Goal: Task Accomplishment & Management: Complete application form

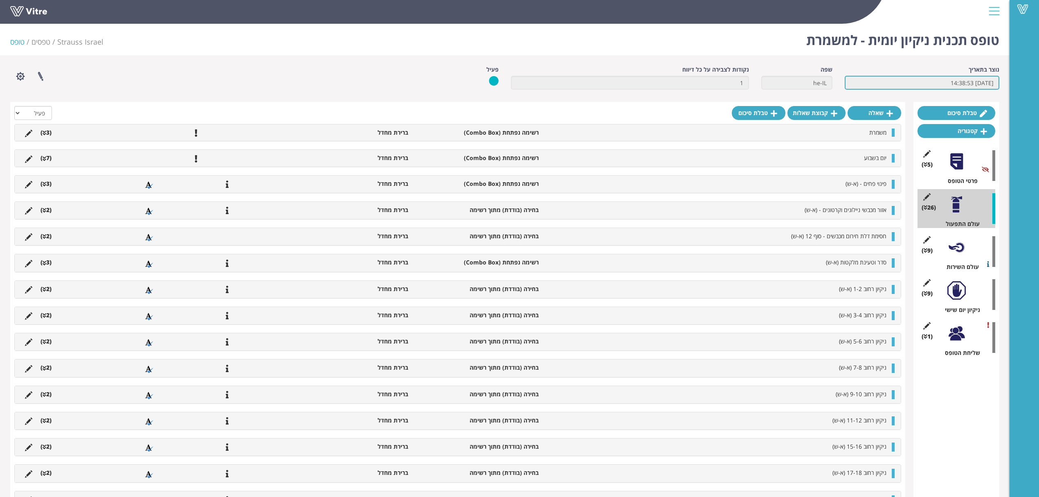
drag, startPoint x: 930, startPoint y: 83, endPoint x: 1046, endPoint y: 83, distance: 116.2
click at [1039, 83] on html "Vitre טופס תכנית ניקיון יומית - למשמרת Strauss Israel טפסים טופס נוצר בתאריך 11…" at bounding box center [519, 370] width 1039 height 741
click at [928, 79] on input "[DATE] 14:38:53" at bounding box center [922, 83] width 155 height 14
drag, startPoint x: 915, startPoint y: 82, endPoint x: 1046, endPoint y: 96, distance: 132.1
click at [1039, 96] on html "Vitre טופס תכנית ניקיון יומית - למשמרת Strauss Israel טפסים טופס נוצר בתאריך 11…" at bounding box center [519, 370] width 1039 height 741
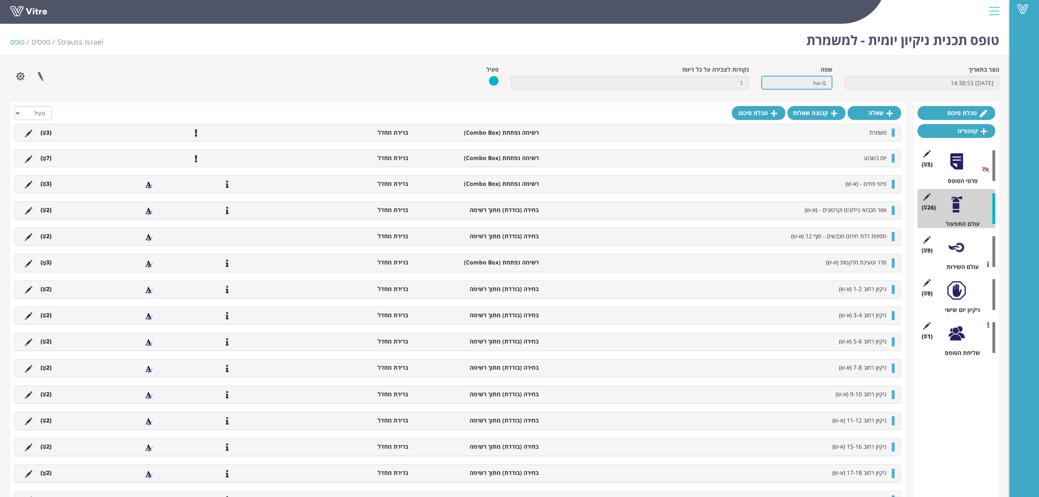
drag, startPoint x: 803, startPoint y: 81, endPoint x: 925, endPoint y: 88, distance: 122.9
click at [914, 83] on div "נוצר בתאריך 11.2.2025 14:38:53 שפה he-IL נקודות לצבירה על כל דיווח 1 פעיל פרויי…" at bounding box center [504, 80] width 1001 height 30
drag, startPoint x: 669, startPoint y: 88, endPoint x: 838, endPoint y: 81, distance: 168.7
click at [838, 81] on div "נוצר בתאריך 11.2.2025 14:38:53 שפה he-IL נקודות לצבירה על כל דיווח 1 פעיל פרויי…" at bounding box center [504, 80] width 1001 height 30
click at [792, 82] on input "he-IL" at bounding box center [796, 83] width 71 height 14
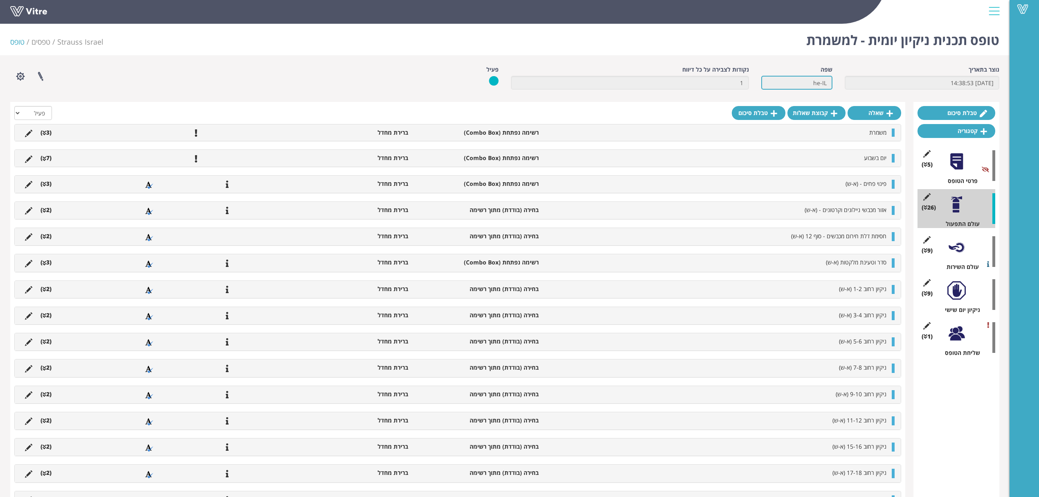
drag, startPoint x: 797, startPoint y: 84, endPoint x: 1015, endPoint y: 92, distance: 218.6
click at [1015, 92] on div "Vitre טופס תכנית ניקיון יומית - למשמרת Strauss Israel טפסים טופס נוצר בתאריך 11…" at bounding box center [519, 375] width 1039 height 711
click at [916, 79] on input "[DATE] 14:38:53" at bounding box center [922, 83] width 155 height 14
drag, startPoint x: 902, startPoint y: 84, endPoint x: 1046, endPoint y: 84, distance: 144.0
click at [1039, 84] on html "Vitre טופס תכנית ניקיון יומית - למשמרת Strauss Israel טפסים טופס נוצר בתאריך 11…" at bounding box center [519, 370] width 1039 height 741
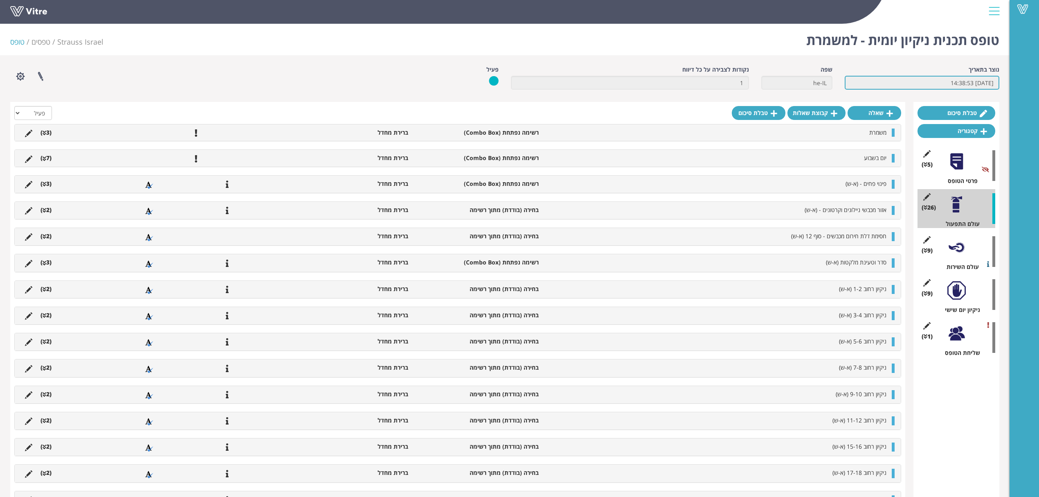
click at [862, 81] on input "[DATE] 14:38:53" at bounding box center [922, 83] width 155 height 14
drag, startPoint x: 894, startPoint y: 81, endPoint x: 1046, endPoint y: 83, distance: 152.2
click at [1039, 81] on html "Vitre טופס תכנית ניקיון יומית - למשמרת Strauss Israel טפסים טופס נוצר בתאריך 11…" at bounding box center [519, 370] width 1039 height 741
drag, startPoint x: 778, startPoint y: 81, endPoint x: 950, endPoint y: 88, distance: 171.6
click at [950, 88] on div "נוצר בתאריך 11.2.2025 14:38:53 שפה he-IL נקודות לצבירה על כל דיווח 1 פעיל פרויי…" at bounding box center [504, 80] width 1001 height 30
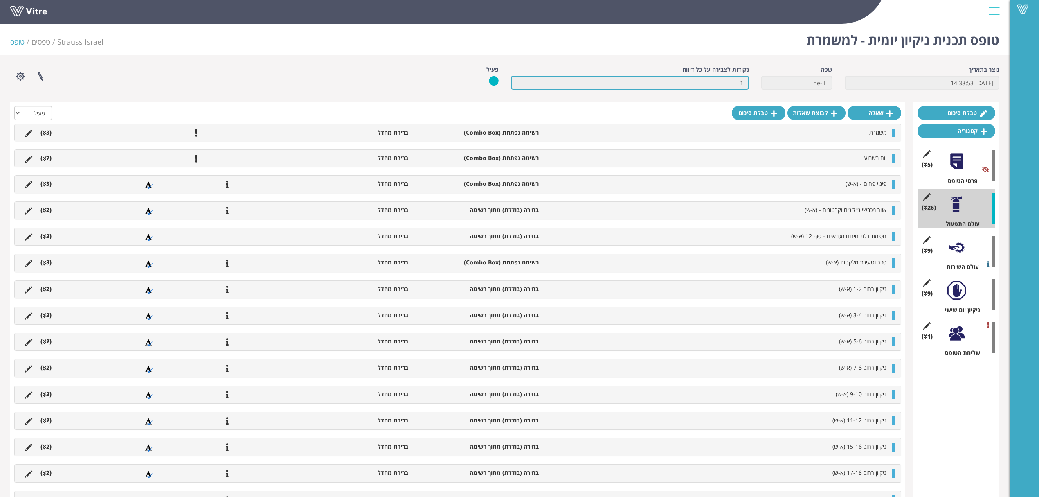
drag, startPoint x: 714, startPoint y: 83, endPoint x: 923, endPoint y: 82, distance: 209.5
click at [884, 82] on div "נוצר בתאריך 11.2.2025 14:38:53 שפה he-IL נקודות לצבירה על כל דיווח 1 פעיל פרויי…" at bounding box center [504, 80] width 1001 height 30
drag, startPoint x: 799, startPoint y: 87, endPoint x: 942, endPoint y: 84, distance: 142.8
click at [893, 84] on div "נוצר בתאריך 11.2.2025 14:38:53 שפה he-IL נקודות לצבירה על כל דיווח 1 פעיל פרויי…" at bounding box center [504, 80] width 1001 height 30
drag, startPoint x: 946, startPoint y: 85, endPoint x: 1046, endPoint y: 89, distance: 100.7
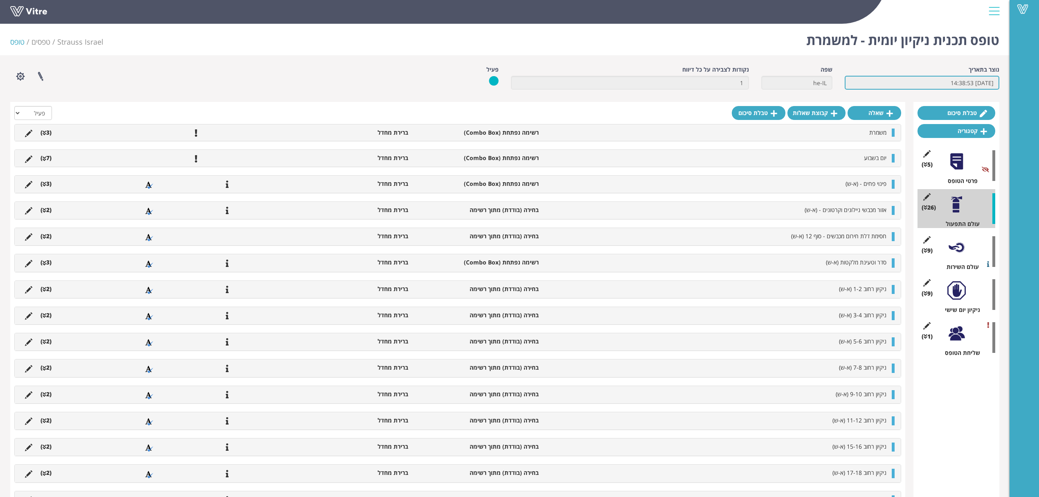
click at [1039, 89] on html "Vitre טופס תכנית ניקיון יומית - למשמרת Strauss Israel טפסים טופס נוצר בתאריך 11…" at bounding box center [519, 370] width 1039 height 741
click at [849, 76] on input "[DATE] 14:38:53" at bounding box center [922, 83] width 155 height 14
click at [43, 184] on li "(3 )" at bounding box center [45, 184] width 19 height 8
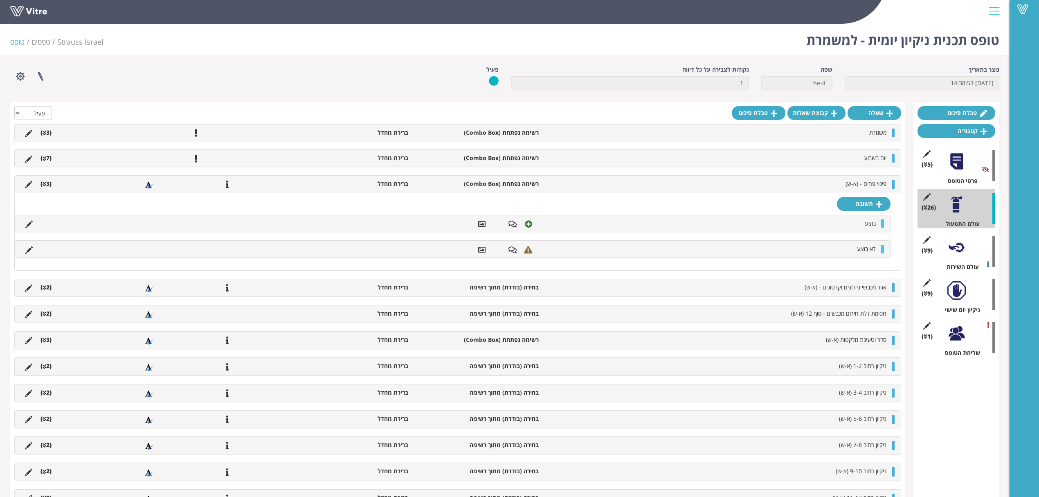
click at [48, 182] on li "(3 )" at bounding box center [45, 184] width 19 height 8
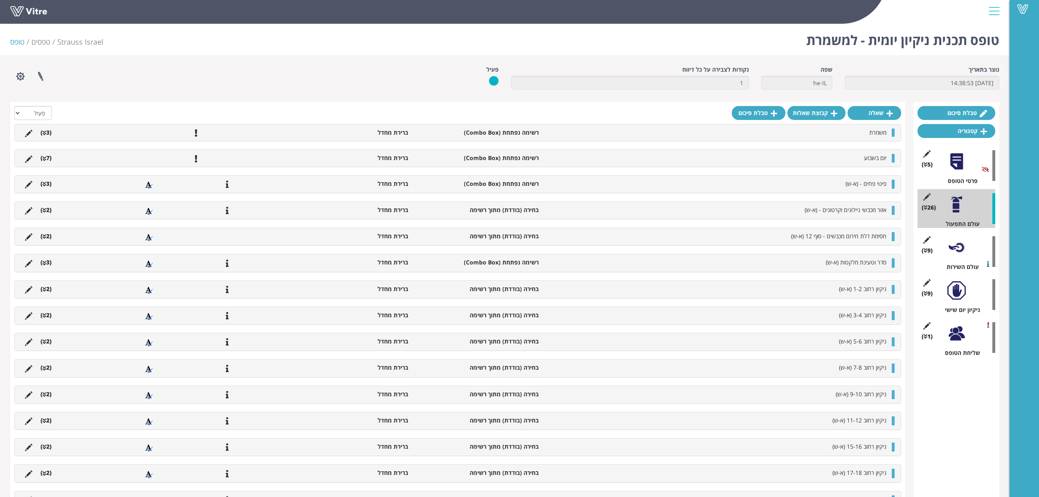
click at [40, 211] on li "(2 )" at bounding box center [45, 210] width 19 height 8
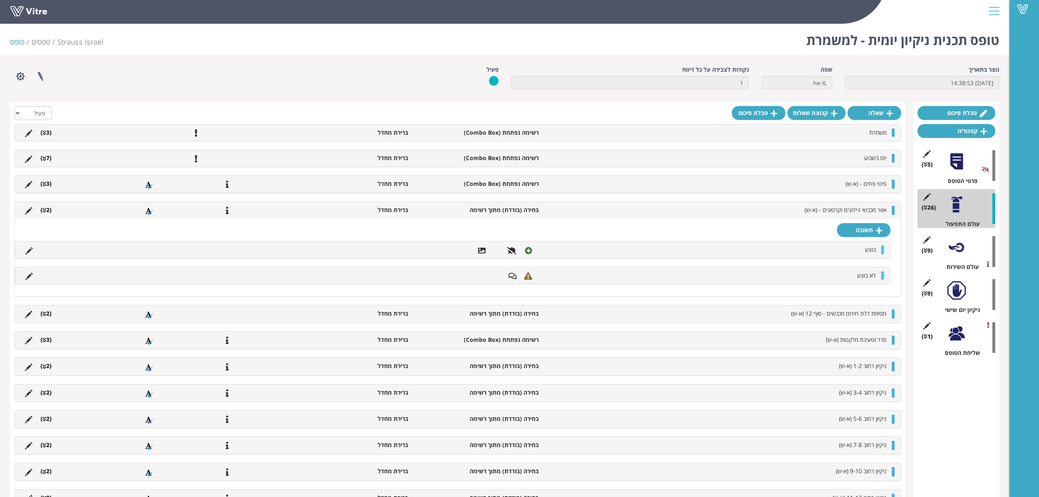
click at [28, 251] on icon at bounding box center [28, 250] width 7 height 7
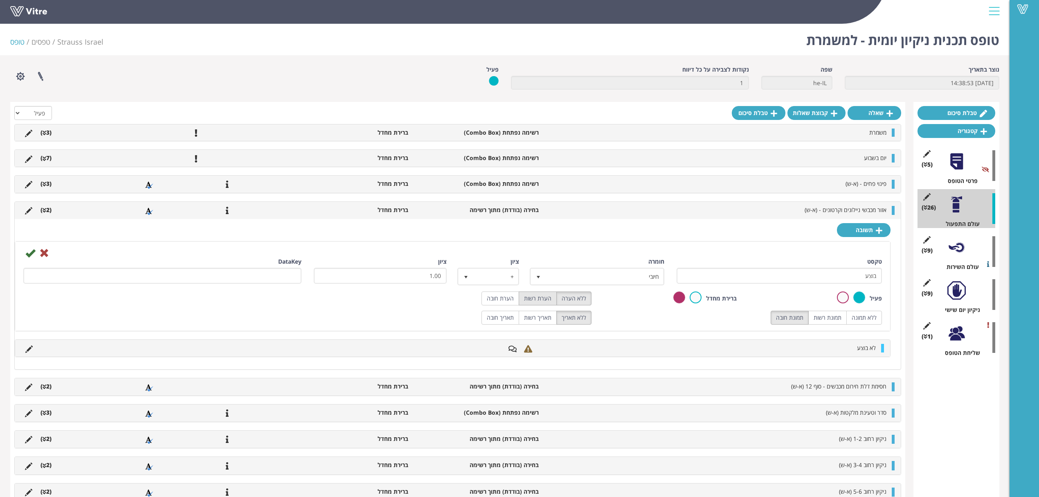
click at [533, 305] on label "הערת רשות" at bounding box center [538, 298] width 38 height 14
radio input "true"
click at [825, 319] on label "תמונת רשות" at bounding box center [827, 318] width 38 height 14
radio input "true"
click at [30, 255] on icon at bounding box center [30, 253] width 10 height 10
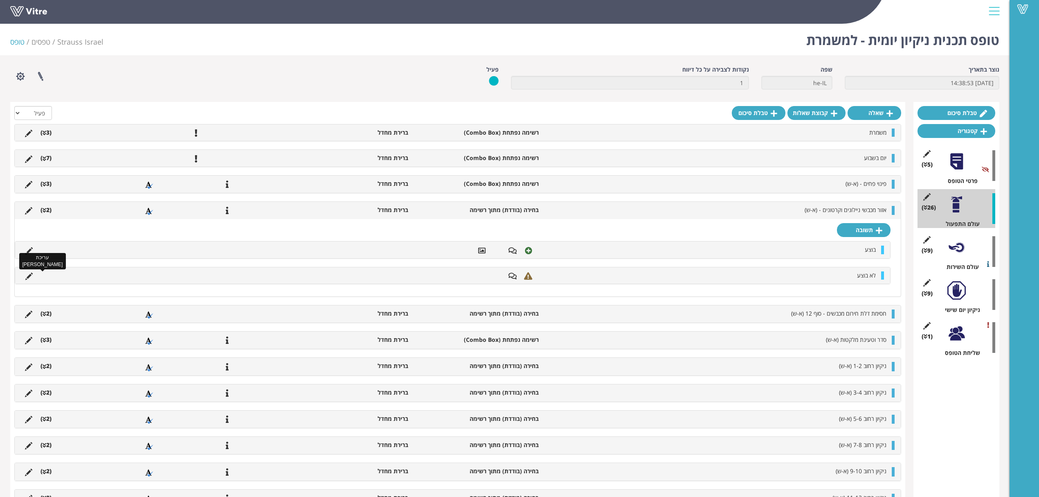
click at [28, 277] on icon at bounding box center [28, 275] width 7 height 7
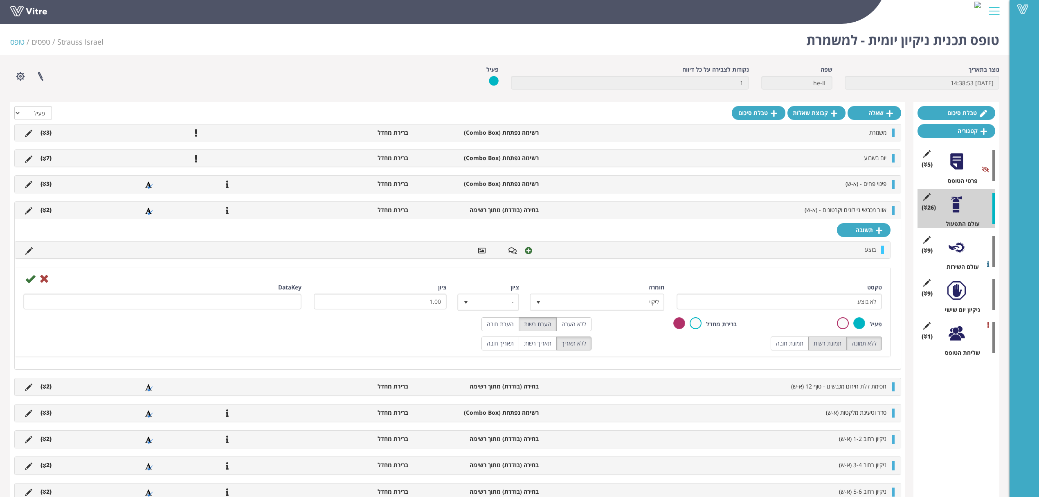
click at [835, 341] on label "תמונת רשות" at bounding box center [827, 343] width 38 height 14
radio input "true"
click at [28, 280] on icon at bounding box center [30, 279] width 10 height 10
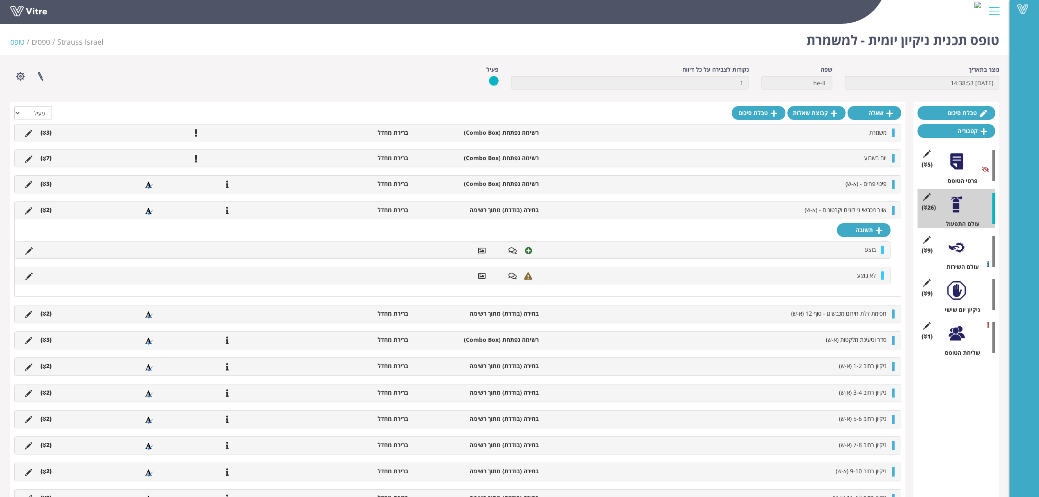
click at [46, 185] on li "(3 )" at bounding box center [45, 184] width 19 height 8
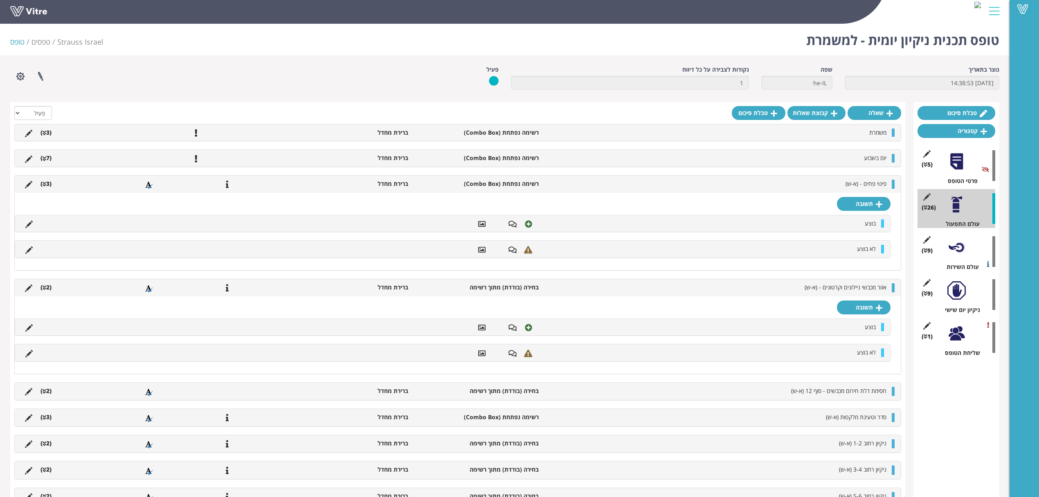
click at [43, 185] on icon at bounding box center [45, 184] width 4 height 6
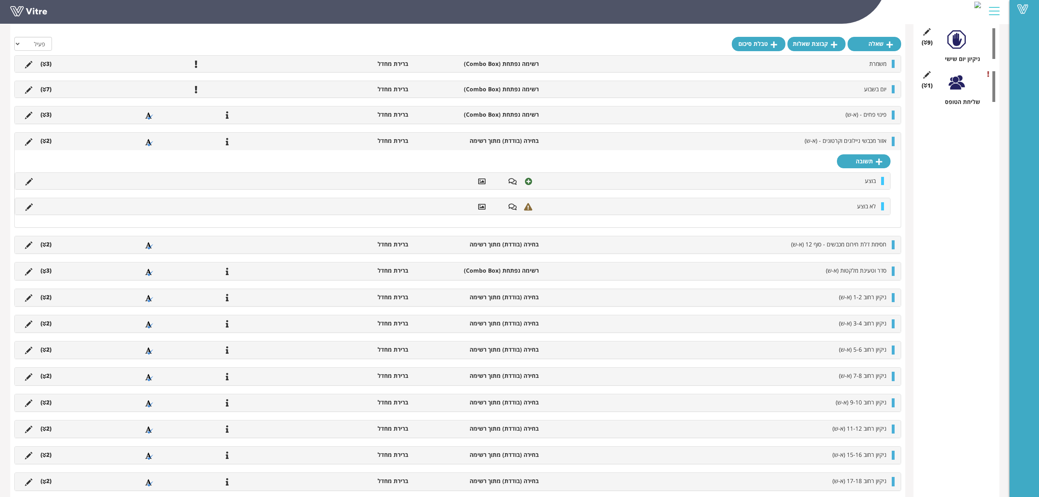
scroll to position [249, 0]
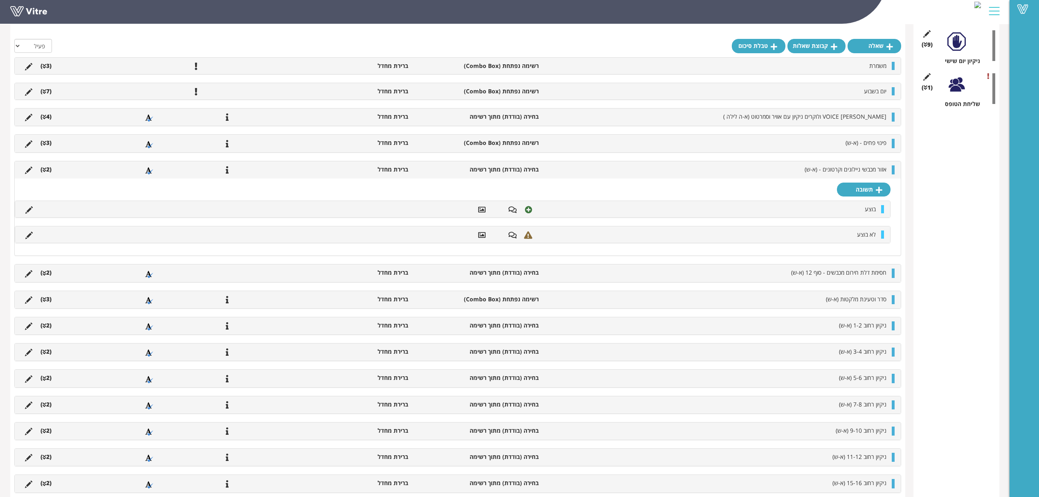
click at [51, 119] on li "(4 )" at bounding box center [45, 117] width 19 height 8
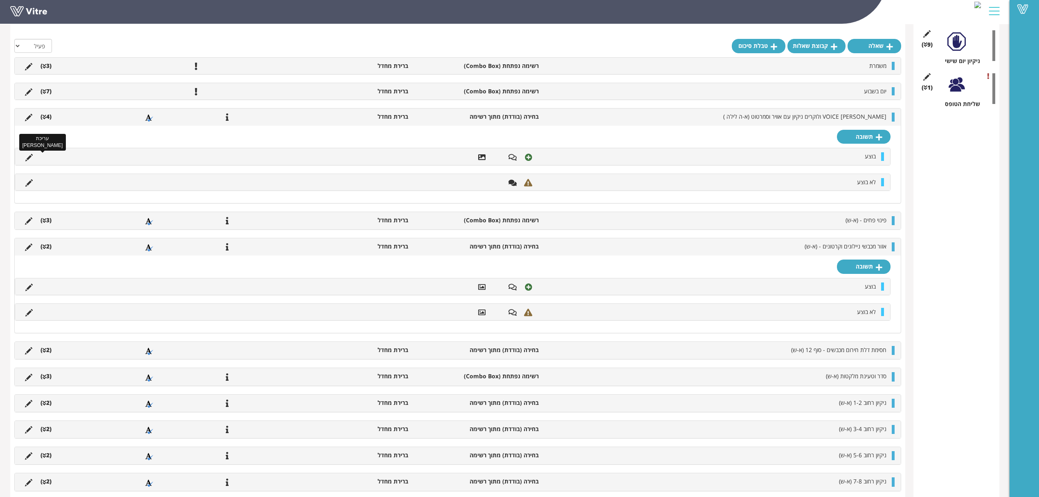
click at [30, 159] on icon at bounding box center [28, 157] width 7 height 7
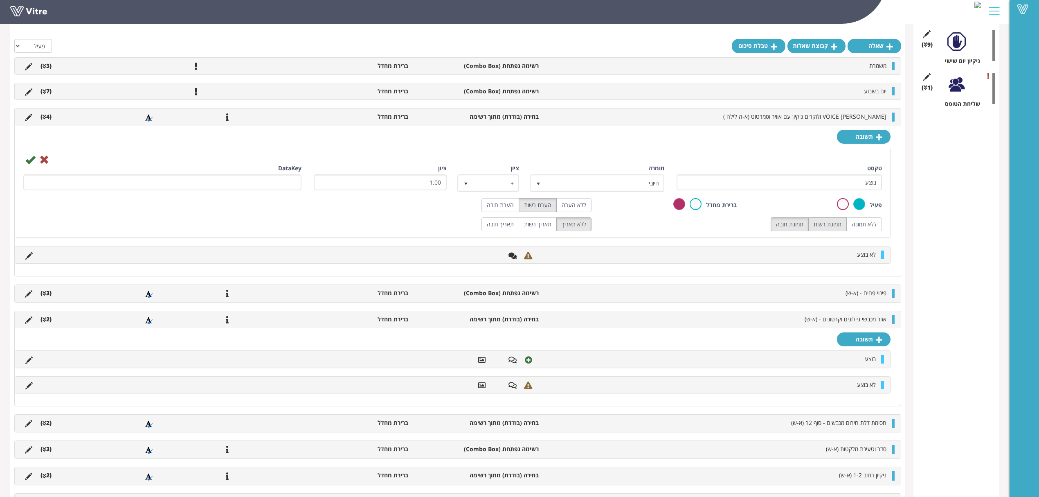
click at [843, 231] on label "תמונת רשות" at bounding box center [827, 224] width 38 height 14
radio input "true"
click at [29, 160] on icon at bounding box center [30, 160] width 10 height 10
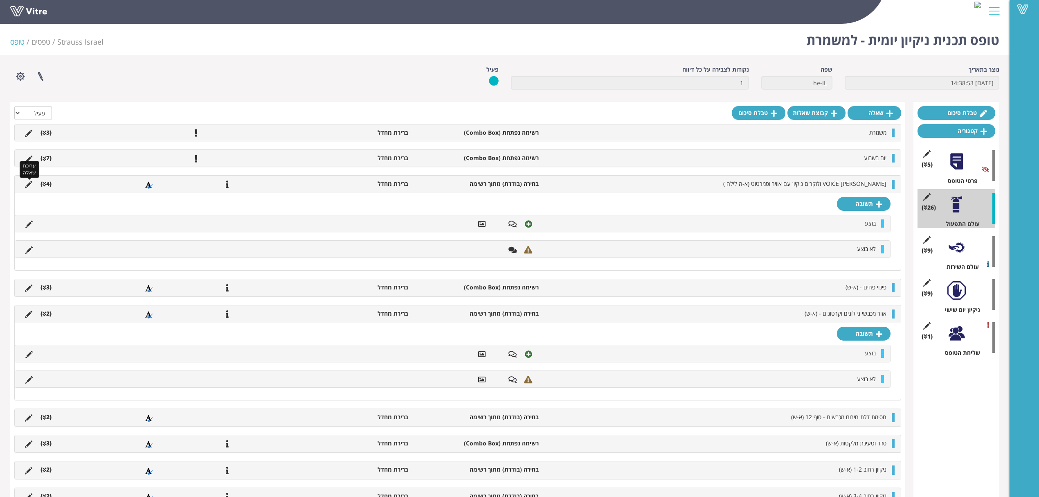
click at [27, 185] on icon at bounding box center [28, 184] width 7 height 7
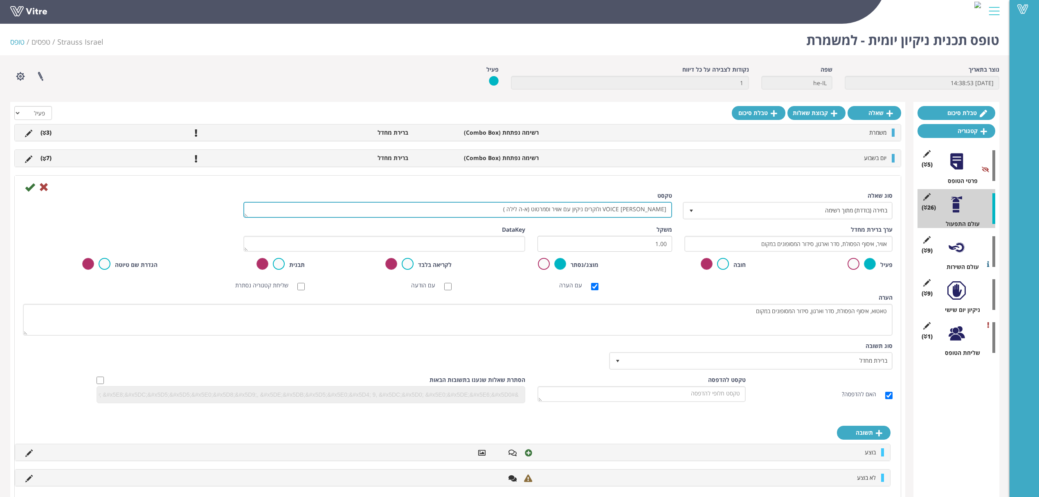
click at [598, 208] on textarea "ארון מסופוני VOICE ולוקרים ניקיון עם אוויר וסמרטוט (א-ה לילה )" at bounding box center [457, 210] width 429 height 16
click at [557, 209] on textarea "ארון מסופוני VOICE ולוקרים ניקיון עם אוויר וסמרטוט (א-ה לילה )" at bounding box center [457, 210] width 429 height 16
click at [587, 209] on textarea "ארון מסופוני VOICE ולוקרים ניקיון עם אוויר וסמרטוט (א-ה לילה )" at bounding box center [457, 210] width 429 height 16
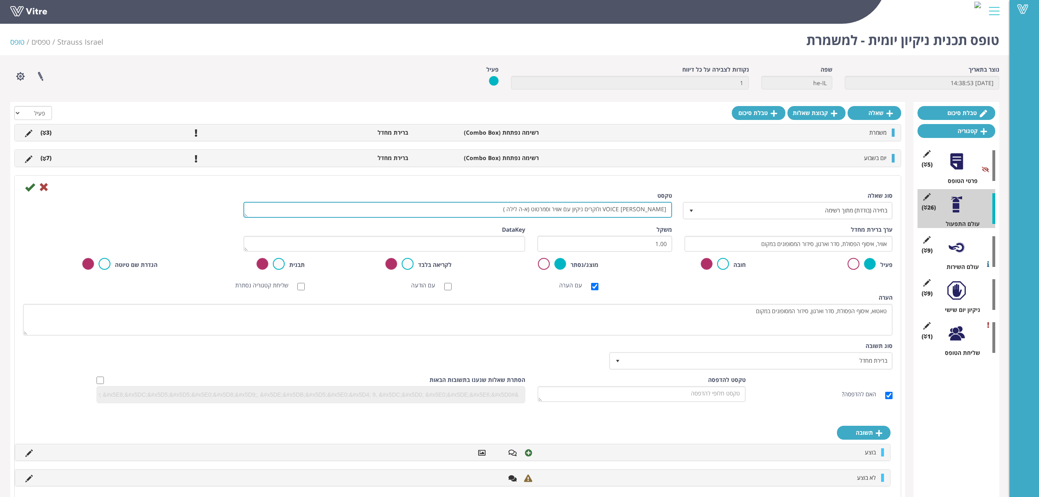
click at [575, 206] on textarea "ארון מסופוני VOICE ולוקרים ניקיון עם אוויר וסמרטוט (א-ה לילה )" at bounding box center [457, 210] width 429 height 16
click at [569, 208] on textarea "ארון מסופוני VOICE ולוקרים ניקיון עם אוויר וסמרטוט (א-ה לילה )" at bounding box center [457, 210] width 429 height 16
drag, startPoint x: 551, startPoint y: 209, endPoint x: 592, endPoint y: 210, distance: 40.9
click at [592, 210] on textarea "ארון מסופוני VOICE ולוקרים ניקיון עם אוויר וסמרטוט (א-ה לילה )" at bounding box center [457, 210] width 429 height 16
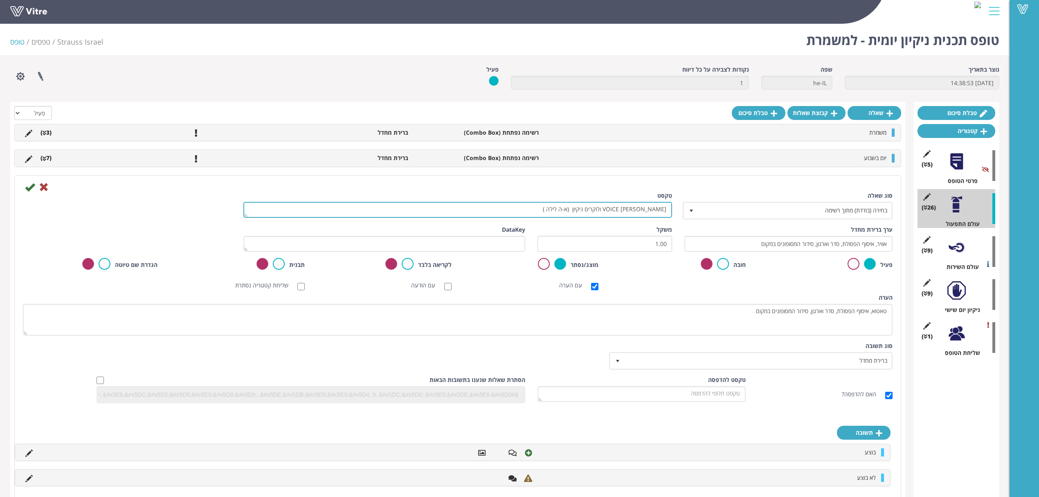
drag, startPoint x: 568, startPoint y: 209, endPoint x: 582, endPoint y: 209, distance: 13.5
click at [582, 209] on textarea "ארון מסופוני VOICE ולוקרים ניקיון עם אוויר וסמרטוט (א-ה לילה )" at bounding box center [457, 210] width 429 height 16
click at [556, 212] on textarea "ארון מסופוני VOICE ולוקרים ניקיון עם אוויר וסמרטוט (א-ה לילה )" at bounding box center [457, 210] width 429 height 16
drag, startPoint x: 579, startPoint y: 210, endPoint x: 583, endPoint y: 214, distance: 5.2
click at [583, 214] on textarea "ארון מסופוני VOICE ולוקרים ניקיון עם אוויר וסמרטוט (א-ה לילה )" at bounding box center [457, 210] width 429 height 16
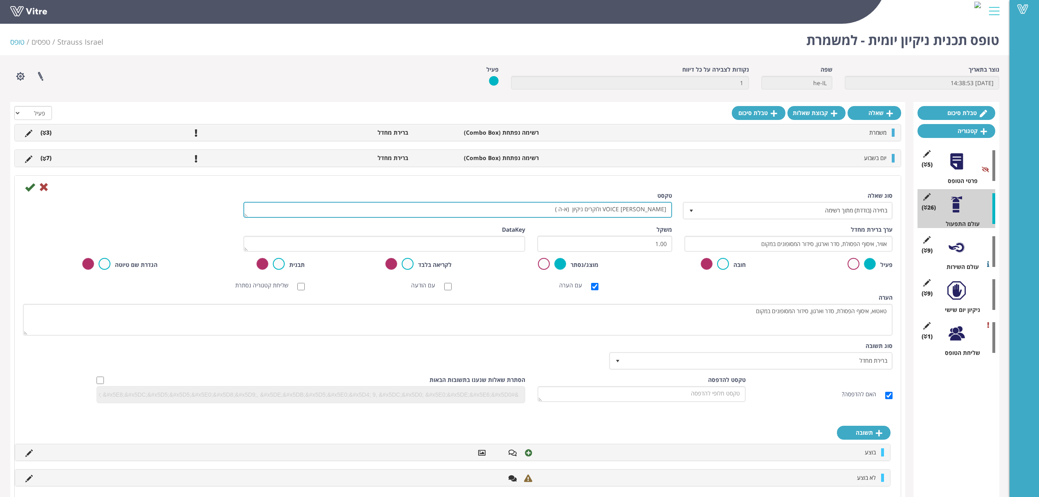
click at [549, 213] on textarea "ארון מסופוני VOICE ולוקרים ניקיון עם אוויר וסמרטוט (א-ה לילה )" at bounding box center [457, 210] width 429 height 16
click at [578, 209] on textarea "ארון מסופוני VOICE ולוקרים ניקיון עם אוויר וסמרטוט (א-ה לילה )" at bounding box center [457, 210] width 429 height 16
type textarea "[PERSON_NAME] VOICE ולוקרים ניקיון (א-ה)"
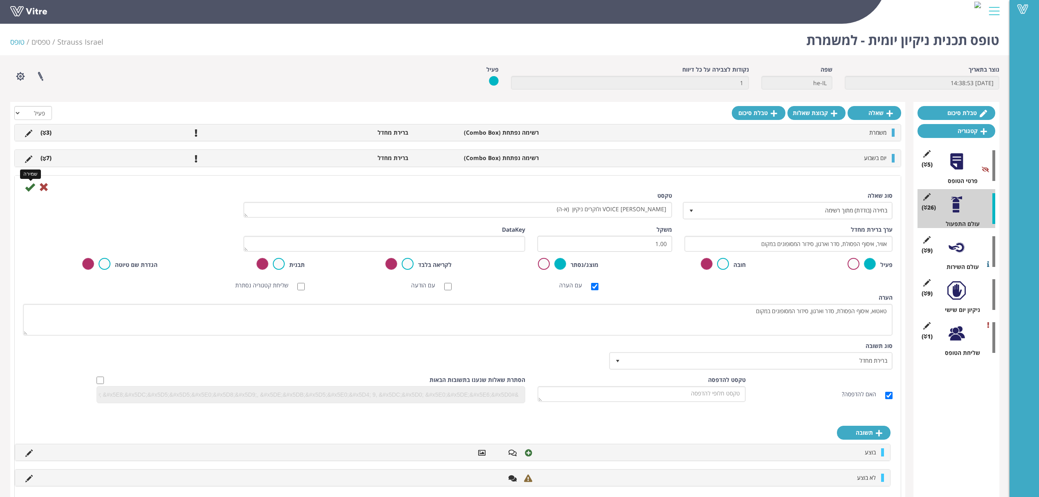
click at [32, 189] on icon at bounding box center [30, 187] width 10 height 10
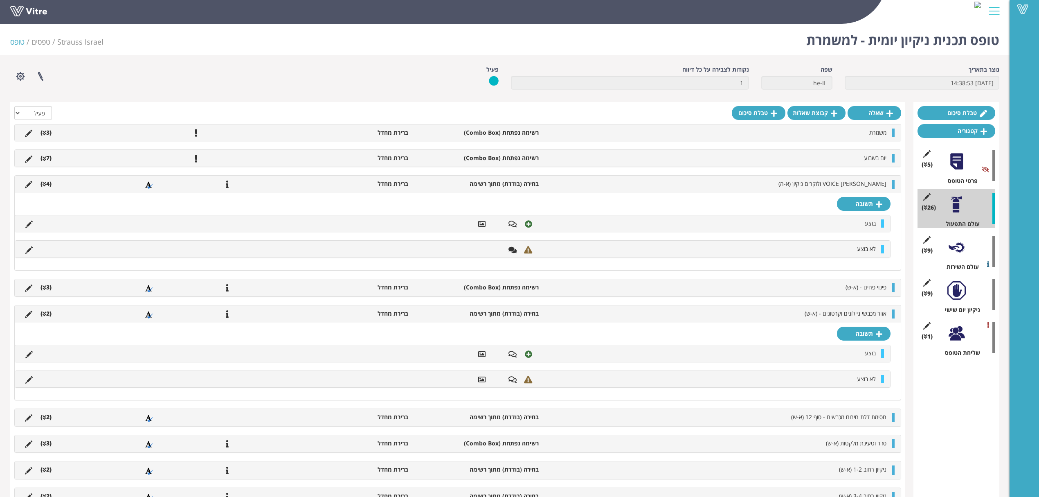
click at [48, 185] on li "(4 )" at bounding box center [45, 184] width 19 height 8
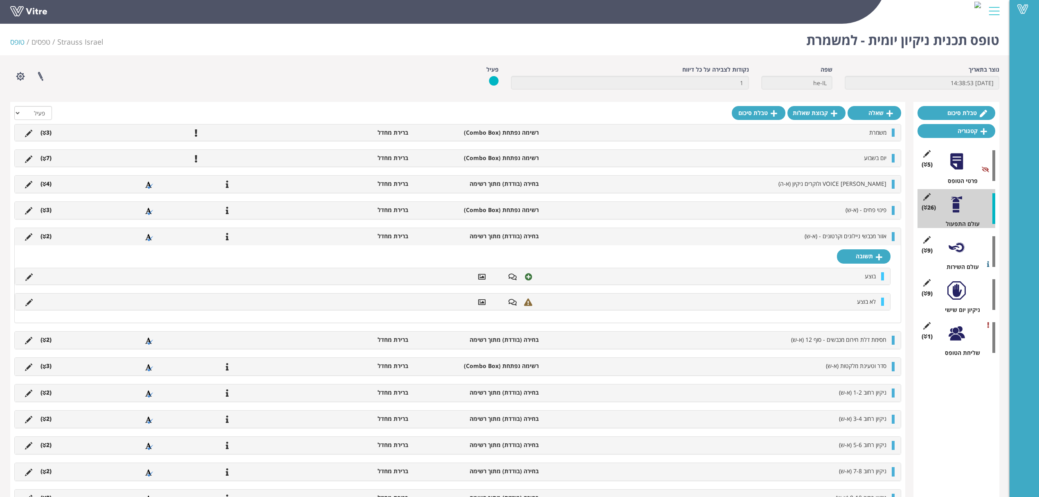
click at [959, 254] on div at bounding box center [956, 247] width 18 height 18
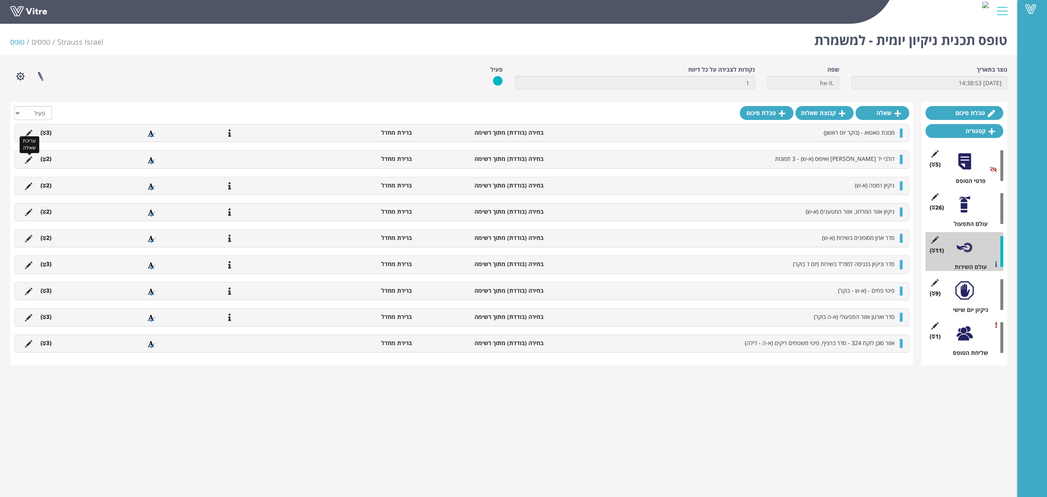
click at [29, 160] on icon at bounding box center [28, 159] width 7 height 7
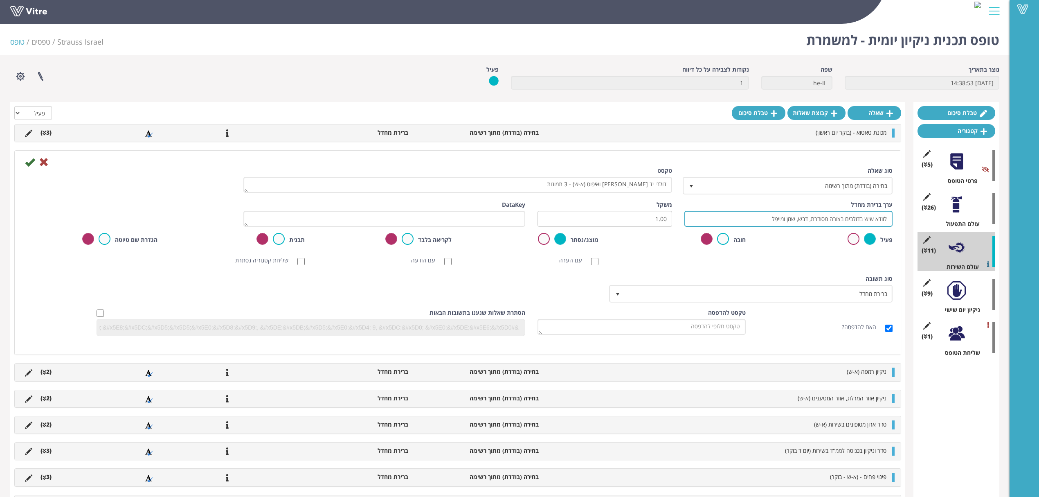
click at [752, 218] on input "לוודא שיש בדולבים בצורה מסודרת, דבש, שמן ומייפל" at bounding box center [788, 219] width 208 height 16
type input "לוודא שיש בדולבים בצורה מסודרת, דבש, שמן ומייפל"
drag, startPoint x: 600, startPoint y: 179, endPoint x: 711, endPoint y: 179, distance: 111.3
click at [711, 179] on div "סוג שאלה בחירה (בודדת) מתוך רשימה 3 טקסט דולבי יד מרדכי בדיקה ואיפוס (א-ש) - 3 …" at bounding box center [458, 184] width 882 height 34
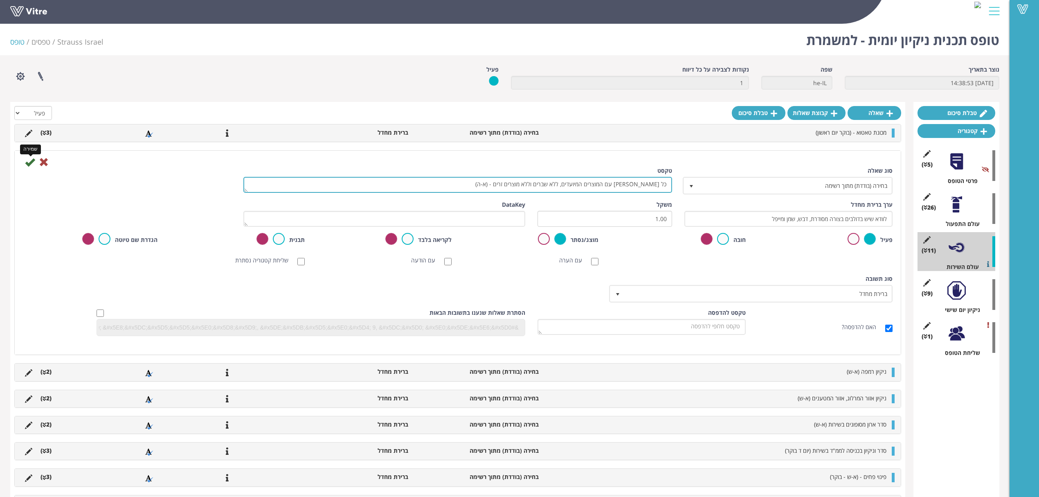
type textarea "כל דולב עם המוצרים המיועדים, ללא שברים וללא מוצרים זרים - (א-ה)"
click at [29, 162] on icon at bounding box center [30, 162] width 10 height 10
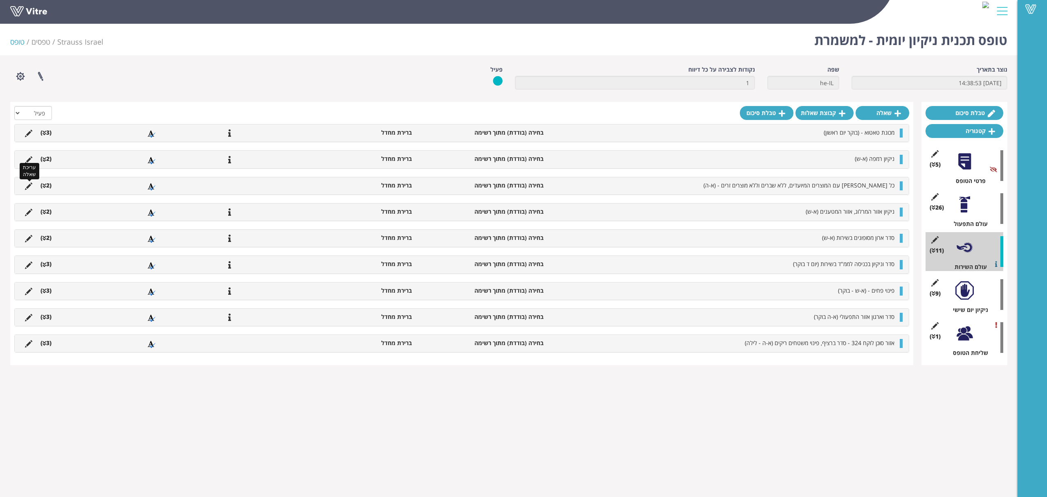
drag, startPoint x: 27, startPoint y: 187, endPoint x: 100, endPoint y: 182, distance: 73.8
click at [27, 187] on icon at bounding box center [28, 185] width 7 height 7
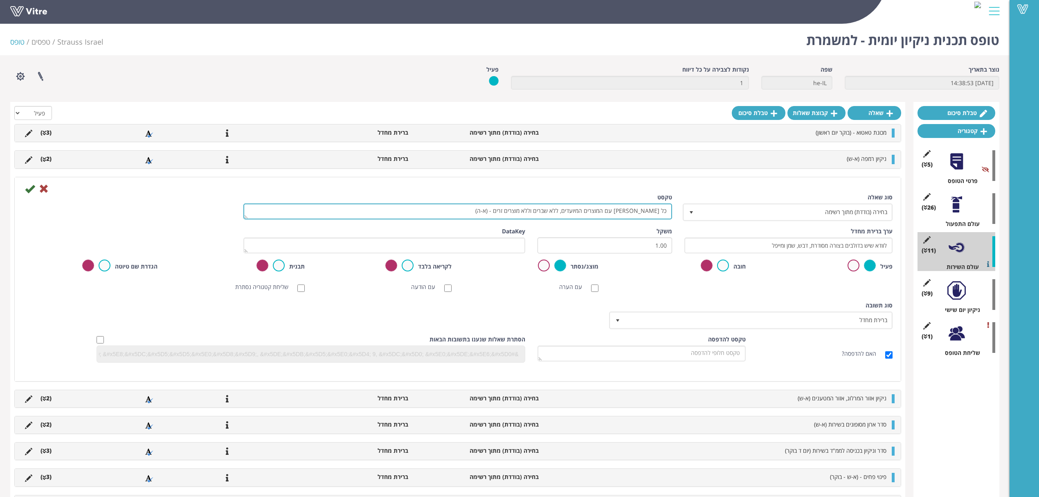
click at [666, 210] on textarea "כל דולב עם המוצרים המיועדים, ללא שברים וללא מוצרים זרים - (א-ה)" at bounding box center [457, 211] width 429 height 16
click at [601, 207] on textarea "כל דולב עם המוצרים המיועדים, ללא שברים וללא מוצרים זרים - (א-ה)" at bounding box center [457, 211] width 429 height 16
click at [638, 207] on textarea "כל דולב עם המוצרים המיועדים, ללא שברים וללא מוצרים זרים - (א-ה)" at bounding box center [457, 211] width 429 height 16
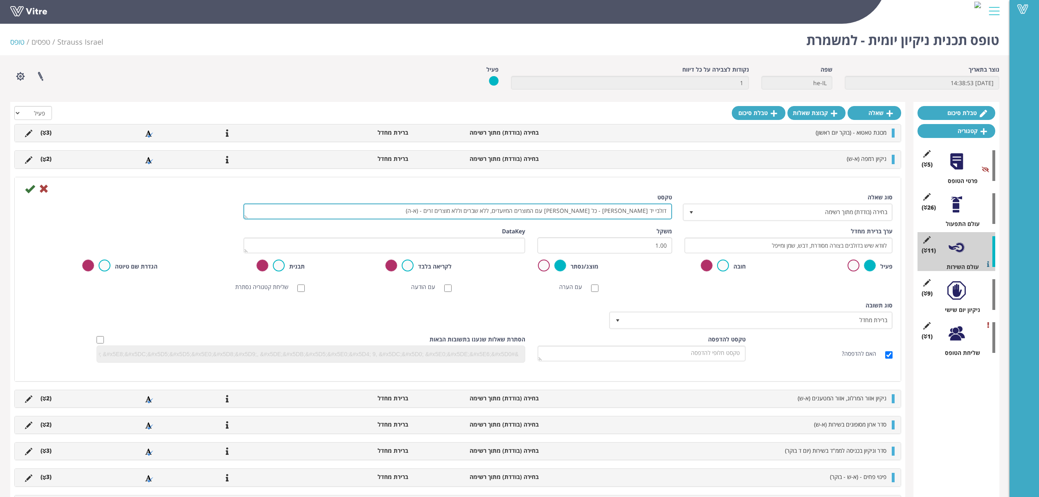
click at [457, 217] on textarea "כל דולב עם המוצרים המיועדים, ללא שברים וללא מוצרים זרים - (א-ה)" at bounding box center [457, 211] width 429 height 16
drag, startPoint x: 629, startPoint y: 209, endPoint x: 448, endPoint y: 215, distance: 181.7
click at [448, 215] on textarea "כל דולב עם המוצרים המיועדים, ללא שברים וללא מוצרים זרים - (א-ה)" at bounding box center [457, 211] width 429 height 16
type textarea "דולבי יד [PERSON_NAME] - כל [PERSON_NAME] עם המוצרים המיועדים, ללא שברים וללא מ…"
click at [803, 233] on div "ערך ברירת מחדל לוודא שיש בדולבים בצורה מסודרת, דבש, שמן ומייפל" at bounding box center [788, 240] width 208 height 26
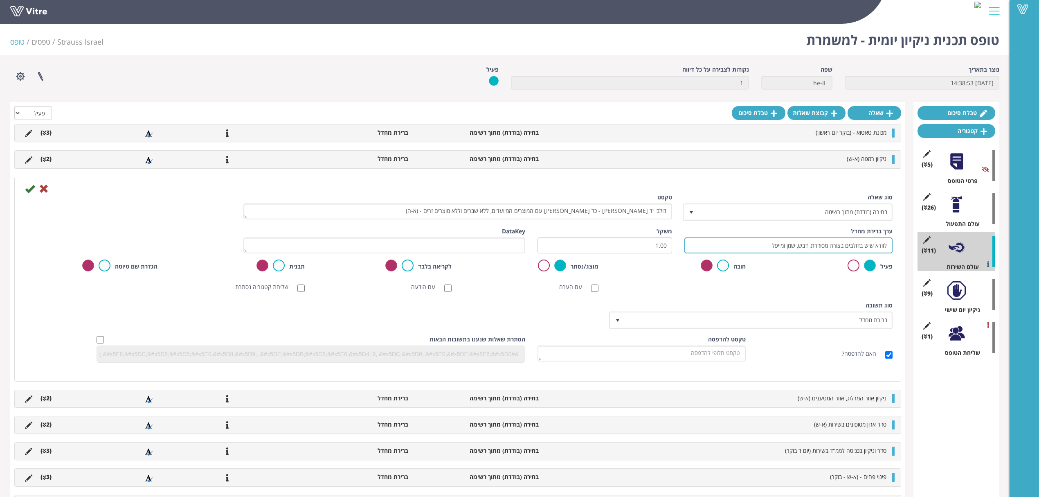
click at [802, 248] on input "לוודא שיש בדולבים בצורה מסודרת, דבש, שמן ומייפל" at bounding box center [788, 245] width 208 height 16
click at [759, 245] on input "לוודא שיש בדולבים בצורה מסודרת, דבש, שמן ומייפל" at bounding box center [788, 245] width 208 height 16
click at [27, 190] on icon at bounding box center [30, 189] width 10 height 10
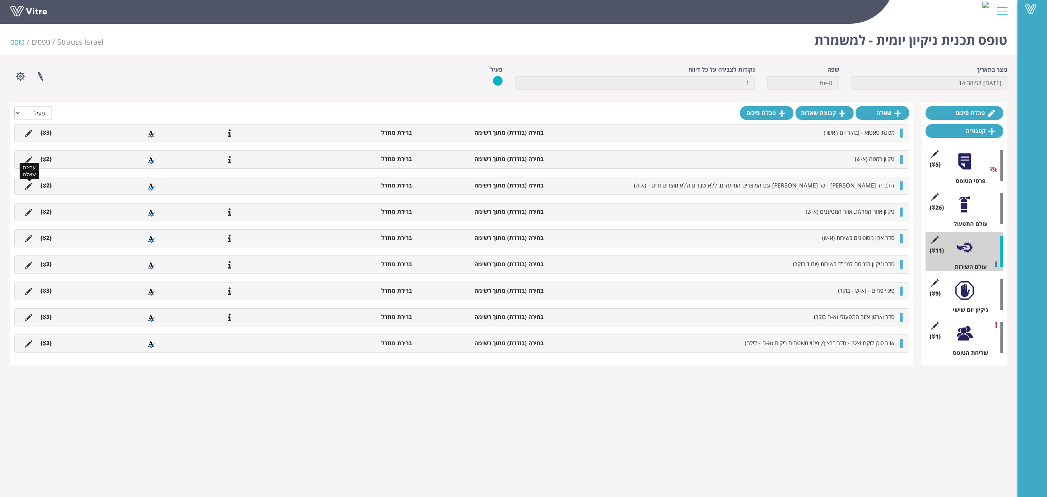
click at [29, 187] on icon at bounding box center [28, 185] width 7 height 7
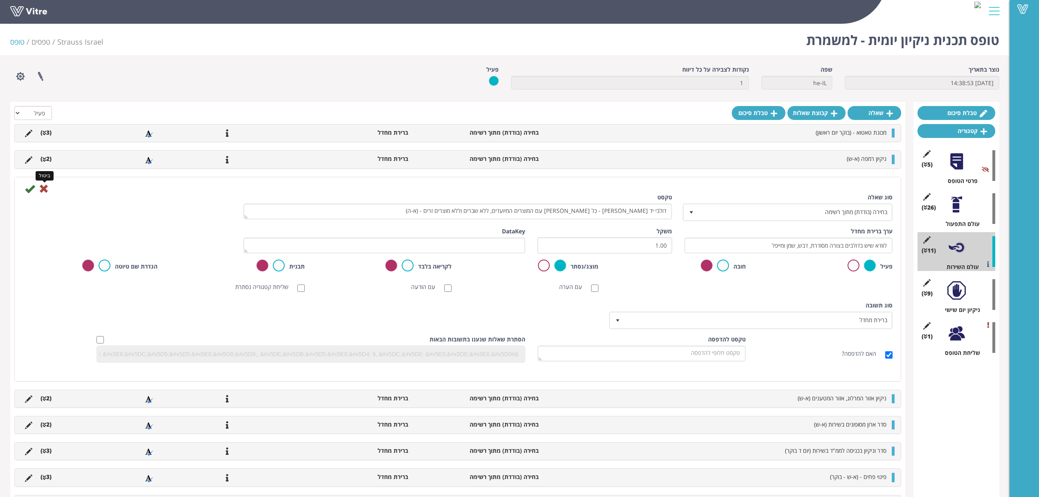
click at [42, 187] on icon at bounding box center [44, 189] width 10 height 10
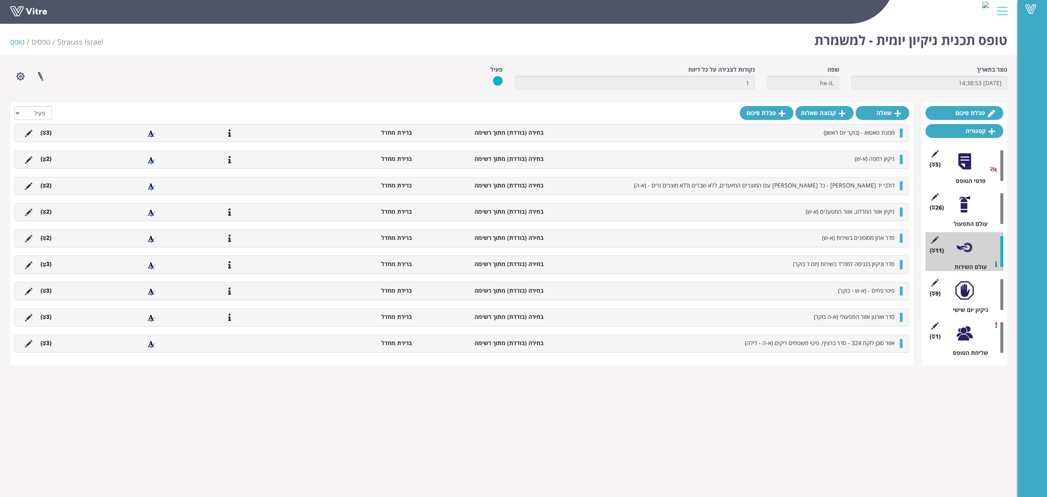
click at [900, 184] on div at bounding box center [901, 185] width 3 height 9
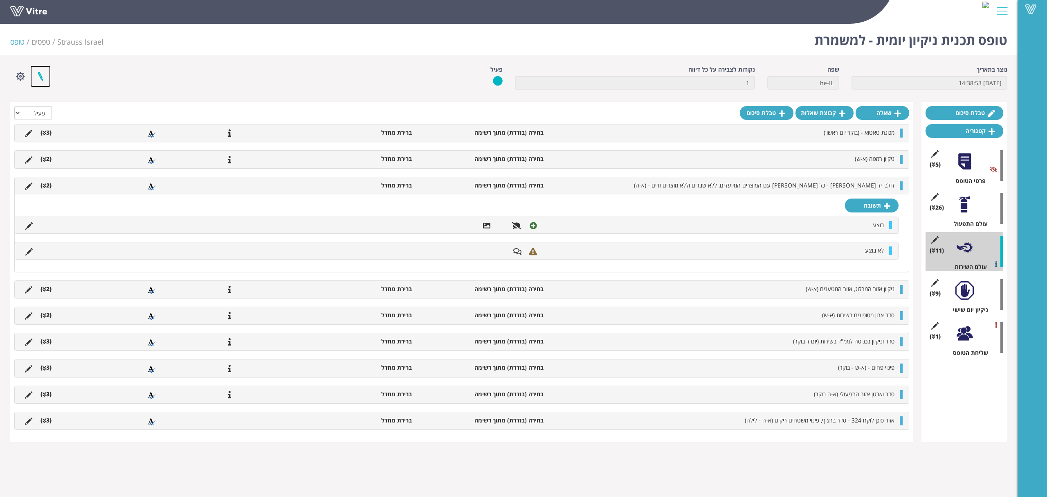
click at [43, 77] on link at bounding box center [40, 76] width 20 height 22
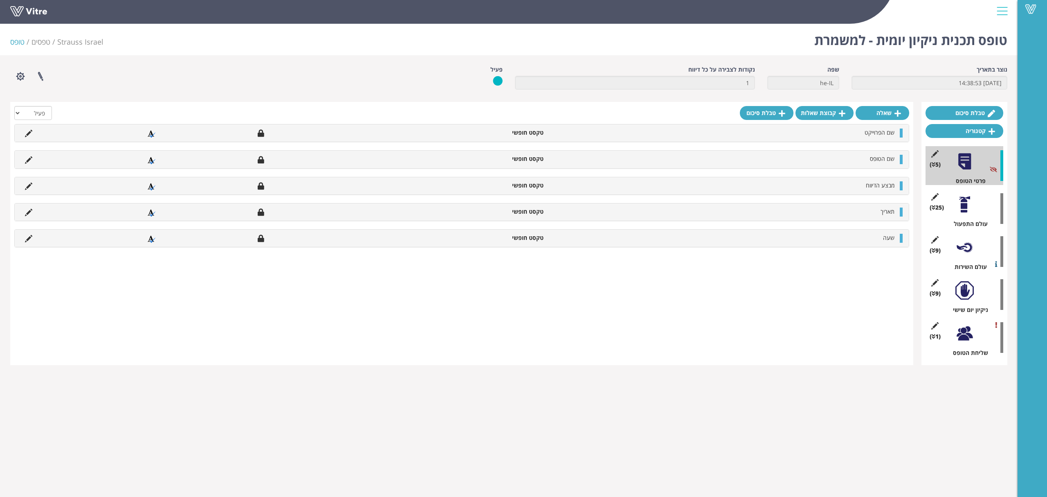
click at [969, 254] on div at bounding box center [965, 247] width 18 height 18
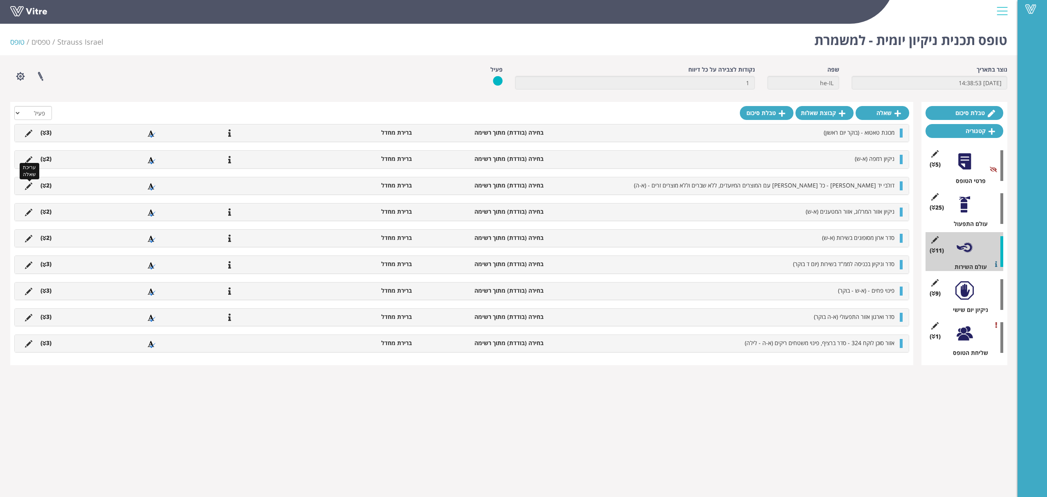
click at [31, 185] on icon at bounding box center [28, 185] width 7 height 7
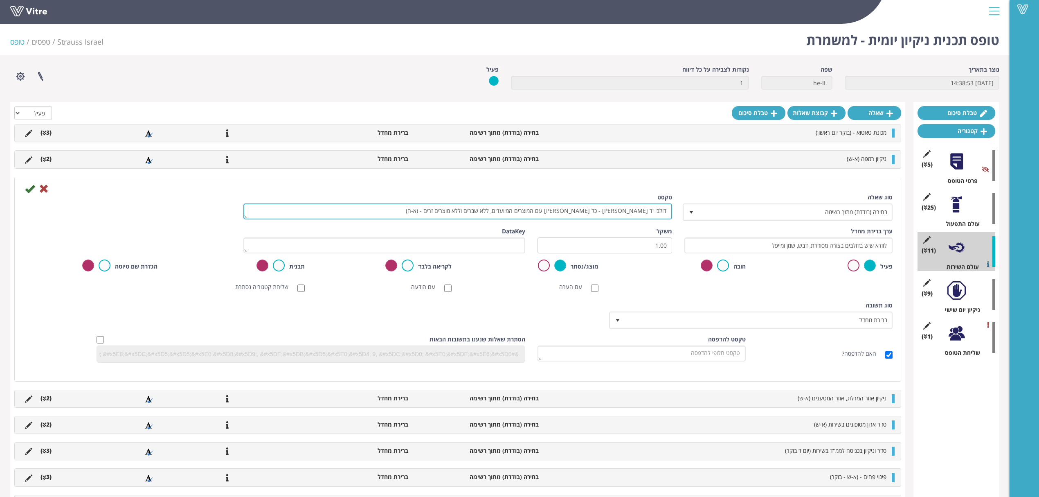
click at [624, 210] on textarea "דולבי יד [PERSON_NAME] - כל [PERSON_NAME] עם המוצרים המיועדים, ללא שברים וללא מ…" at bounding box center [457, 211] width 429 height 16
click at [855, 239] on input "לוודא שיש בדולבים בצורה מסודרת, דבש, שמן ומייפל" at bounding box center [788, 245] width 208 height 16
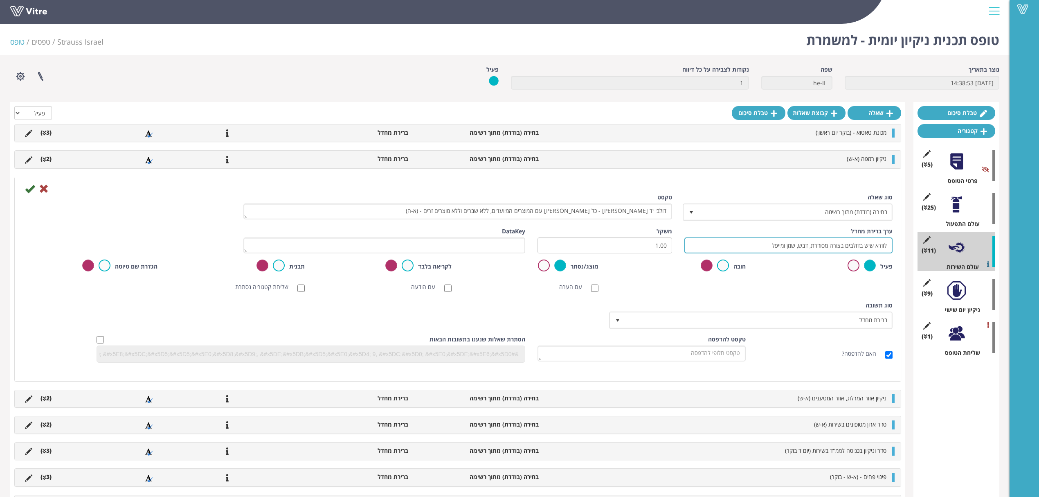
click at [855, 239] on input "לוודא שיש בדולבים בצורה מסודרת, דבש, שמן ומייפל" at bounding box center [788, 245] width 208 height 16
click at [959, 207] on div at bounding box center [956, 204] width 18 height 18
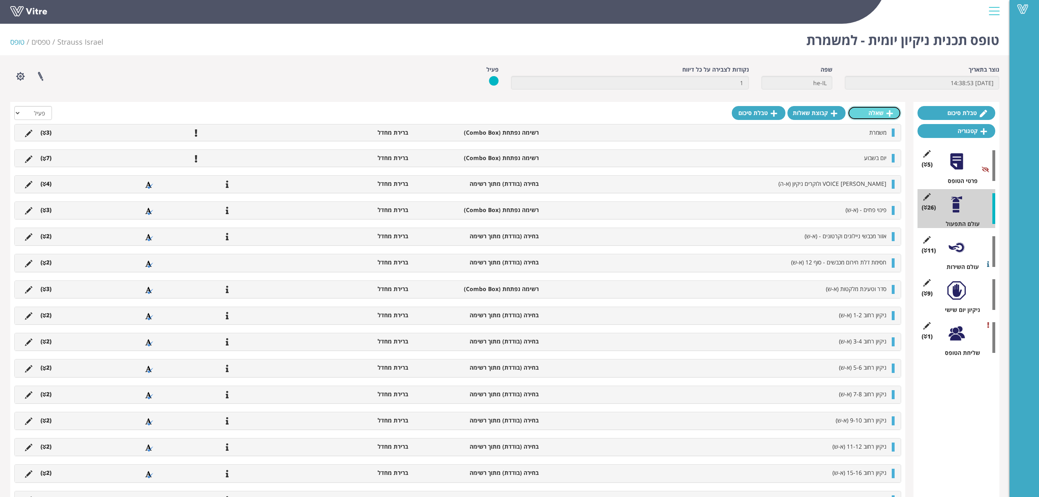
click at [870, 112] on link "שאלה" at bounding box center [875, 113] width 54 height 14
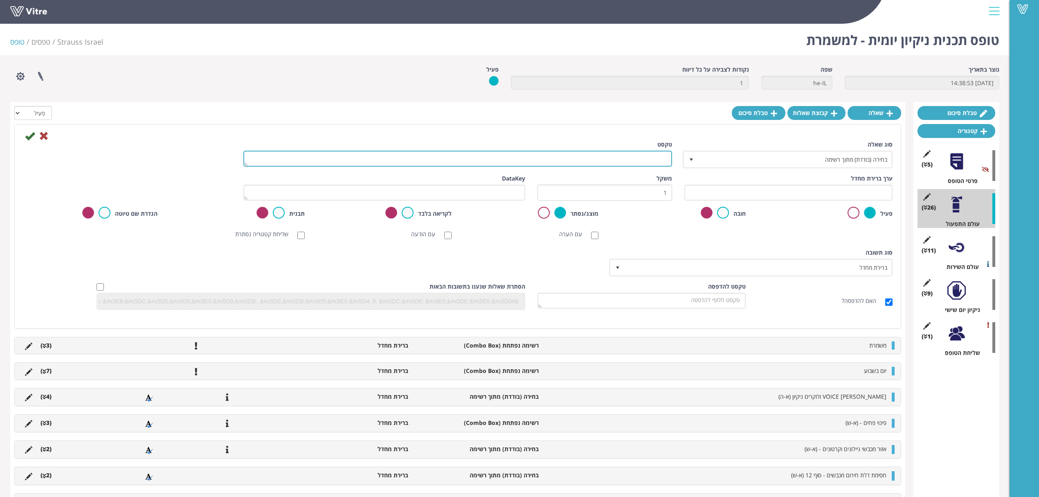
click at [604, 159] on textarea "טקסט" at bounding box center [457, 159] width 429 height 16
click at [848, 186] on input "text" at bounding box center [788, 193] width 208 height 16
paste input "לוודא שיש בדולבים בצורה מסודרת, דבש, שמן ומייפל"
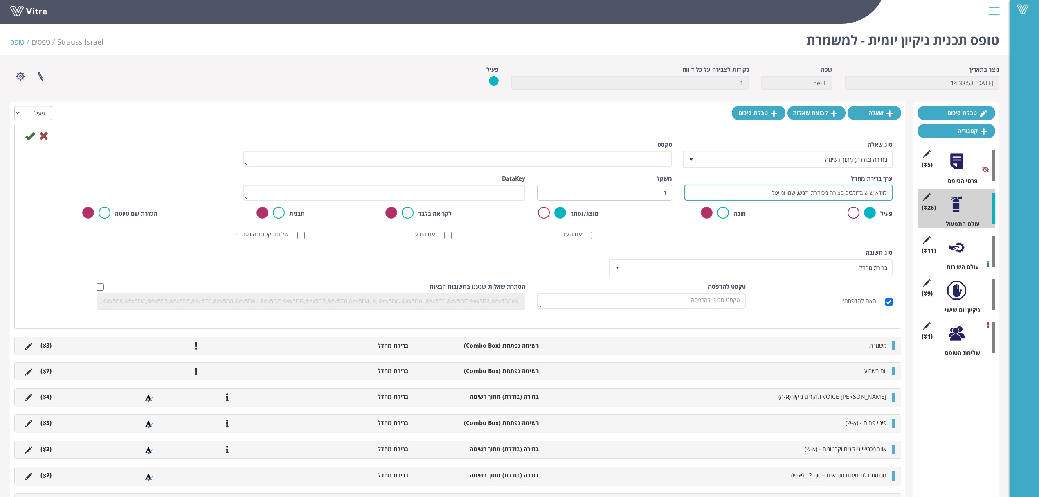
type input "לוודא שיש בדולבים בצורה מסודרת, דבש, שמן ומייפל"
click at [624, 166] on textarea "טקסט" at bounding box center [457, 159] width 429 height 16
paste textarea "דולבי יד [PERSON_NAME] - כל [PERSON_NAME] עם המוצרים המיועדים, ללא שברים וללא מ…"
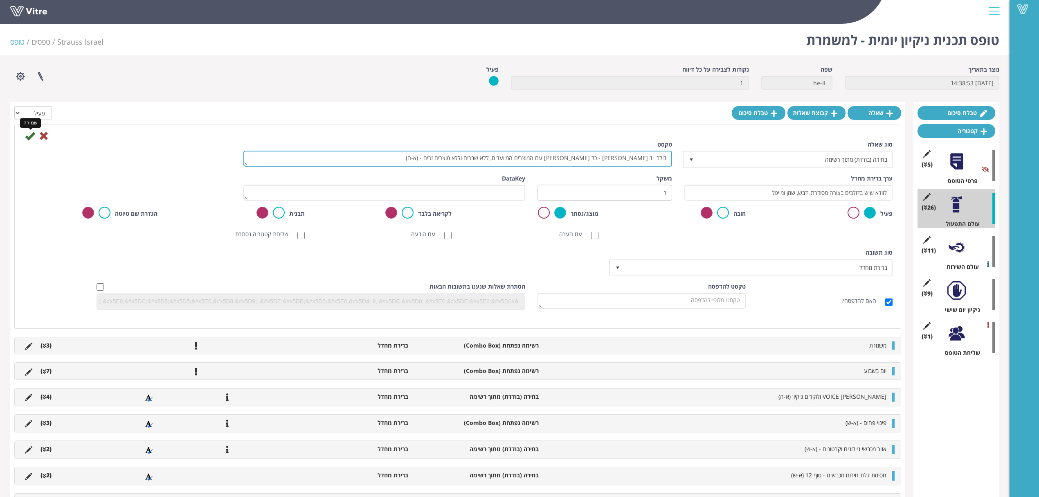
type textarea "דולבי יד [PERSON_NAME] - כל [PERSON_NAME] עם המוצרים המיועדים, ללא שברים וללא מ…"
click at [32, 140] on icon at bounding box center [30, 136] width 10 height 10
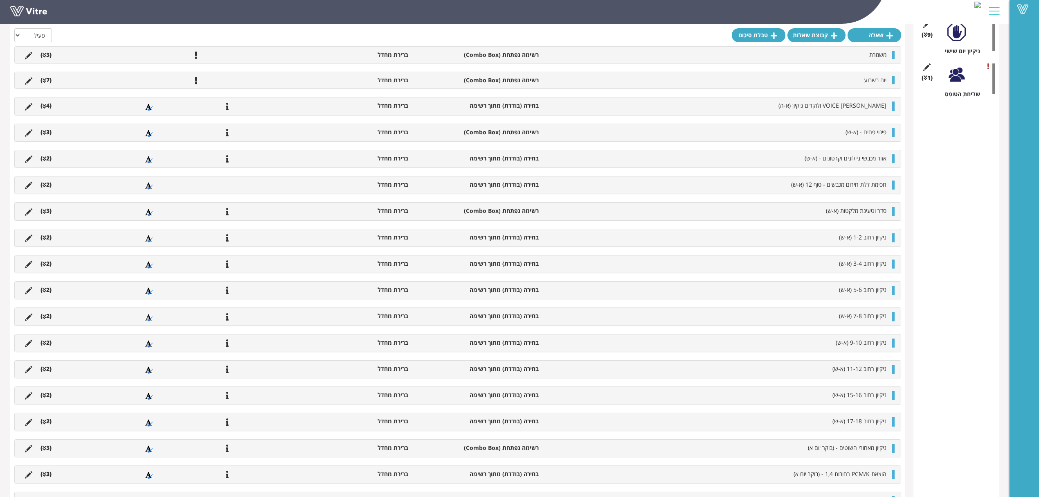
scroll to position [248, 0]
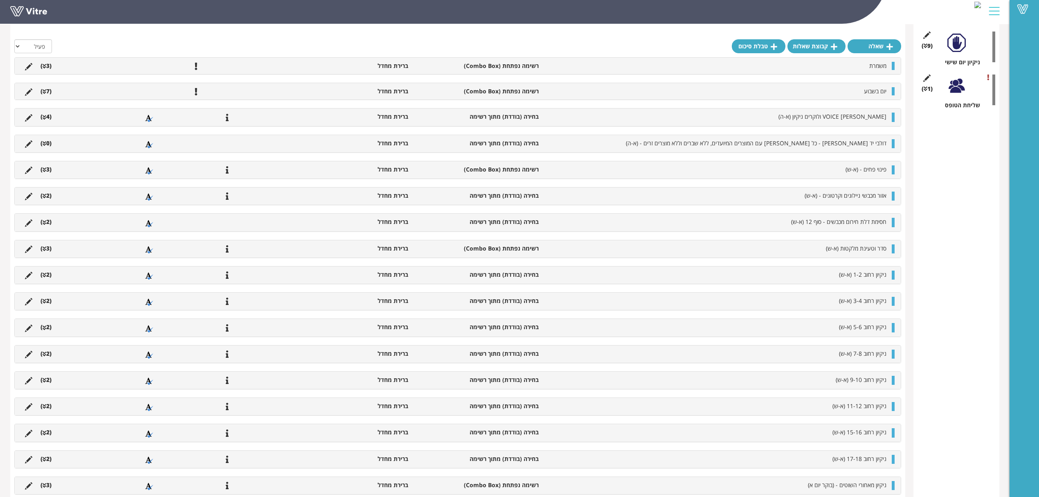
click at [46, 145] on icon at bounding box center [45, 144] width 4 height 6
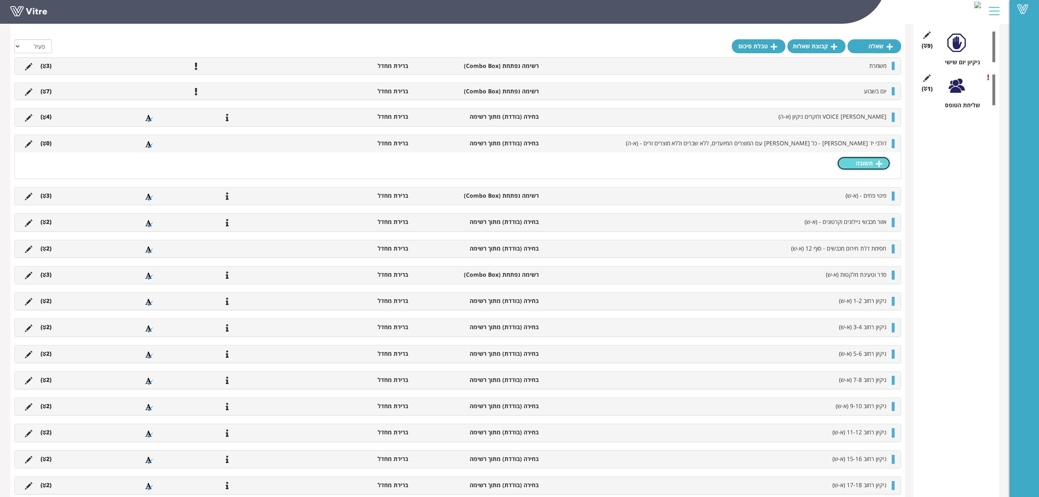
click at [853, 164] on link "תשובה" at bounding box center [864, 163] width 54 height 14
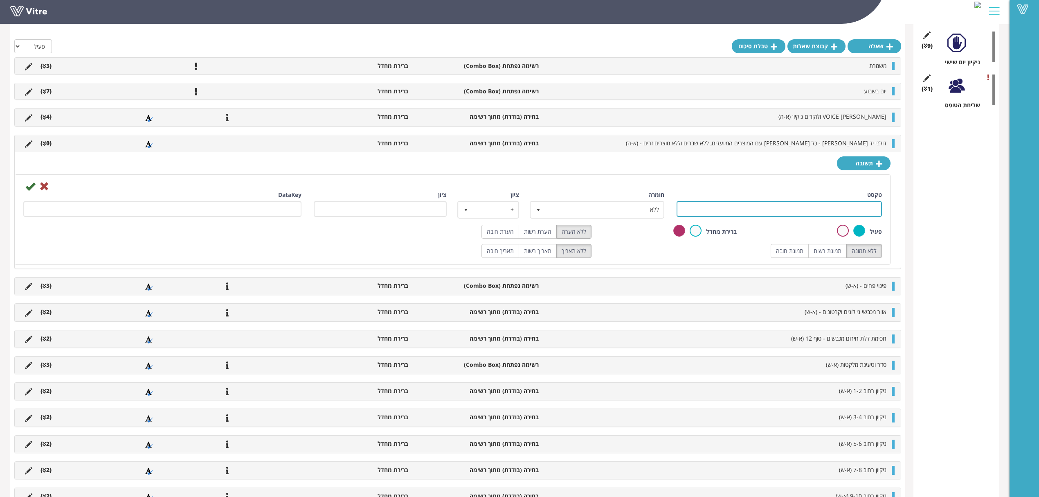
click at [830, 209] on input "טקסט" at bounding box center [779, 209] width 205 height 16
type input "בוצע"
click at [548, 234] on label "הערת רשות" at bounding box center [538, 232] width 38 height 14
radio input "true"
click at [828, 251] on label "תמונת רשות" at bounding box center [827, 251] width 38 height 14
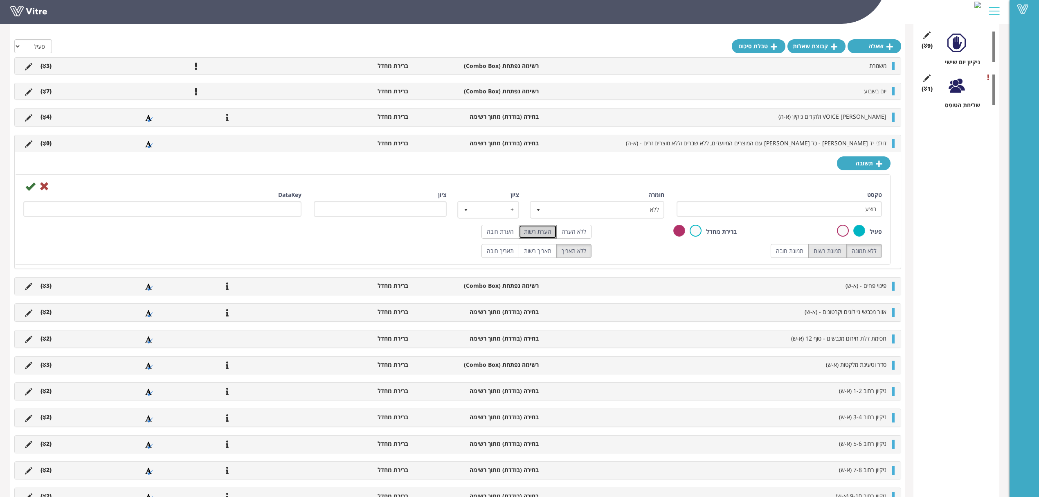
radio input "true"
click at [27, 190] on icon at bounding box center [30, 186] width 10 height 10
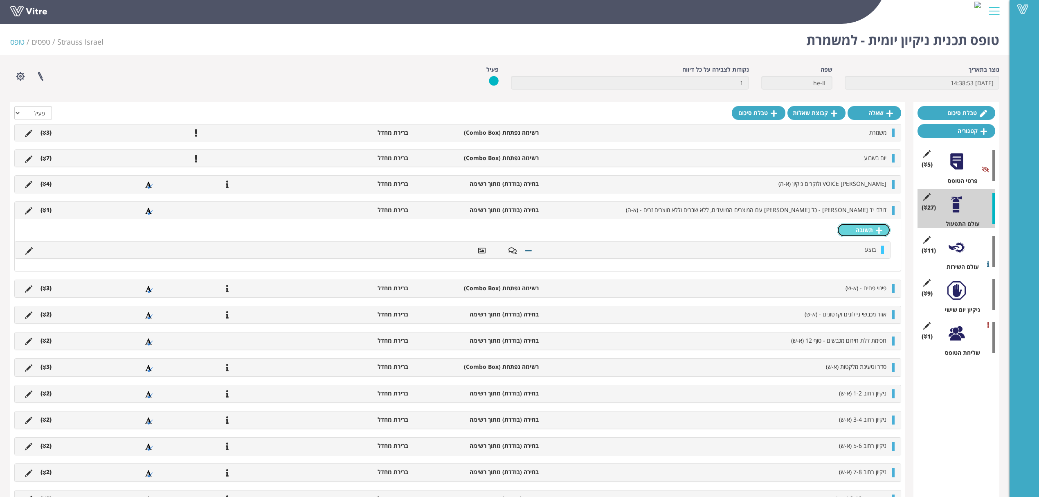
click at [865, 230] on link "תשובה" at bounding box center [864, 230] width 54 height 14
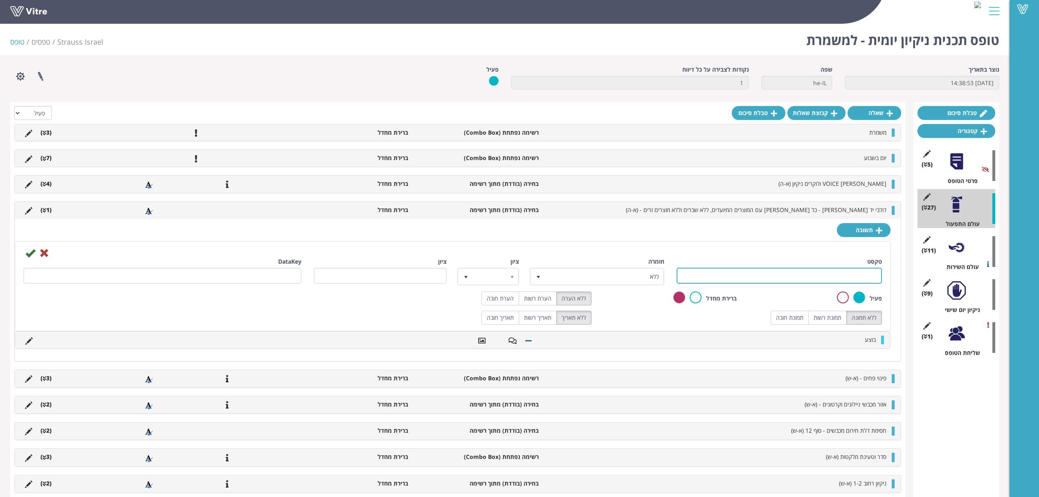
drag, startPoint x: 830, startPoint y: 274, endPoint x: 830, endPoint y: 284, distance: 9.8
click at [830, 274] on input "טקסט" at bounding box center [779, 276] width 205 height 16
type input "לא בוצע"
click at [516, 293] on label "הערת חובה" at bounding box center [501, 298] width 38 height 14
radio input "true"
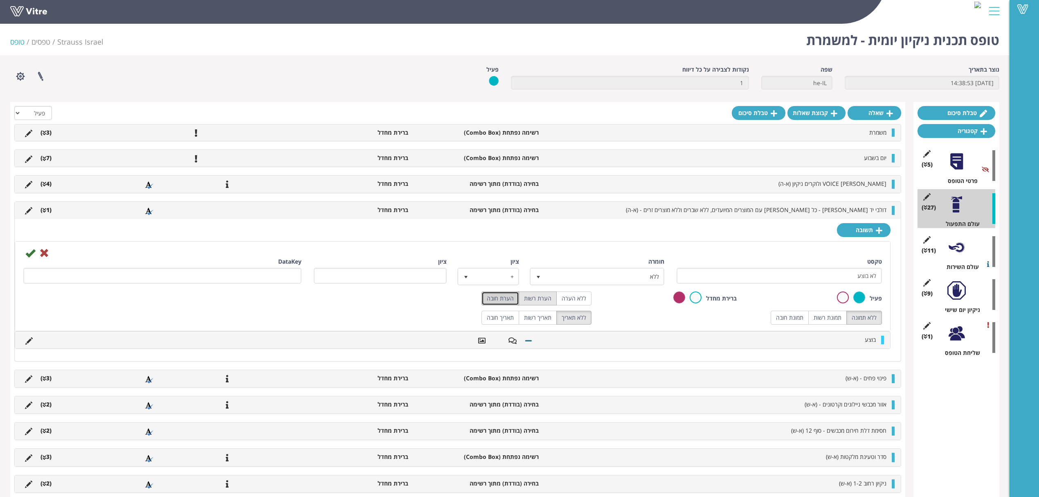
click at [530, 297] on label "הערת רשות" at bounding box center [538, 298] width 38 height 14
radio input "true"
click at [828, 317] on label "תמונת רשות" at bounding box center [827, 318] width 38 height 14
radio input "true"
click at [796, 320] on label "תמונת חובה" at bounding box center [790, 318] width 38 height 14
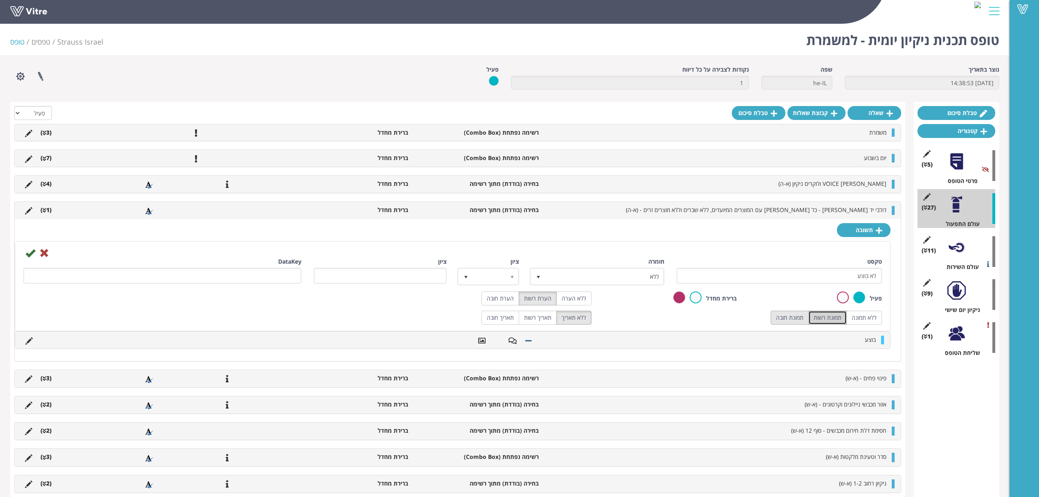
radio input "true"
click at [26, 256] on icon at bounding box center [30, 253] width 10 height 10
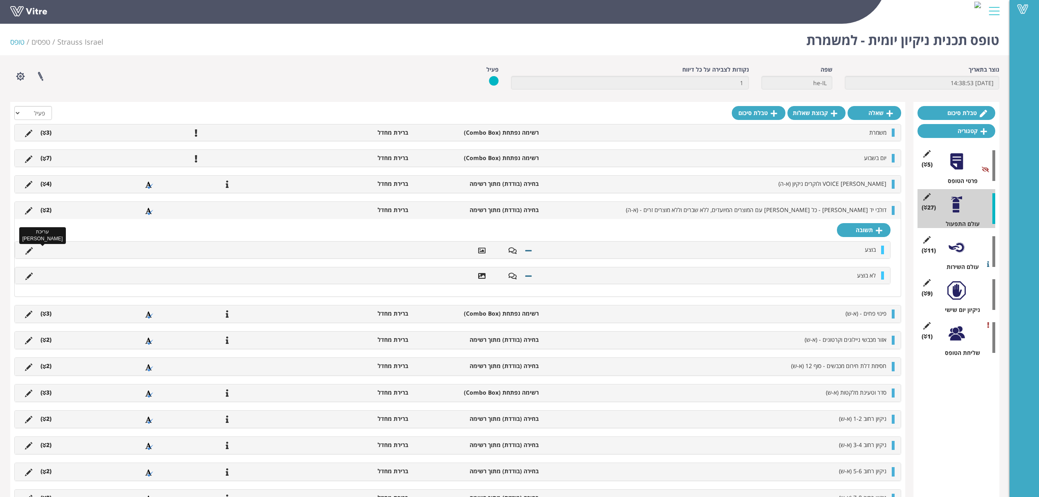
click at [28, 251] on icon at bounding box center [28, 250] width 7 height 7
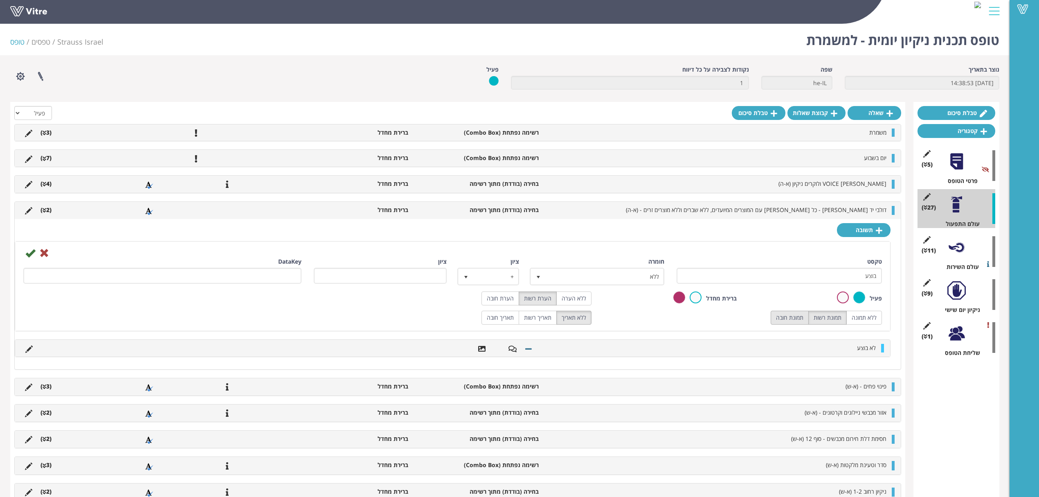
click at [786, 322] on label "תמונת חובה" at bounding box center [790, 318] width 38 height 14
radio input "true"
click at [30, 254] on icon at bounding box center [30, 253] width 10 height 10
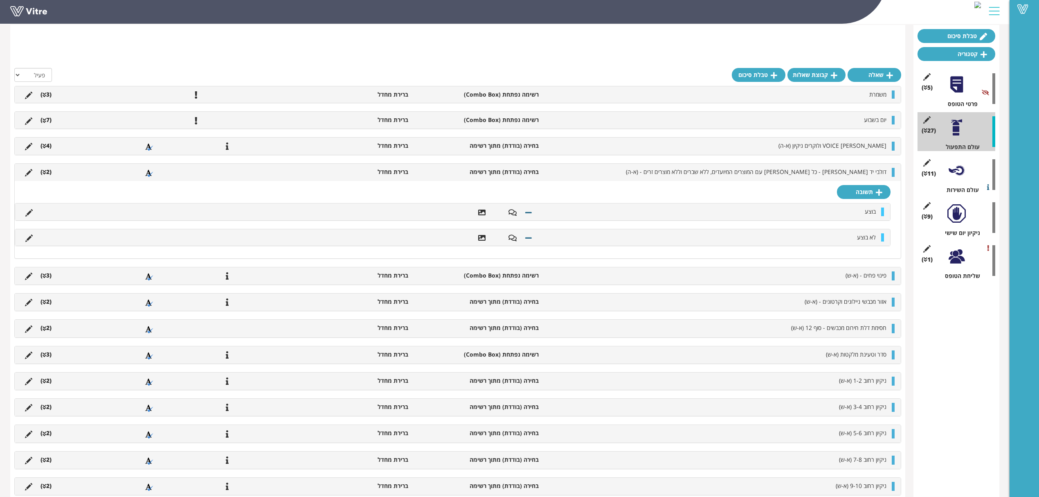
scroll to position [109, 0]
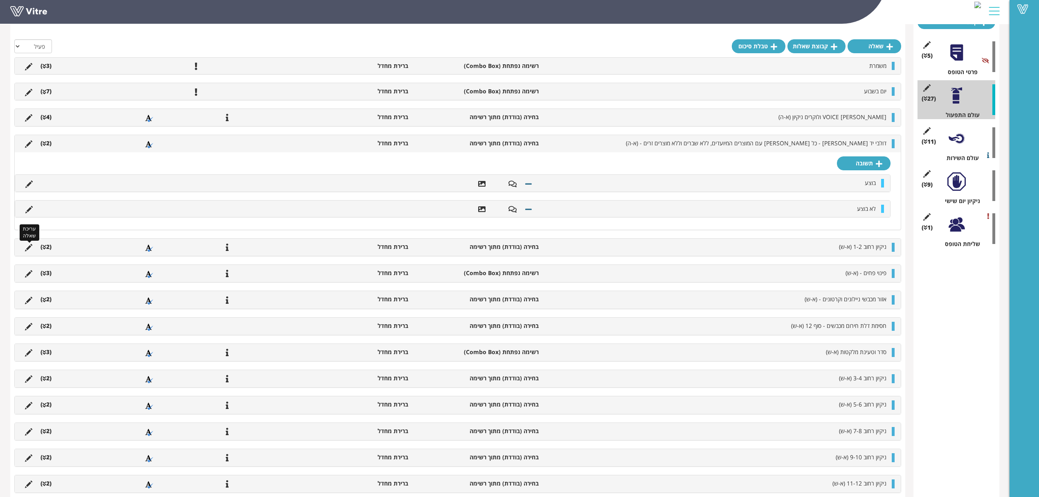
click at [30, 249] on icon at bounding box center [28, 247] width 7 height 7
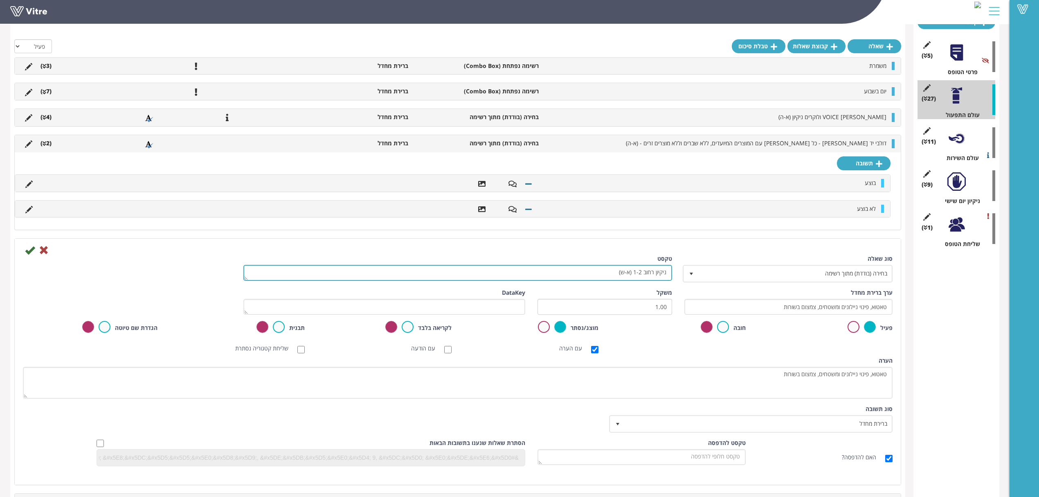
click at [624, 274] on textarea "ניקיון רחוב 1-2 (א-ש)" at bounding box center [457, 273] width 429 height 16
click at [632, 272] on textarea "ניקיון רחוב 1-2 (א-ש)" at bounding box center [457, 273] width 429 height 16
drag, startPoint x: 630, startPoint y: 272, endPoint x: 626, endPoint y: 290, distance: 18.7
click at [630, 272] on textarea "ניקיון רחוב 1-2 (א-ש)" at bounding box center [457, 273] width 429 height 16
type textarea "ניקיון רחוב 1-2 וניקיון מתחת למשטחים של רחוב 1 (א-ה)"
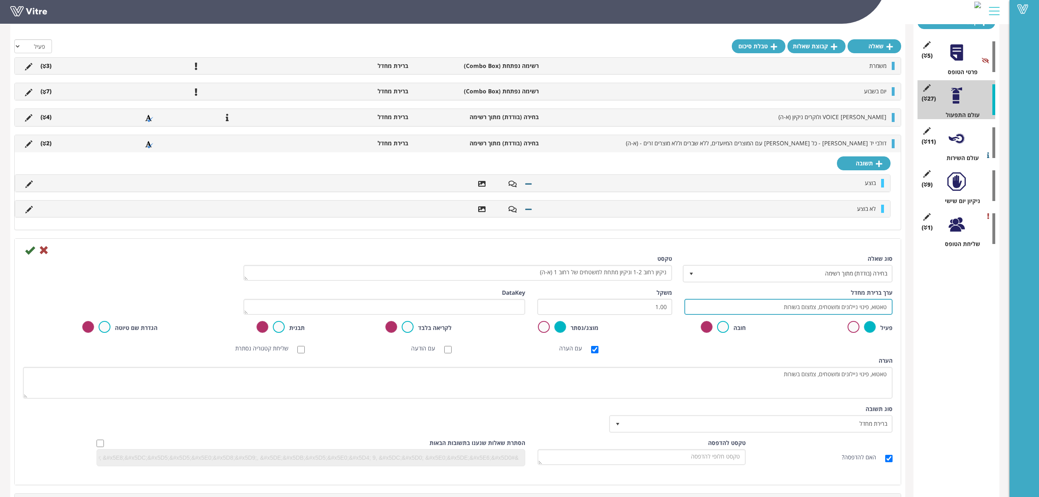
click at [768, 311] on input "טאטוא, פינוי ניילונים ומשטחים, צמצום בשורות" at bounding box center [788, 307] width 208 height 16
click at [810, 310] on input "טאטוא, פינוי ניילונים ומשטחים, צמצום בשורות" at bounding box center [788, 307] width 208 height 16
click at [770, 311] on input "טאטוא, פינוי ניילונים ומשטחים, צמצום בשורות" at bounding box center [788, 307] width 208 height 16
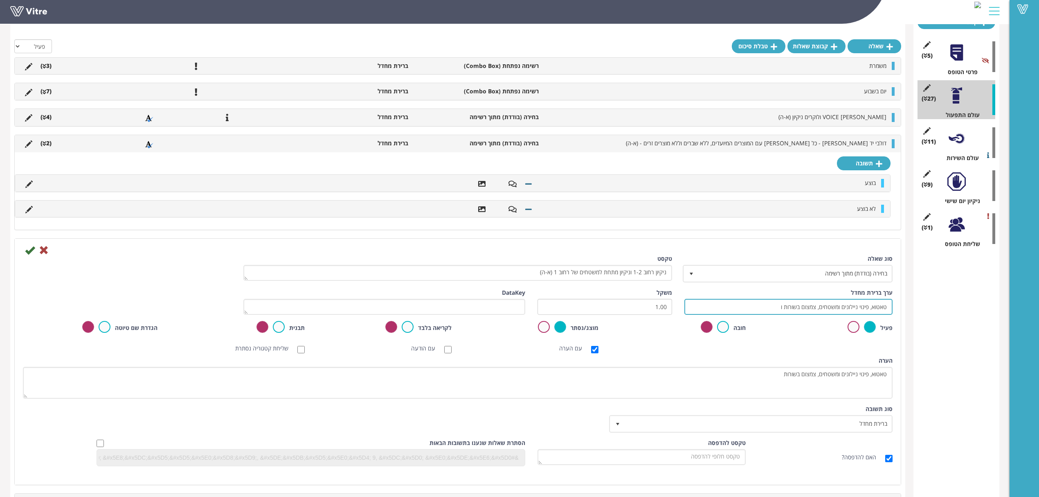
type input "טאטוא, פינוי ניילונים ומשטחים, צמצום בשורות"
drag, startPoint x: 544, startPoint y: 272, endPoint x: 549, endPoint y: 272, distance: 4.5
click at [549, 272] on textarea "ניקיון רחוב 1-2 (א-ש)" at bounding box center [457, 273] width 429 height 16
click at [546, 275] on textarea "ניקיון רחוב 1-2 (א-ש)" at bounding box center [457, 273] width 429 height 16
drag, startPoint x: 554, startPoint y: 273, endPoint x: 540, endPoint y: 275, distance: 13.7
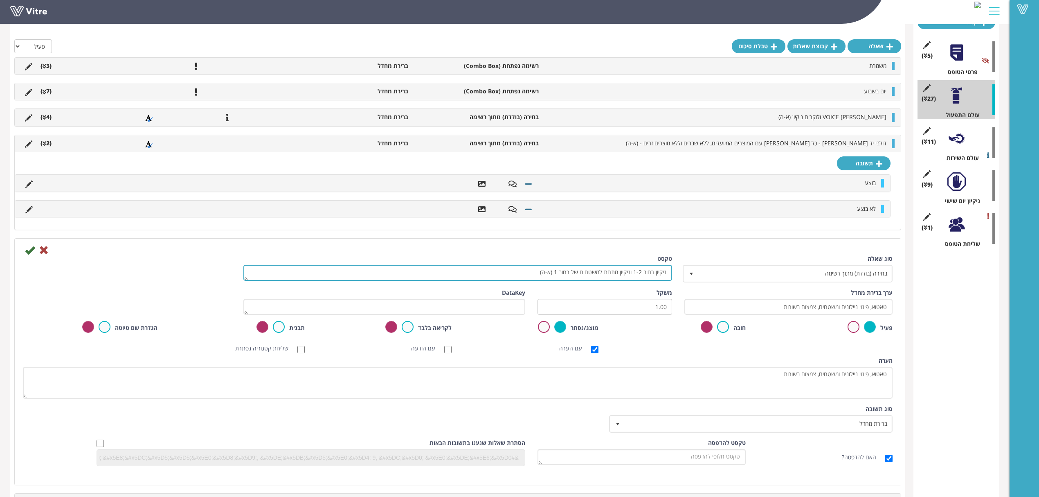
click at [540, 275] on textarea "ניקיון רחוב 1-2 (א-ש)" at bounding box center [457, 273] width 429 height 16
click at [578, 274] on textarea "ניקיון רחוב 1-2 (א-ש)" at bounding box center [457, 273] width 429 height 16
click at [45, 254] on icon at bounding box center [44, 250] width 10 height 10
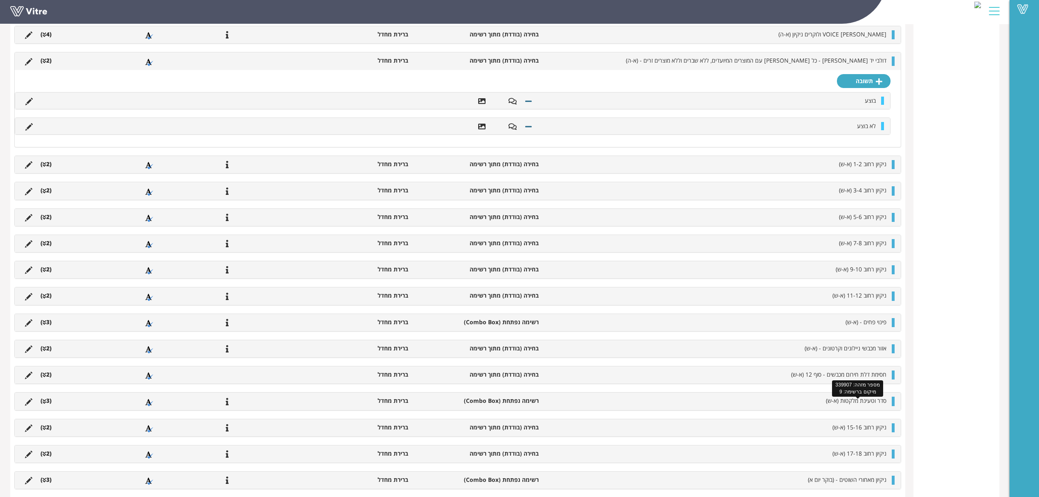
scroll to position [382, 0]
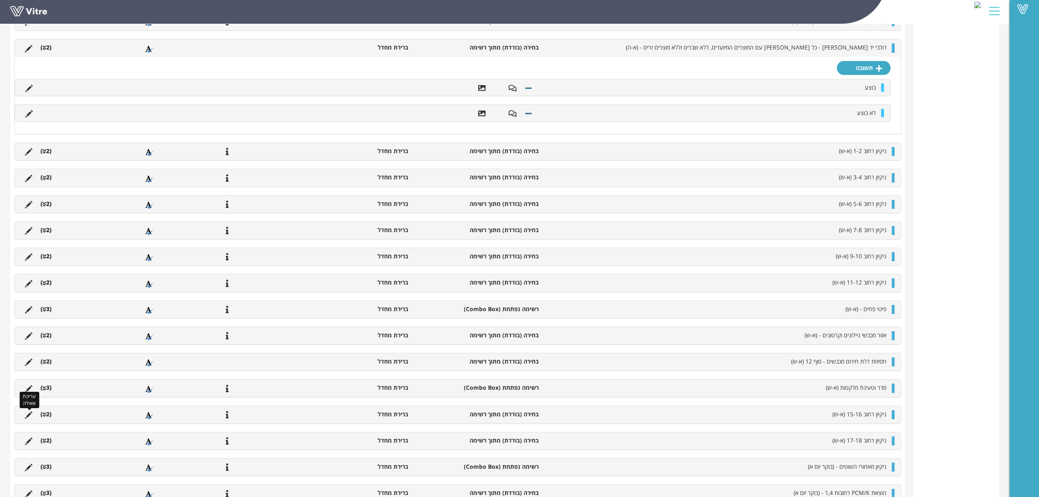
click at [28, 419] on icon at bounding box center [28, 414] width 7 height 7
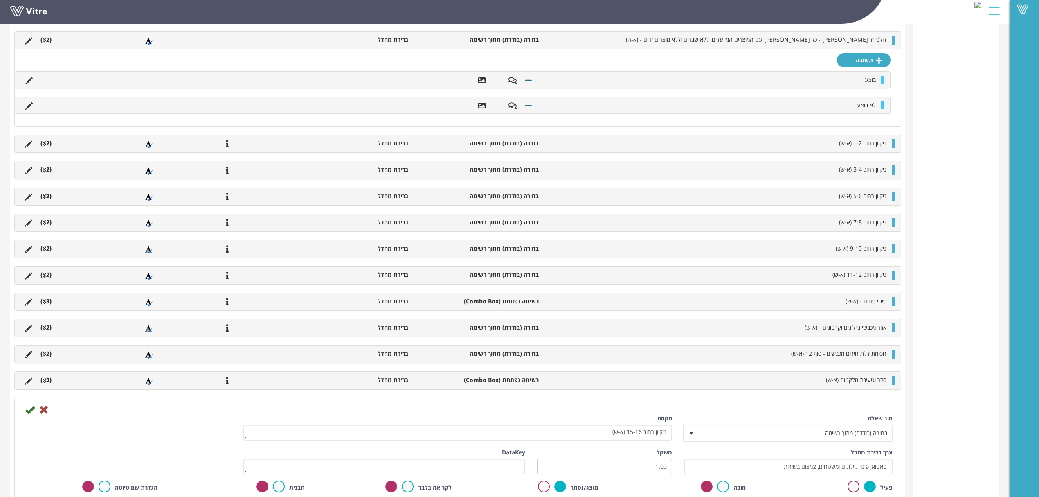
scroll to position [491, 0]
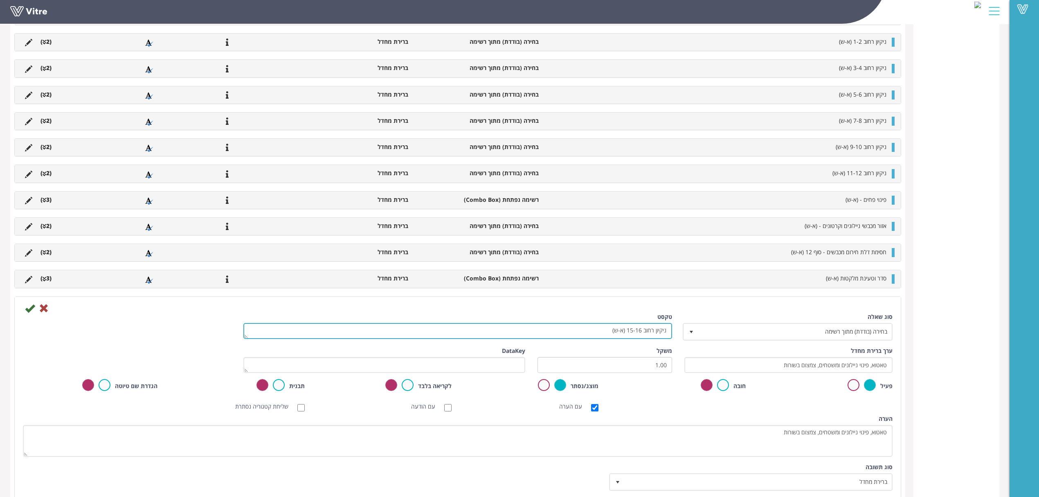
click at [639, 333] on textarea "ניקיון רחוב 15-16 (א-ש)" at bounding box center [457, 331] width 429 height 16
drag, startPoint x: 619, startPoint y: 334, endPoint x: 616, endPoint y: 339, distance: 5.3
click at [616, 339] on textarea "ניקיון רחוב 15-16 (א-ש)" at bounding box center [457, 331] width 429 height 16
type textarea "ניקיון רחוב 15-18 (א-ה)"
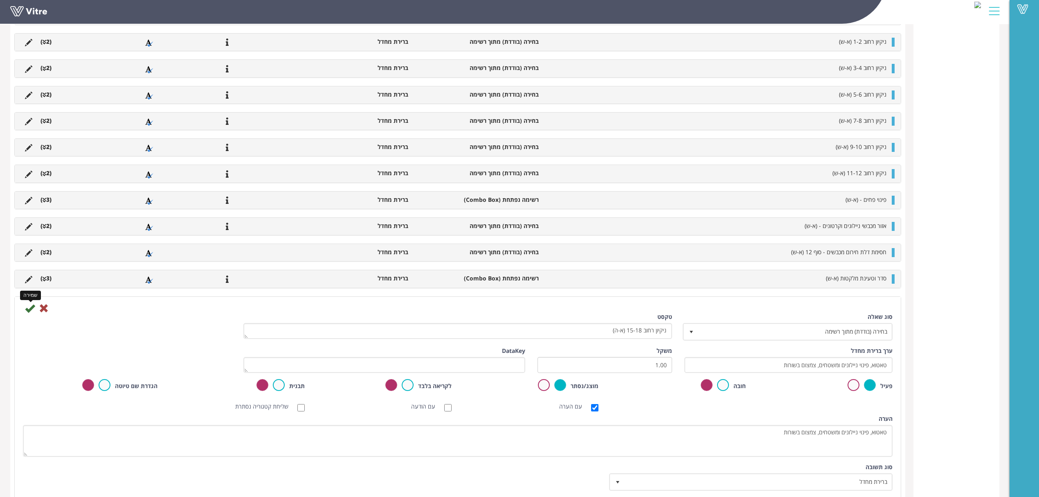
click at [26, 313] on icon at bounding box center [30, 308] width 10 height 10
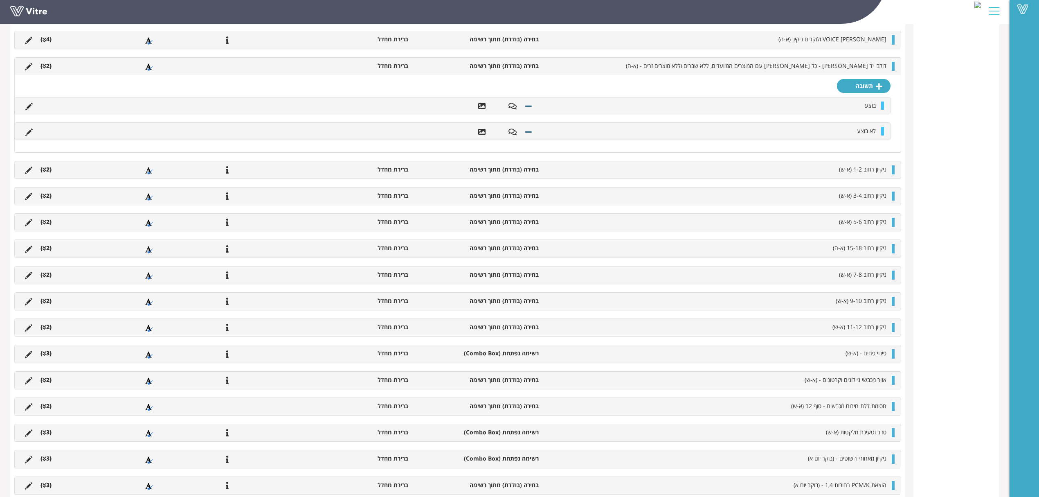
scroll to position [323, 0]
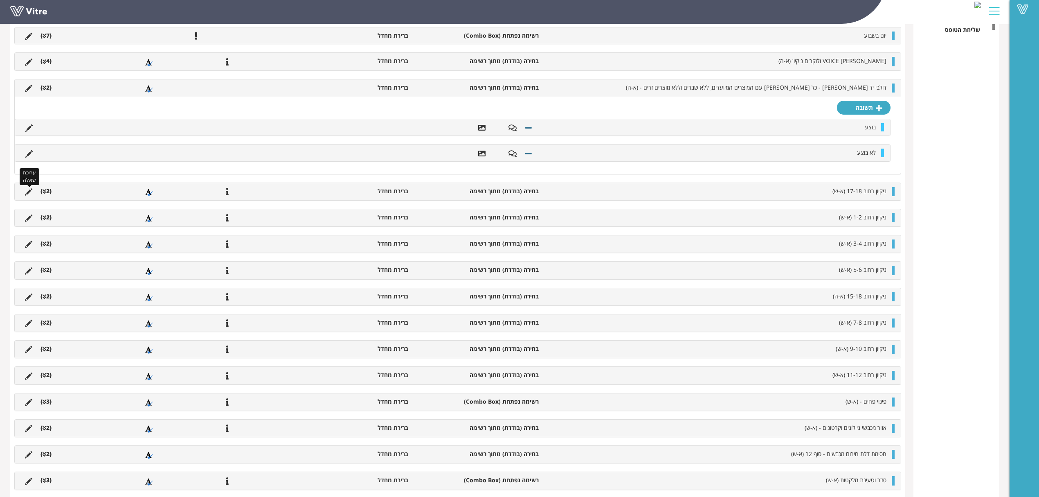
click at [28, 191] on icon at bounding box center [28, 191] width 7 height 7
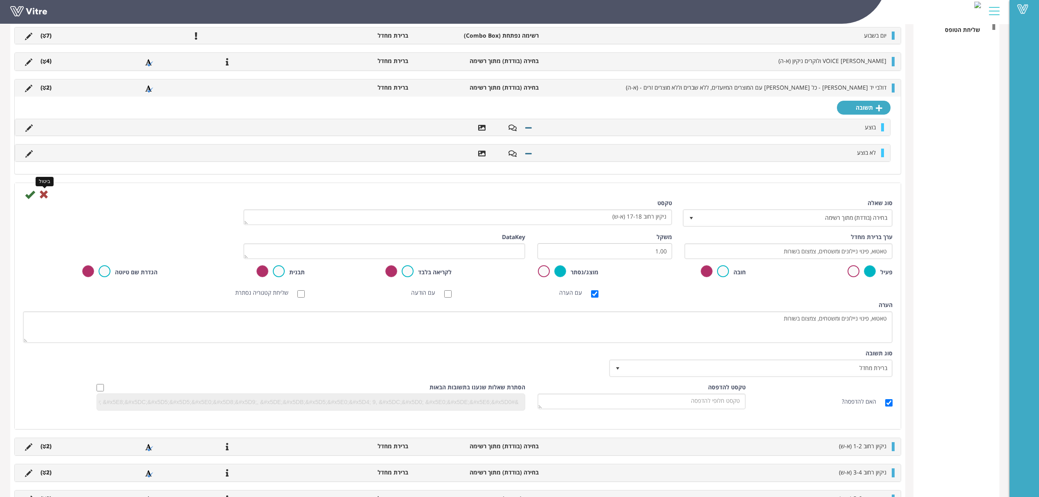
click at [45, 192] on icon at bounding box center [44, 194] width 10 height 10
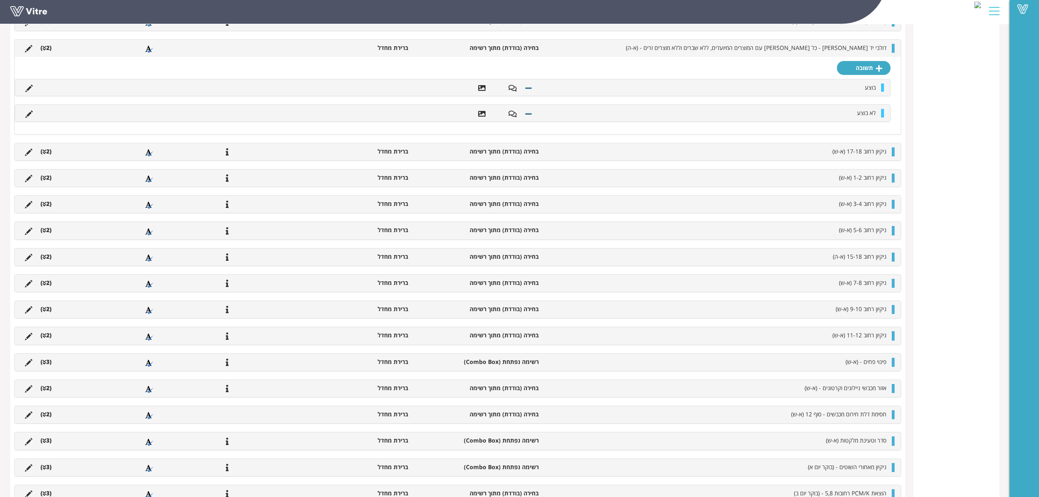
scroll to position [352, 0]
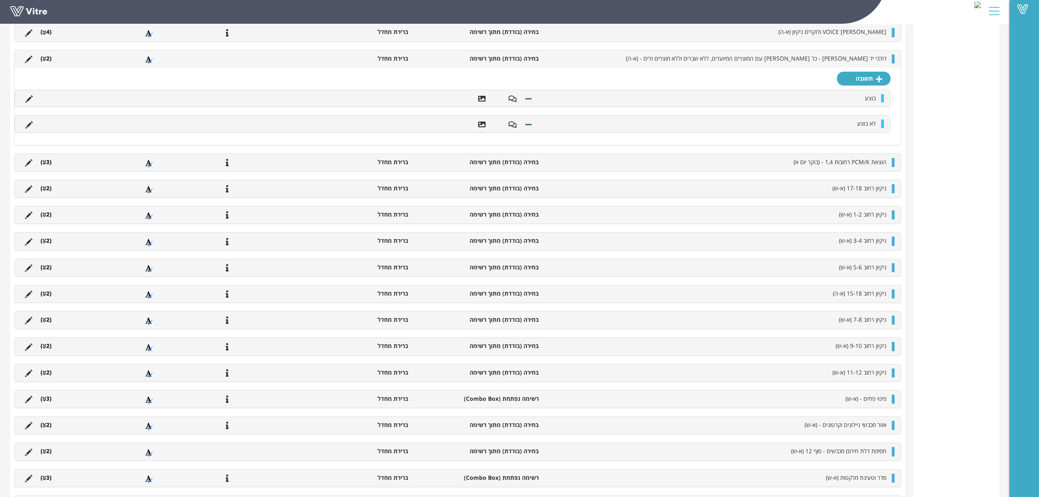
click at [47, 60] on li "(2 )" at bounding box center [45, 58] width 19 height 8
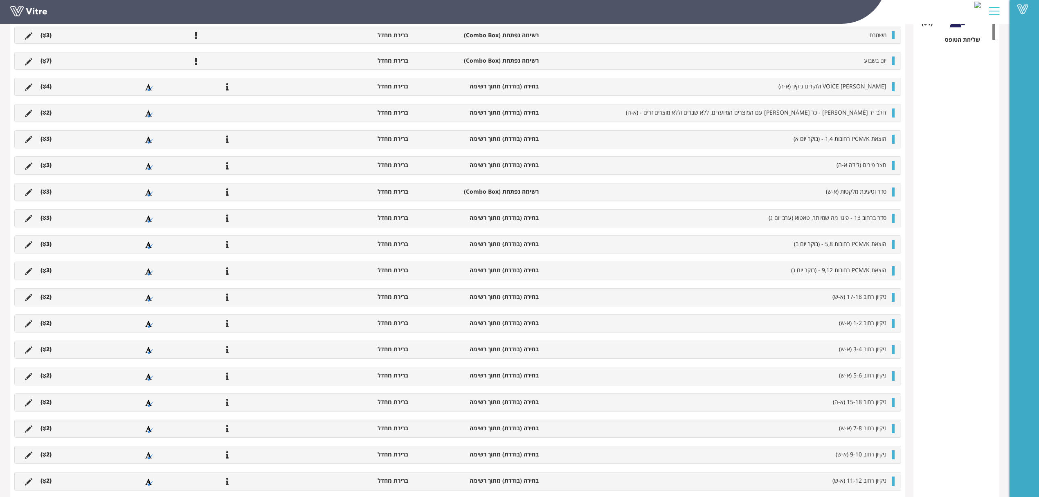
scroll to position [266, 0]
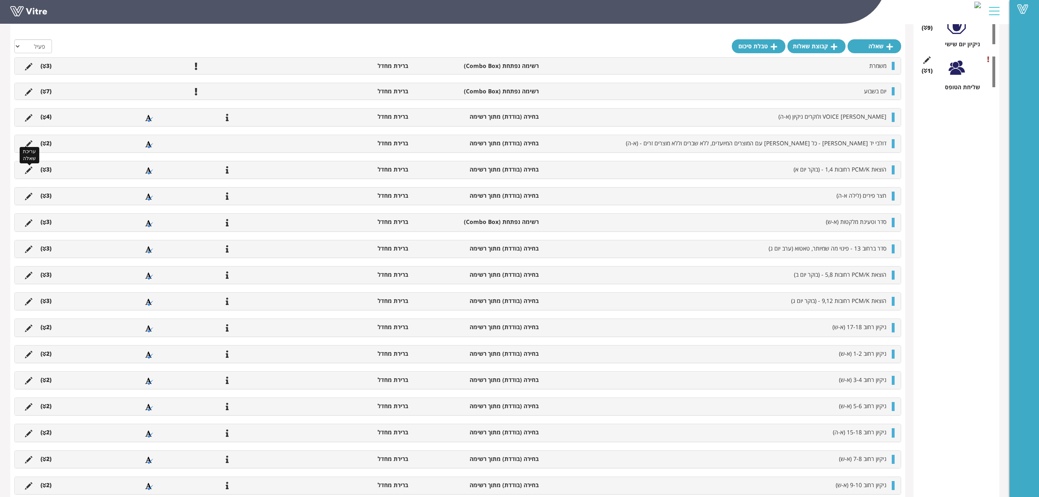
click at [29, 171] on icon at bounding box center [28, 170] width 7 height 7
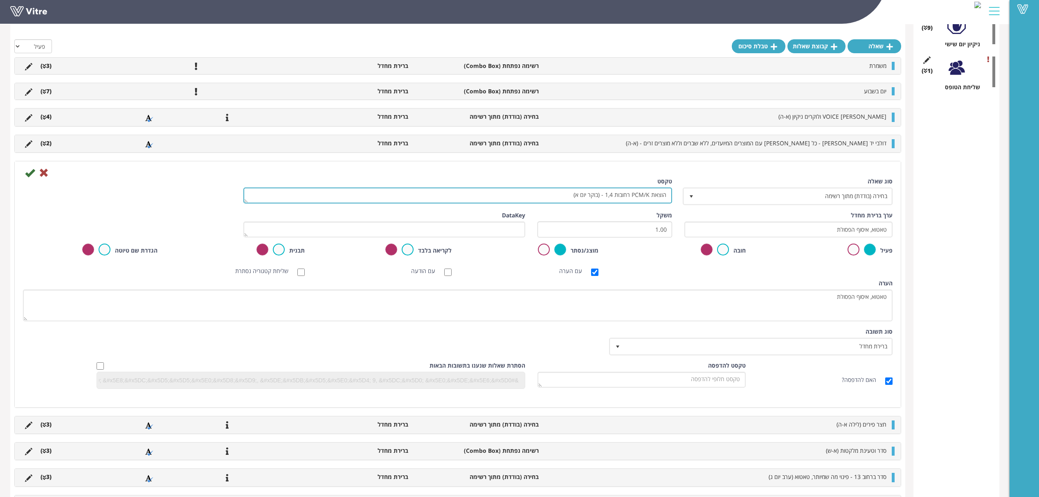
click at [650, 195] on textarea "הוצאת PCM/K רחובות 1,4 - (בוקר יום א)" at bounding box center [457, 195] width 429 height 16
drag, startPoint x: 644, startPoint y: 197, endPoint x: 649, endPoint y: 197, distance: 4.9
click at [649, 197] on textarea "הוצאת PCM/K רחובות 1,4 - (בוקר יום א)" at bounding box center [457, 195] width 429 height 16
drag, startPoint x: 612, startPoint y: 196, endPoint x: 619, endPoint y: 196, distance: 7.0
click at [619, 196] on textarea "הוצאת PCM/K רחובות 1,4 - (בוקר יום א)" at bounding box center [457, 195] width 429 height 16
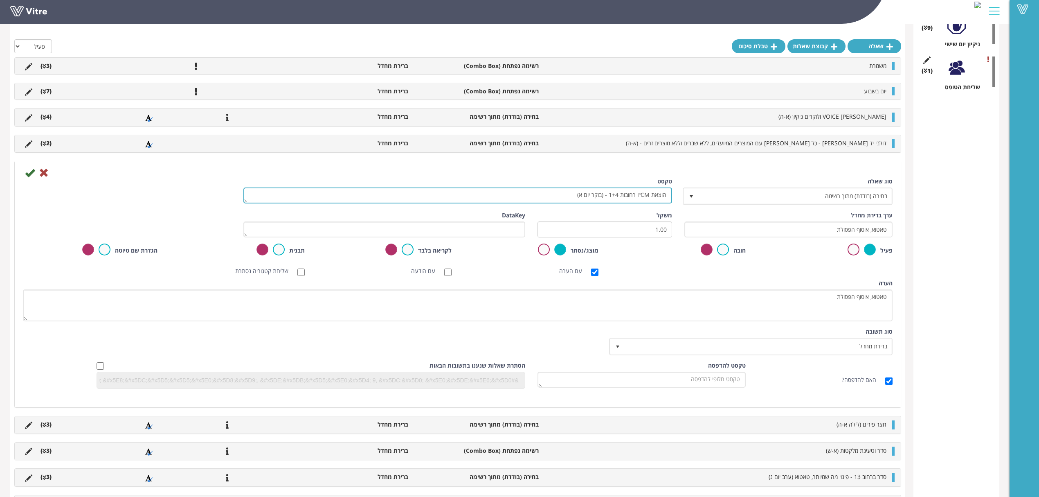
drag, startPoint x: 612, startPoint y: 196, endPoint x: 619, endPoint y: 196, distance: 7.0
click at [619, 196] on textarea "הוצאת PCM/K רחובות 1,4 - (בוקר יום א)" at bounding box center [457, 195] width 429 height 16
click at [631, 195] on textarea "הוצאת PCM/K רחובות 1,4 - (בוקר יום א)" at bounding box center [457, 195] width 429 height 16
type textarea "הוצאת PCM רחוב 1 - (בוקר יום א)"
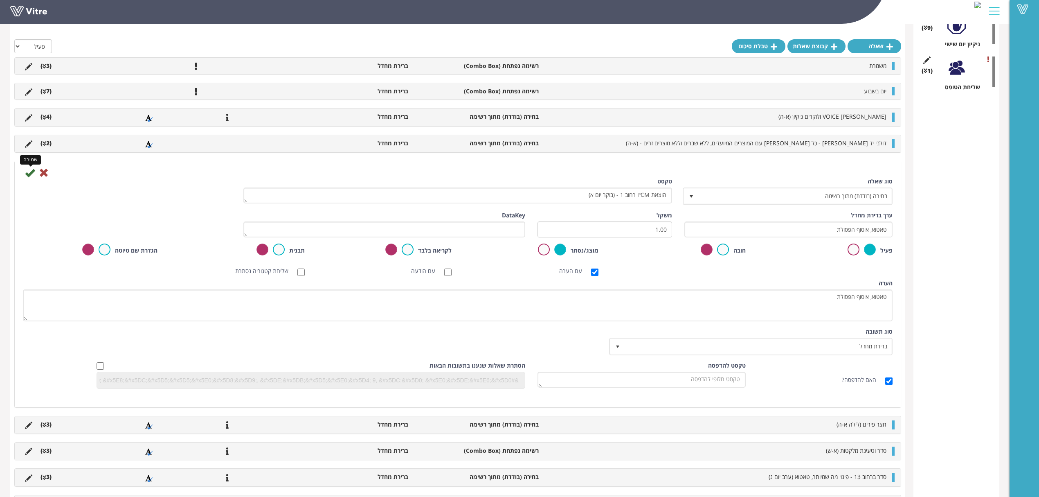
click at [33, 173] on icon at bounding box center [30, 173] width 10 height 10
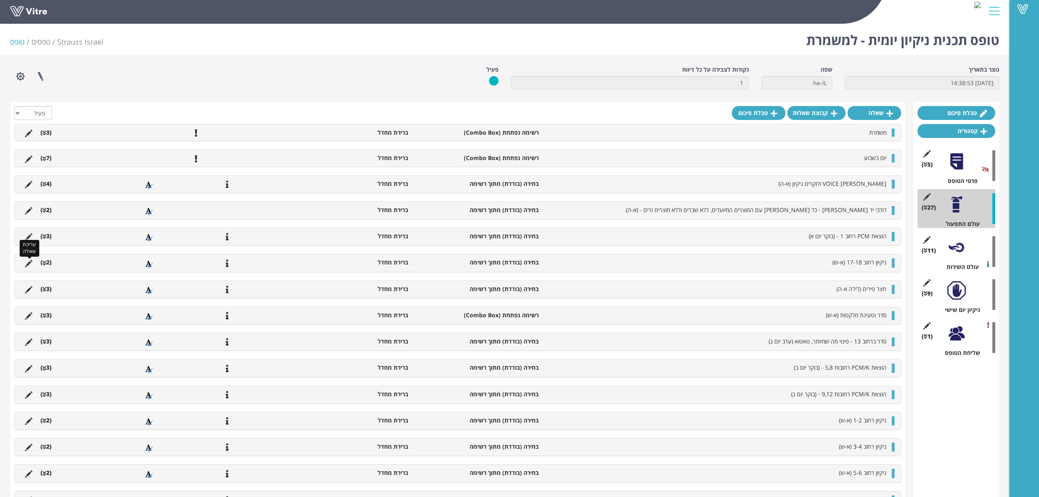
click at [26, 264] on icon at bounding box center [28, 263] width 7 height 7
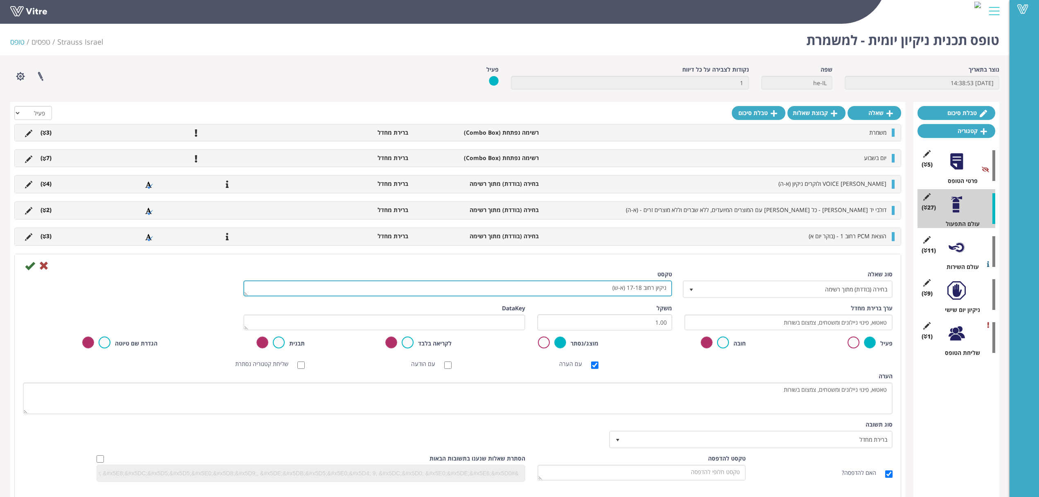
click at [603, 290] on textarea "ניקיון רחוב 17-18 (א-ש)" at bounding box center [457, 288] width 429 height 16
click at [605, 290] on textarea "ניקיון רחוב 17-18 (א-ש)" at bounding box center [457, 288] width 429 height 16
type textarea "סדר בסטנדים - (א-ה)"
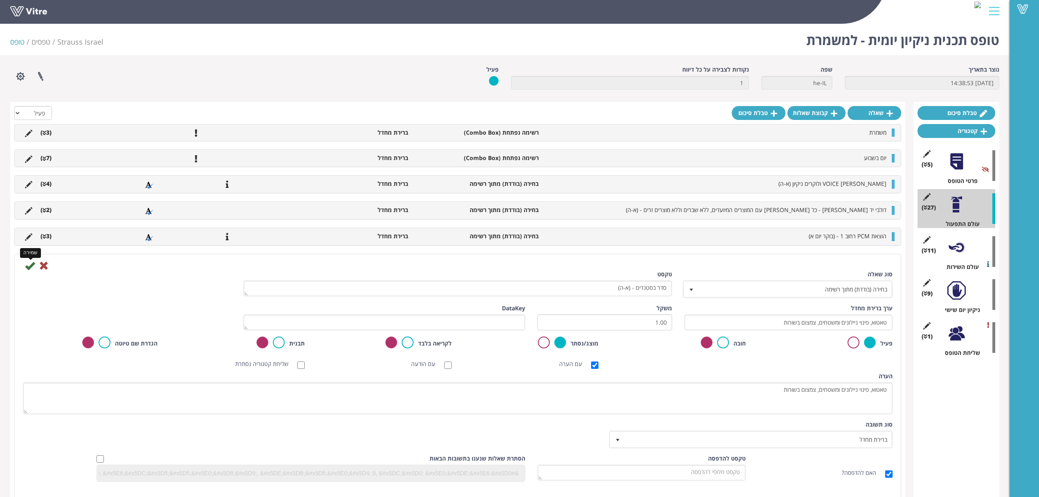
click at [34, 267] on icon at bounding box center [30, 266] width 10 height 10
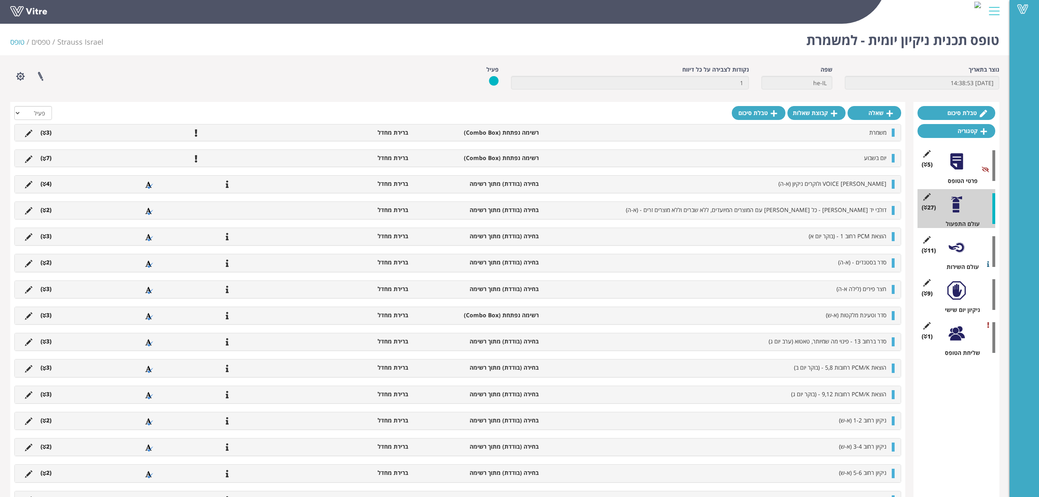
click at [43, 182] on icon at bounding box center [45, 184] width 4 height 6
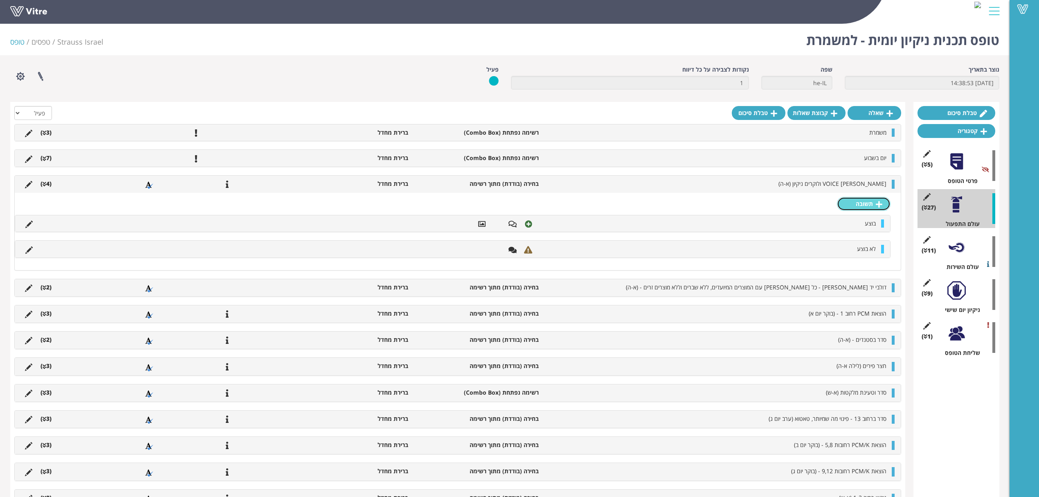
click at [876, 200] on icon at bounding box center [879, 203] width 7 height 7
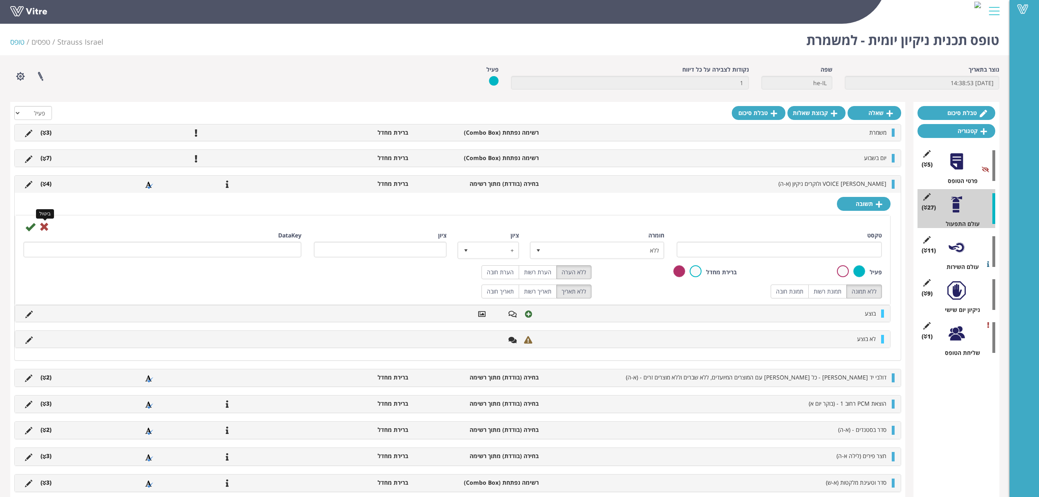
click at [45, 224] on icon at bounding box center [44, 227] width 10 height 10
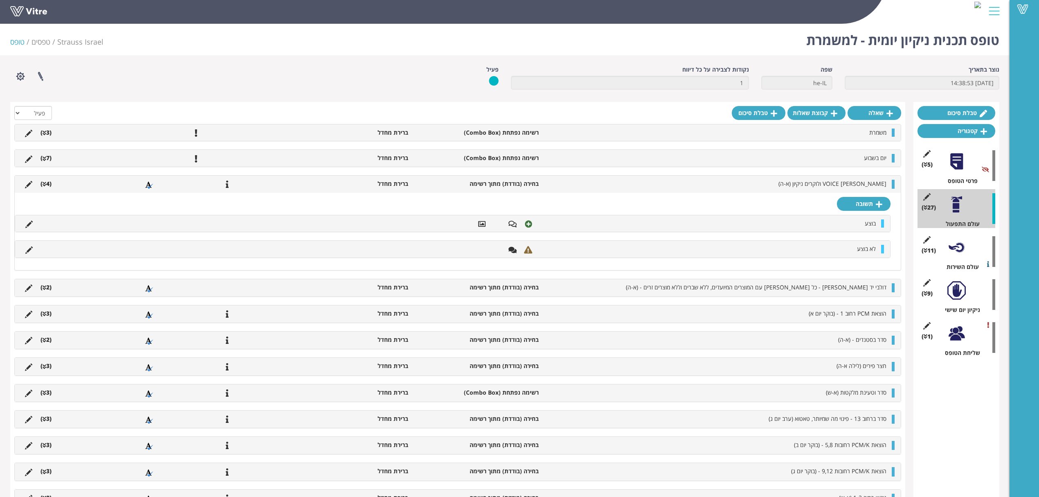
click at [25, 225] on li at bounding box center [29, 223] width 16 height 8
click at [27, 225] on icon at bounding box center [28, 224] width 7 height 7
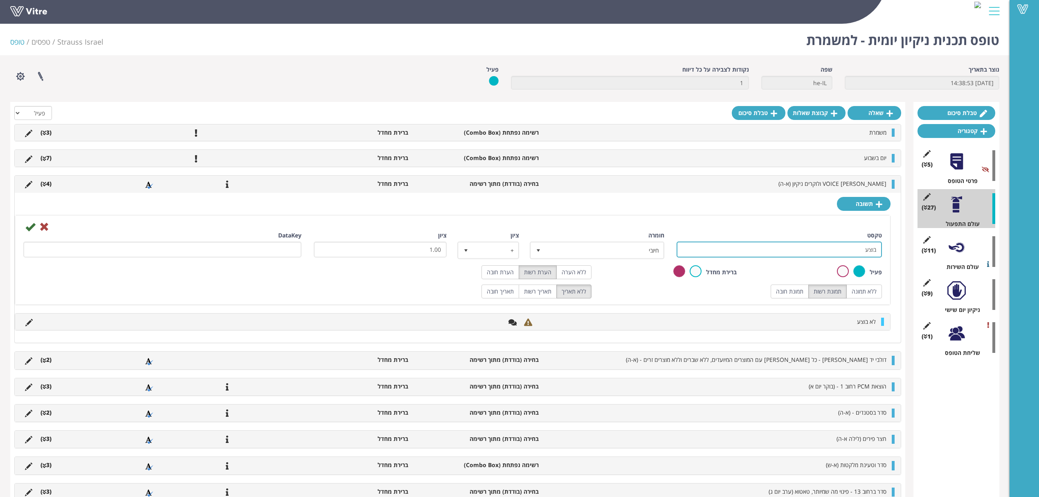
click at [799, 248] on input "בוצע" at bounding box center [779, 249] width 205 height 16
click at [784, 219] on div "טקסט בוצע חומרה חיובי 1 ציון + 1 ציון 1.00 DataKey פעיל ברירת מחדל ללא הערה הער…" at bounding box center [452, 259] width 875 height 89
click at [46, 224] on icon at bounding box center [44, 227] width 10 height 10
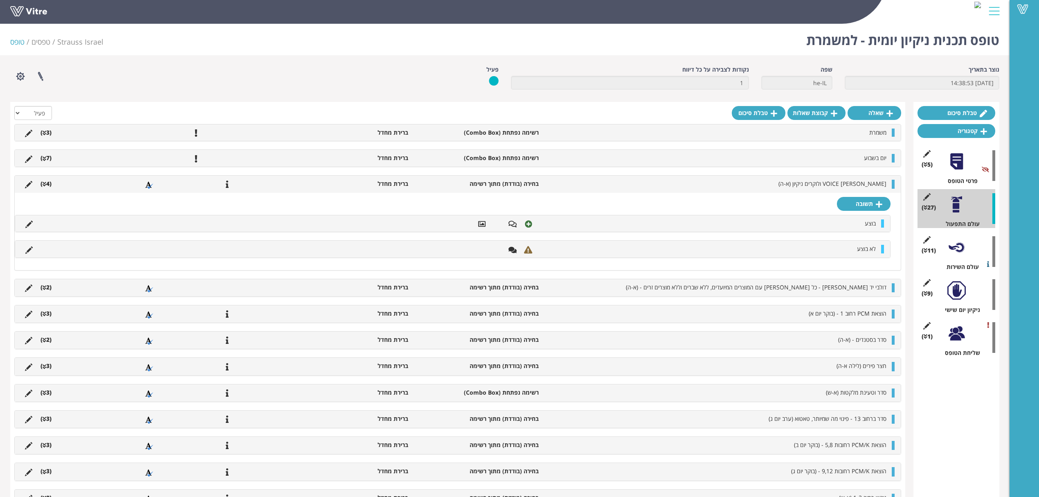
drag, startPoint x: 50, startPoint y: 187, endPoint x: 109, endPoint y: 193, distance: 59.6
click at [50, 187] on li "(4 )" at bounding box center [45, 184] width 19 height 8
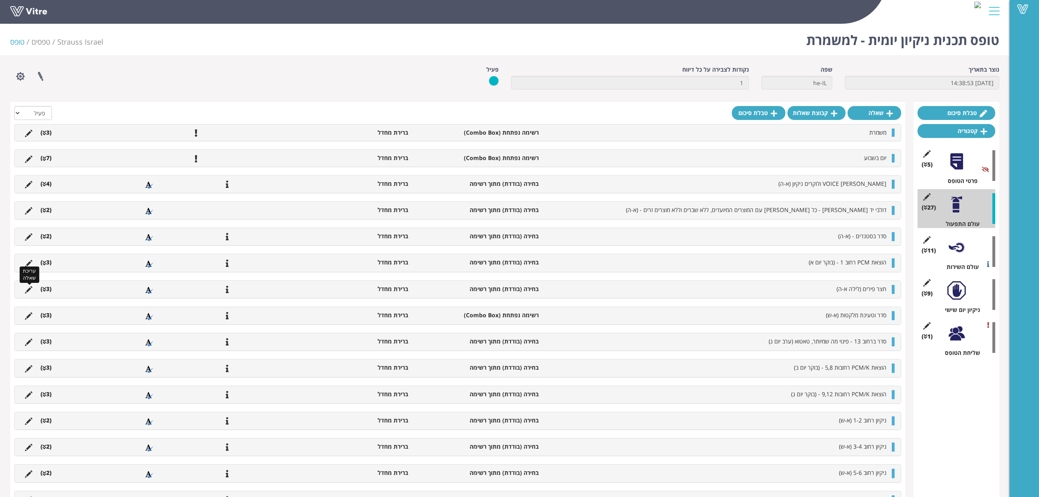
click at [29, 290] on icon at bounding box center [28, 289] width 7 height 7
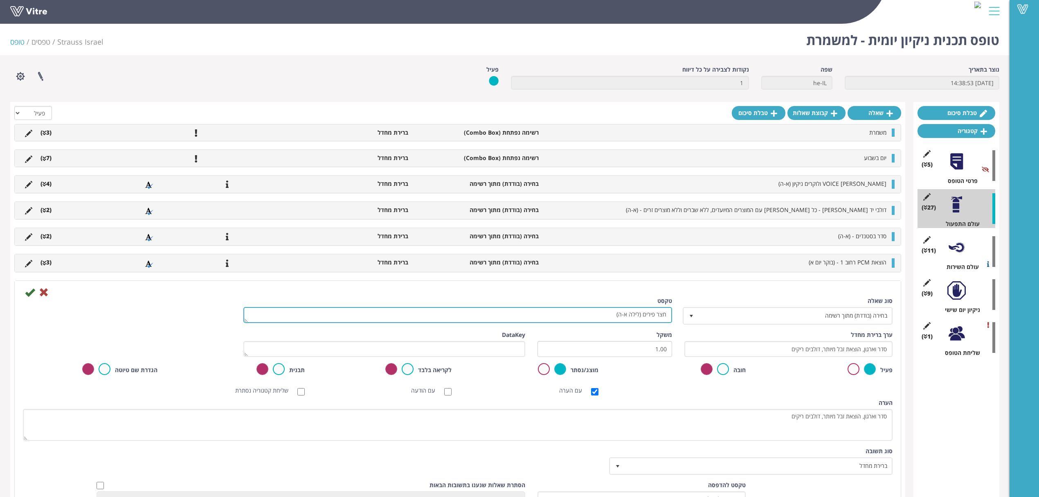
drag, startPoint x: 605, startPoint y: 313, endPoint x: 637, endPoint y: 315, distance: 32.0
click at [639, 315] on textarea "חצר פירים (לילה א-ה)" at bounding box center [457, 315] width 429 height 16
click at [637, 315] on textarea "חצר פירים (לילה א-ה)" at bounding box center [457, 315] width 429 height 16
click at [644, 314] on textarea "חצר פירים (לילה א-ה)" at bounding box center [457, 315] width 429 height 16
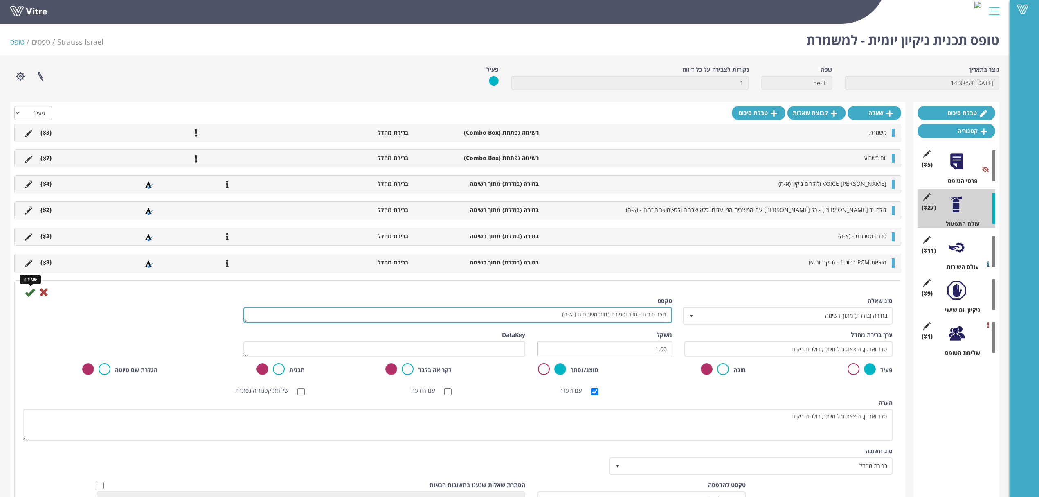
type textarea "חצר פירים - סדר וספירת כמות משטחים ( א-ה)"
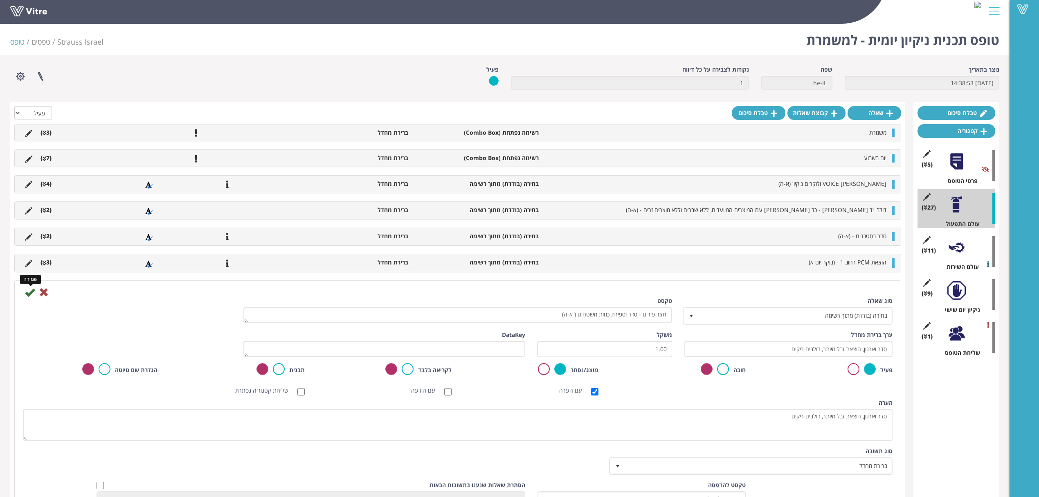
click at [29, 297] on icon at bounding box center [30, 292] width 10 height 10
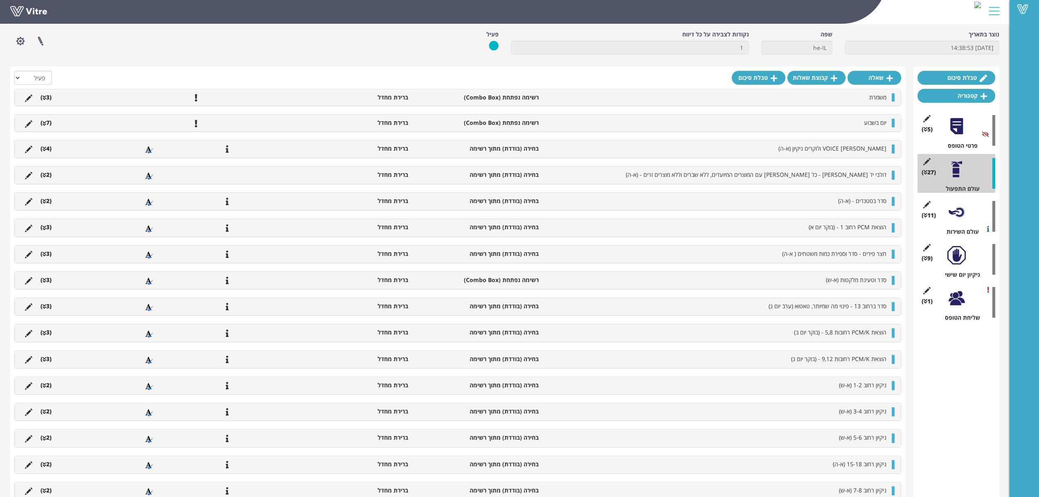
scroll to position [54, 0]
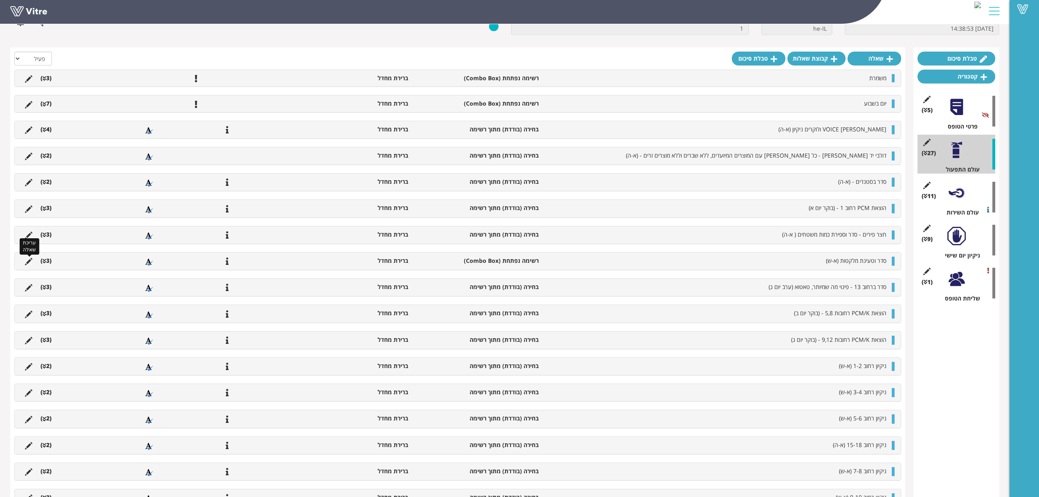
click at [27, 262] on icon at bounding box center [28, 261] width 7 height 7
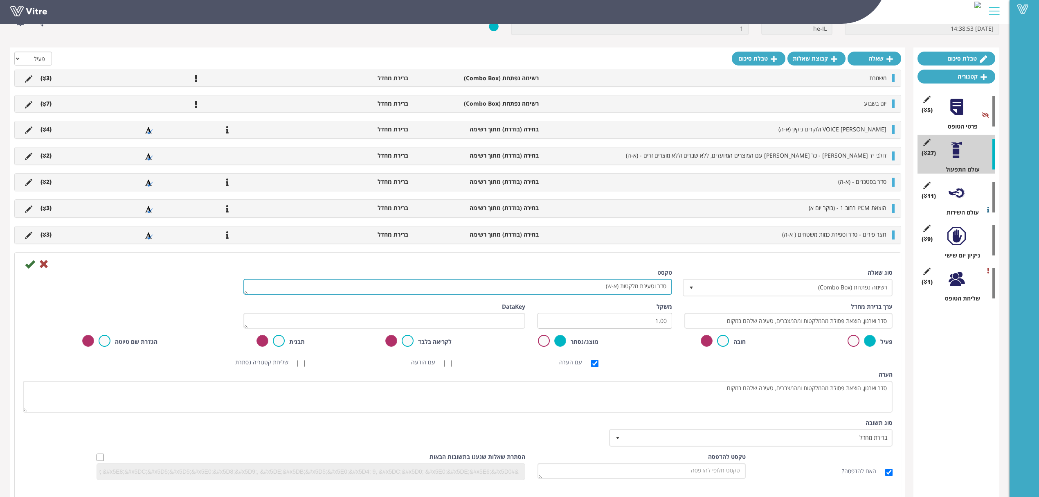
drag, startPoint x: 594, startPoint y: 288, endPoint x: 778, endPoint y: 288, distance: 184.1
click at [778, 288] on div "סוג שאלה רשימה נפתחת (Combo Box) 2 טקסט סדר וטעינת מלקטות (א-ש)" at bounding box center [458, 285] width 882 height 34
drag, startPoint x: 578, startPoint y: 287, endPoint x: 600, endPoint y: 290, distance: 21.5
click at [600, 290] on textarea "סדר וטעינת מלקטות (א-ש)" at bounding box center [457, 287] width 429 height 16
type textarea "חדר טעינה - מחוברות + ניקיון (א-ה)"
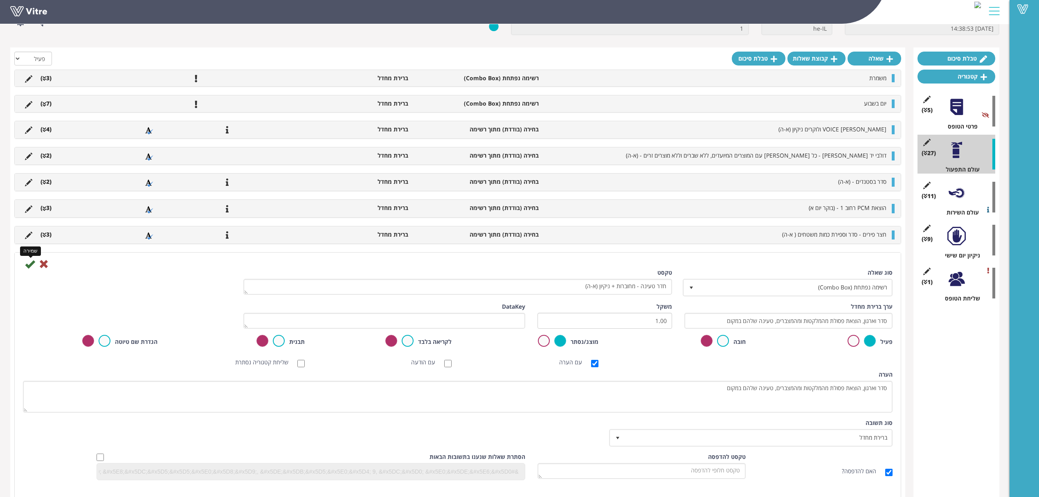
click at [27, 268] on icon at bounding box center [30, 264] width 10 height 10
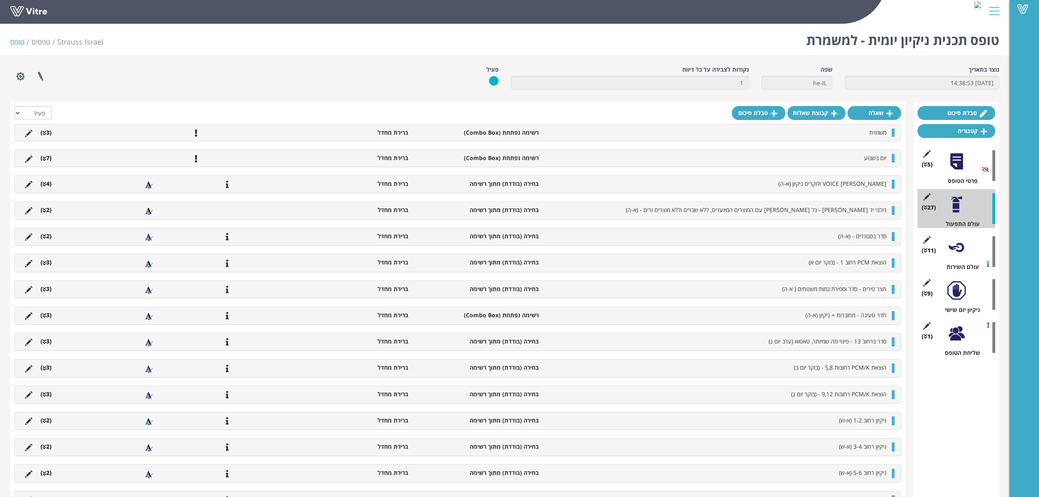
click at [48, 289] on li "(3 )" at bounding box center [45, 289] width 19 height 8
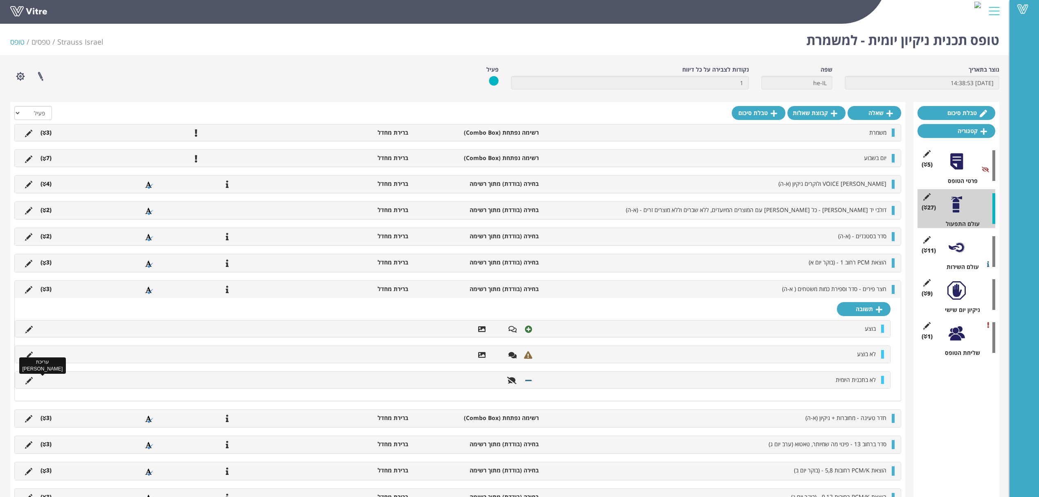
click at [31, 382] on icon at bounding box center [28, 380] width 7 height 7
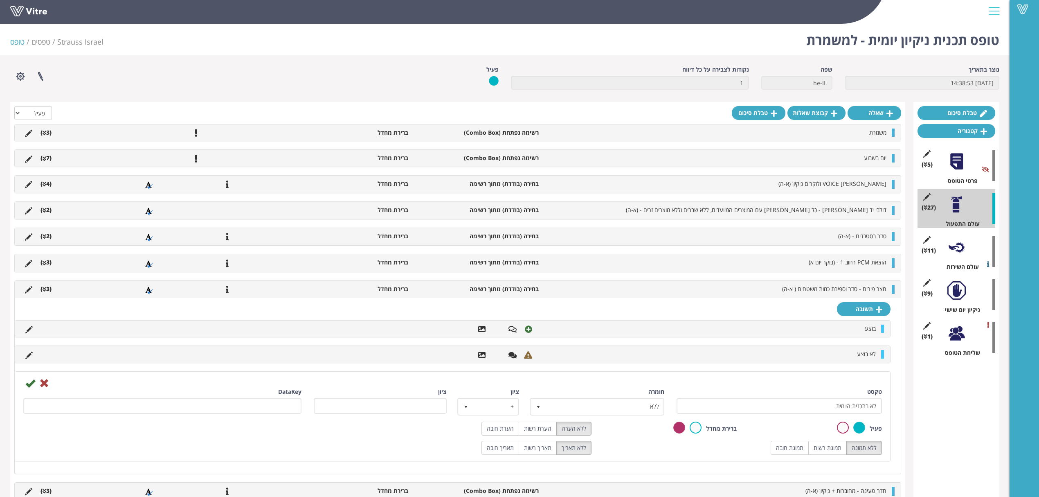
click at [835, 432] on div "פעיל" at bounding box center [815, 427] width 133 height 13
click at [838, 431] on label at bounding box center [843, 427] width 12 height 12
click at [0, 0] on input "radio" at bounding box center [0, 0] width 0 height 0
click at [29, 380] on icon at bounding box center [30, 383] width 10 height 10
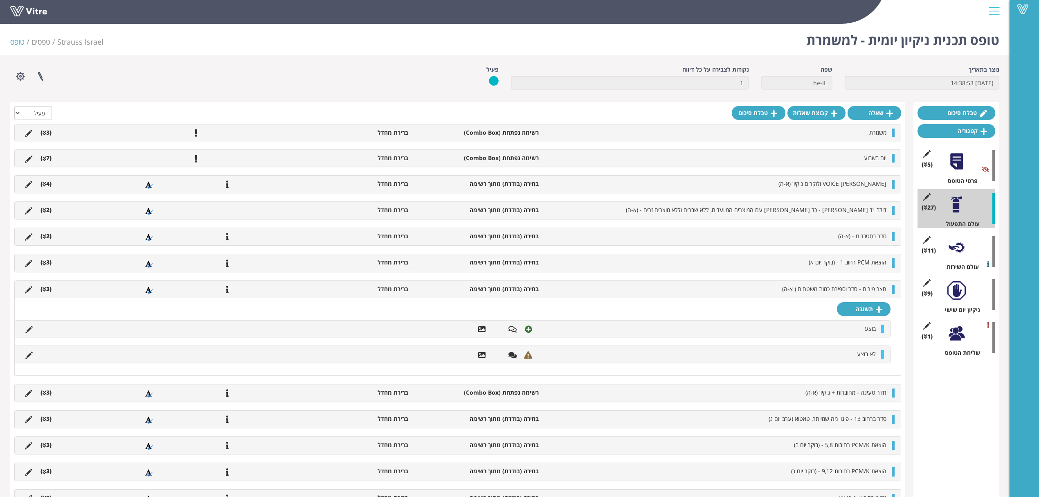
drag, startPoint x: 46, startPoint y: 292, endPoint x: 109, endPoint y: 296, distance: 63.1
click at [46, 292] on icon at bounding box center [45, 289] width 4 height 6
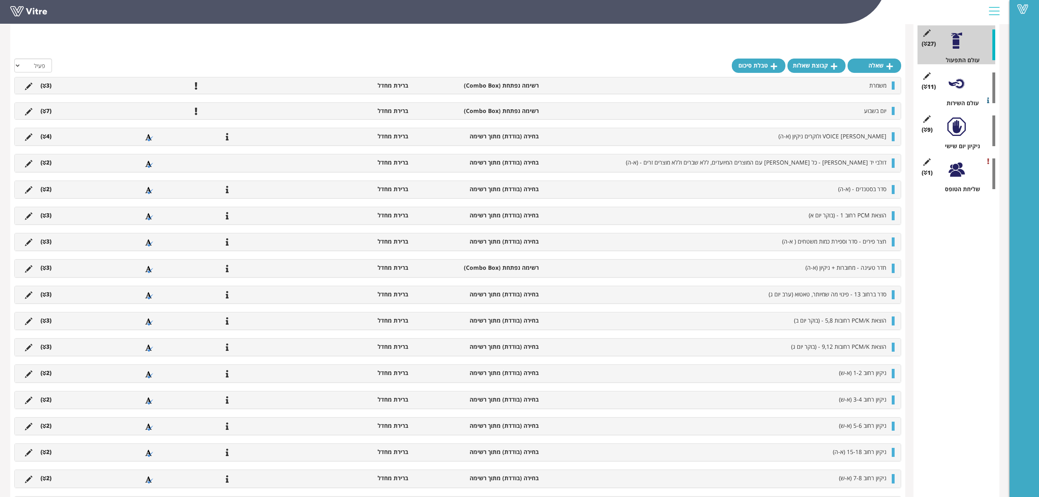
scroll to position [218, 0]
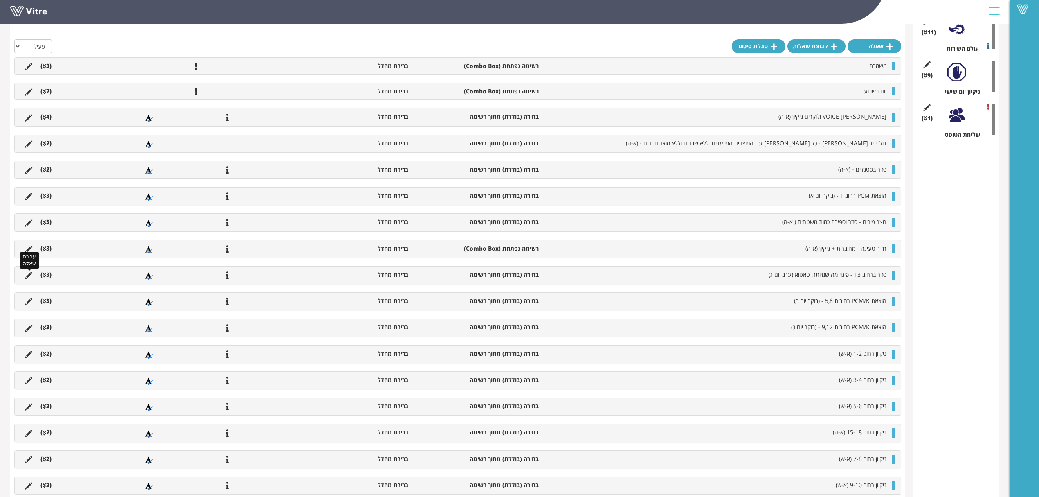
click at [30, 277] on icon at bounding box center [28, 275] width 7 height 7
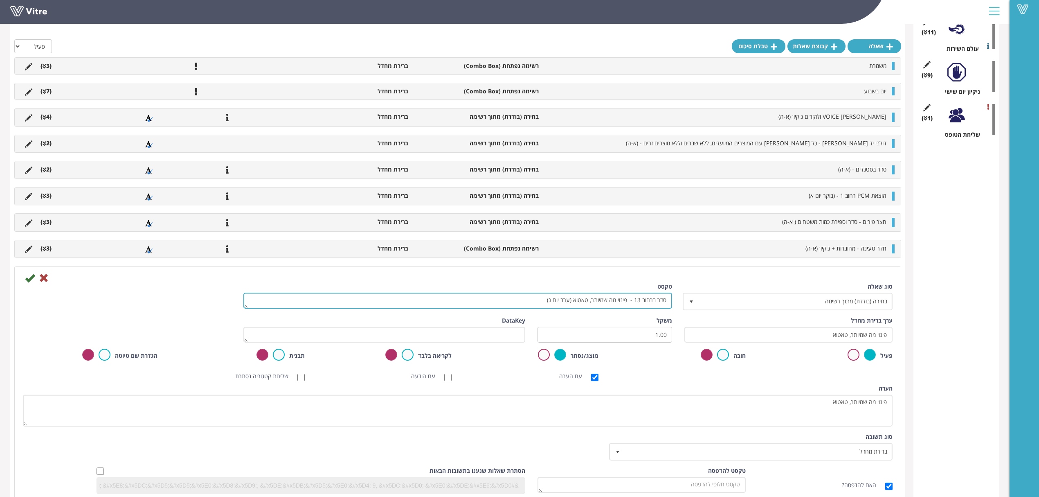
drag, startPoint x: 569, startPoint y: 301, endPoint x: 552, endPoint y: 304, distance: 17.9
click at [552, 304] on textarea "סדר ברחוב 13 - פינוי מה שמיותר, טאטוא (ערב יום ג)" at bounding box center [457, 301] width 429 height 16
drag, startPoint x: 547, startPoint y: 304, endPoint x: 573, endPoint y: 305, distance: 26.6
click at [573, 305] on textarea "סדר ברחוב 13 - פינוי מה שמיותר, טאטוא (ערב יום ג)" at bounding box center [457, 301] width 429 height 16
paste textarea "(א-ה"
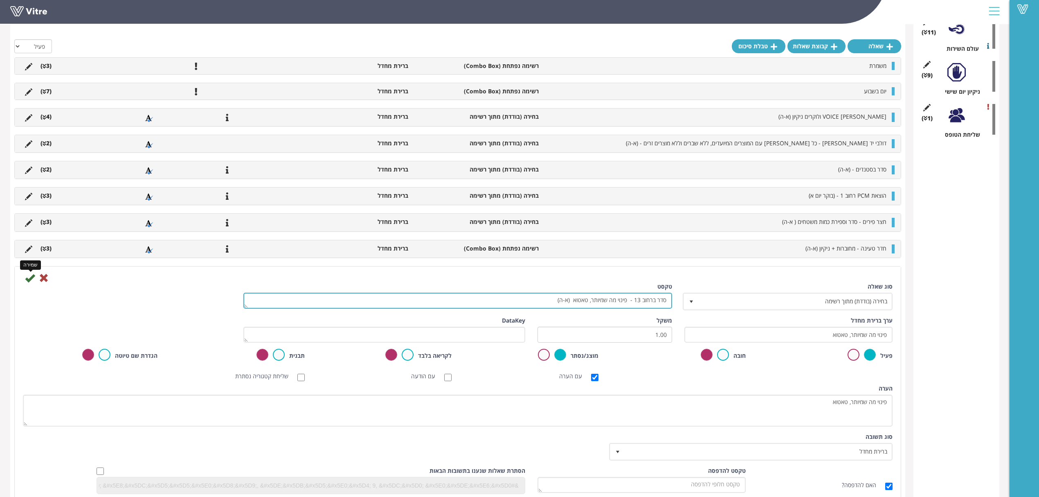
type textarea "סדר ברחוב 13 - פינוי מה שמיותר, טאטוא (א-ה)"
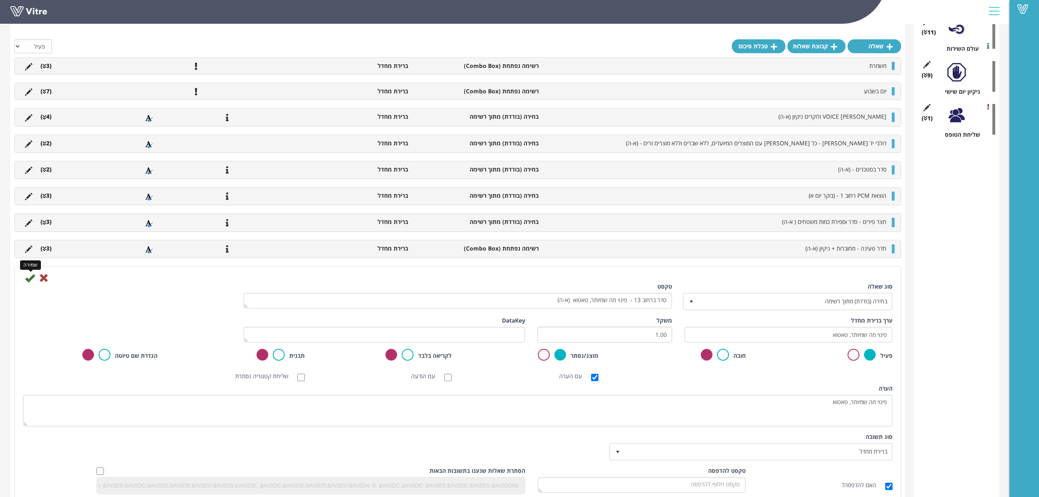
click at [30, 281] on icon at bounding box center [30, 278] width 10 height 10
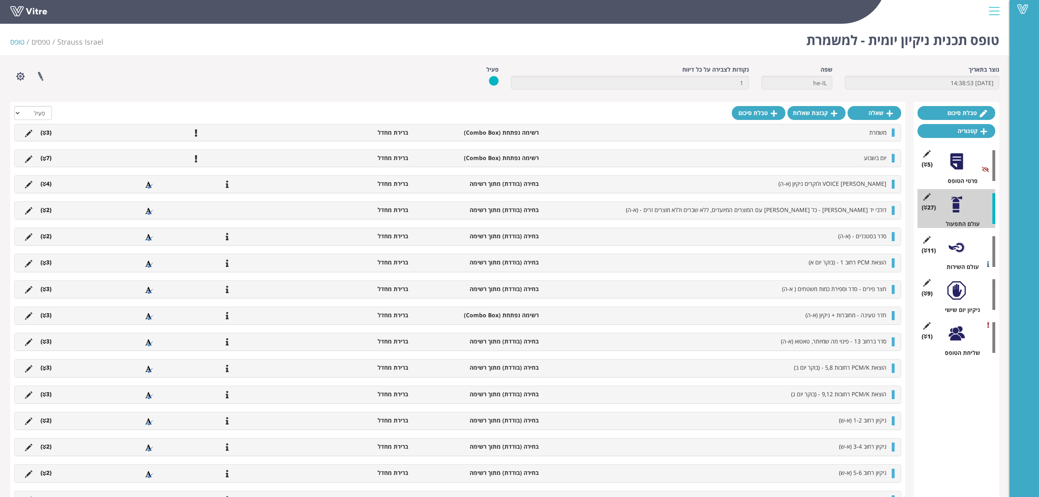
scroll to position [54, 0]
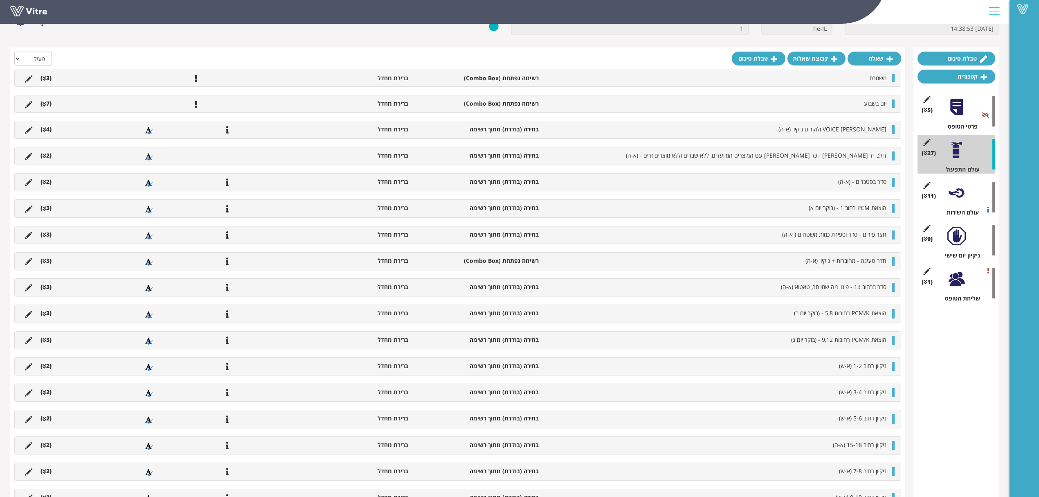
click at [893, 211] on div at bounding box center [893, 208] width 3 height 9
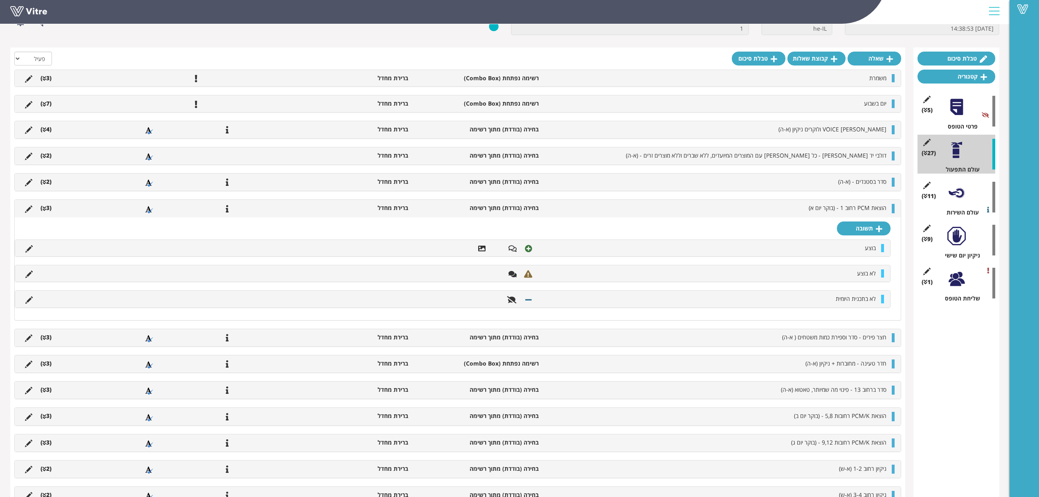
click at [893, 211] on div at bounding box center [893, 208] width 3 height 9
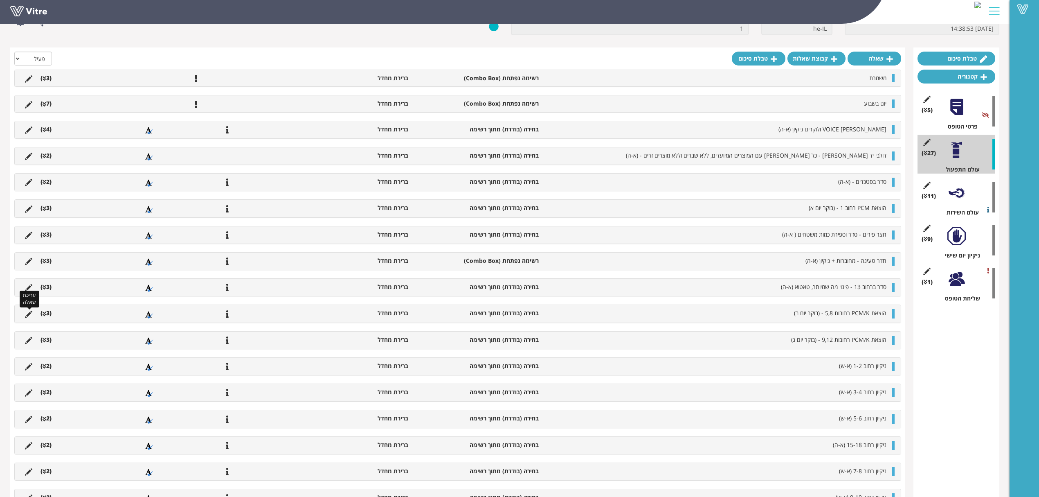
click at [28, 314] on icon at bounding box center [28, 314] width 7 height 7
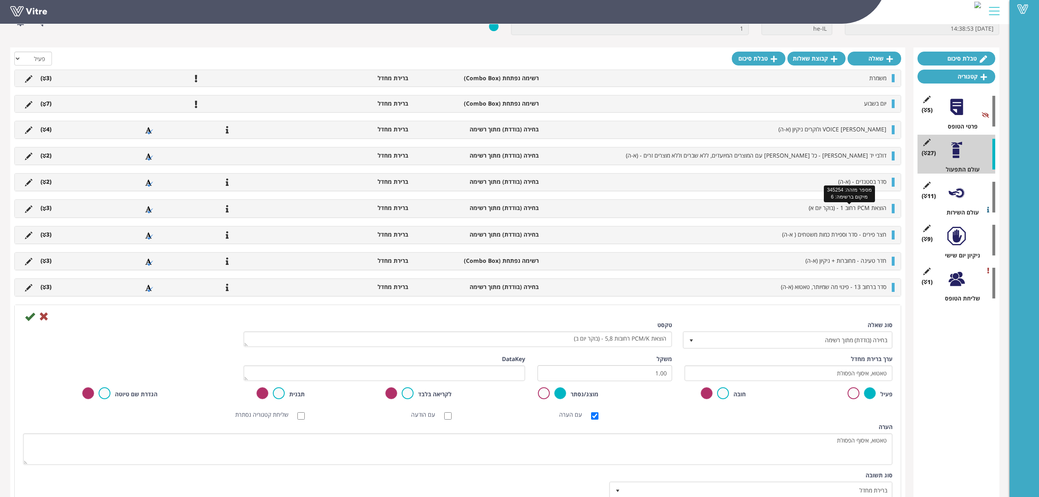
click at [864, 208] on span "הוצאת PCM רחוב 1 - (בוקר יום א)" at bounding box center [848, 208] width 78 height 8
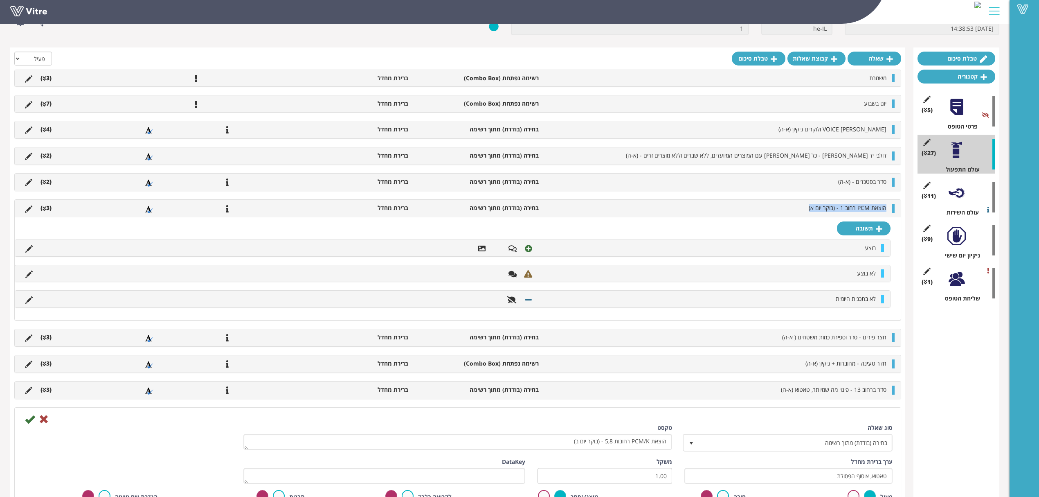
drag, startPoint x: 794, startPoint y: 210, endPoint x: 886, endPoint y: 209, distance: 91.6
click at [886, 209] on li "הוצאת PCM רחוב 1 - (בוקר יום א)" at bounding box center [717, 208] width 348 height 8
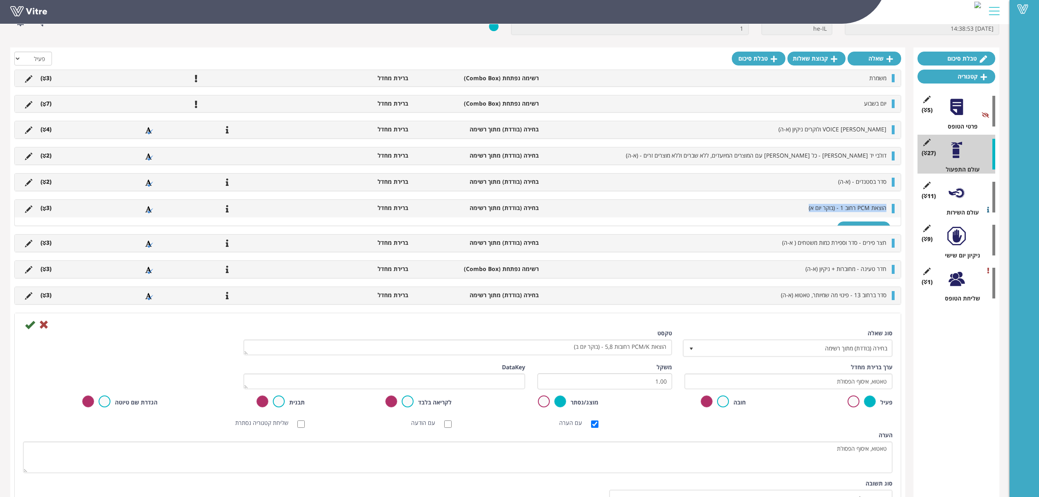
copy span "הוצאת PCM רחוב 1 - (בוקר יום א)"
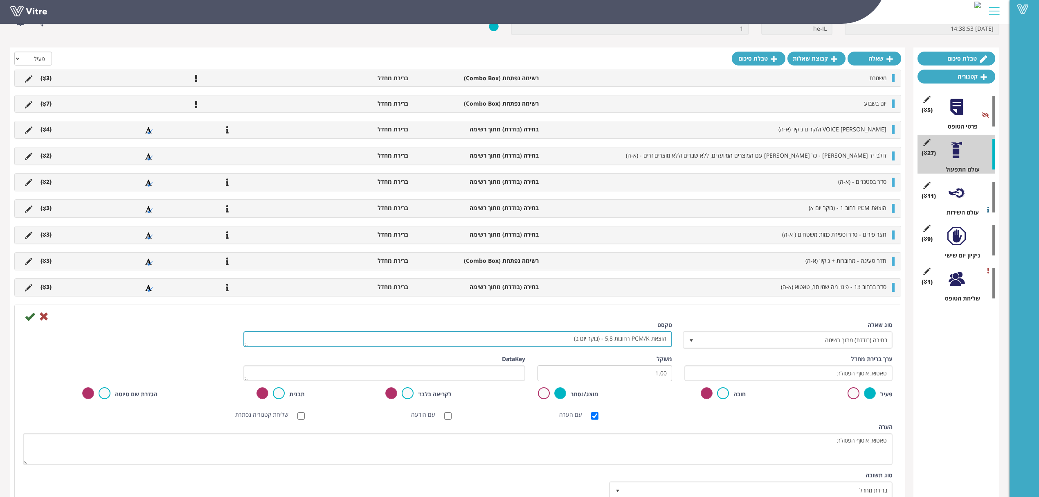
click at [610, 337] on textarea "הוצאת PCM/K רחובות 5,8 - (בוקר יום ב)" at bounding box center [457, 339] width 429 height 16
paste textarea "רחוב 1 - (בוקר יום א"
click at [623, 339] on textarea "הוצאת PCM/K רחובות 5,8 - (בוקר יום ב)" at bounding box center [457, 339] width 429 height 16
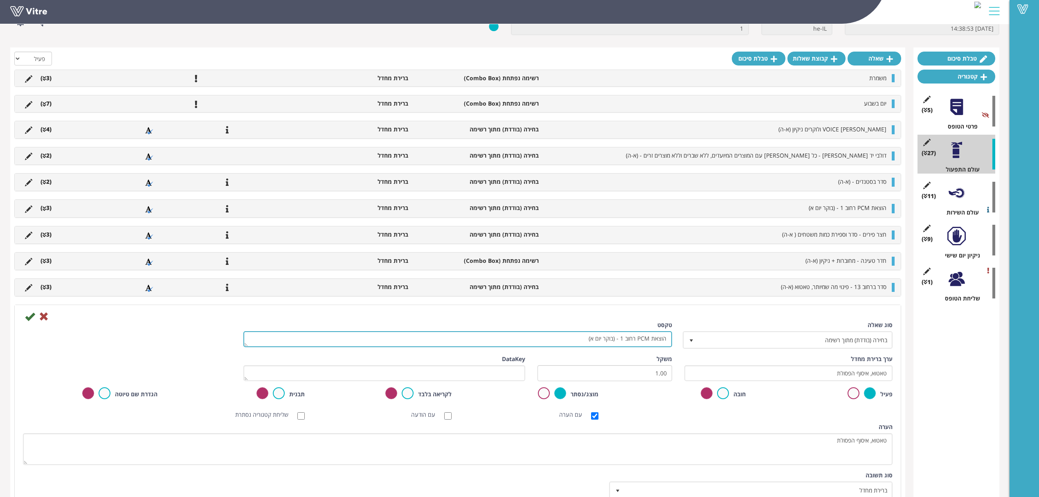
click at [622, 341] on textarea "הוצאת PCM/K רחובות 5,8 - (בוקר יום ב)" at bounding box center [457, 339] width 429 height 16
click at [622, 343] on textarea "הוצאת PCM/K רחובות 5,8 - (בוקר יום ב)" at bounding box center [457, 339] width 429 height 16
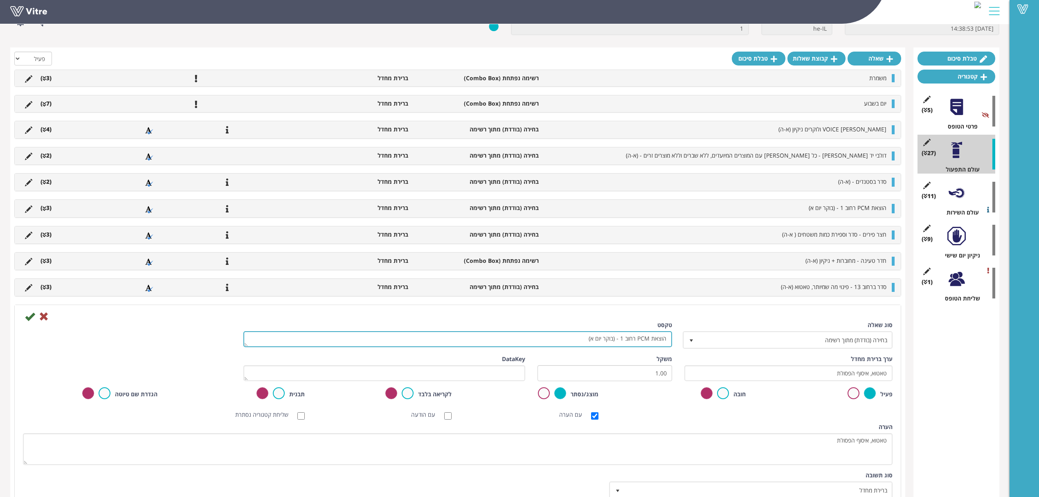
click at [623, 338] on textarea "הוצאת PCM/K רחובות 5,8 - (בוקר יום ב)" at bounding box center [457, 339] width 429 height 16
click at [593, 341] on textarea "הוצאת PCM/K רחובות 5,8 - (בוקר יום ב)" at bounding box center [457, 339] width 429 height 16
type textarea "הוצאת PCM רחוב 4 - (בוקר יום ב)"
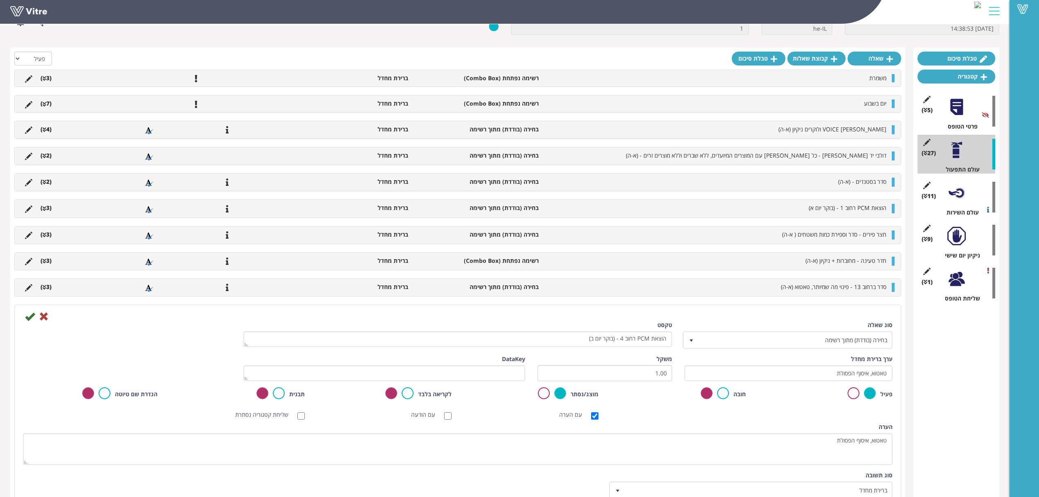
click at [29, 318] on icon at bounding box center [30, 316] width 10 height 10
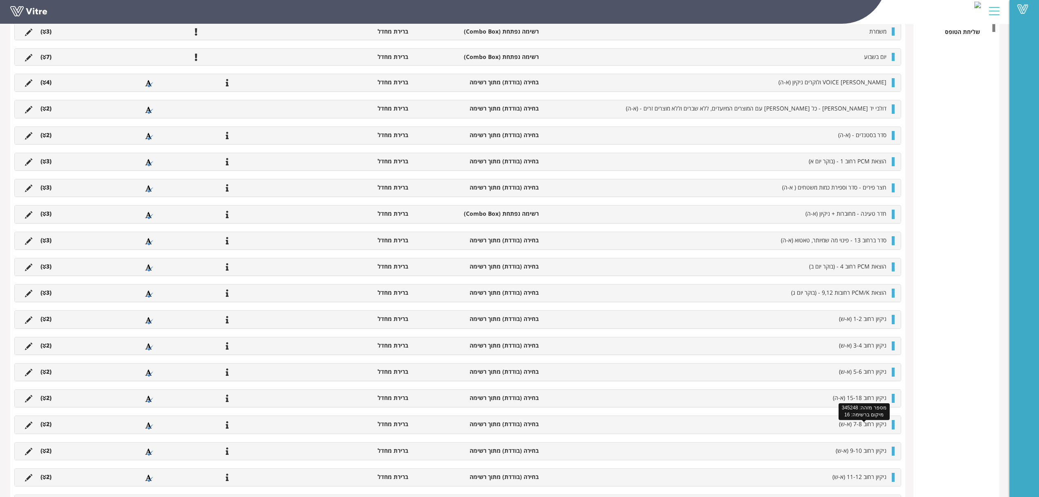
scroll to position [276, 0]
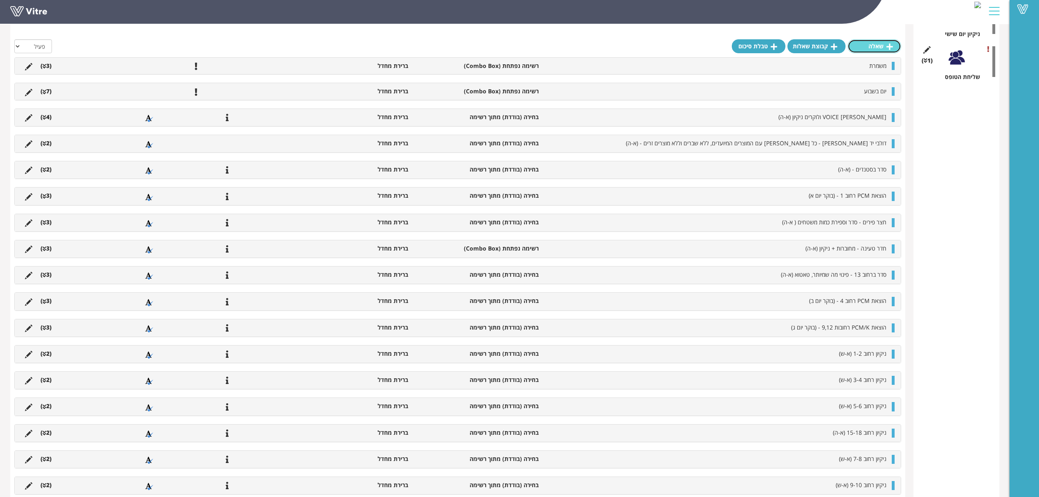
click at [884, 47] on link "שאלה" at bounding box center [875, 46] width 54 height 14
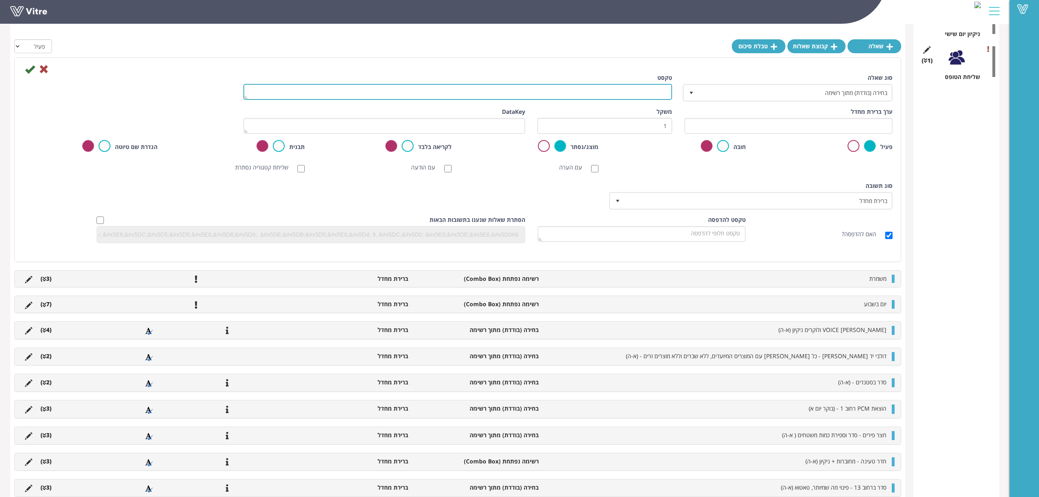
click at [625, 91] on textarea "טקסט" at bounding box center [457, 92] width 429 height 16
type textarea "מ"
paste textarea "(א-ה)"
click at [548, 88] on textarea "מלאי באפר משטחי שמן (מלוחים) - (א-ה)" at bounding box center [457, 92] width 429 height 16
type textarea "מלאי באפר משטחי שמן (מלוחים) - (א-ה)"
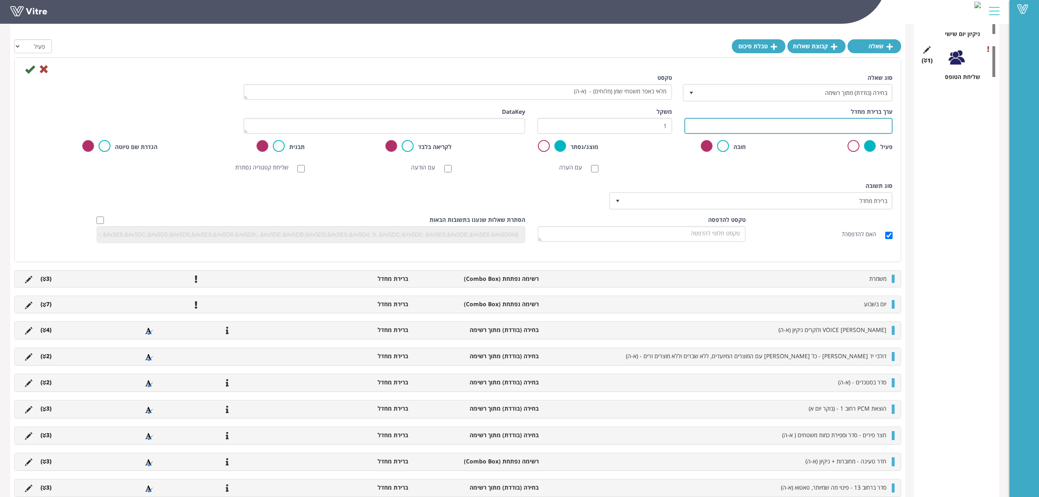
click at [796, 119] on input "text" at bounding box center [788, 126] width 208 height 16
type input "כמות מספקת להתחיל משמרת (4 עמדות)"
click at [30, 70] on icon at bounding box center [30, 69] width 10 height 10
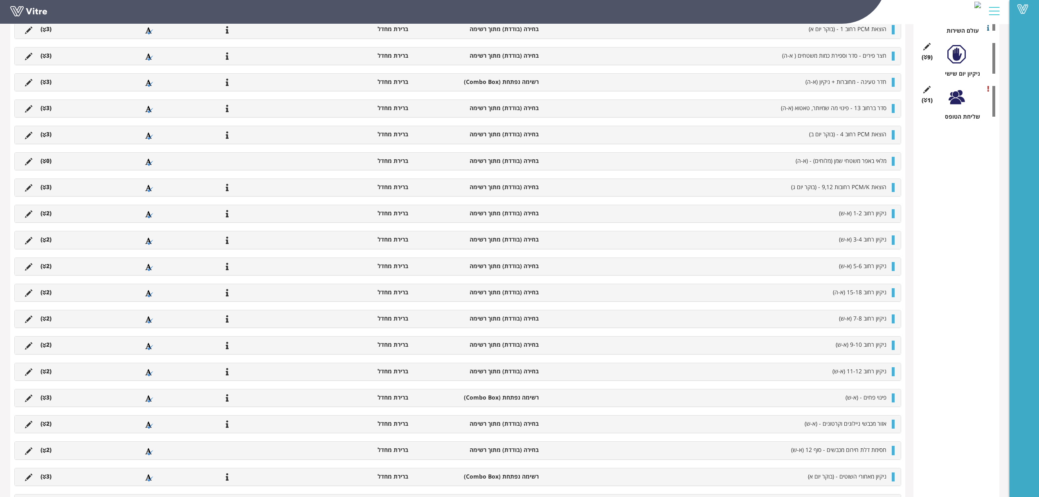
scroll to position [70, 0]
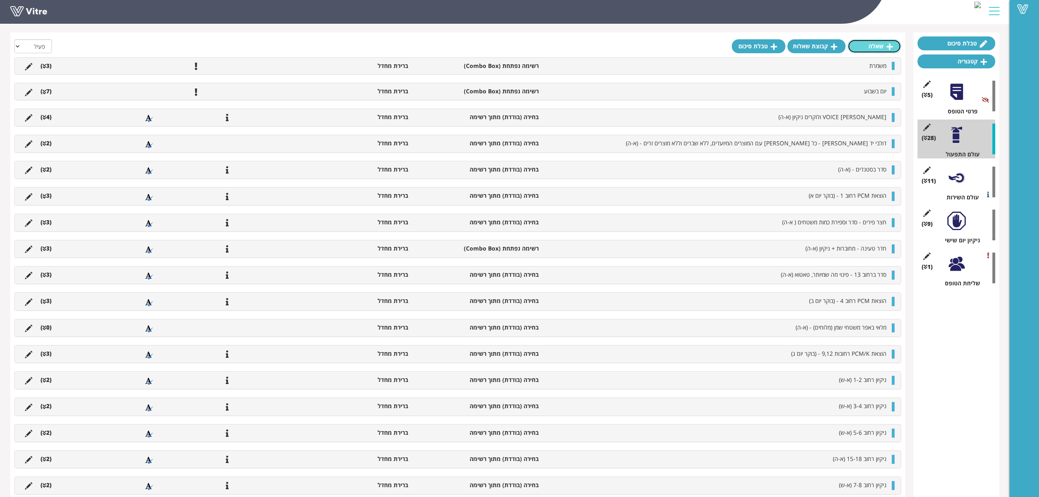
drag, startPoint x: 874, startPoint y: 46, endPoint x: 871, endPoint y: 54, distance: 8.7
click at [874, 46] on link "שאלה" at bounding box center [875, 46] width 54 height 14
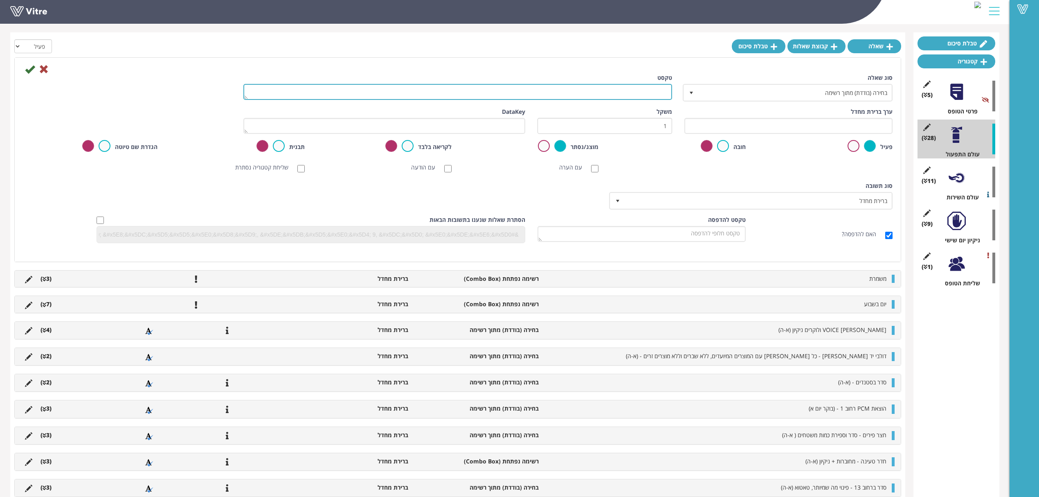
click at [655, 92] on textarea "טקסט" at bounding box center [457, 92] width 429 height 16
paste textarea "(א-ה)"
type textarea "עמוד מדפסת 10 נקי ומסודר - (א-ה)"
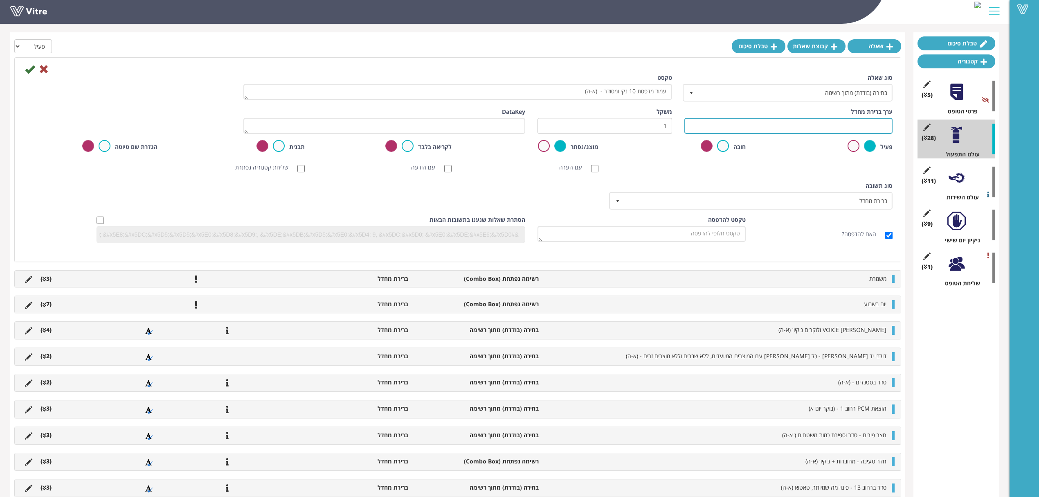
click at [755, 125] on input "text" at bounding box center [788, 126] width 208 height 16
click at [699, 126] on input "אין לכלוך או כלי ניקיון זרוקים" at bounding box center [788, 126] width 208 height 16
type input "אין לכלוך או כלי ניקיון זרוקים"
click at [31, 69] on icon at bounding box center [30, 69] width 10 height 10
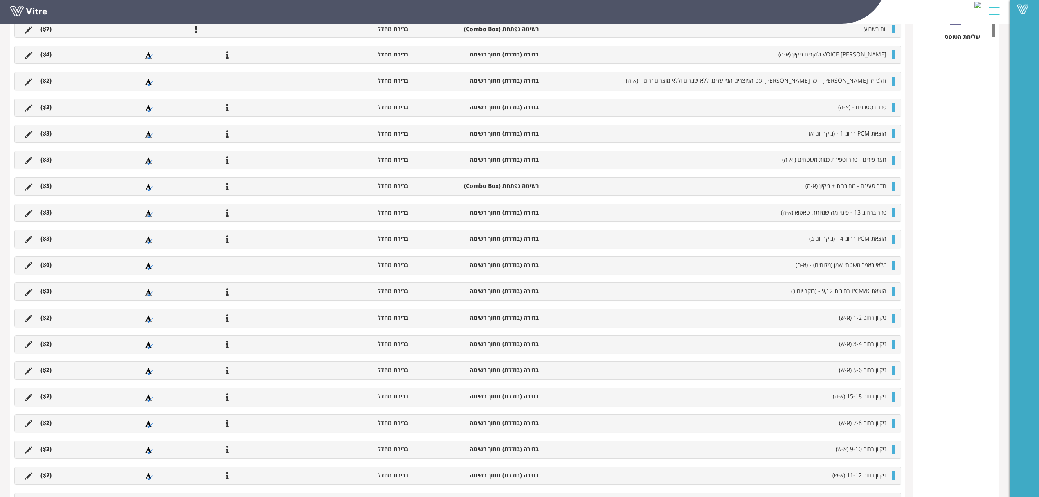
scroll to position [277, 0]
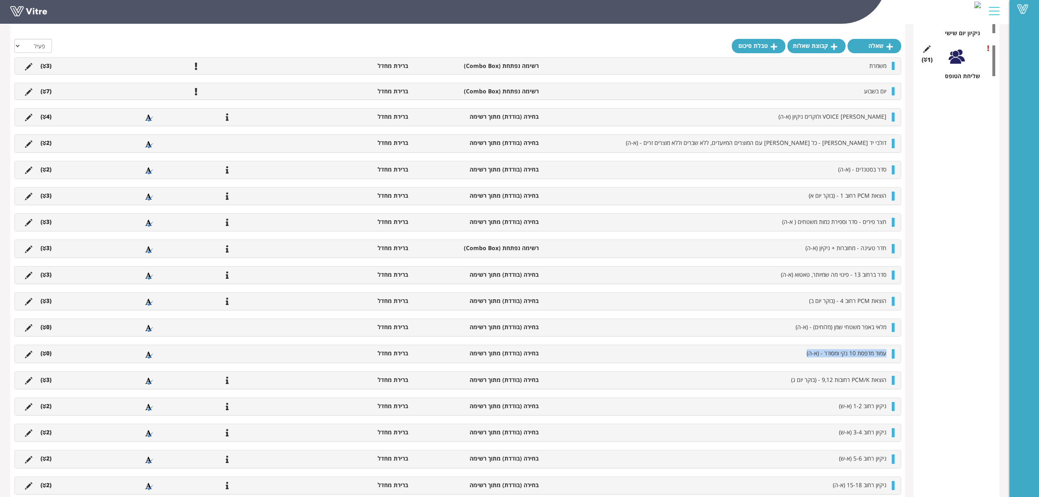
drag, startPoint x: 788, startPoint y: 354, endPoint x: 891, endPoint y: 356, distance: 103.1
click at [891, 356] on div "עמוד מדפסת 10 נקי ומסודר - (א-ה) בחירה (בודדת) מתוך רשימה ברירת מחדל (0 )" at bounding box center [458, 353] width 886 height 17
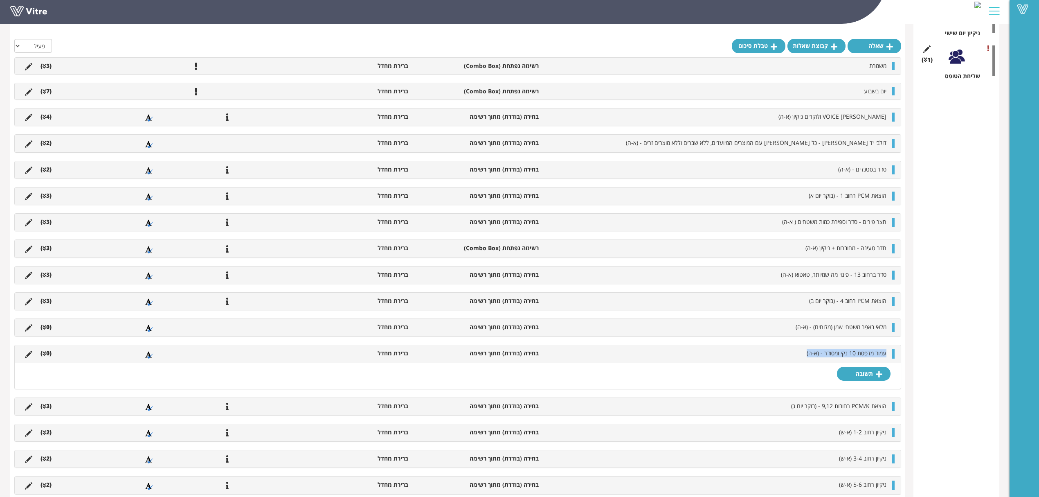
copy span "עמוד מדפסת 10 נקי ומסודר - (א-ה)"
click at [31, 331] on icon at bounding box center [28, 327] width 7 height 7
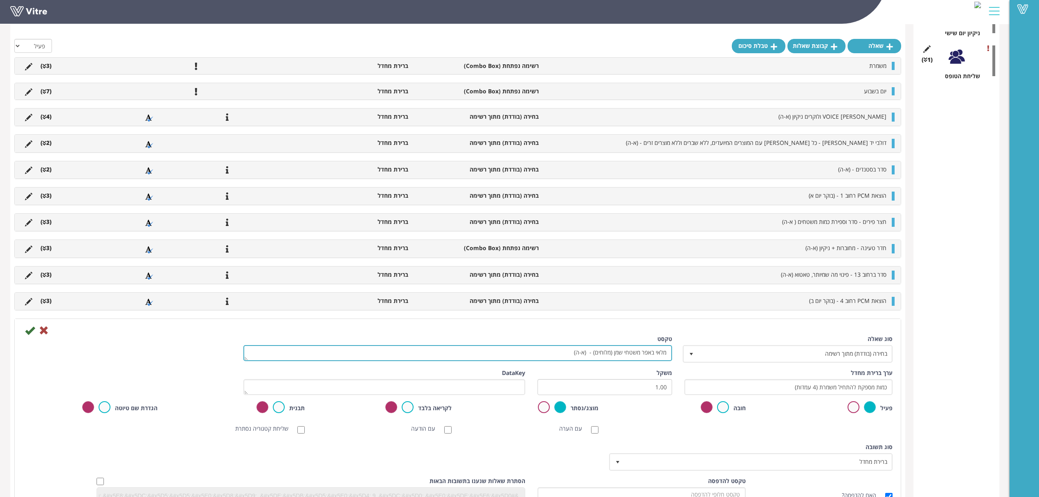
click at [594, 352] on textarea "מלאי באפר משטחי שמן (מלוחים) - (א-ה)" at bounding box center [457, 353] width 429 height 16
paste textarea "עמוד מדפסת 10 נקי ומסודר - (א-ה)"
drag, startPoint x: 488, startPoint y: 355, endPoint x: 509, endPoint y: 358, distance: 21.4
click at [509, 358] on textarea "מלאי באפר משטחי שמן (מלוחים) - (א-ה)" at bounding box center [457, 353] width 429 height 16
type textarea "מלאי באפר משטחי שמן (מלוחים) + עמוד מדפסת 10 נקי ומסודר - (א-ה)"
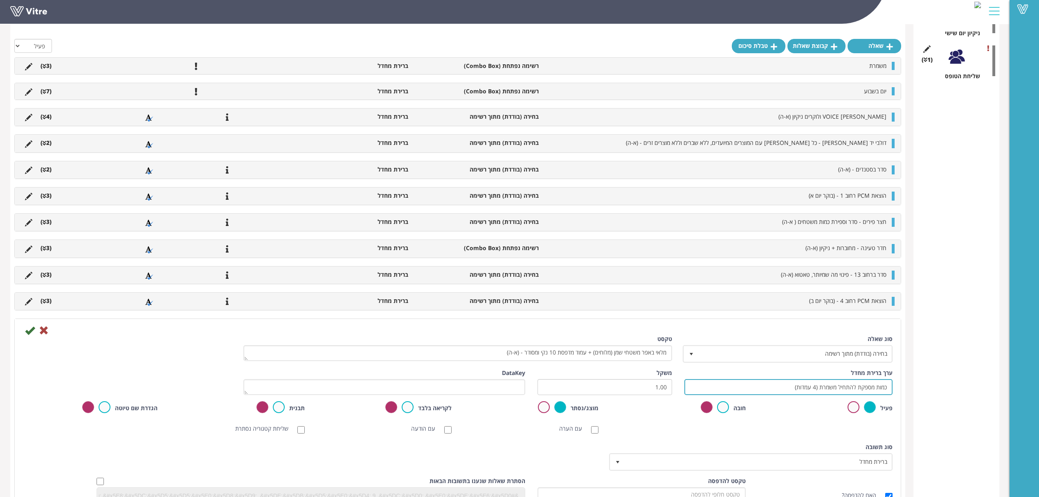
click at [776, 392] on input "כמות מספקת להתחיל משמרת (4 עמדות)" at bounding box center [788, 387] width 208 height 16
type input "כמות מספקת להתחיל משמרת (4 עמדות) ושאזור המדפסת ללא כלי ניקיון, זבל מיותר"
click at [29, 335] on icon at bounding box center [30, 330] width 10 height 10
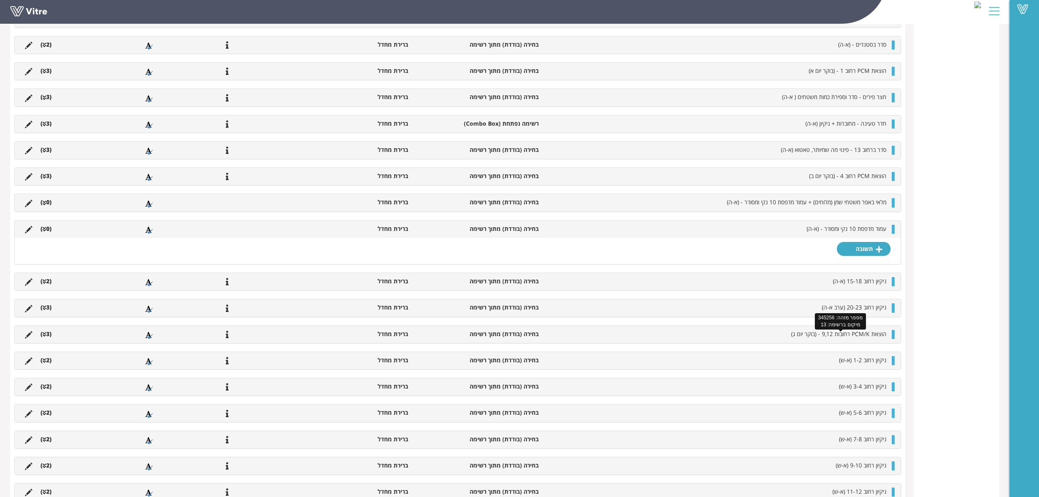
scroll to position [378, 0]
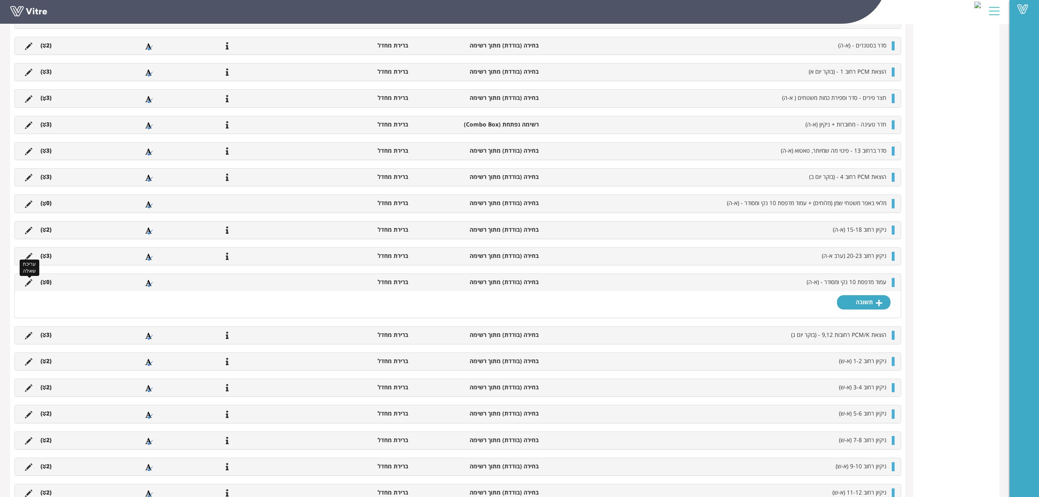
click at [28, 284] on icon at bounding box center [28, 282] width 7 height 7
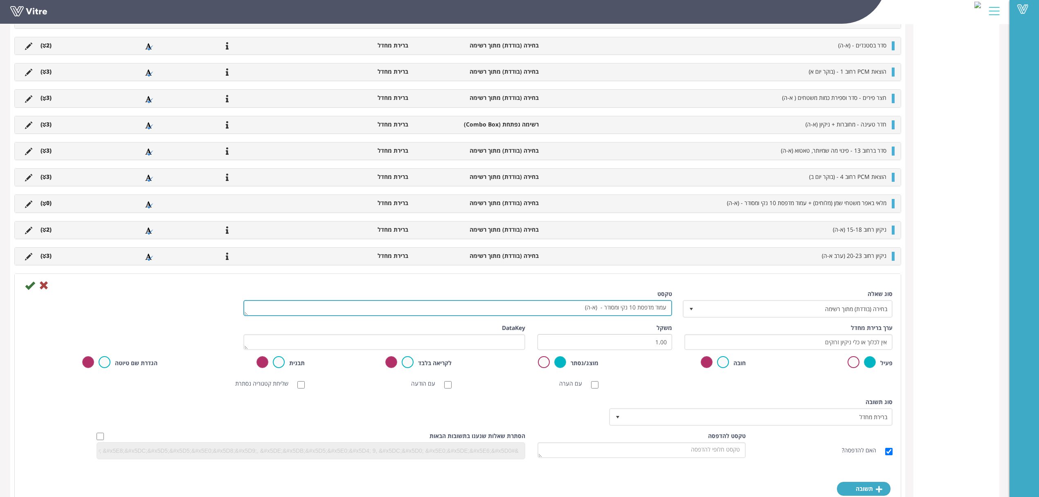
click at [666, 312] on textarea "עמוד מדפסת 10 נקי ומסודר - (א-ה)" at bounding box center [457, 308] width 429 height 16
click at [594, 310] on textarea "עמוד מדפסת 10 נקי ומסודר - (א-ה)" at bounding box center [457, 308] width 429 height 16
click at [536, 312] on textarea "עמוד מדפסת 10 נקי ומסודר - (א-ה)" at bounding box center [457, 308] width 429 height 16
type textarea "ארון ציוד ניקיון + עמוד מדפסת 8 נקי ומסודר - (א-ה)"
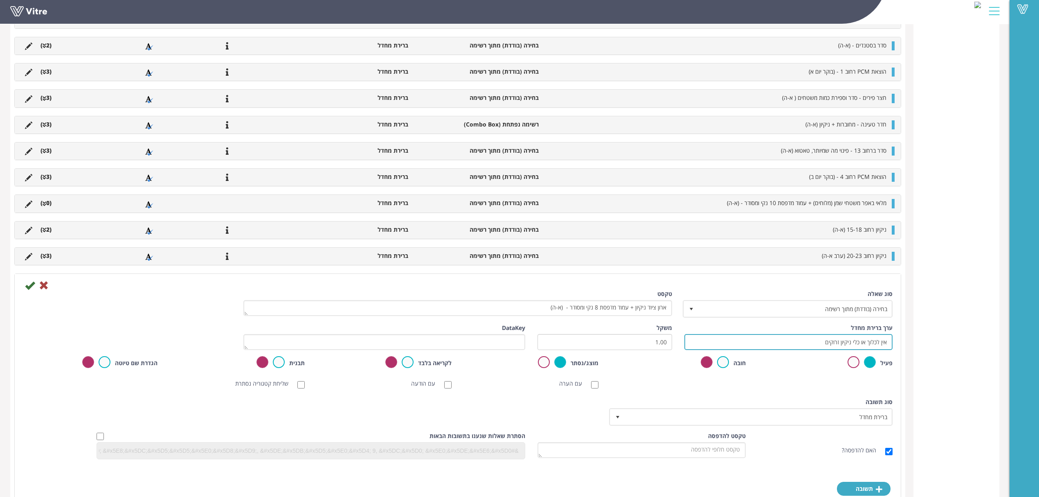
click at [802, 343] on input "אין לכלוך או כלי ניקיון זרוקים" at bounding box center [788, 342] width 208 height 16
type input "אין לכלוך או כלי ניקיון זרוקים, והארון מלא בציוד הדרוש (מדבקות וכד')"
click at [27, 286] on icon at bounding box center [30, 285] width 10 height 10
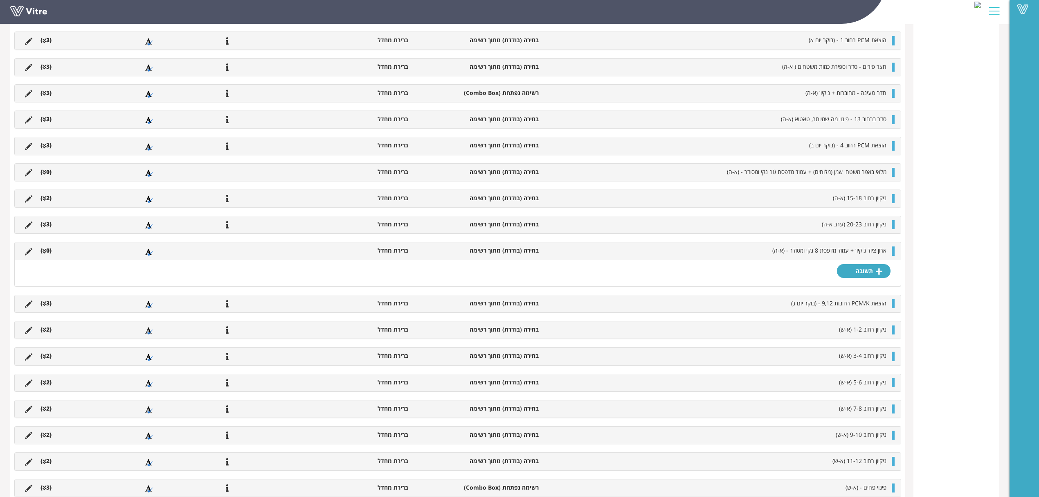
scroll to position [436, 0]
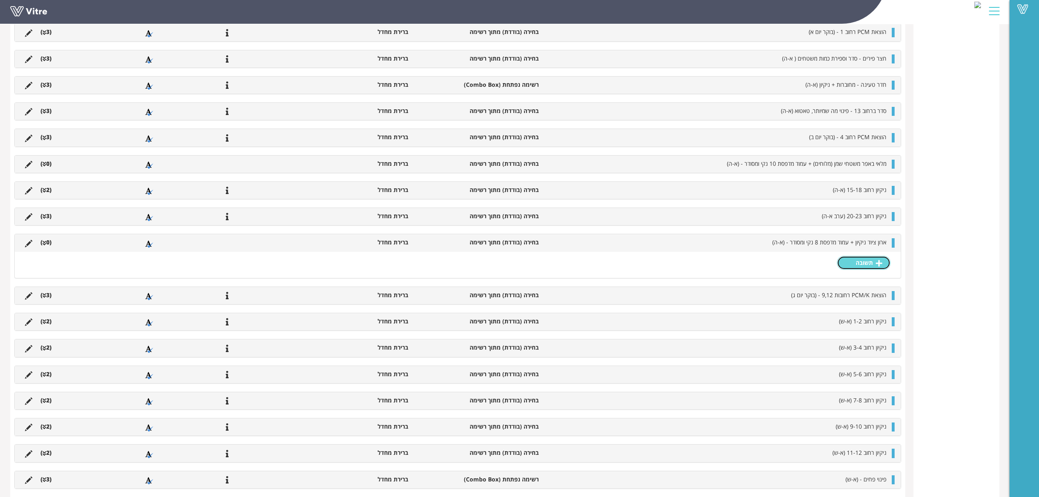
click at [852, 266] on link "תשובה" at bounding box center [864, 263] width 54 height 14
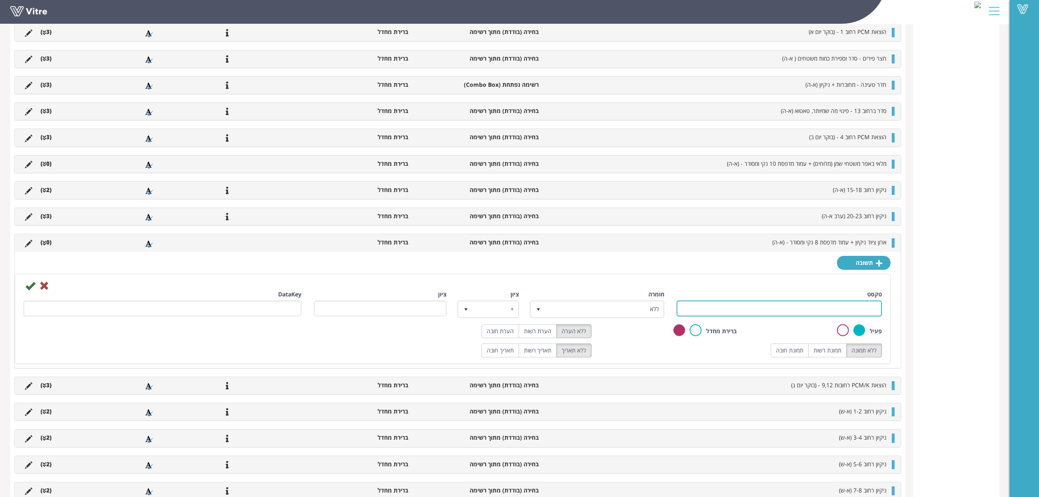
click at [808, 311] on input "טקסט" at bounding box center [779, 308] width 205 height 16
type input "בוצע"
click at [545, 331] on label "הערת רשות" at bounding box center [538, 331] width 38 height 14
radio input "true"
click at [810, 347] on label "תמונת רשות" at bounding box center [827, 350] width 38 height 14
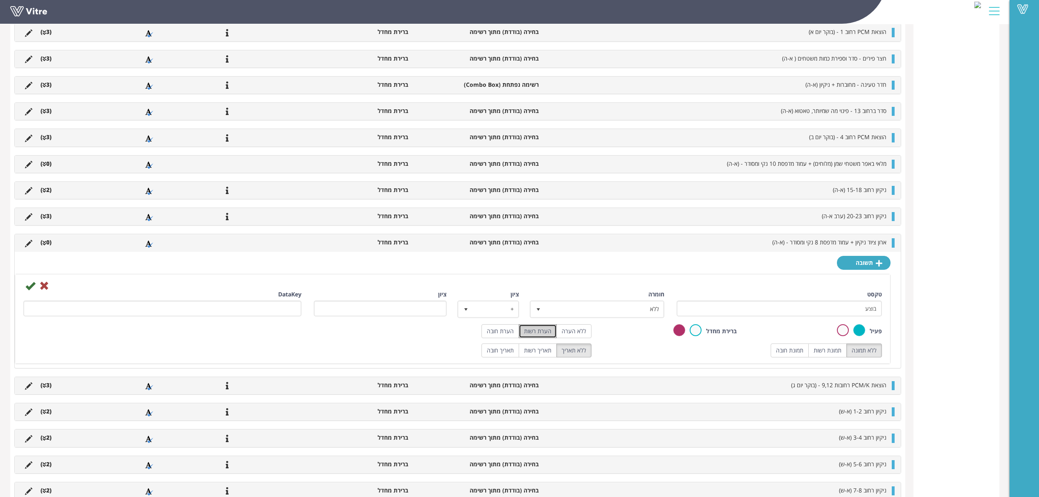
radio input "true"
click at [23, 288] on div at bounding box center [452, 285] width 871 height 10
click at [27, 290] on icon at bounding box center [30, 286] width 10 height 10
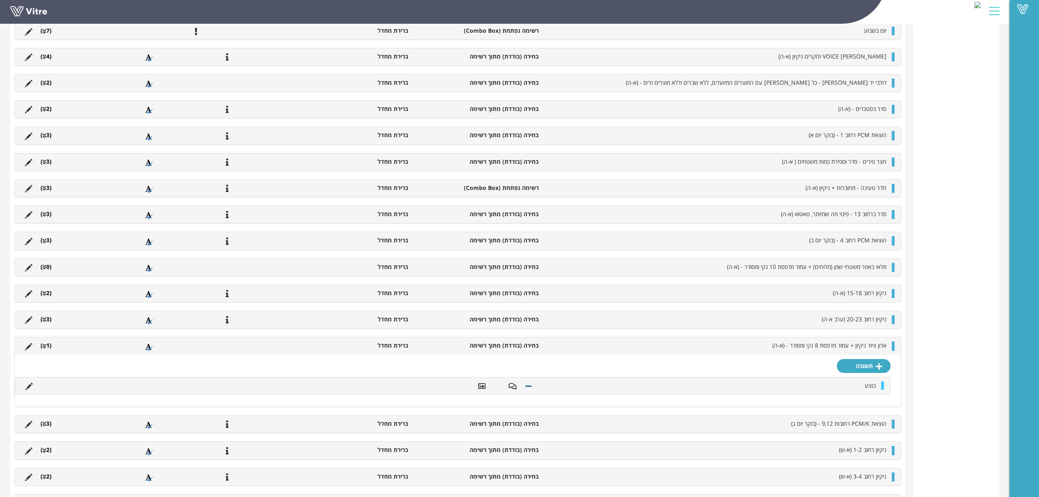
scroll to position [382, 0]
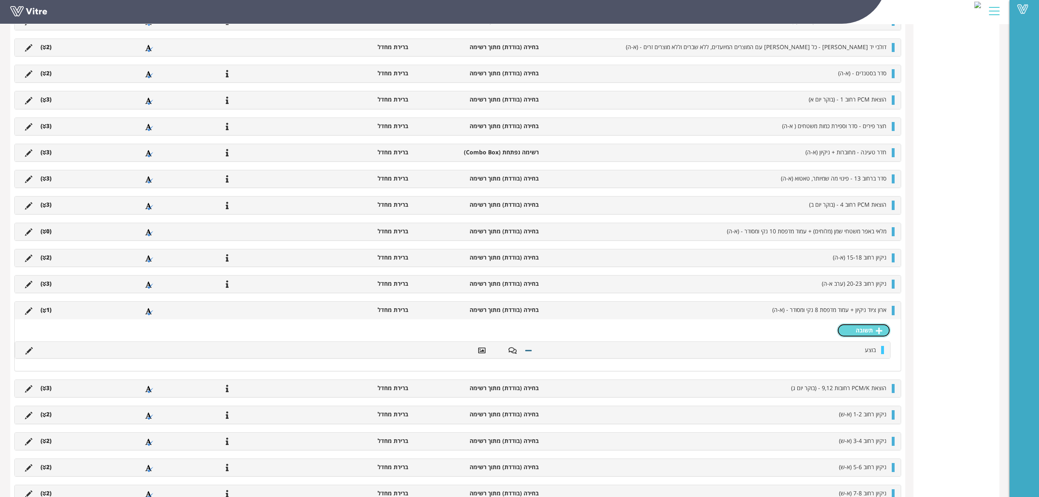
click at [862, 329] on link "תשובה" at bounding box center [864, 330] width 54 height 14
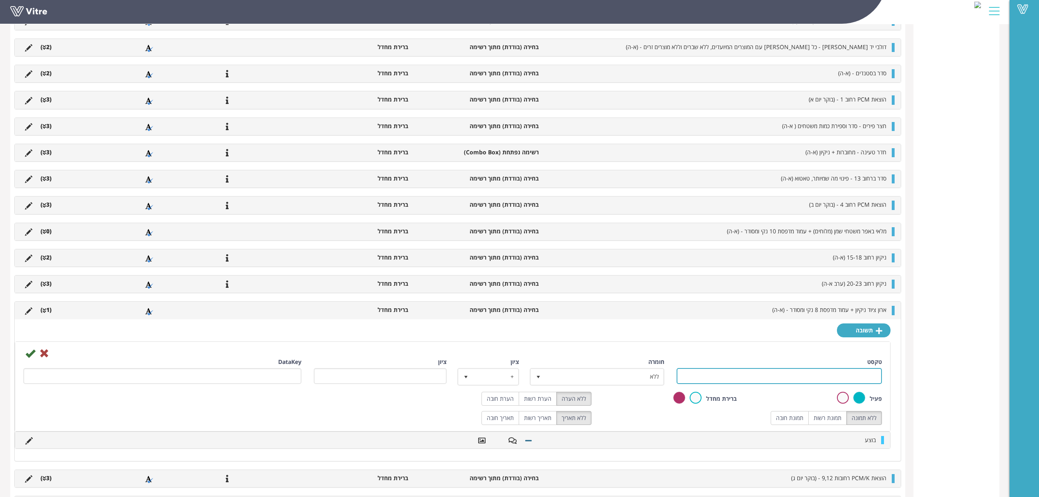
click at [779, 383] on input "טקסט" at bounding box center [779, 376] width 205 height 16
type input "לא בוצע"
click at [536, 394] on label "הערת רשות" at bounding box center [538, 399] width 38 height 14
radio input "true"
click at [820, 420] on label "תמונת רשות" at bounding box center [827, 418] width 38 height 14
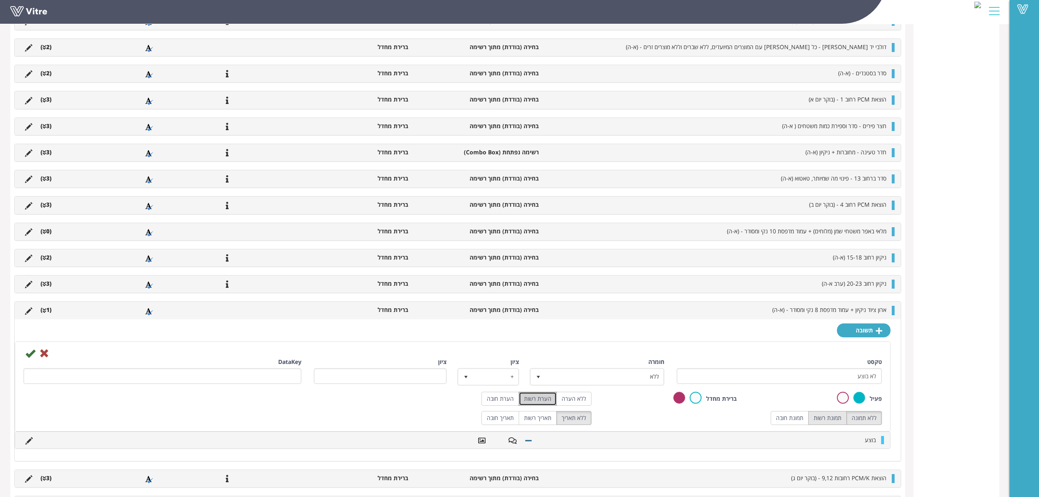
radio input "true"
click at [27, 358] on icon at bounding box center [30, 353] width 10 height 10
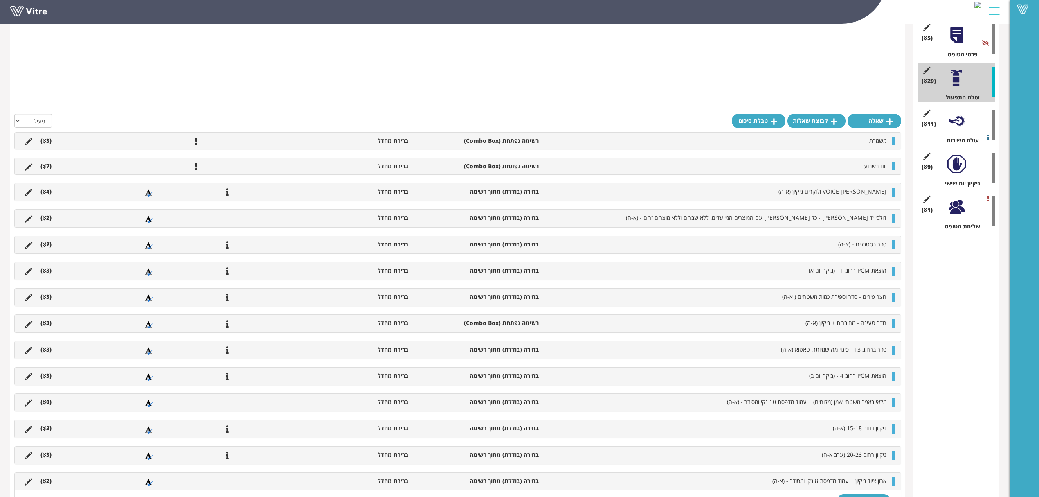
scroll to position [218, 0]
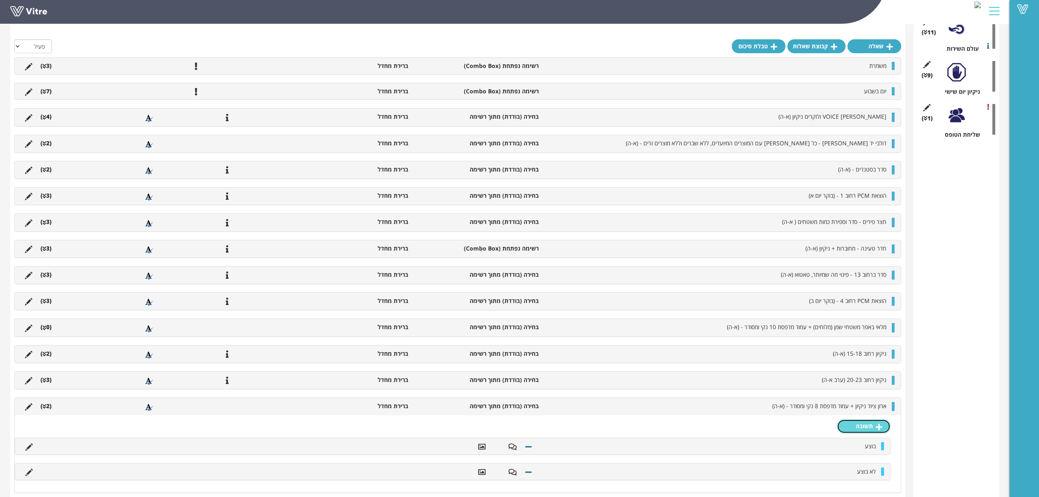
click at [860, 425] on link "תשובה" at bounding box center [864, 426] width 54 height 14
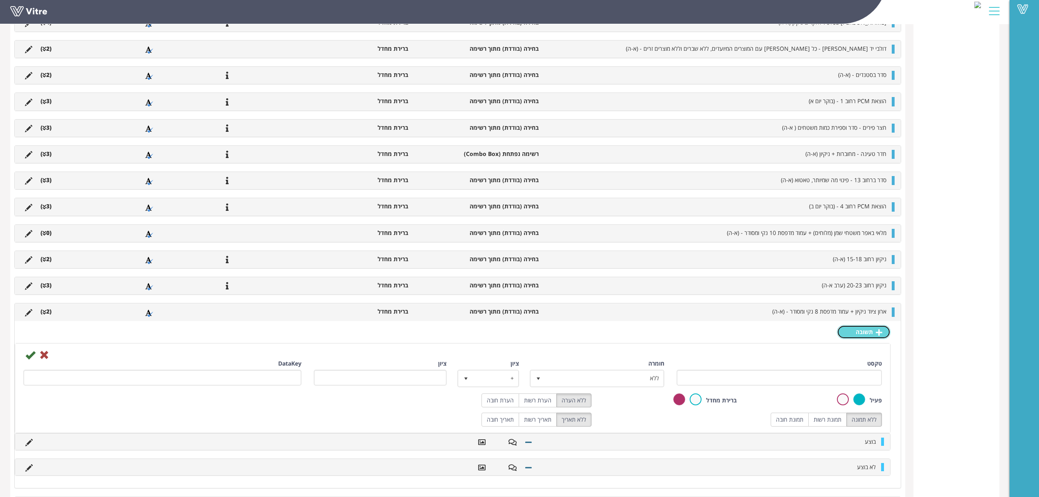
scroll to position [382, 0]
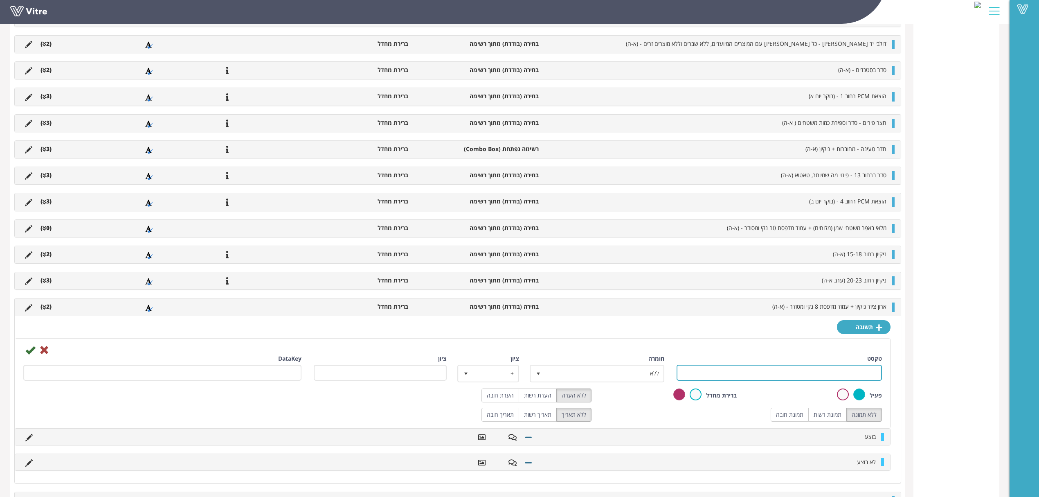
click at [758, 368] on input "טקסט" at bounding box center [779, 373] width 205 height 16
type input "חלקי"
click at [540, 401] on label "הערת רשות" at bounding box center [538, 395] width 38 height 14
radio input "true"
click at [28, 355] on icon at bounding box center [30, 350] width 10 height 10
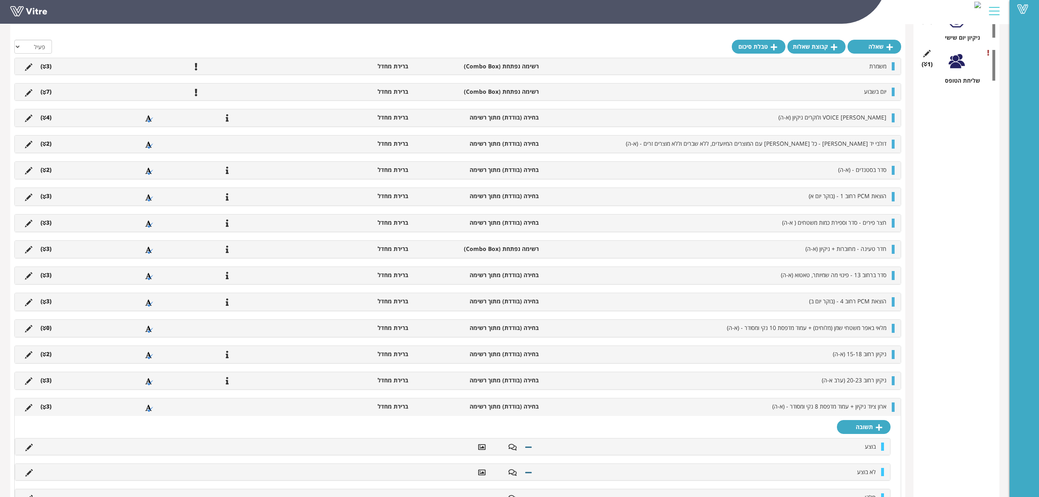
scroll to position [272, 0]
drag, startPoint x: 43, startPoint y: 408, endPoint x: 48, endPoint y: 410, distance: 5.7
click at [43, 408] on icon at bounding box center [45, 407] width 4 height 6
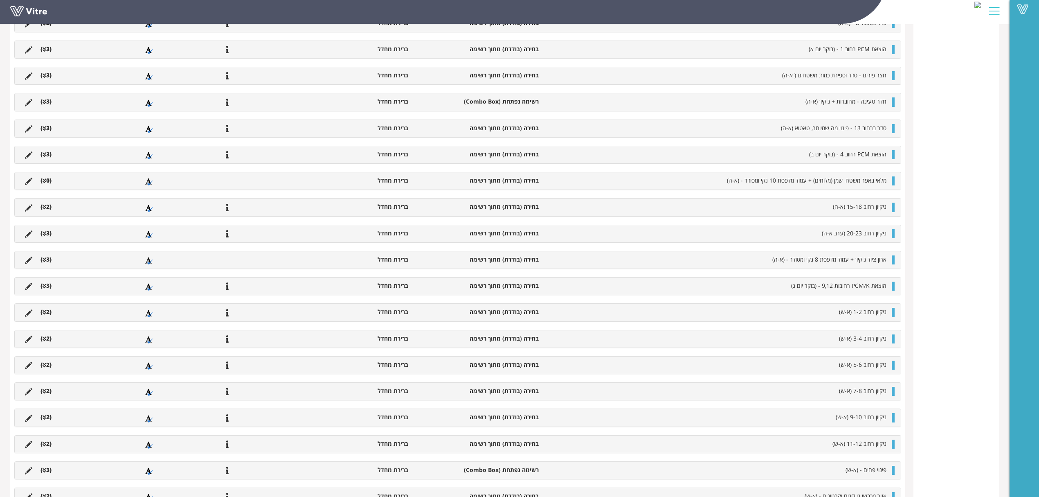
scroll to position [436, 0]
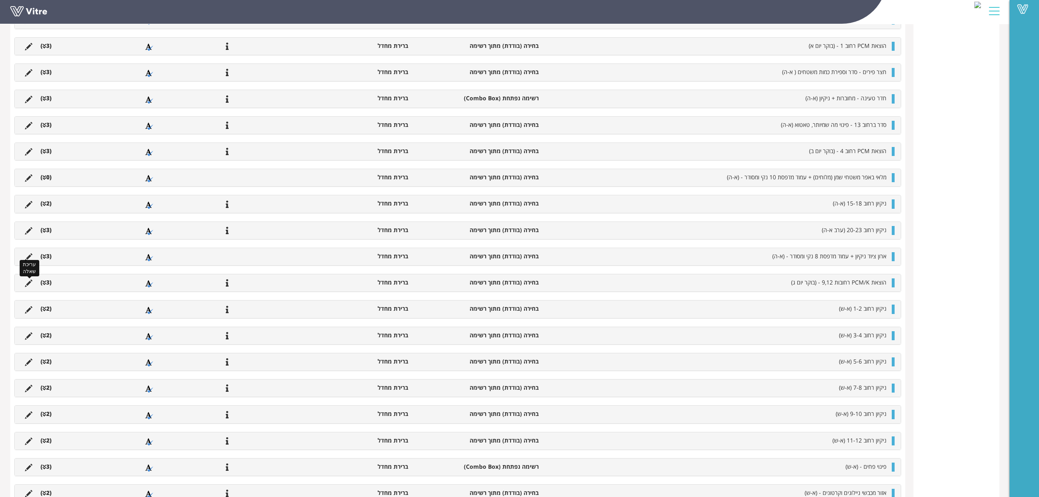
click at [26, 285] on icon at bounding box center [28, 282] width 7 height 7
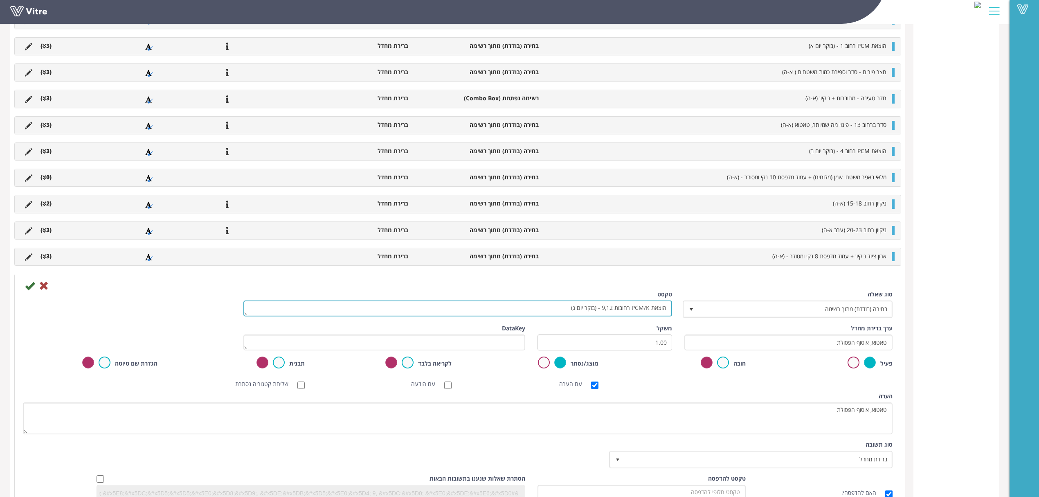
click at [653, 312] on textarea "הוצאת PCM/K רחובות 9,12 - (בוקר יום ג)" at bounding box center [457, 308] width 429 height 16
drag, startPoint x: 649, startPoint y: 308, endPoint x: 568, endPoint y: 316, distance: 81.0
click at [568, 316] on textarea "הוצאת PCM/K רחובות 9,12 - (בוקר יום ג)" at bounding box center [457, 308] width 429 height 16
click at [634, 308] on textarea "הוצאת PCM/K רחובות 9,12 - (בוקר יום ג)" at bounding box center [457, 308] width 429 height 16
click at [595, 305] on textarea "הוצאת PCM/K רחובות 9,12 - (בוקר יום ג)" at bounding box center [457, 308] width 429 height 16
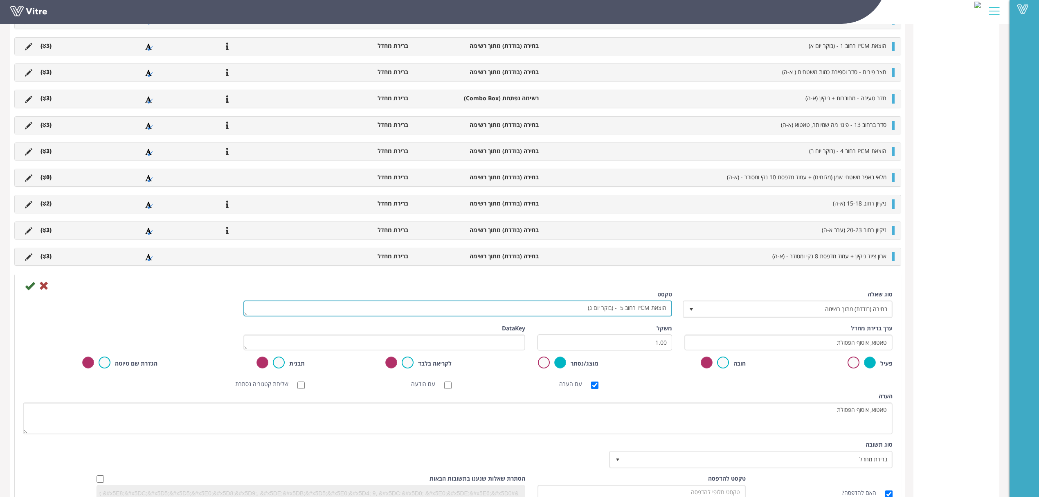
type textarea "הוצאת PCM רחוב 5 - (בוקר יום ג)"
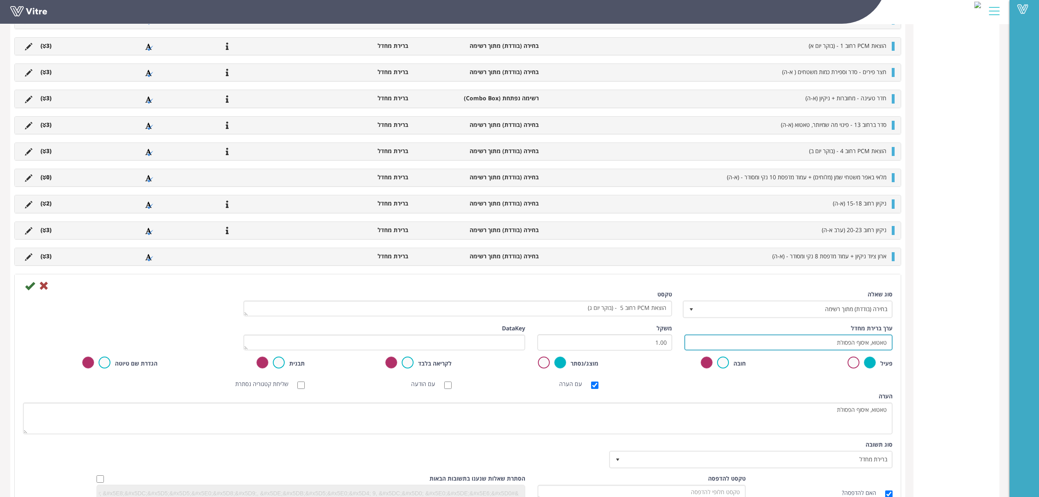
click at [825, 350] on input "טאטוא, איסוף הפסולת" at bounding box center [788, 342] width 208 height 16
click at [780, 345] on input "טאטוא, איסוף הפסולת" at bounding box center [788, 342] width 208 height 16
click at [27, 286] on icon at bounding box center [30, 286] width 10 height 10
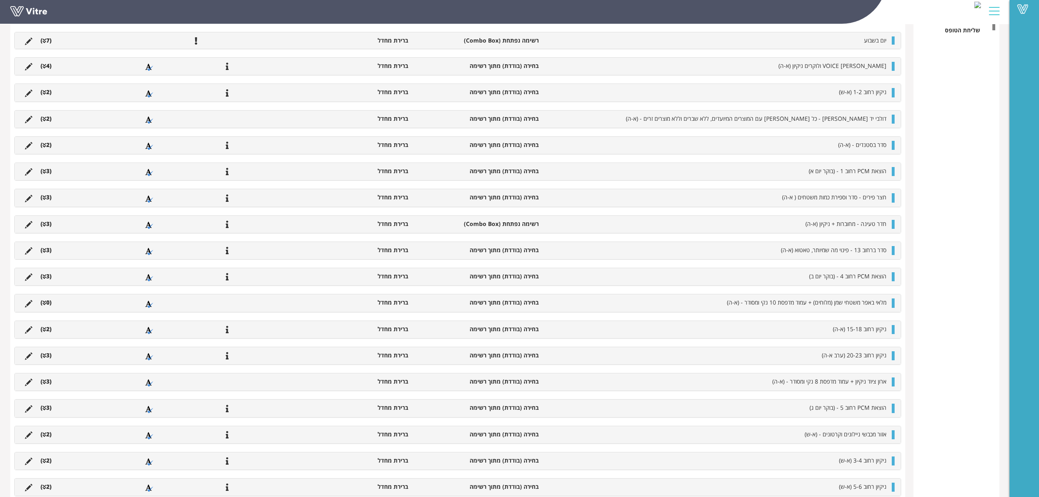
scroll to position [262, 0]
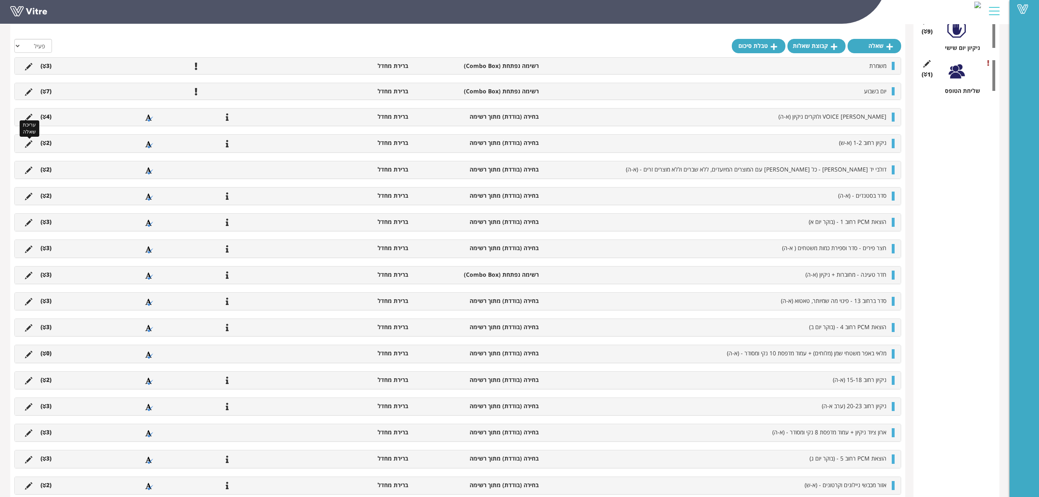
click at [31, 143] on icon at bounding box center [28, 143] width 7 height 7
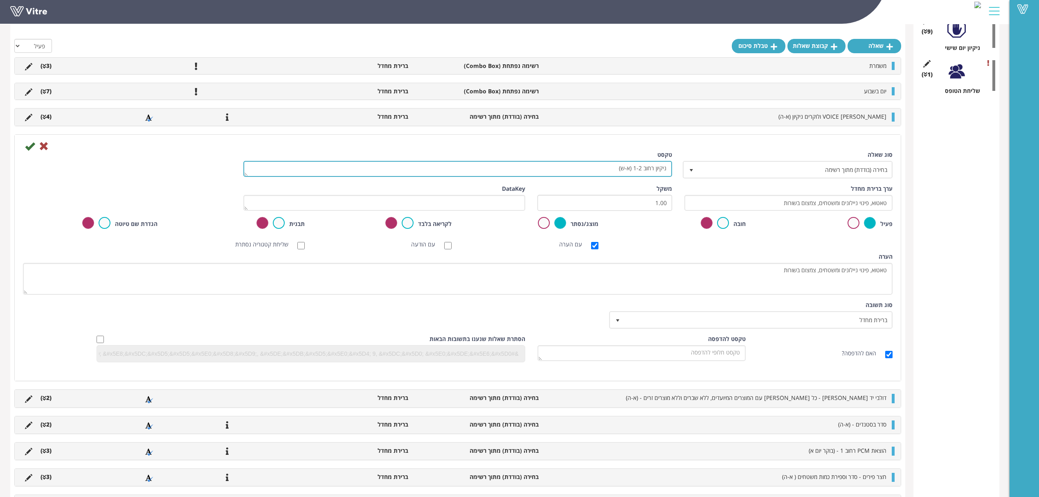
click at [623, 169] on textarea "ניקיון רחוב 1-2 (א-ש)" at bounding box center [457, 169] width 429 height 16
click at [740, 202] on input "טאטוא, פינוי ניילונים ומשטחים, צמצום בשורות" at bounding box center [788, 203] width 208 height 16
click at [609, 171] on textarea "ניקיון רחוב 1-2 (א-ש)" at bounding box center [457, 169] width 429 height 16
click at [632, 168] on textarea "ניקיון רחוב 1-2 (א-ש)" at bounding box center [457, 169] width 429 height 16
type textarea "ניקיון רחוב 1-2, נראות הרחוב (א-ה)"
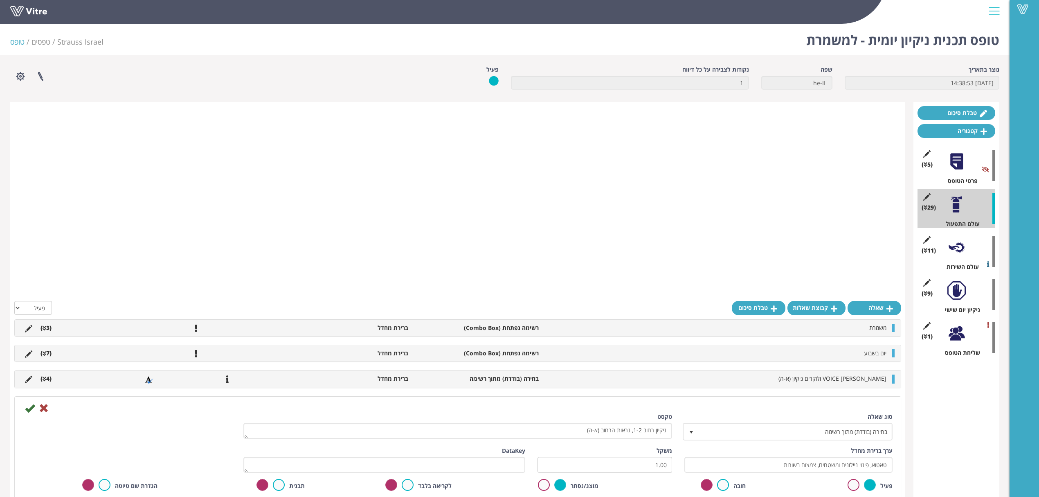
scroll to position [262, 0]
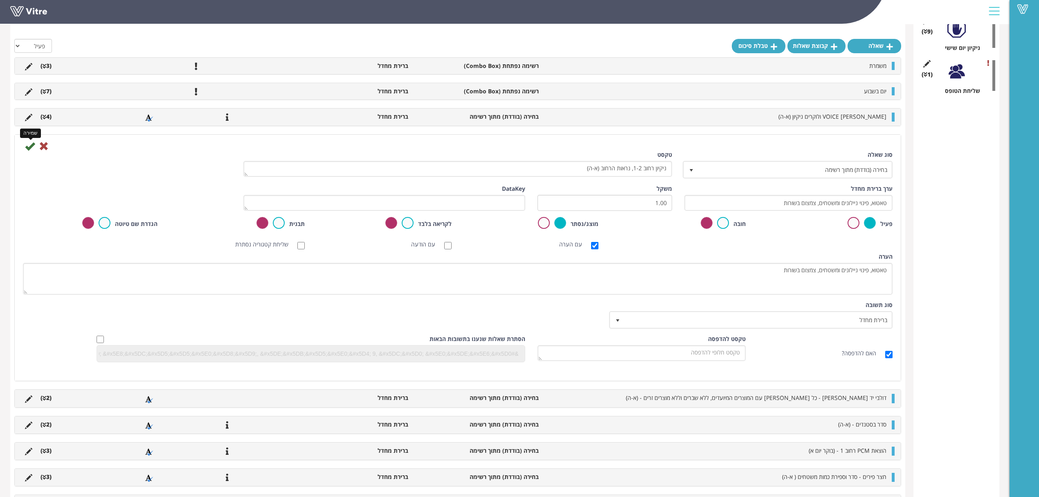
type textarea "ניקיון רחוב 1-2, נראות הרחוב (א-ה)"
click at [29, 150] on icon at bounding box center [30, 146] width 10 height 10
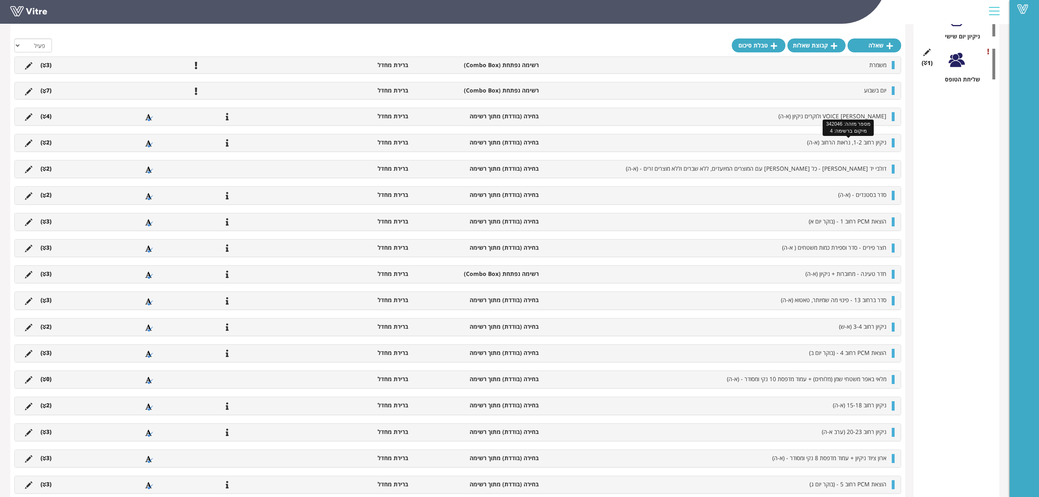
scroll to position [272, 0]
drag, startPoint x: 792, startPoint y: 143, endPoint x: 851, endPoint y: 144, distance: 58.9
click at [851, 144] on li "ניקיון רחוב 1-2, נראות הרחוב (א-ה)" at bounding box center [717, 143] width 348 height 8
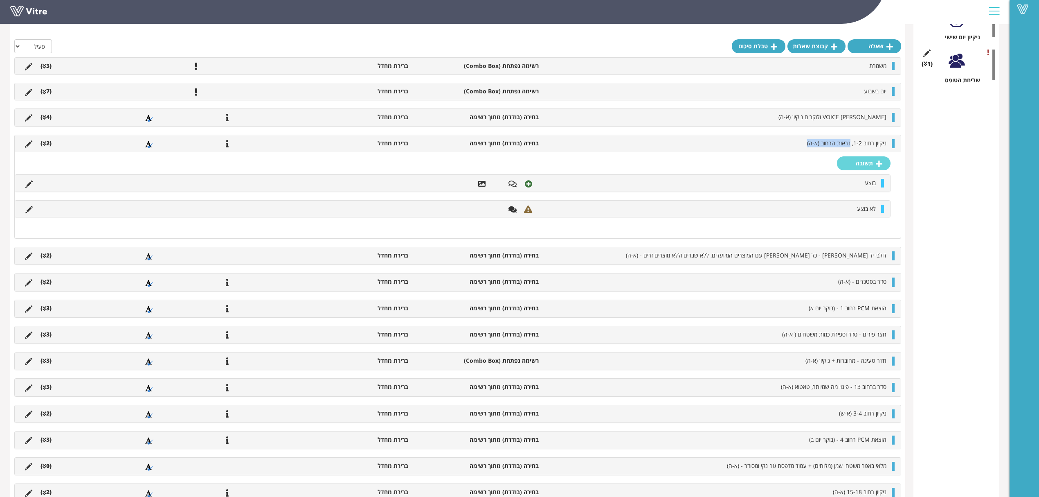
copy span "נראות הרחוב (א-ה)"
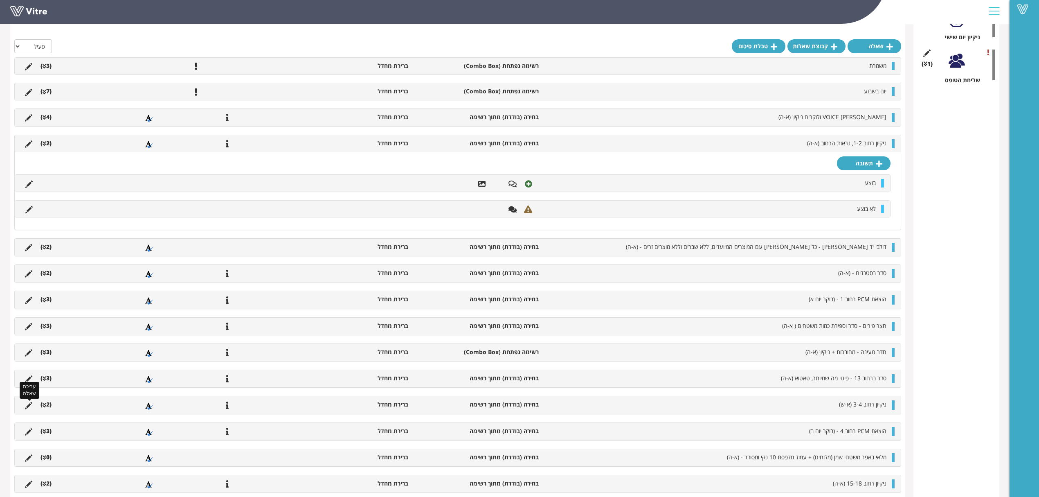
click at [30, 406] on icon at bounding box center [28, 405] width 7 height 7
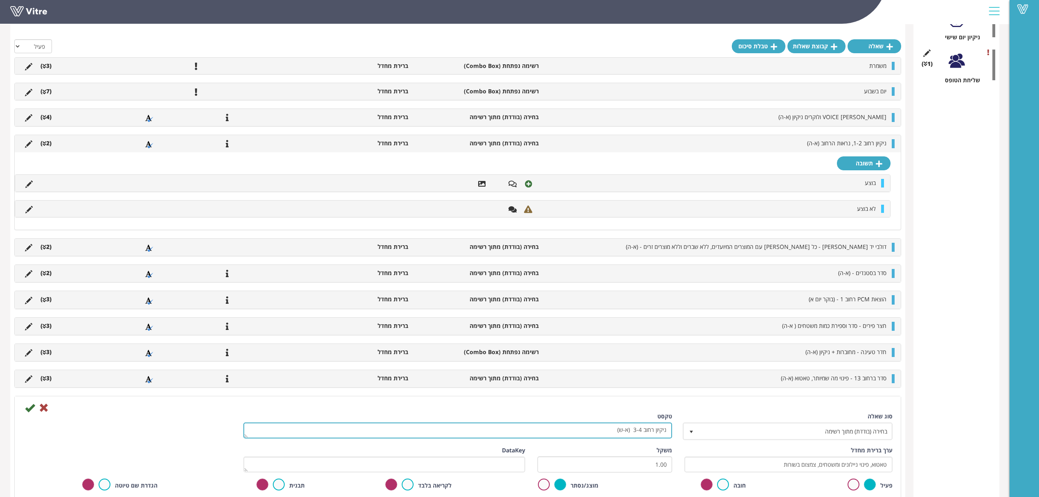
drag, startPoint x: 610, startPoint y: 431, endPoint x: 631, endPoint y: 434, distance: 21.5
click at [631, 434] on textarea "ניקיון רחוב 3-4 (א-ש)" at bounding box center [457, 430] width 429 height 16
paste textarea "נראות הרחוב (א-ה)"
type textarea "ניקיון רחוב 3-4 נראות הרחוב (א-ה)"
click at [26, 410] on icon at bounding box center [30, 408] width 10 height 10
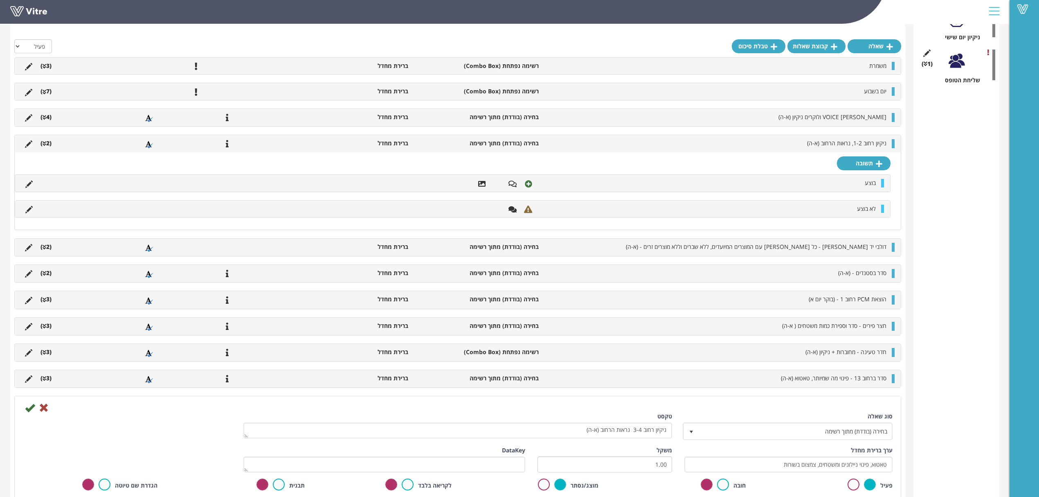
scroll to position [0, 0]
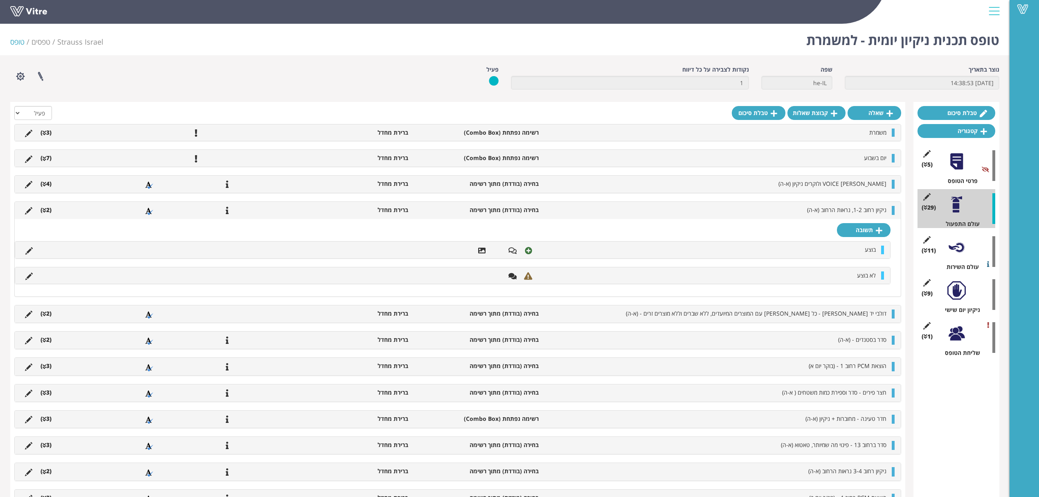
click at [50, 210] on li "(2 )" at bounding box center [45, 210] width 19 height 8
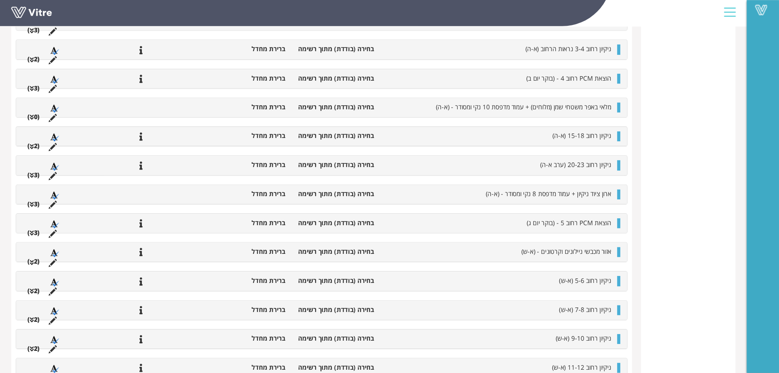
scroll to position [567, 0]
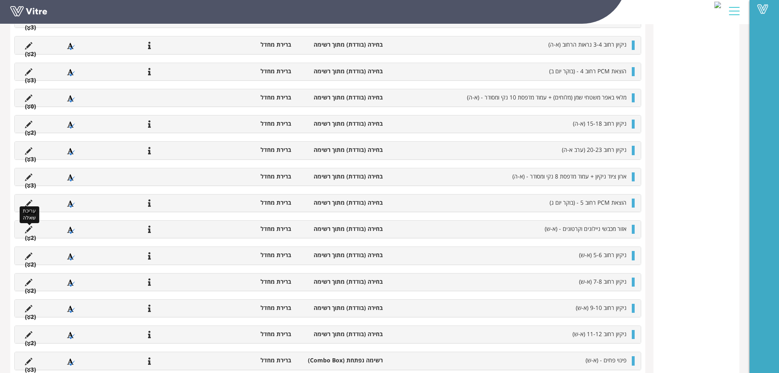
click at [30, 229] on icon at bounding box center [28, 229] width 7 height 7
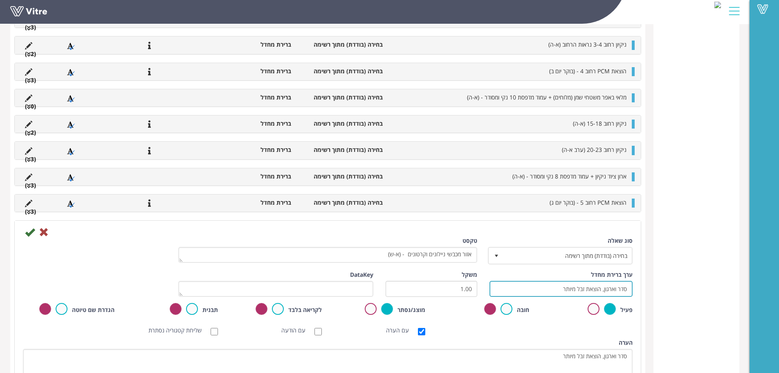
click at [540, 290] on input "סדר וארגון, הוצאת זבל מיותר" at bounding box center [561, 289] width 143 height 16
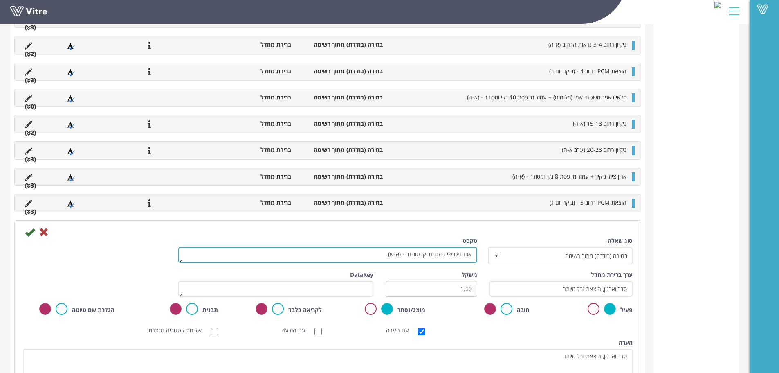
click at [407, 252] on textarea "אזור מכבשי ניילונים וקרטונים - (א-ש)" at bounding box center [327, 255] width 299 height 16
click at [363, 254] on textarea "אזור מכבשי ניילונים וקרטונים - (א-ש)" at bounding box center [327, 255] width 299 height 16
type textarea "אזור מכבשי ניילונים וקרטונים + מלאי חוטים - (א-ה)"
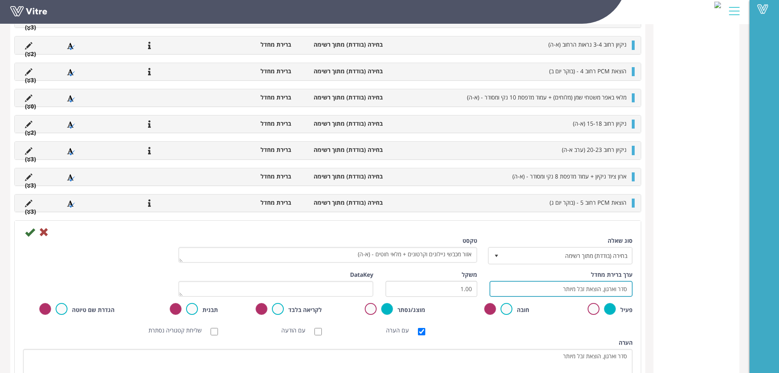
click at [549, 291] on input "סדר וארגון, הוצאת זבל מיותר" at bounding box center [561, 289] width 143 height 16
type input "סדר וארגון, הוצאת זבל מיותר, מכבשים תקינים ושיש מספיק חוטים (במידה וחסר זה [PER…"
click at [30, 231] on icon at bounding box center [30, 232] width 10 height 10
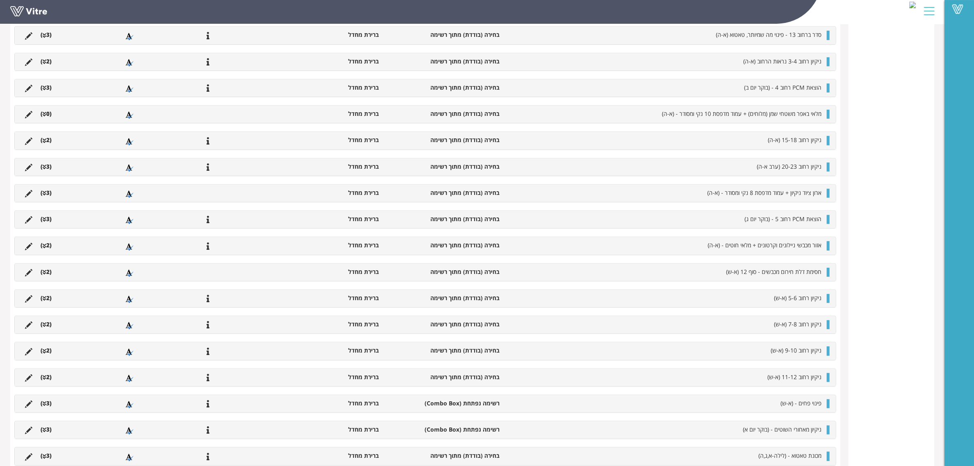
scroll to position [563, 0]
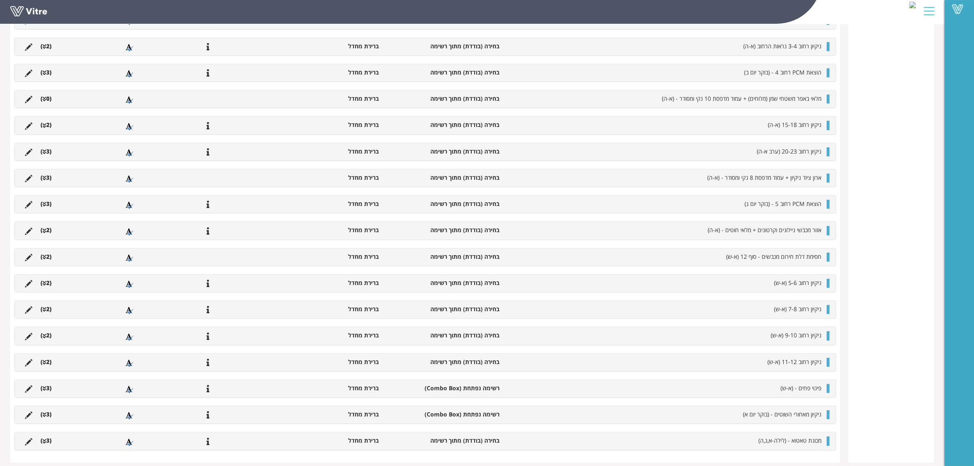
click at [46, 233] on li "(2 )" at bounding box center [45, 230] width 19 height 8
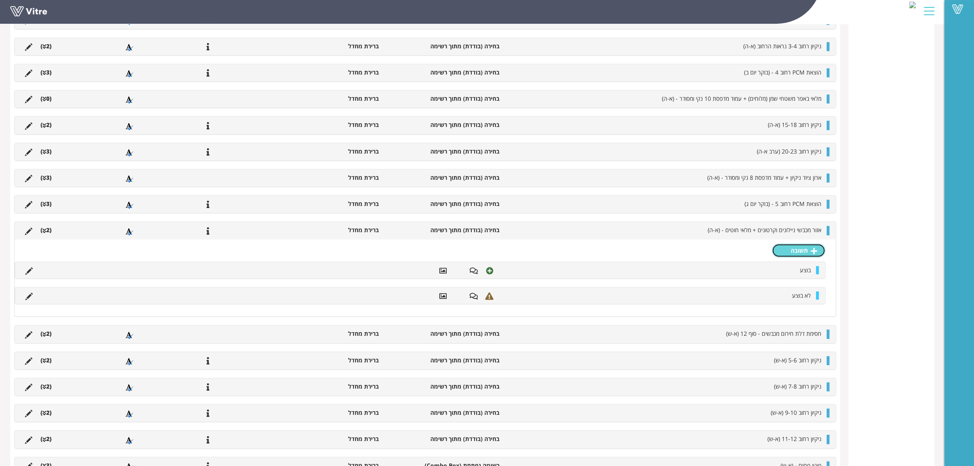
click at [798, 257] on link "תשובה" at bounding box center [799, 250] width 54 height 14
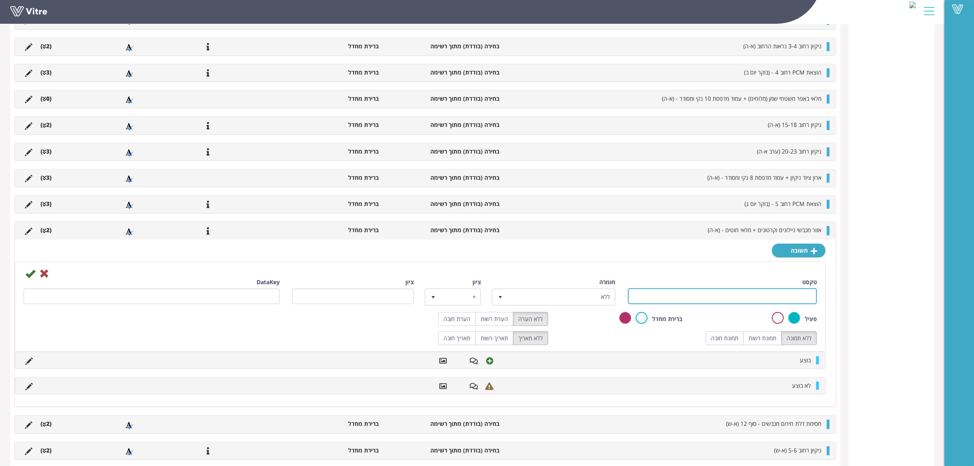
drag, startPoint x: 775, startPoint y: 297, endPoint x: 772, endPoint y: 300, distance: 4.4
click at [775, 297] on input "טקסט" at bounding box center [722, 296] width 189 height 16
click at [729, 297] on input "טקסט" at bounding box center [722, 296] width 189 height 16
type input "חלקי"
click at [489, 321] on label "הערת רשות" at bounding box center [494, 319] width 38 height 14
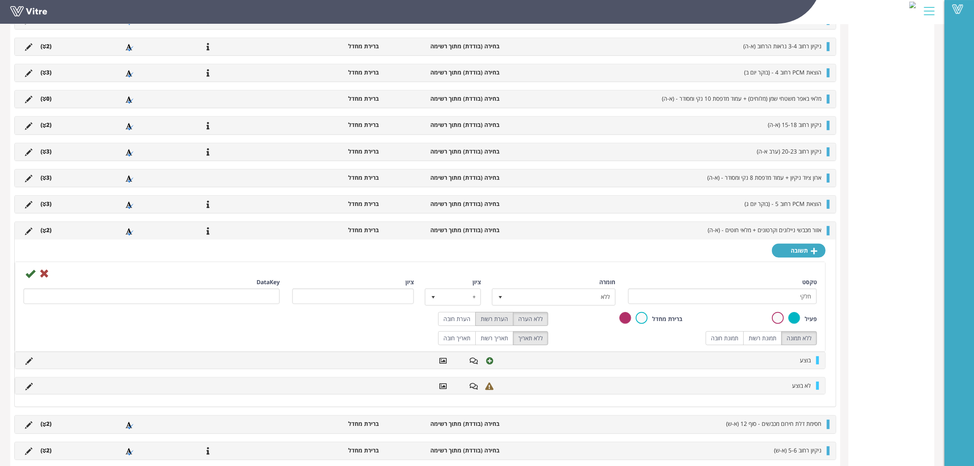
radio input "true"
click at [31, 277] on icon at bounding box center [30, 273] width 10 height 10
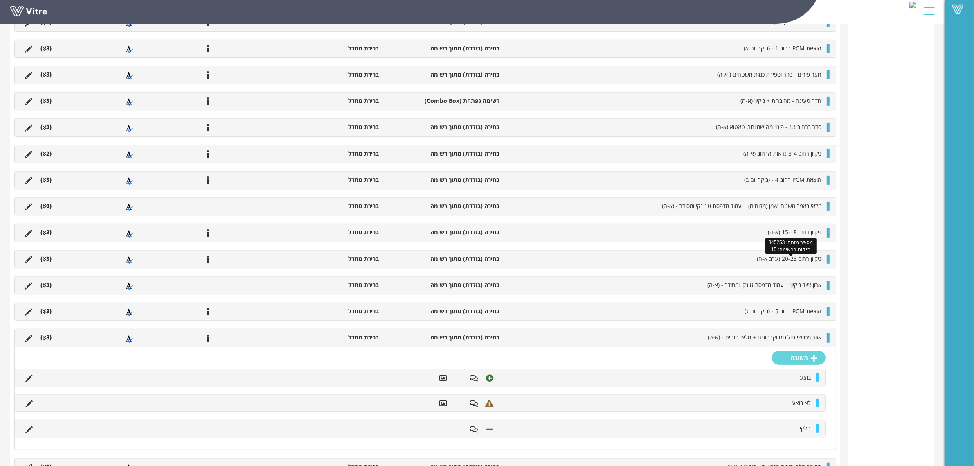
scroll to position [460, 0]
drag, startPoint x: 47, startPoint y: 340, endPoint x: 121, endPoint y: 340, distance: 73.6
click at [47, 340] on li "(3 )" at bounding box center [45, 336] width 19 height 8
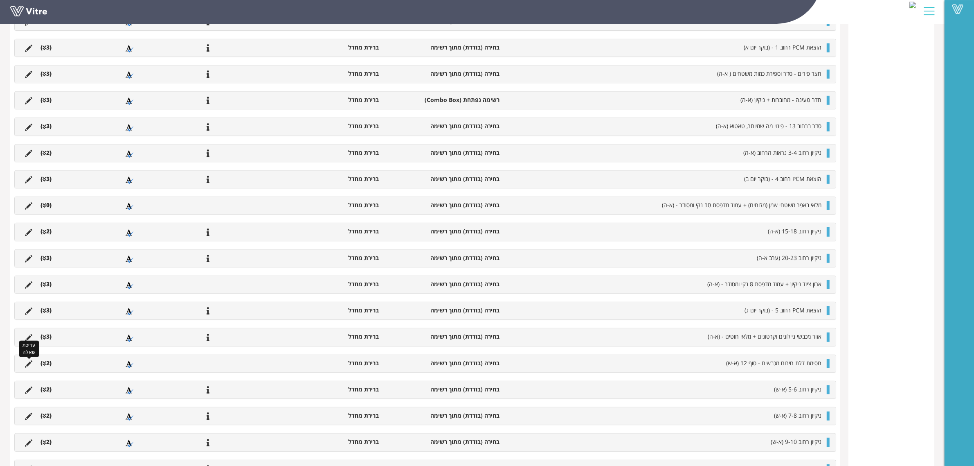
click at [28, 366] on icon at bounding box center [28, 363] width 7 height 7
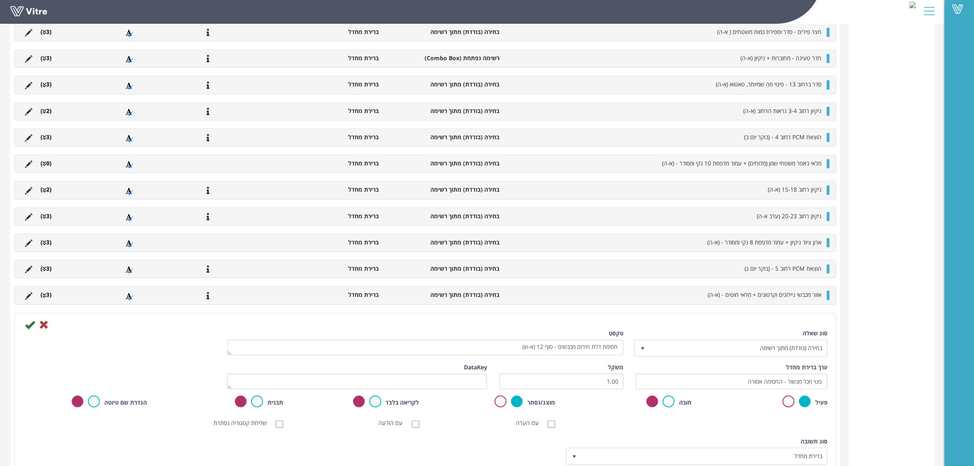
scroll to position [563, 0]
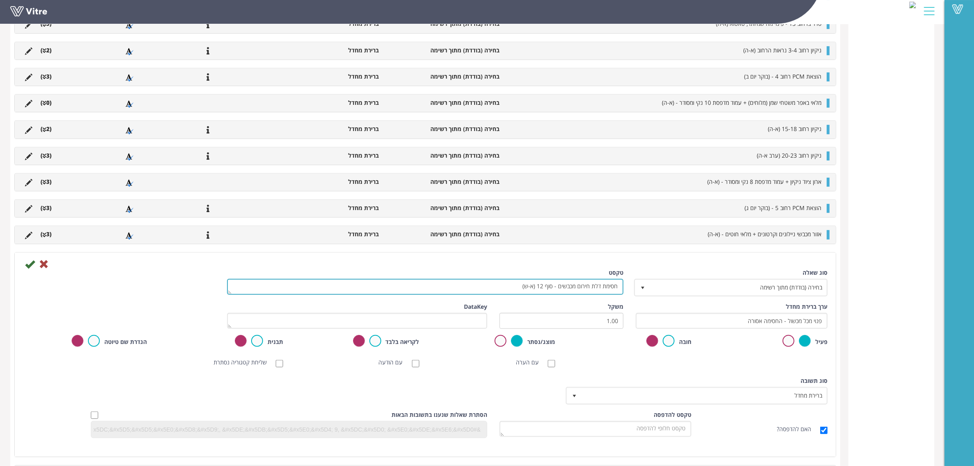
click at [619, 290] on textarea "חסימת דלת חירום מכבשים - סוף 12 (א-ש)" at bounding box center [425, 287] width 396 height 16
click at [524, 290] on textarea "חסימת דלת חירום מכבשים - סוף 12 (א-ש)" at bounding box center [425, 287] width 396 height 16
click at [502, 291] on textarea "חסימת דלת חירום מכבשים - סוף 12 (א-ש)" at bounding box center [425, 287] width 396 height 16
type textarea "אי חסימת דלת חירום מכבשים - סוף 12 (א-ה)"
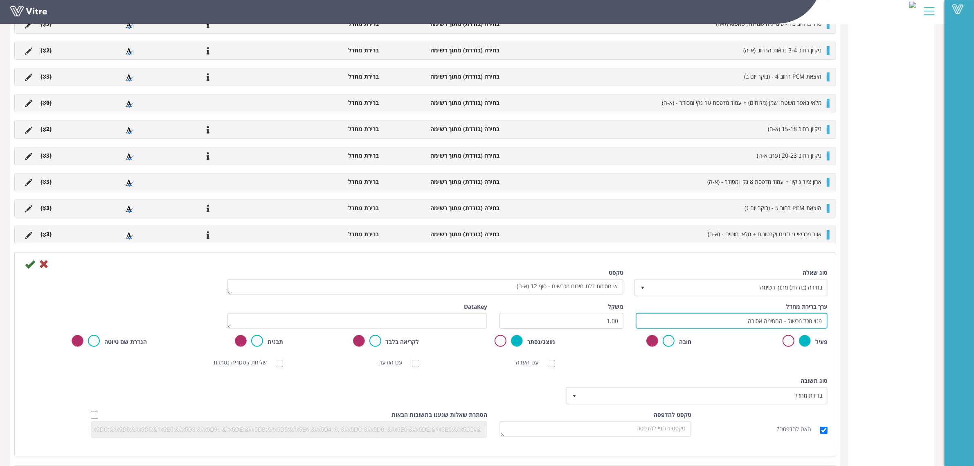
click at [689, 327] on input "פנוי מכל מכשול - החסימה אסורה" at bounding box center [732, 321] width 192 height 16
type input "פנוי מכל מכשול - החסימה אסורה!!!"
click at [29, 269] on icon at bounding box center [30, 264] width 10 height 10
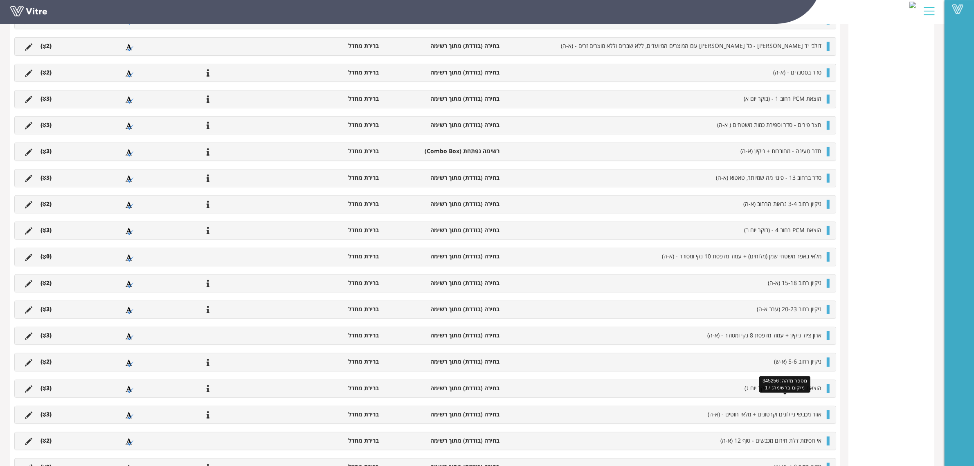
scroll to position [268, 0]
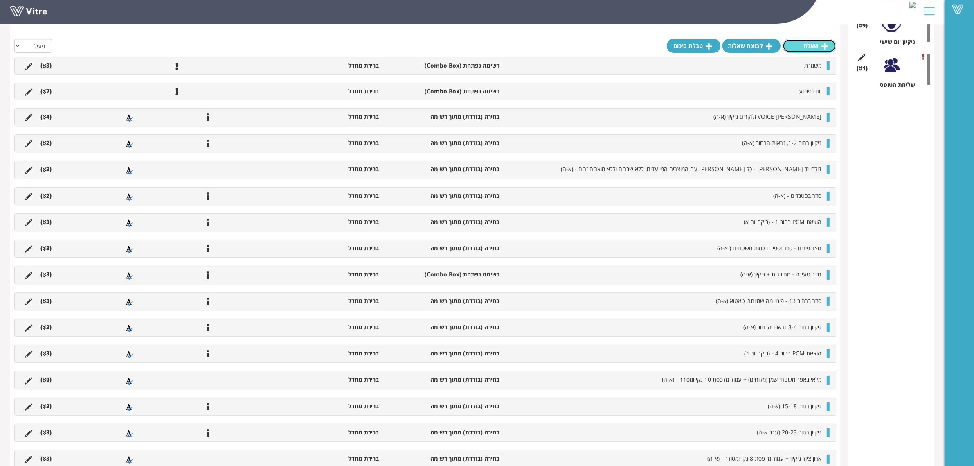
click at [806, 49] on link "שאלה" at bounding box center [810, 46] width 54 height 14
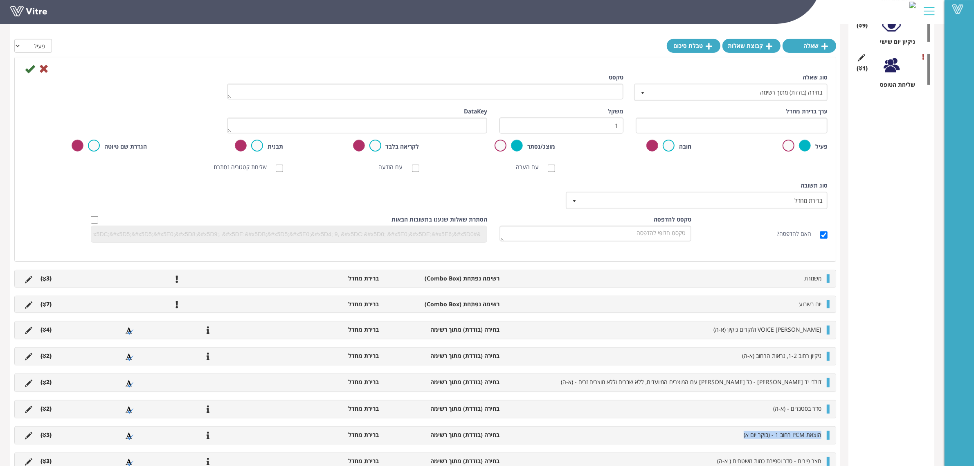
drag, startPoint x: 728, startPoint y: 434, endPoint x: 825, endPoint y: 434, distance: 97.0
click at [825, 434] on li "הוצאת PCM רחוב 1 - (בוקר יום א)" at bounding box center [665, 434] width 322 height 8
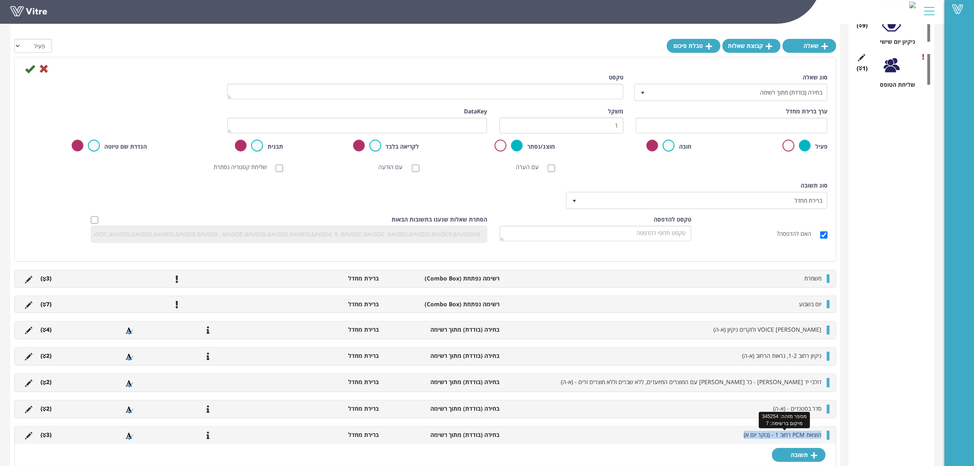
copy span "הוצאת PCM רחוב 1 - (בוקר יום א)"
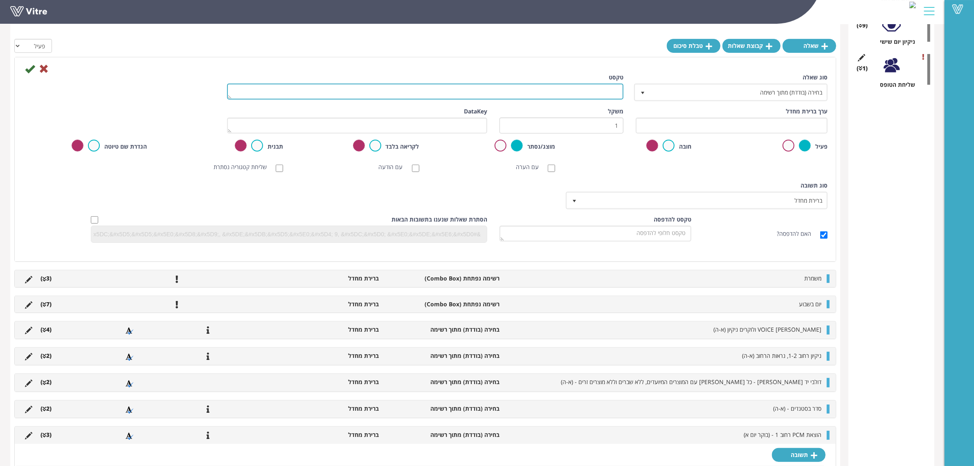
click at [579, 93] on textarea "טקסט" at bounding box center [425, 91] width 396 height 16
paste textarea "הוצאת PCM רחוב 1 - (בוקר יום א)"
click at [576, 93] on textarea "הוצאת PCM רחוב 1 - (בוקר יום א)" at bounding box center [425, 91] width 396 height 16
click at [567, 90] on textarea "הוצאת PCM רחוב 8+PCM7 - (בוקר יום א)" at bounding box center [425, 91] width 396 height 16
click at [565, 87] on textarea "הוצאת PCM רחוב 8+PCM7 - (בוקר יום א)" at bounding box center [425, 91] width 396 height 16
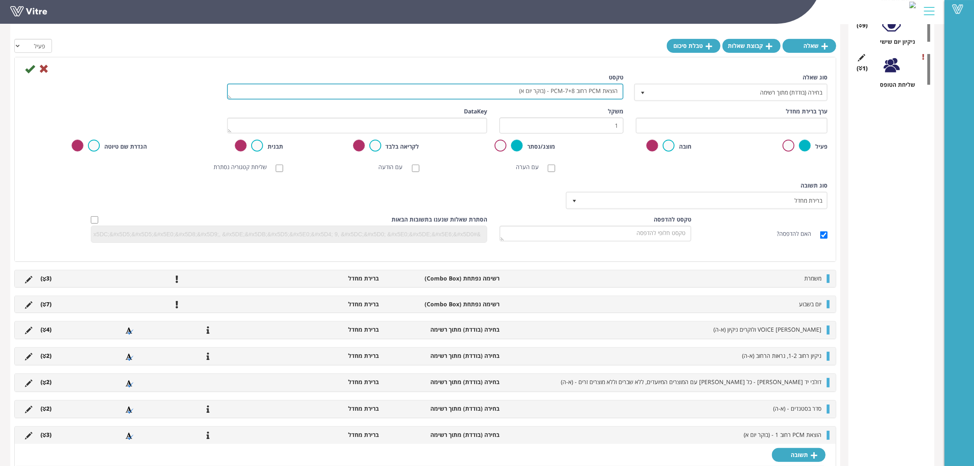
click at [525, 90] on textarea "הוצאת PCM רחוב 8+PCM-7 - (בוקר יום א)" at bounding box center [425, 91] width 396 height 16
type textarea "הוצאת PCM רחוב 8+PCM-7 - (בוקר יום ד)"
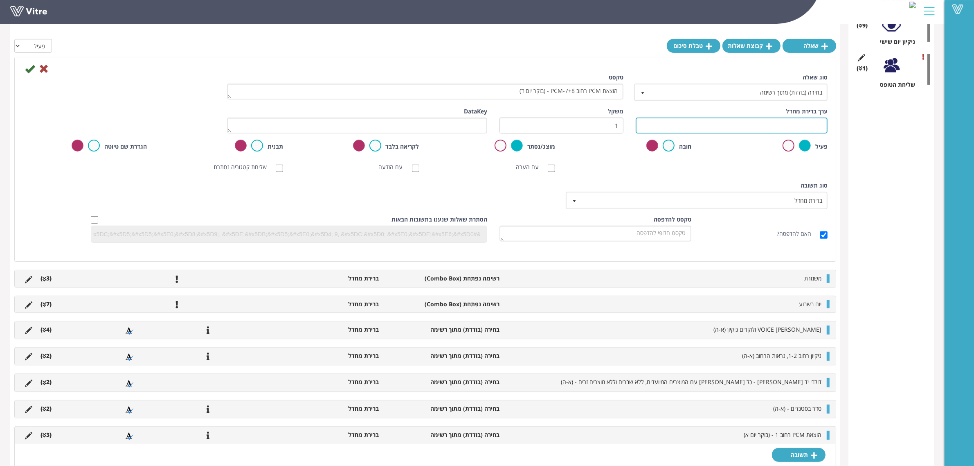
click at [681, 121] on input "text" at bounding box center [732, 125] width 192 height 16
type input "טאטוא, איסוף הפסולת"
click at [29, 72] on icon at bounding box center [30, 69] width 10 height 10
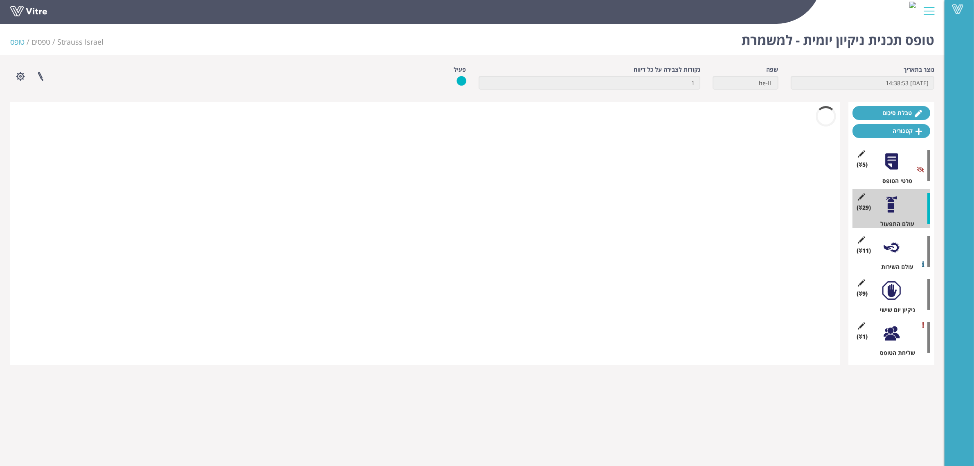
scroll to position [0, 0]
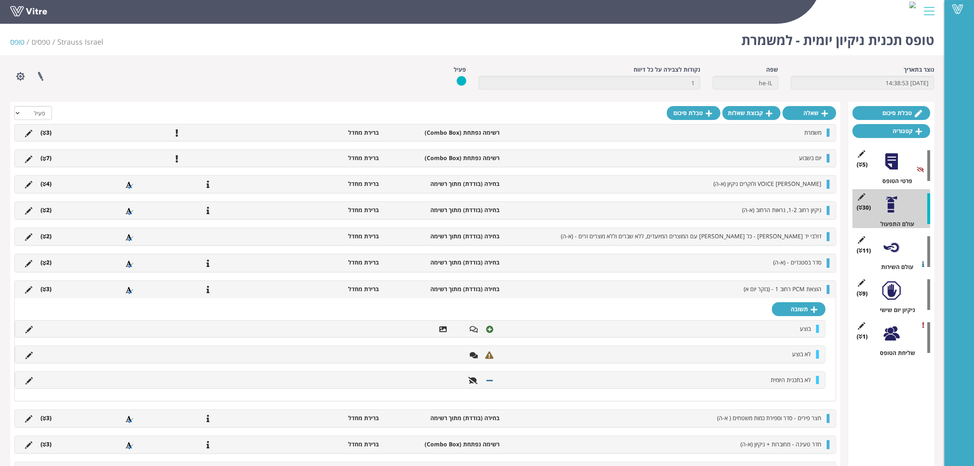
click at [44, 289] on icon at bounding box center [45, 289] width 4 height 6
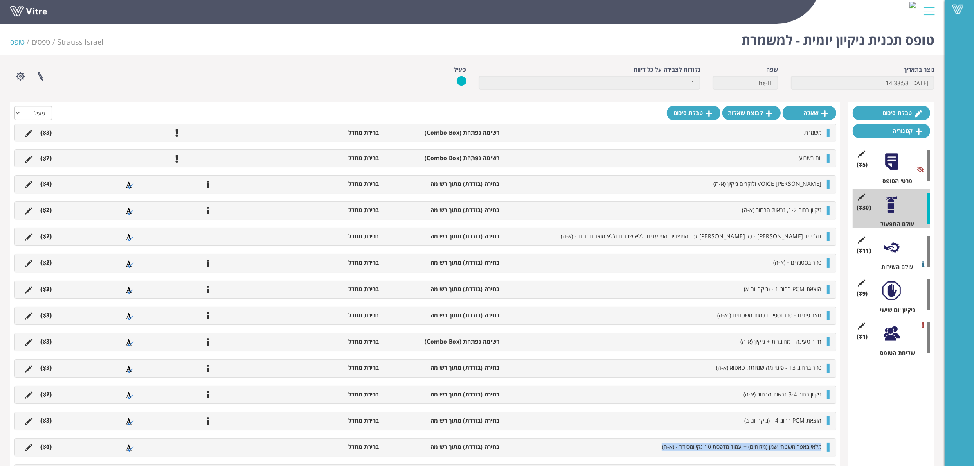
drag, startPoint x: 634, startPoint y: 449, endPoint x: 823, endPoint y: 445, distance: 189.1
click at [823, 445] on li "מלאי באפר משטחי שמן (מלוחים) + עמוד מדפסת 10 נקי ומסודר - (א-ה)" at bounding box center [665, 446] width 322 height 8
copy span "מלאי באפר משטחי שמן (מלוחים) + עמוד מדפסת 10 נקי ומסודר - (א-ה)"
click at [807, 113] on link "שאלה" at bounding box center [810, 113] width 54 height 14
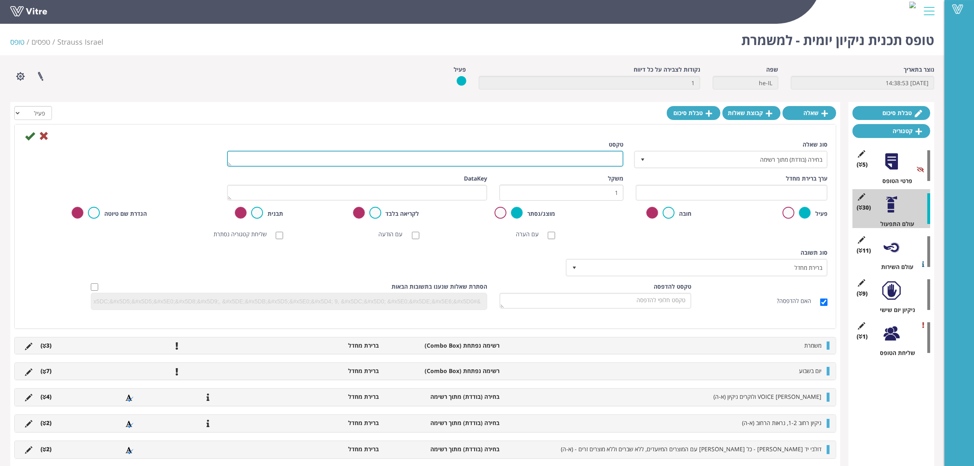
click at [615, 159] on textarea "טקסט" at bounding box center [425, 159] width 396 height 16
paste textarea "מלאי באפר משטחי שמן (מלוחים) + עמוד מדפסת 10 נקי ומסודר - (א-ה)"
click at [570, 160] on textarea "מלאי באפר משטחי שמן (מלוחים) + עמוד מדפסת 10 נקי ומסודר - (א-ה)" at bounding box center [425, 159] width 396 height 16
drag, startPoint x: 541, startPoint y: 160, endPoint x: 560, endPoint y: 160, distance: 19.2
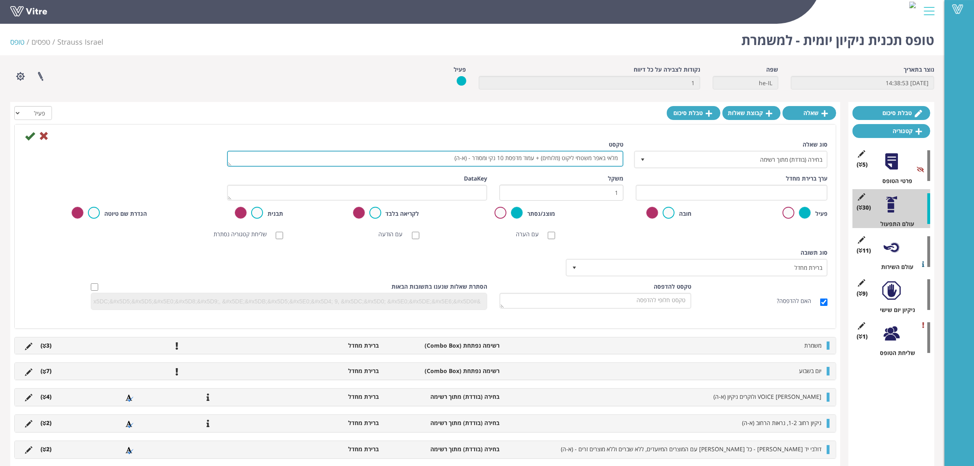
click at [560, 160] on textarea "מלאי באפר משטחי ליקוט (מלוחים) + עמוד מדפסת 10 נקי ומסודר - (א-ה)" at bounding box center [425, 159] width 396 height 16
click at [522, 158] on textarea "מלאי באפר משטחי ליקוט + עמוד מדפסת 10 נקי ומסודר - (א-ה)" at bounding box center [425, 159] width 396 height 16
drag, startPoint x: 559, startPoint y: 158, endPoint x: 489, endPoint y: 158, distance: 70.4
click at [489, 158] on textarea "מלאי באפר משטחי ליקוט + עמוד מדפסת 10 נקי ומסודר - (א-ה)" at bounding box center [425, 159] width 396 height 16
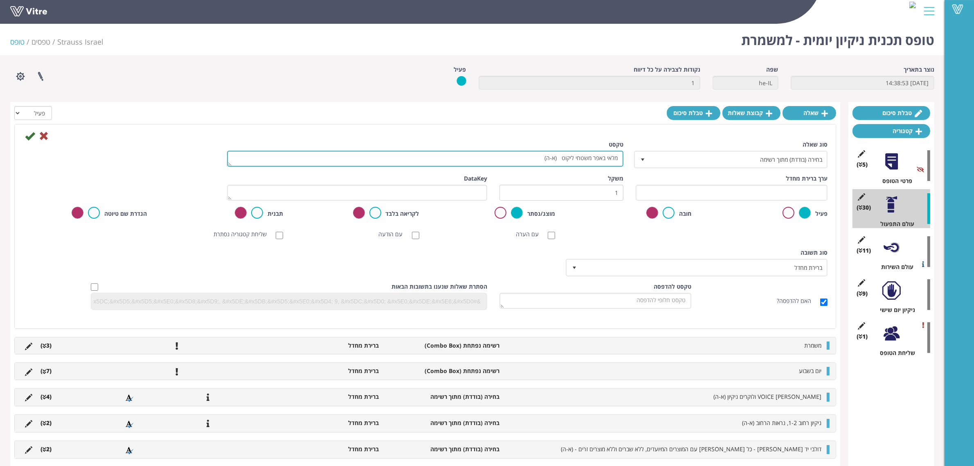
type textarea "מלאי באפר משטחי ליקוט (א-ה)"
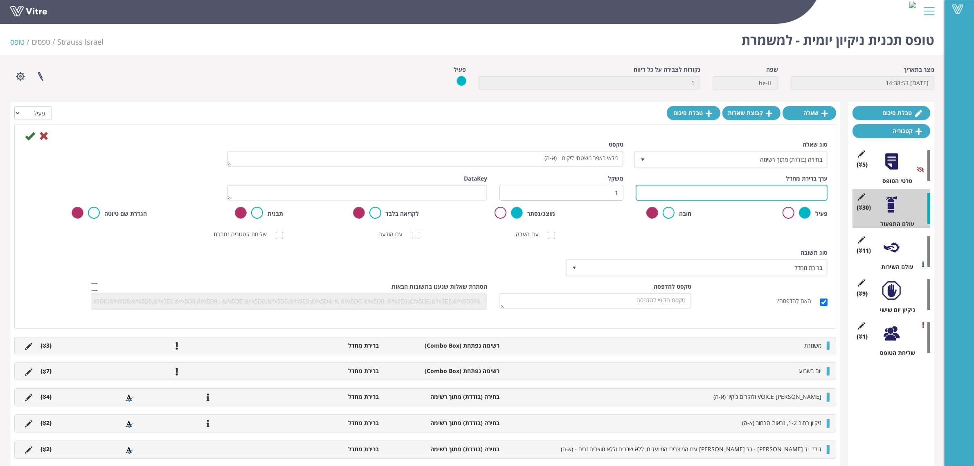
click at [764, 187] on input "text" at bounding box center [732, 193] width 192 height 16
click at [711, 189] on input "text" at bounding box center [732, 193] width 192 height 16
click at [702, 189] on input "כמות" at bounding box center [732, 193] width 192 height 16
click at [752, 193] on input "כמות מספקת להתחיל משמרת (4 עמדות)" at bounding box center [732, 193] width 192 height 16
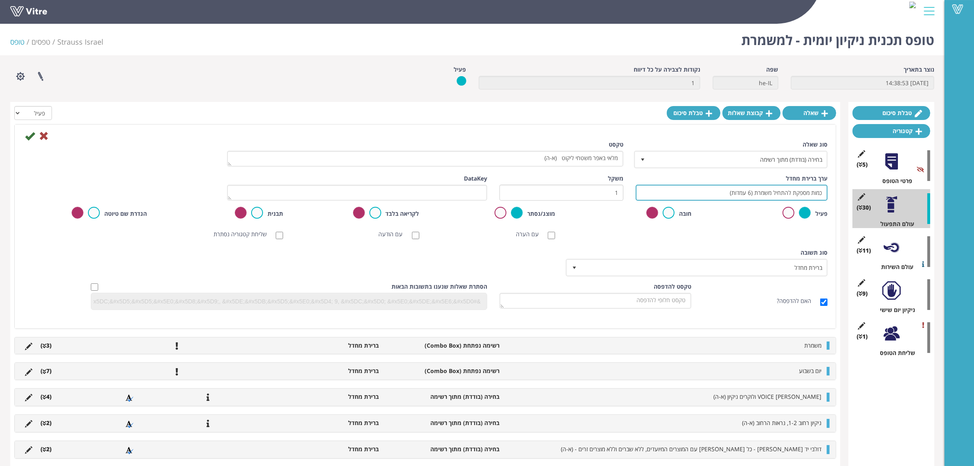
click at [710, 193] on input "כמות מספקת להתחיל משמרת (6 עמדות)" at bounding box center [732, 193] width 192 height 16
type input "כמות מספקת להתחיל משמרת (6 עמדות)"
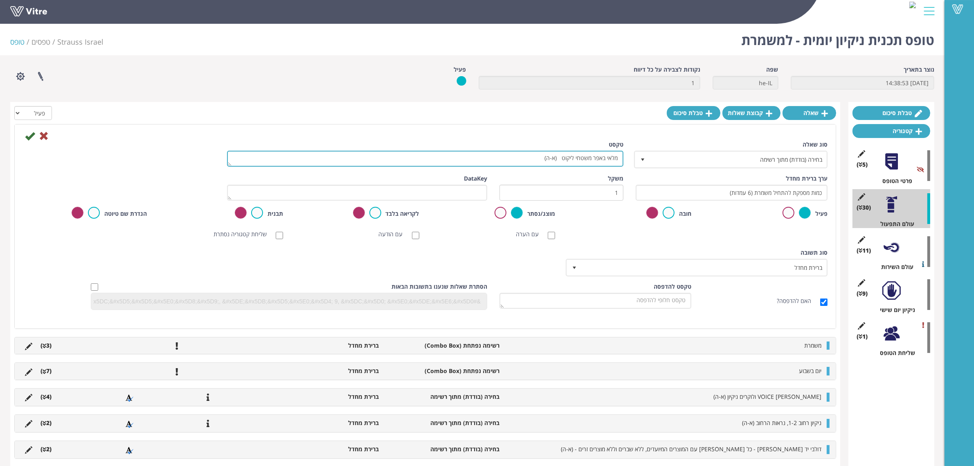
click at [561, 158] on textarea "מלאי באפר משטחי ליקוט (א-ה)" at bounding box center [425, 159] width 396 height 16
type textarea "מלאי באפר משטחי ליקוט (א-ה)"
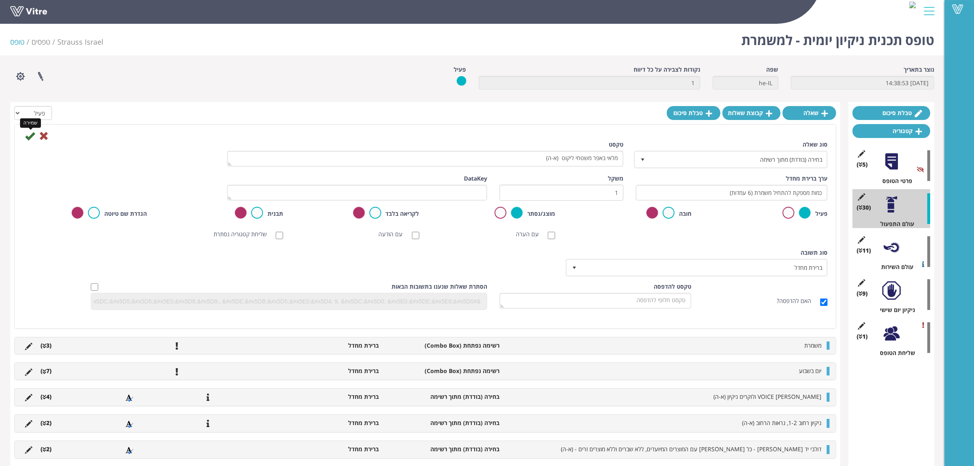
click at [28, 137] on icon at bounding box center [30, 136] width 10 height 10
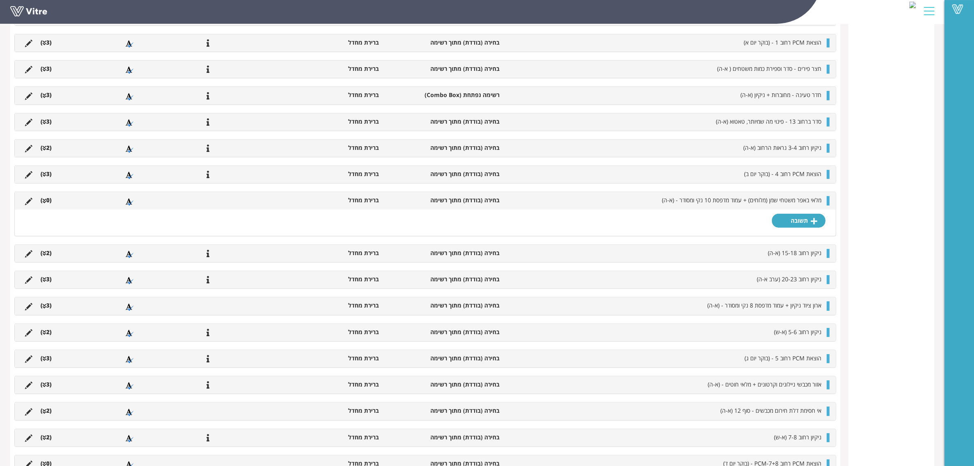
scroll to position [369, 0]
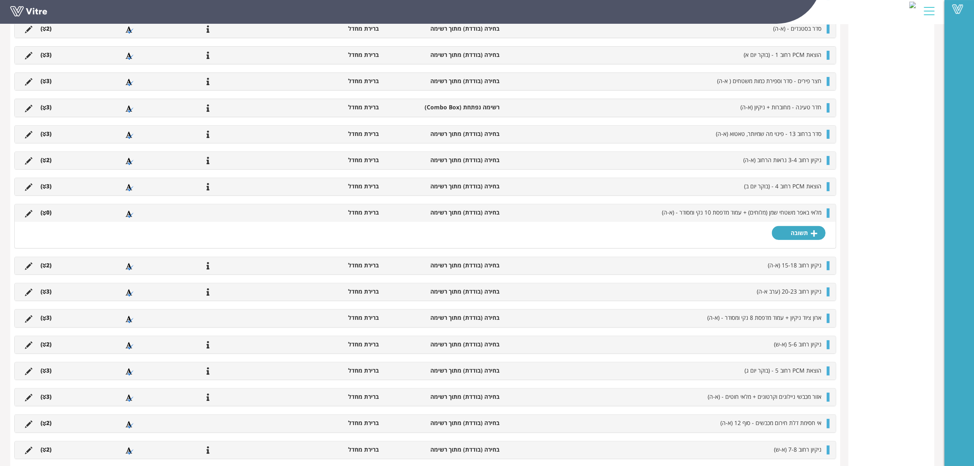
drag, startPoint x: 45, startPoint y: 212, endPoint x: 346, endPoint y: 220, distance: 300.4
click at [45, 212] on li "(0 )" at bounding box center [45, 212] width 19 height 8
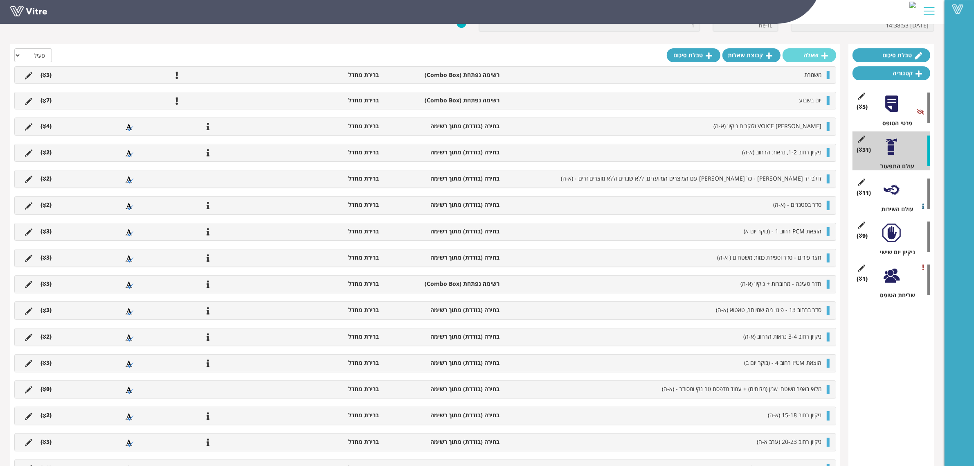
scroll to position [0, 0]
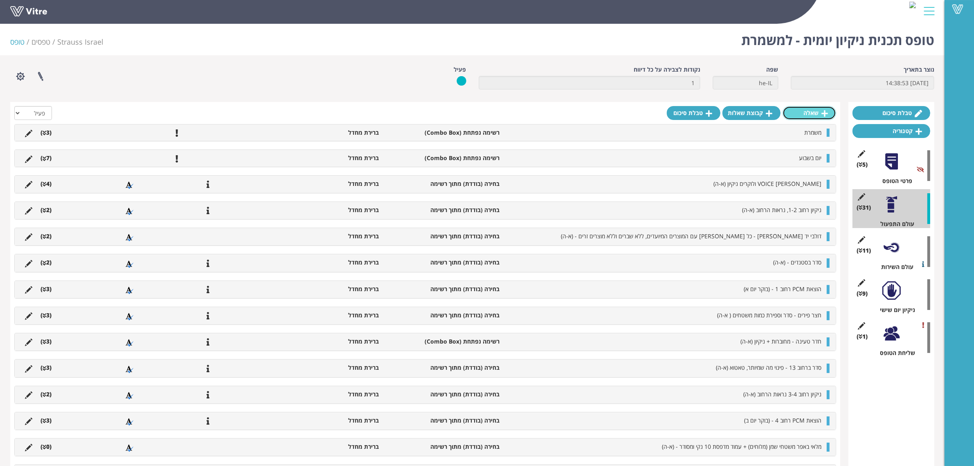
click at [821, 115] on icon at bounding box center [824, 113] width 7 height 7
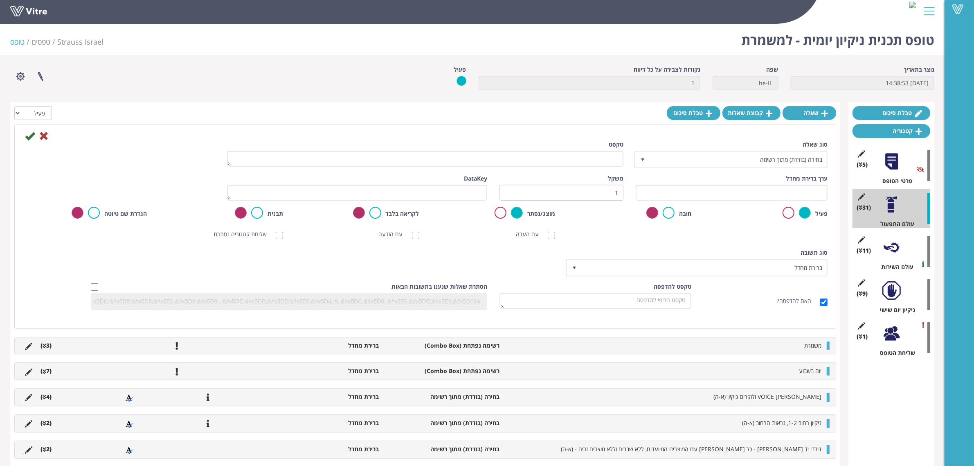
click at [558, 150] on div "טקסט" at bounding box center [425, 153] width 396 height 26
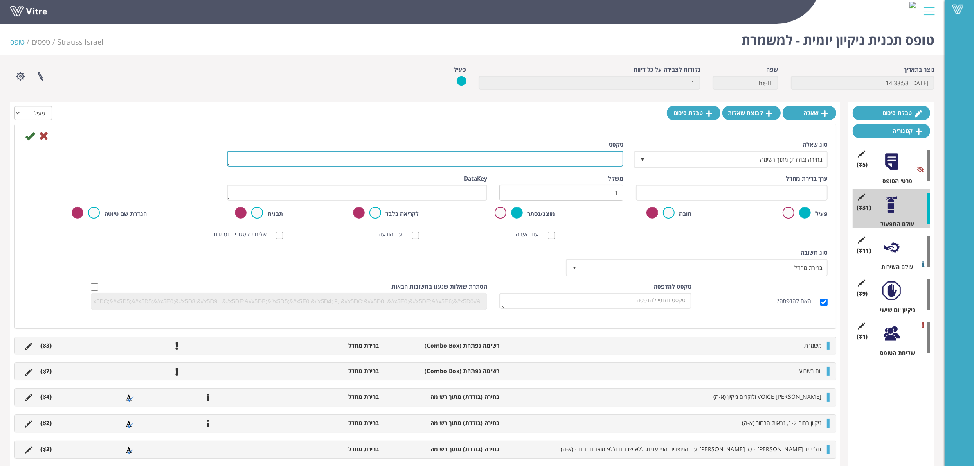
click at [561, 159] on textarea "טקסט" at bounding box center [425, 159] width 396 height 16
paste textarea "(א-ה)"
click at [459, 157] on textarea "אזור השרינק, נקי ופנוי לטובת הנחת משטחים בעומס - (א-ה)" at bounding box center [425, 159] width 396 height 16
type textarea "אזור השרינק, נקי ופנוי לטובת הנחת משטחים בעומס - (א-ה)"
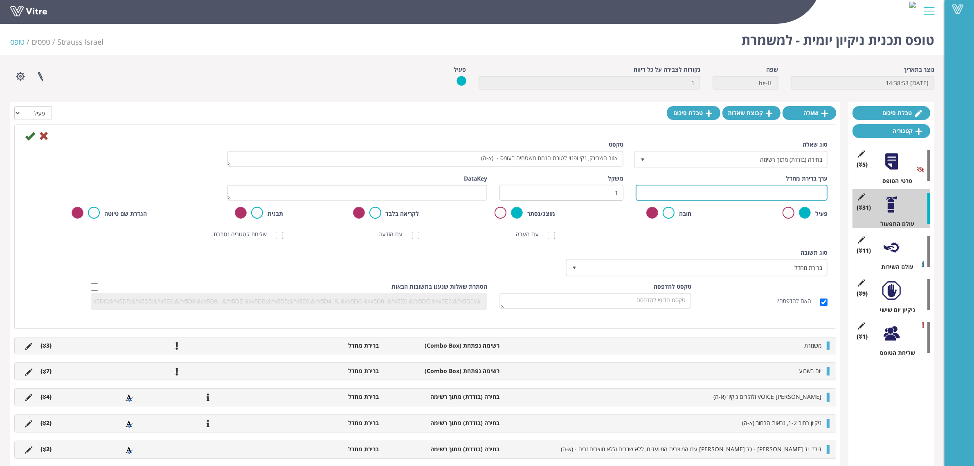
click at [756, 190] on input "text" at bounding box center [732, 193] width 192 height 16
type input "מול השרינק יהיה סטרילי, בשרינק יהיה נקי מכל קרשים ולכלוך."
click at [29, 137] on icon at bounding box center [30, 136] width 10 height 10
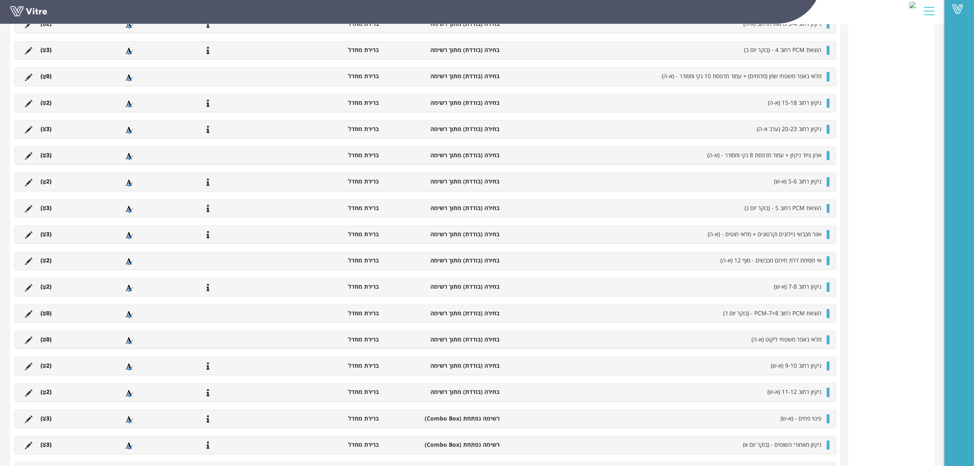
scroll to position [650, 0]
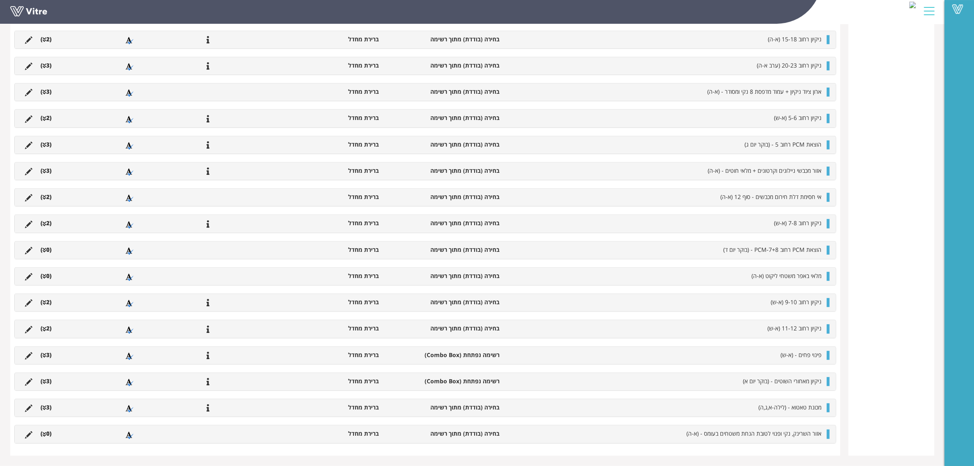
click at [828, 436] on div at bounding box center [828, 433] width 3 height 9
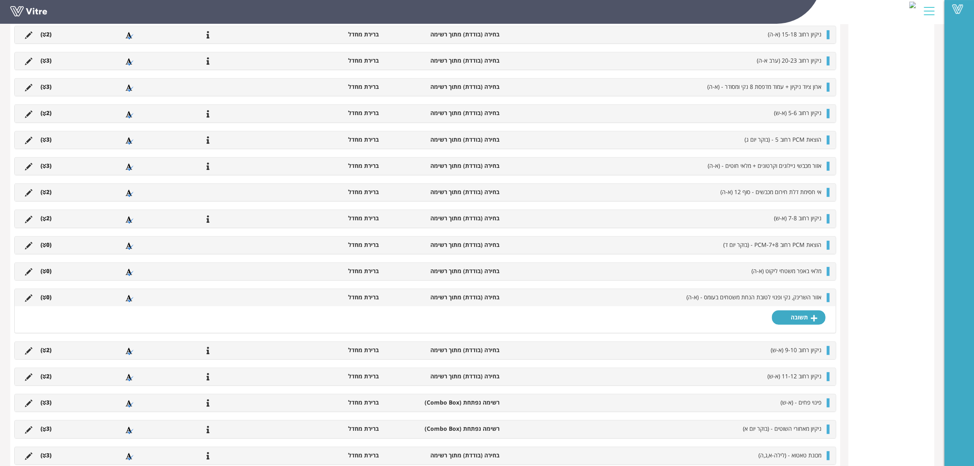
drag, startPoint x: 50, startPoint y: 299, endPoint x: 56, endPoint y: 300, distance: 6.7
click at [50, 299] on li "(0 )" at bounding box center [45, 297] width 19 height 8
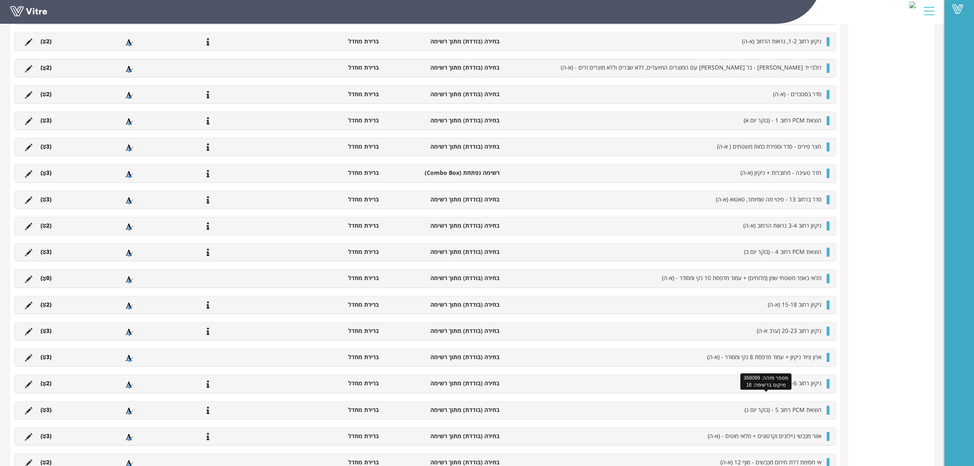
scroll to position [87, 0]
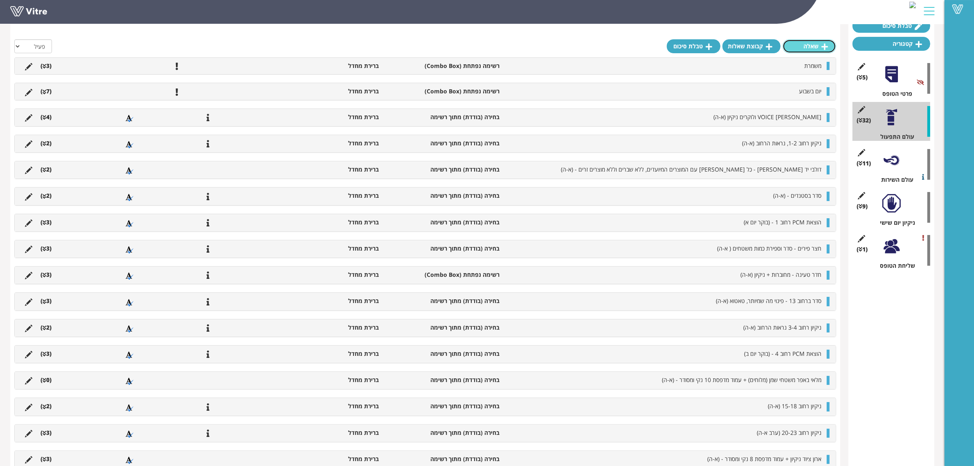
click at [801, 42] on link "שאלה" at bounding box center [810, 46] width 54 height 14
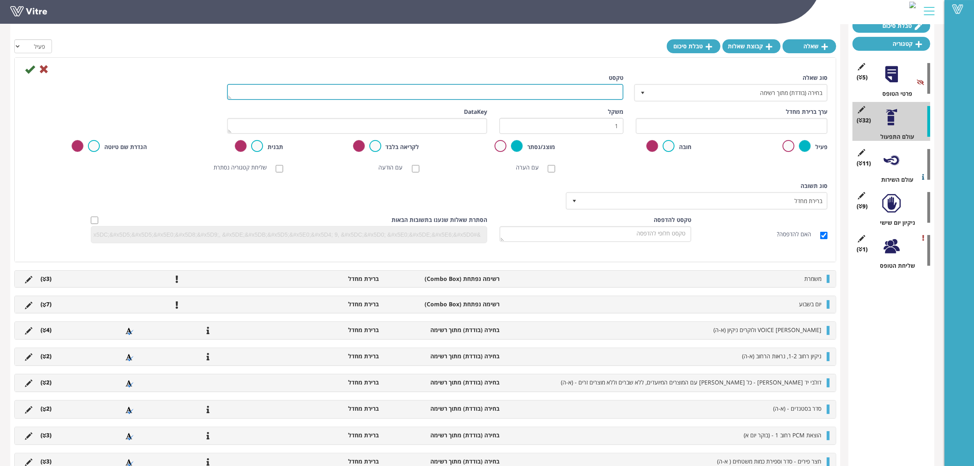
click at [595, 94] on textarea "טקסט" at bounding box center [425, 92] width 396 height 16
type textarea "באפר"
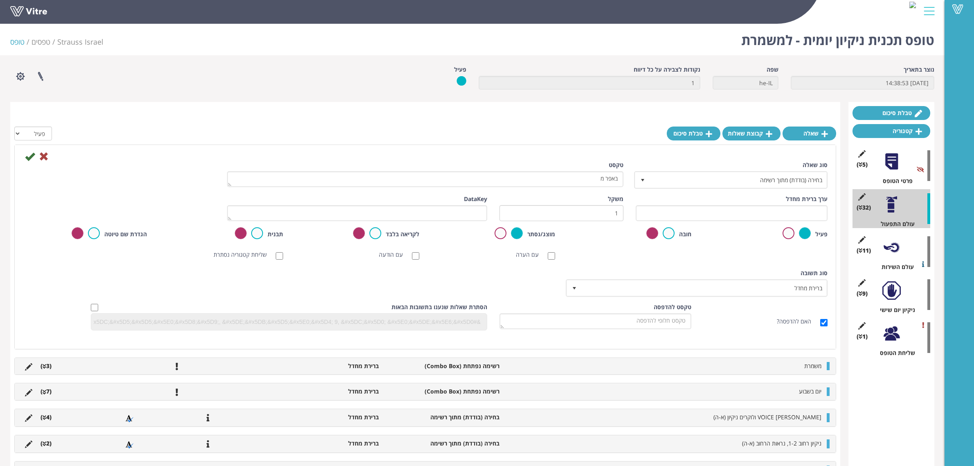
scroll to position [87, 0]
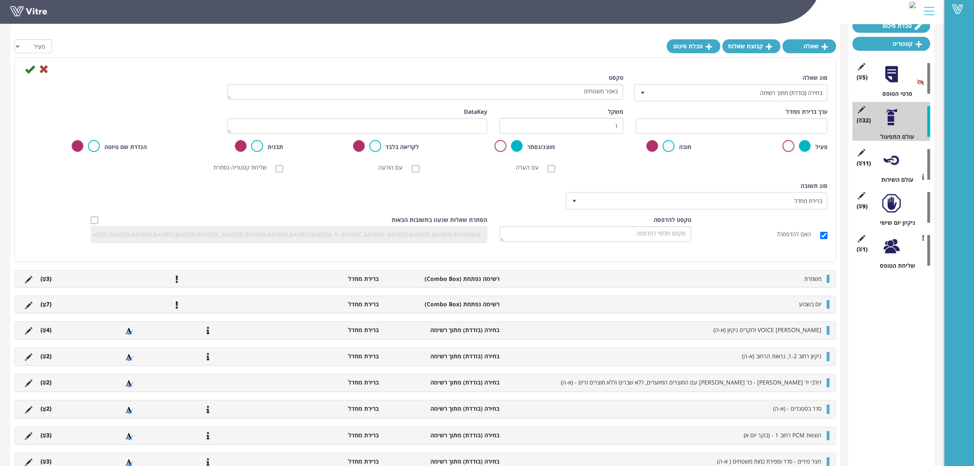
click at [619, 90] on textarea "באפר משטחים" at bounding box center [425, 92] width 396 height 16
click at [547, 96] on textarea "מלאי באפר משטחים" at bounding box center [425, 92] width 396 height 16
type textarea "מלאי באפר משטחים - (א-ה)"
click at [698, 123] on input "text" at bounding box center [732, 126] width 192 height 16
click at [751, 126] on input "כמות מספקת להתחיל משמרת (4 עמדות)" at bounding box center [732, 126] width 192 height 16
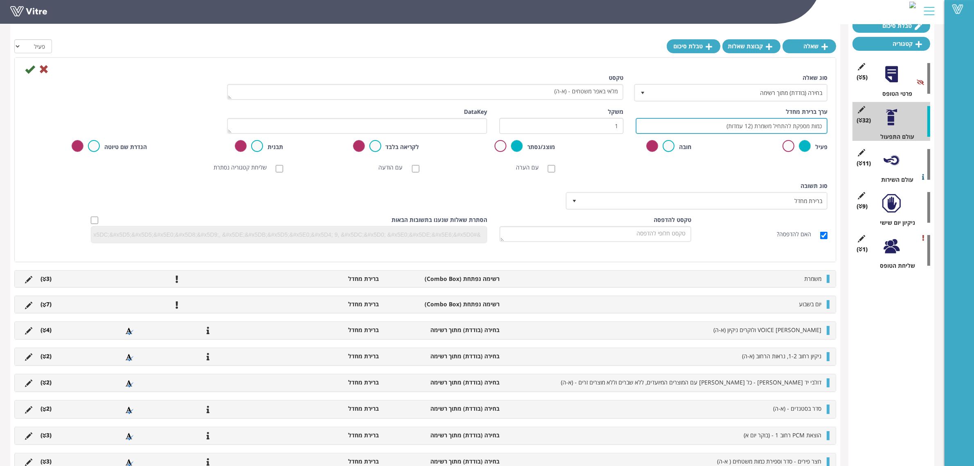
type input "כמות מספקת להתחיל משמרת (12 עמדות)"
click at [573, 91] on textarea "מלאי באפר משטחים - (א-ה)" at bounding box center [425, 92] width 396 height 16
type textarea "מלאי באפר משטחי ליקוט - (א-ה)"
click at [699, 122] on input "כמות מספקת להתחיל משמרת (12 עמדות)" at bounding box center [732, 126] width 192 height 16
click at [27, 68] on icon at bounding box center [30, 69] width 10 height 10
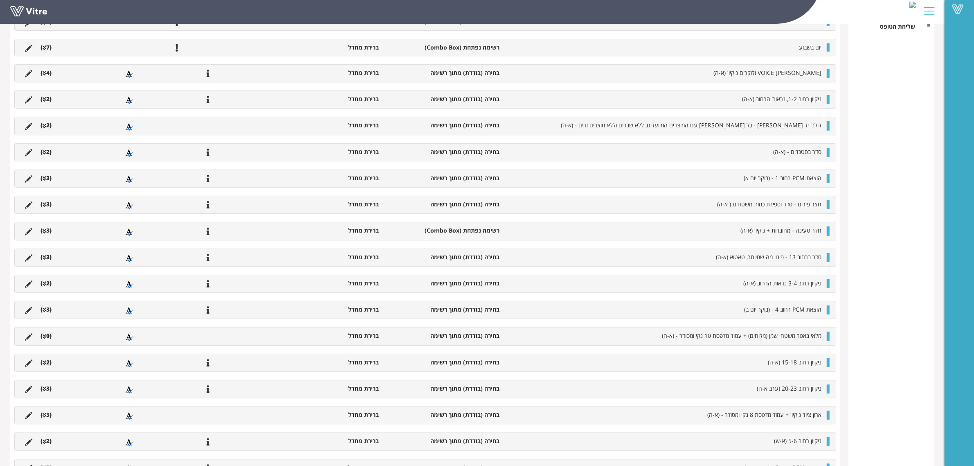
scroll to position [19, 0]
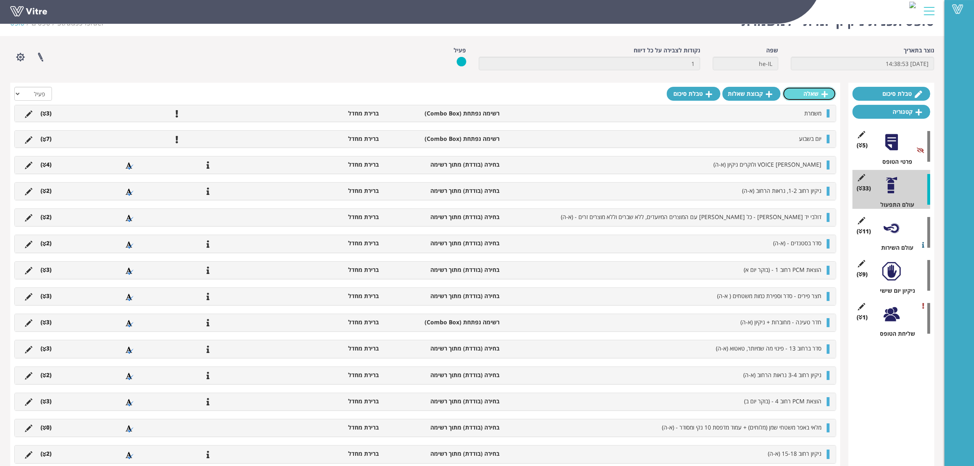
click at [802, 93] on link "שאלה" at bounding box center [810, 94] width 54 height 14
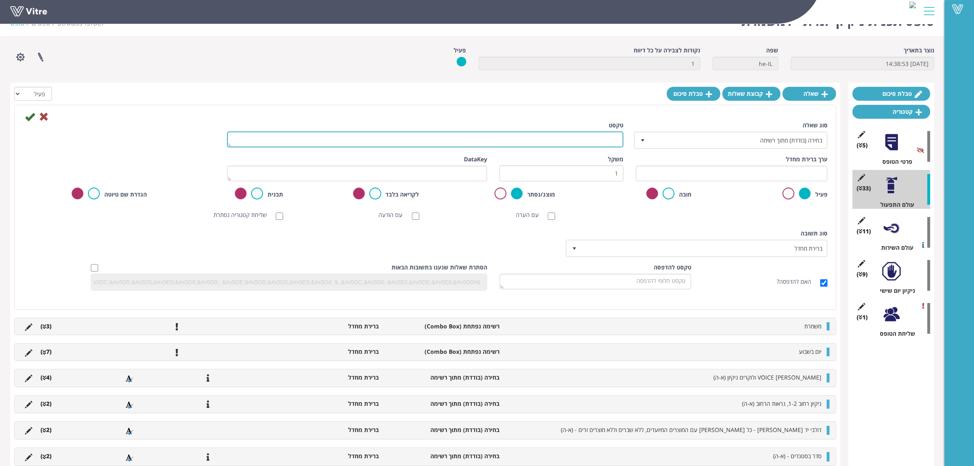
click at [558, 142] on textarea "טקסט" at bounding box center [425, 139] width 396 height 16
type textarea "כלוב קרטונים וניילונים עמדת טעינת MIL - (א-ה)"
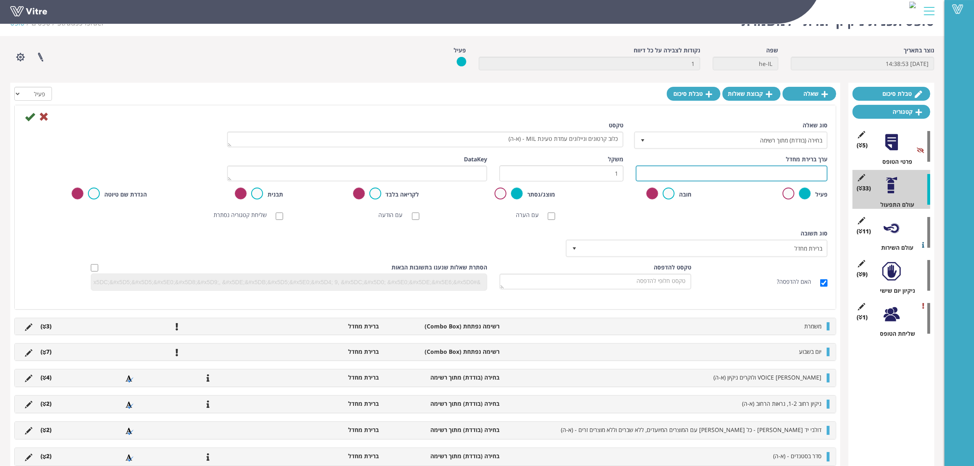
click at [706, 176] on input "text" at bounding box center [732, 173] width 192 height 16
type input "פ"
click at [822, 172] on input "תקין בכדי להתחיל משמרת" at bounding box center [732, 173] width 192 height 16
type input "גובה תקין בכדי להתחיל משמרת"
click at [25, 118] on icon at bounding box center [30, 117] width 10 height 10
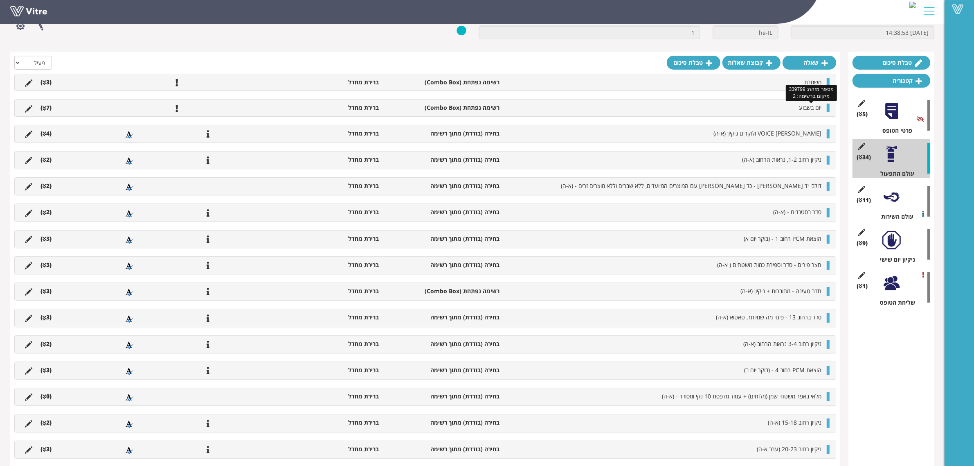
scroll to position [50, 0]
click at [807, 68] on link "שאלה" at bounding box center [810, 63] width 54 height 14
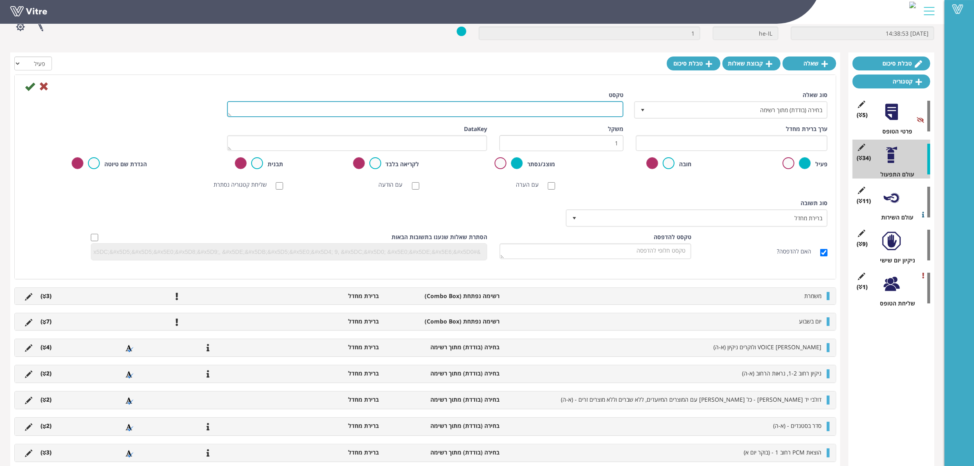
click at [608, 104] on textarea "טקסט" at bounding box center [425, 109] width 396 height 16
type textarea "אזור בודדים, סדר תקין וכנדרש - (א-ה)"
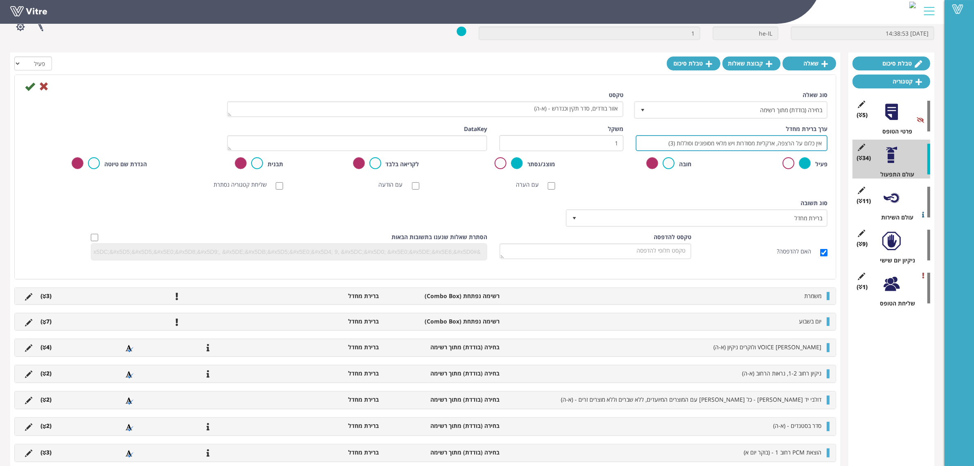
drag, startPoint x: 670, startPoint y: 145, endPoint x: 676, endPoint y: 145, distance: 6.1
click at [676, 145] on input "אין כלום על הרצפה, ארקליות מסודרות ויש מלאי מסופונים וסוללות (3)" at bounding box center [732, 143] width 192 height 16
drag, startPoint x: 694, startPoint y: 142, endPoint x: 698, endPoint y: 156, distance: 14.4
click at [694, 142] on input "אין כלום על הרצפה, ארקליות מסודרות ויש מלאי מסופונים וסוללות" at bounding box center [732, 143] width 192 height 16
paste input "(3)"
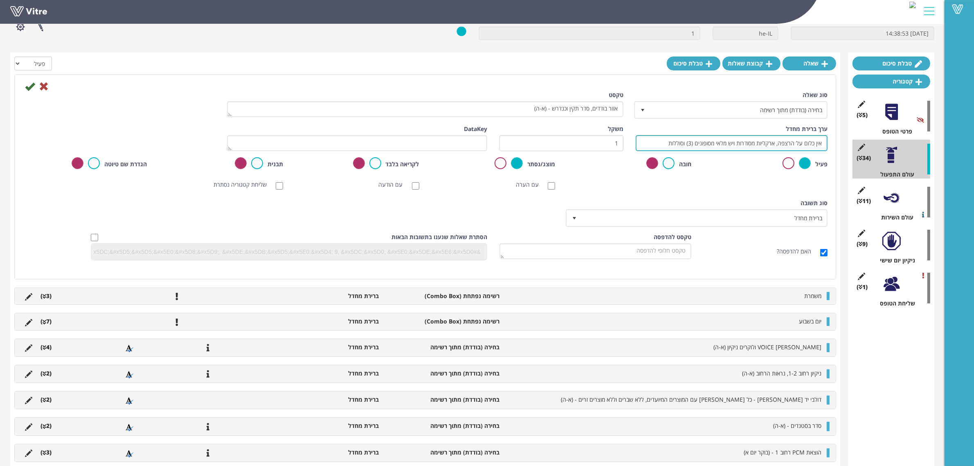
click at [659, 138] on input "אין כלום על הרצפה, ארקליות מסודרות ויש מלאי מסופונים (3) וסוללות" at bounding box center [732, 143] width 192 height 16
type input "אין כלום על הרצפה, ארקליות מסודרות ויש מלאי מסופונים (3) וסוללות"
click at [28, 88] on icon at bounding box center [30, 86] width 10 height 10
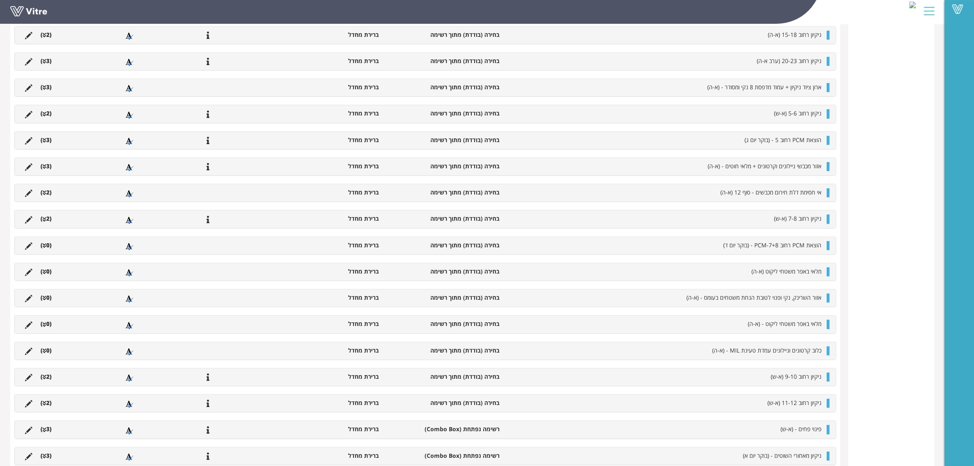
scroll to position [680, 0]
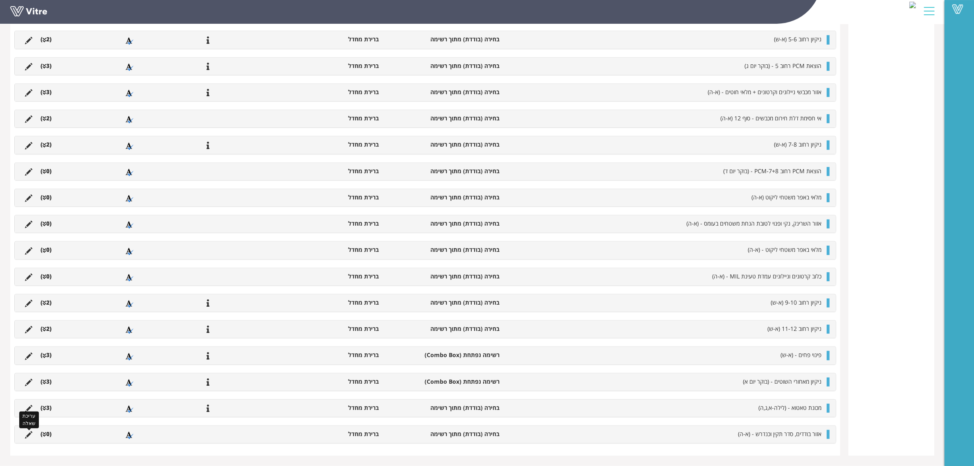
click at [26, 435] on icon at bounding box center [28, 434] width 7 height 7
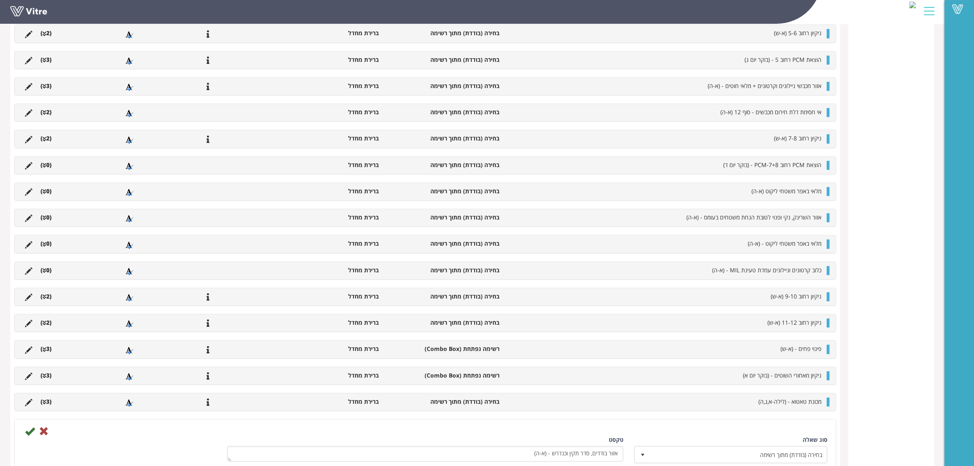
scroll to position [866, 0]
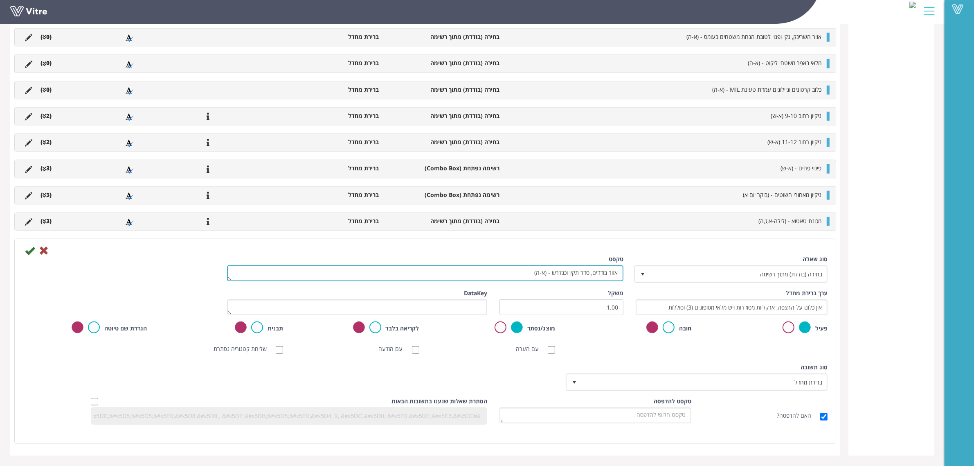
click at [613, 270] on textarea "אזור בודדים, סדר תקין וכנדרש - (א-ה)" at bounding box center [425, 273] width 396 height 16
type textarea "ליקוט בודדים, סדר תקין וכנדרש - (א-ה)"
click at [32, 252] on icon at bounding box center [30, 250] width 10 height 10
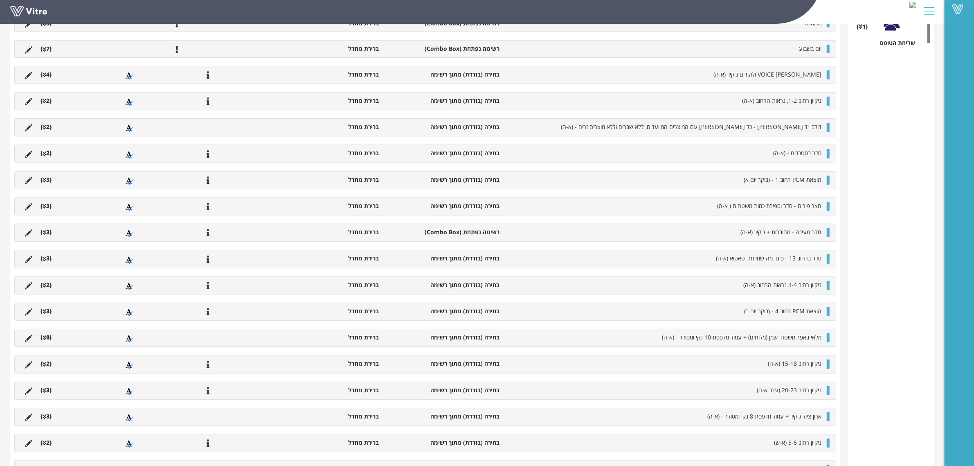
scroll to position [3, 0]
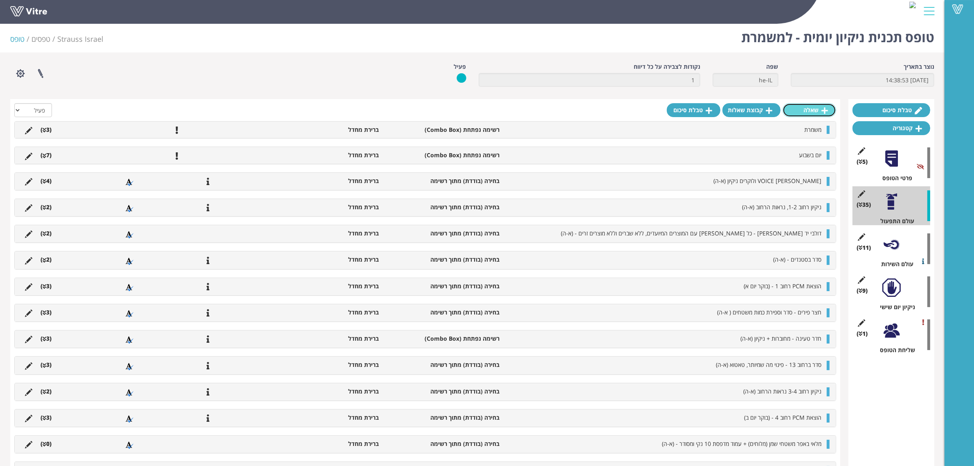
click at [817, 106] on link "שאלה" at bounding box center [810, 110] width 54 height 14
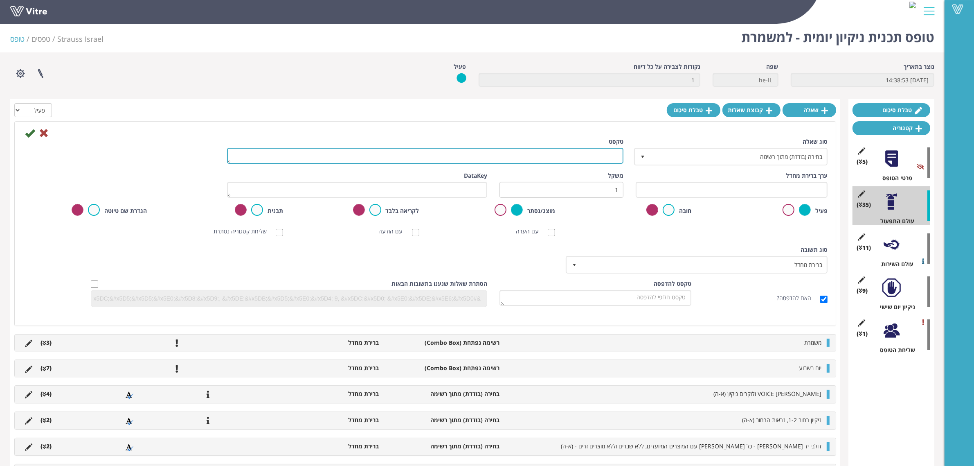
click at [610, 157] on textarea "טקסט" at bounding box center [425, 156] width 396 height 16
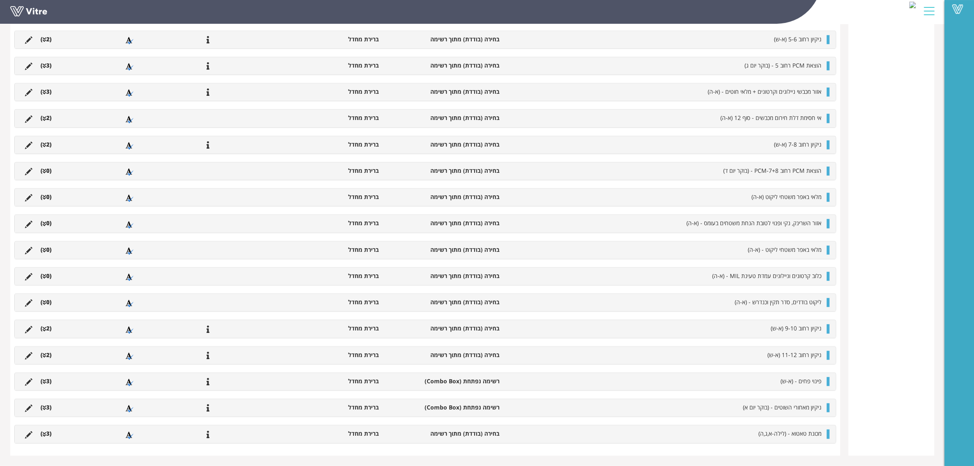
scroll to position [911, 0]
drag, startPoint x: 691, startPoint y: 275, endPoint x: 826, endPoint y: 274, distance: 135.0
click at [826, 274] on div "כלוב קרטונים וניילונים עמדת טעינת MIL - (א-ה) בחירה (בודדת) מתוך רשימה ברירת מח…" at bounding box center [425, 276] width 821 height 17
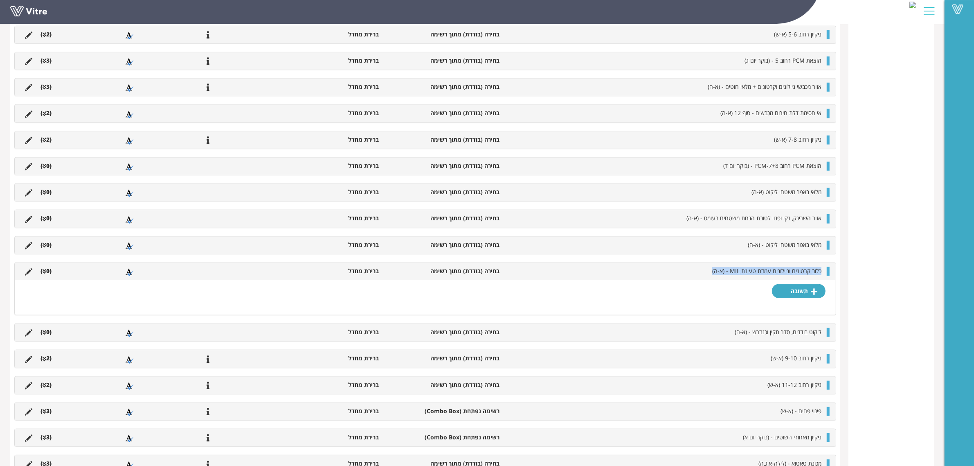
copy span "כלוב קרטונים וניילונים עמדת טעינת MIL - (א-ה)"
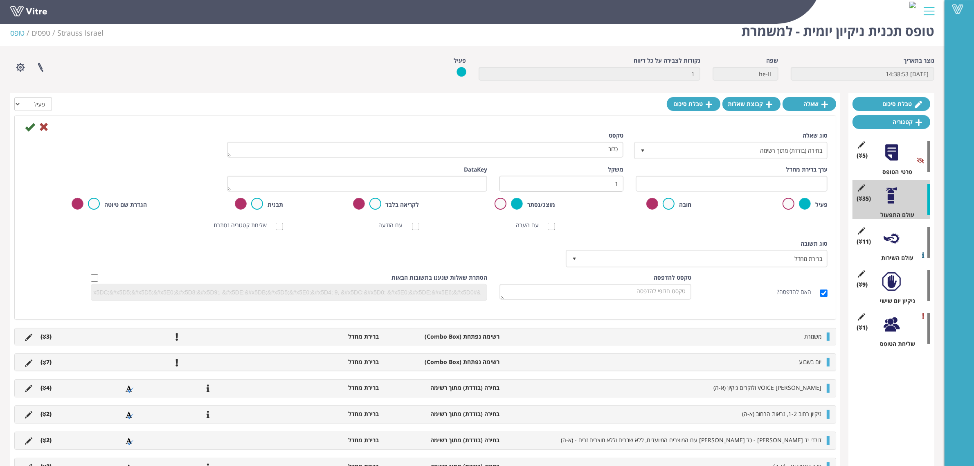
scroll to position [0, 0]
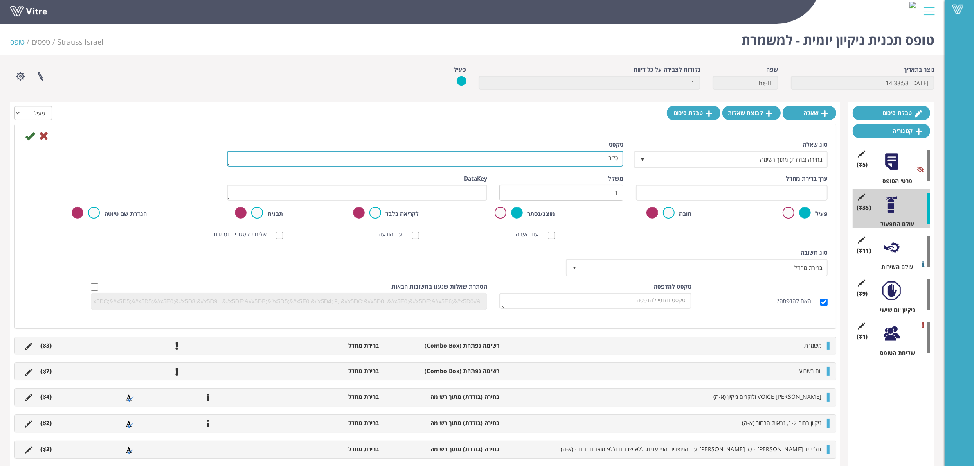
click at [594, 157] on textarea "כלוב" at bounding box center [425, 159] width 396 height 16
paste textarea "קרטונים וניילונים עמדת טעינת MIL - (א-ה)"
click at [534, 158] on textarea "כלוב קרטונים וניילונים עמדת טעינת MIL - (א-ה)" at bounding box center [425, 159] width 396 height 16
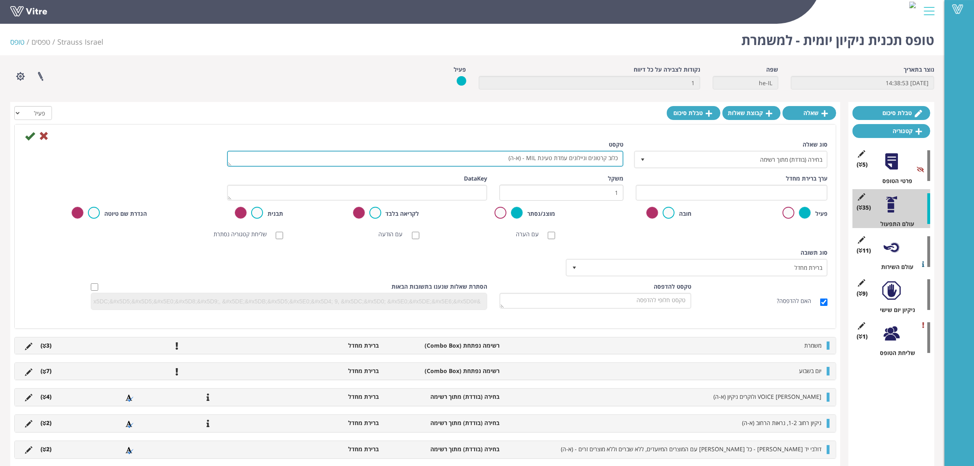
click at [534, 158] on textarea "כלוב קרטונים וניילונים עמדת טעינת MIL - (א-ה)" at bounding box center [425, 159] width 396 height 16
type textarea "כלוב קרטונים וניילונים עמדת טעינת SCP - (א-ה)"
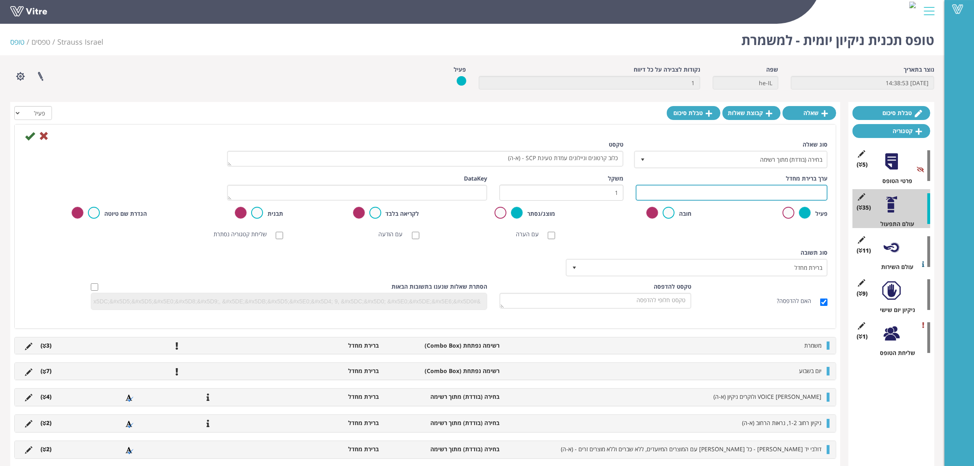
click at [715, 185] on input "text" at bounding box center [732, 193] width 192 height 16
type input "גובה תקין בכדי להתחיל משמרת"
click at [27, 134] on icon at bounding box center [30, 136] width 10 height 10
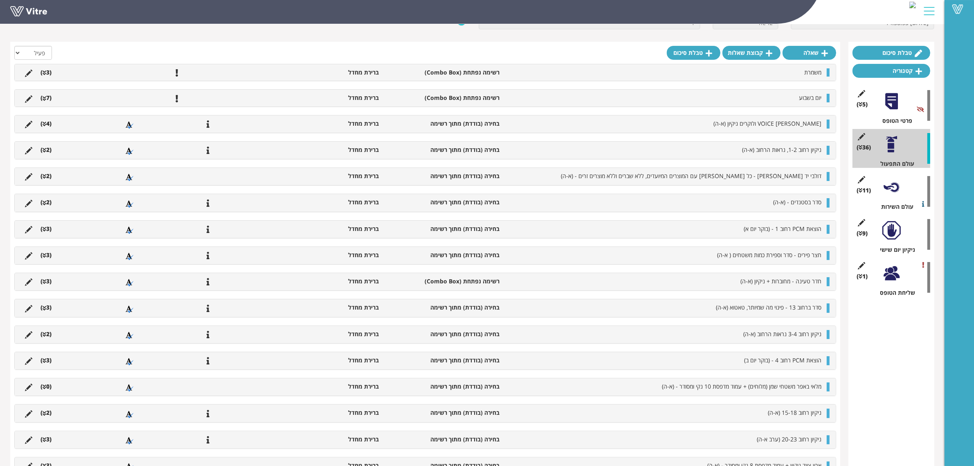
scroll to position [56, 0]
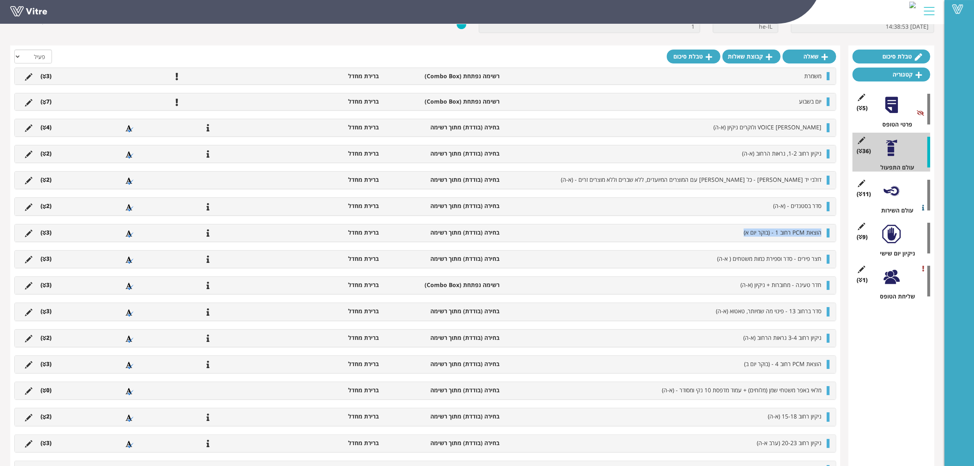
drag, startPoint x: 733, startPoint y: 233, endPoint x: 828, endPoint y: 234, distance: 94.9
click at [828, 234] on div "הוצאת PCM רחוב 1 - (בוקר יום א) בחירה (בודדת) מתוך רשימה ברירת מחדל (3 )" at bounding box center [425, 232] width 821 height 17
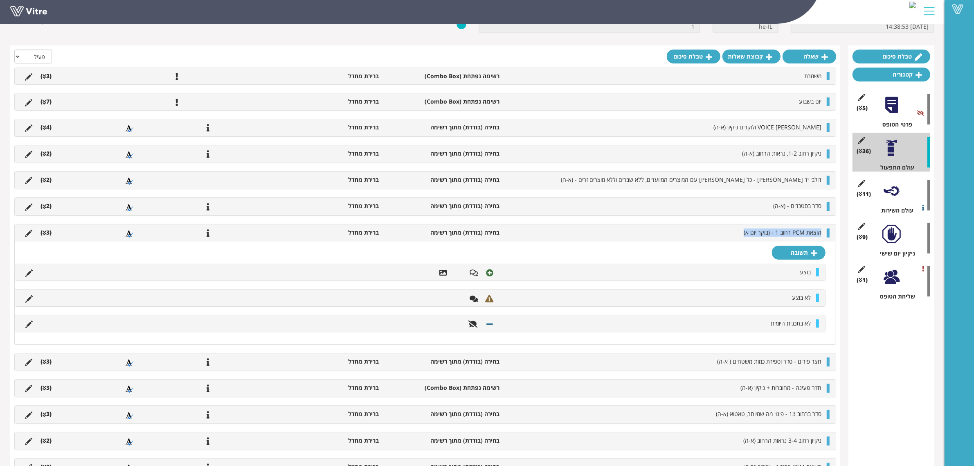
copy span "הוצאת PCM רחוב 1 - (בוקר יום א)"
click at [828, 55] on icon at bounding box center [824, 56] width 7 height 7
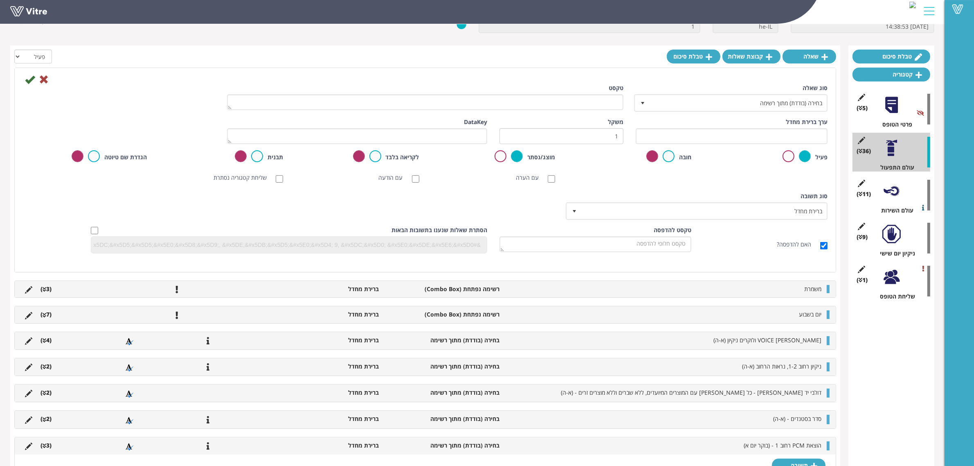
click at [522, 92] on div "טקסט" at bounding box center [425, 97] width 396 height 26
click at [522, 101] on textarea "טקסט" at bounding box center [425, 102] width 396 height 16
paste textarea "הוצאת PCM רחוב 1 - (בוקר יום א)"
click at [576, 103] on textarea "הוצאת PCM רחוב 1 - (בוקר יום א)" at bounding box center [425, 102] width 396 height 16
click at [546, 103] on textarea "הוצאת PCM רחוב 9 - (בוקר יום א)" at bounding box center [425, 102] width 396 height 16
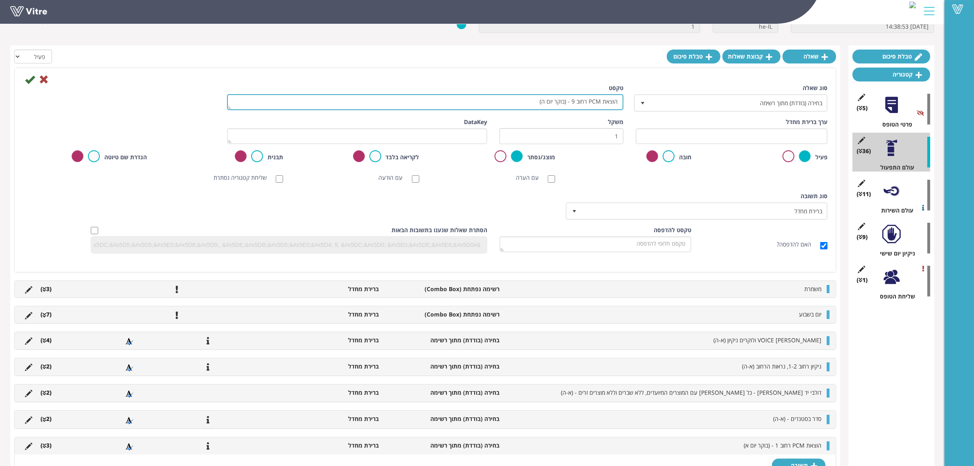
click at [532, 106] on textarea "הוצאת PCM רחוב 9 - (בוקר יום ה)" at bounding box center [425, 102] width 396 height 16
type textarea "הוצאת PCM רחוב 9 - (בוקר יום ה)"
click at [686, 129] on input "text" at bounding box center [732, 136] width 192 height 16
type input "פינוי מה שמיותר, טאטוא"
click at [30, 78] on icon at bounding box center [30, 79] width 10 height 10
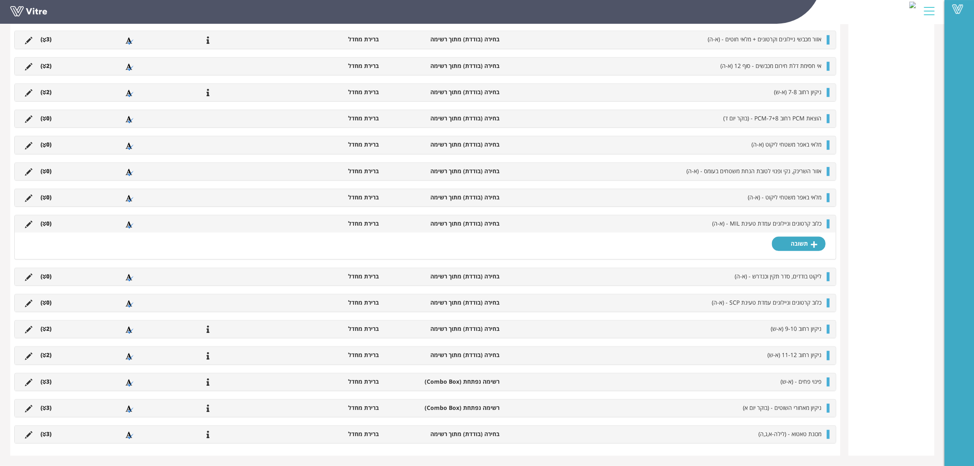
scroll to position [903, 0]
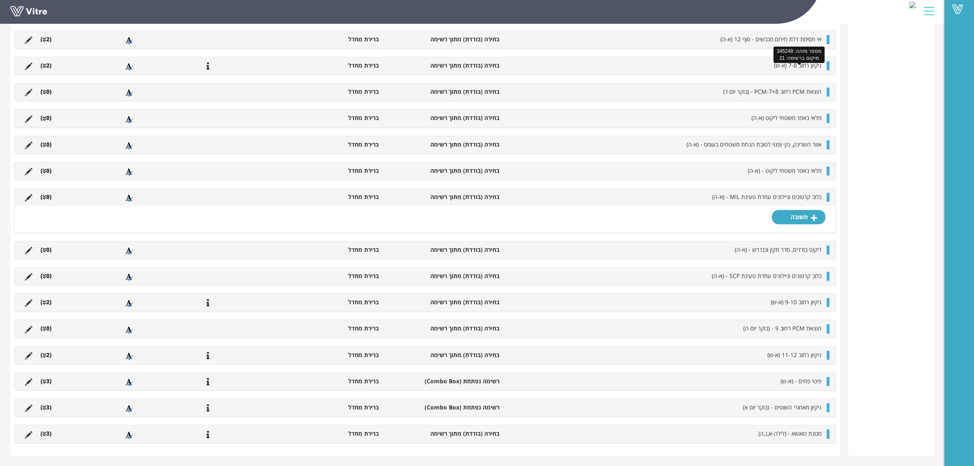
click at [796, 63] on span "ניקיון רחוב 7-8 (א-ש)" at bounding box center [797, 65] width 47 height 8
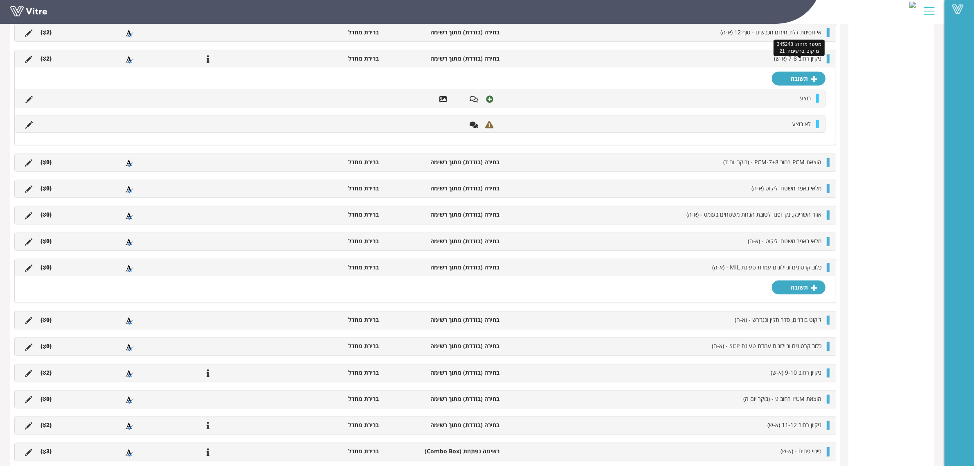
click at [796, 62] on span "ניקיון רחוב 7-8 (א-ש)" at bounding box center [797, 58] width 47 height 8
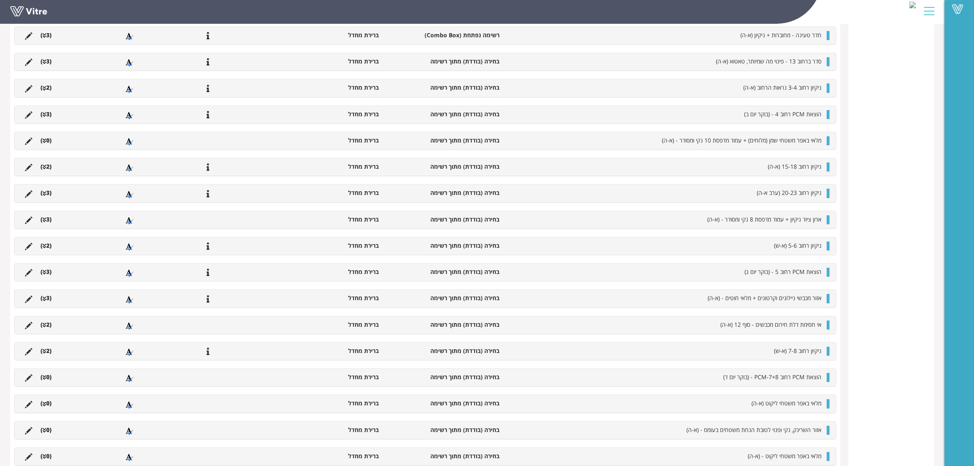
scroll to position [596, 0]
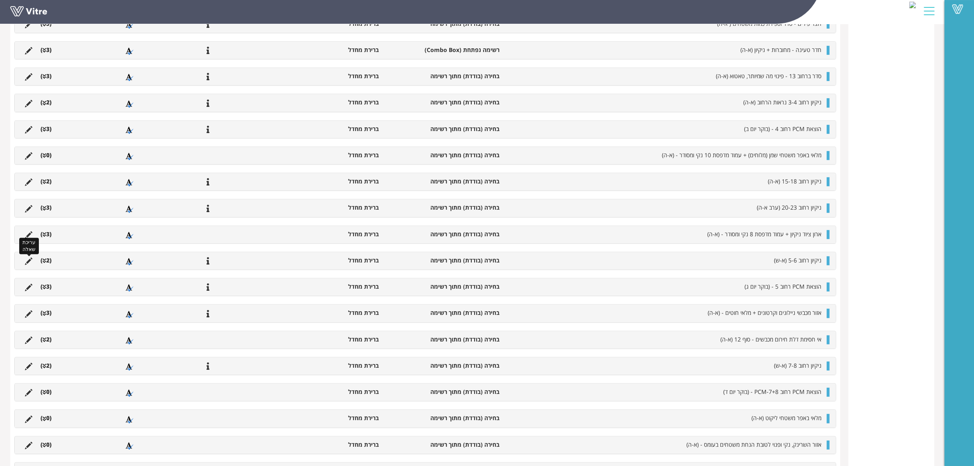
click at [27, 264] on icon at bounding box center [28, 260] width 7 height 7
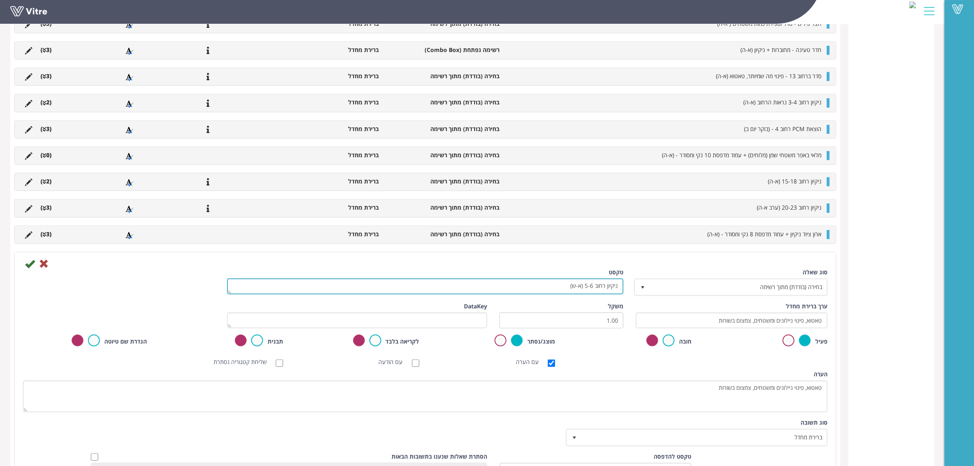
click at [575, 289] on textarea "ניקיון רחוב 5-6 (א-ש)" at bounding box center [425, 286] width 396 height 16
type textarea "ניקיון רחוב 5-6 (א-ה)"
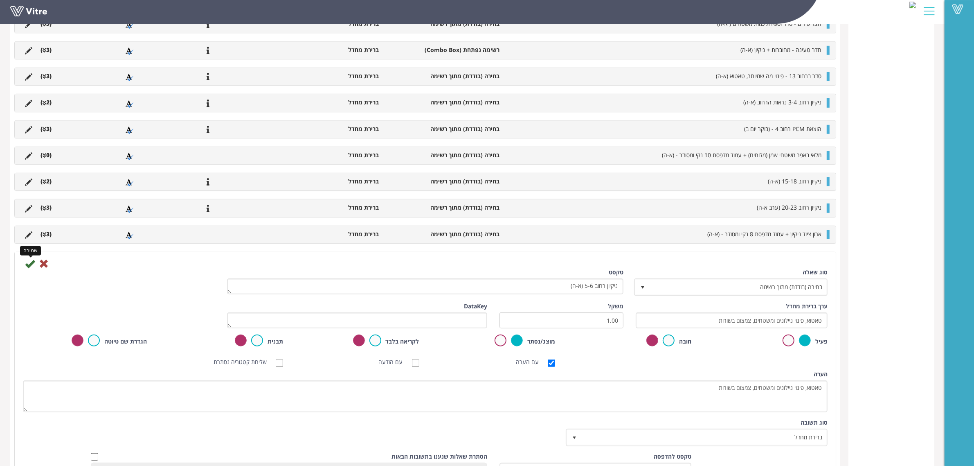
click at [25, 267] on icon at bounding box center [30, 264] width 10 height 10
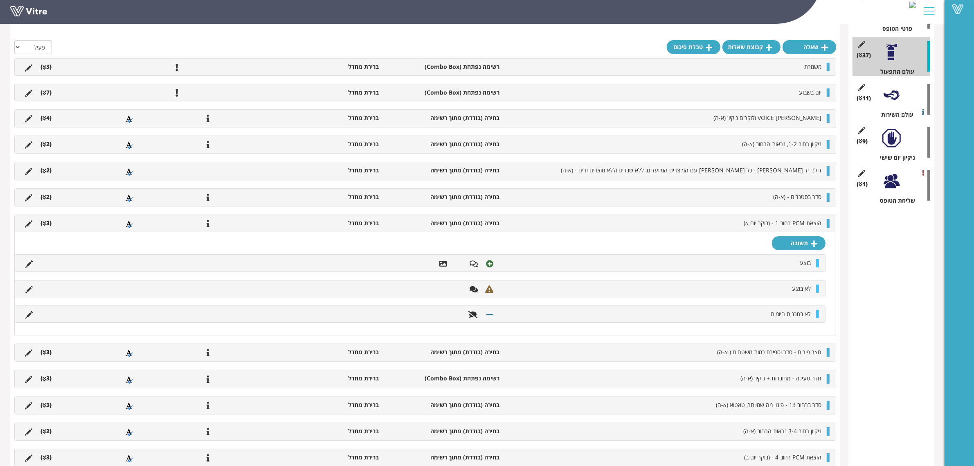
scroll to position [153, 0]
click at [50, 224] on li "(3 )" at bounding box center [45, 222] width 19 height 8
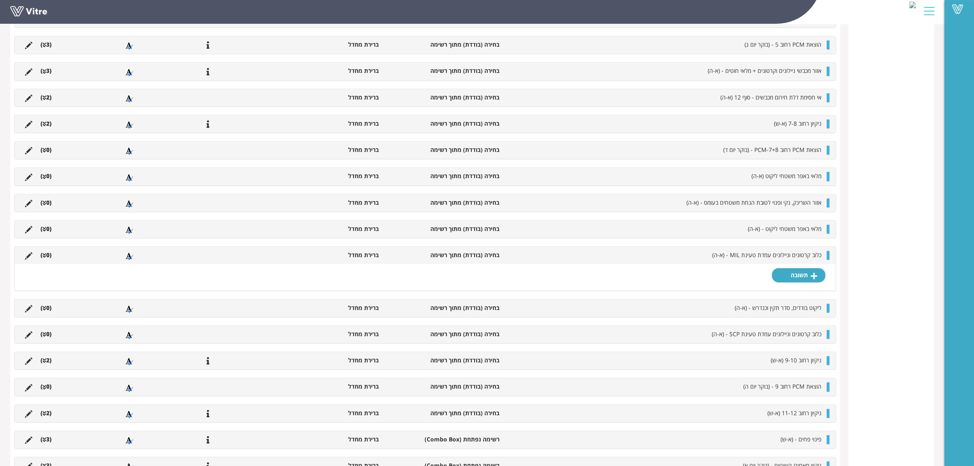
scroll to position [767, 0]
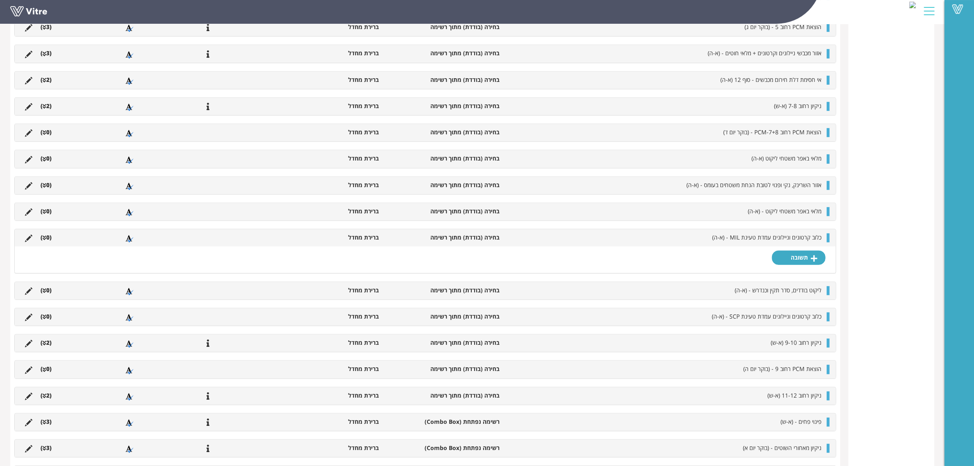
click at [47, 241] on li "(0 )" at bounding box center [45, 237] width 19 height 8
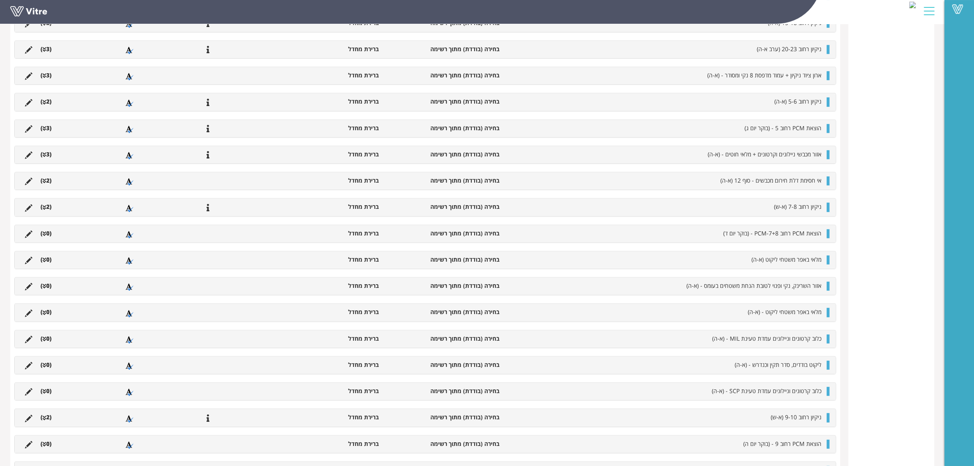
scroll to position [760, 0]
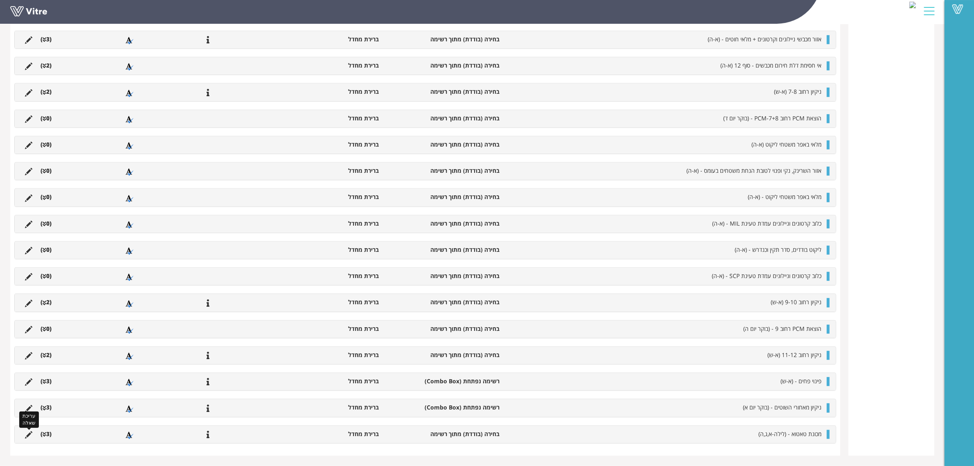
click at [29, 432] on icon at bounding box center [28, 434] width 7 height 7
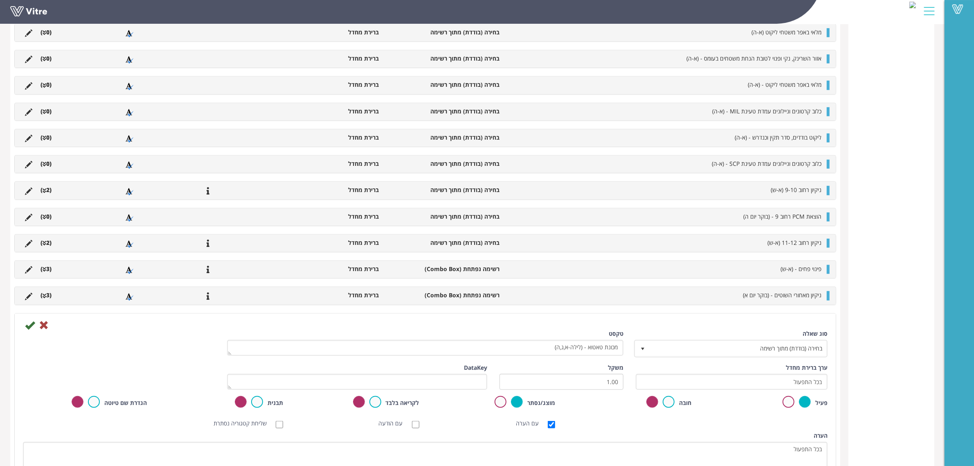
scroll to position [987, 0]
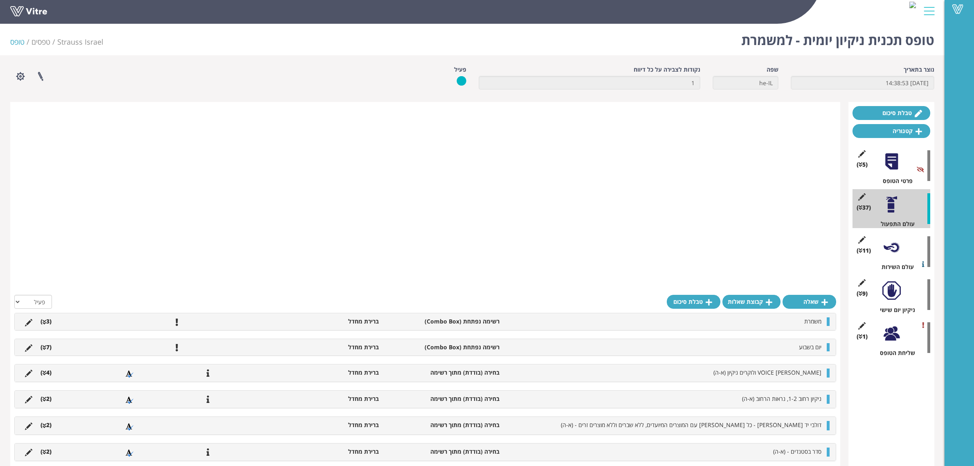
scroll to position [987, 0]
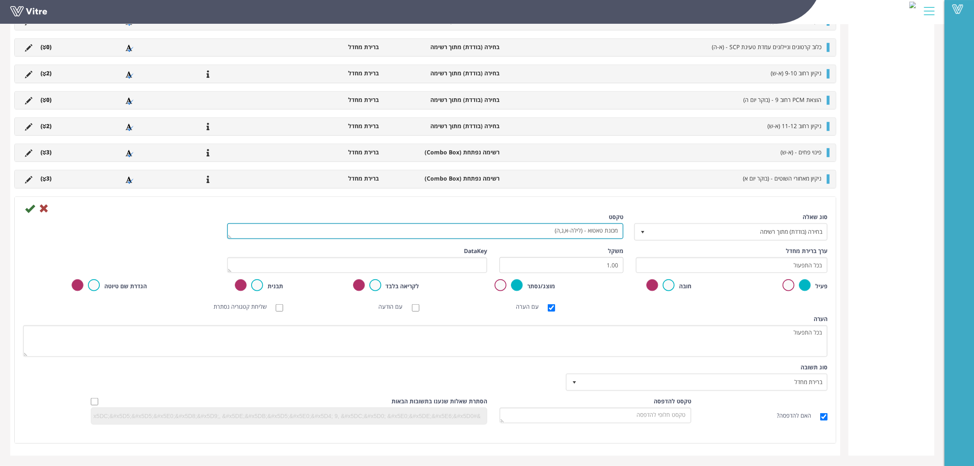
drag, startPoint x: 558, startPoint y: 232, endPoint x: 569, endPoint y: 232, distance: 10.6
click at [569, 232] on textarea "מכונת טאטוא - (לילה-א,ג,ה)" at bounding box center [425, 231] width 396 height 16
type textarea "מכונת טאטוא - (לילה א,ג,ה)"
click at [25, 209] on div at bounding box center [425, 208] width 817 height 10
click at [26, 210] on icon at bounding box center [30, 208] width 10 height 10
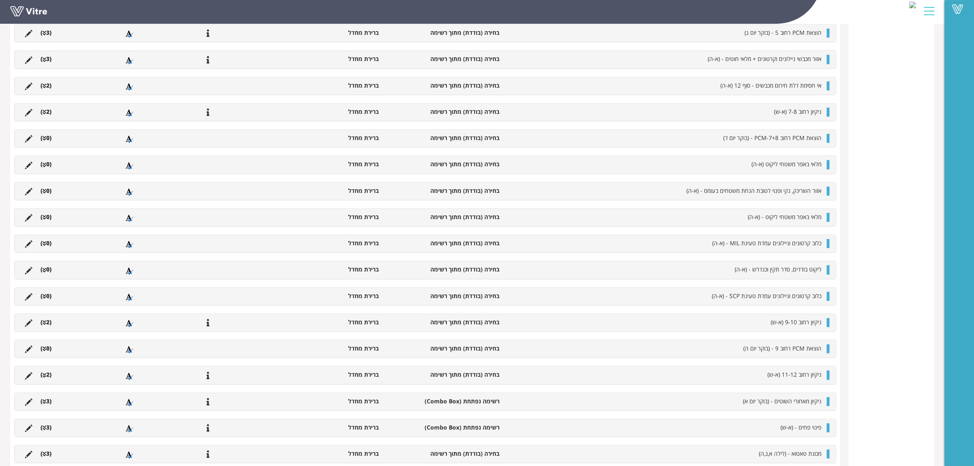
scroll to position [730, 0]
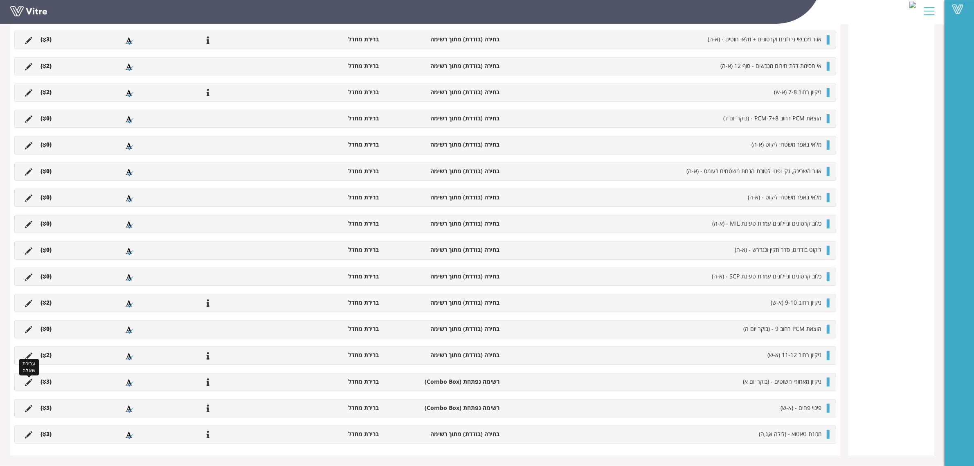
click at [28, 381] on icon at bounding box center [28, 381] width 7 height 7
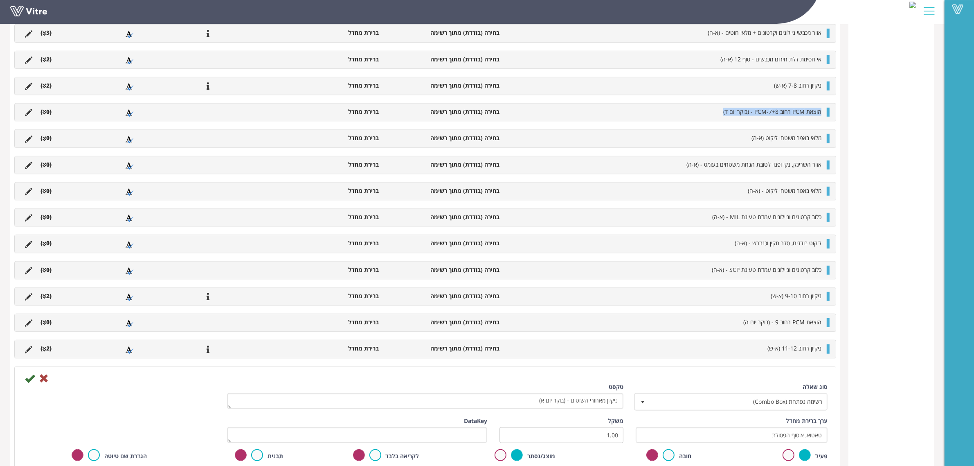
drag, startPoint x: 703, startPoint y: 115, endPoint x: 841, endPoint y: 115, distance: 137.9
click at [841, 115] on div "טבלת סיכום קטגוריה (5 ) פרטי הטופס (37 ) עולם התפעול (11 ) עולם השירות (9 ) ניק…" at bounding box center [472, 25] width 924 height 1306
copy span "הוצאת PCM רחוב 8+PCM-7 - (בוקר יום ד)"
click at [540, 409] on textarea "ניקיון מאחורי השוטים - (בוקר יום א)" at bounding box center [425, 401] width 396 height 16
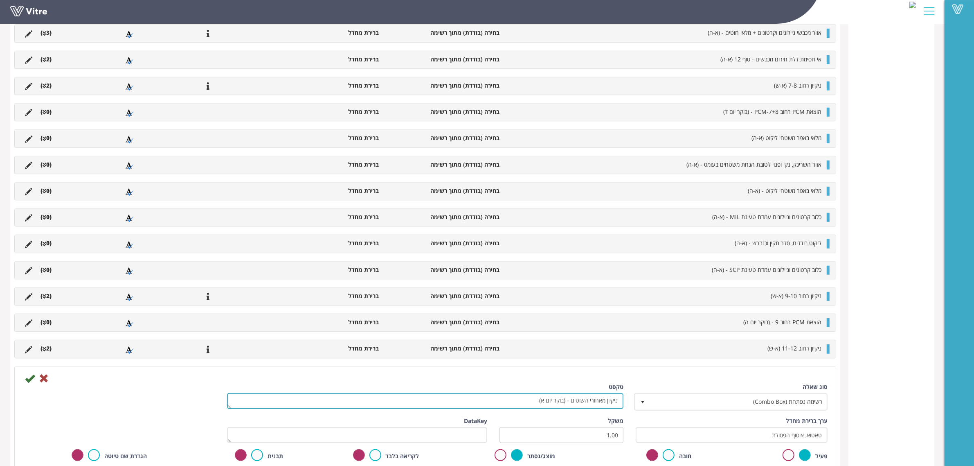
click at [540, 409] on textarea "ניקיון מאחורי השוטים - (בוקר יום א)" at bounding box center [425, 401] width 396 height 16
paste textarea "וצאת PCM רחוב 8+PCM-7 - (בוקר יום ד)"
click at [570, 406] on textarea "ניקיון מאחורי השוטים - (בוקר יום א)" at bounding box center [425, 401] width 396 height 16
drag, startPoint x: 575, startPoint y: 406, endPoint x: 553, endPoint y: 410, distance: 22.8
click at [553, 409] on textarea "ניקיון מאחורי השוטים - (בוקר יום א)" at bounding box center [425, 401] width 396 height 16
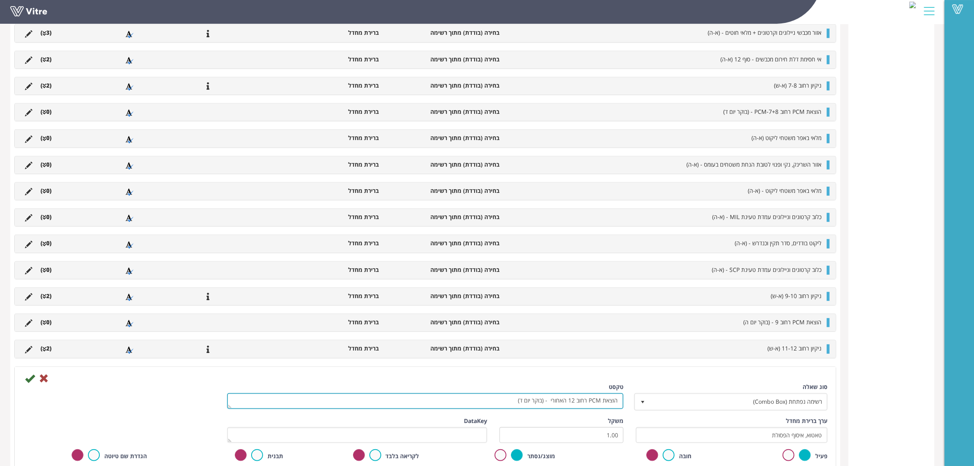
click at [541, 406] on textarea "ניקיון מאחורי השוטים - (בוקר יום א)" at bounding box center [425, 401] width 396 height 16
click at [524, 407] on textarea "ניקיון מאחורי השוטים - (בוקר יום א)" at bounding box center [425, 401] width 396 height 16
type textarea "הוצאת PCM רחוב 12 האחורי - (לילה יום ג)"
click at [26, 383] on icon at bounding box center [30, 378] width 10 height 10
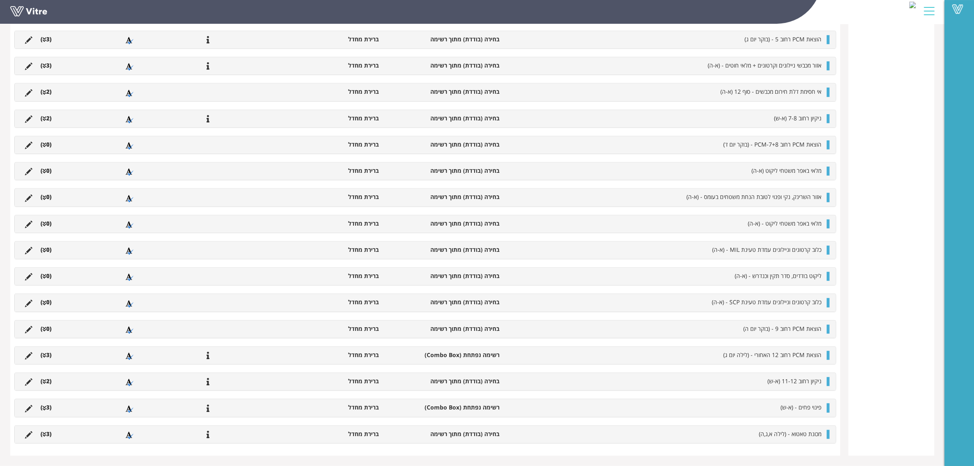
scroll to position [772, 0]
click at [29, 379] on icon at bounding box center [28, 381] width 7 height 7
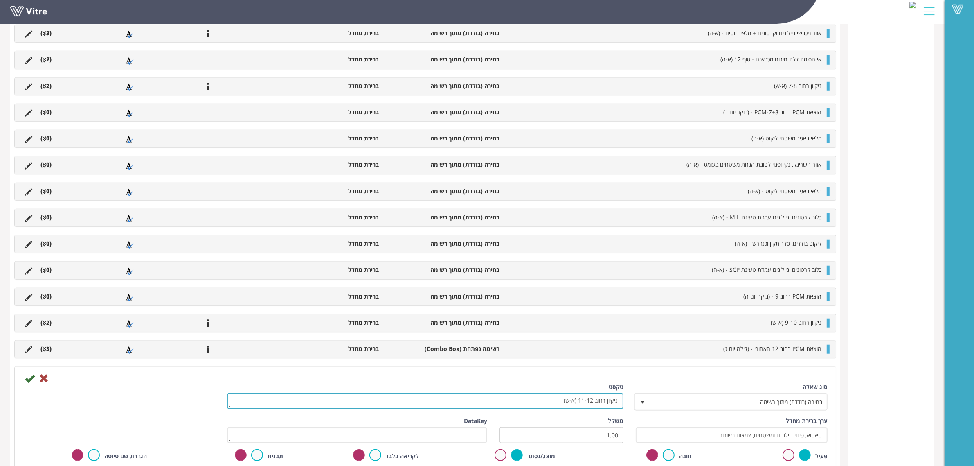
click at [569, 407] on textarea "ניקיון רחוב 11-12 (א-ש)" at bounding box center [425, 401] width 396 height 16
click at [577, 406] on textarea "ניקיון רחוב 11-12 (א-ש)" at bounding box center [425, 401] width 396 height 16
type textarea "ניקיון רחוב 11-12 וסגירת התריס להחזרות (א-ה)"
click at [698, 443] on input "טאטוא, פינוי ניילונים ומשטחים, צמצום בשורות" at bounding box center [732, 435] width 192 height 16
click at [43, 383] on icon at bounding box center [44, 378] width 10 height 10
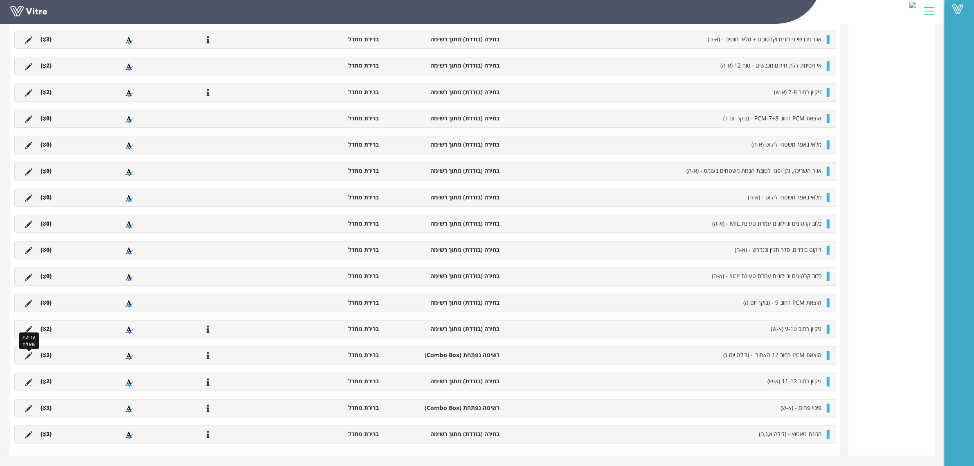
click at [27, 356] on icon at bounding box center [28, 355] width 7 height 7
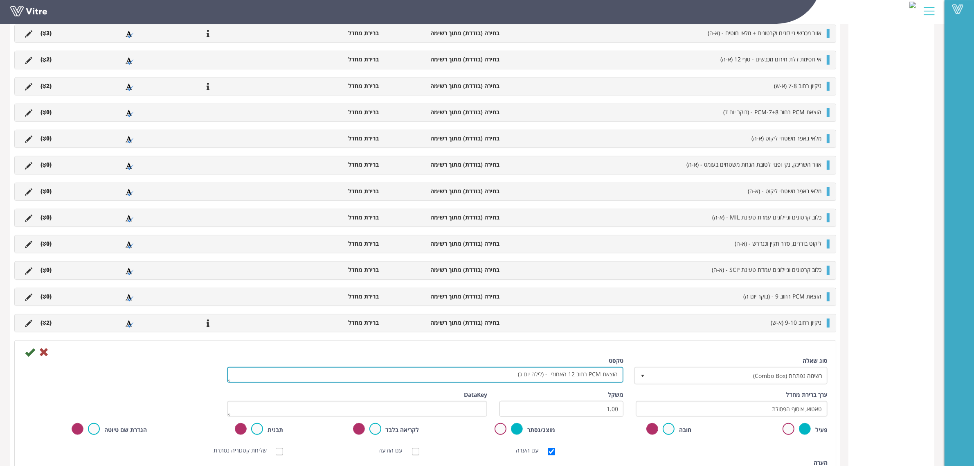
click at [551, 379] on textarea "הוצאת PCM רחוב 12 האחורי - (לילה יום ג)" at bounding box center [425, 375] width 396 height 16
type textarea "הוצאת PCM רחוב 12 האחורי ואזור התריס החזרות - (לילה יום ג)"
click at [748, 416] on input "טאטוא, איסוף הפסולת" at bounding box center [732, 409] width 192 height 16
type input "טאטוא, איסוף הפסולת, סדר וארגון"
click at [737, 410] on input "טאטוא, איסוף הפסולת, סדר וארגון" at bounding box center [732, 409] width 192 height 16
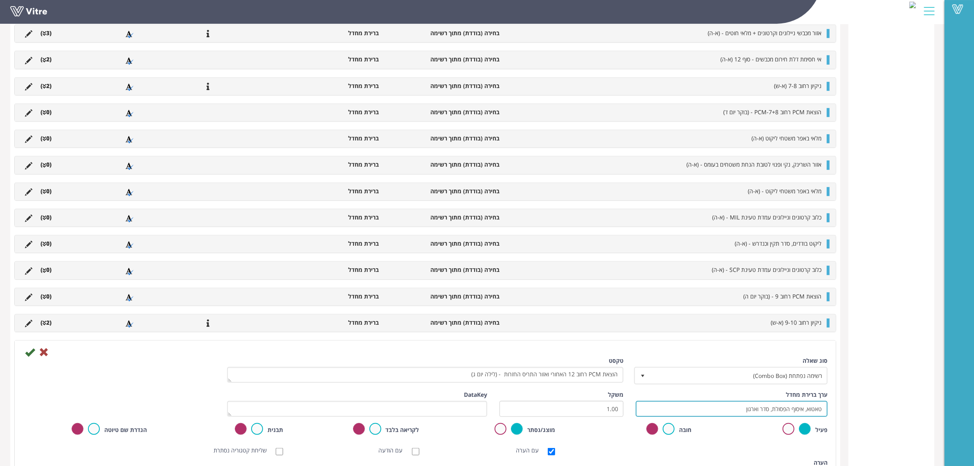
click at [733, 416] on input "טאטוא, איסוף הפסולת, סדר וארגון" at bounding box center [732, 409] width 192 height 16
click at [29, 357] on icon at bounding box center [30, 352] width 10 height 10
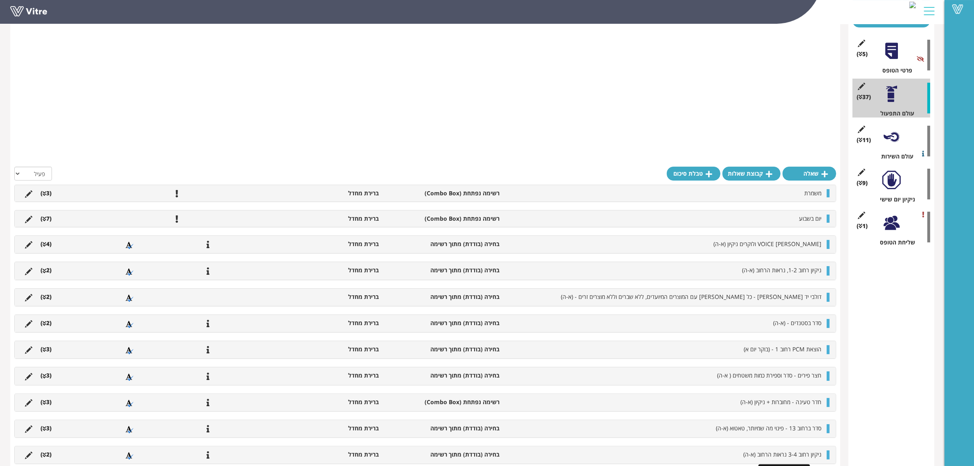
scroll to position [108, 0]
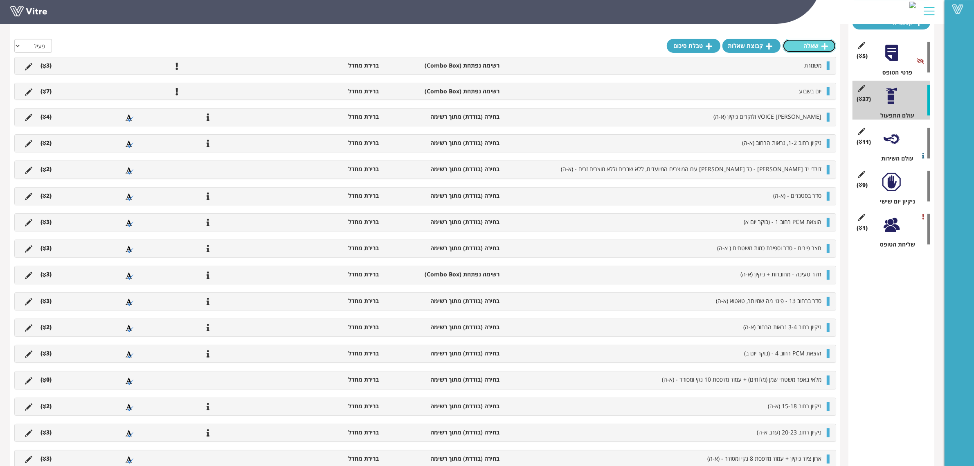
click at [810, 50] on link "שאלה" at bounding box center [810, 46] width 54 height 14
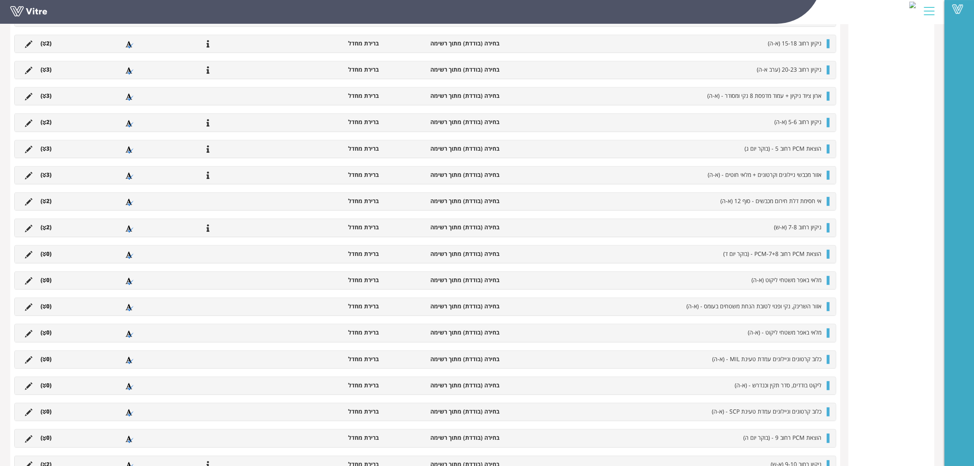
scroll to position [875, 0]
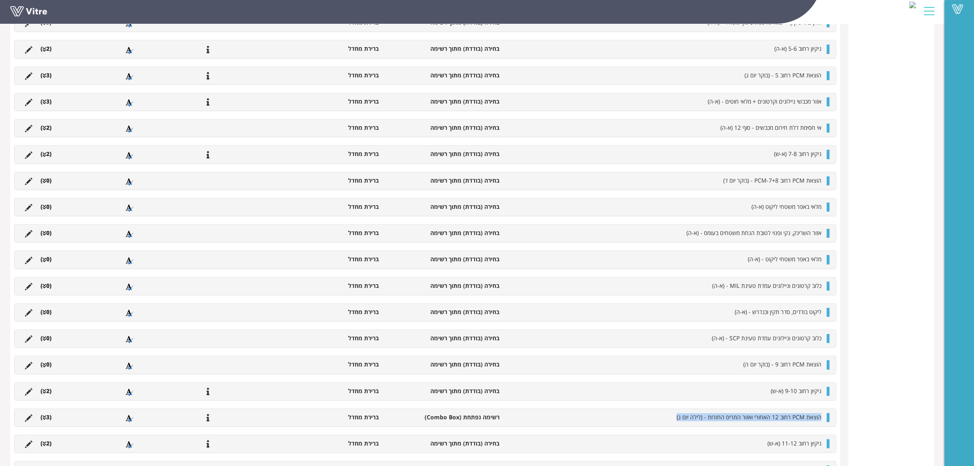
drag, startPoint x: 650, startPoint y: 426, endPoint x: 827, endPoint y: 421, distance: 176.4
click at [827, 421] on div "הוצאת PCM רחוב 12 האחורי ואזור התריס החזרות - (לילה יום ג) רשימה נפתחת (Combo B…" at bounding box center [425, 417] width 821 height 17
copy span "הוצאת PCM רחוב 12 האחורי ואזור התריס החזרות - (לילה יום ג)"
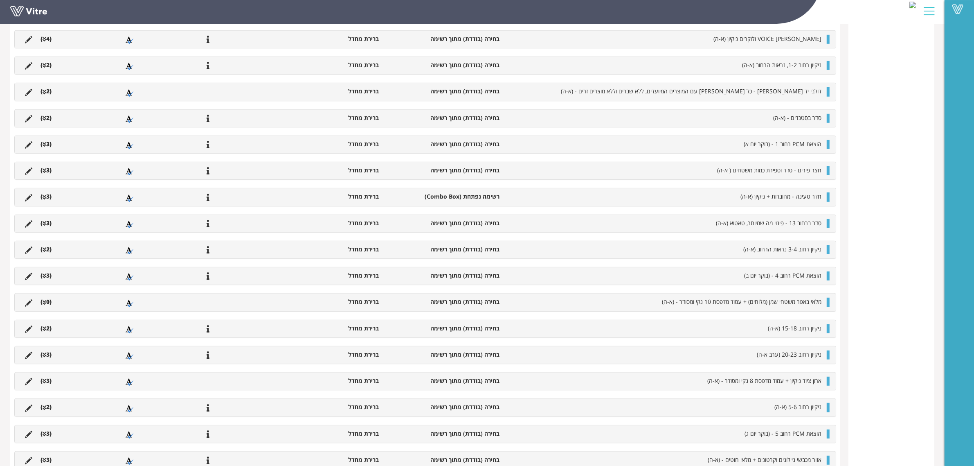
scroll to position [108, 0]
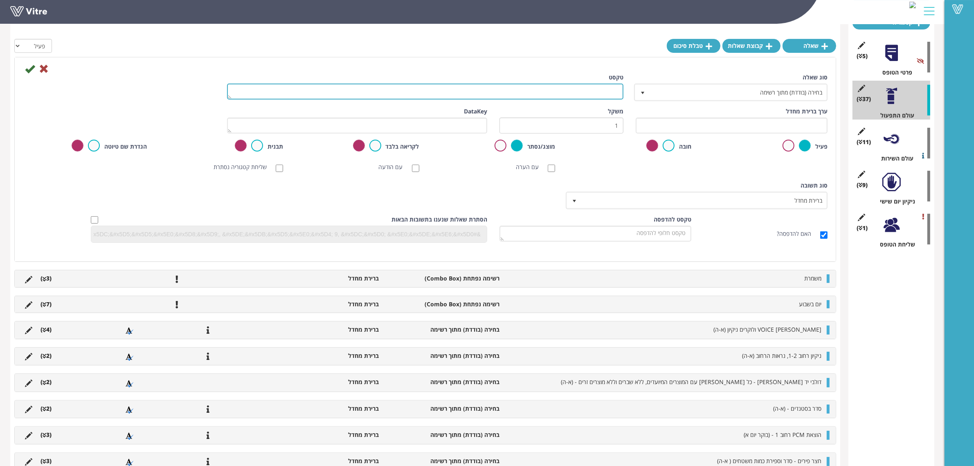
click at [598, 91] on textarea "טקסט" at bounding box center [425, 91] width 396 height 16
paste textarea "הוצאת PCM רחוב 12 האחורי ואזור התריס החזרות - (לילה יום ג)"
click at [495, 90] on textarea "הוצאת PCM רחוב 12 האחורי ואזור התריס החזרות - (לילה יום ג)" at bounding box center [425, 91] width 396 height 16
click at [481, 92] on textarea "הוצאת PCM רחוב 12 האחורי ואזור התריס החזרות - (ערב יום ג)" at bounding box center [425, 91] width 396 height 16
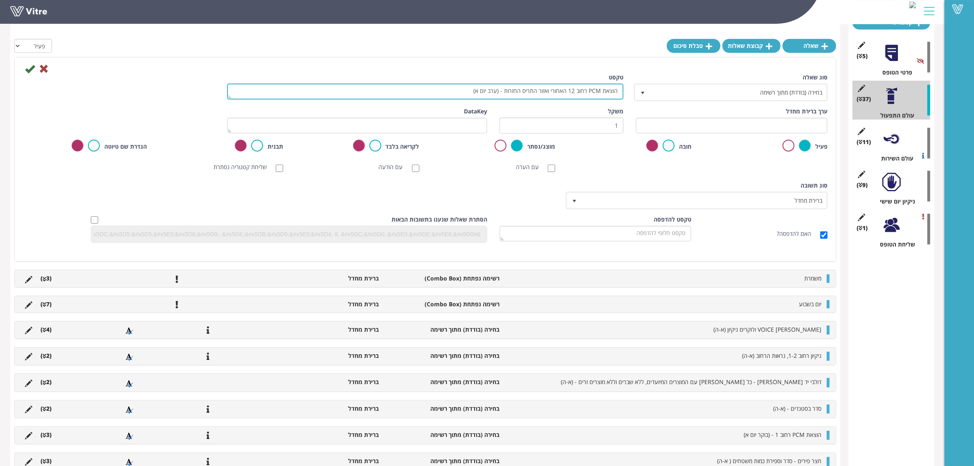
drag, startPoint x: 565, startPoint y: 90, endPoint x: 545, endPoint y: 92, distance: 20.2
click at [545, 92] on textarea "הוצאת PCM רחוב 12 האחורי ואזור התריס החזרות - (ערב יום א)" at bounding box center [425, 91] width 396 height 16
drag, startPoint x: 563, startPoint y: 91, endPoint x: 568, endPoint y: 91, distance: 4.9
click at [563, 91] on textarea "הוצאת PCM רחוב 12 האחורי ואזור התריס החזרות - (ערב יום א)" at bounding box center [425, 91] width 396 height 16
drag, startPoint x: 567, startPoint y: 91, endPoint x: 507, endPoint y: 94, distance: 59.8
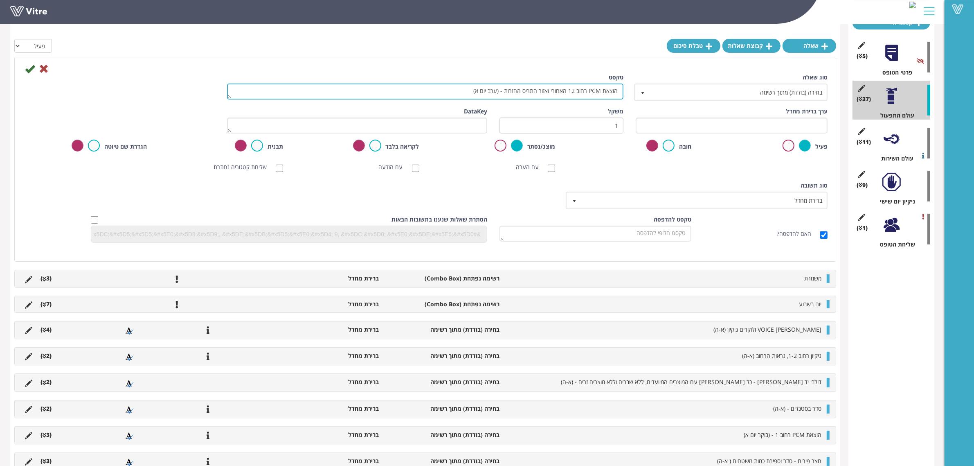
click at [507, 94] on textarea "הוצאת PCM רחוב 12 האחורי ואזור התריס החזרות - (ערב יום א)" at bounding box center [425, 91] width 396 height 16
click at [567, 89] on textarea "הוצאת PCM רחוב 12 מול 11) - (ערב יום א)" at bounding box center [425, 91] width 396 height 16
type textarea "הוצאת PCM רחוב 12 (מול 11) - (ערב יום א)"
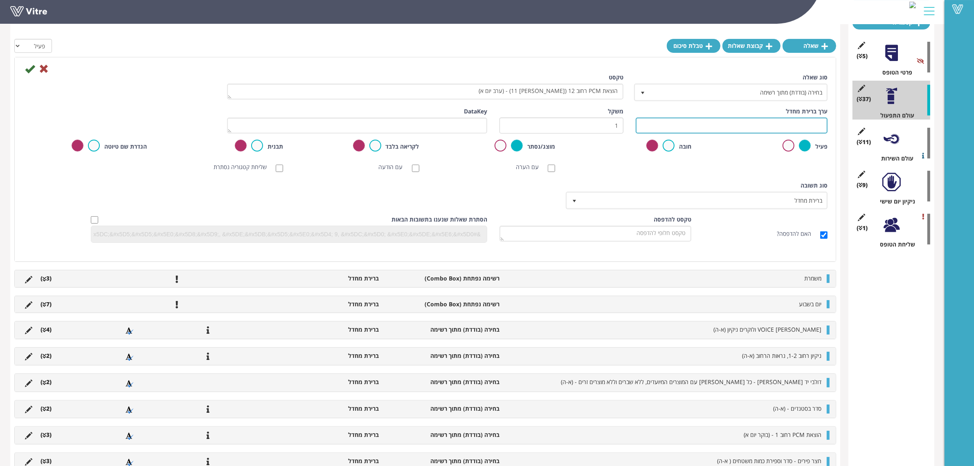
click at [741, 124] on input "text" at bounding box center [732, 125] width 192 height 16
type input "טאטוא, איסוף הפסולת"
click at [28, 68] on icon at bounding box center [30, 69] width 10 height 10
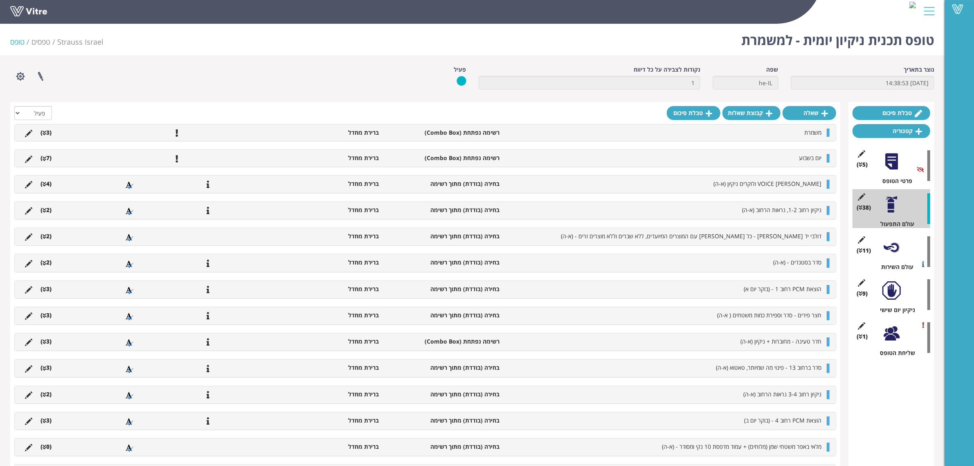
scroll to position [358, 0]
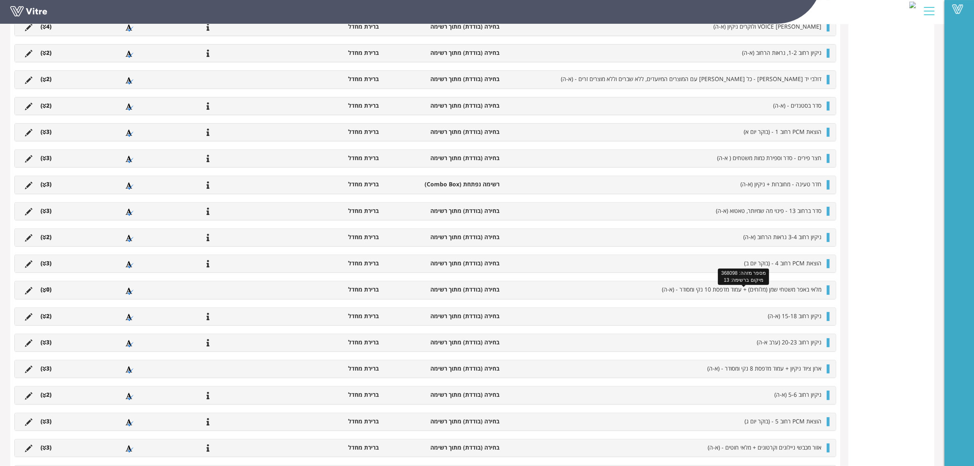
click at [733, 293] on span "מלאי באפר משטחי שמן (מלוחים) + עמוד מדפסת 10 נקי ומסודר - (א-ה)" at bounding box center [742, 289] width 160 height 8
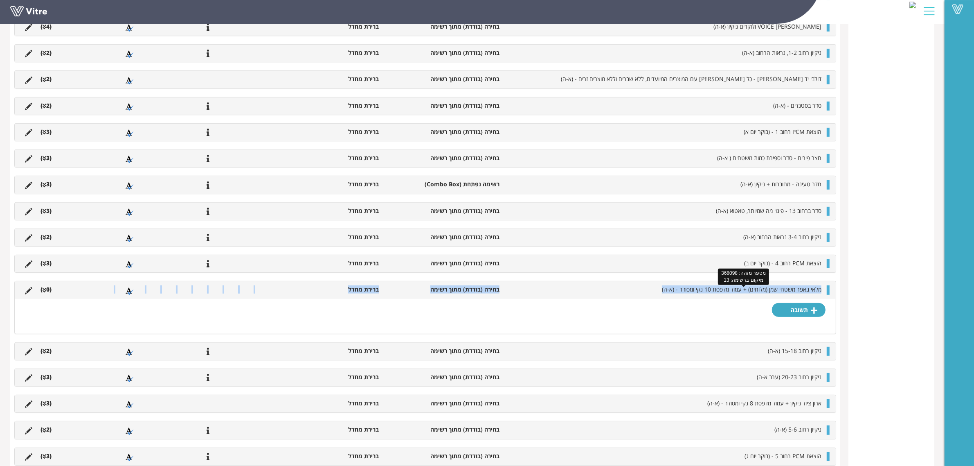
click at [733, 293] on span "מלאי באפר משטחי שמן (מלוחים) + עמוד מדפסת 10 נקי ומסודר - (א-ה)" at bounding box center [742, 289] width 160 height 8
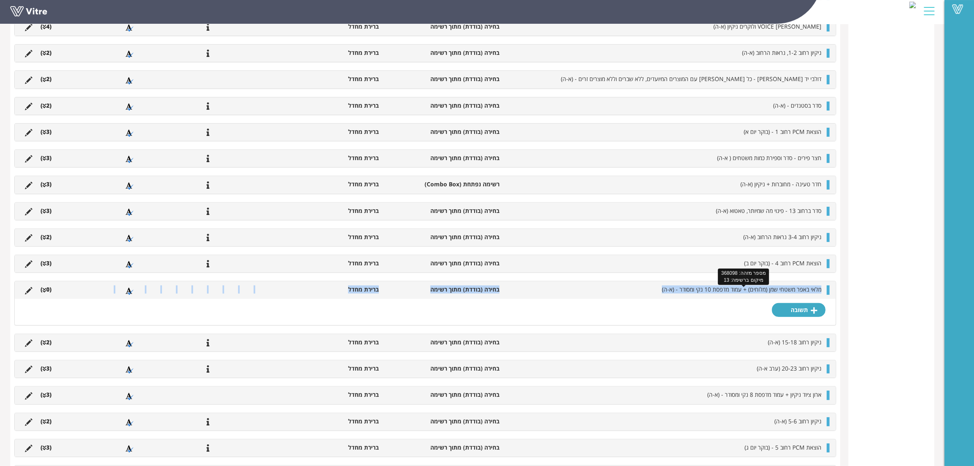
click at [721, 293] on span "מלאי באפר משטחי שמן (מלוחים) + עמוד מדפסת 10 נקי ומסודר - (א-ה)" at bounding box center [742, 289] width 160 height 8
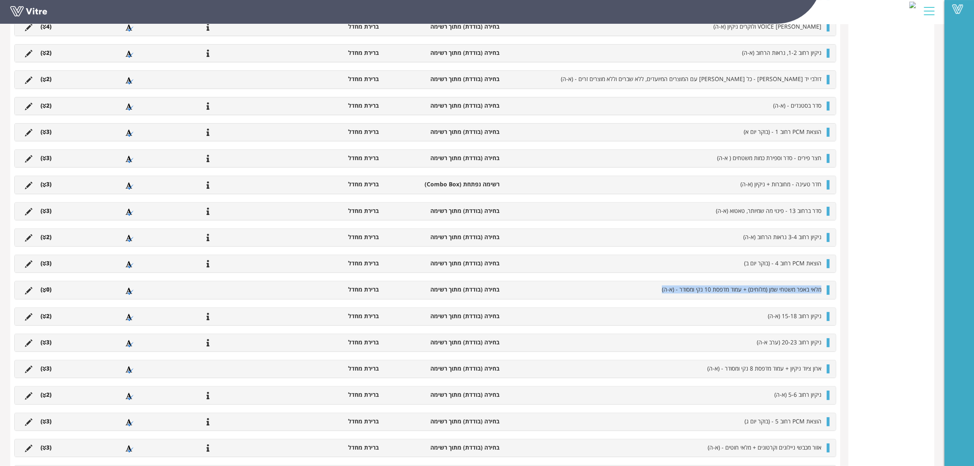
drag, startPoint x: 650, startPoint y: 294, endPoint x: 825, endPoint y: 292, distance: 175.1
click at [825, 292] on li "מלאי באפר משטחי שמן (מלוחים) + עמוד מדפסת 10 נקי ומסודר - (א-ה)" at bounding box center [665, 289] width 322 height 8
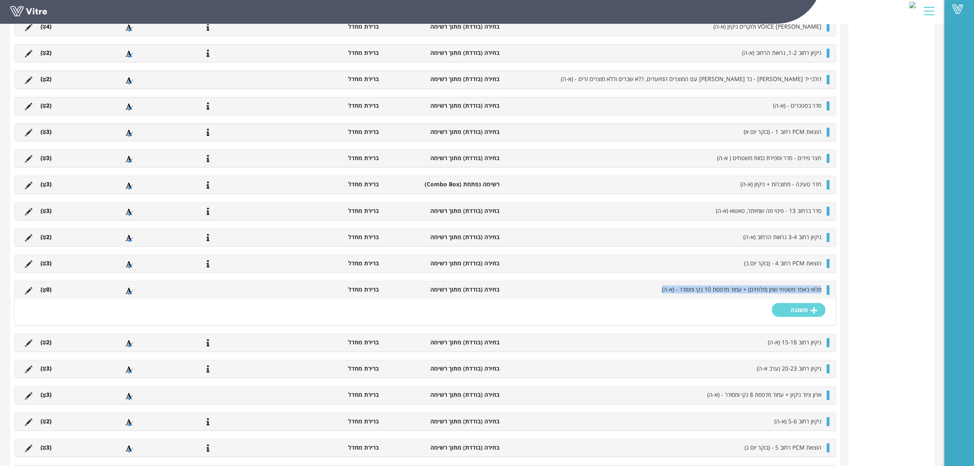
copy span "מלאי באפר משטחי שמן (מלוחים) + עמוד מדפסת 10 נקי ומסודר - (א-ה)"
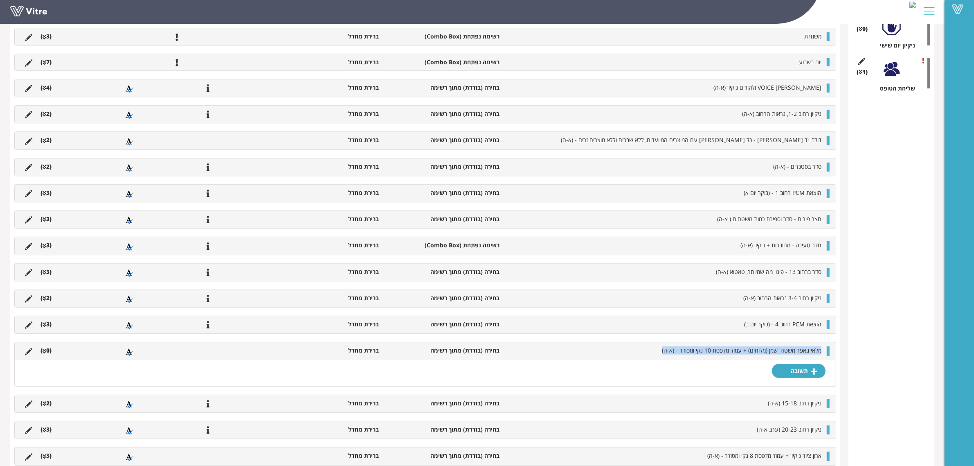
scroll to position [129, 0]
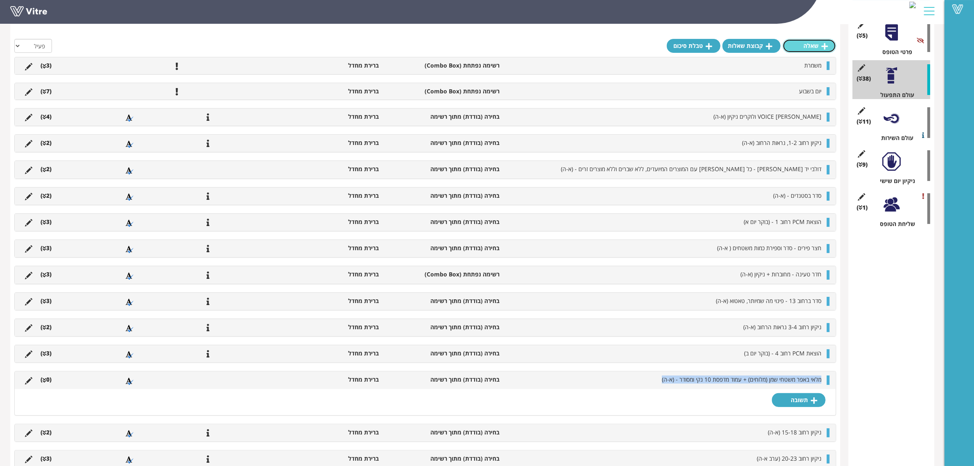
click at [808, 48] on link "שאלה" at bounding box center [810, 46] width 54 height 14
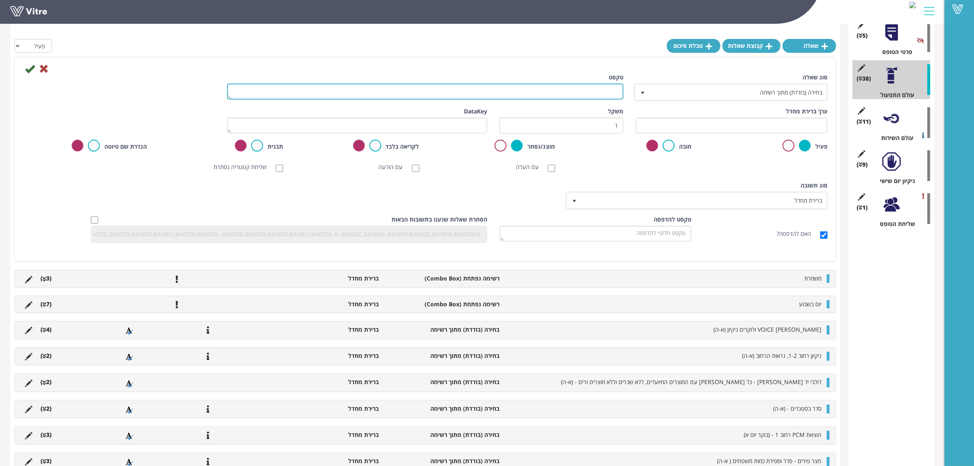
click at [534, 90] on textarea "טקסט" at bounding box center [425, 91] width 396 height 16
paste textarea "מלאי באפר משטחי שמן (מלוחים) + עמוד מדפסת 10 נקי ומסודר - (א-ה)"
drag, startPoint x: 574, startPoint y: 91, endPoint x: 545, endPoint y: 94, distance: 29.2
click at [545, 94] on textarea "מלאי באפר משטחי שמן (מלוחים) + עמוד מדפסת 10 נקי ומסודר - (א-ה)" at bounding box center [425, 91] width 396 height 16
click at [524, 91] on textarea "מלאי באפר משטחי ליקוט + עמוד מדפסת 10 נקי ומסודר - (א-ה)" at bounding box center [425, 91] width 396 height 16
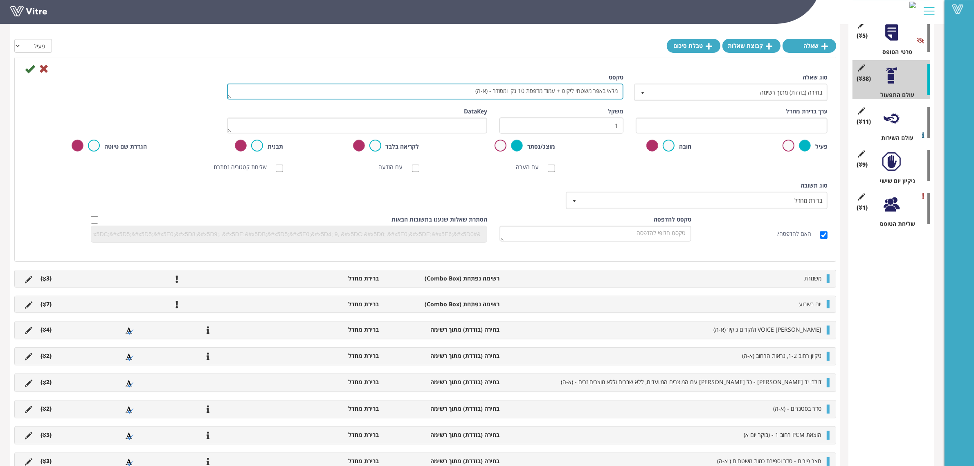
click at [524, 91] on textarea "מלאי באפר משטחי ליקוט + עמוד מדפסת 10 נקי ומסודר - (א-ה)" at bounding box center [425, 91] width 396 height 16
type textarea "מלאי באפר משטחי ליקוט + עמוד מדפסת 2 נקי ומסודר - (א-ה)"
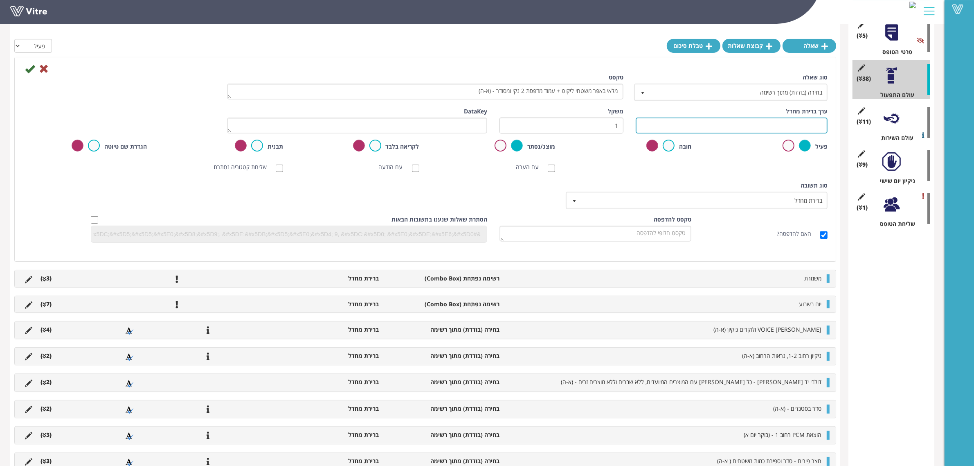
click at [747, 126] on input "text" at bounding box center [732, 125] width 192 height 16
type input "כמות מספקת להתחיל משמרת (4 עמדות)"
click at [29, 71] on icon at bounding box center [30, 69] width 10 height 10
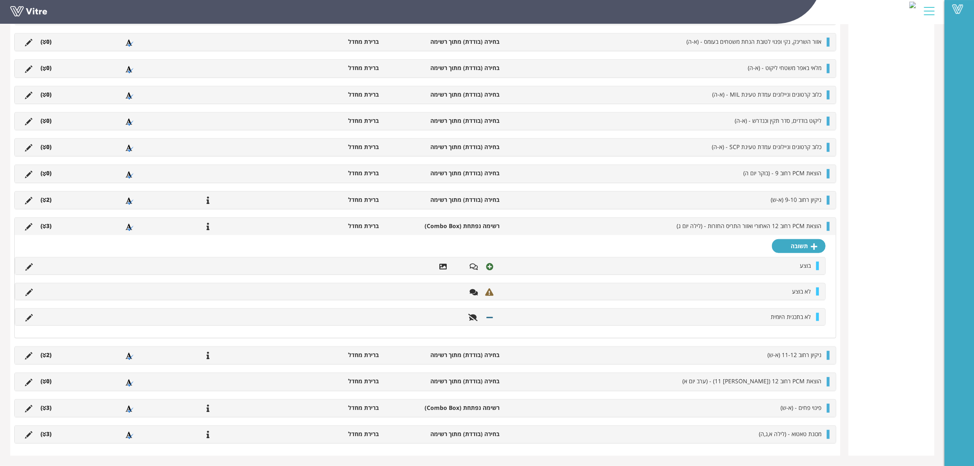
scroll to position [932, 0]
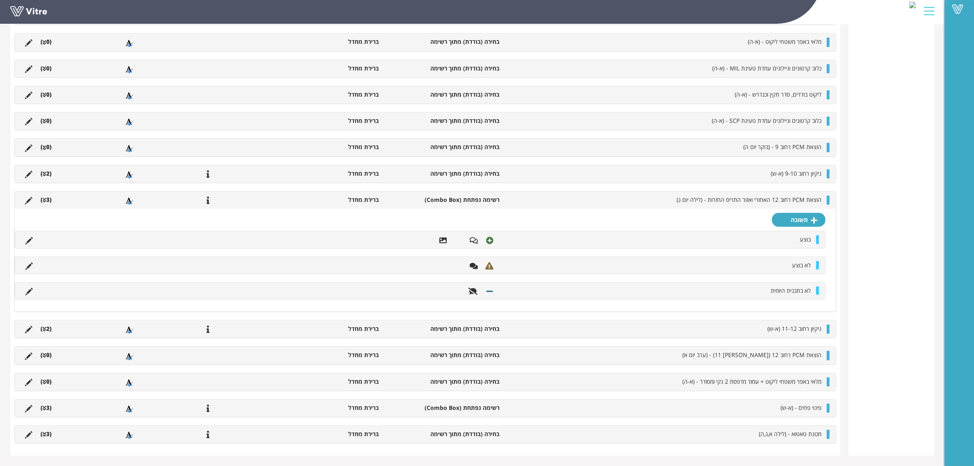
click at [54, 197] on li "(3 )" at bounding box center [45, 200] width 19 height 8
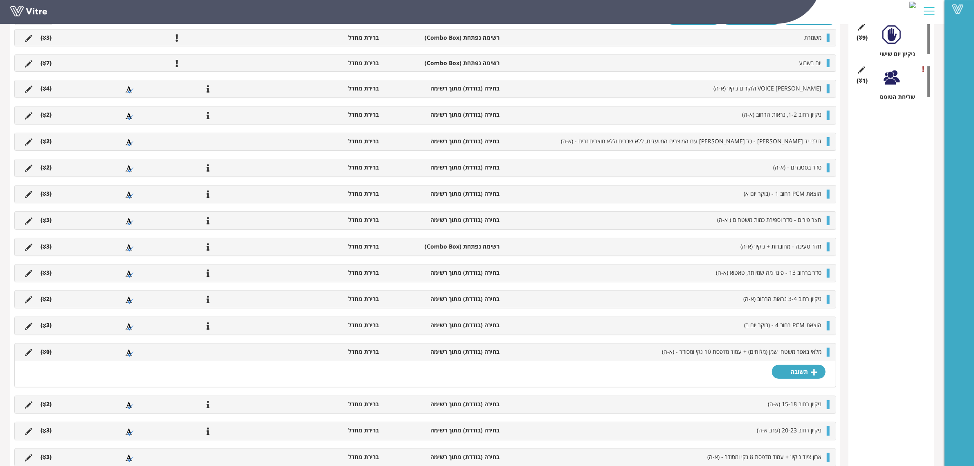
scroll to position [307, 0]
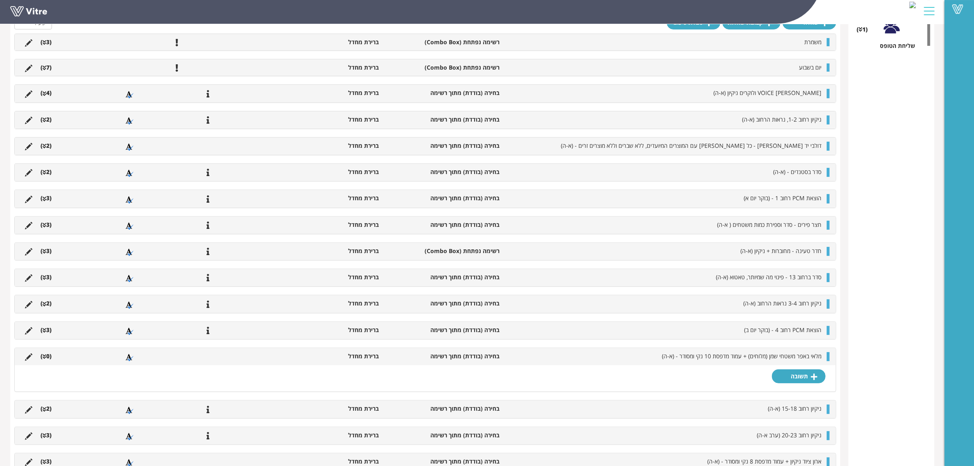
click at [47, 359] on li "(0 )" at bounding box center [45, 356] width 19 height 8
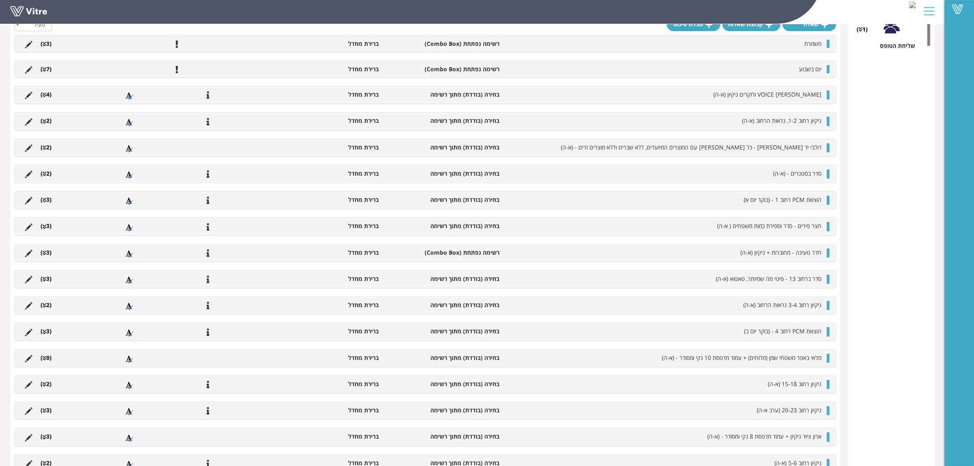
scroll to position [0, 0]
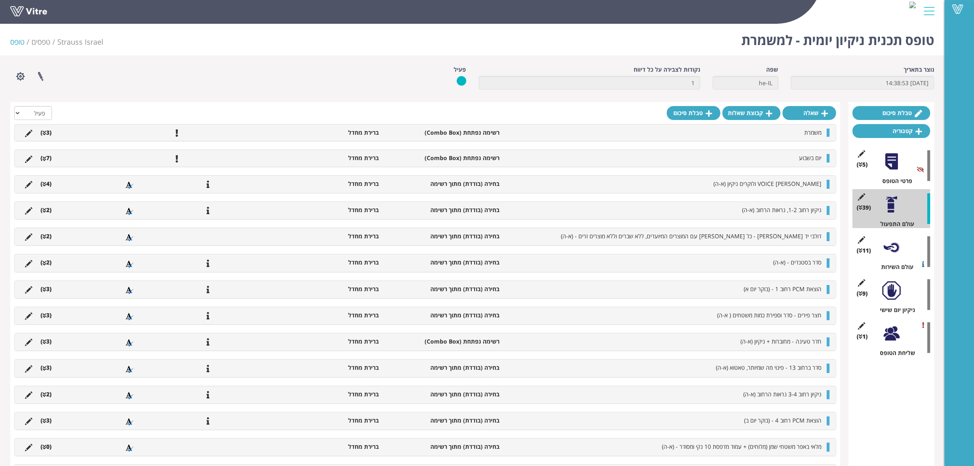
click at [46, 182] on li "(4 )" at bounding box center [45, 184] width 19 height 8
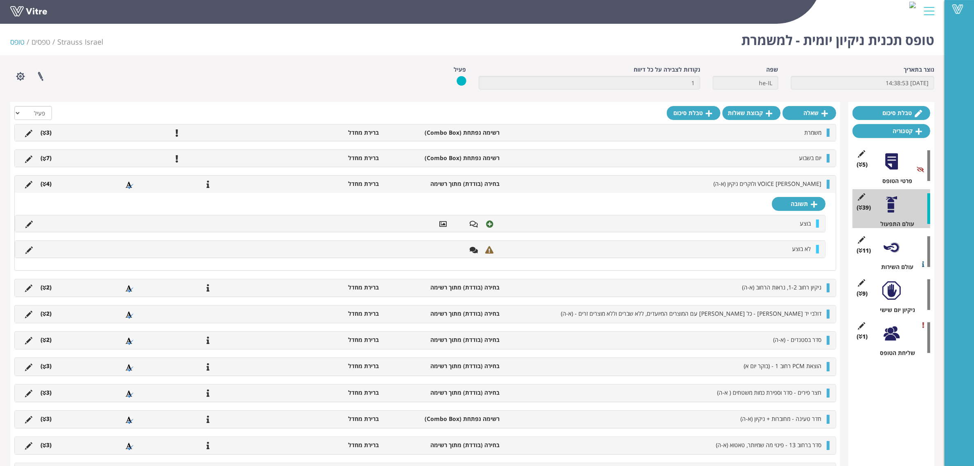
click at [46, 182] on li "(4 )" at bounding box center [45, 184] width 19 height 8
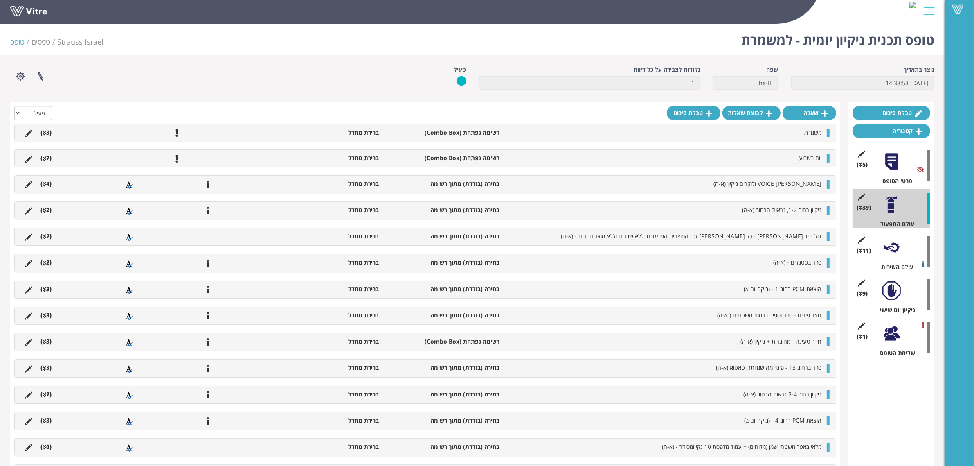
click at [48, 211] on li "(2 )" at bounding box center [45, 210] width 19 height 8
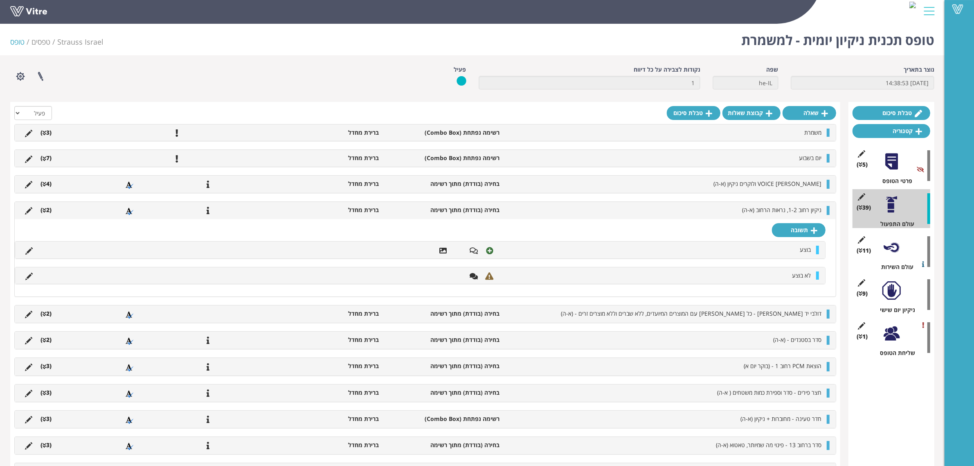
click at [43, 184] on icon at bounding box center [45, 184] width 4 height 6
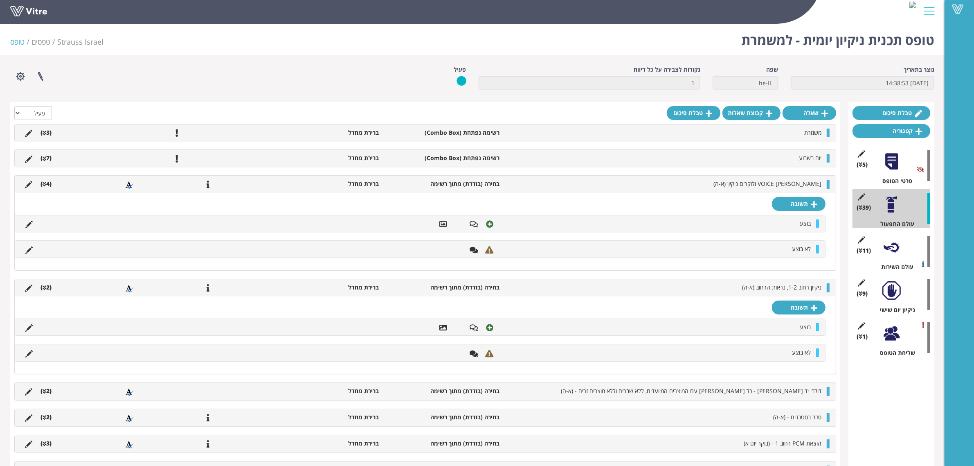
click at [45, 185] on icon at bounding box center [45, 184] width 4 height 6
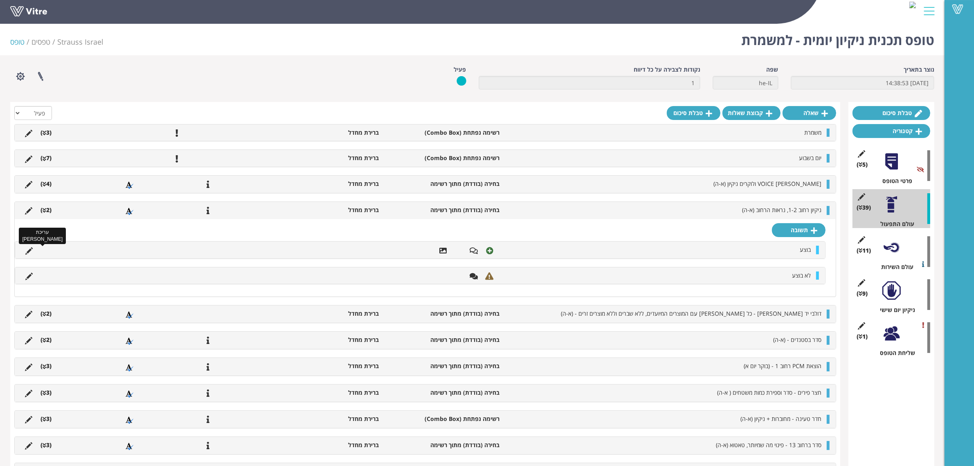
click at [30, 254] on icon at bounding box center [28, 250] width 7 height 7
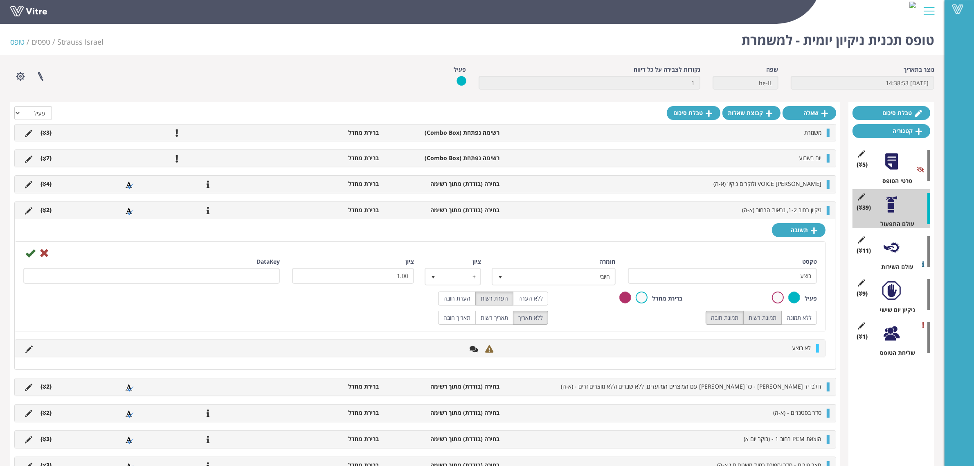
click at [758, 320] on label "תמונת רשות" at bounding box center [762, 318] width 38 height 14
radio input "true"
click at [29, 252] on icon at bounding box center [30, 253] width 10 height 10
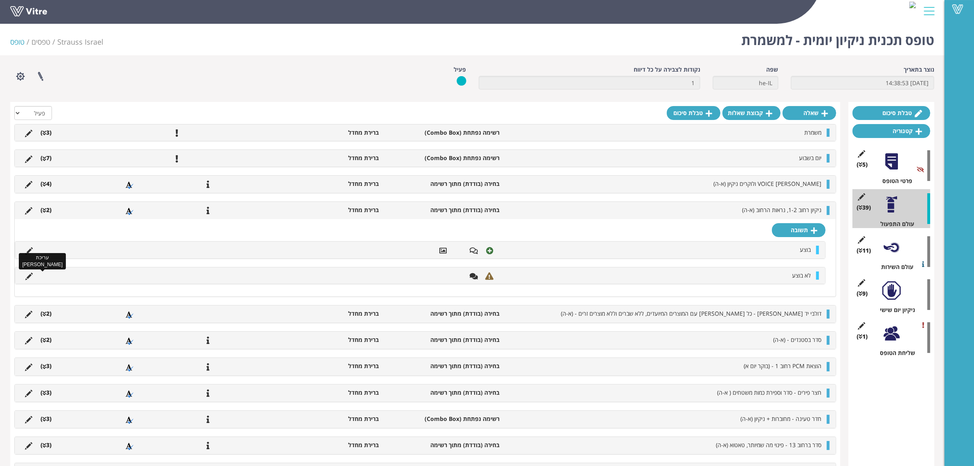
click at [29, 280] on icon at bounding box center [28, 275] width 7 height 7
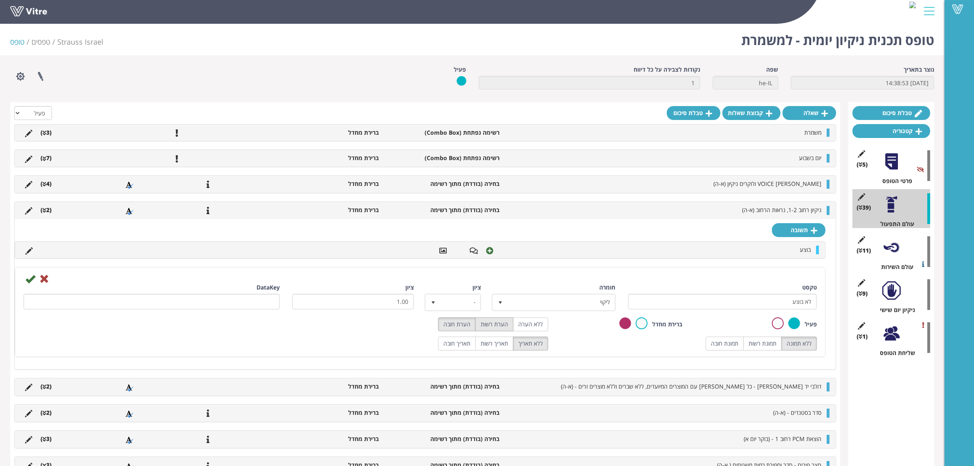
click at [507, 328] on label "הערת רשות" at bounding box center [494, 324] width 38 height 14
radio input "true"
click at [772, 342] on label "תמונת רשות" at bounding box center [762, 343] width 38 height 14
radio input "true"
click at [32, 281] on icon at bounding box center [30, 279] width 10 height 10
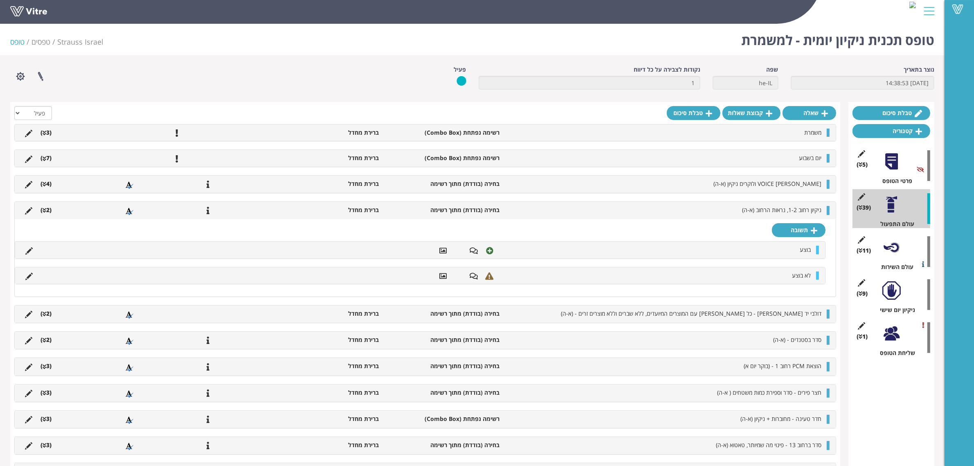
click at [48, 213] on li "(2 )" at bounding box center [45, 210] width 19 height 8
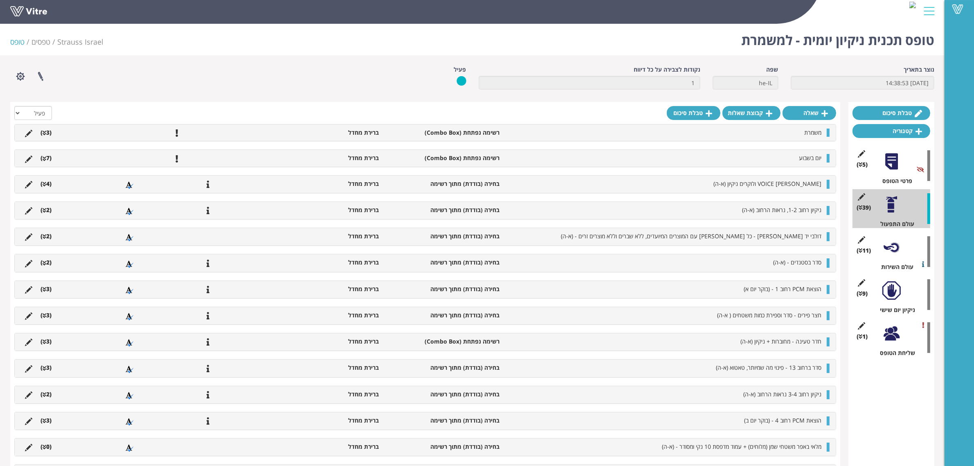
click at [45, 238] on icon at bounding box center [45, 237] width 4 height 6
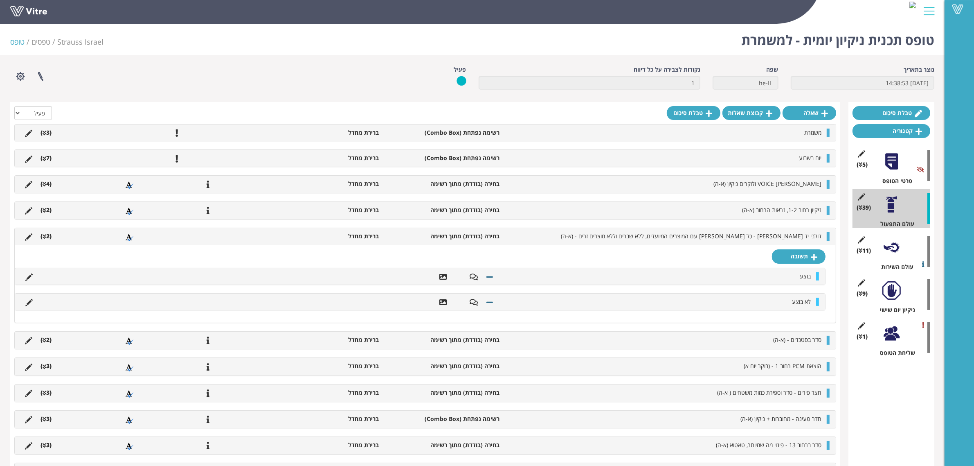
click at [43, 241] on ul "דולבי יד מרדכי - כל דולב עם המוצרים המיועדים, ללא שברים וללא מוצרים זרים - (א-ה…" at bounding box center [423, 236] width 805 height 9
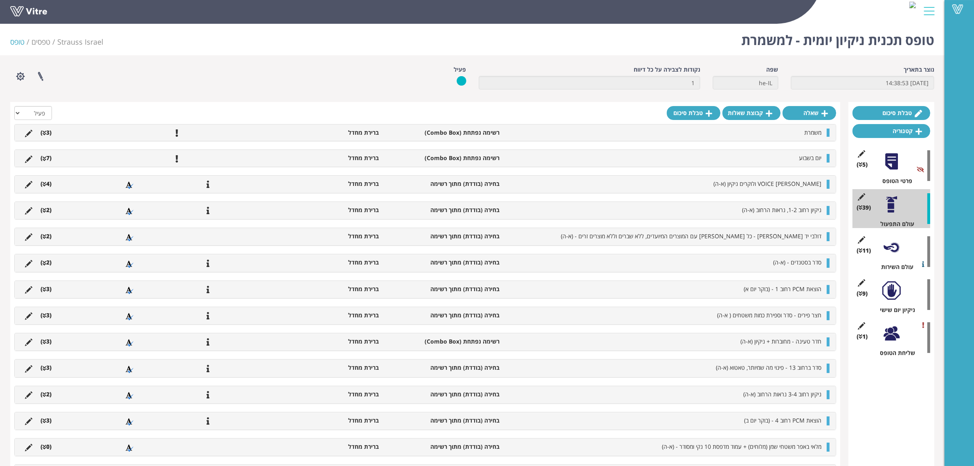
click at [44, 263] on icon at bounding box center [45, 263] width 4 height 6
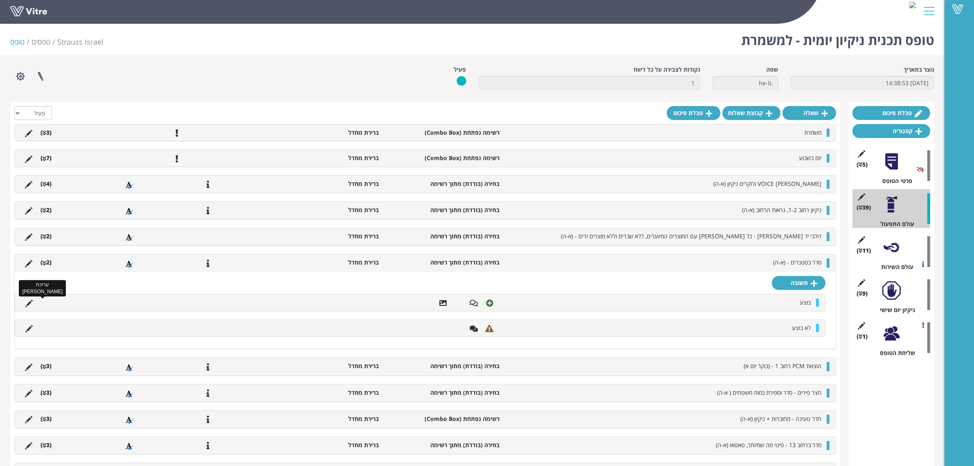
click at [30, 304] on icon at bounding box center [28, 302] width 7 height 7
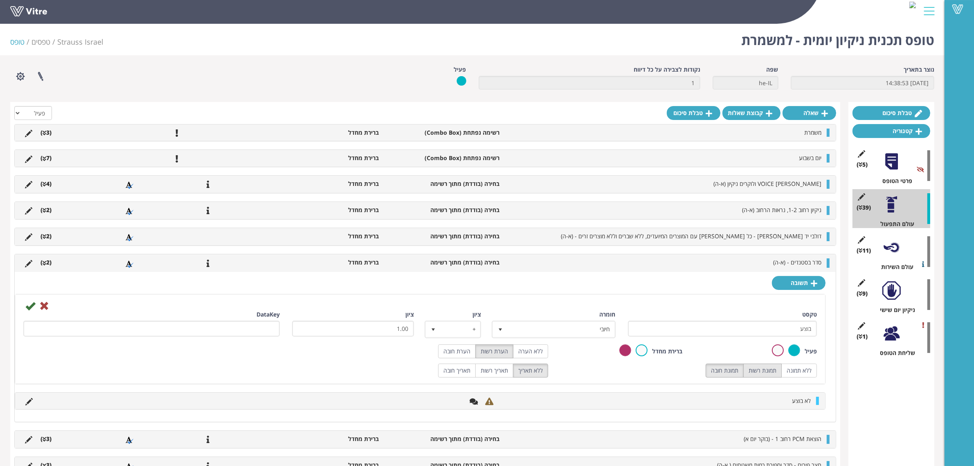
click at [764, 369] on label "תמונת רשות" at bounding box center [762, 370] width 38 height 14
radio input "true"
click at [25, 306] on icon at bounding box center [30, 306] width 10 height 10
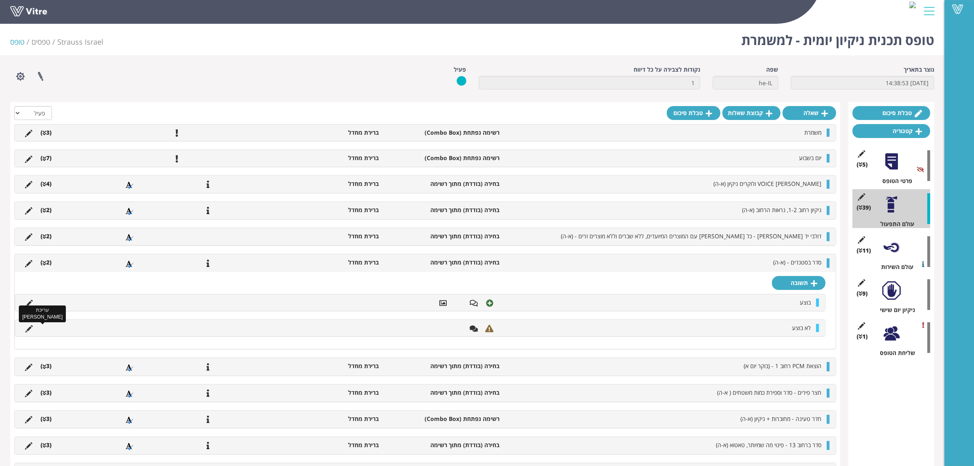
click at [27, 331] on icon at bounding box center [28, 328] width 7 height 7
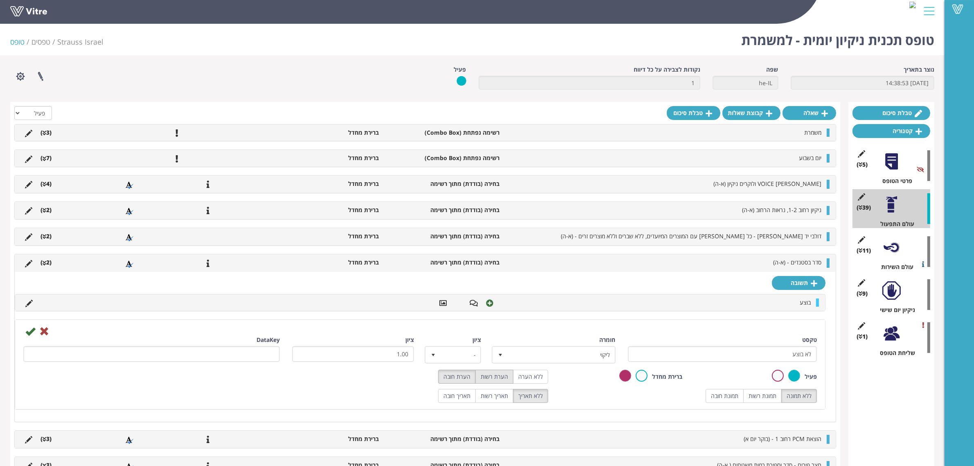
click at [500, 381] on label "הערת רשות" at bounding box center [494, 376] width 38 height 14
radio input "true"
click at [757, 394] on label "תמונת רשות" at bounding box center [762, 396] width 38 height 14
radio input "true"
click at [29, 334] on icon at bounding box center [30, 331] width 10 height 10
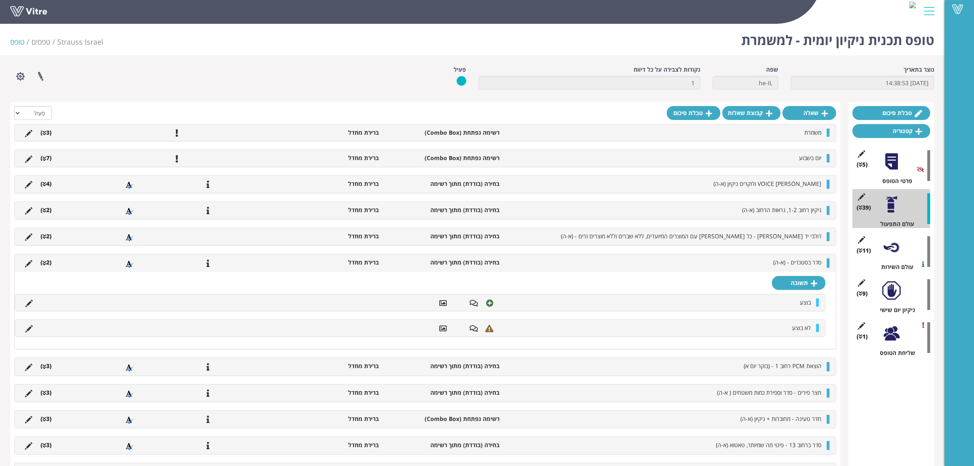
click at [44, 266] on icon at bounding box center [45, 263] width 4 height 6
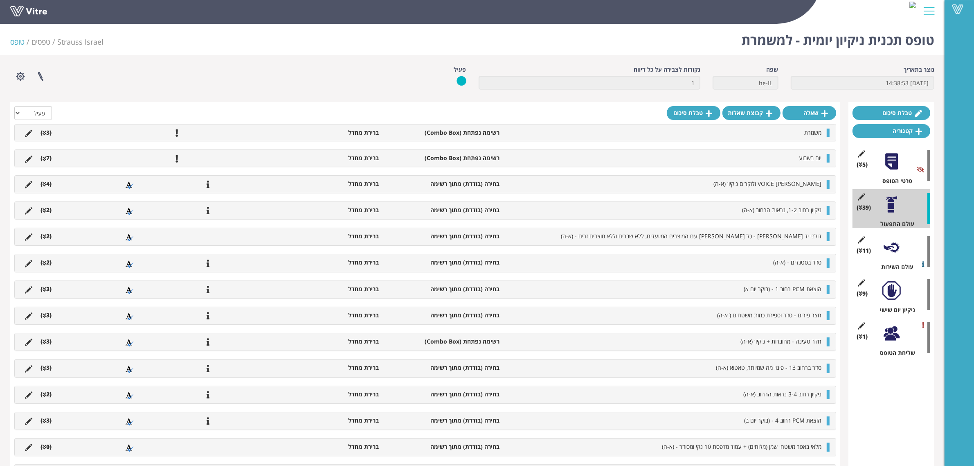
click at [44, 290] on icon at bounding box center [45, 289] width 4 height 6
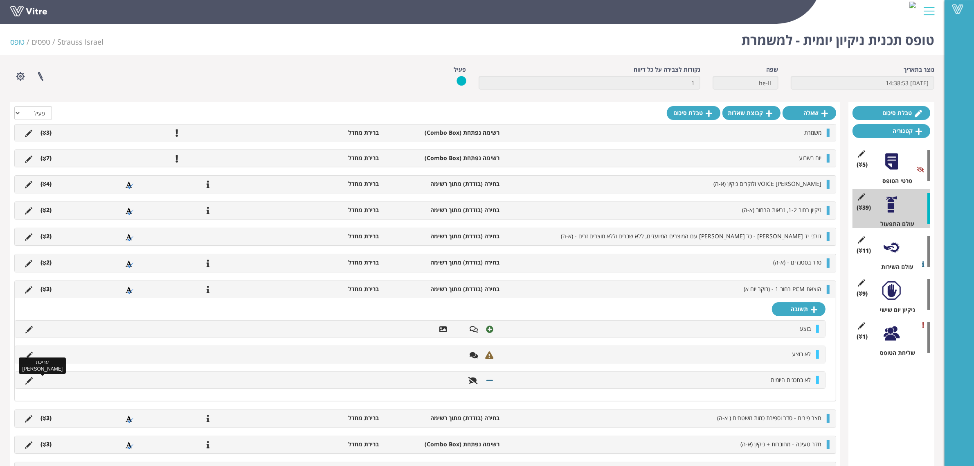
click at [27, 383] on icon at bounding box center [28, 380] width 7 height 7
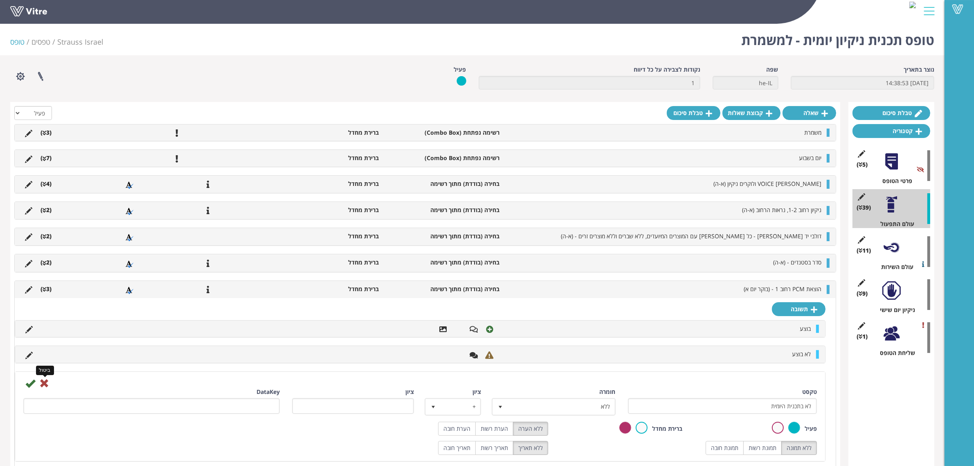
click at [48, 385] on icon at bounding box center [44, 383] width 10 height 10
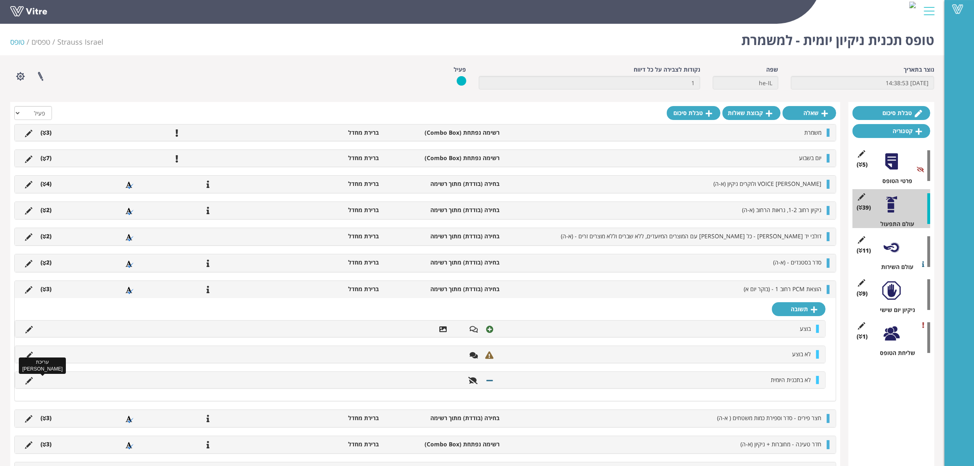
click at [31, 383] on icon at bounding box center [28, 380] width 7 height 7
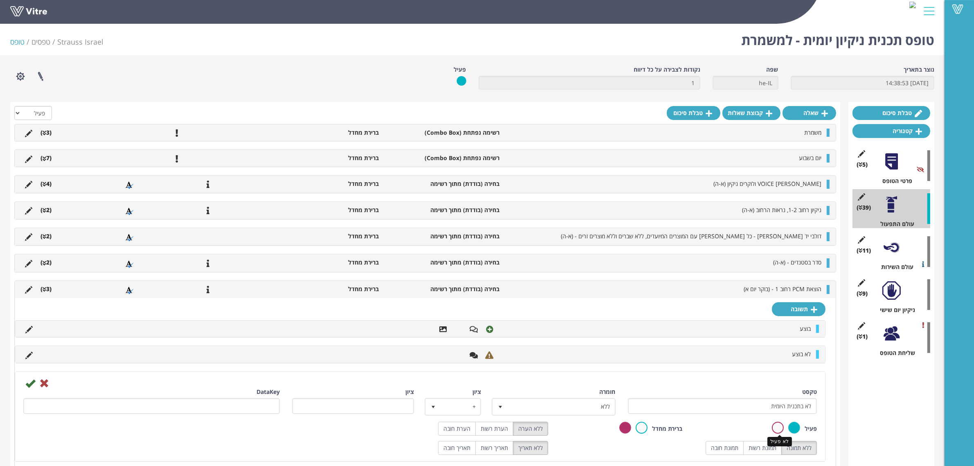
click at [778, 428] on label at bounding box center [778, 427] width 12 height 12
click at [0, 0] on input "radio" at bounding box center [0, 0] width 0 height 0
click at [31, 386] on icon at bounding box center [30, 383] width 10 height 10
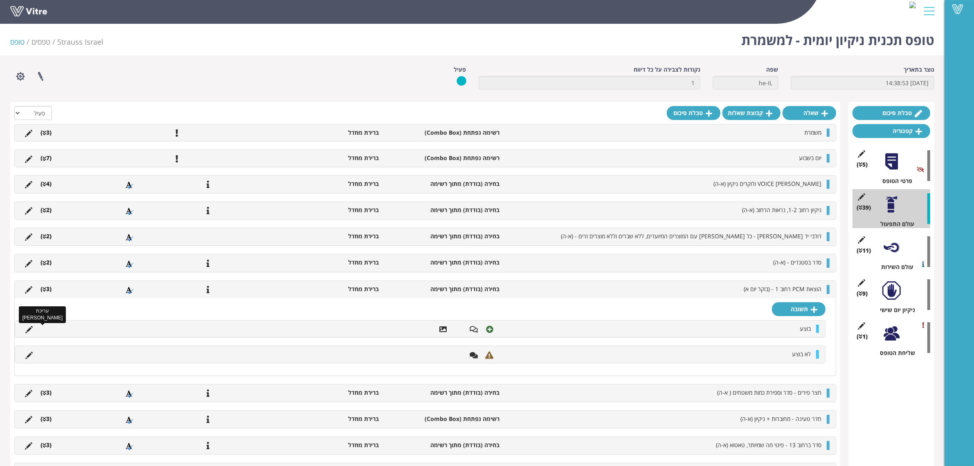
drag, startPoint x: 27, startPoint y: 333, endPoint x: 43, endPoint y: 331, distance: 16.1
click at [27, 333] on icon at bounding box center [28, 329] width 7 height 7
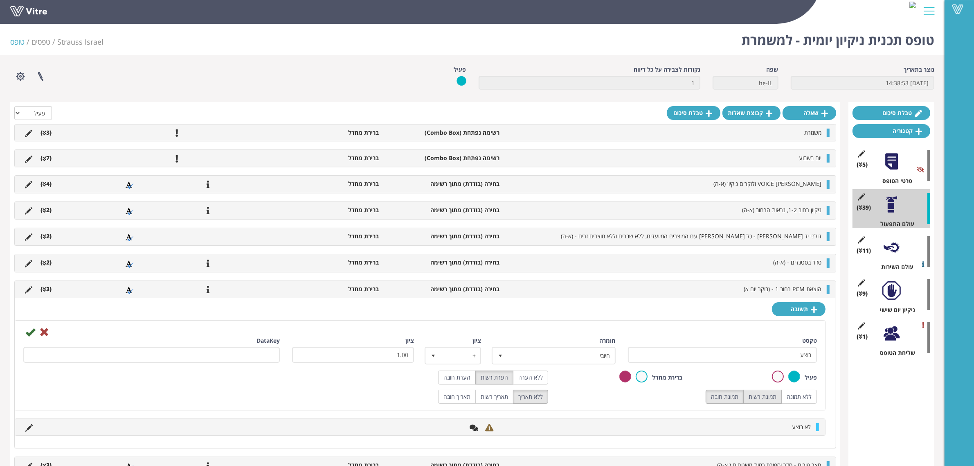
click at [759, 401] on label "תמונת רשות" at bounding box center [762, 396] width 38 height 14
radio input "true"
click at [29, 336] on icon at bounding box center [30, 332] width 10 height 10
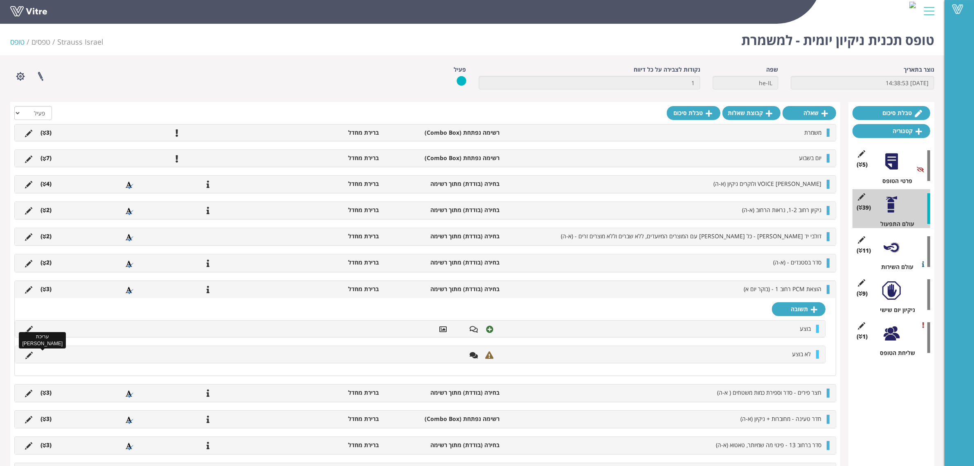
click at [29, 359] on icon at bounding box center [28, 354] width 7 height 7
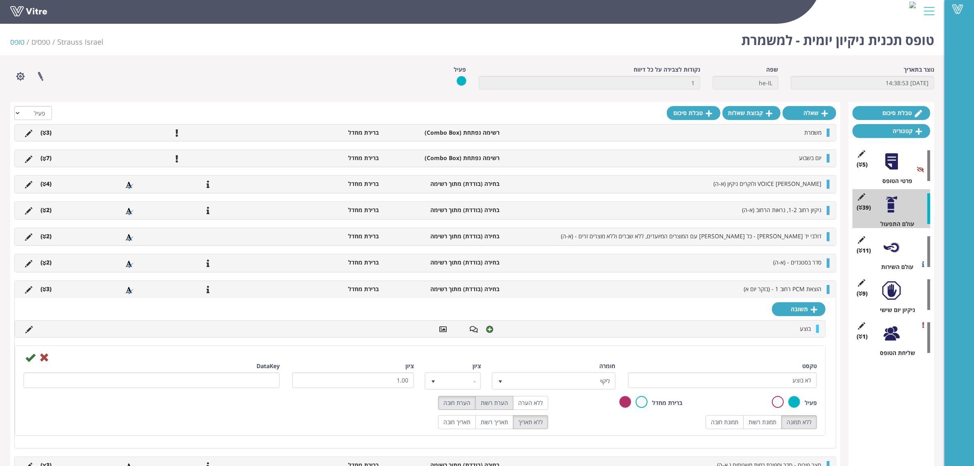
drag, startPoint x: 488, startPoint y: 399, endPoint x: 495, endPoint y: 401, distance: 7.2
click at [488, 400] on label "הערת רשות" at bounding box center [494, 403] width 38 height 14
radio input "true"
click at [760, 421] on label "תמונת רשות" at bounding box center [762, 422] width 38 height 14
radio input "true"
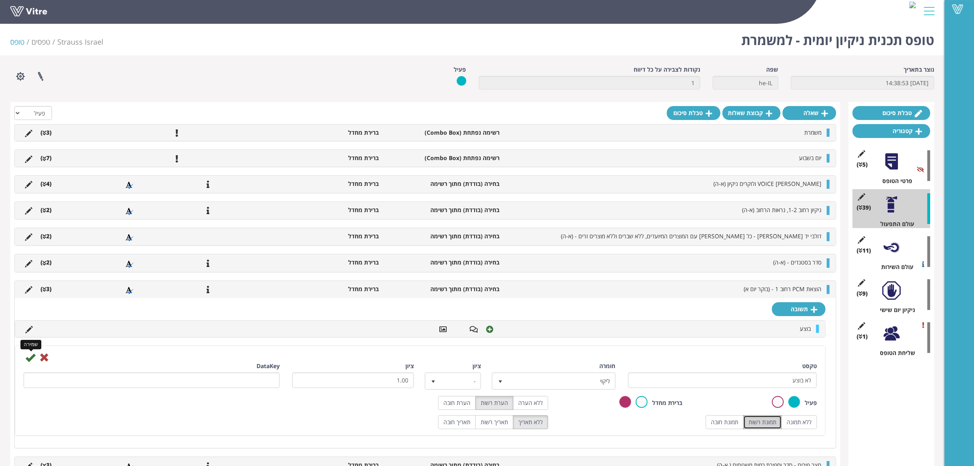
click at [29, 361] on icon at bounding box center [30, 357] width 10 height 10
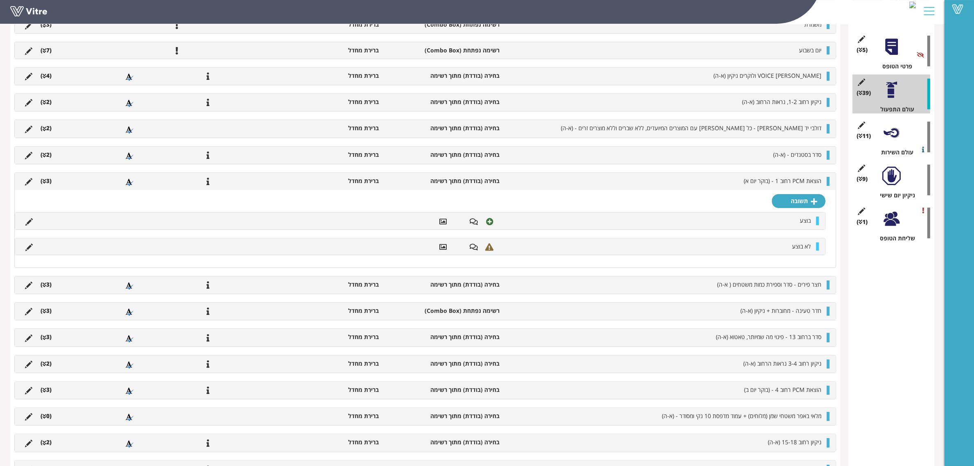
scroll to position [153, 0]
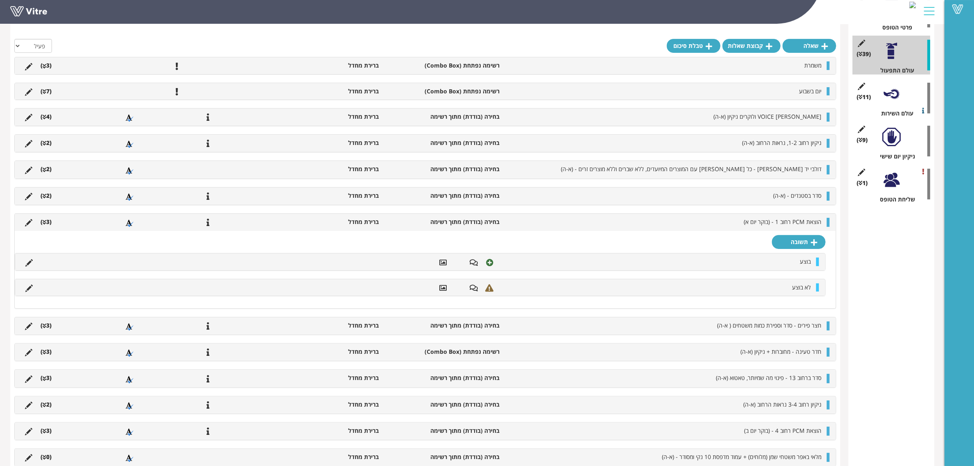
click at [44, 222] on icon at bounding box center [45, 222] width 4 height 6
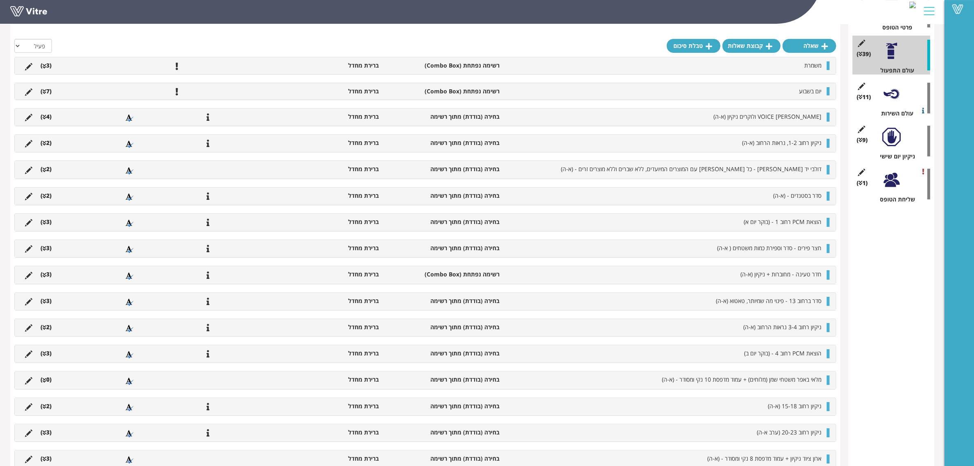
click at [45, 248] on icon at bounding box center [45, 248] width 4 height 6
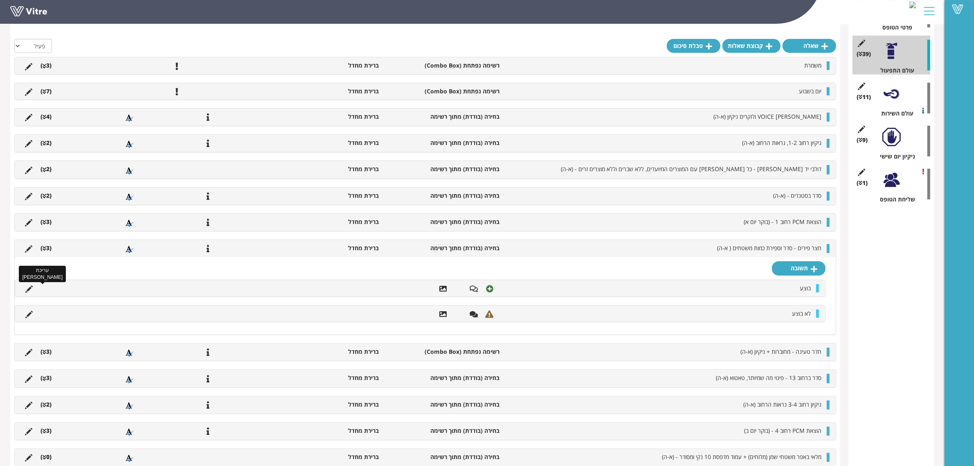
click at [28, 292] on icon at bounding box center [28, 288] width 7 height 7
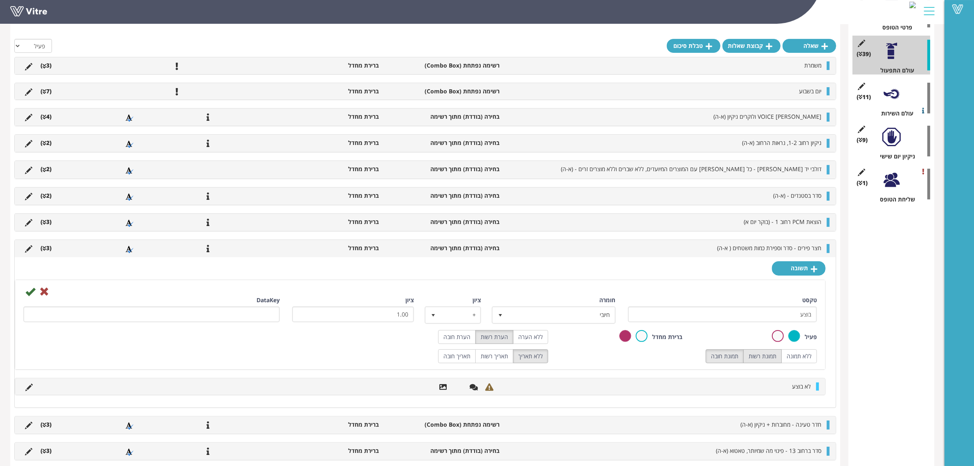
click at [758, 354] on label "תמונת רשות" at bounding box center [762, 356] width 38 height 14
radio input "true"
click at [30, 294] on icon at bounding box center [30, 291] width 10 height 10
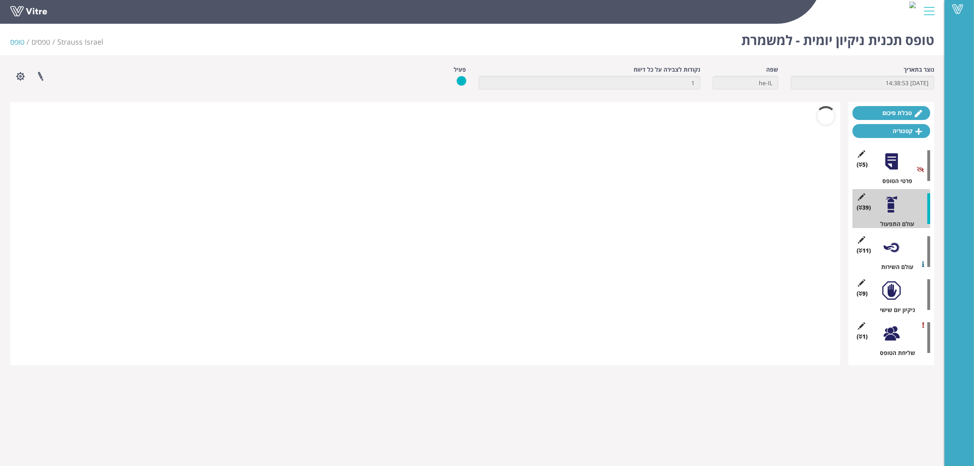
scroll to position [0, 0]
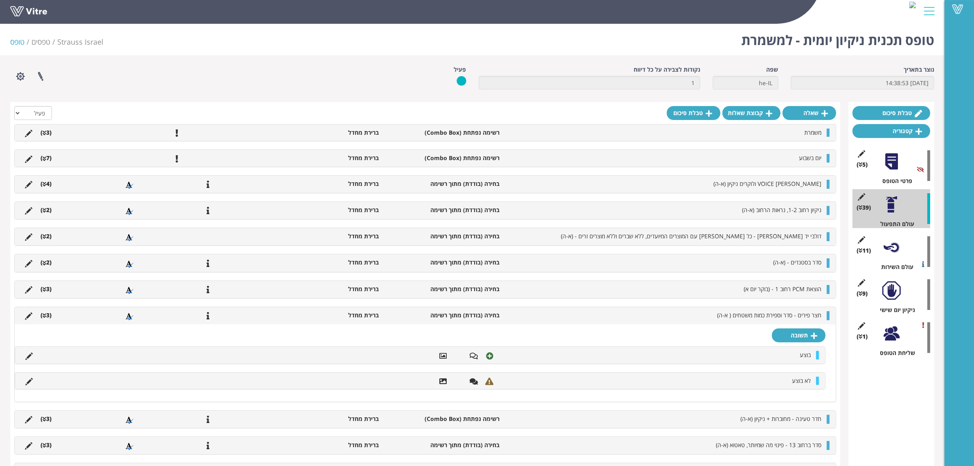
click at [46, 291] on li "(3 )" at bounding box center [45, 289] width 19 height 8
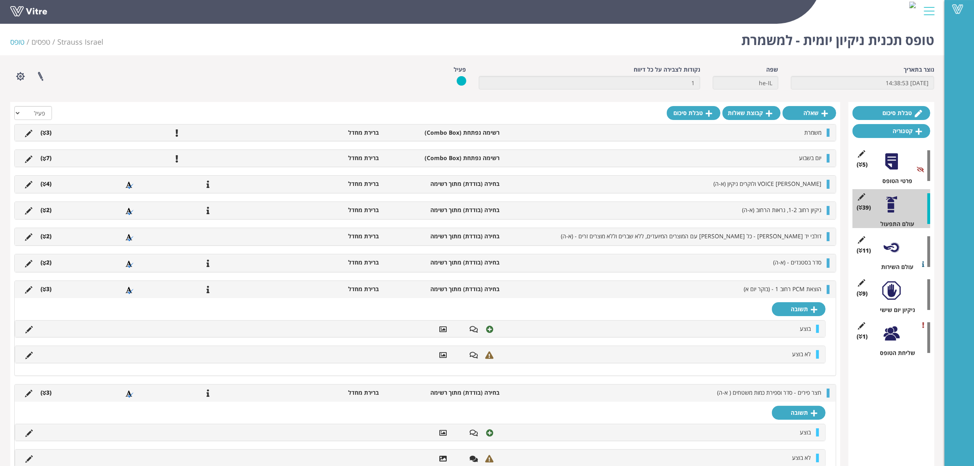
click at [46, 291] on li "(3 )" at bounding box center [45, 289] width 19 height 8
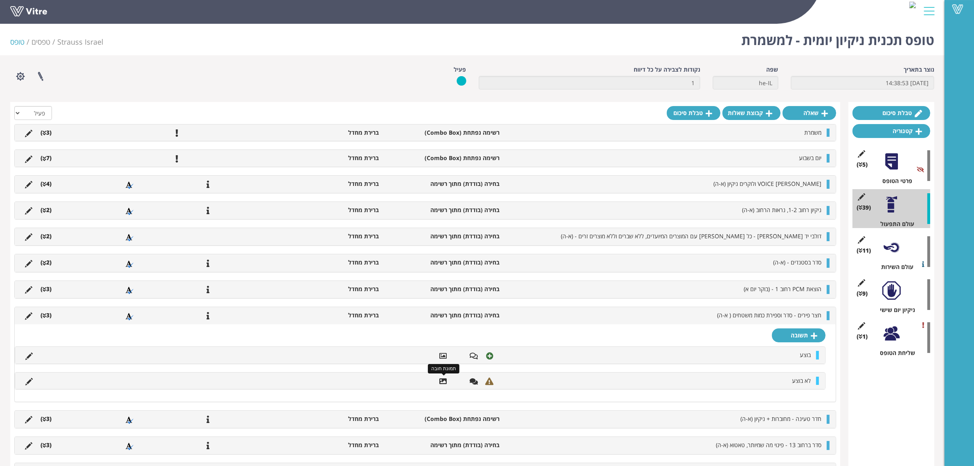
click at [441, 381] on icon at bounding box center [442, 380] width 7 height 7
click at [442, 381] on icon at bounding box center [442, 380] width 7 height 7
click at [31, 384] on icon at bounding box center [28, 381] width 7 height 7
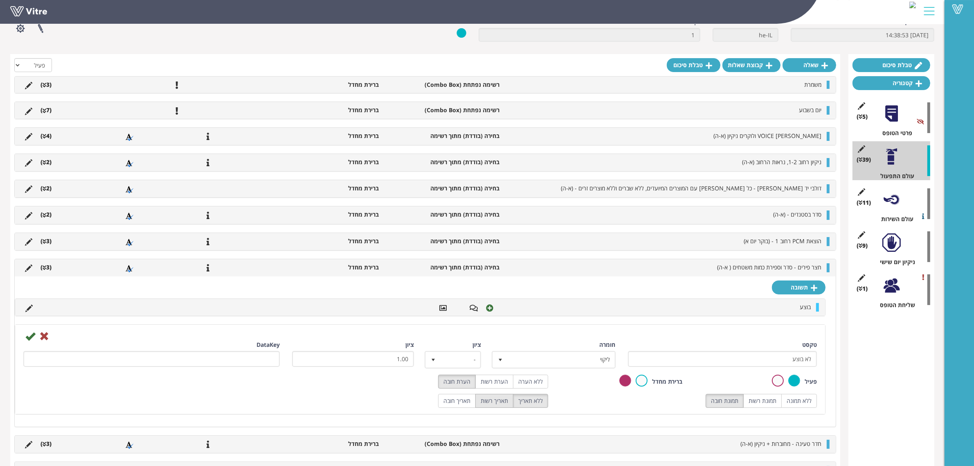
scroll to position [102, 0]
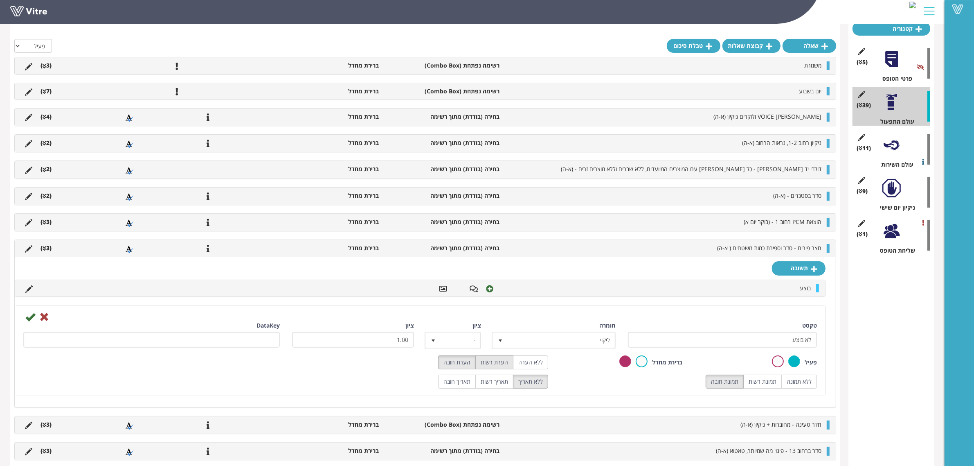
click at [495, 369] on label "הערת רשות" at bounding box center [494, 362] width 38 height 14
radio input "true"
click at [759, 383] on label "תמונת רשות" at bounding box center [762, 381] width 38 height 14
radio input "true"
click at [32, 320] on icon at bounding box center [30, 317] width 10 height 10
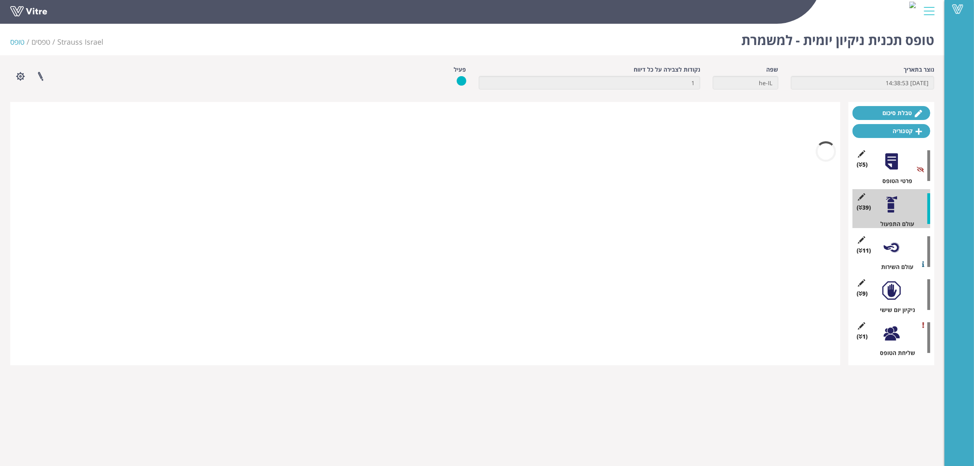
scroll to position [0, 0]
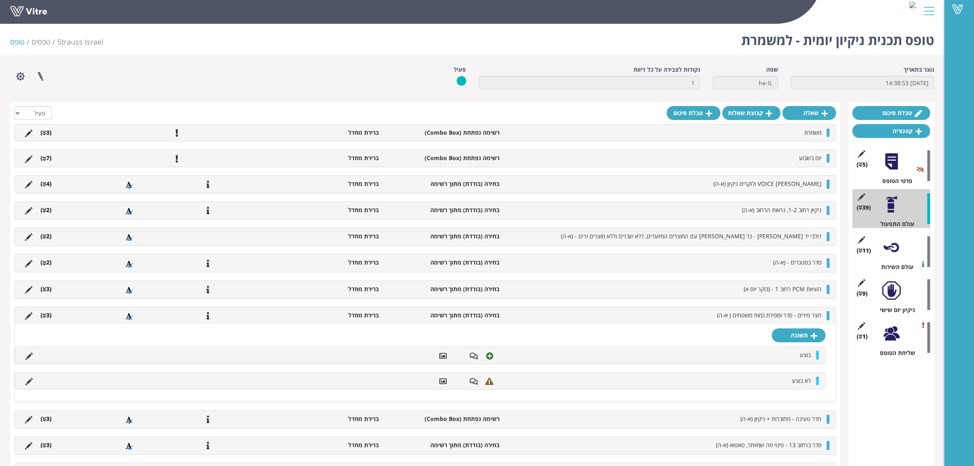
click at [44, 314] on icon at bounding box center [45, 316] width 4 height 6
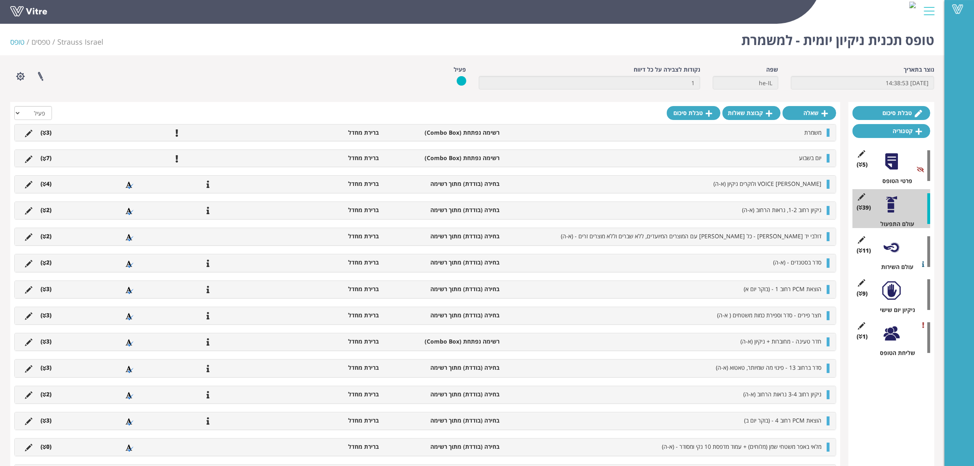
click at [44, 342] on icon at bounding box center [45, 342] width 4 height 6
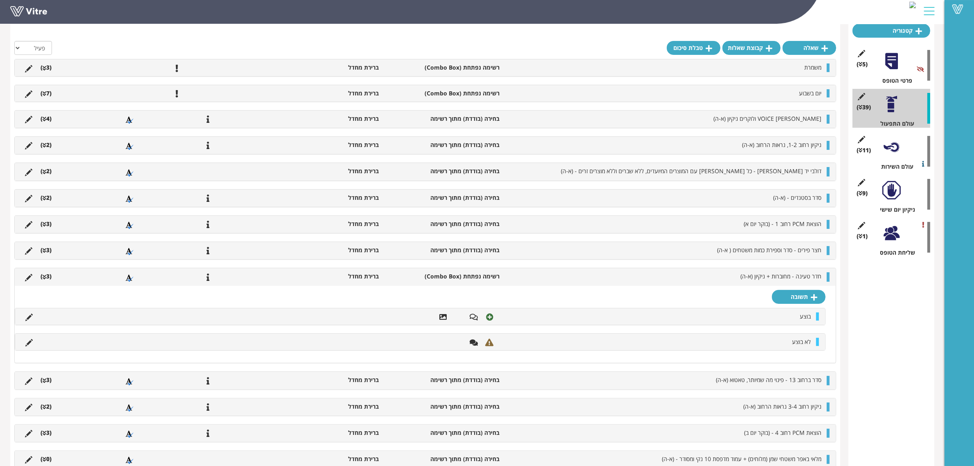
scroll to position [102, 0]
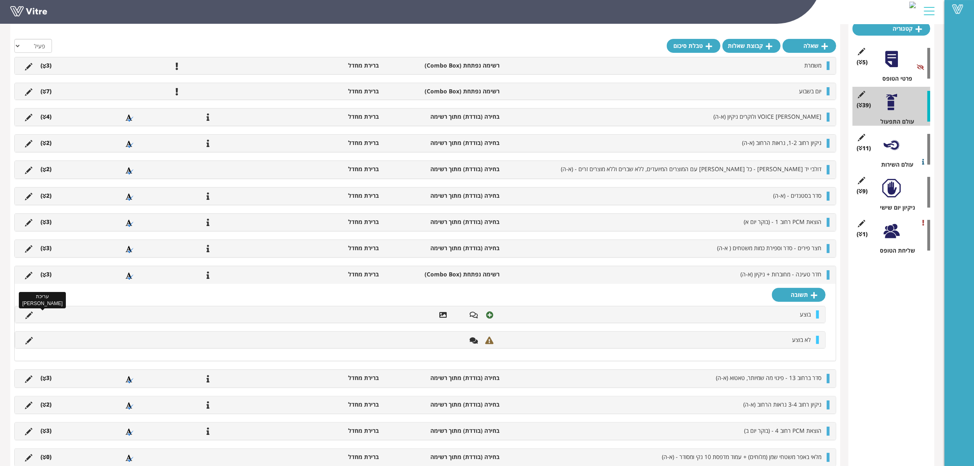
click at [26, 318] on icon at bounding box center [28, 314] width 7 height 7
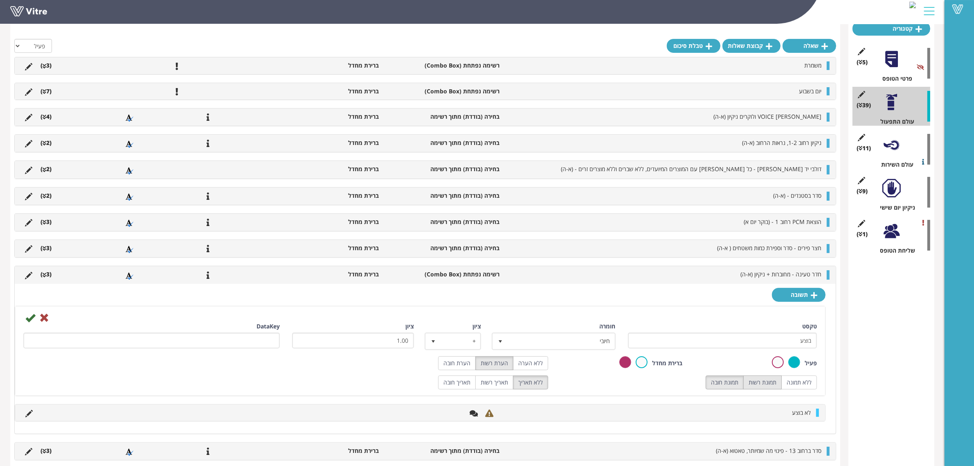
click at [765, 385] on label "תמונת רשות" at bounding box center [762, 382] width 38 height 14
radio input "true"
click at [33, 320] on icon at bounding box center [30, 318] width 10 height 10
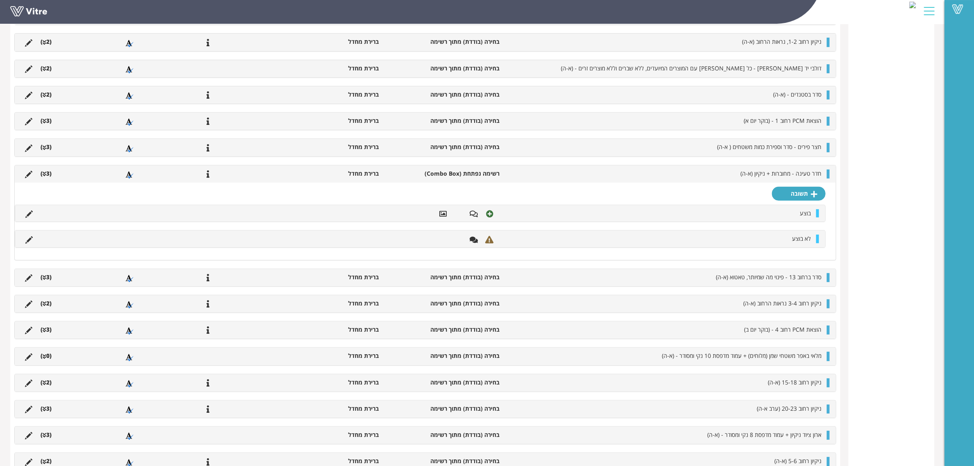
scroll to position [409, 0]
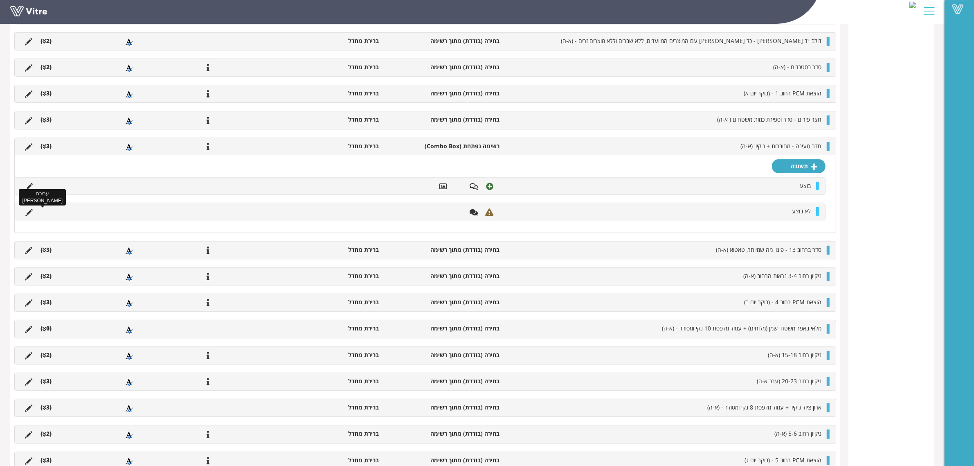
drag, startPoint x: 27, startPoint y: 213, endPoint x: 128, endPoint y: 214, distance: 100.6
click at [28, 213] on icon at bounding box center [28, 212] width 7 height 7
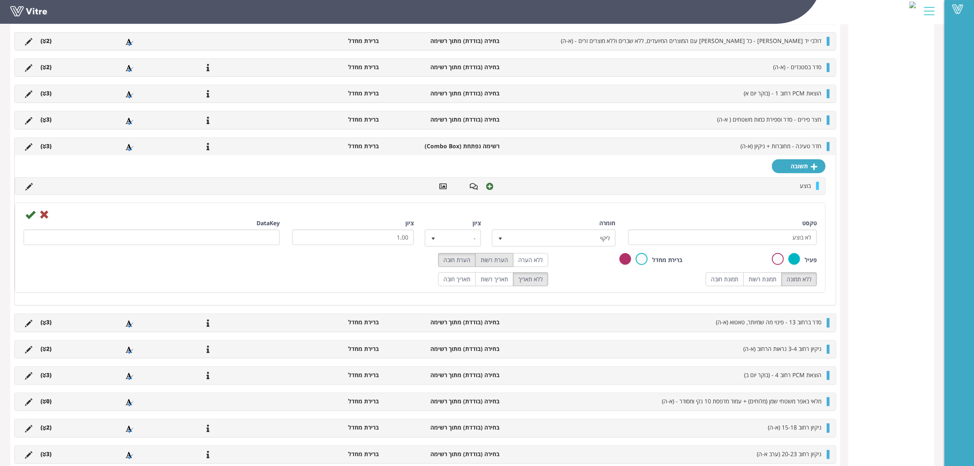
click at [500, 265] on label "הערת רשות" at bounding box center [494, 260] width 38 height 14
radio input "true"
click at [776, 283] on label "תמונת רשות" at bounding box center [762, 279] width 38 height 14
radio input "true"
click at [33, 217] on icon at bounding box center [30, 214] width 10 height 10
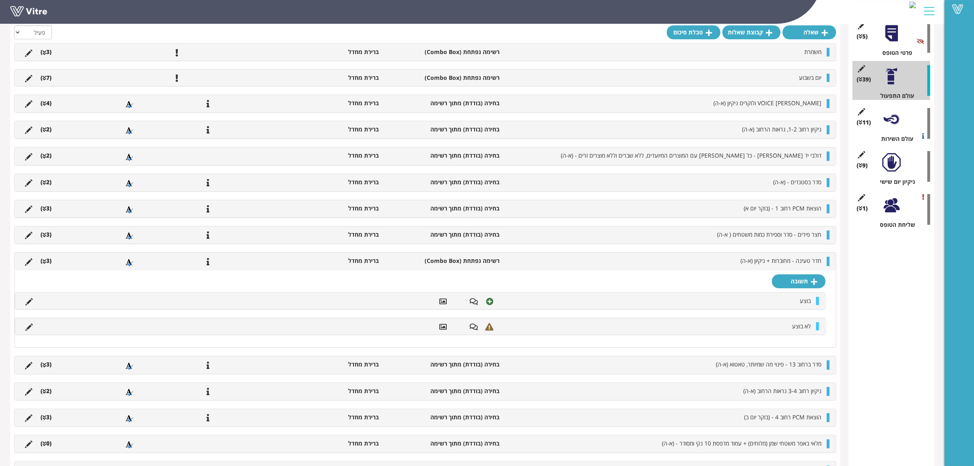
scroll to position [153, 0]
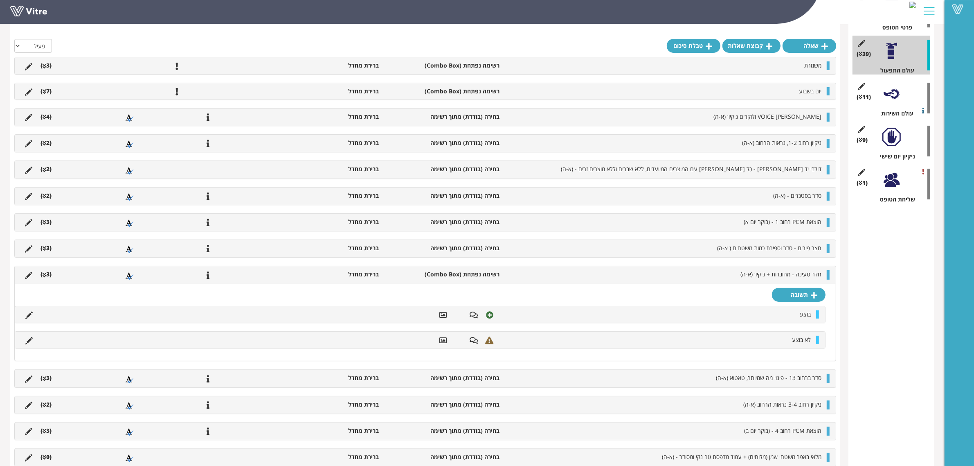
click at [47, 275] on li "(3 )" at bounding box center [45, 274] width 19 height 8
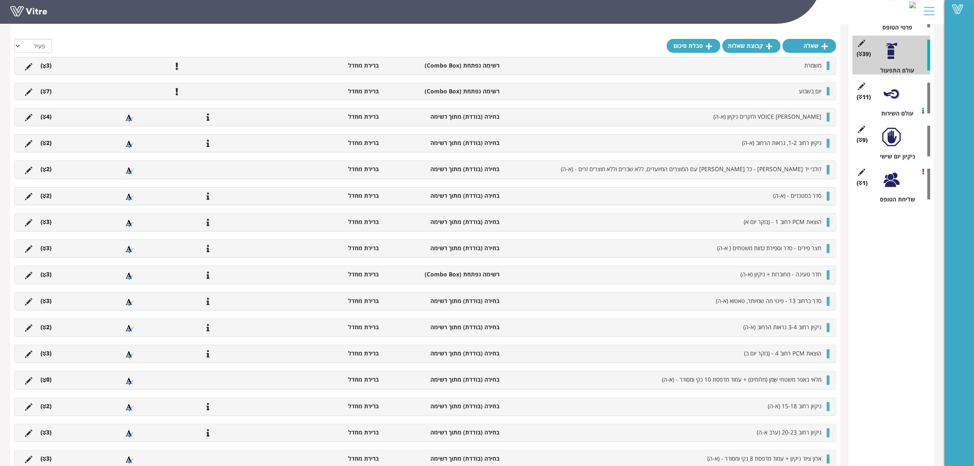
click at [44, 301] on icon at bounding box center [45, 301] width 4 height 6
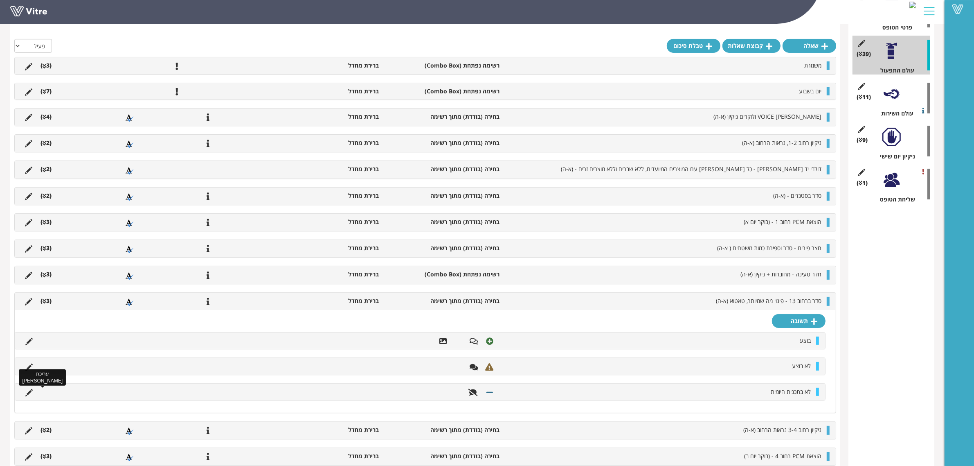
click at [27, 393] on icon at bounding box center [28, 392] width 7 height 7
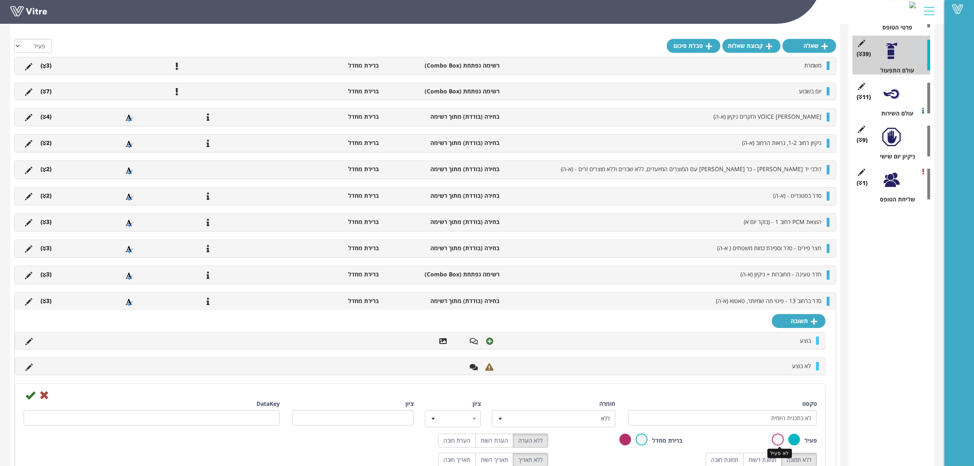
click at [772, 440] on label at bounding box center [778, 439] width 12 height 12
click at [0, 0] on input "radio" at bounding box center [0, 0] width 0 height 0
click at [30, 397] on icon at bounding box center [30, 395] width 10 height 10
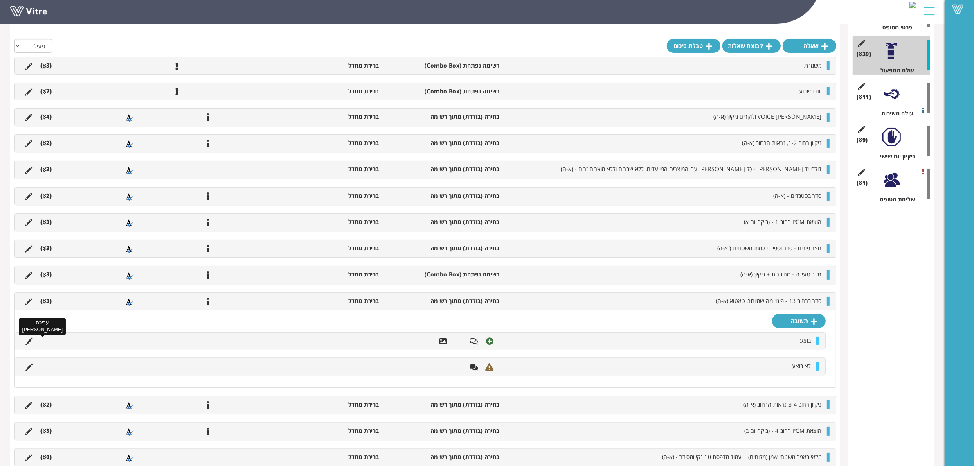
click at [29, 342] on icon at bounding box center [28, 341] width 7 height 7
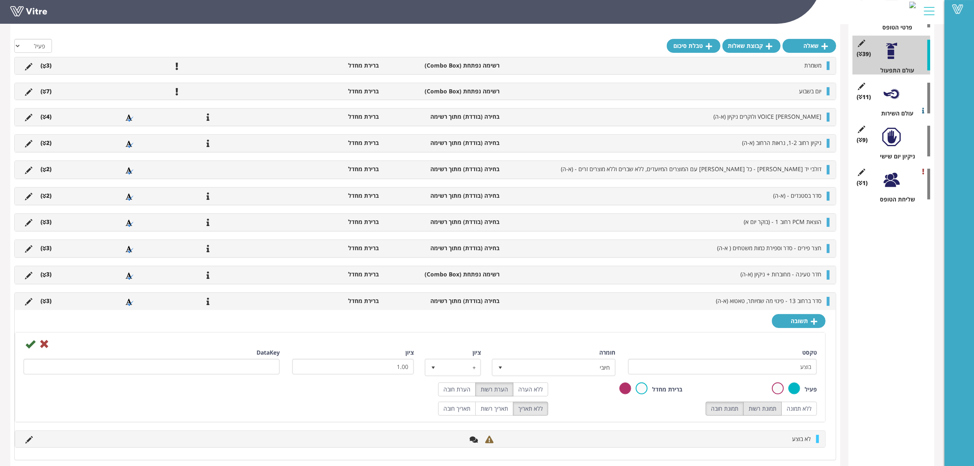
click at [762, 410] on label "תמונת רשות" at bounding box center [762, 408] width 38 height 14
radio input "true"
click at [31, 348] on icon at bounding box center [30, 344] width 10 height 10
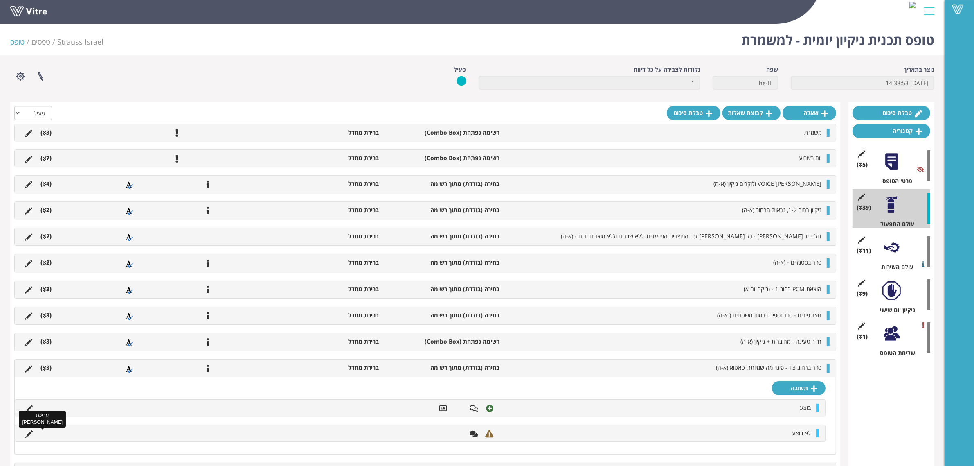
click at [29, 432] on icon at bounding box center [28, 433] width 7 height 7
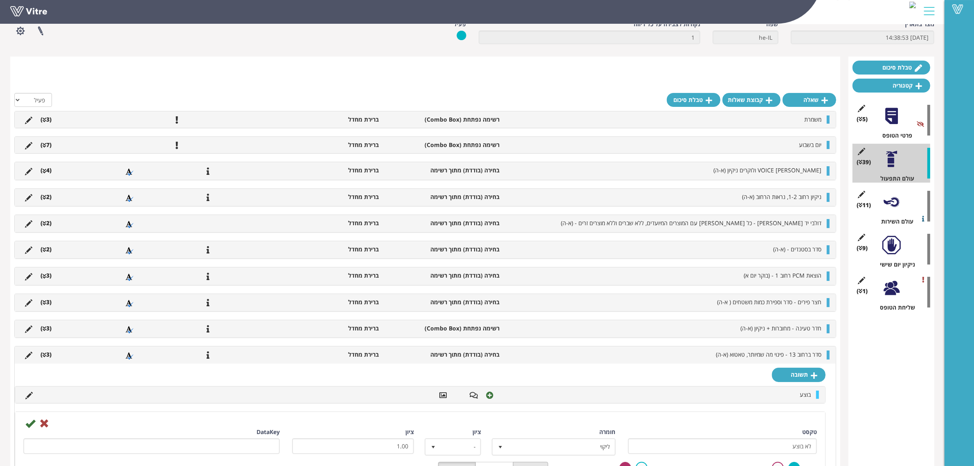
scroll to position [102, 0]
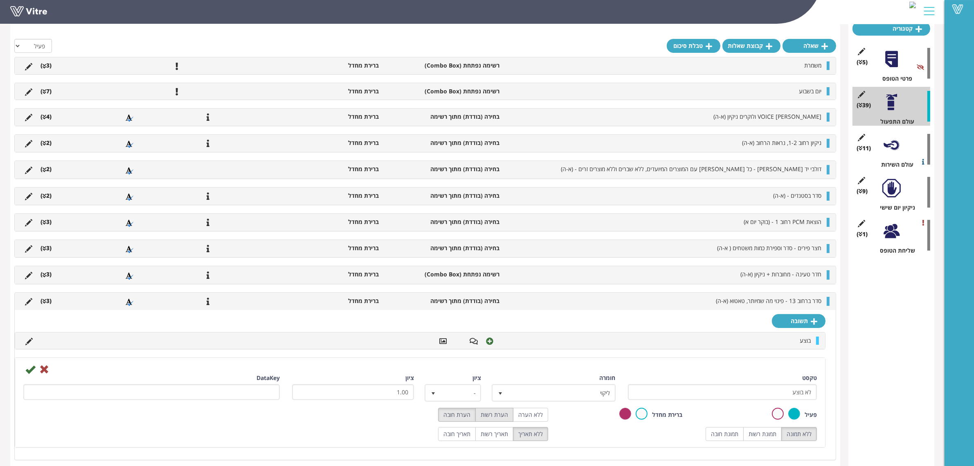
click at [498, 418] on label "הערת רשות" at bounding box center [494, 414] width 38 height 14
radio input "true"
click at [772, 440] on label "תמונת רשות" at bounding box center [762, 434] width 38 height 14
radio input "true"
click at [32, 373] on icon at bounding box center [30, 369] width 10 height 10
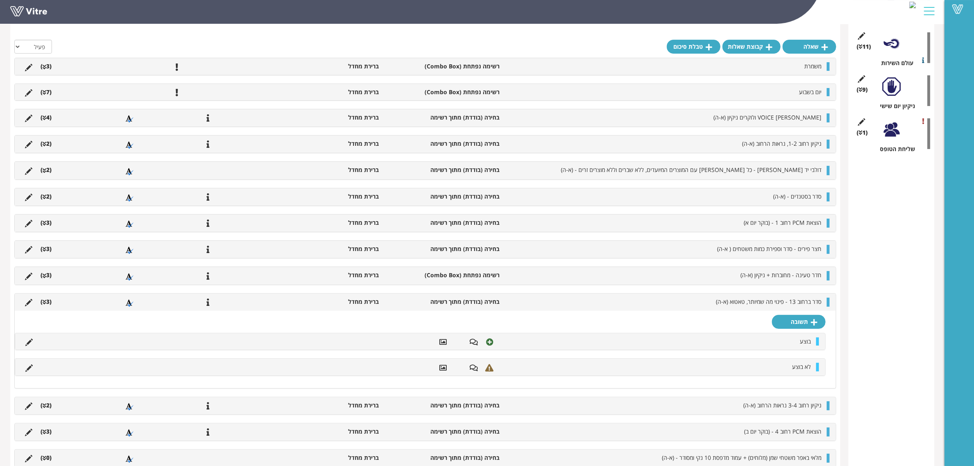
scroll to position [205, 0]
click at [47, 302] on li "(3 )" at bounding box center [45, 301] width 19 height 8
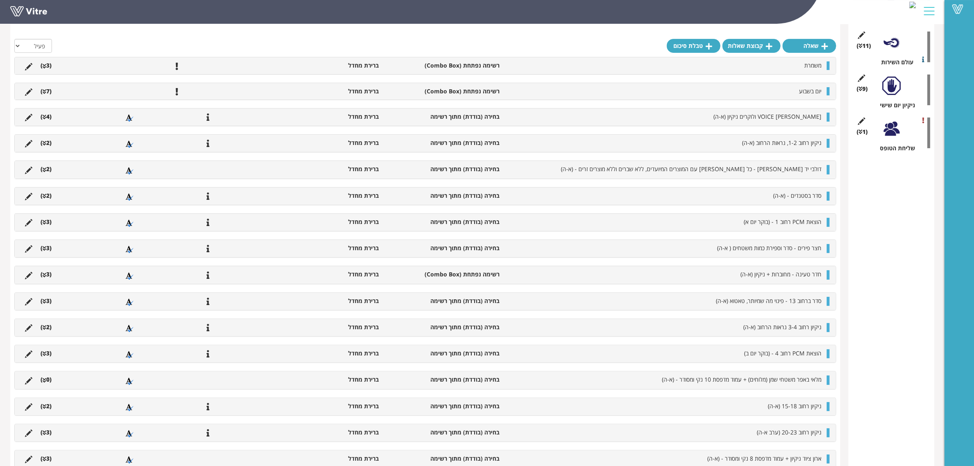
click at [47, 328] on li "(2 )" at bounding box center [45, 327] width 19 height 8
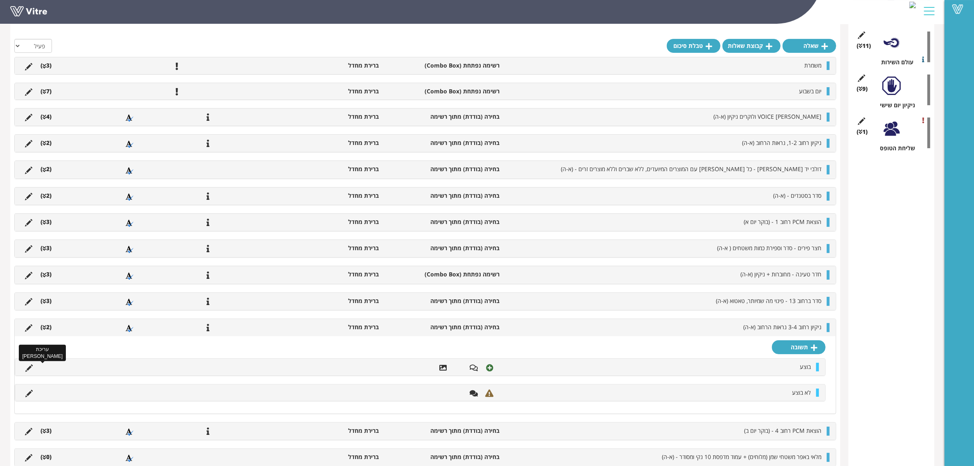
click at [29, 370] on icon at bounding box center [28, 367] width 7 height 7
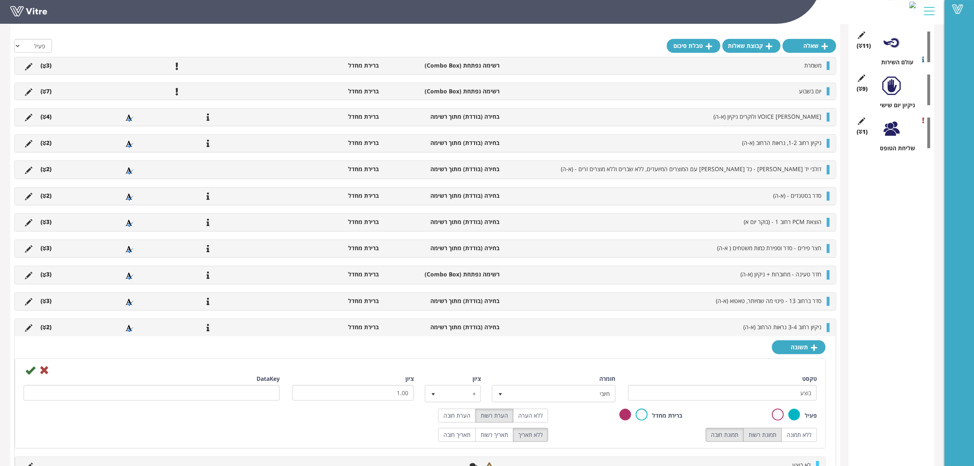
click at [768, 441] on label "תמונת רשות" at bounding box center [762, 435] width 38 height 14
radio input "true"
click at [29, 374] on icon at bounding box center [30, 370] width 10 height 10
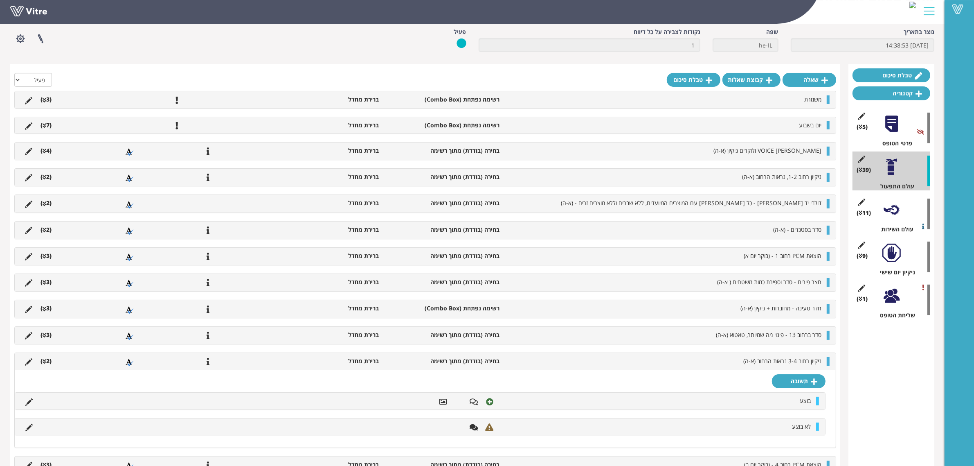
scroll to position [102, 0]
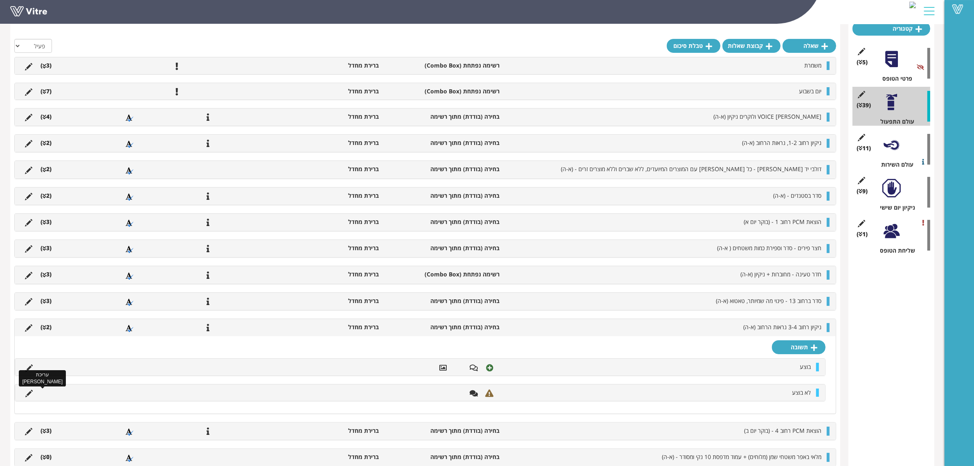
click at [28, 397] on icon at bounding box center [28, 392] width 7 height 7
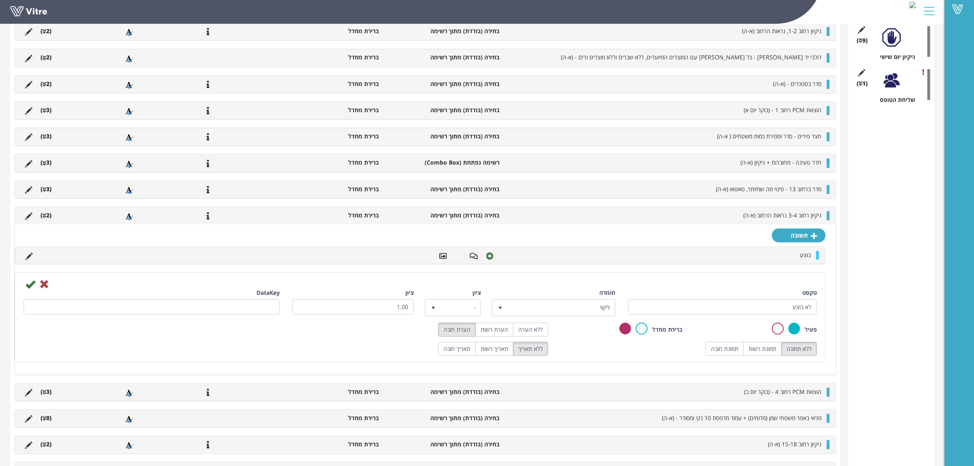
scroll to position [256, 0]
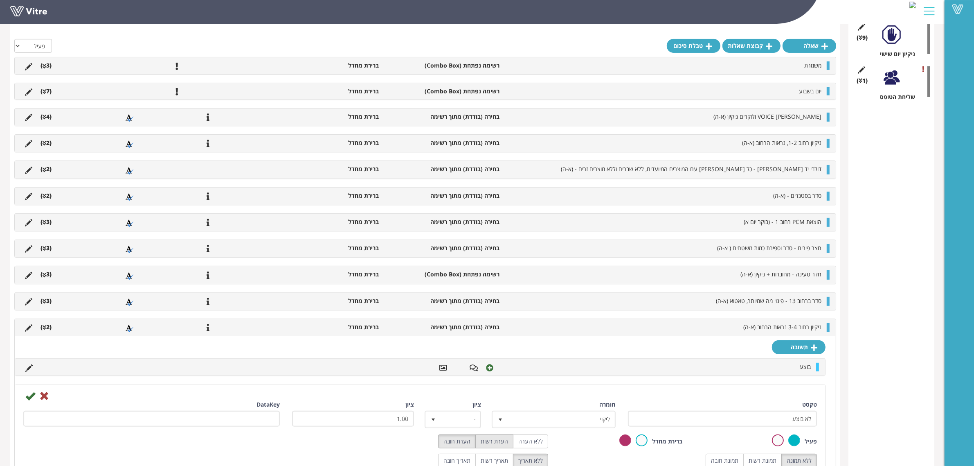
click at [500, 438] on label "הערת רשות" at bounding box center [494, 441] width 38 height 14
radio input "true"
drag, startPoint x: 762, startPoint y: 457, endPoint x: 755, endPoint y: 457, distance: 6.6
click at [761, 457] on label "תמונת רשות" at bounding box center [762, 460] width 38 height 14
radio input "true"
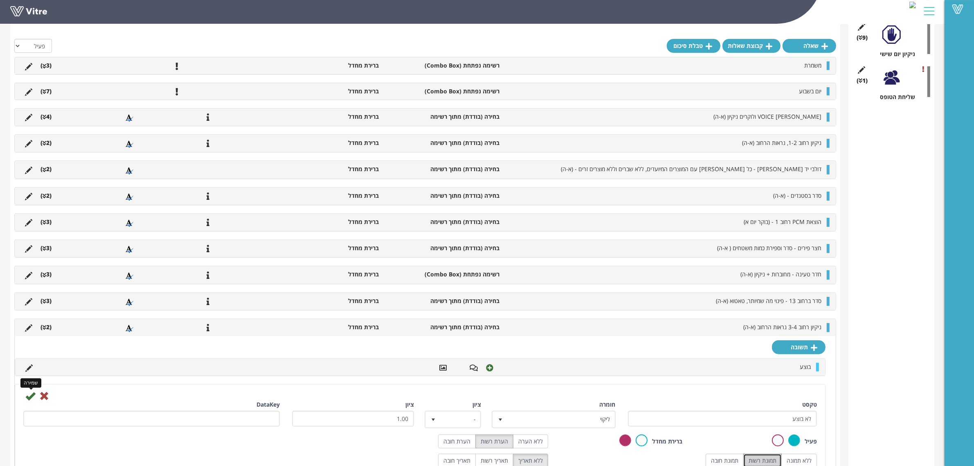
click at [30, 398] on icon at bounding box center [30, 396] width 10 height 10
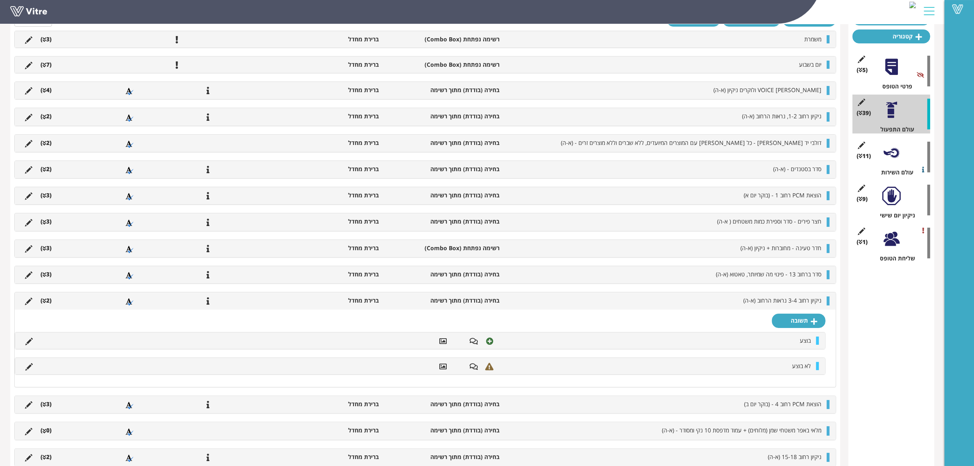
scroll to position [102, 0]
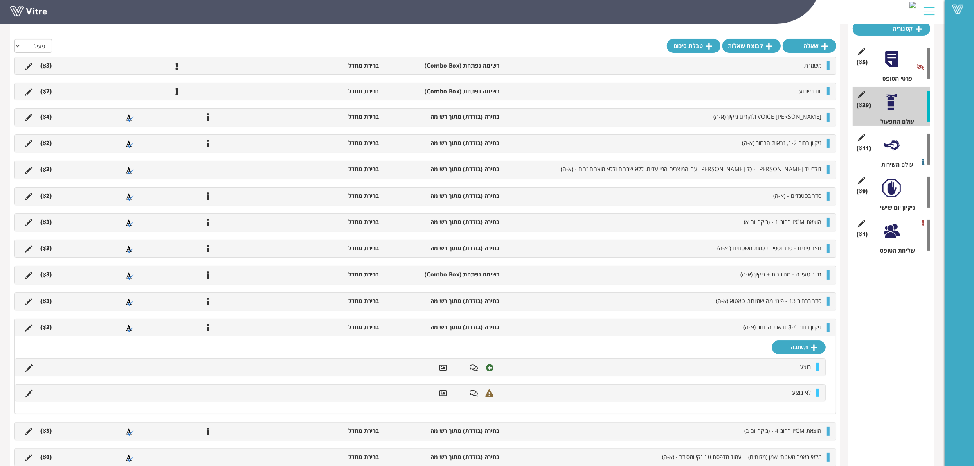
click at [48, 331] on li "(2 )" at bounding box center [45, 327] width 19 height 8
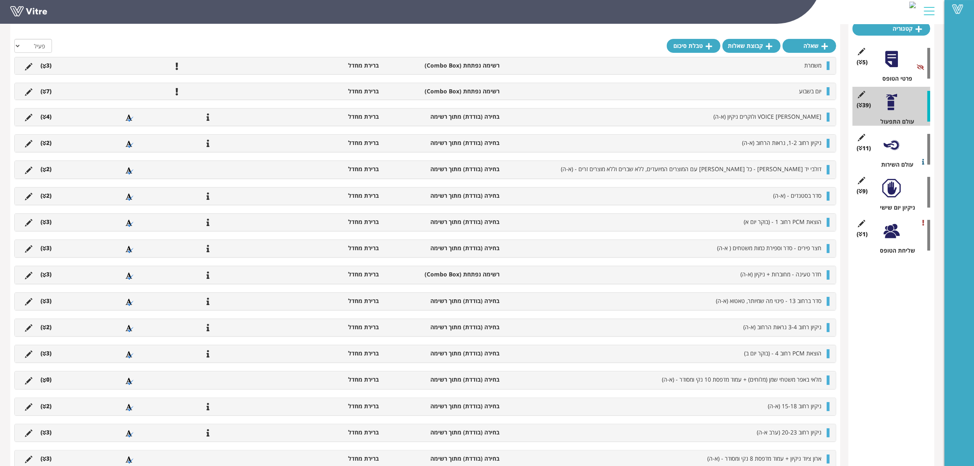
click at [47, 355] on li "(3 )" at bounding box center [45, 353] width 19 height 8
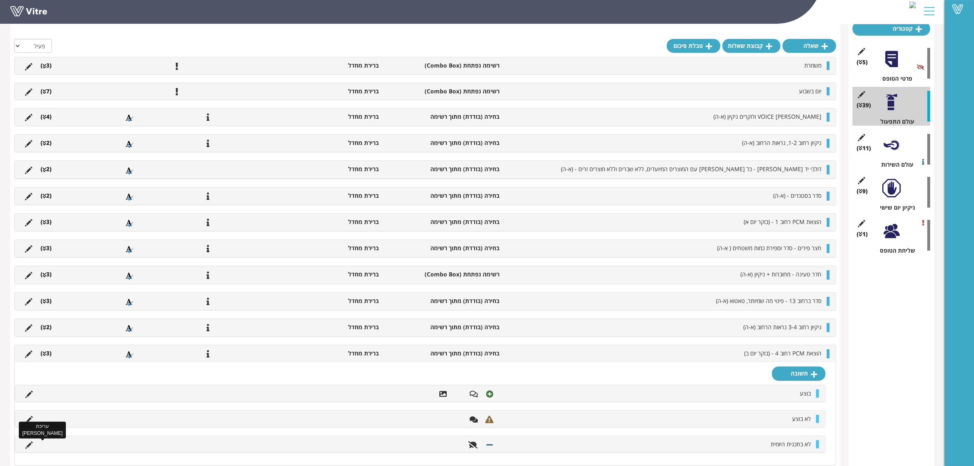
click at [31, 448] on icon at bounding box center [28, 444] width 7 height 7
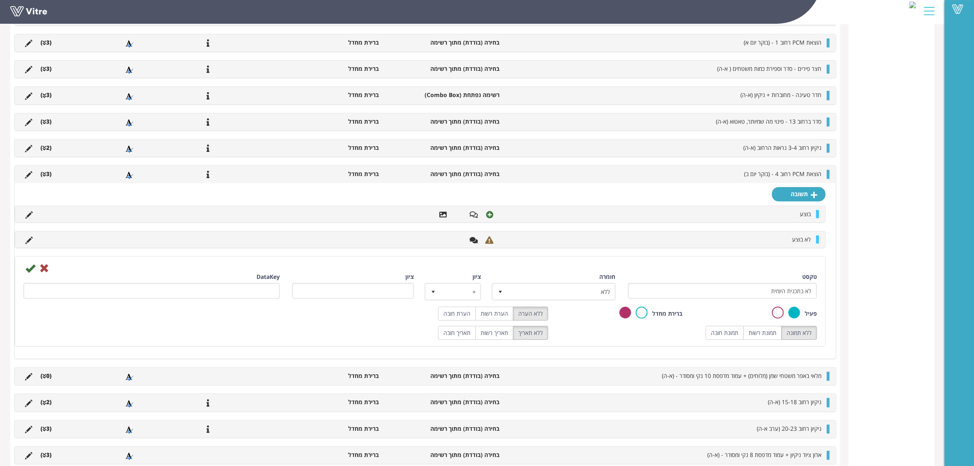
scroll to position [460, 0]
click at [770, 312] on div "פעיל" at bounding box center [756, 312] width 122 height 13
click at [780, 316] on label at bounding box center [778, 312] width 12 height 12
click at [0, 0] on input "radio" at bounding box center [0, 0] width 0 height 0
drag, startPoint x: 28, startPoint y: 269, endPoint x: 35, endPoint y: 269, distance: 7.0
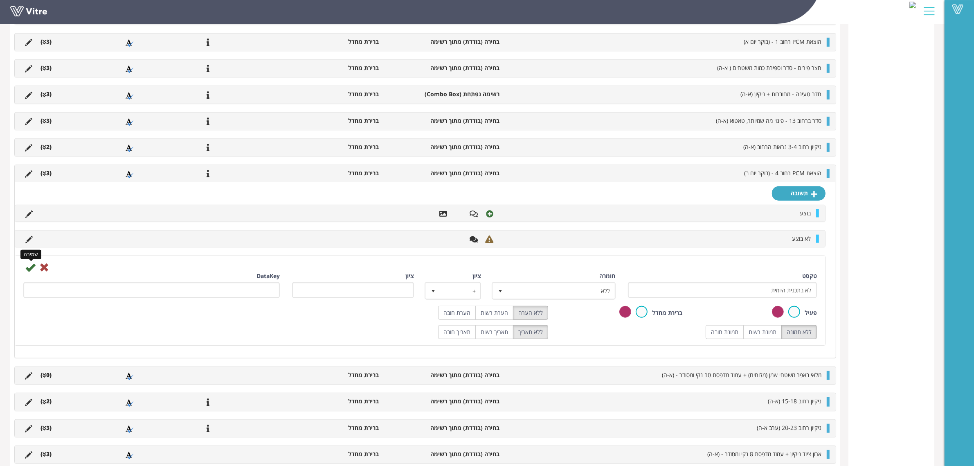
click at [29, 269] on icon at bounding box center [30, 267] width 10 height 10
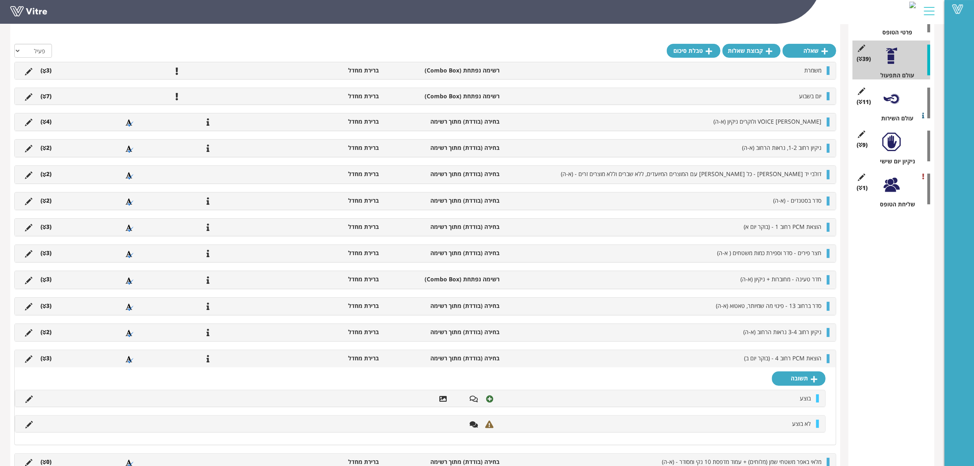
scroll to position [153, 0]
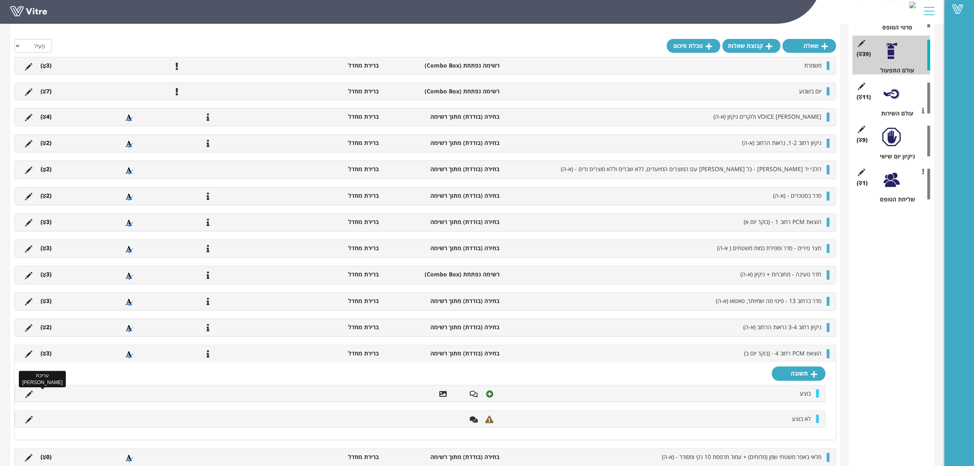
click at [29, 397] on icon at bounding box center [28, 393] width 7 height 7
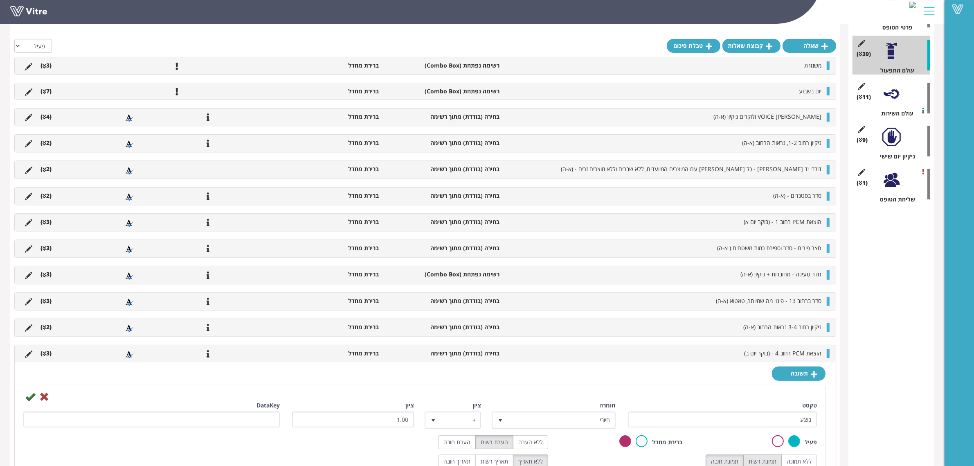
click at [756, 461] on label "תמונת רשות" at bounding box center [762, 461] width 38 height 14
radio input "true"
click at [31, 399] on icon at bounding box center [30, 397] width 10 height 10
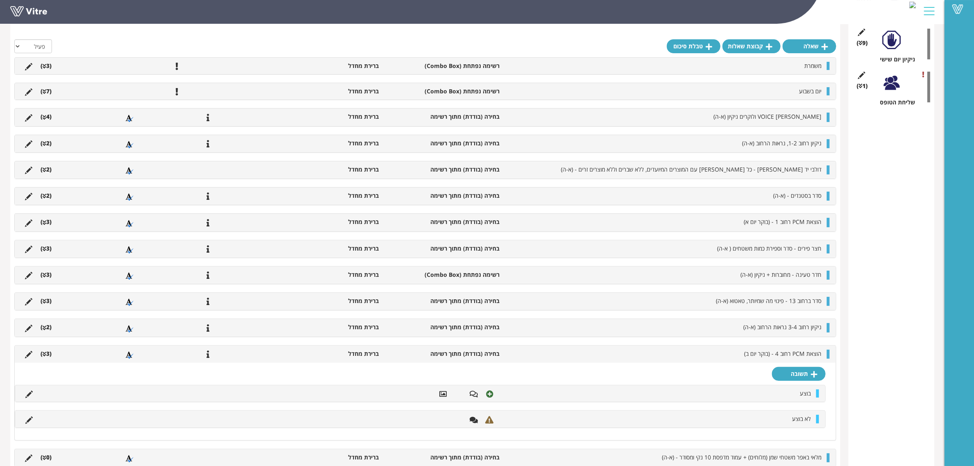
scroll to position [256, 0]
click at [30, 422] on icon at bounding box center [28, 419] width 7 height 7
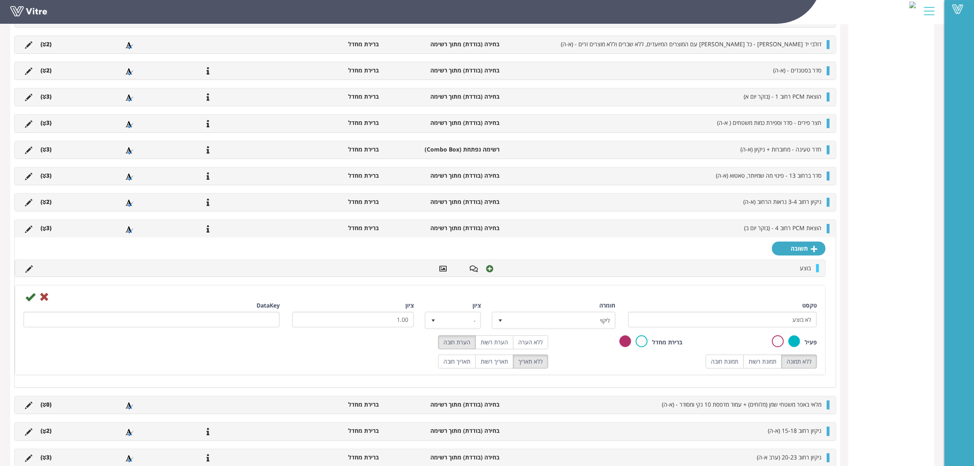
scroll to position [409, 0]
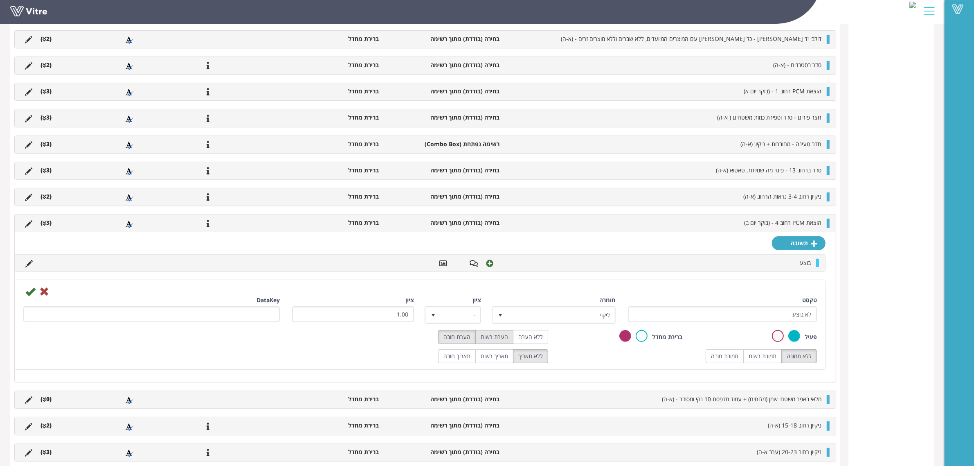
click at [506, 342] on label "הערת רשות" at bounding box center [494, 337] width 38 height 14
radio input "true"
click at [749, 358] on label "תמונת רשות" at bounding box center [762, 356] width 38 height 14
radio input "true"
click at [33, 296] on icon at bounding box center [30, 291] width 10 height 10
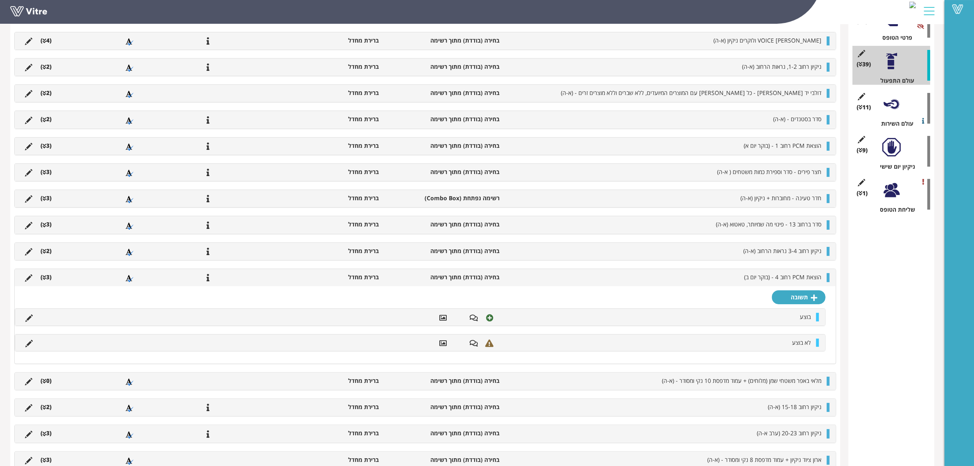
scroll to position [153, 0]
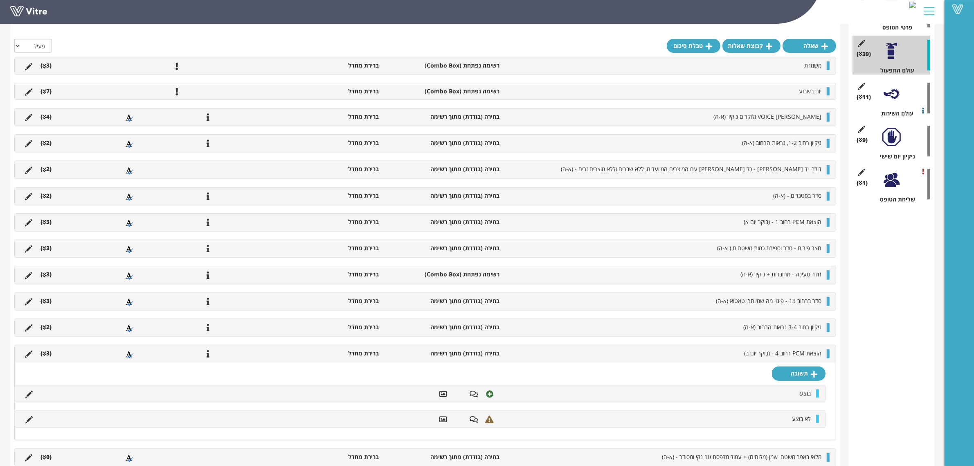
click at [48, 357] on li "(3 )" at bounding box center [45, 353] width 19 height 8
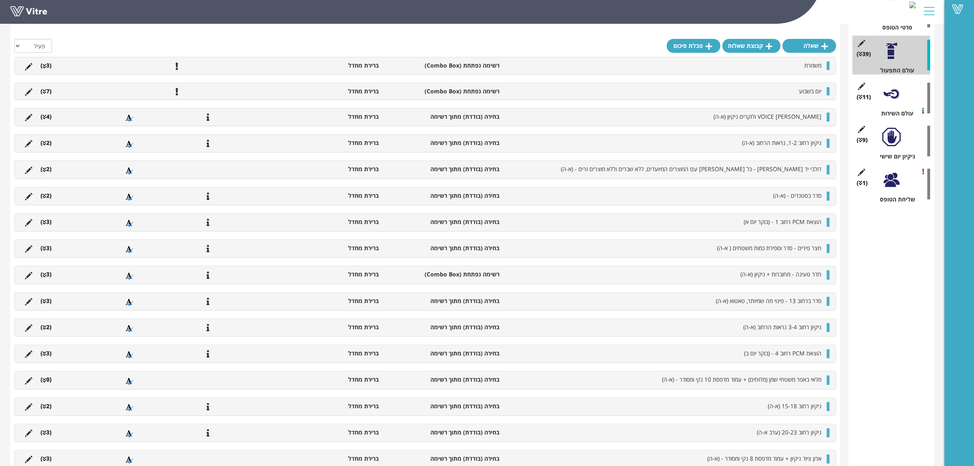
click at [47, 383] on li "(0 )" at bounding box center [45, 379] width 19 height 8
click at [812, 404] on icon at bounding box center [814, 399] width 7 height 7
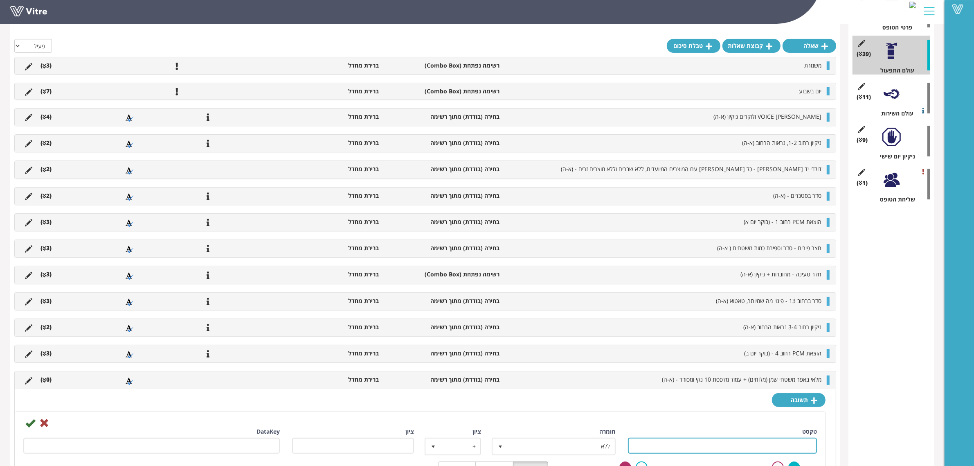
click at [700, 444] on input "טקסט" at bounding box center [722, 445] width 189 height 16
type input "בוצע"
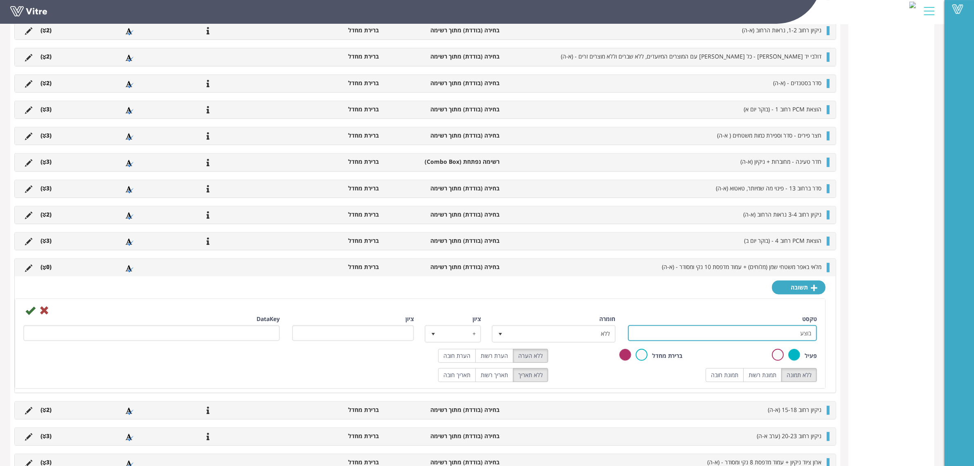
scroll to position [409, 0]
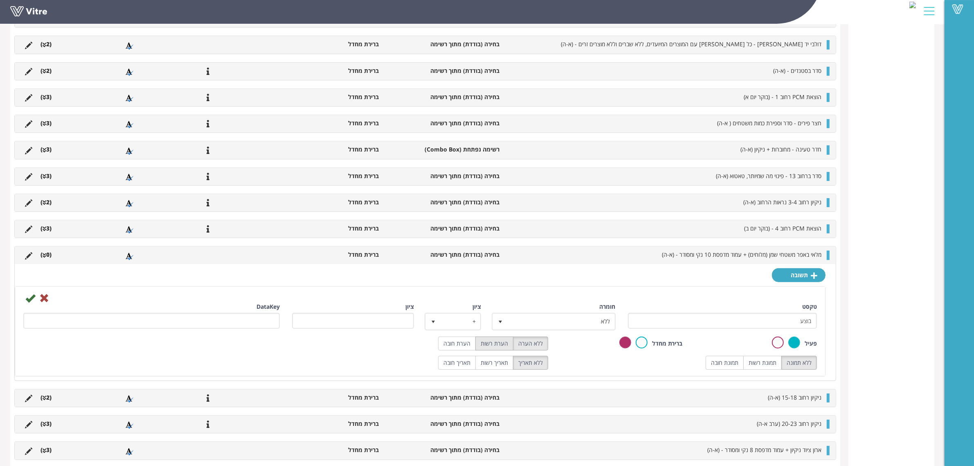
click at [494, 348] on label "הערת רשות" at bounding box center [494, 343] width 38 height 14
radio input "true"
click at [760, 367] on label "תמונת רשות" at bounding box center [762, 363] width 38 height 14
radio input "true"
click at [31, 301] on icon at bounding box center [30, 298] width 10 height 10
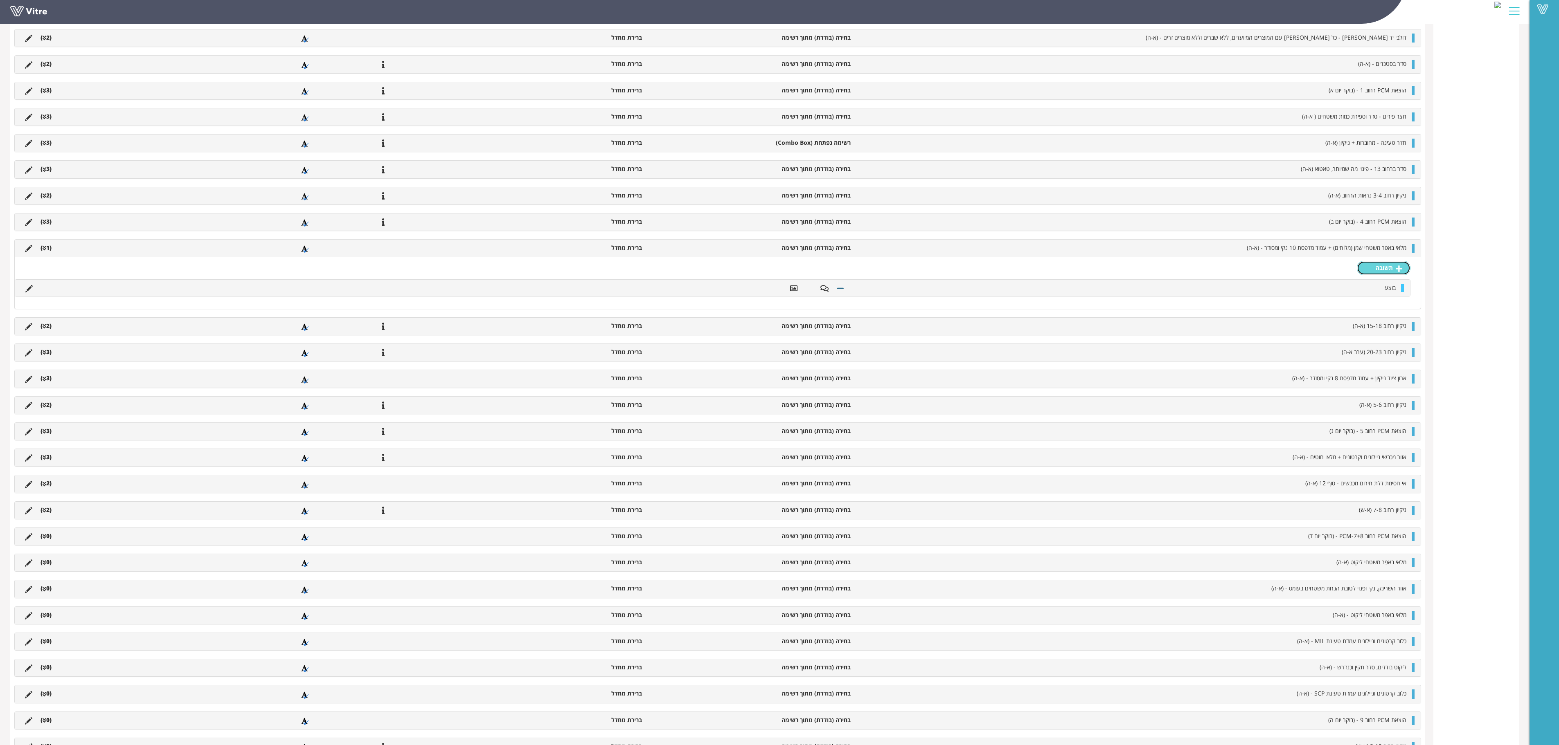
click at [974, 275] on link "תשובה" at bounding box center [1384, 268] width 54 height 14
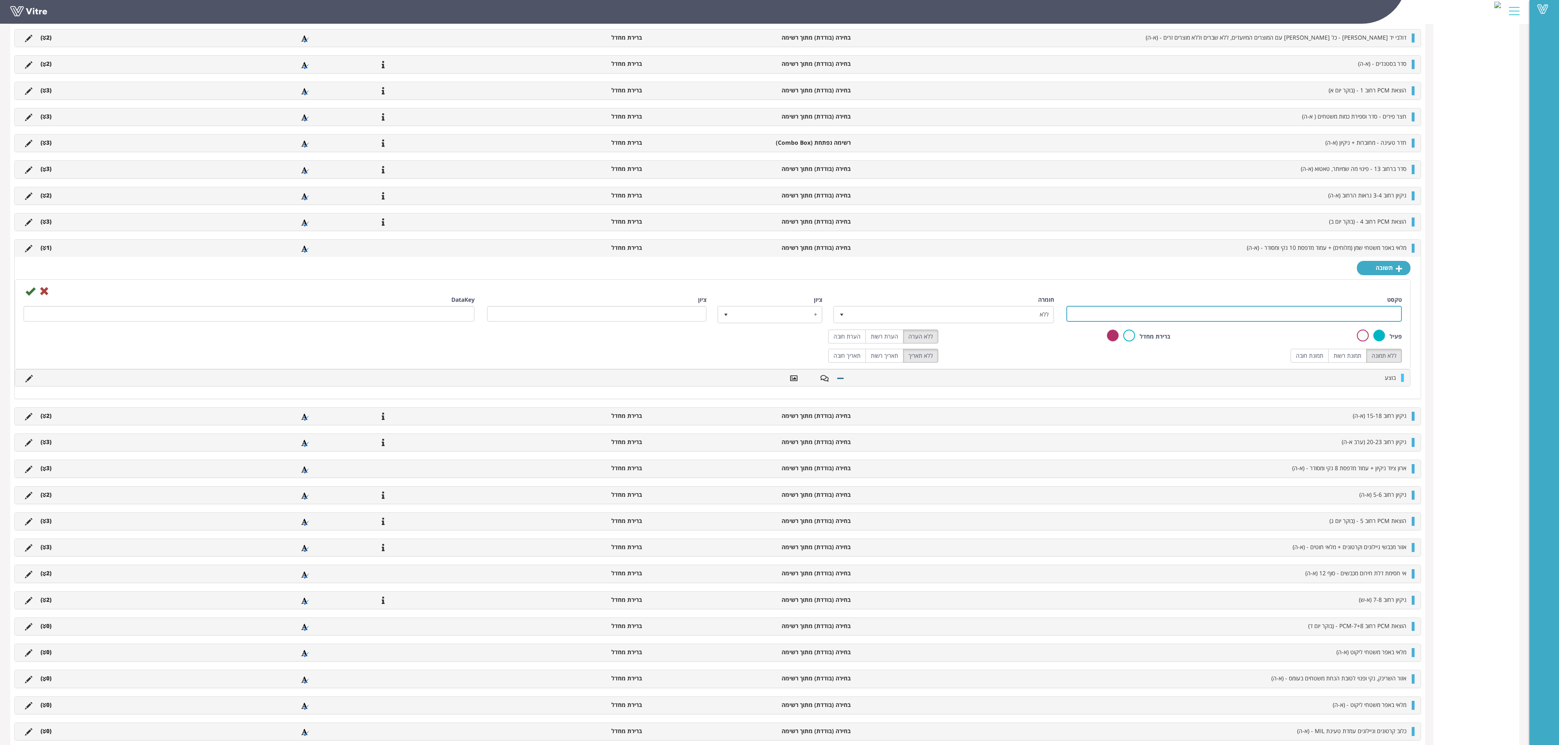
click at [974, 322] on input "טקסט" at bounding box center [1233, 314] width 335 height 16
type input "לא בוצע"
click at [895, 344] on label "הערת רשות" at bounding box center [884, 337] width 38 height 14
radio input "true"
click at [974, 363] on label "תמונת רשות" at bounding box center [1347, 356] width 38 height 14
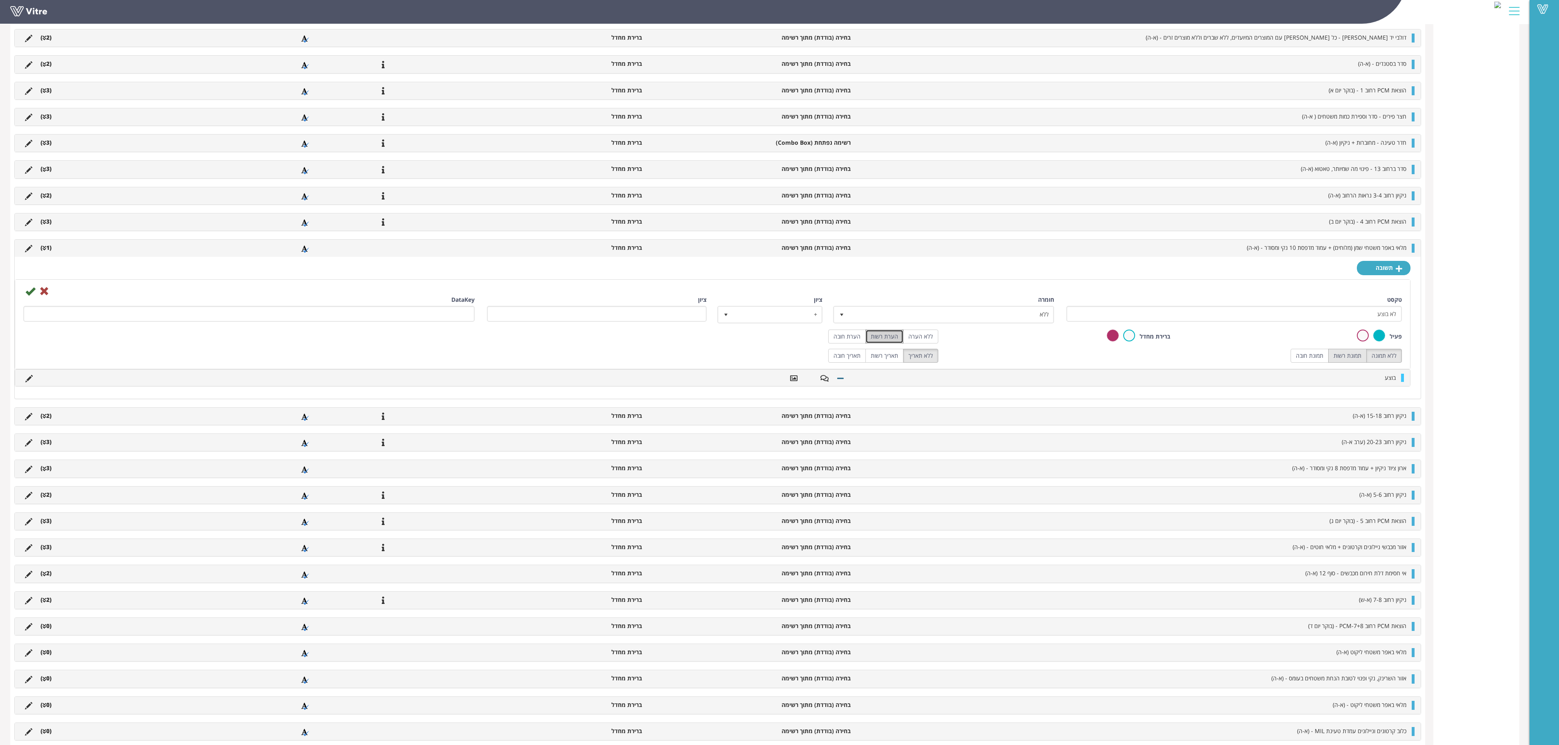
radio input "true"
click at [34, 296] on icon at bounding box center [30, 291] width 10 height 10
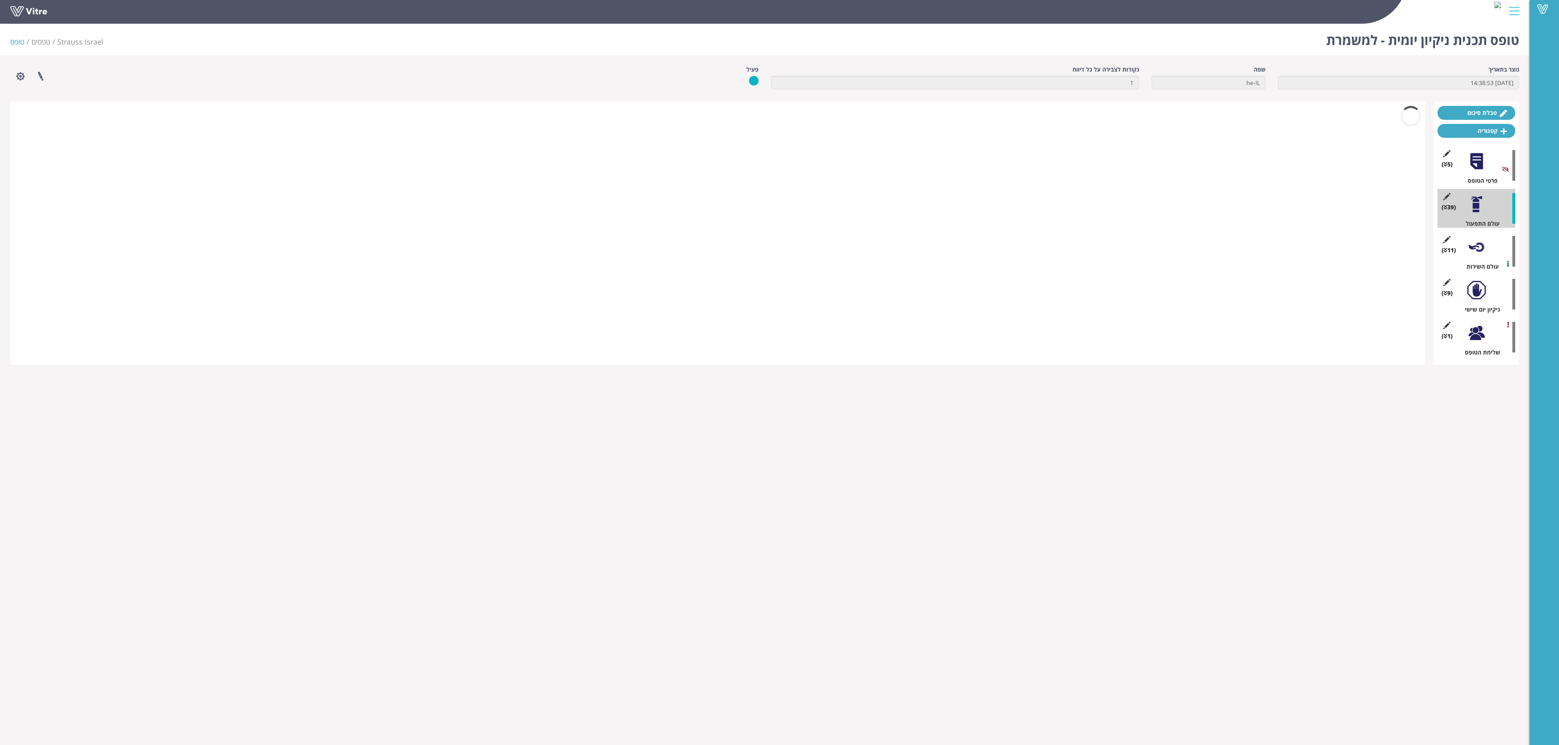
scroll to position [0, 0]
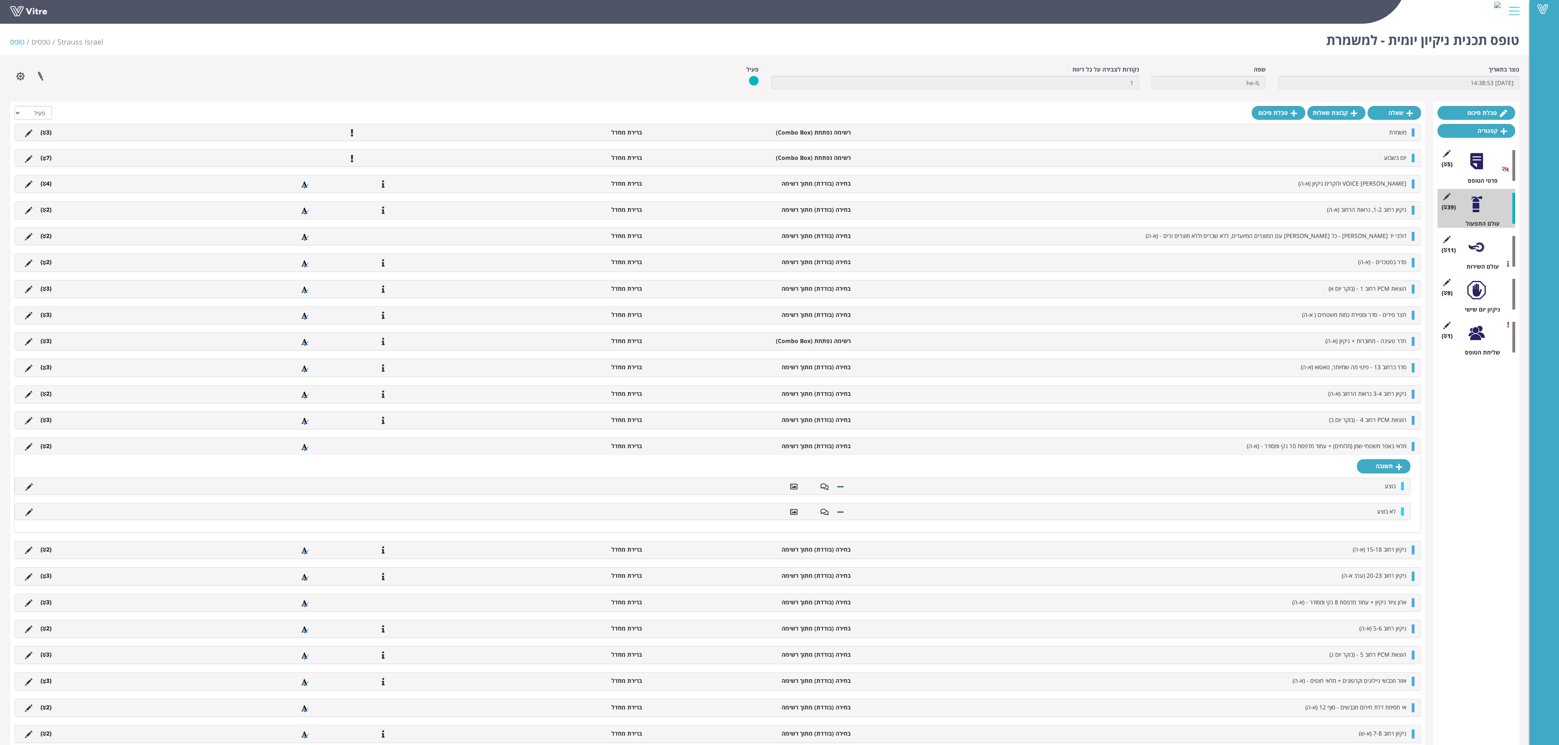
click at [52, 450] on li "(2 )" at bounding box center [45, 446] width 19 height 8
click at [48, 465] on li "(2 )" at bounding box center [45, 472] width 19 height 8
click at [30, 465] on icon at bounding box center [28, 513] width 7 height 7
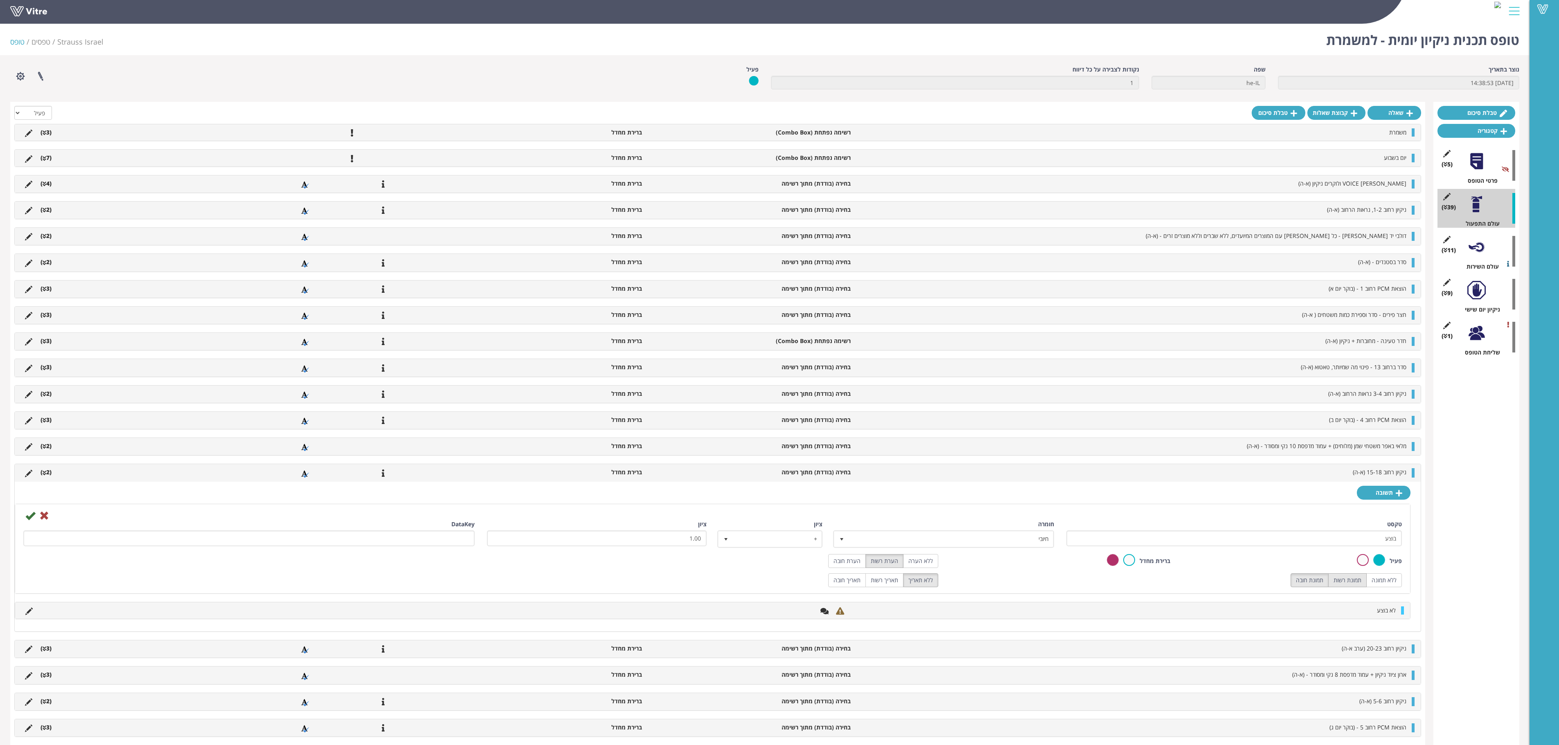
click at [974, 465] on label "תמונת רשות" at bounding box center [1347, 581] width 38 height 14
radio input "true"
click at [30, 465] on icon at bounding box center [30, 516] width 10 height 10
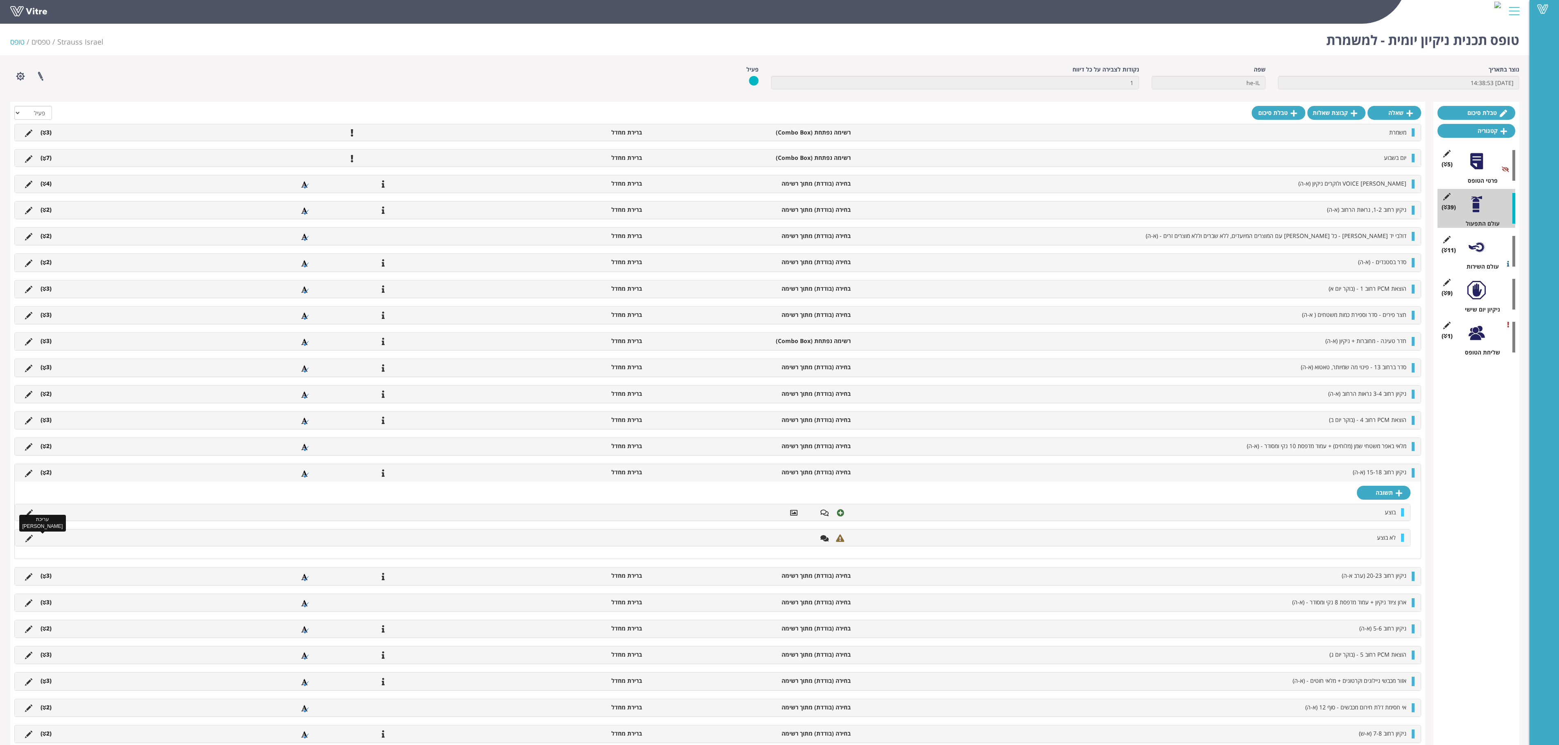
click at [29, 465] on icon at bounding box center [28, 538] width 7 height 7
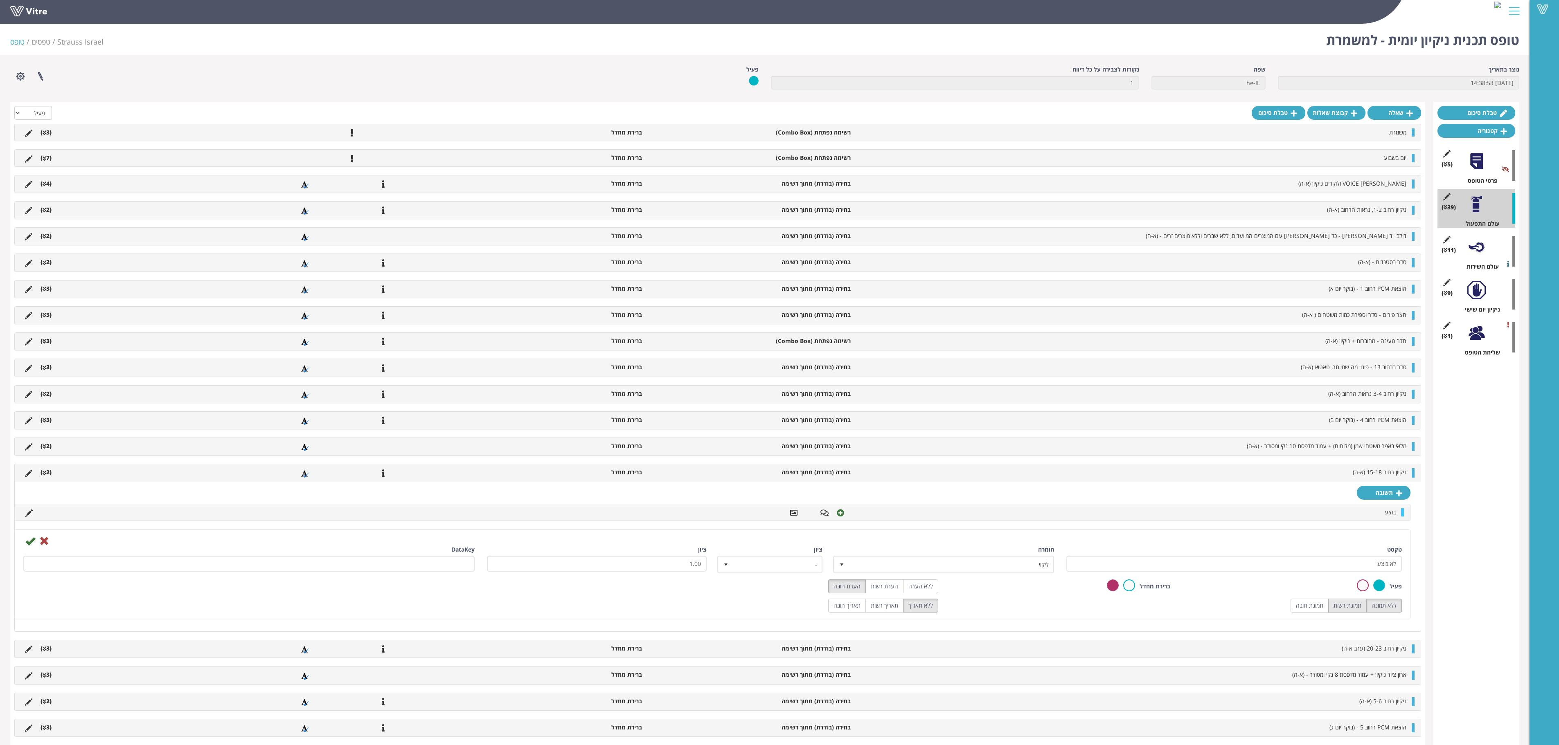
click at [974, 465] on label "תמונת רשות" at bounding box center [1347, 606] width 38 height 14
radio input "true"
click at [878, 465] on label "הערת רשות" at bounding box center [884, 587] width 38 height 14
radio input "true"
click at [30, 465] on icon at bounding box center [30, 541] width 10 height 10
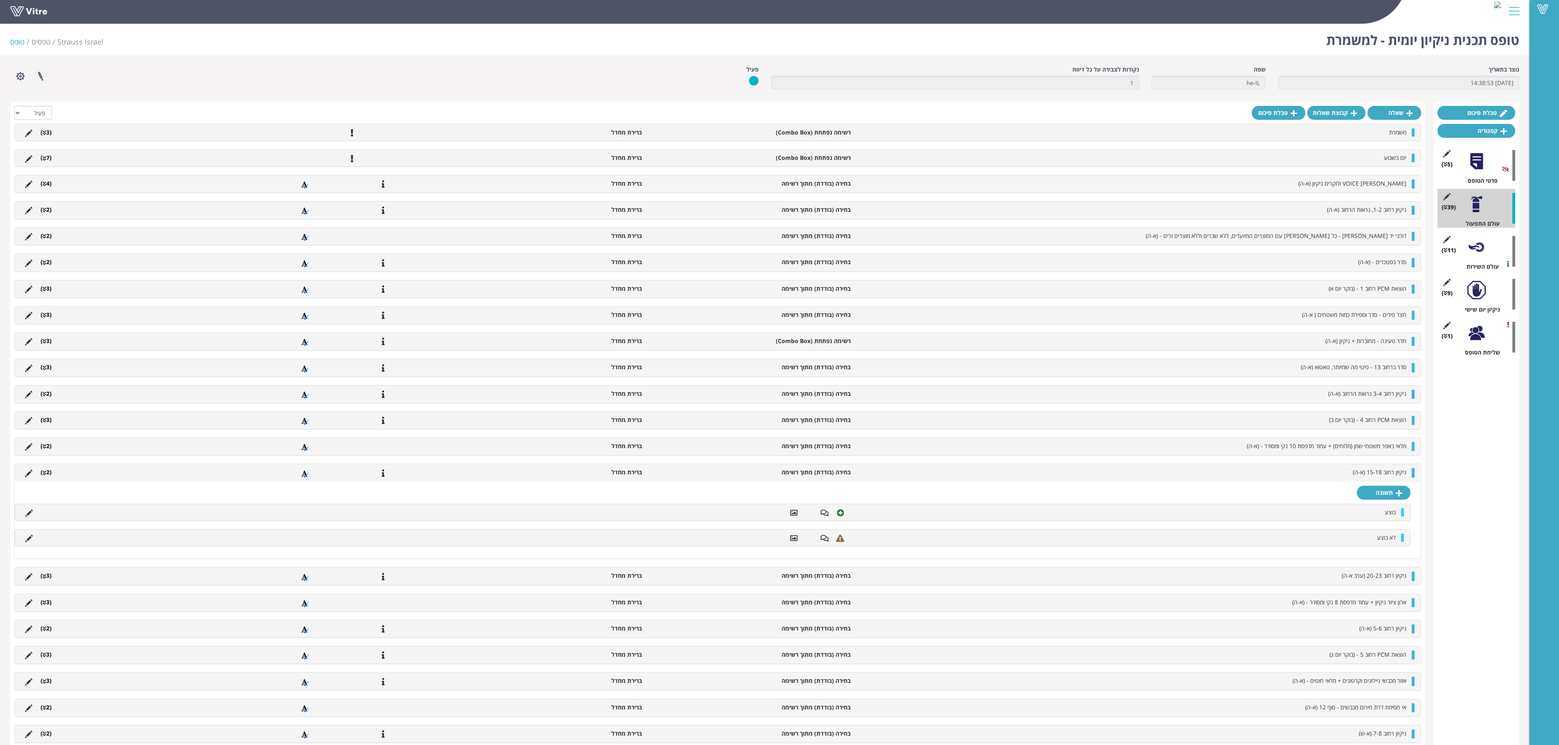
click at [46, 465] on icon at bounding box center [45, 473] width 4 height 6
click at [44, 465] on icon at bounding box center [45, 500] width 4 height 6
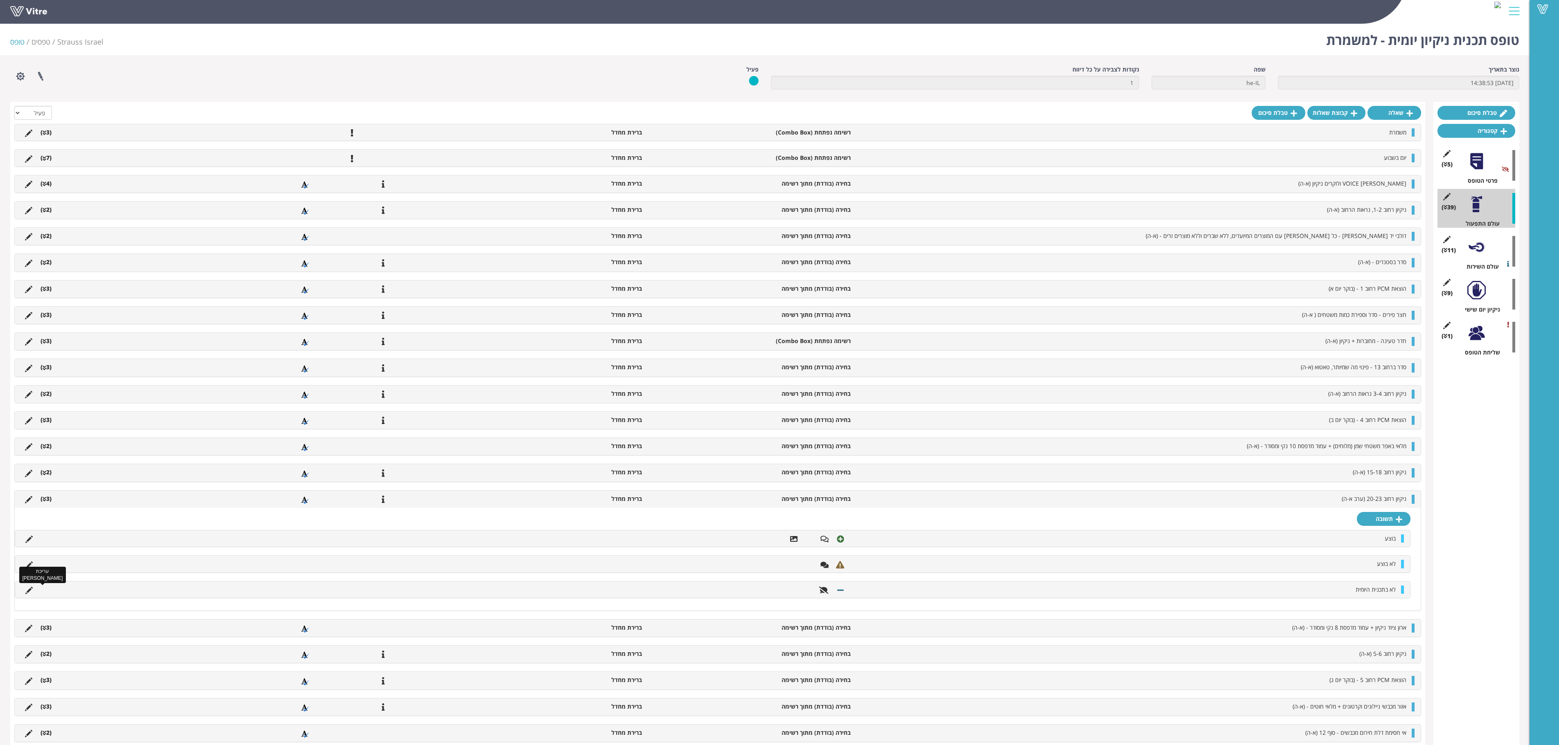
click at [29, 465] on icon at bounding box center [28, 590] width 7 height 7
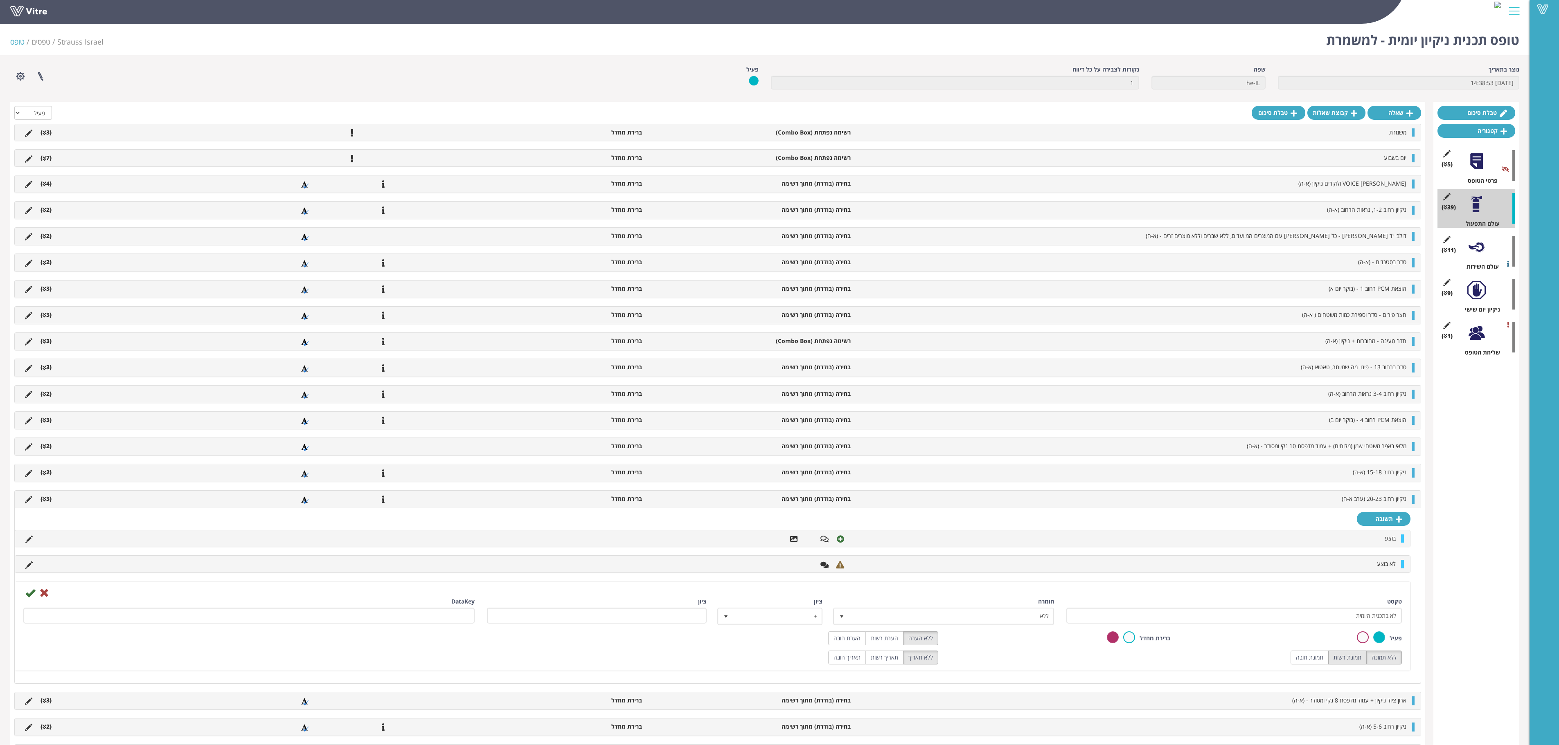
click at [974, 465] on label "תמונת רשות" at bounding box center [1347, 658] width 38 height 14
radio input "true"
click at [883, 465] on label "הערת רשות" at bounding box center [884, 639] width 38 height 14
radio input "true"
click at [29, 465] on div "DataKey" at bounding box center [248, 611] width 451 height 26
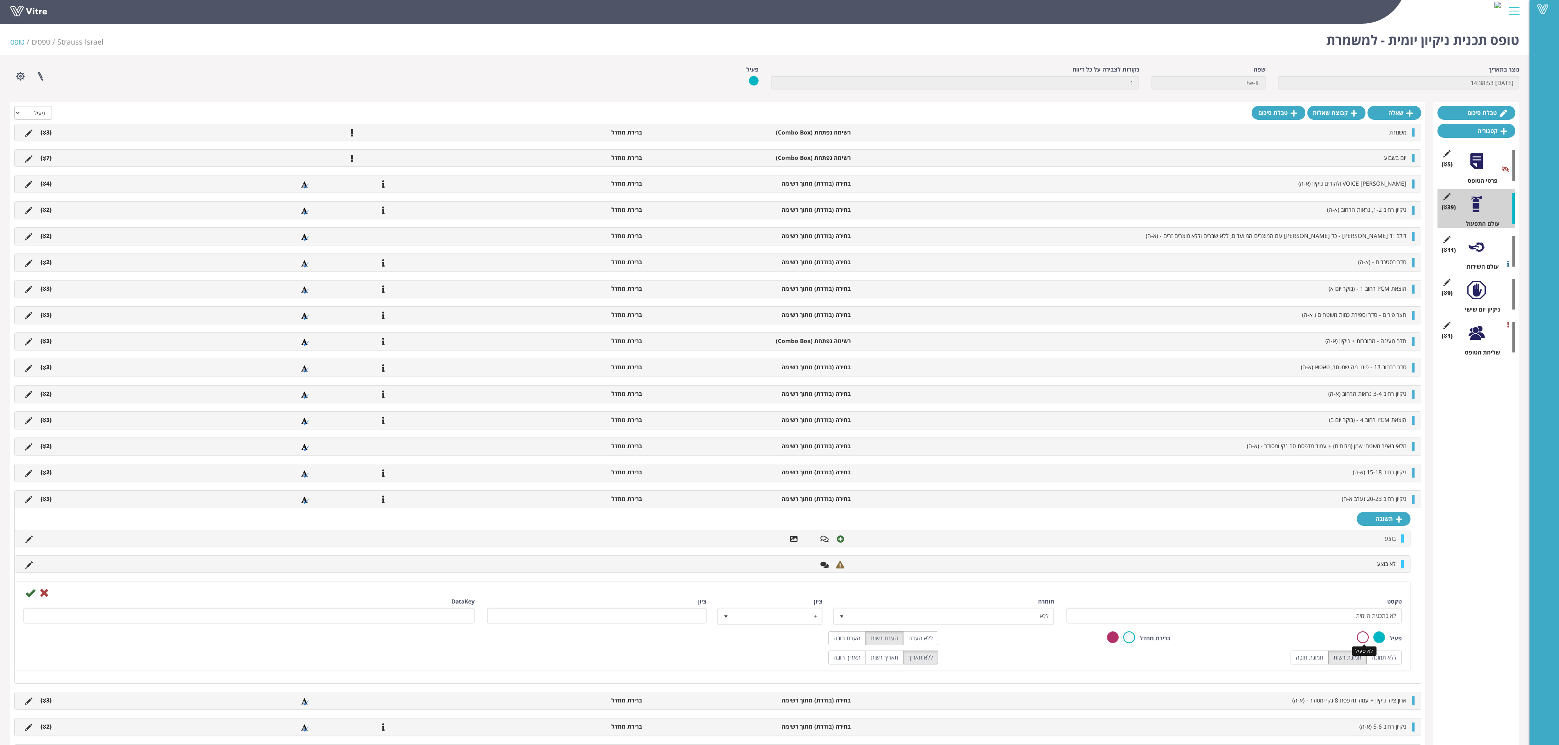
click at [974, 465] on label at bounding box center [1363, 638] width 12 height 12
click at [0, 0] on input "radio" at bounding box center [0, 0] width 0 height 0
click at [32, 465] on icon at bounding box center [30, 593] width 10 height 10
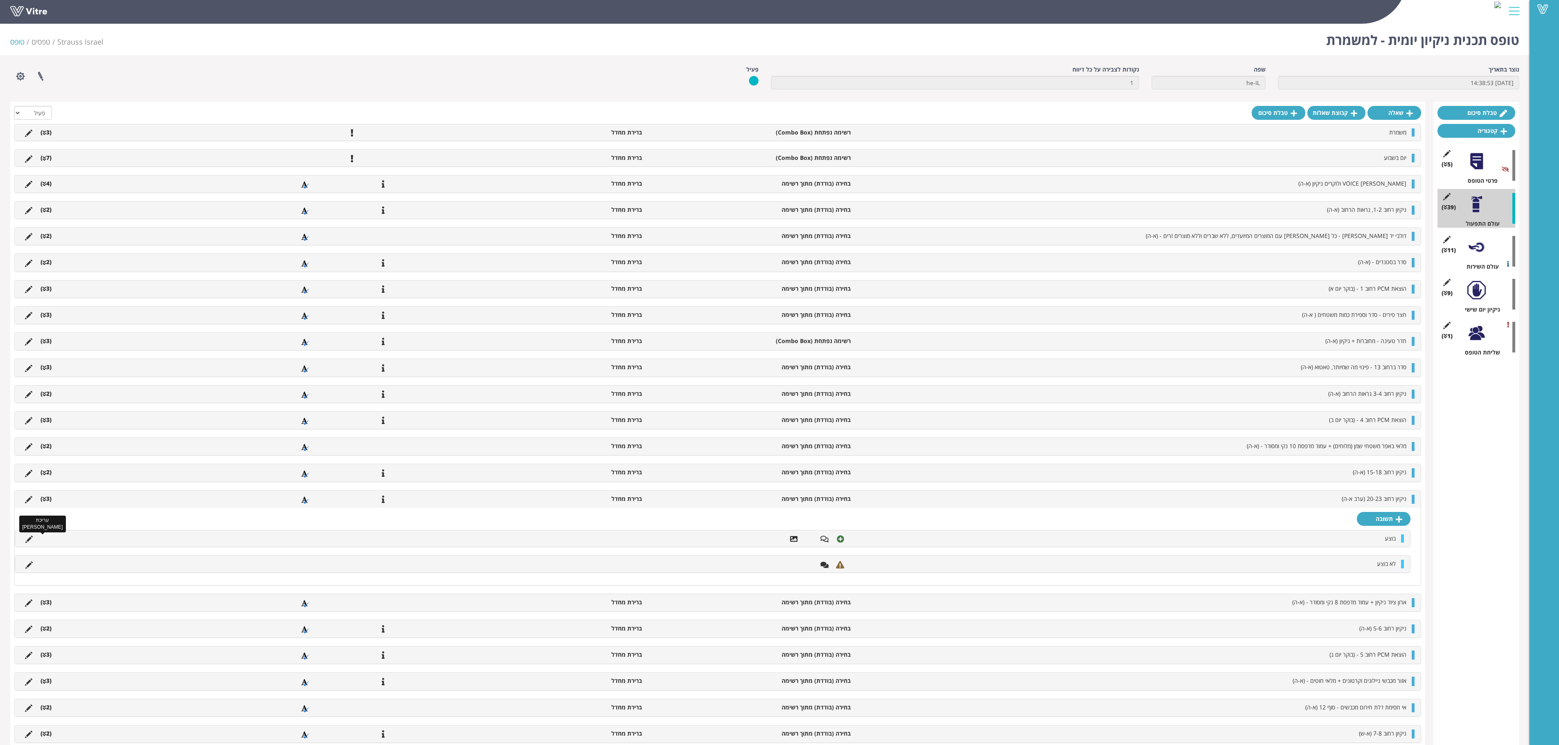
click at [29, 465] on icon at bounding box center [28, 539] width 7 height 7
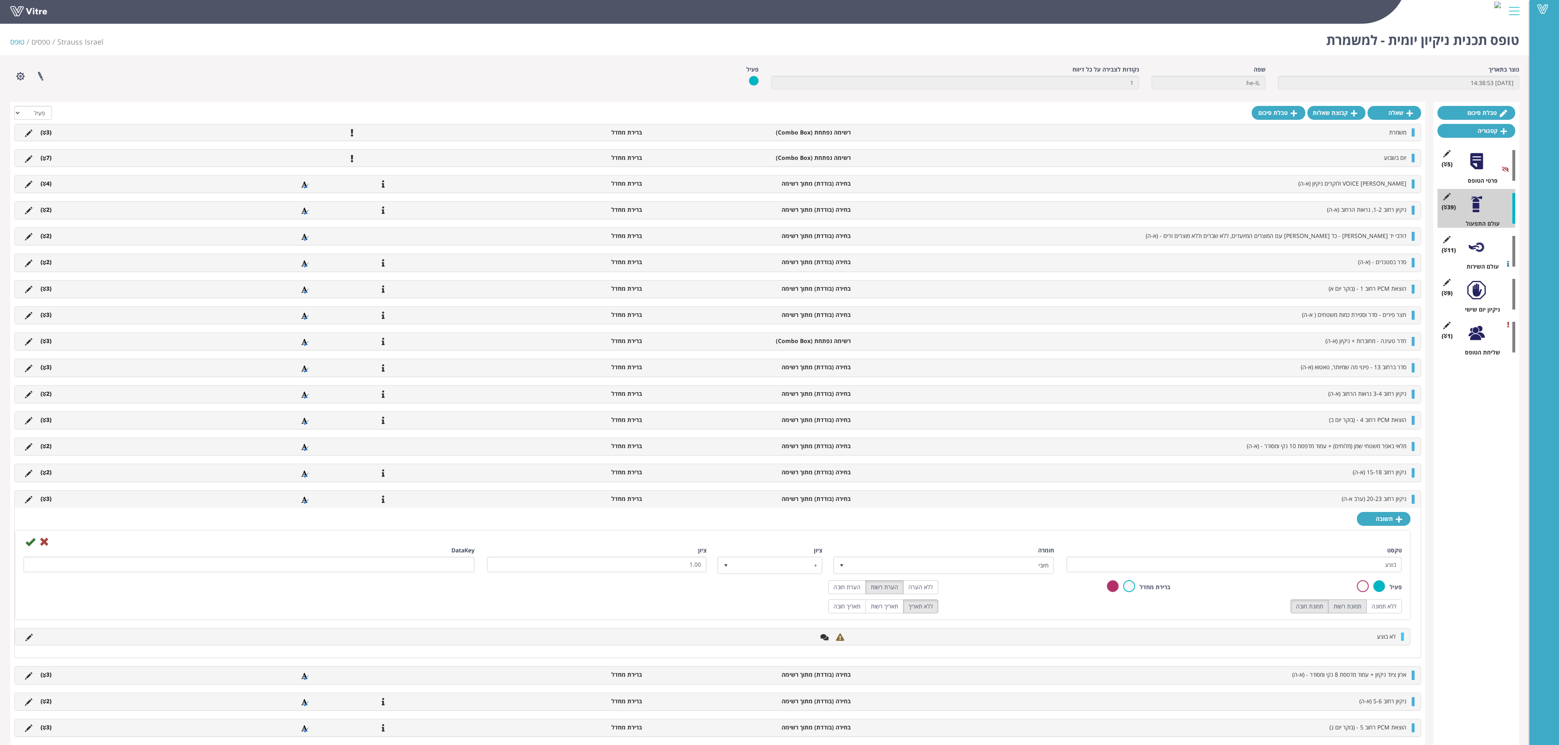
click at [974, 465] on label "תמונת רשות" at bounding box center [1347, 607] width 38 height 14
radio input "true"
click at [30, 465] on icon at bounding box center [30, 542] width 10 height 10
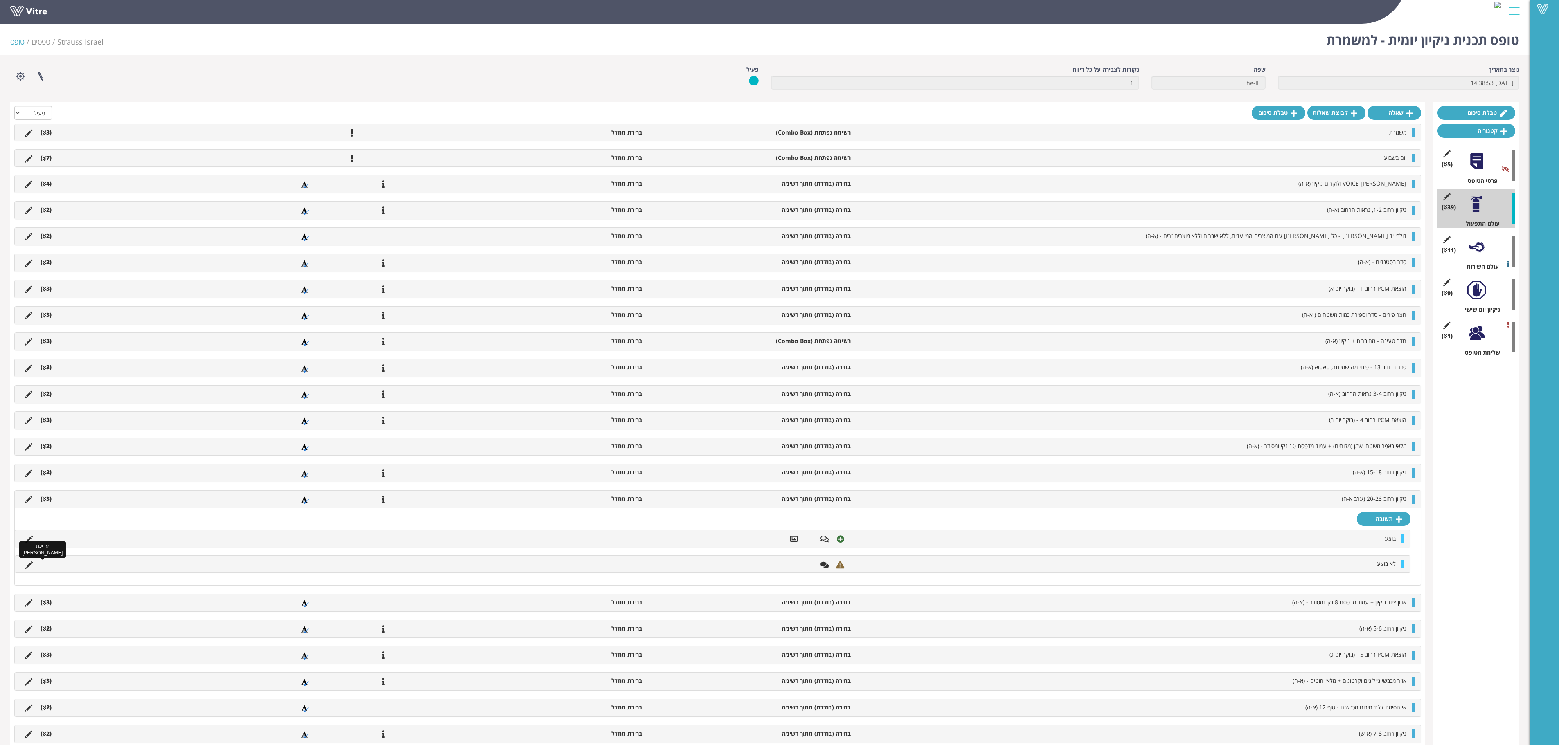
click at [29, 465] on icon at bounding box center [28, 565] width 7 height 7
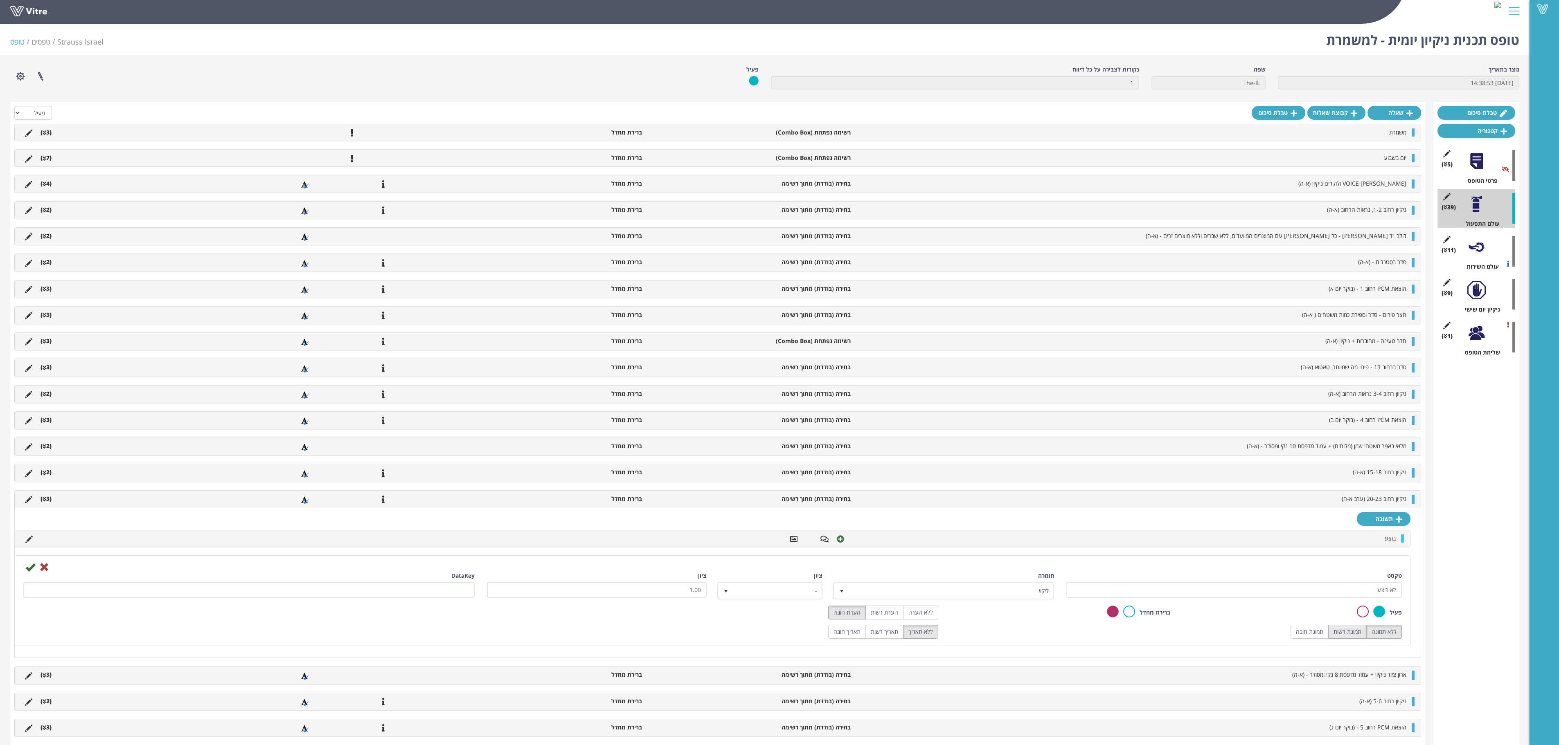
click at [974, 465] on label "תמונת רשות" at bounding box center [1347, 632] width 38 height 14
radio input "true"
click at [887, 465] on label "הערת רשות" at bounding box center [884, 613] width 38 height 14
radio input "true"
click at [29, 465] on icon at bounding box center [30, 568] width 10 height 10
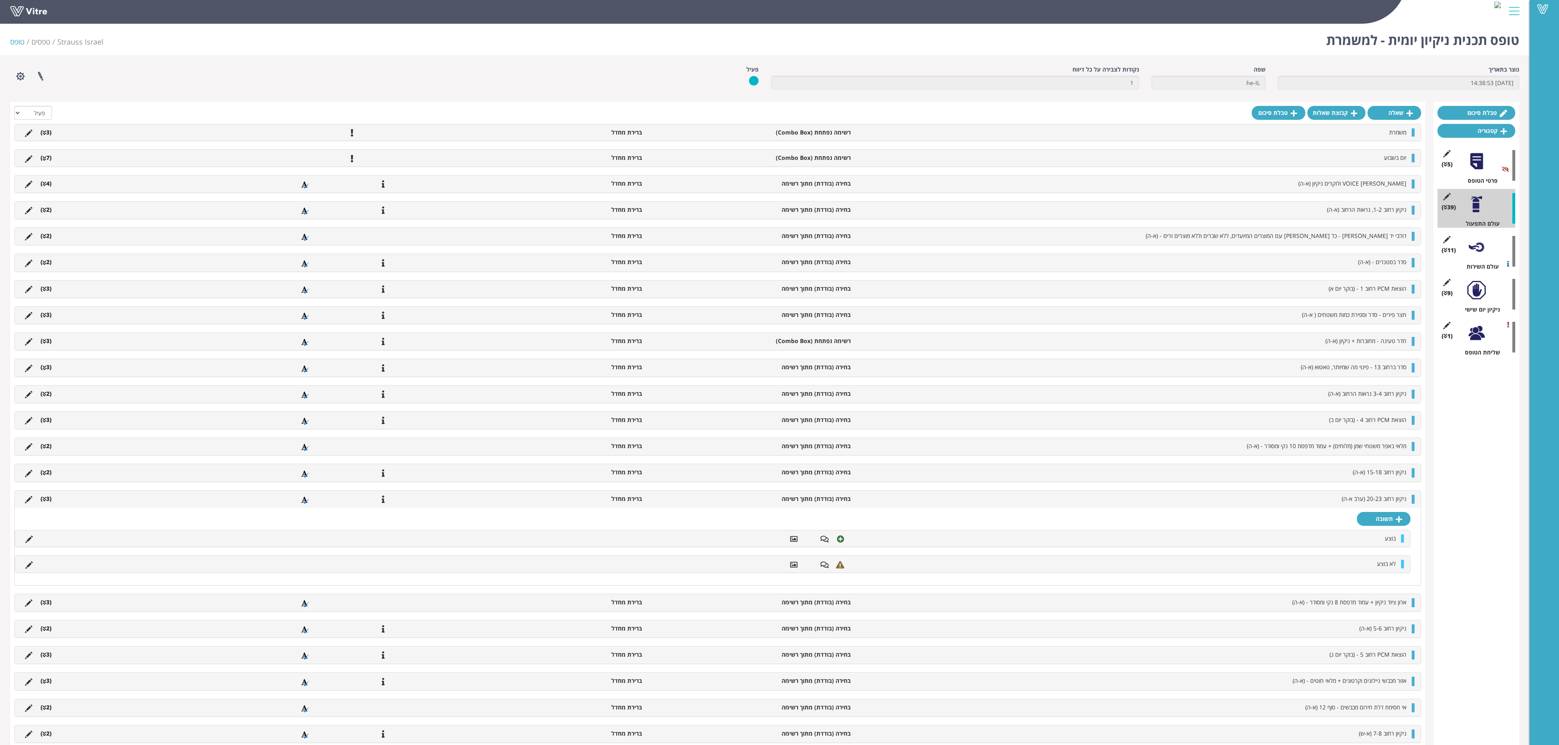
scroll to position [82, 0]
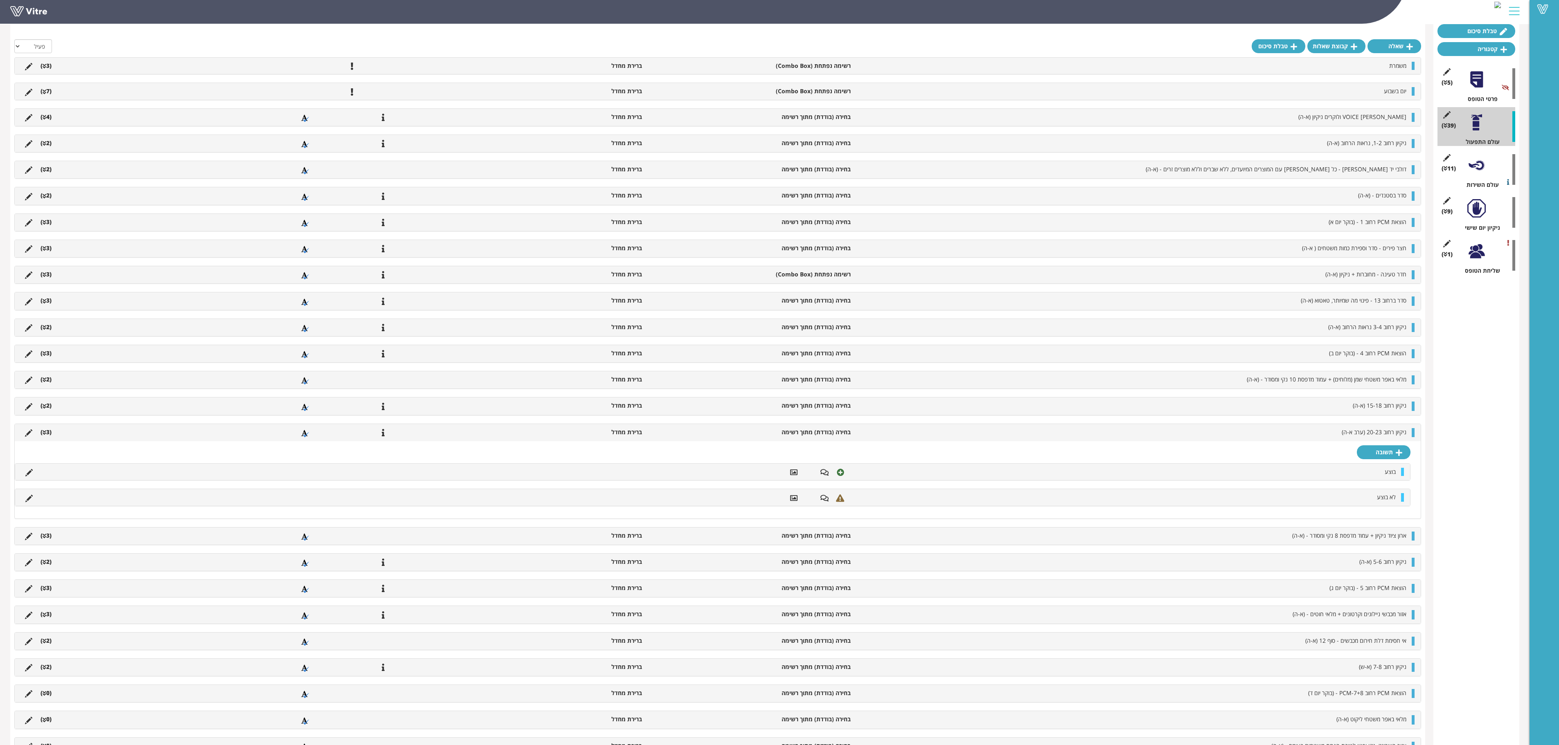
click at [42, 437] on li "(3 )" at bounding box center [45, 432] width 19 height 8
click at [45, 462] on icon at bounding box center [45, 459] width 4 height 6
click at [47, 463] on li "(3 )" at bounding box center [45, 459] width 19 height 8
click at [48, 465] on li "(2 )" at bounding box center [45, 485] width 19 height 8
click at [32, 465] on icon at bounding box center [28, 525] width 7 height 7
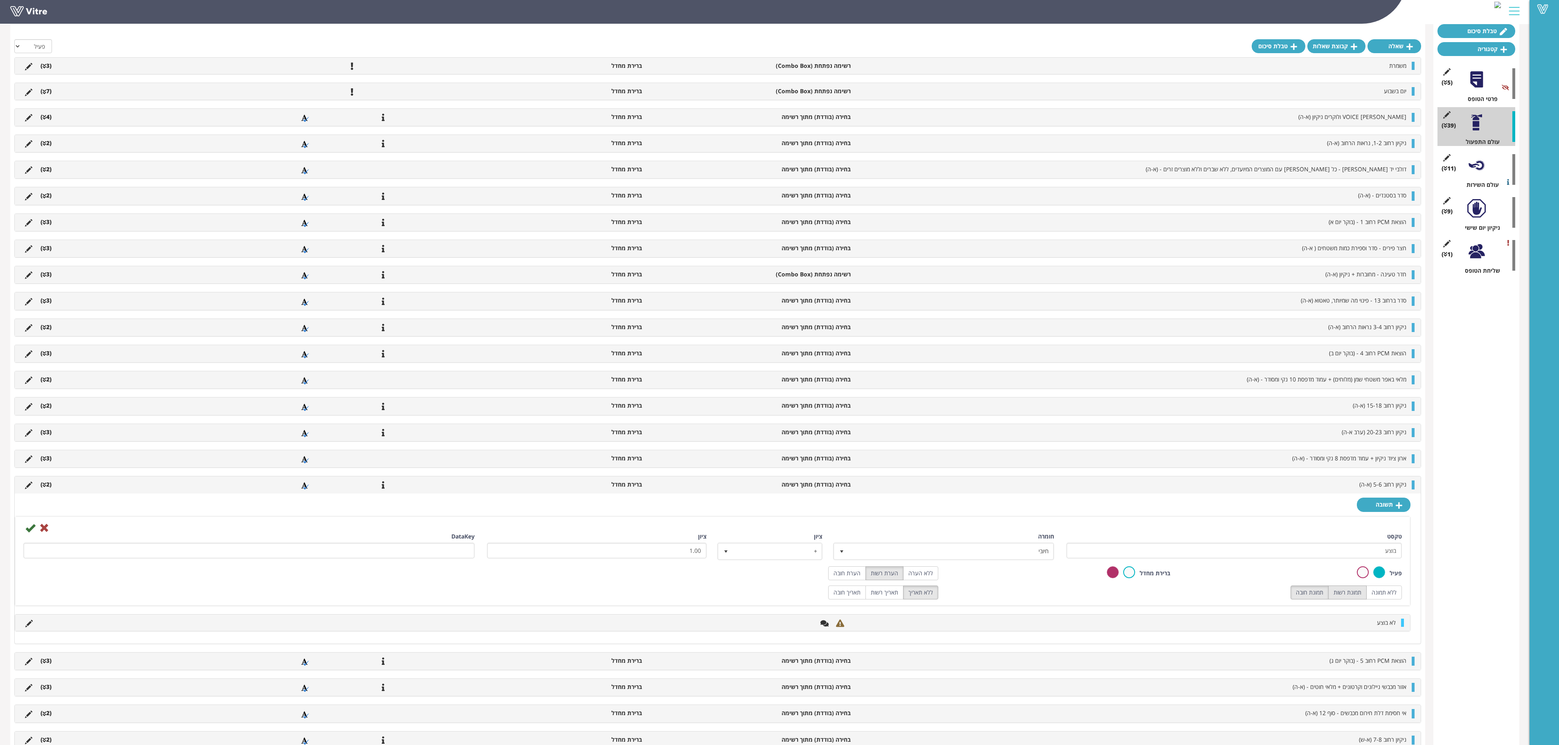
click at [974, 465] on label "תמונת רשות" at bounding box center [1347, 593] width 38 height 14
radio input "true"
click at [30, 465] on icon at bounding box center [30, 528] width 10 height 10
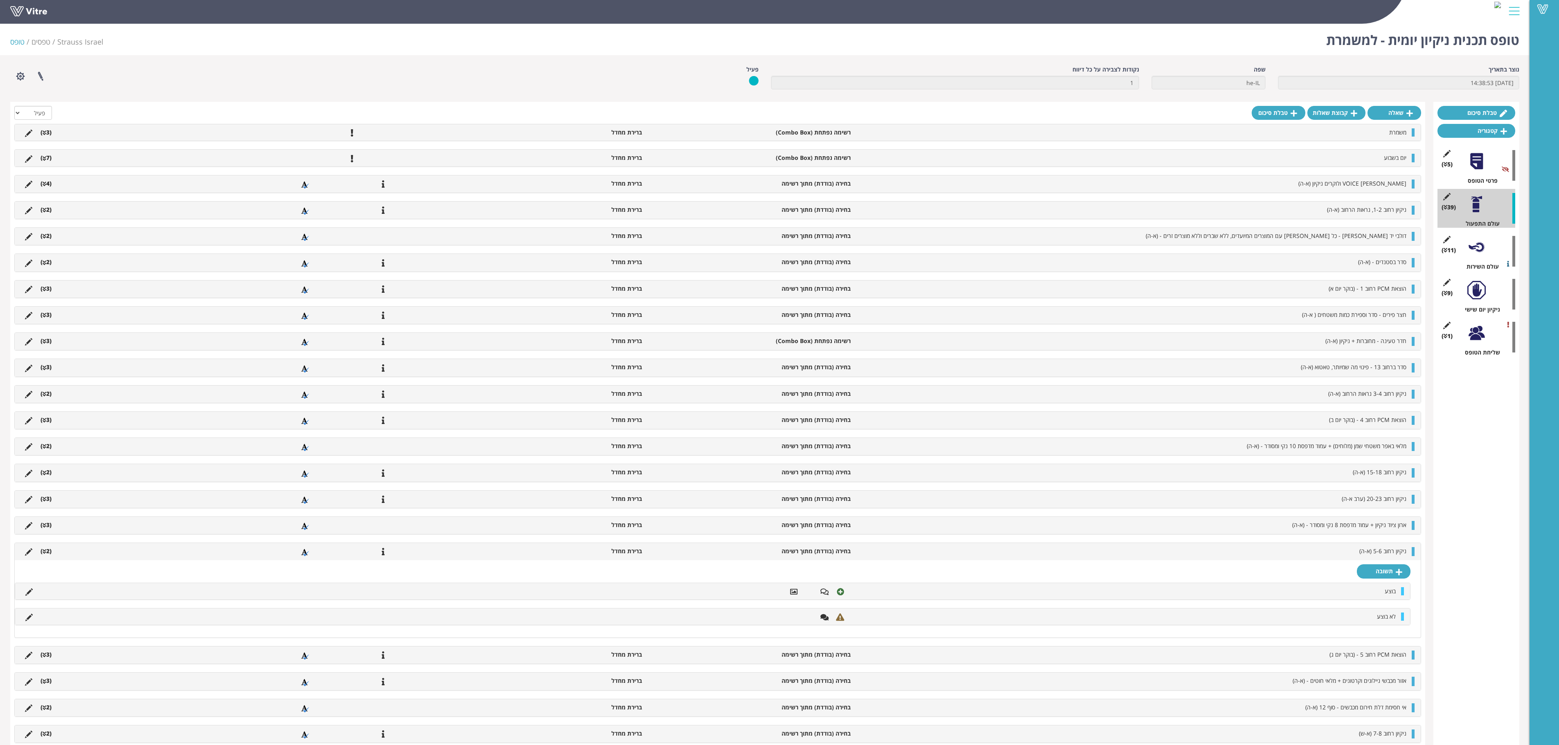
click at [25, 465] on div "לא בוצע" at bounding box center [712, 617] width 1395 height 16
click at [29, 465] on icon at bounding box center [28, 617] width 7 height 7
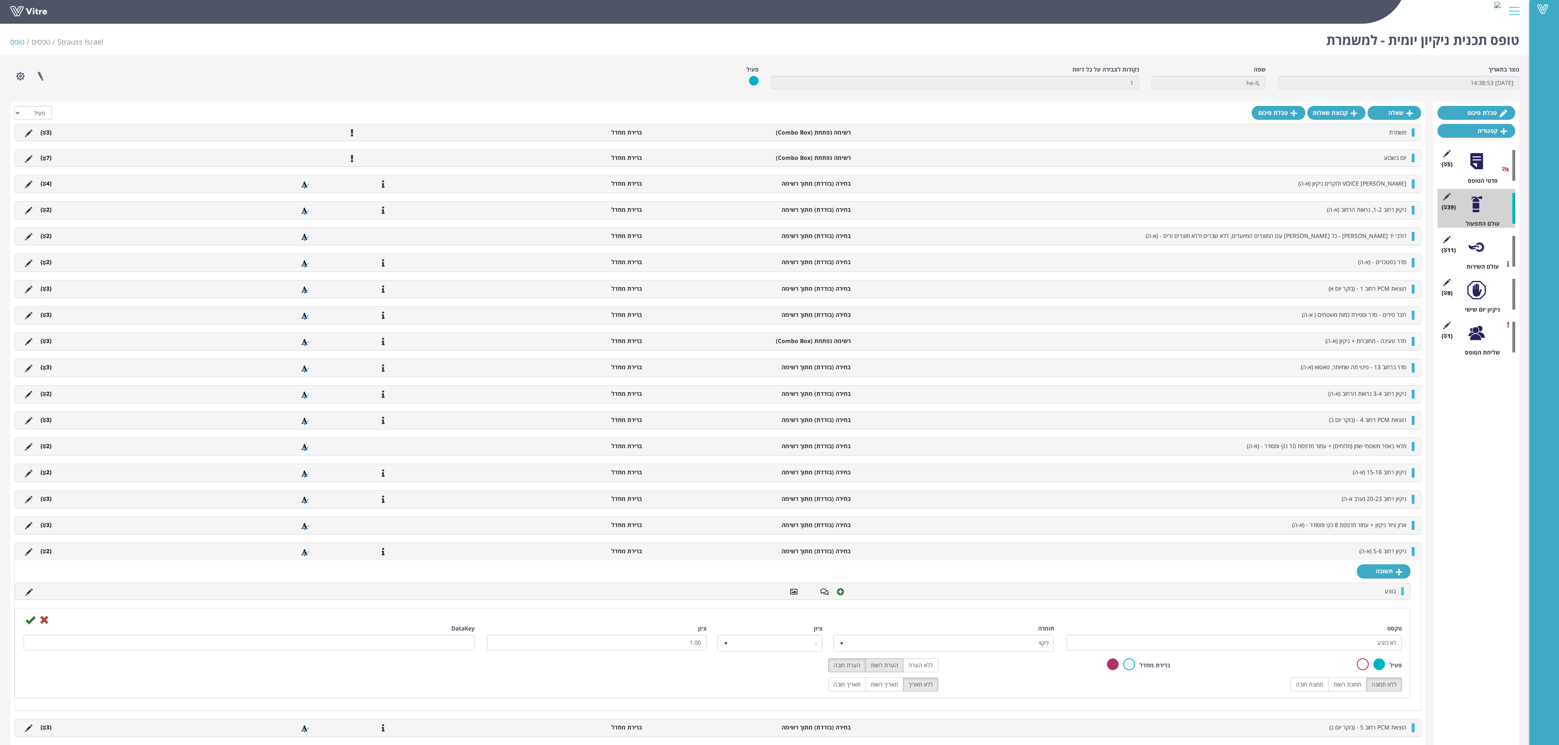
click at [874, 465] on label "הערת רשות" at bounding box center [884, 666] width 38 height 14
radio input "true"
click at [974, 465] on label "תמונת רשות" at bounding box center [1347, 685] width 38 height 14
radio input "true"
click at [33, 465] on icon at bounding box center [30, 620] width 10 height 10
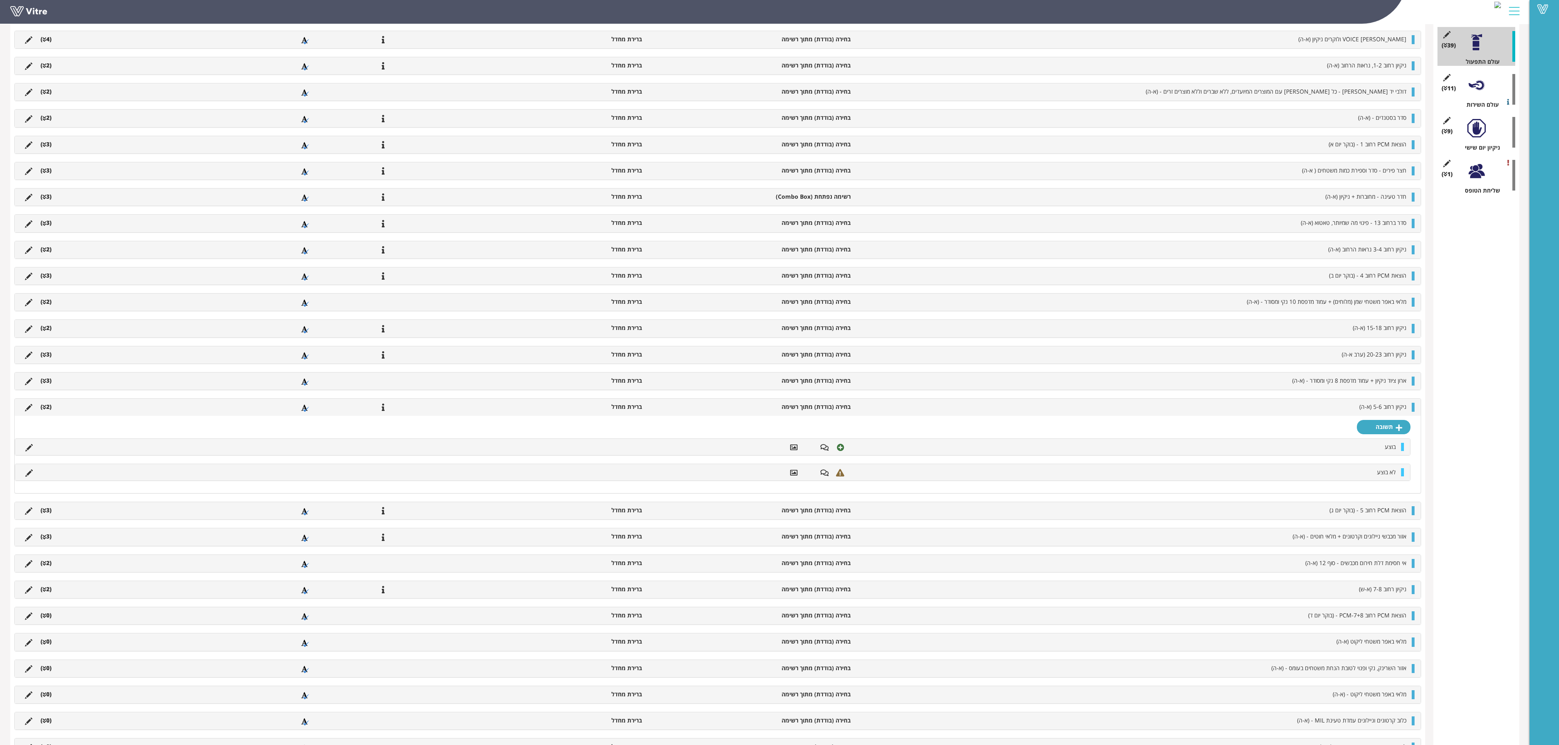
scroll to position [164, 0]
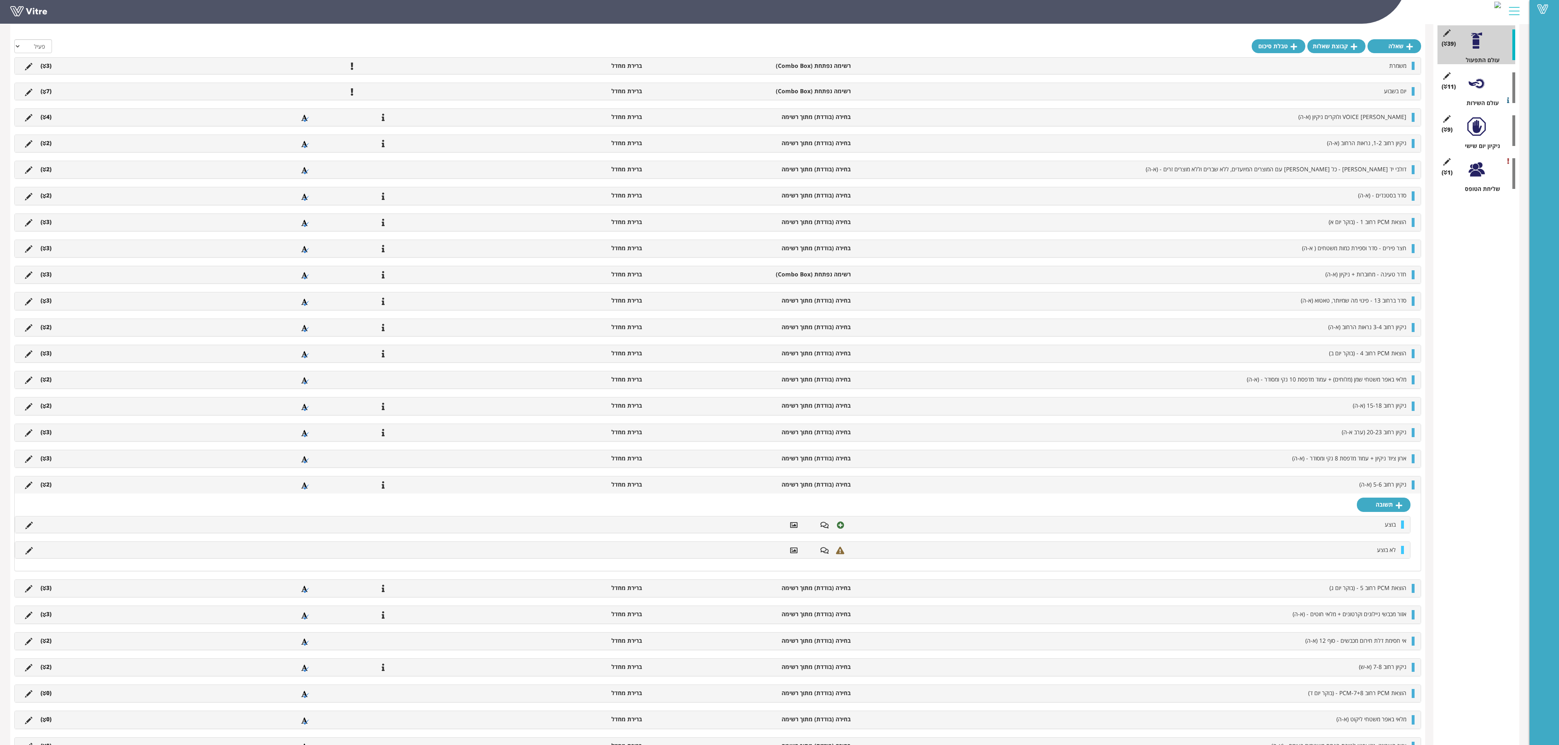
click at [43, 465] on icon at bounding box center [45, 485] width 4 height 6
click at [45, 465] on icon at bounding box center [45, 512] width 4 height 6
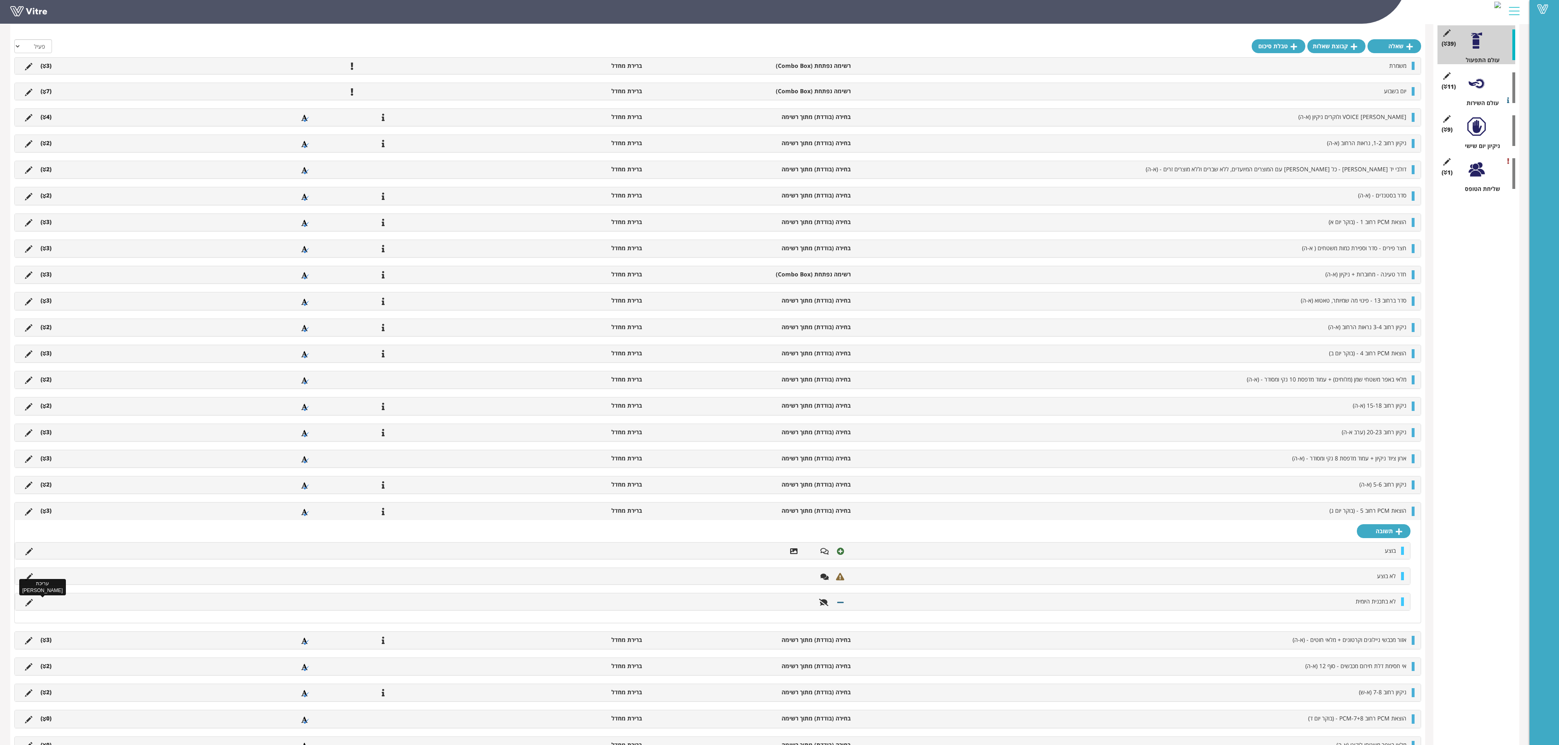
click at [27, 465] on icon at bounding box center [28, 602] width 7 height 7
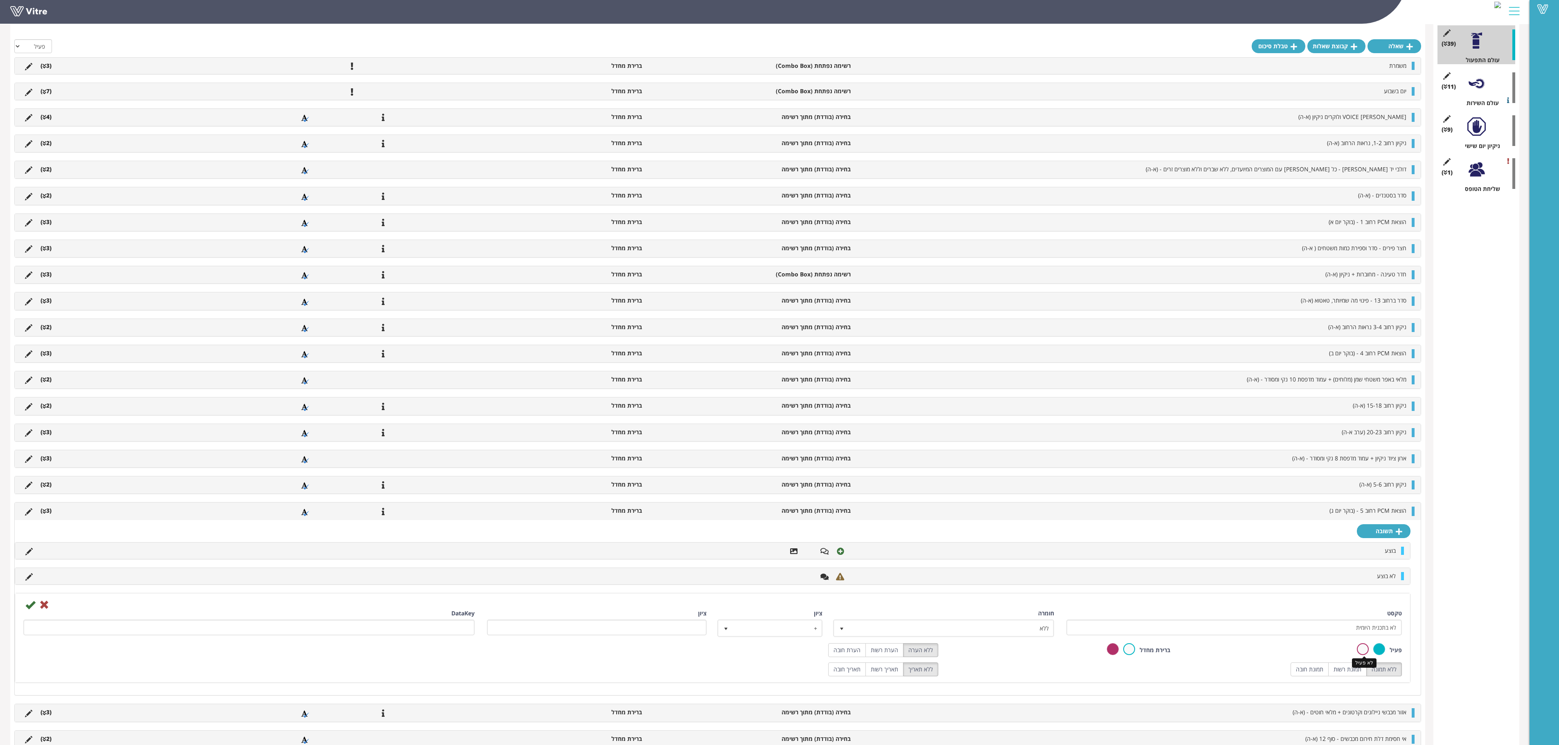
drag, startPoint x: 1362, startPoint y: 662, endPoint x: 1156, endPoint y: 664, distance: 206.2
click at [974, 465] on label at bounding box center [1363, 650] width 12 height 12
click at [0, 0] on input "radio" at bounding box center [0, 0] width 0 height 0
click at [30, 465] on icon at bounding box center [30, 605] width 10 height 10
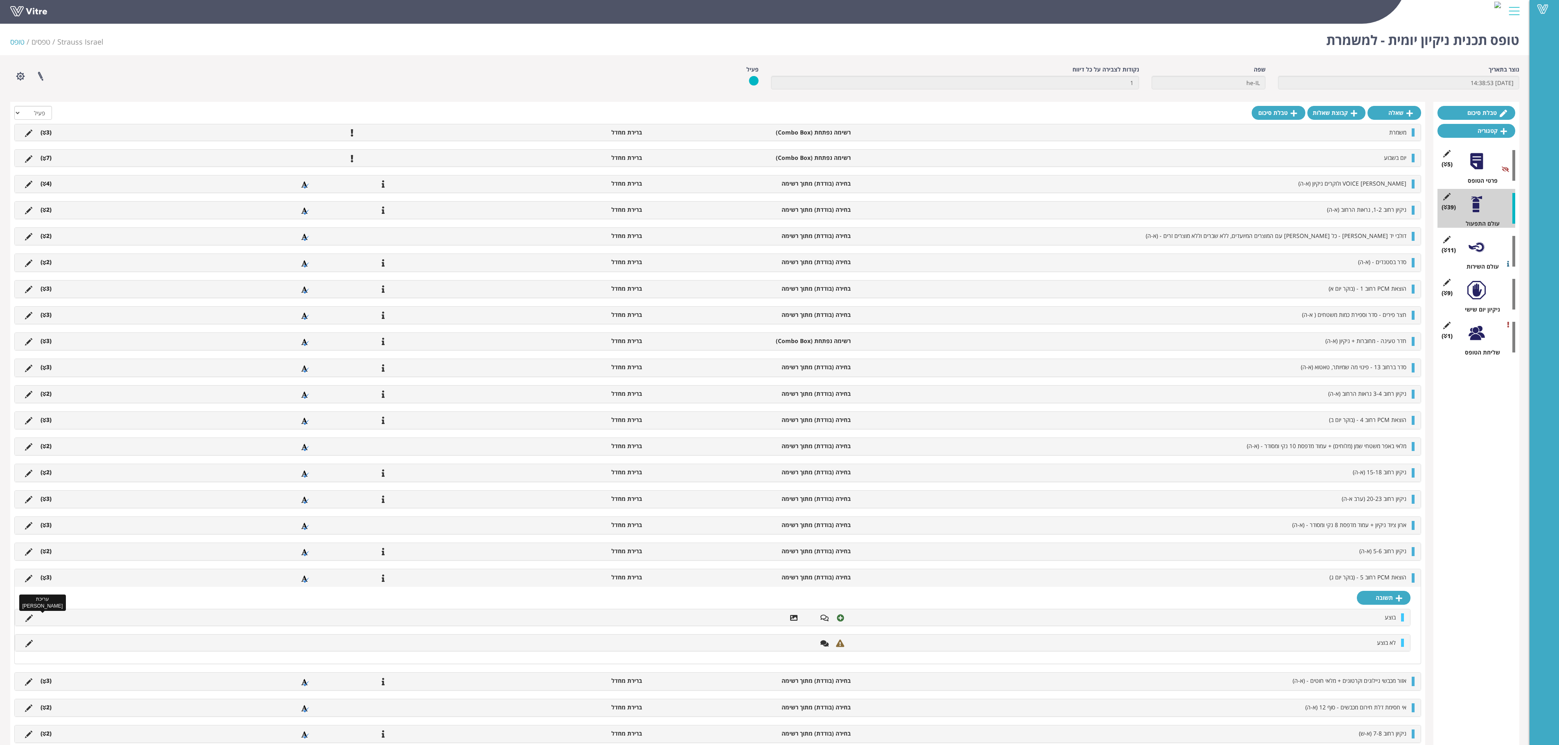
click at [29, 465] on icon at bounding box center [28, 618] width 7 height 7
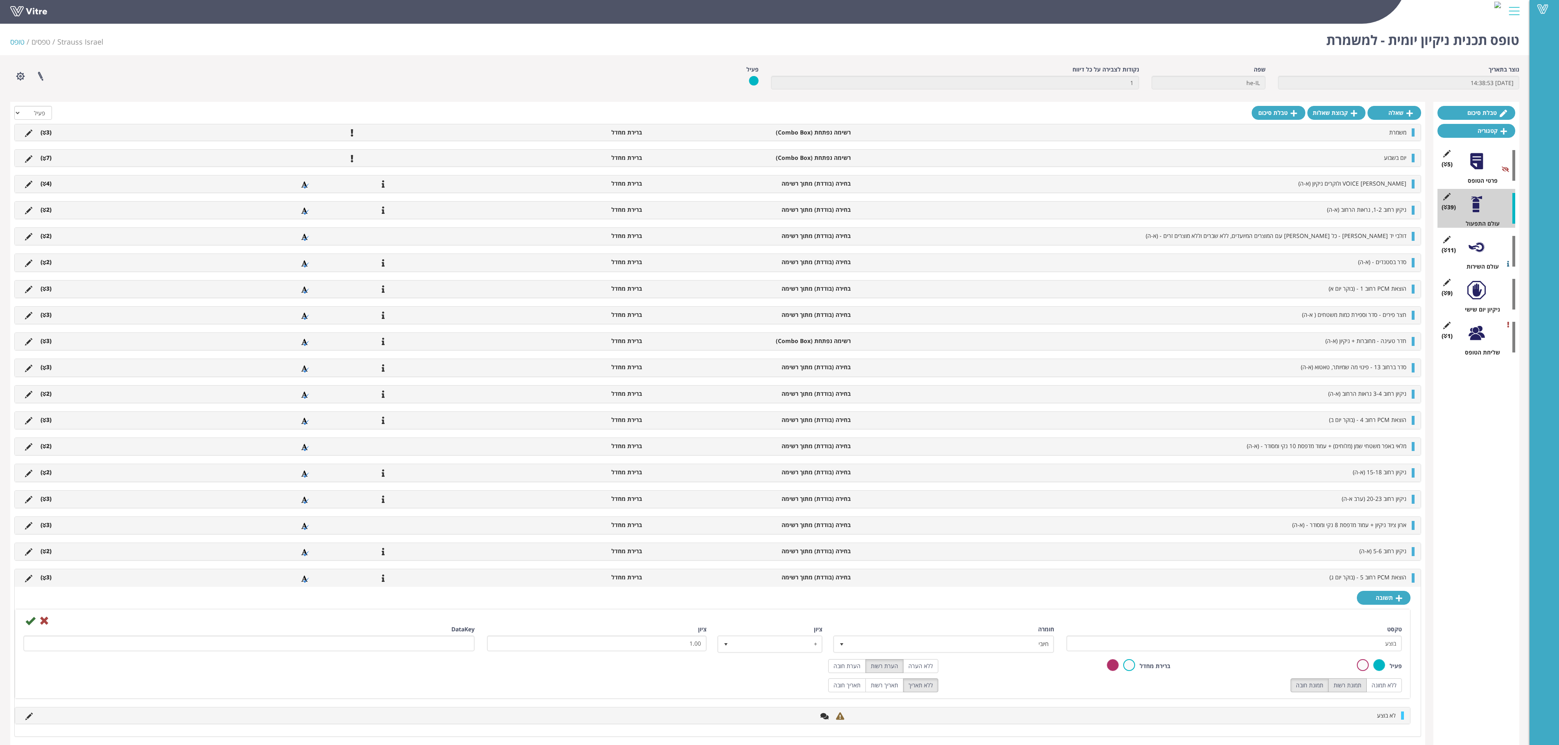
click at [974, 465] on label "תמונת רשות" at bounding box center [1347, 686] width 38 height 14
radio input "true"
click at [33, 465] on icon at bounding box center [30, 621] width 10 height 10
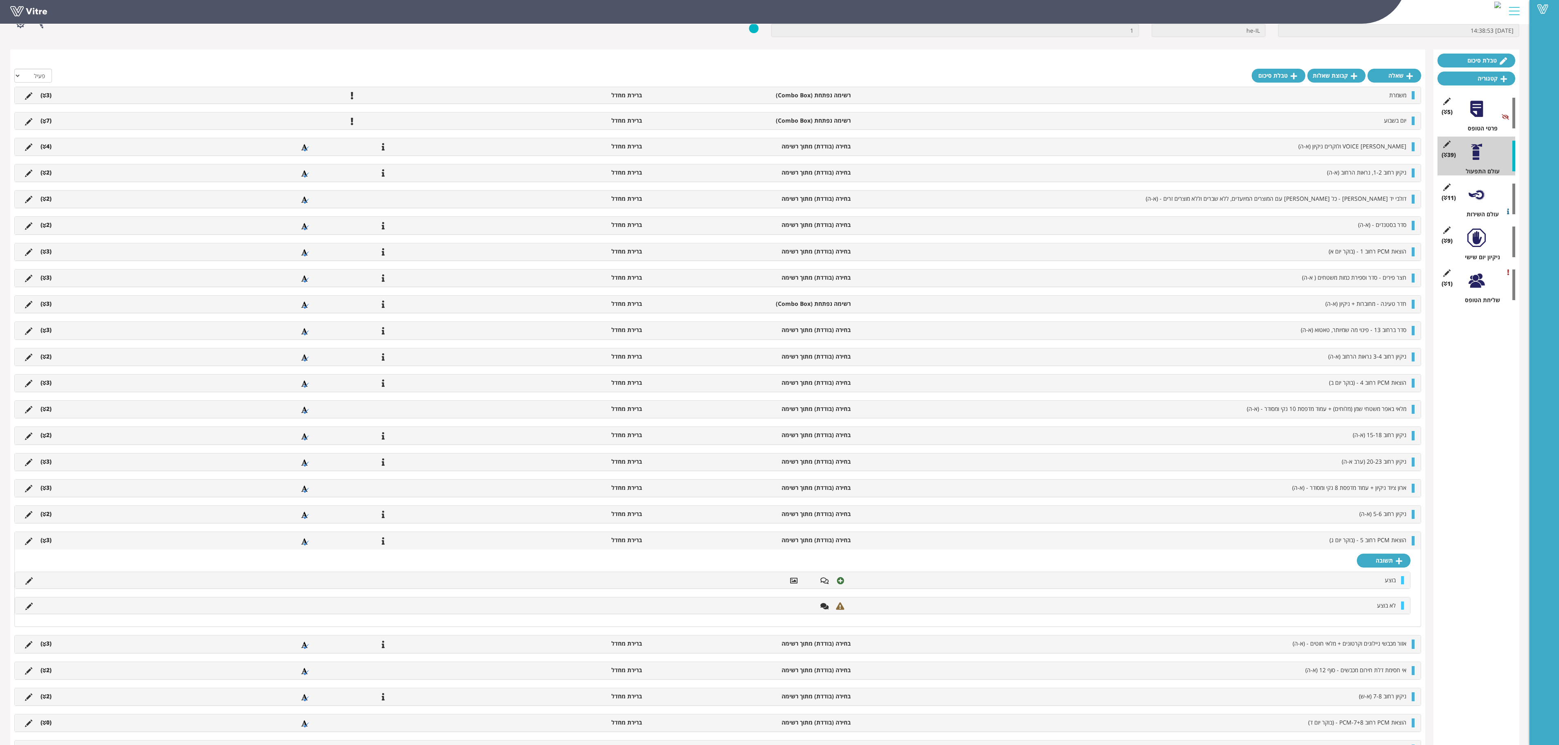
scroll to position [82, 0]
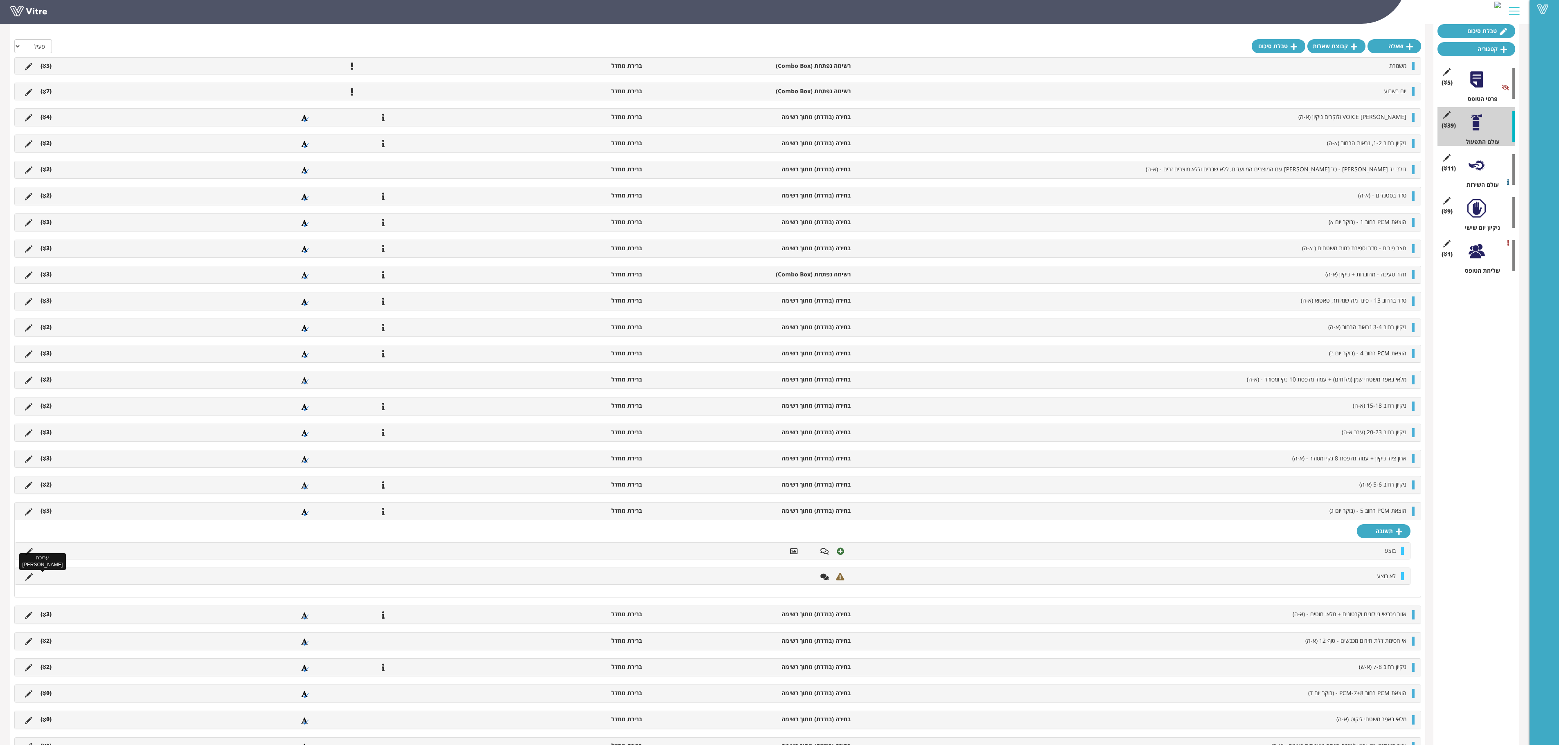
click at [29, 465] on icon at bounding box center [28, 577] width 7 height 7
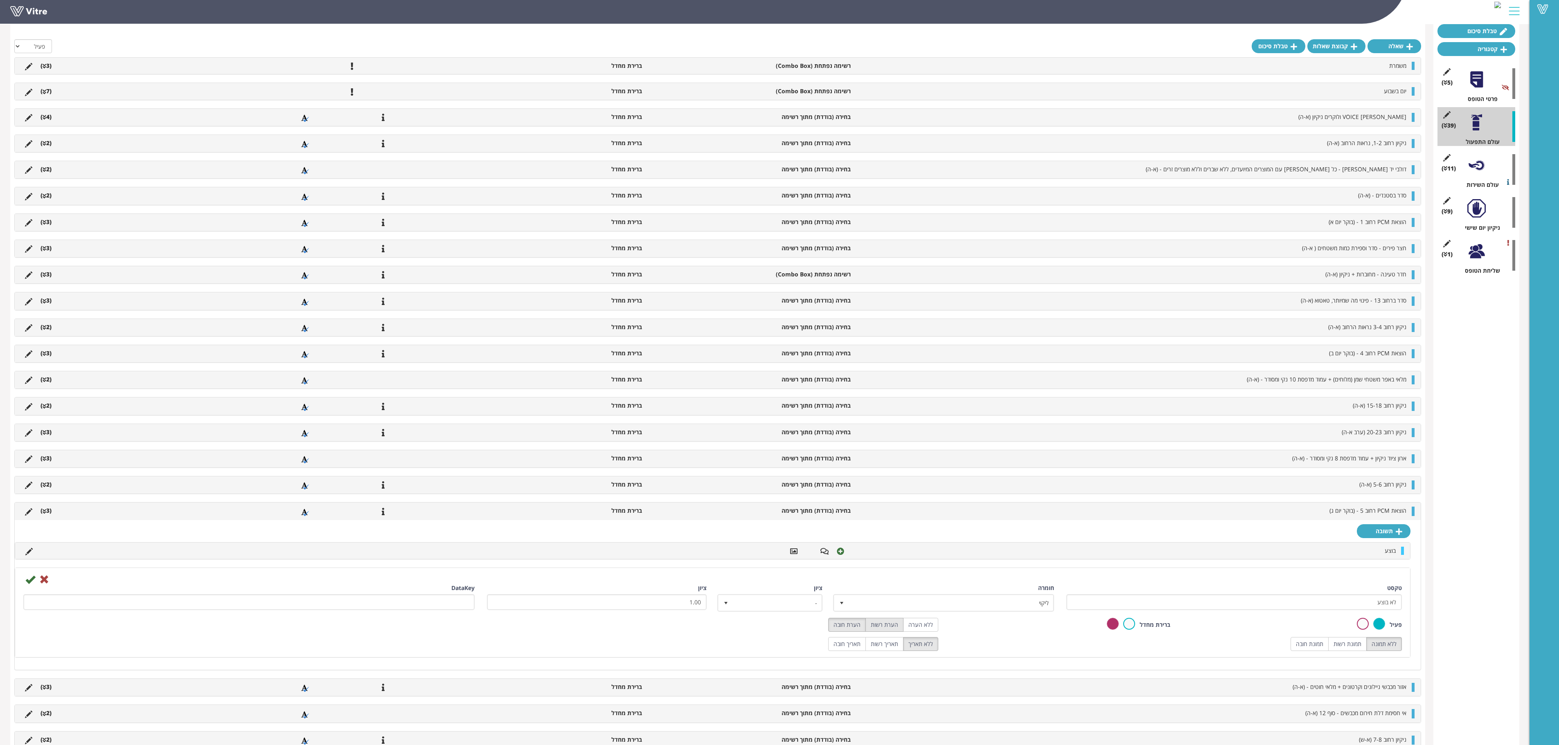
click at [889, 465] on label "הערת רשות" at bounding box center [884, 625] width 38 height 14
radio input "true"
click at [974, 465] on label "תמונת רשות" at bounding box center [1347, 644] width 38 height 14
radio input "true"
click at [34, 465] on icon at bounding box center [30, 580] width 10 height 10
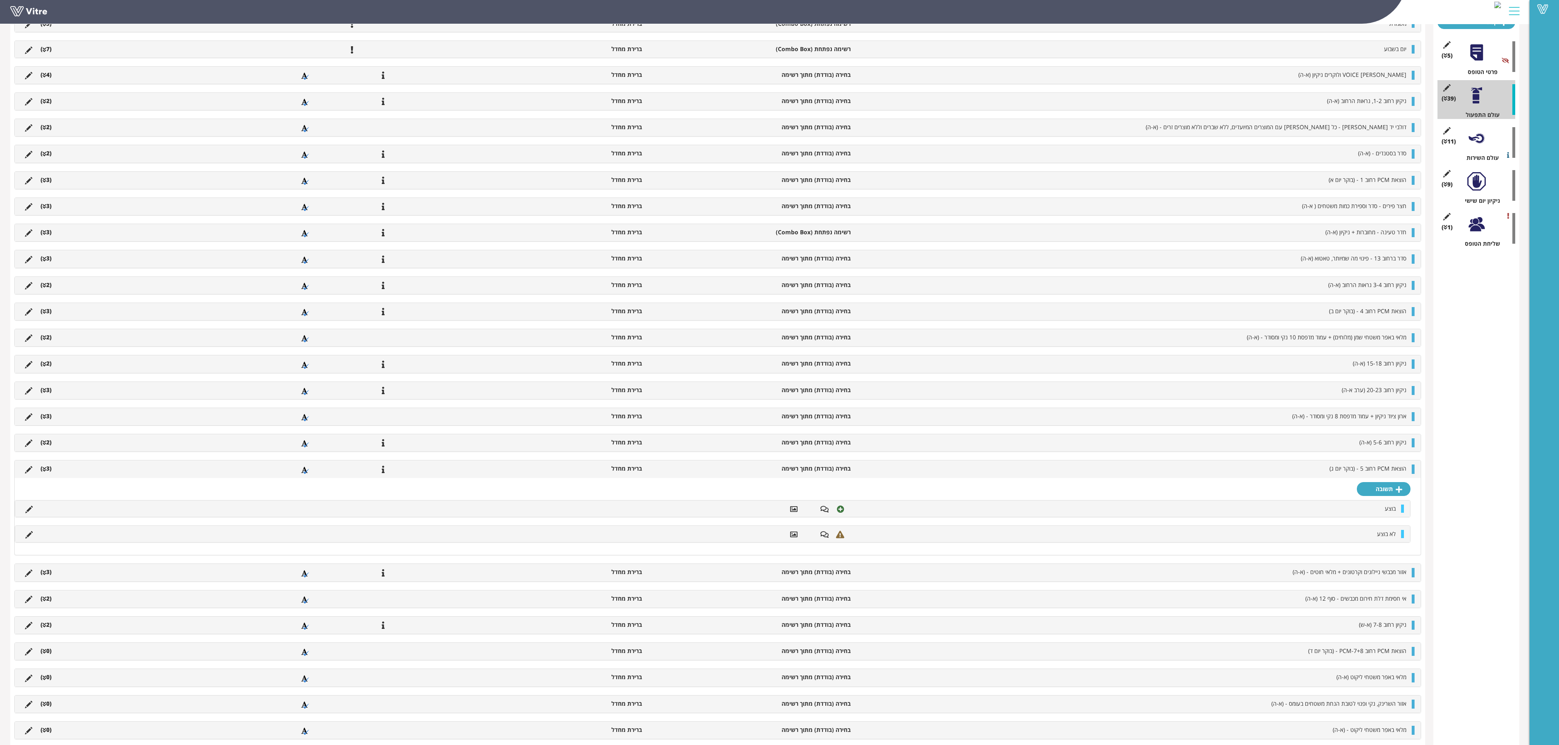
scroll to position [164, 0]
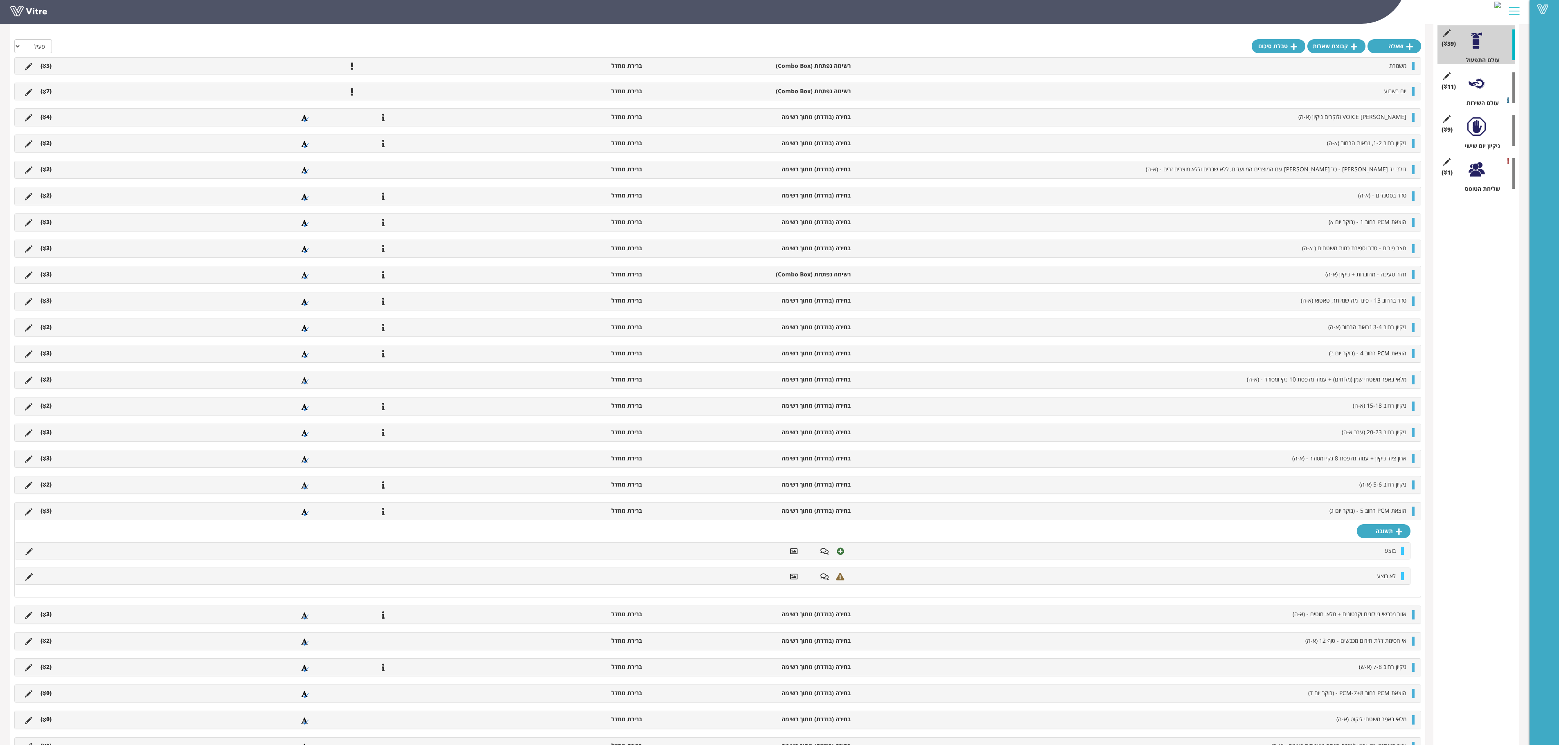
click at [52, 465] on li "(3 )" at bounding box center [45, 511] width 19 height 8
click at [48, 465] on div "אזור מכבשי ניילונים וקרטונים + מלאי חוטים - (א-ה) בחירה (בודדת) מתוך רשימה בריר…" at bounding box center [718, 537] width 1406 height 17
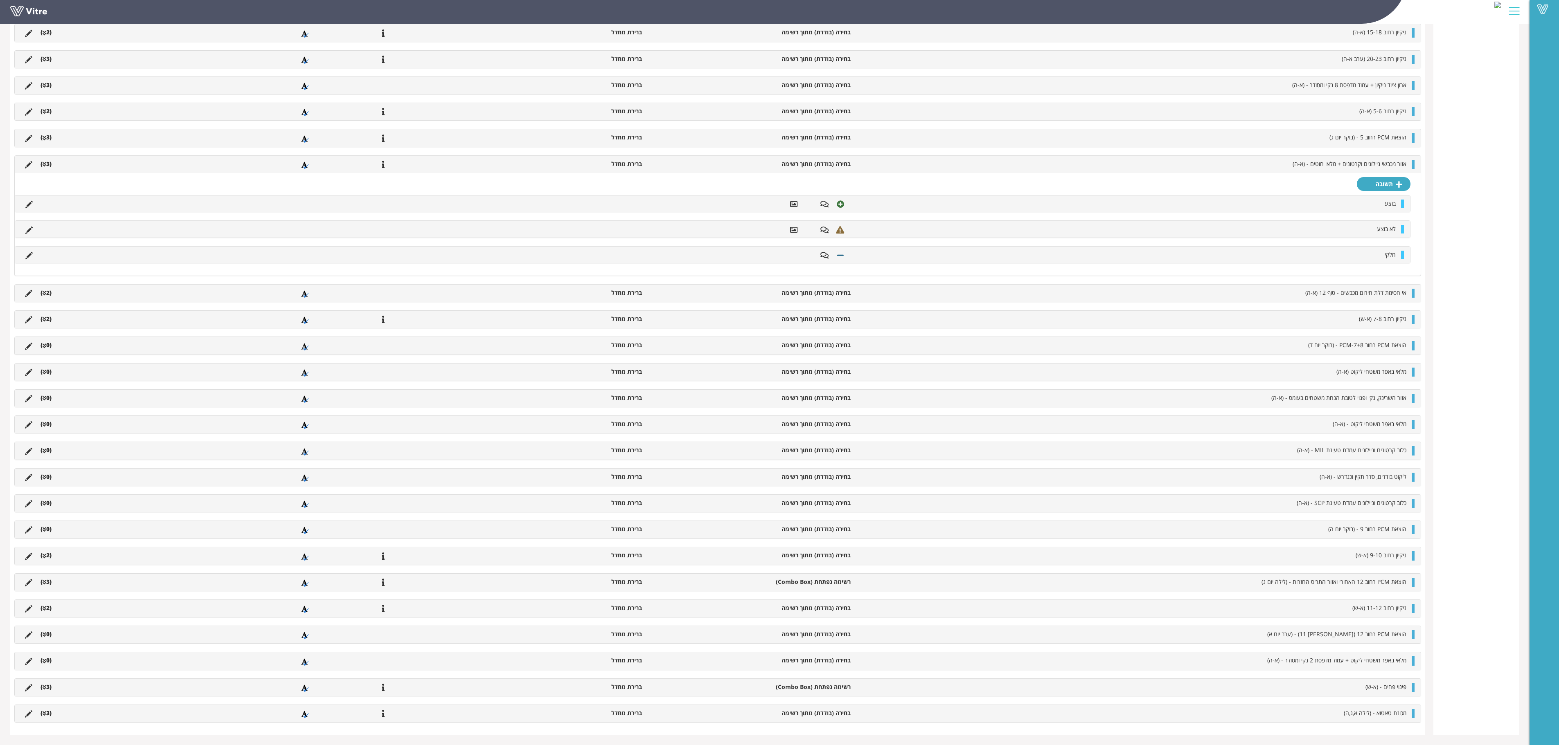
scroll to position [683, 0]
click at [44, 290] on icon at bounding box center [45, 293] width 4 height 6
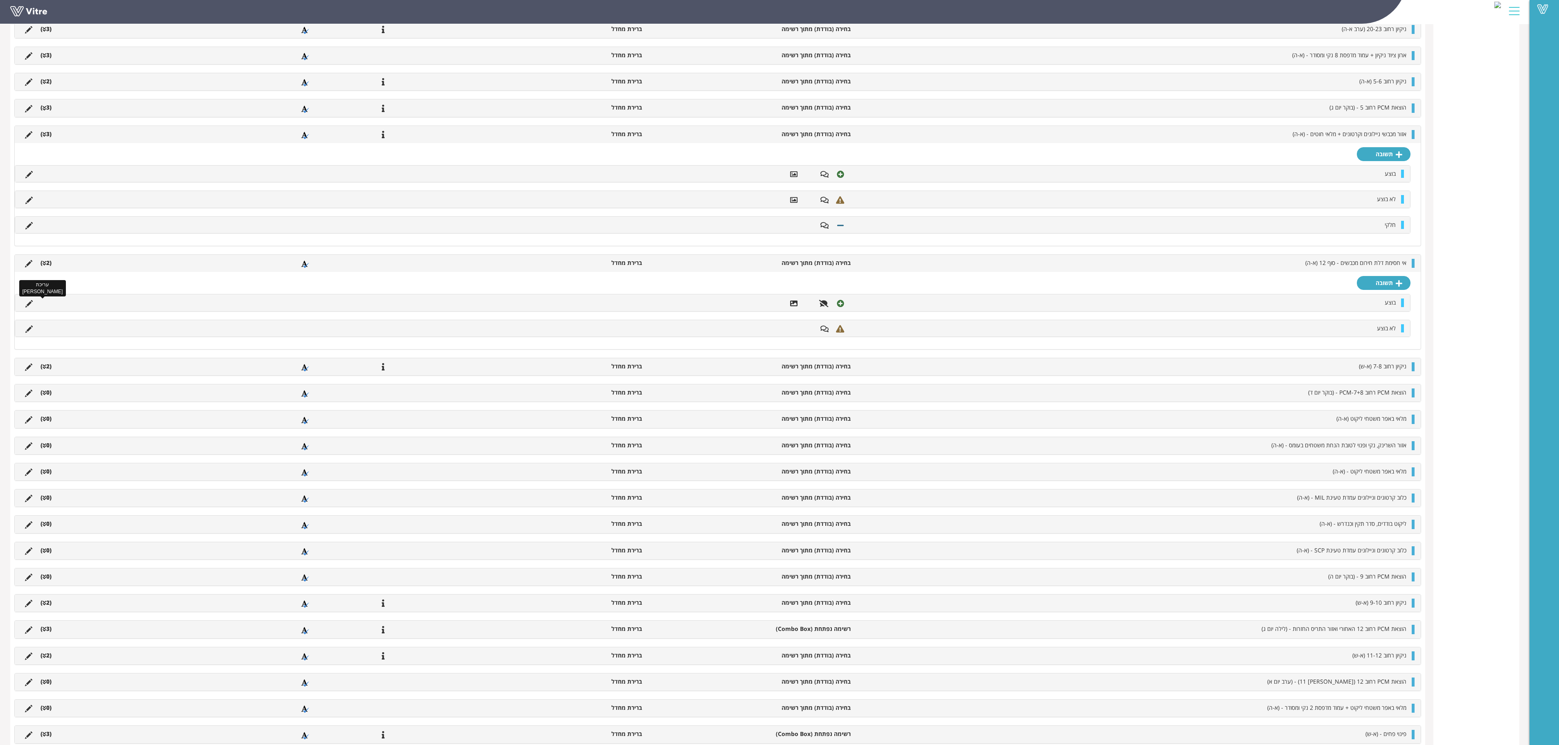
click at [29, 308] on icon at bounding box center [28, 303] width 7 height 7
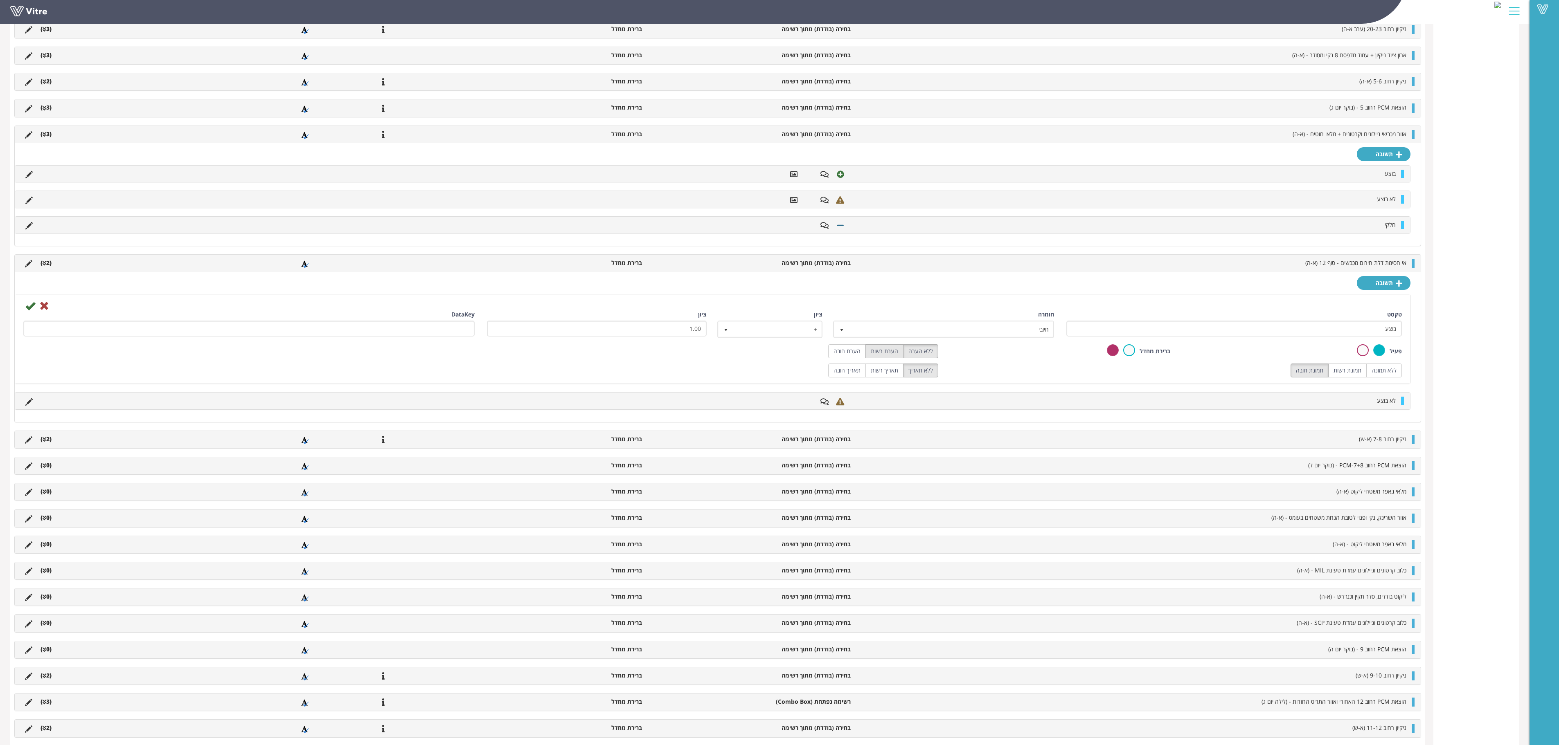
click at [896, 358] on label "הערת רשות" at bounding box center [884, 351] width 38 height 14
radio input "true"
click at [974, 378] on label "תמונת רשות" at bounding box center [1347, 371] width 38 height 14
radio input "true"
click at [29, 311] on icon at bounding box center [30, 306] width 10 height 10
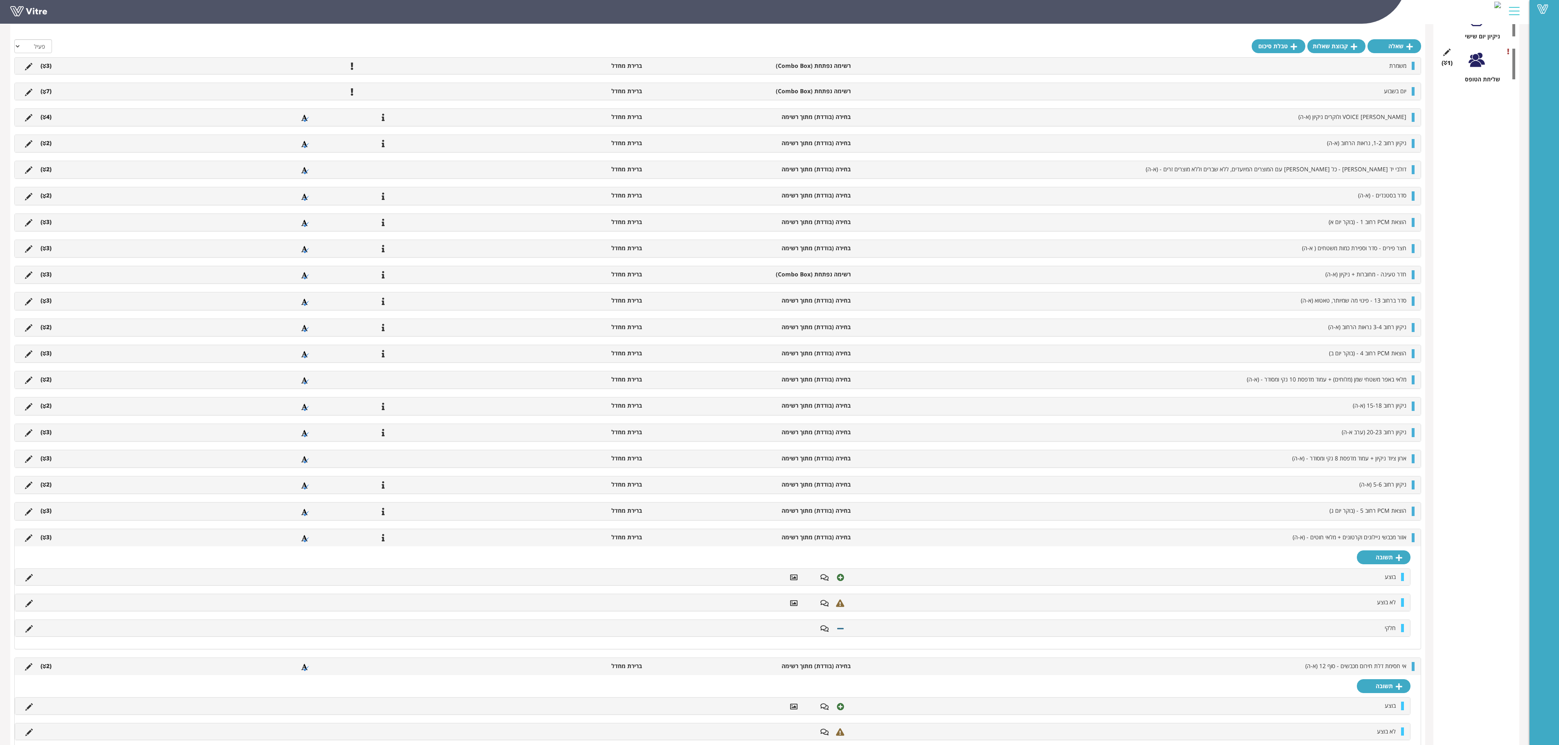
scroll to position [327, 0]
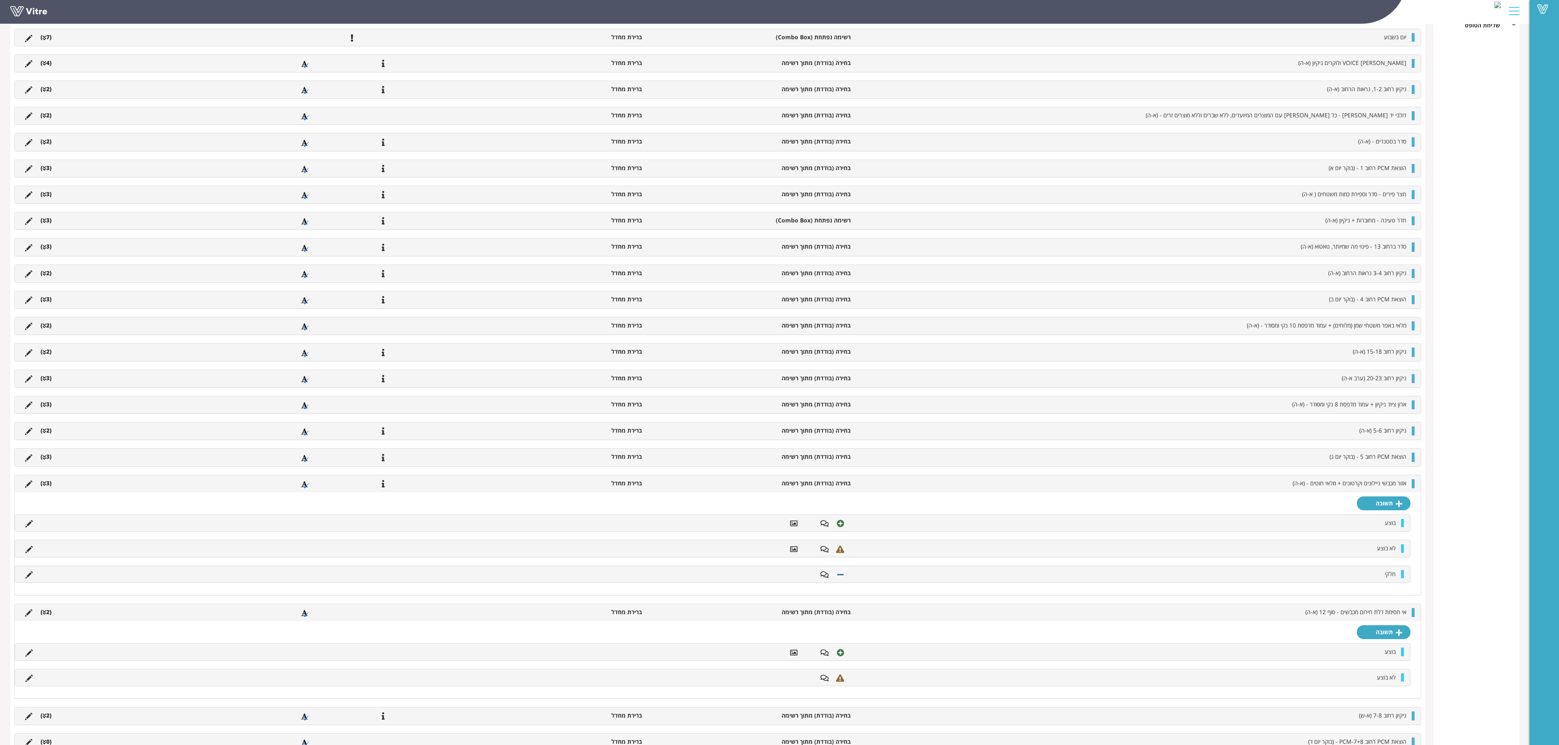
click at [49, 465] on li "(3 )" at bounding box center [45, 483] width 19 height 8
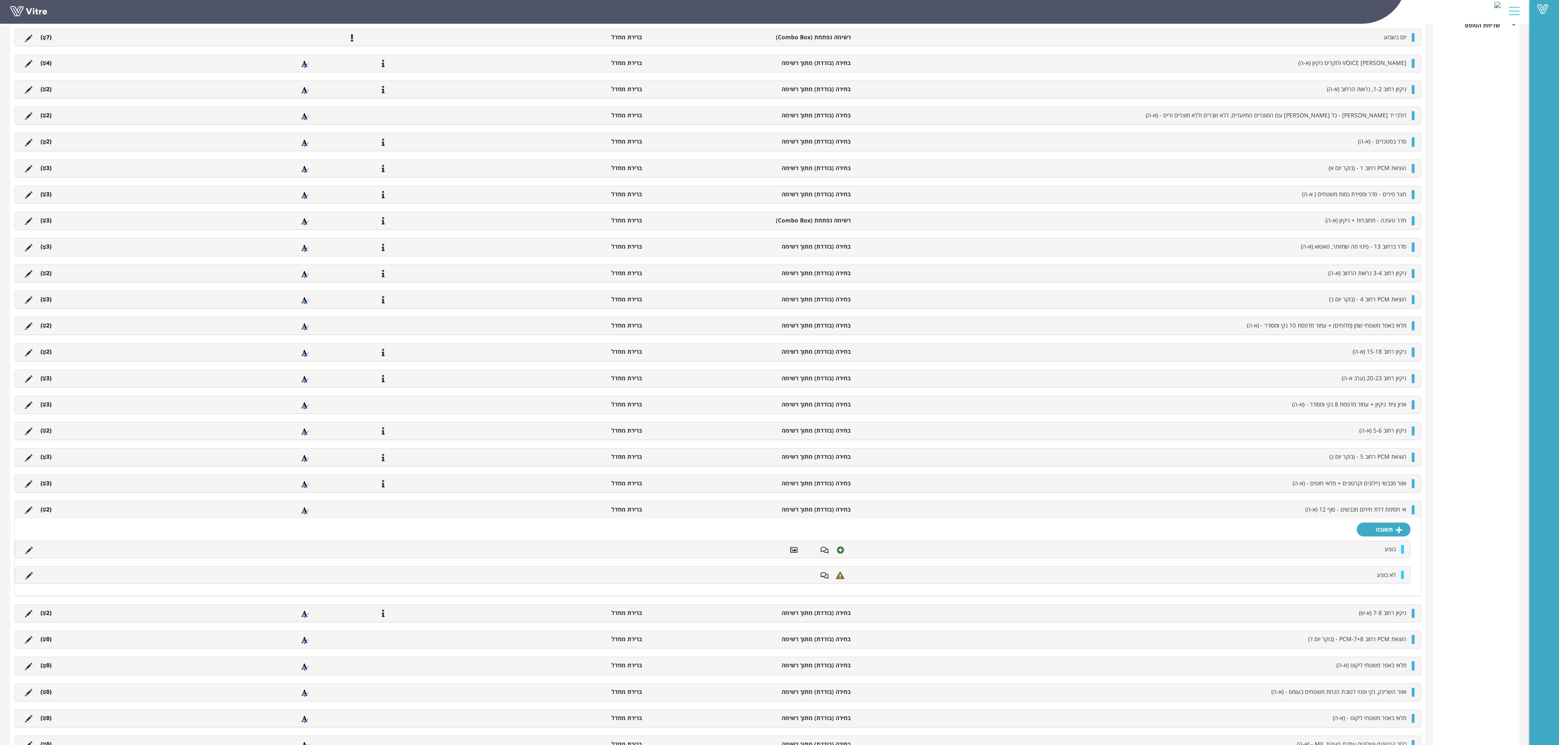
click at [43, 465] on icon at bounding box center [45, 614] width 4 height 6
click at [30, 465] on icon at bounding box center [28, 575] width 7 height 7
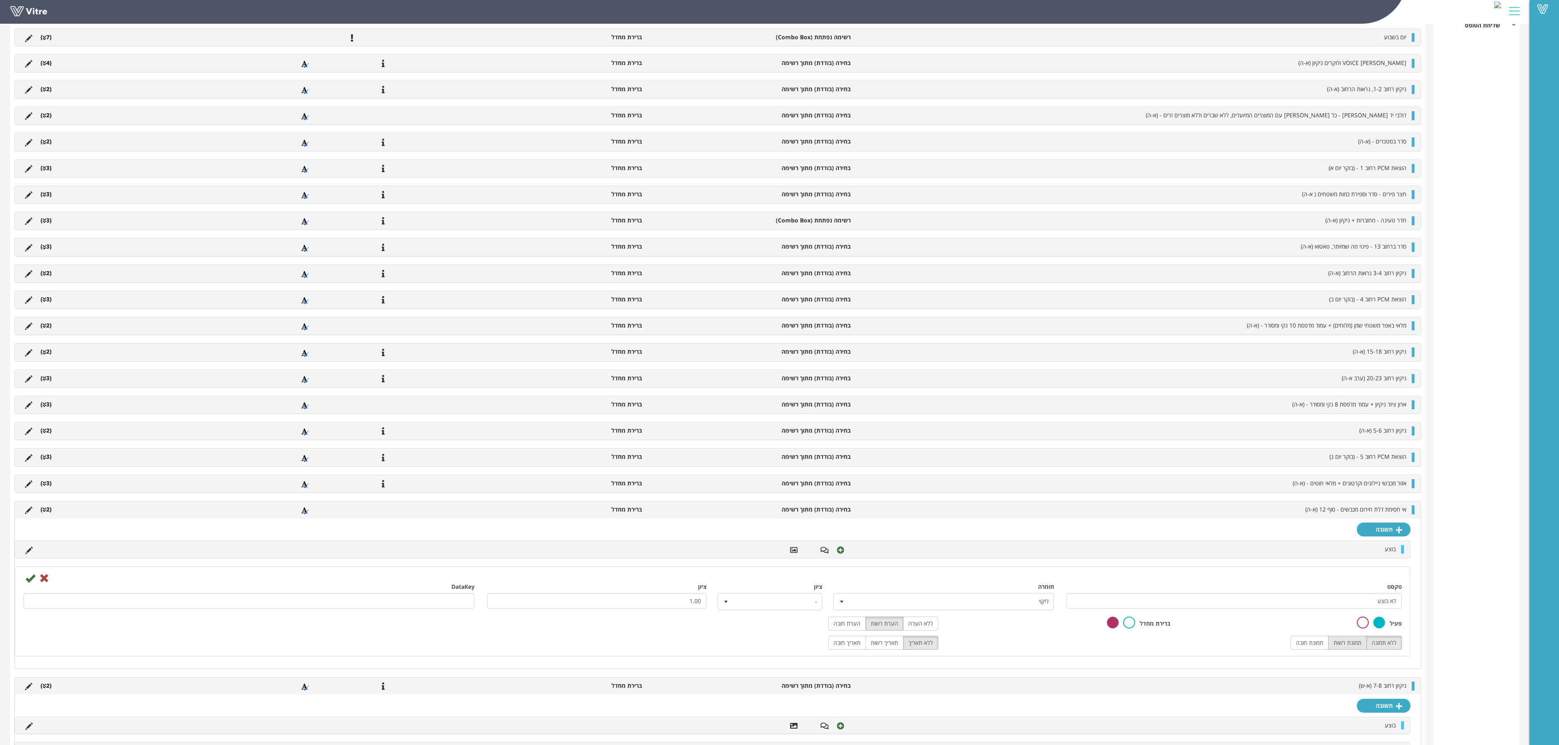
click at [974, 465] on label "תמונת רשות" at bounding box center [1347, 643] width 38 height 14
radio input "true"
click at [33, 465] on icon at bounding box center [30, 579] width 10 height 10
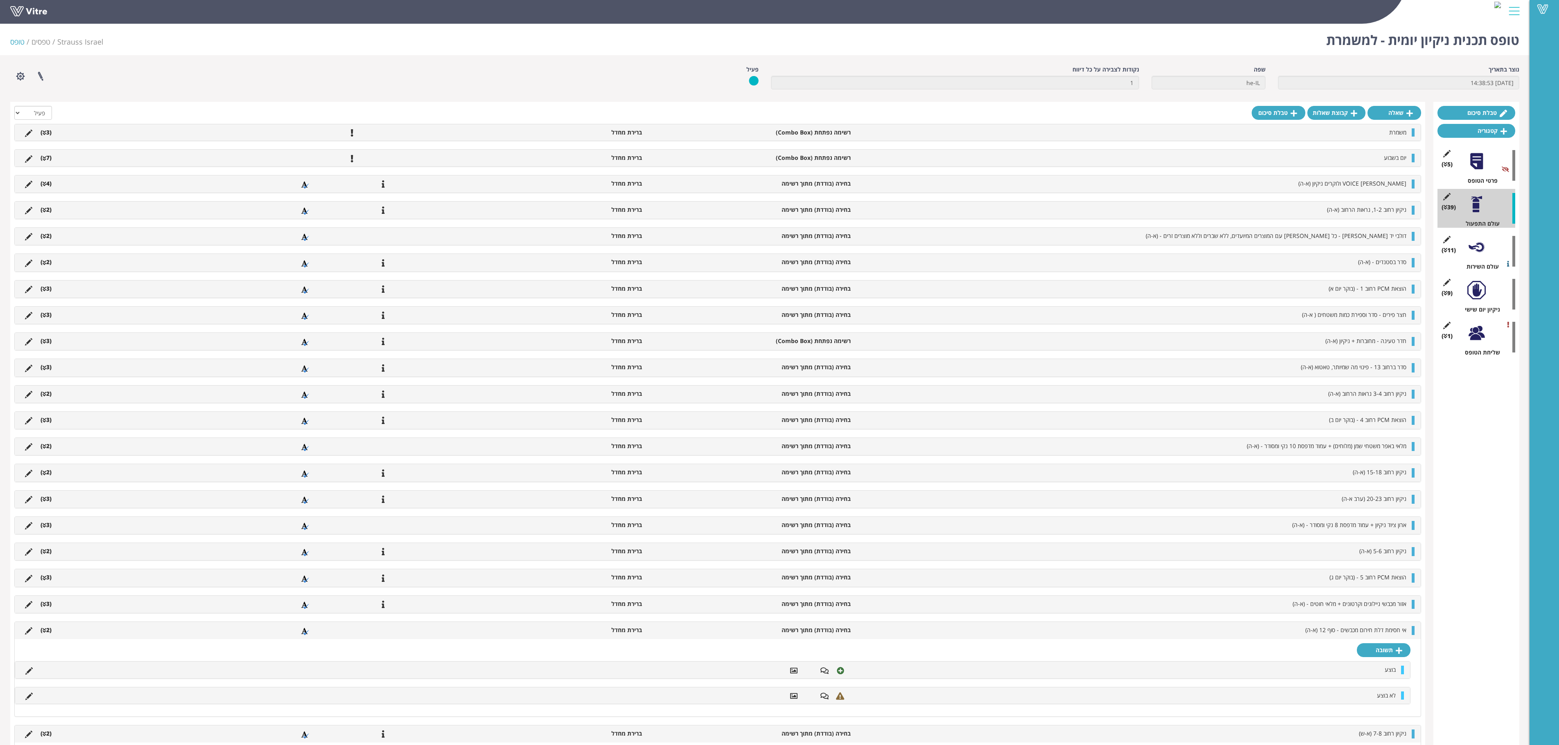
click at [52, 465] on li "(2 )" at bounding box center [45, 630] width 19 height 8
click at [27, 465] on icon at bounding box center [28, 697] width 7 height 7
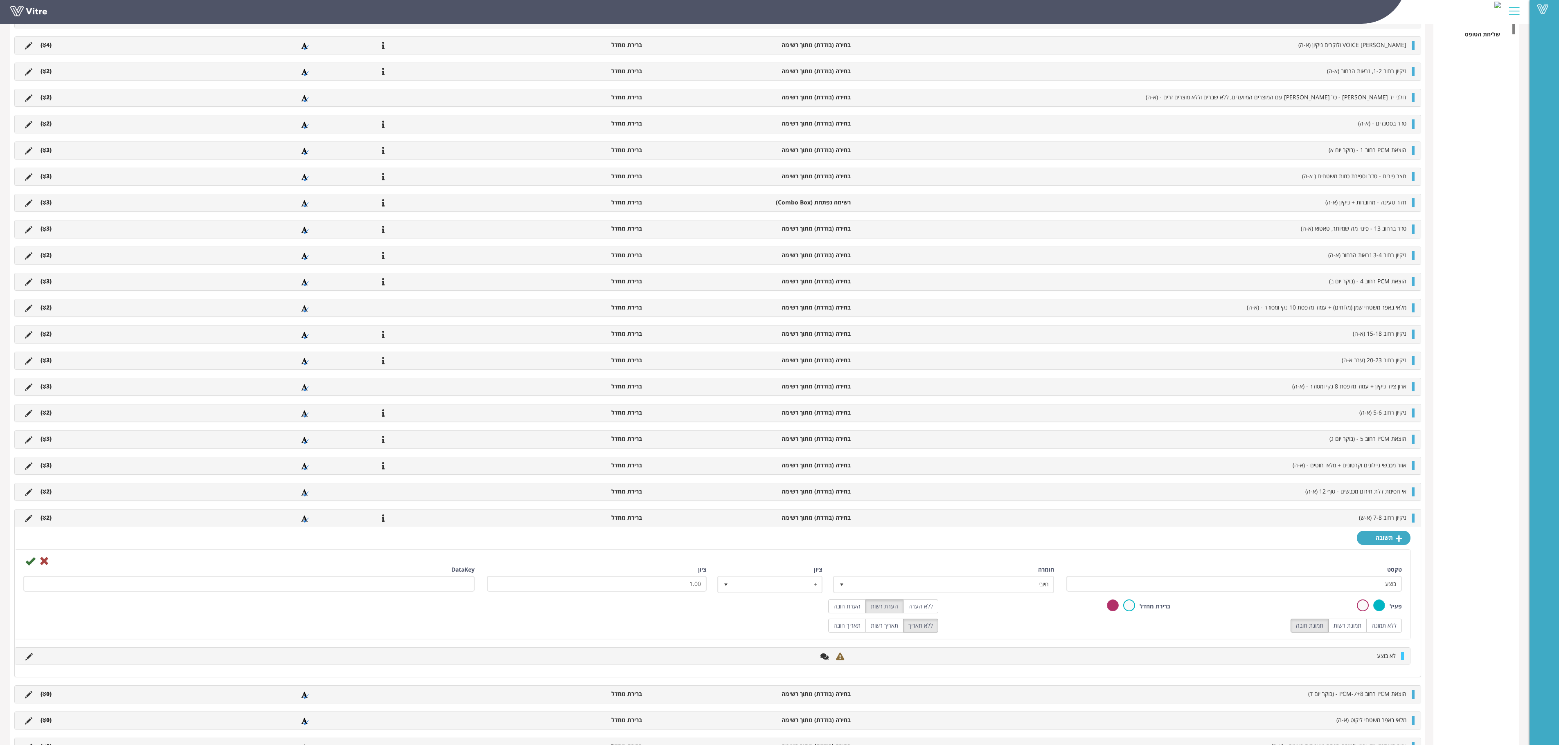
scroll to position [327, 0]
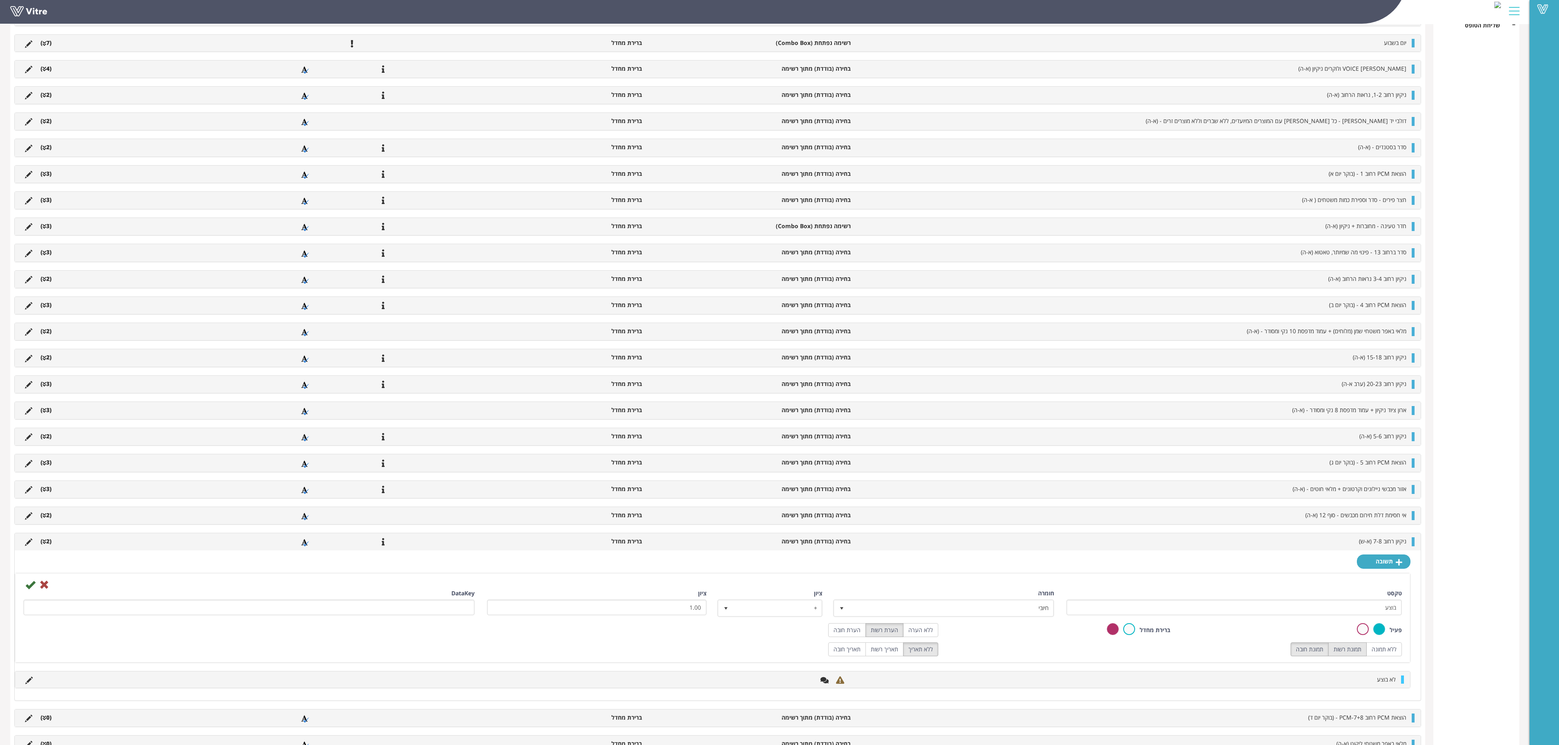
click at [974, 465] on label "תמונת רשות" at bounding box center [1347, 650] width 38 height 14
radio input "true"
click at [29, 465] on icon at bounding box center [30, 585] width 10 height 10
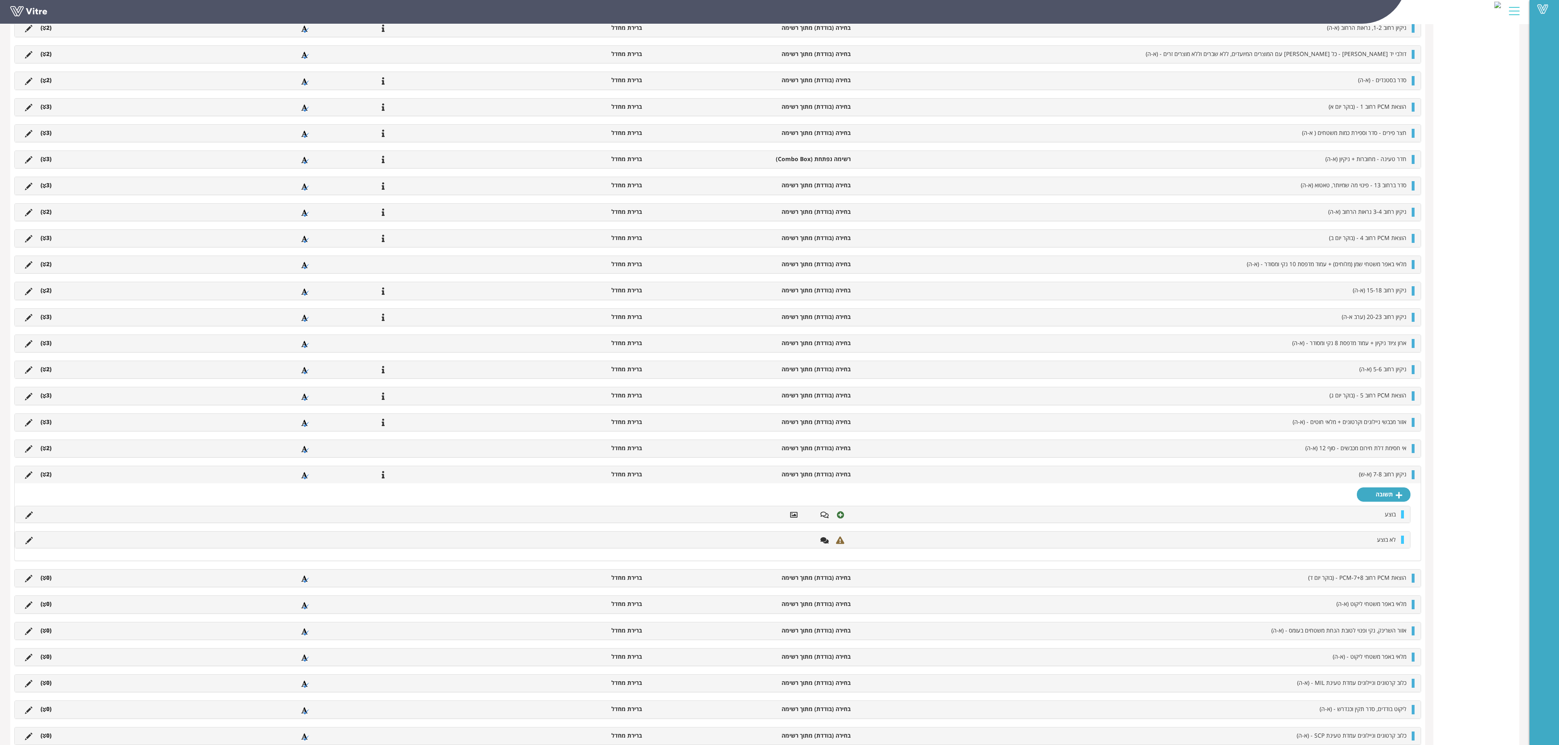
scroll to position [409, 0]
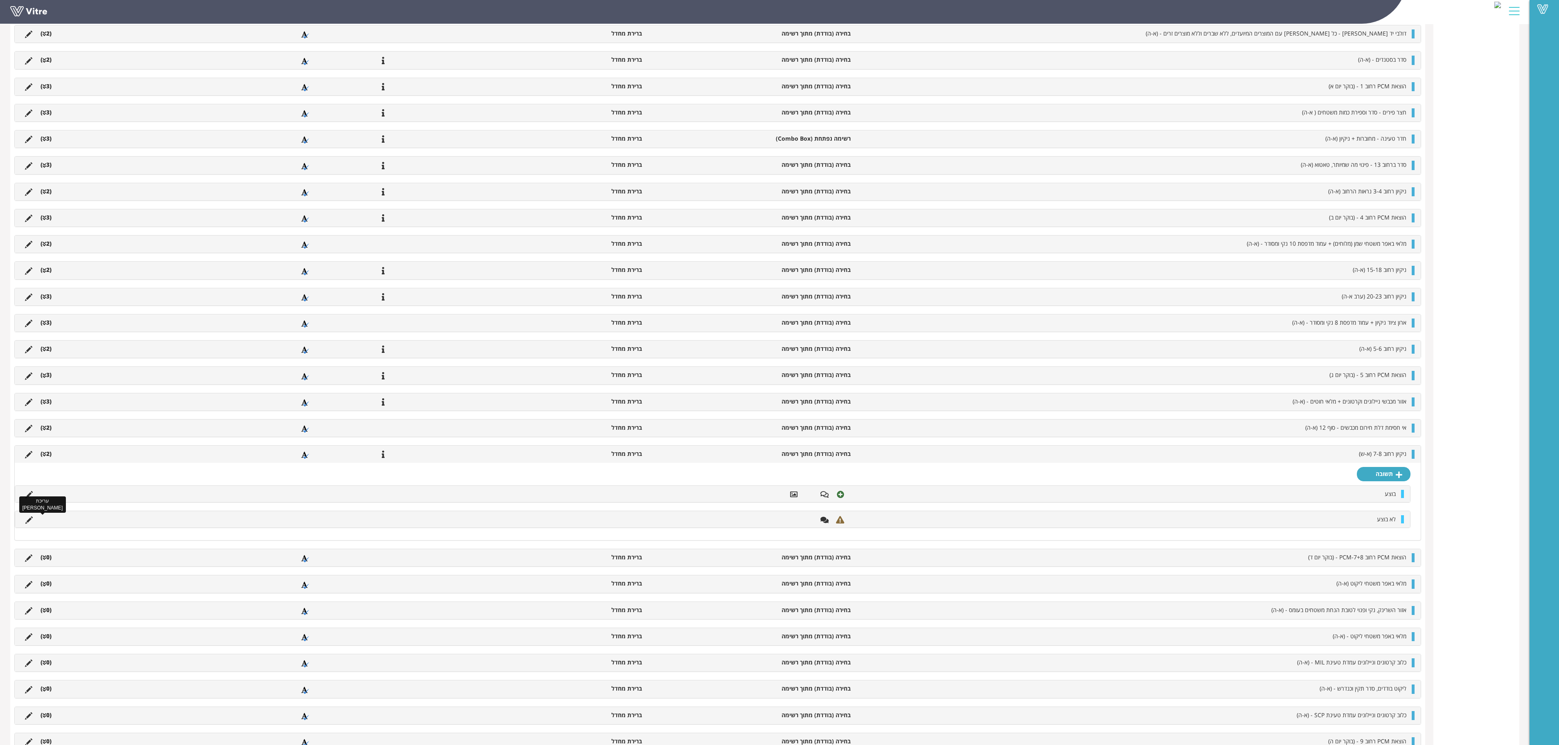
click at [29, 465] on icon at bounding box center [28, 520] width 7 height 7
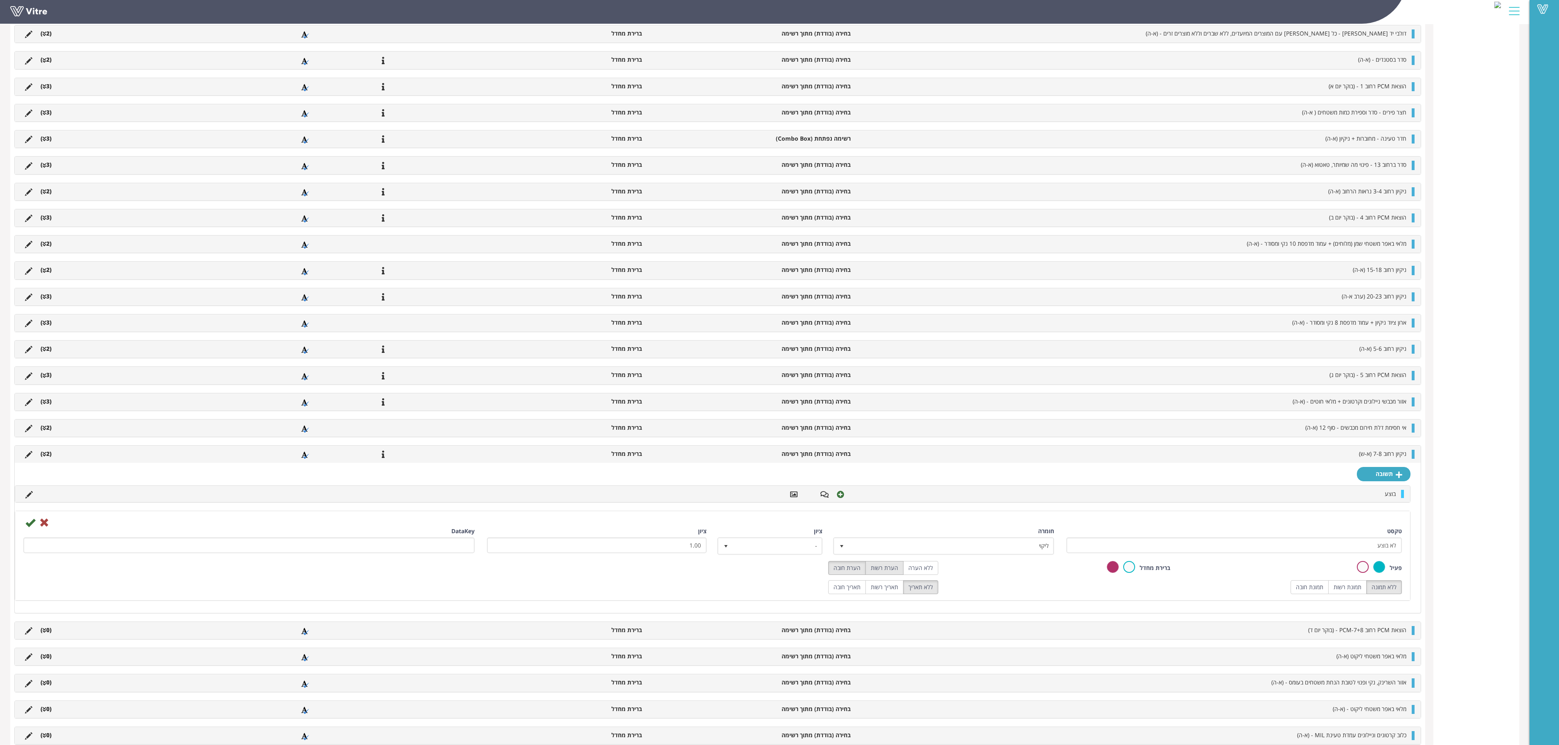
click at [879, 465] on label "הערת רשות" at bounding box center [884, 568] width 38 height 14
radio input "true"
click at [974, 465] on label "תמונת רשות" at bounding box center [1347, 588] width 38 height 14
radio input "true"
drag, startPoint x: 31, startPoint y: 540, endPoint x: 54, endPoint y: 545, distance: 23.4
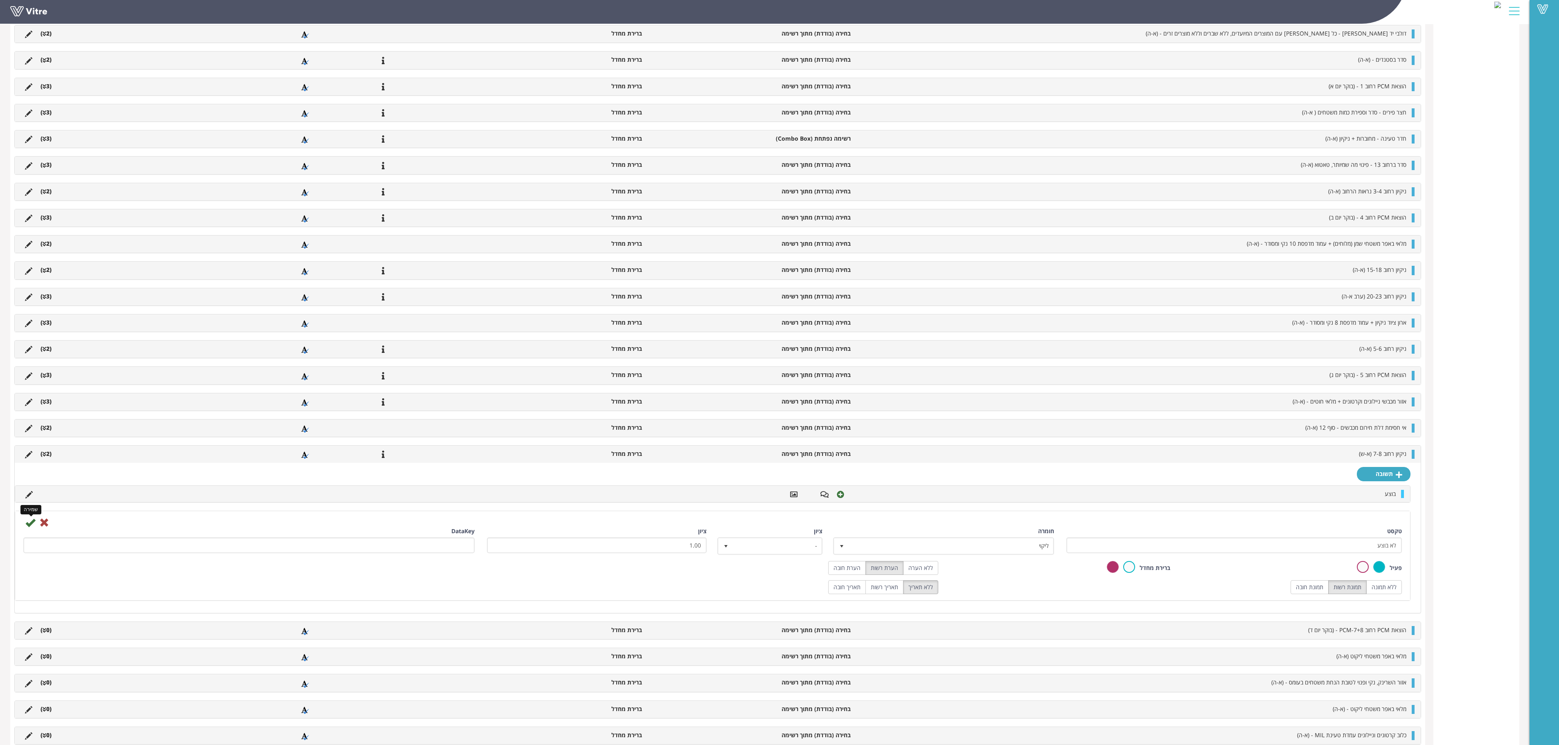
click at [32, 465] on icon at bounding box center [30, 523] width 10 height 10
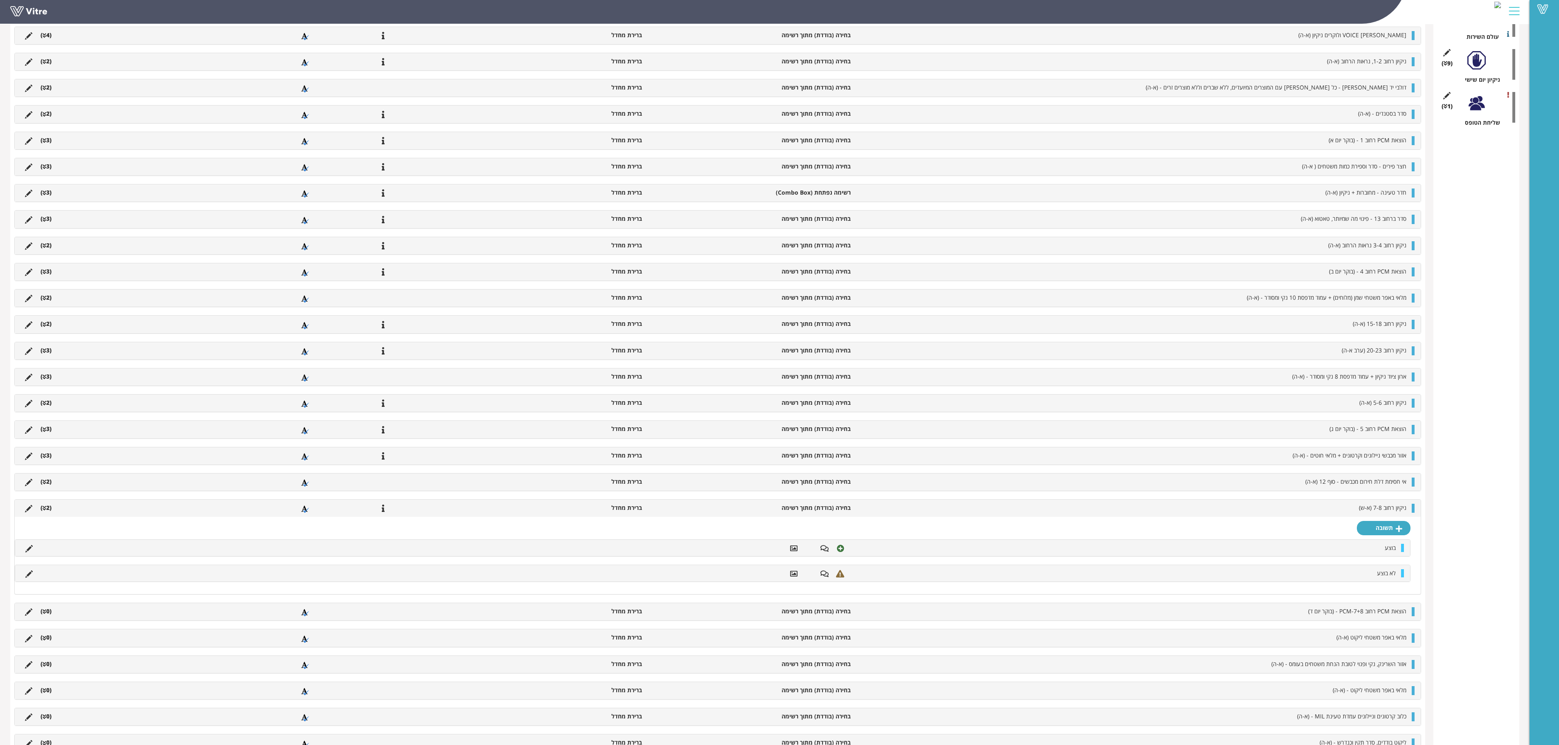
scroll to position [327, 0]
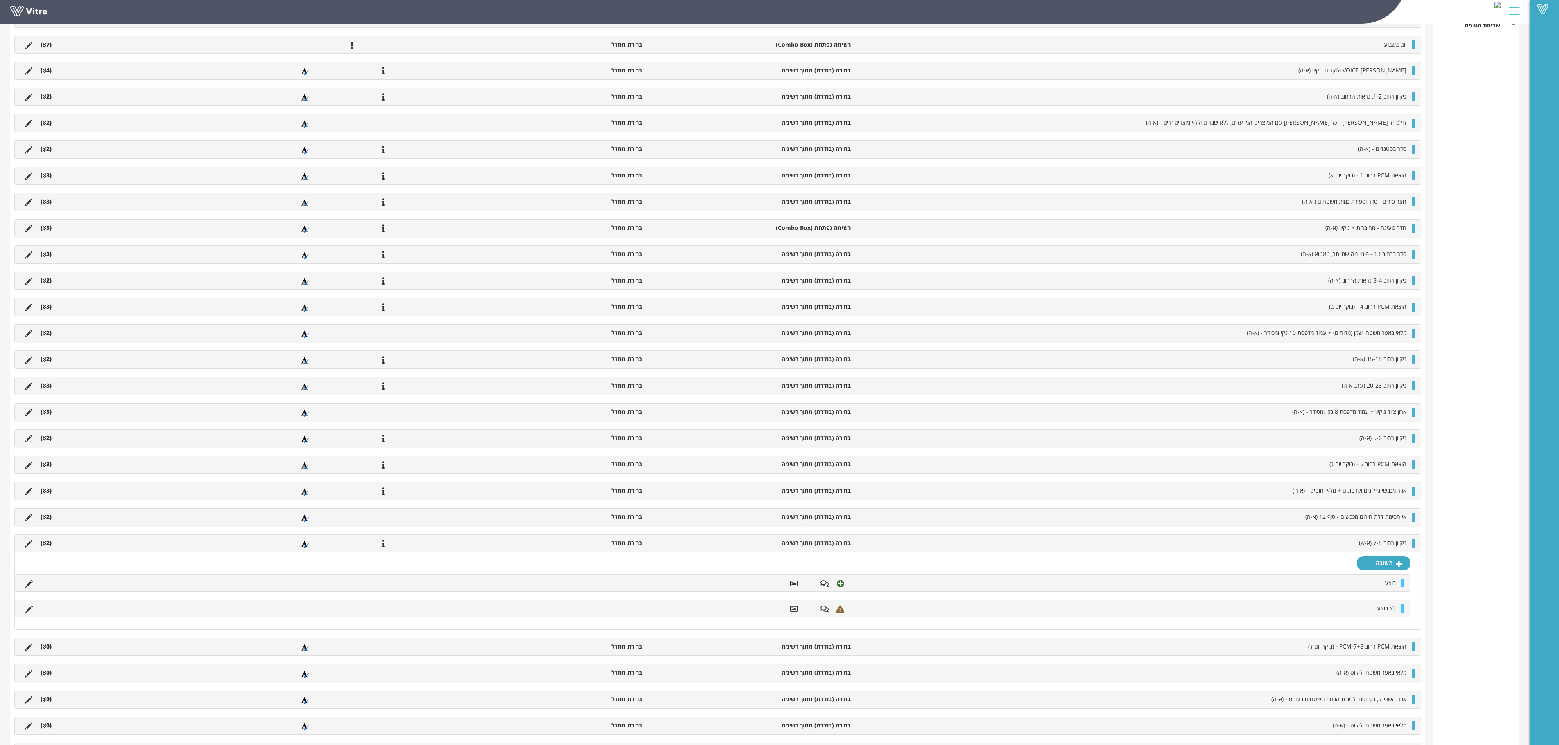
click at [51, 465] on li "(2 )" at bounding box center [45, 543] width 19 height 8
click at [47, 465] on li "(0 )" at bounding box center [45, 569] width 19 height 8
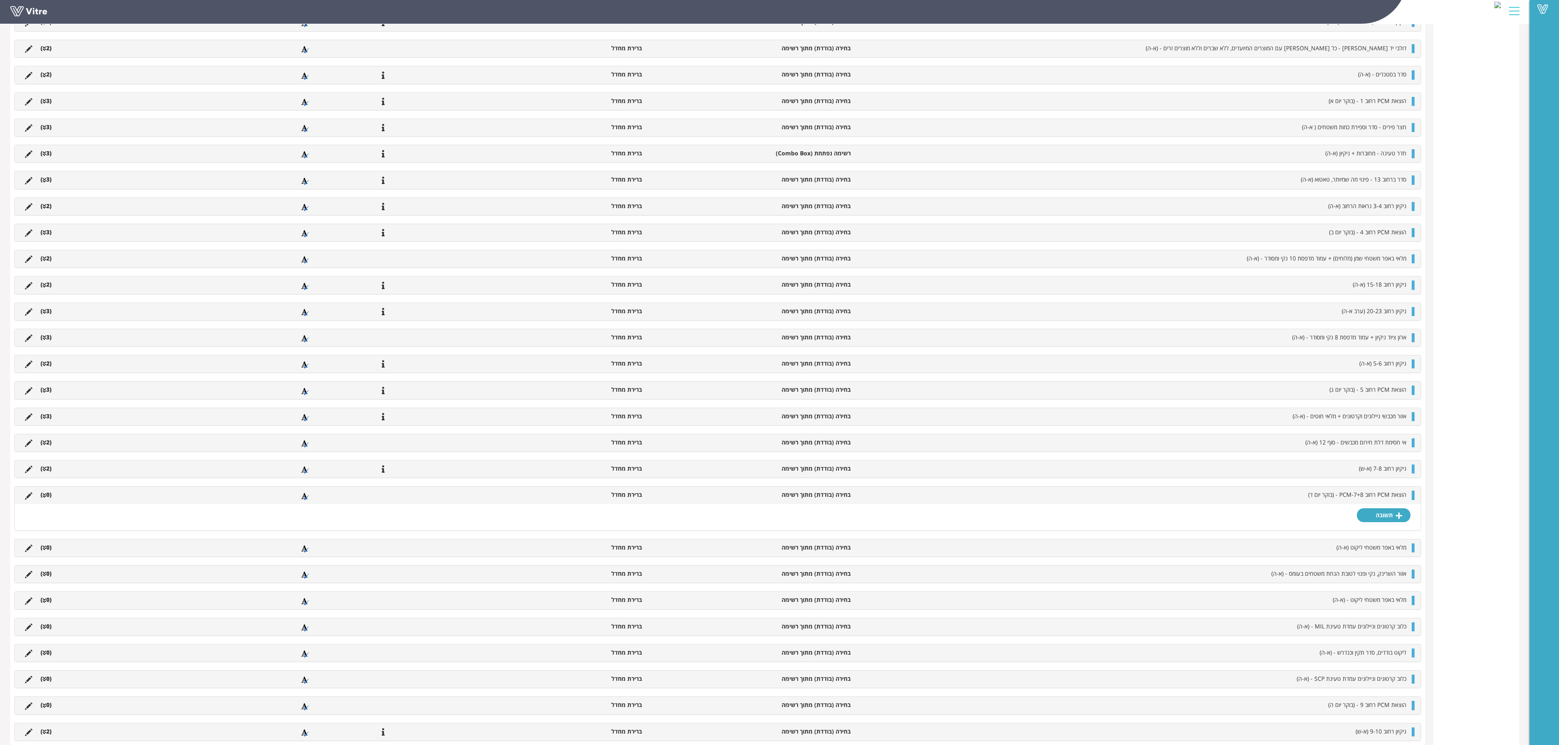
scroll to position [605, 0]
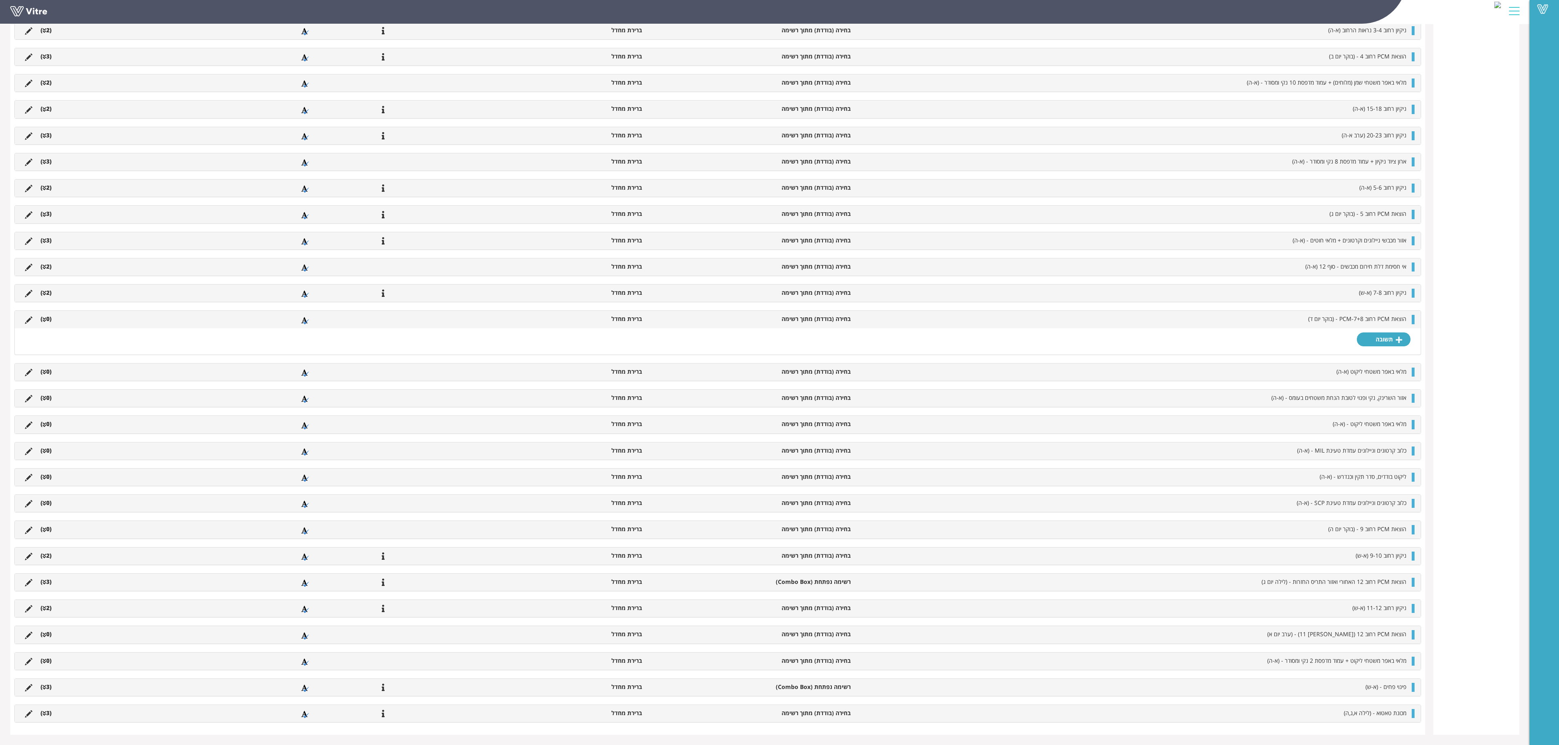
click at [790, 368] on ul "מלאי באפר משטחי ליקוט (א-ה) בחירה (בודדת) מתוך רשימה ברירת מחדל (0 )" at bounding box center [715, 372] width 1389 height 9
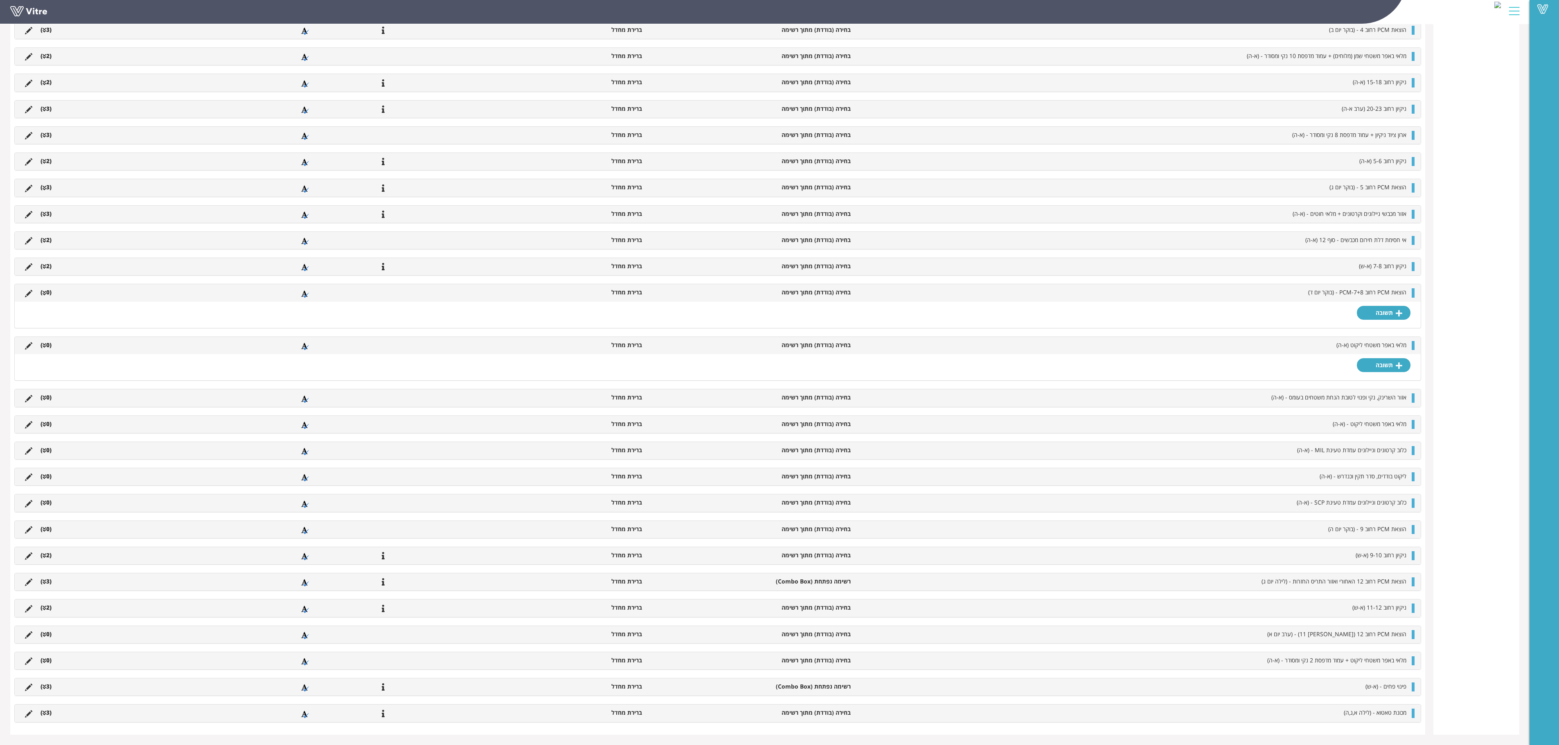
click at [790, 350] on ul "מלאי באפר משטחי ליקוט (א-ה) בחירה (בודדת) מתוך רשימה ברירת מחדל (0 )" at bounding box center [715, 345] width 1389 height 9
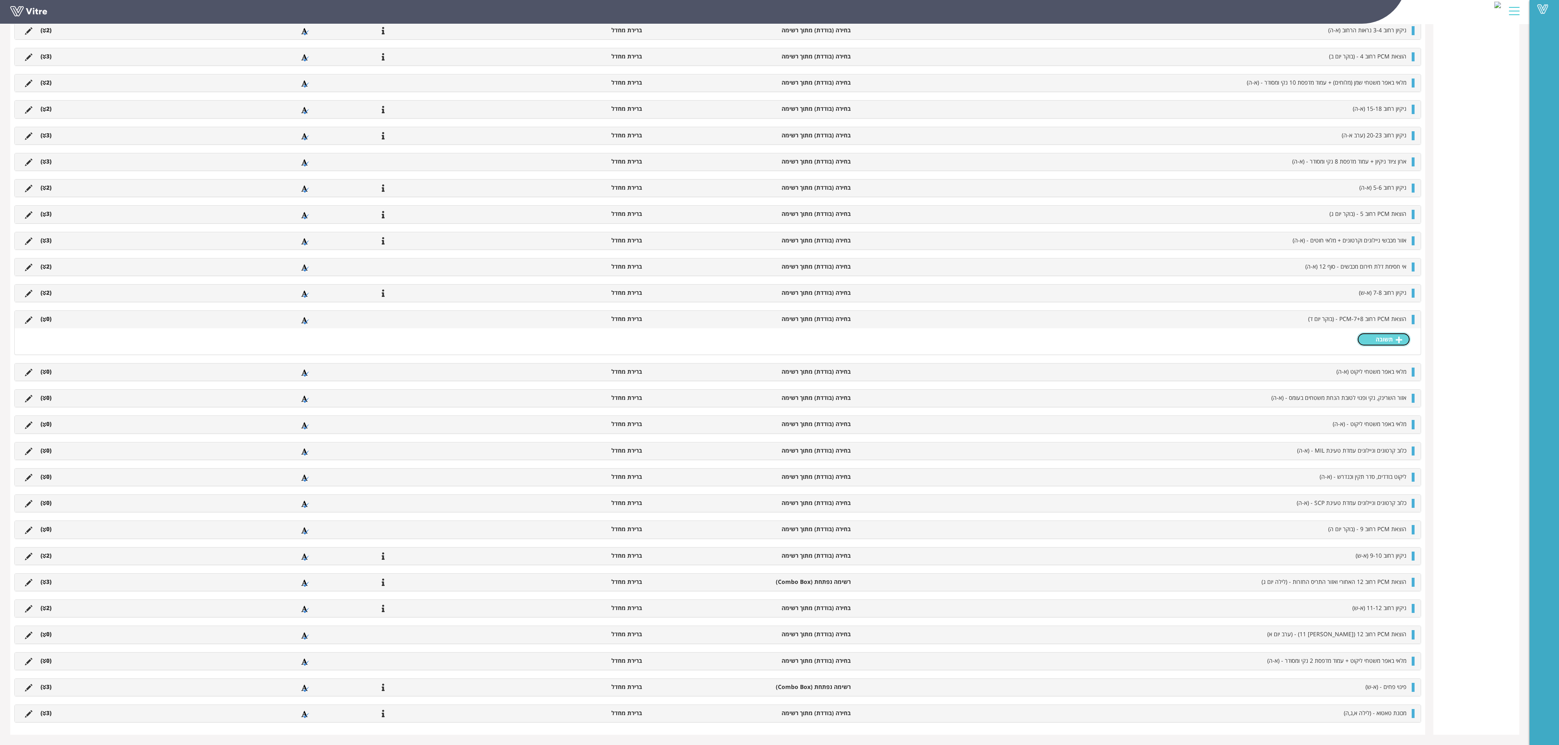
click at [974, 333] on link "תשובה" at bounding box center [1384, 340] width 54 height 14
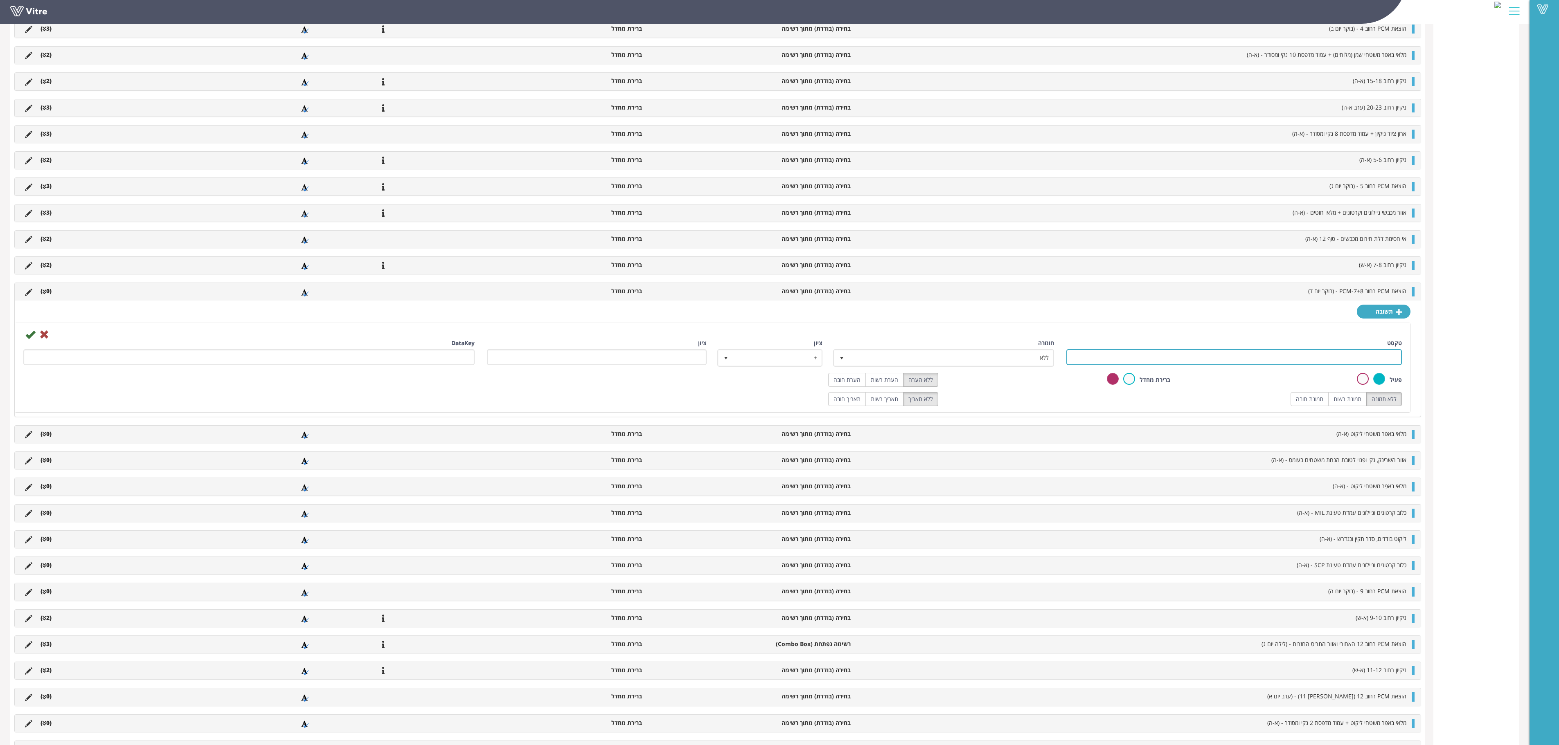
click at [974, 365] on input "טקסט" at bounding box center [1233, 357] width 335 height 16
drag, startPoint x: 866, startPoint y: 398, endPoint x: 936, endPoint y: 400, distance: 70.4
click at [866, 387] on label "הערת רשות" at bounding box center [884, 380] width 38 height 14
radio input "true"
click at [974, 406] on label "תמונת רשות" at bounding box center [1347, 399] width 38 height 14
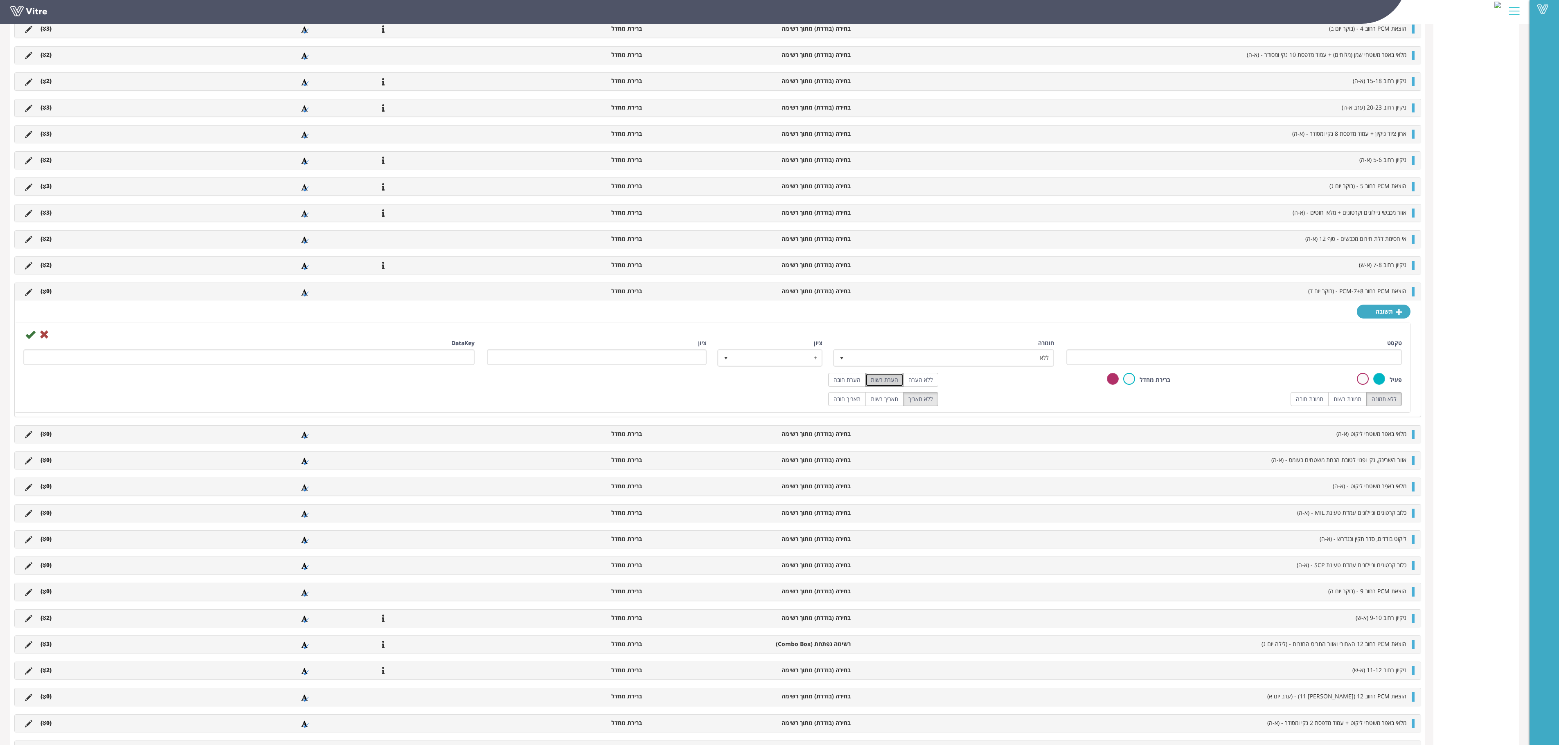
radio input "true"
click at [33, 340] on icon at bounding box center [30, 335] width 10 height 10
click at [28, 340] on icon at bounding box center [30, 335] width 10 height 10
click at [974, 365] on input "טקסט" at bounding box center [1233, 357] width 335 height 16
type input "בוצע"
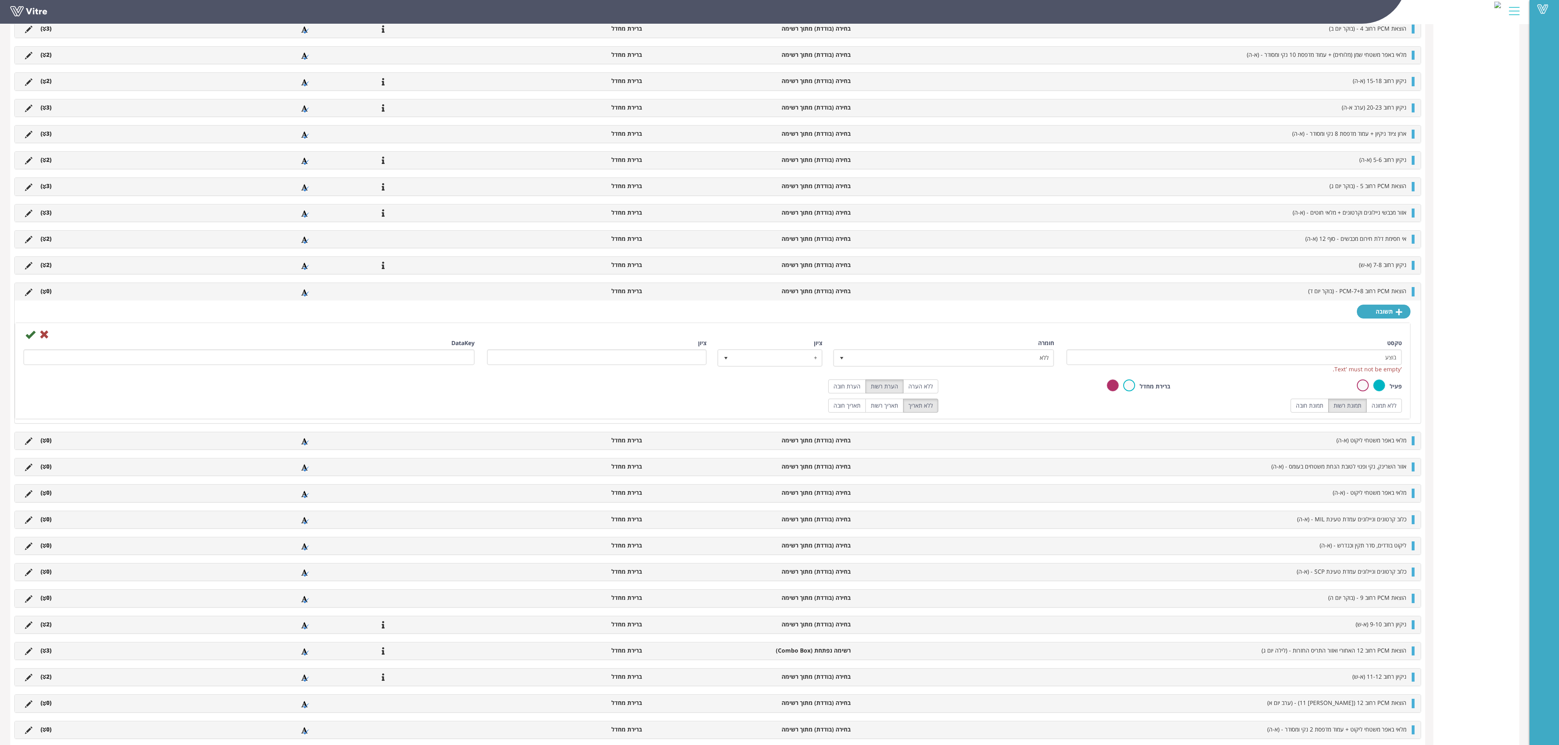
click at [30, 340] on icon at bounding box center [30, 335] width 10 height 10
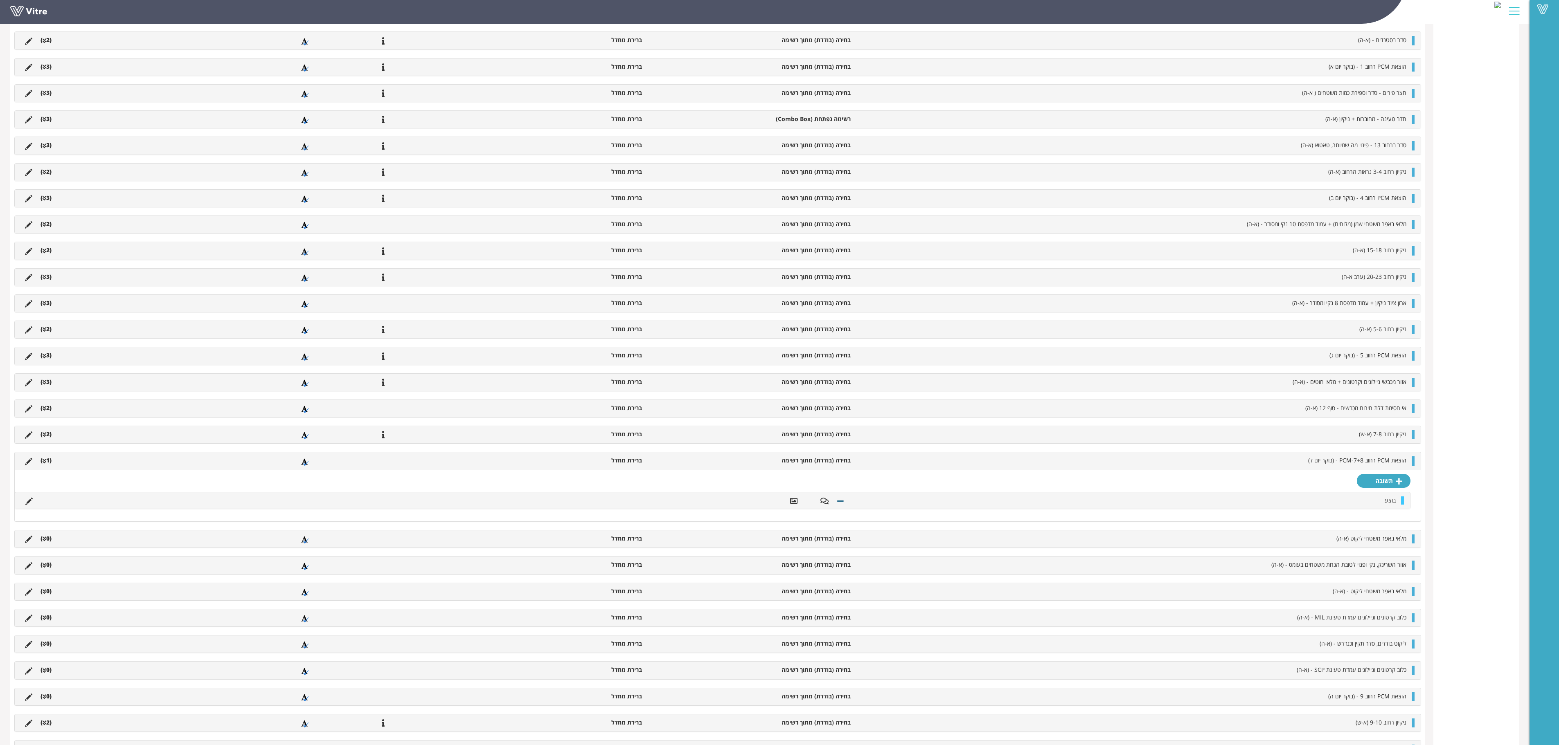
scroll to position [491, 0]
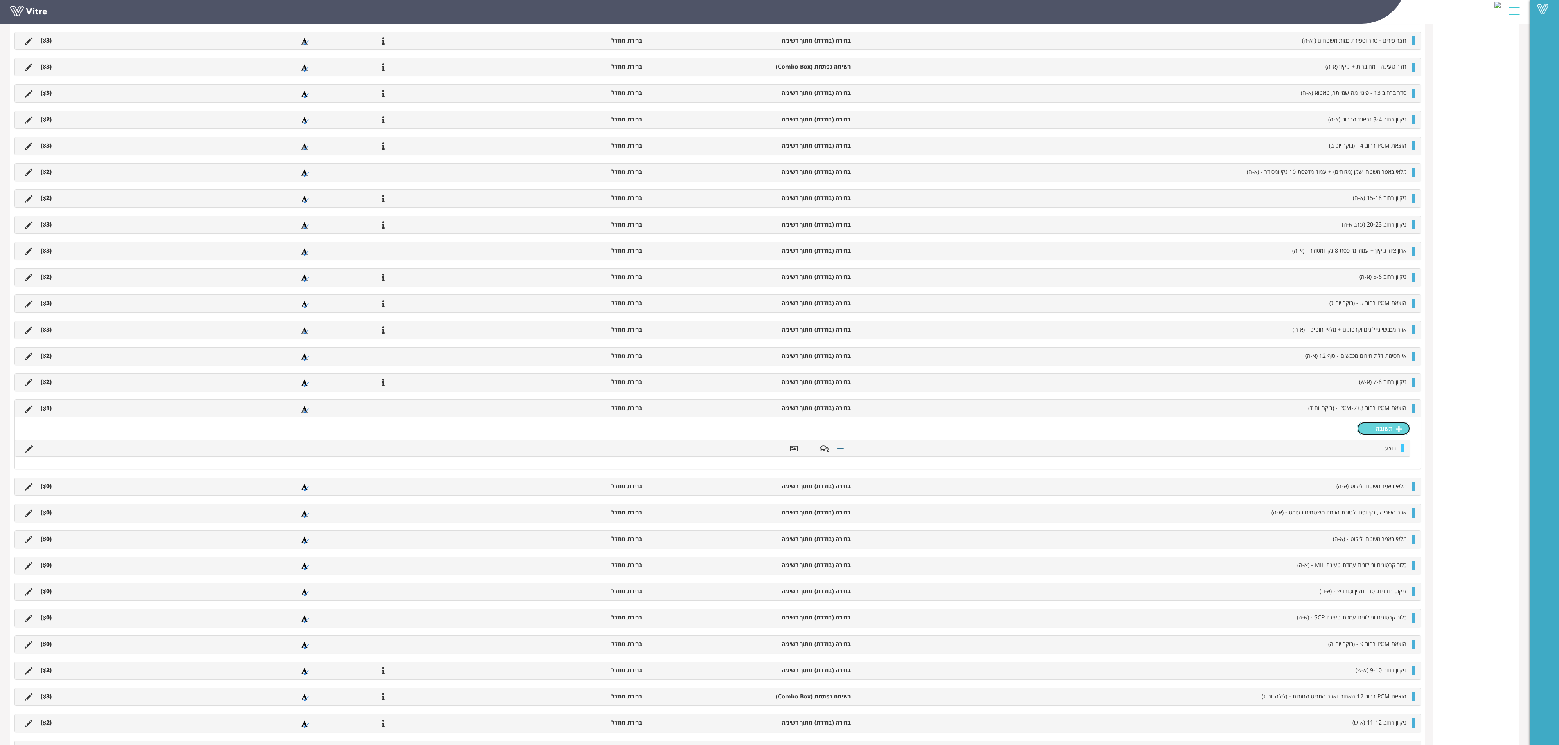
click at [974, 436] on link "תשובה" at bounding box center [1384, 429] width 54 height 14
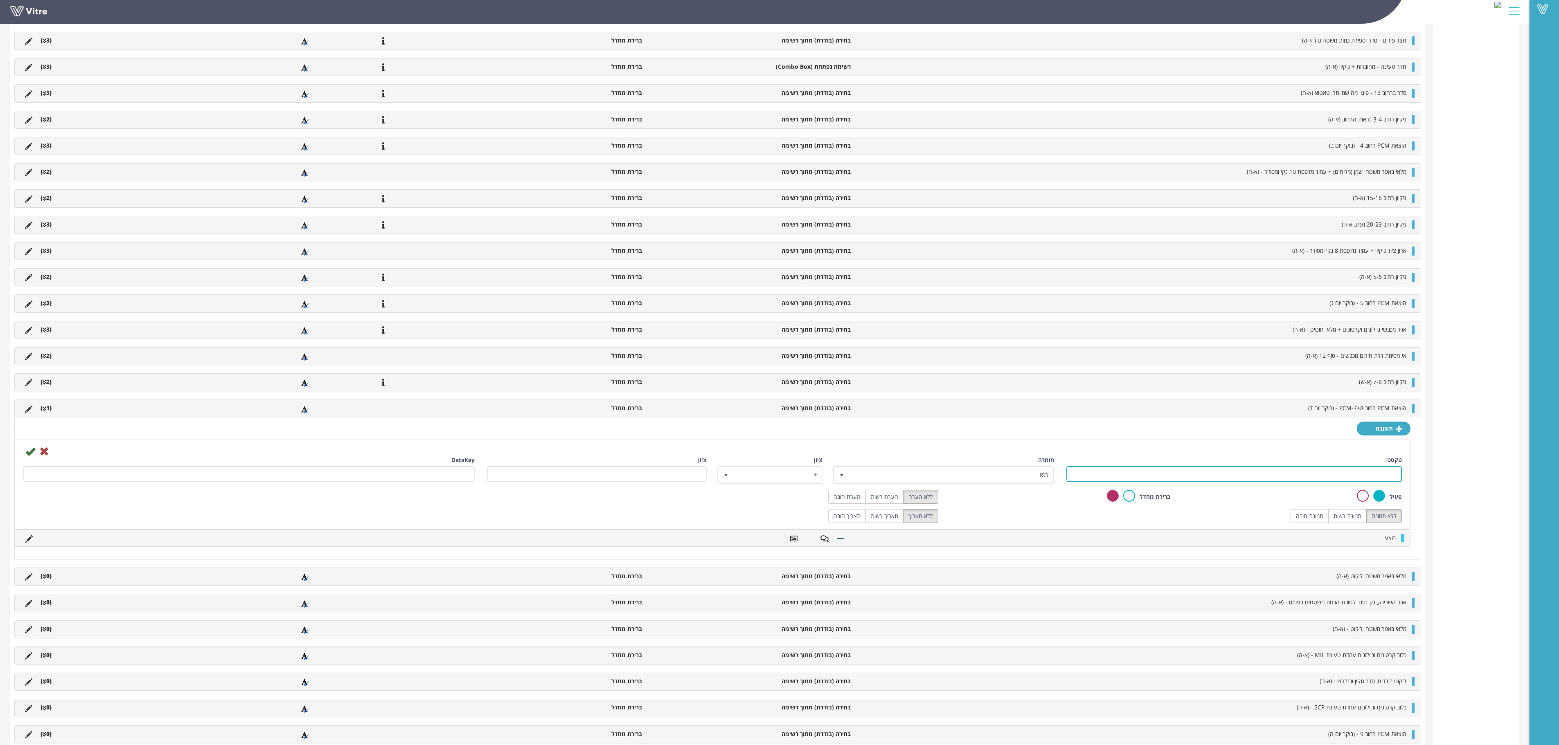
click at [974, 465] on input "טקסט" at bounding box center [1233, 474] width 335 height 16
type input "לא בוצע"
click at [974, 465] on label "תמונת רשות" at bounding box center [1347, 516] width 38 height 14
radio input "true"
click at [899, 465] on label "הערת רשות" at bounding box center [884, 497] width 38 height 14
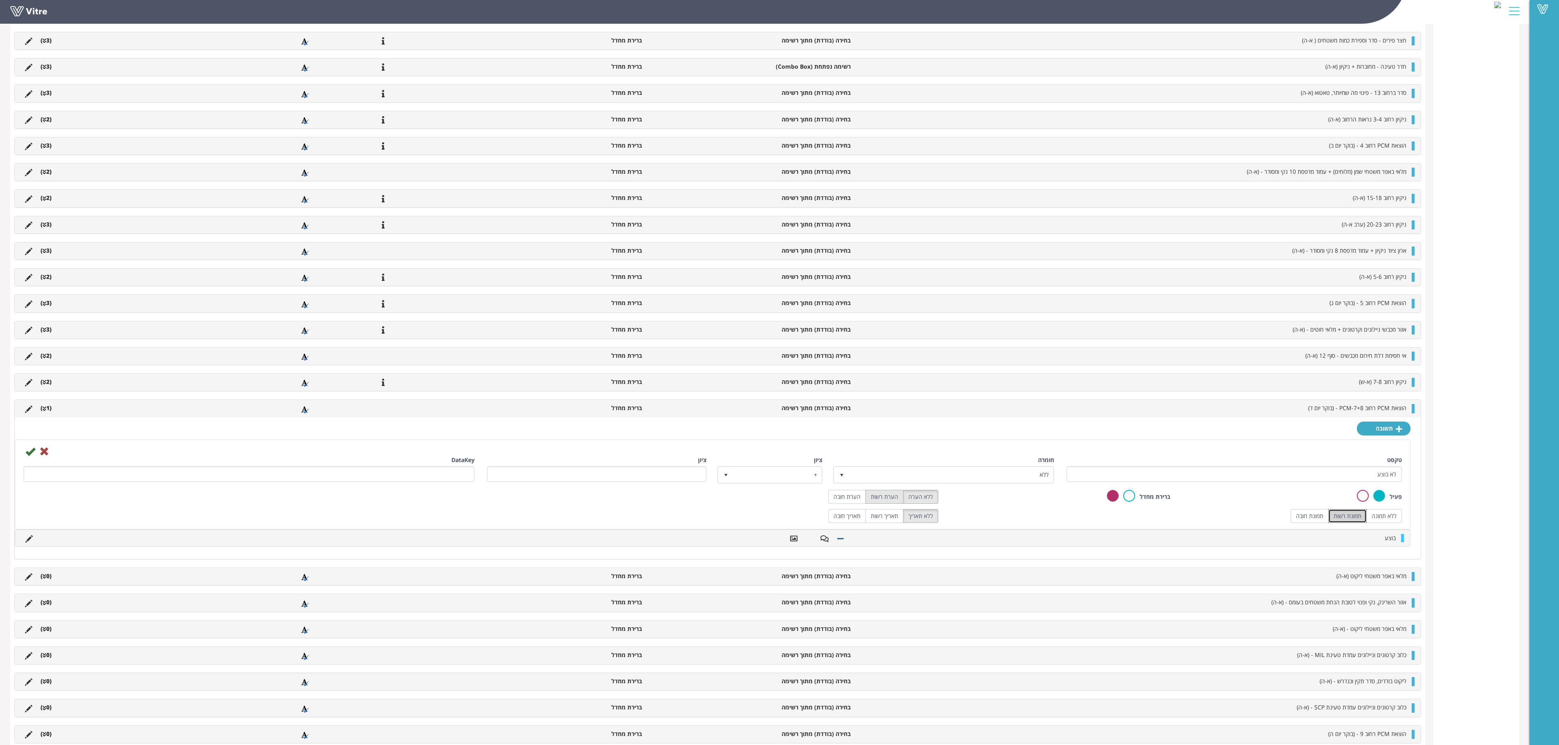
radio input "true"
click at [27, 457] on icon at bounding box center [30, 452] width 10 height 10
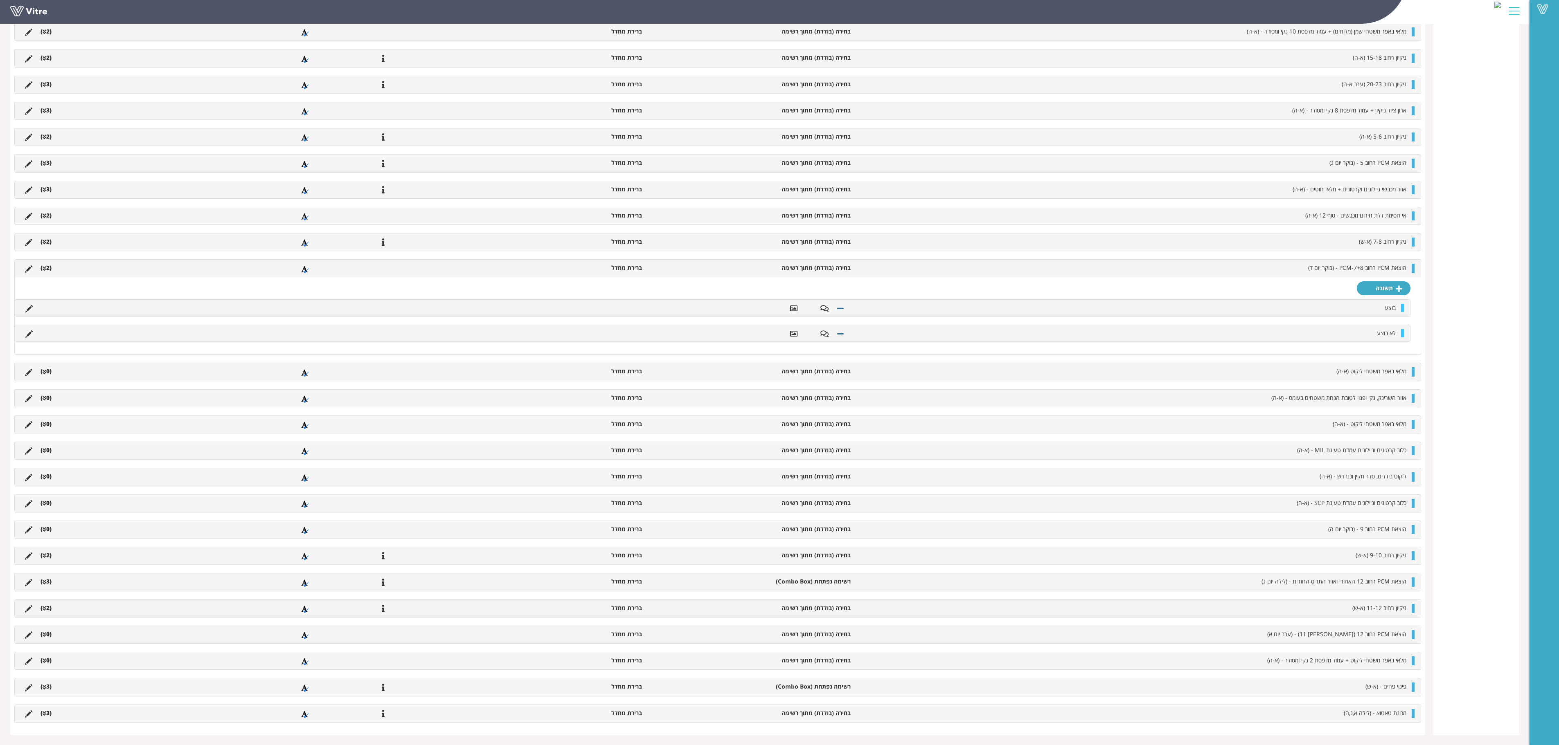
scroll to position [476, 0]
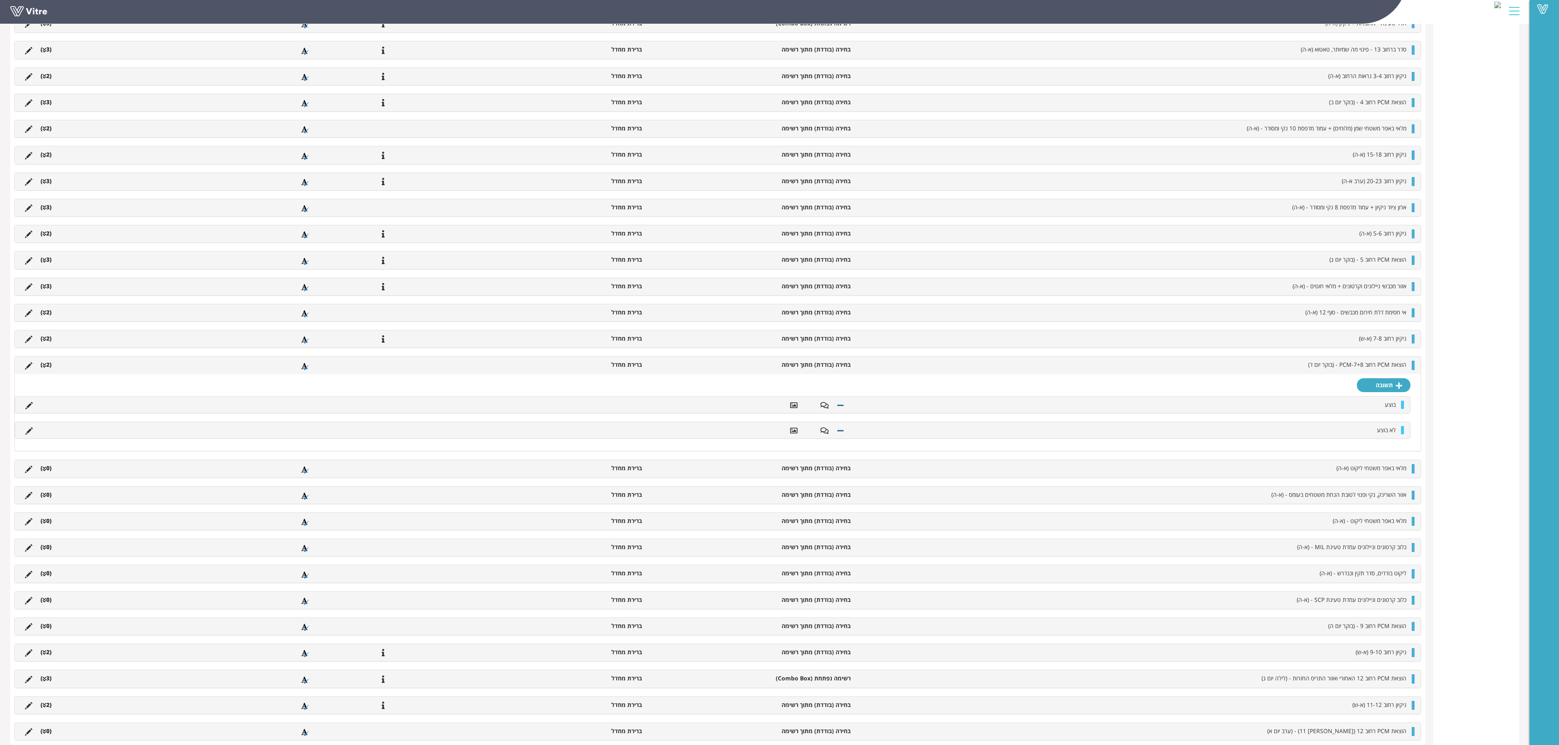
click at [47, 369] on li "(2 )" at bounding box center [45, 365] width 19 height 8
click at [47, 396] on li "(0 )" at bounding box center [45, 391] width 19 height 8
click at [974, 419] on link "תשובה" at bounding box center [1384, 412] width 54 height 14
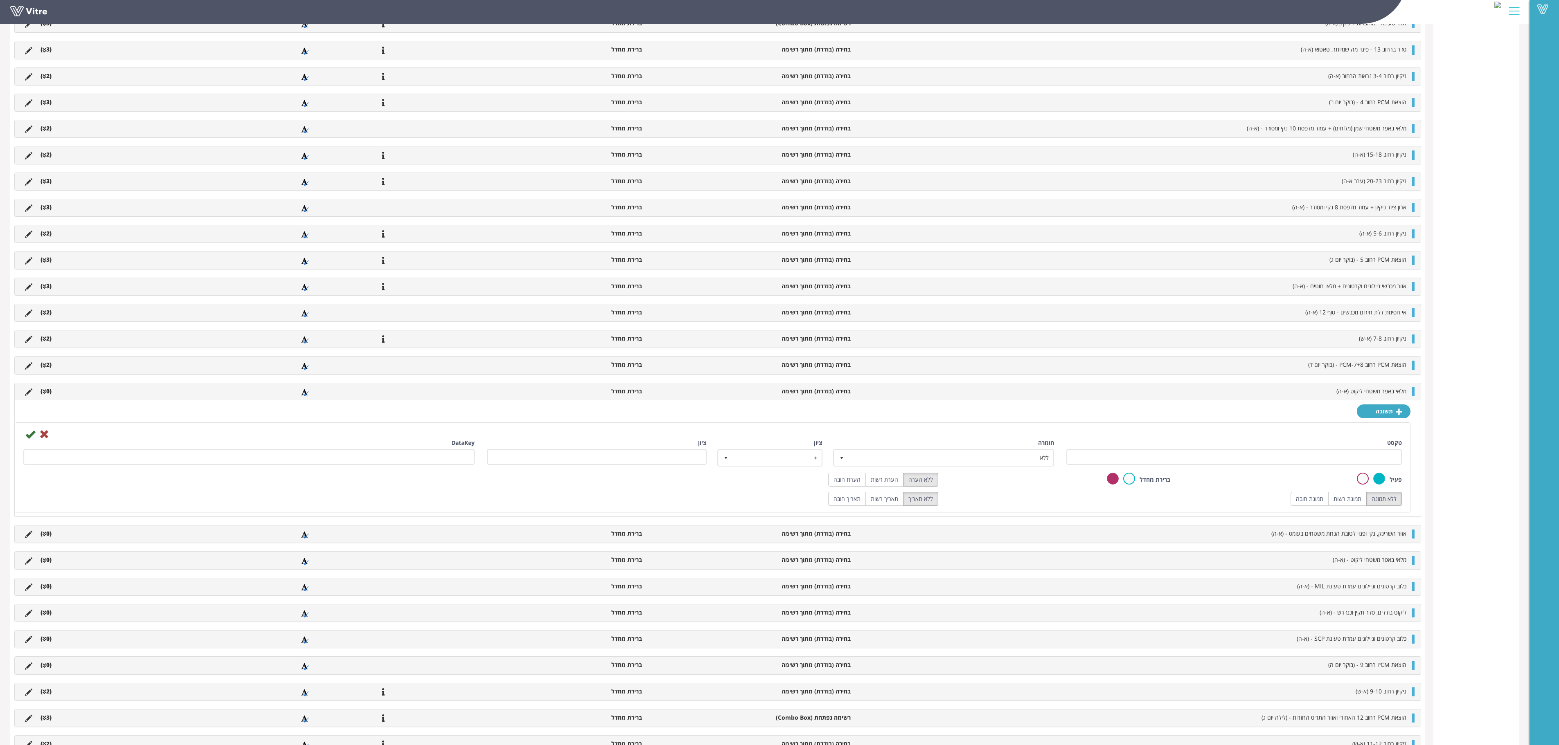
click at [974, 465] on div "טקסט" at bounding box center [1233, 452] width 335 height 26
drag, startPoint x: 1258, startPoint y: 471, endPoint x: 1254, endPoint y: 473, distance: 4.4
click at [974, 465] on input "טקסט" at bounding box center [1233, 457] width 335 height 16
type input "בוצע"
drag, startPoint x: 848, startPoint y: 494, endPoint x: 868, endPoint y: 497, distance: 19.9
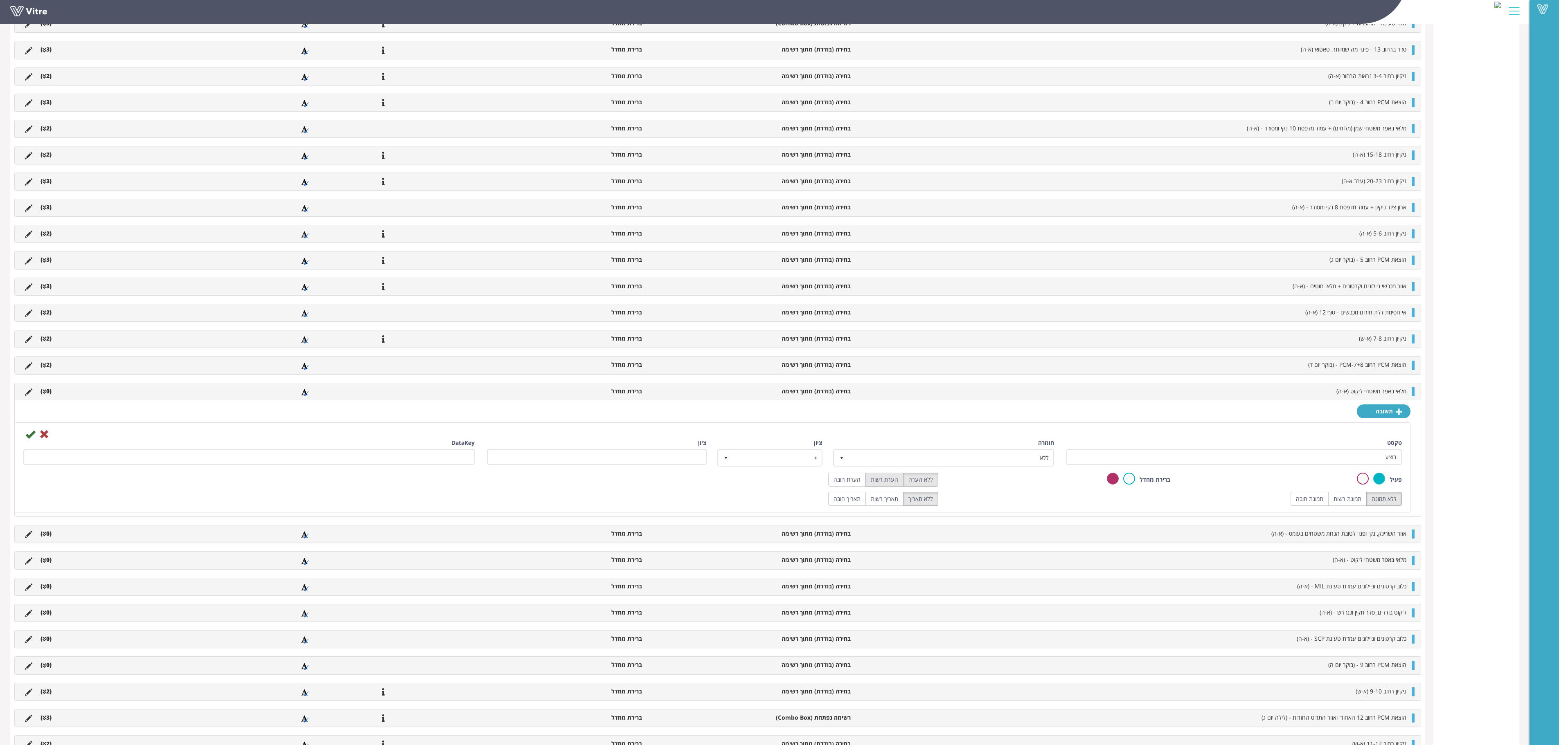
click at [851, 465] on label "הערת חובה" at bounding box center [847, 480] width 38 height 14
radio input "true"
click at [890, 465] on label "הערת רשות" at bounding box center [884, 480] width 38 height 14
radio input "true"
click at [974, 465] on label "תמונת רשות" at bounding box center [1347, 499] width 38 height 14
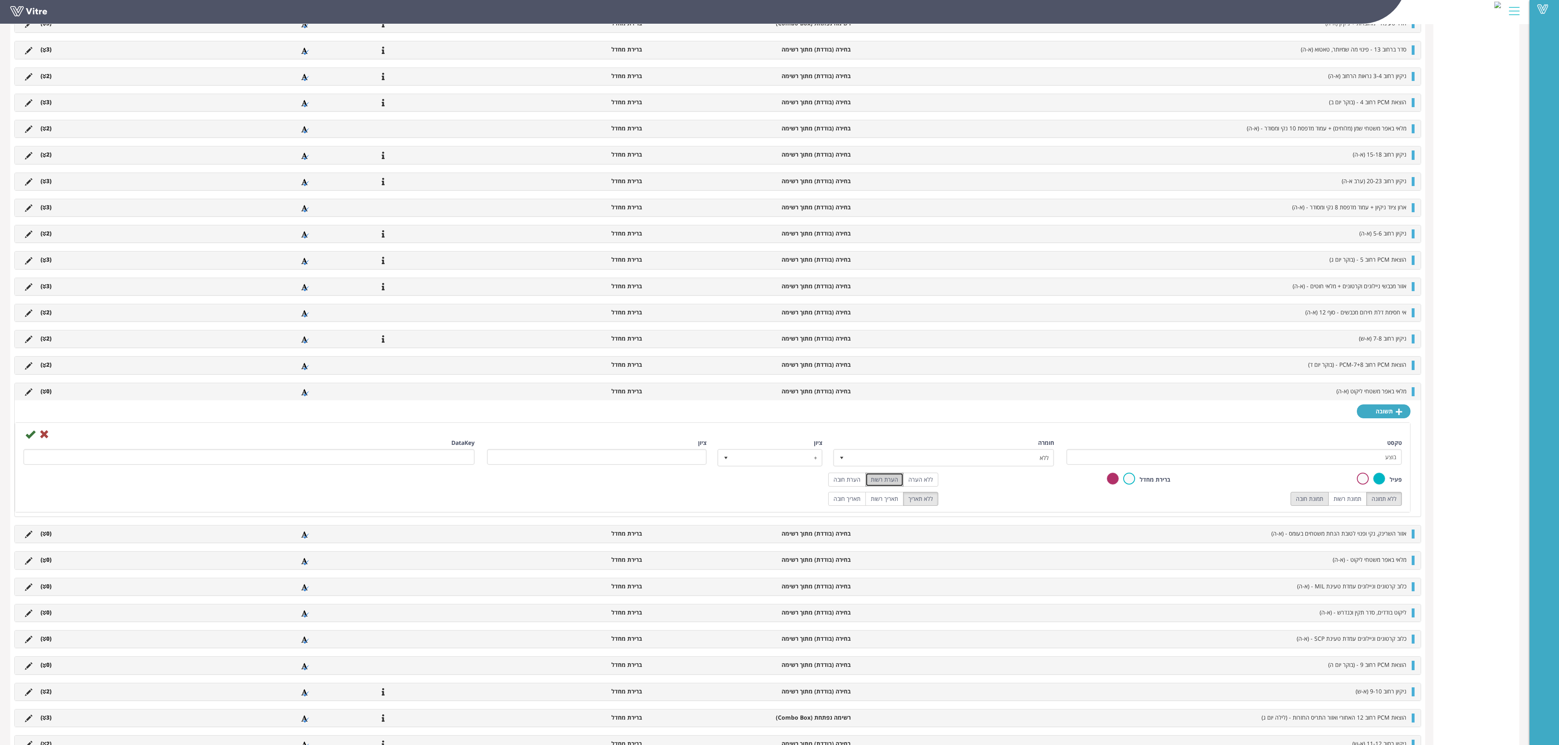
radio input "true"
click at [30, 439] on icon at bounding box center [30, 435] width 10 height 10
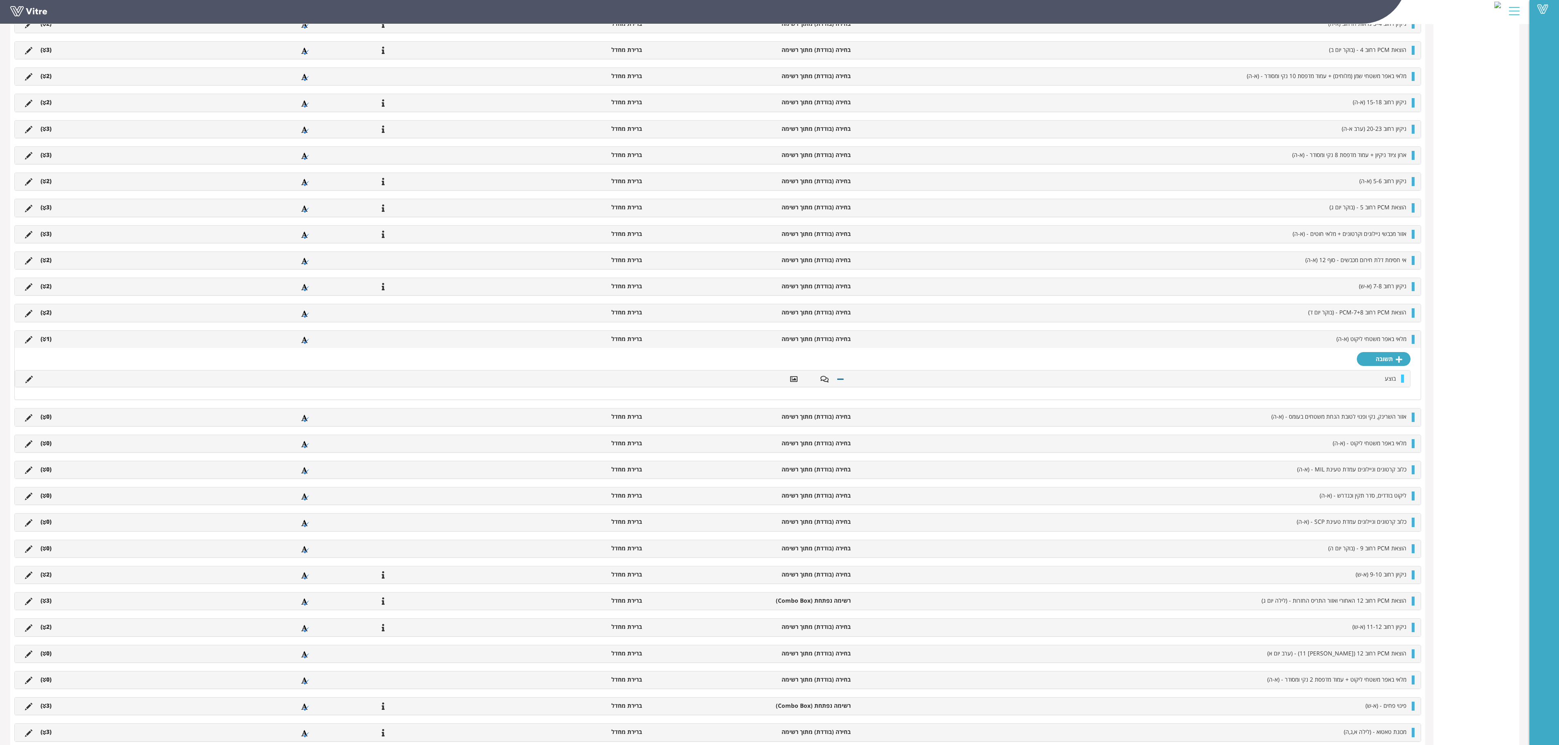
scroll to position [491, 0]
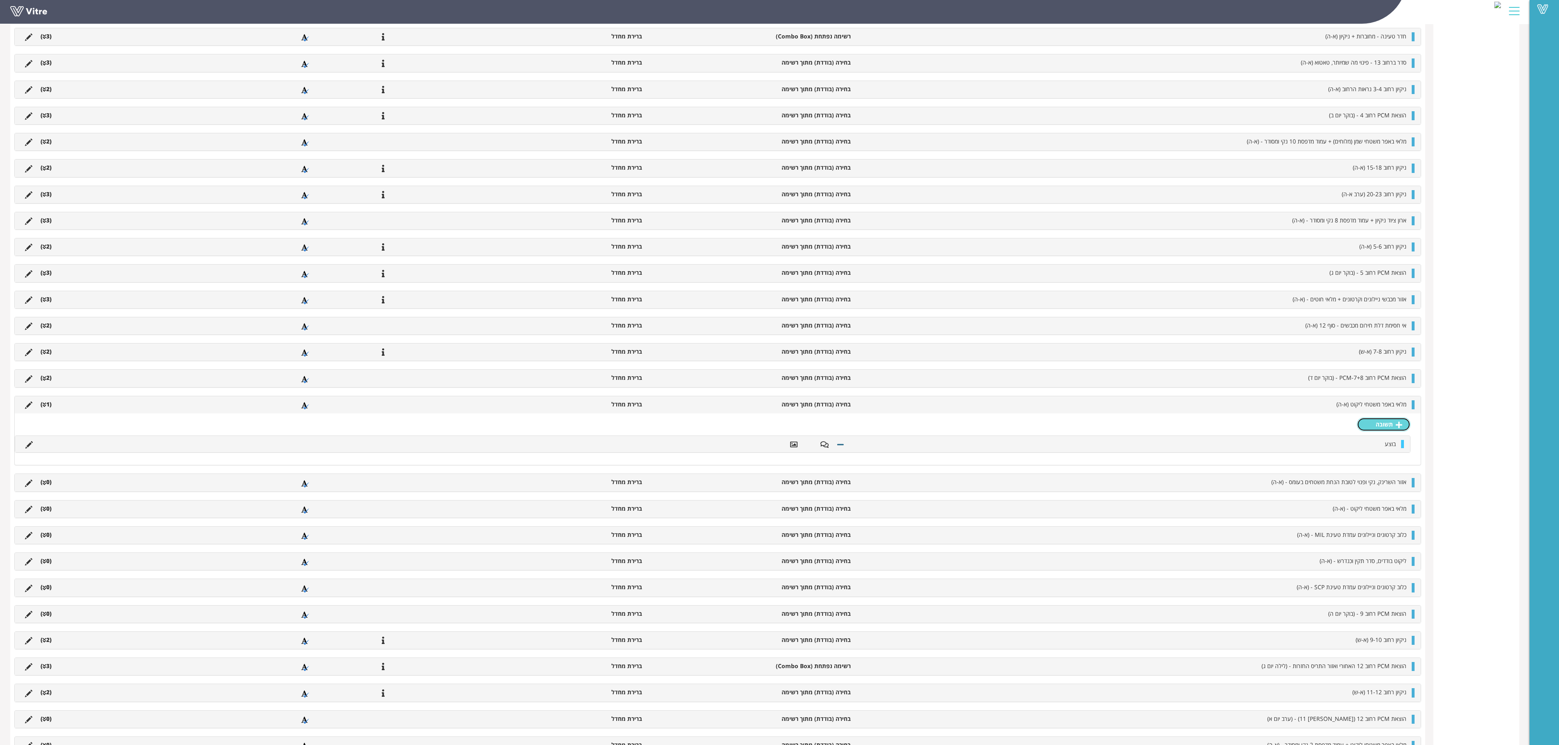
click at [974, 432] on link "תשובה" at bounding box center [1384, 425] width 54 height 14
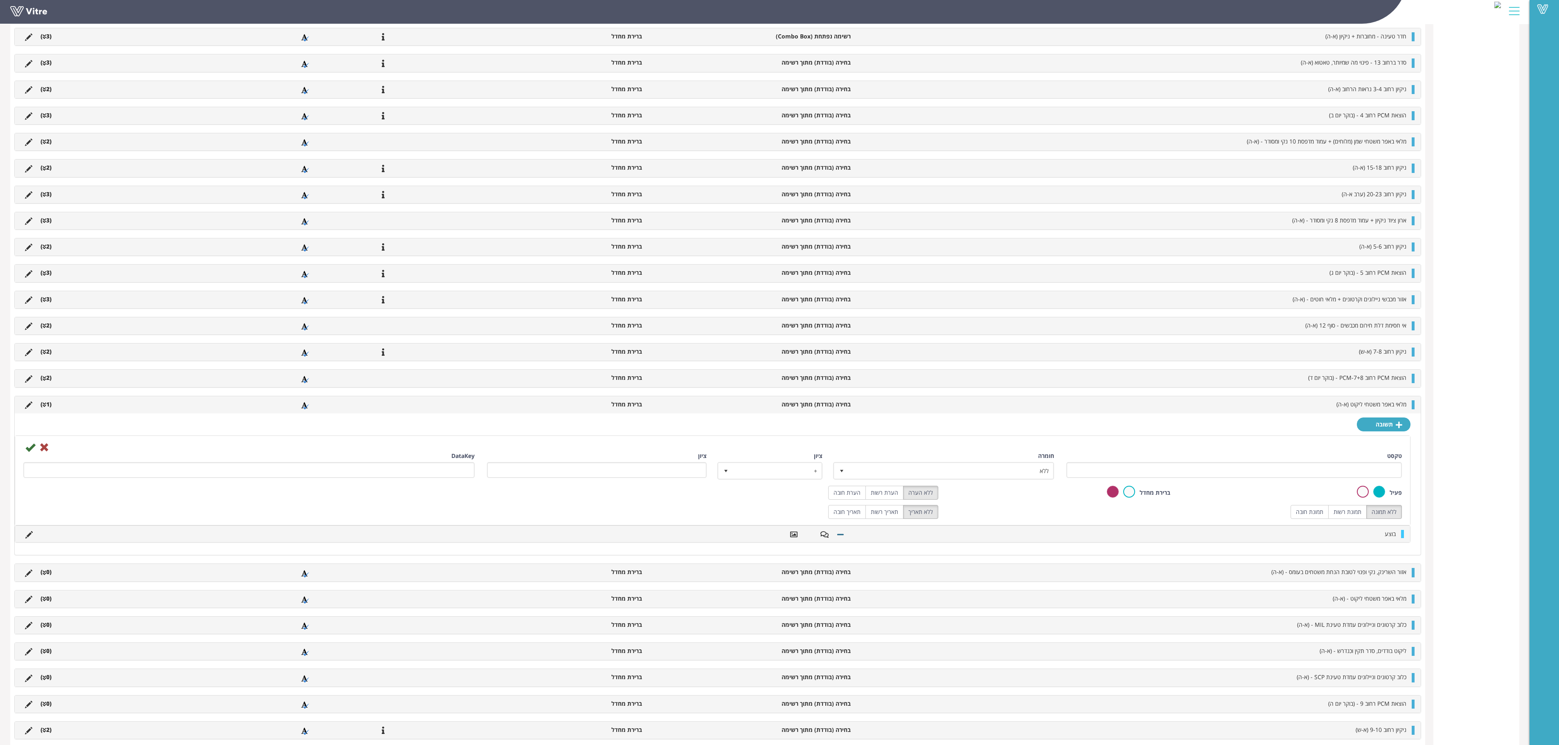
click at [974, 452] on div at bounding box center [712, 447] width 1391 height 10
drag, startPoint x: 1213, startPoint y: 480, endPoint x: 1207, endPoint y: 485, distance: 7.5
click at [974, 465] on input "טקסט" at bounding box center [1233, 470] width 335 height 16
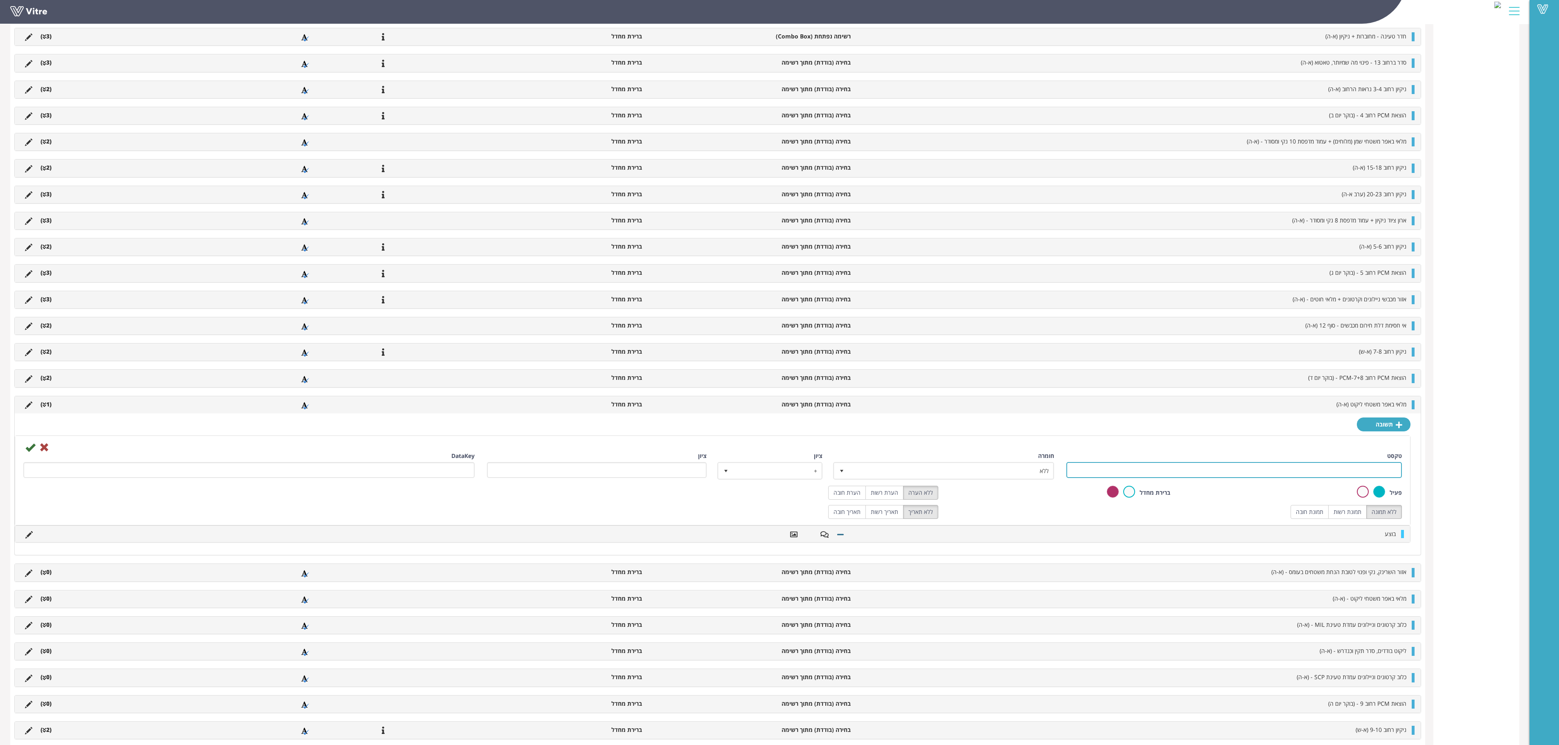
click at [974, 465] on input "טקסט" at bounding box center [1233, 470] width 335 height 16
type input "לא בוצע"
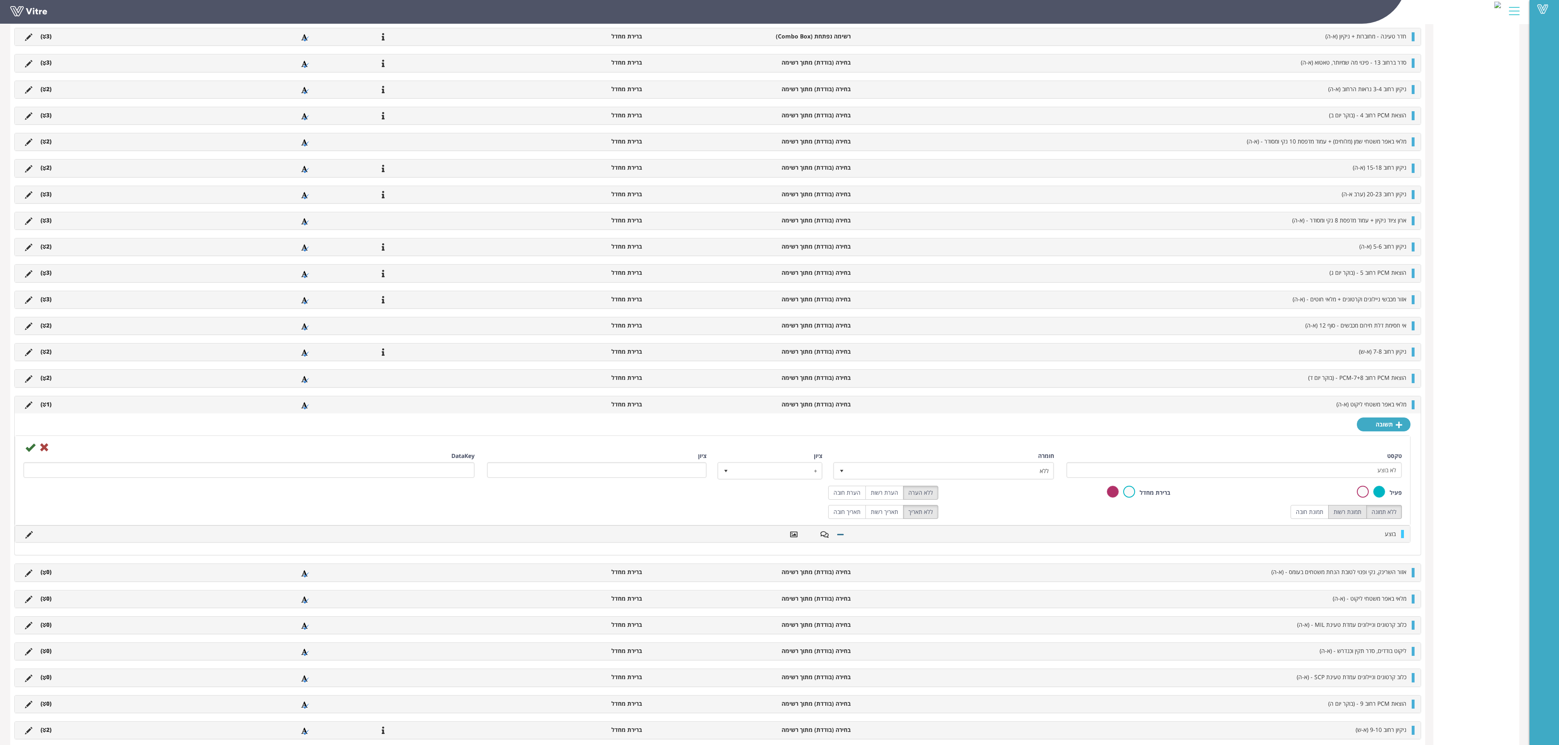
click at [974, 465] on label "תמונת רשות" at bounding box center [1347, 512] width 38 height 14
radio input "true"
click at [880, 465] on label "הערת רשות" at bounding box center [884, 493] width 38 height 14
radio input "true"
click at [26, 452] on icon at bounding box center [30, 448] width 10 height 10
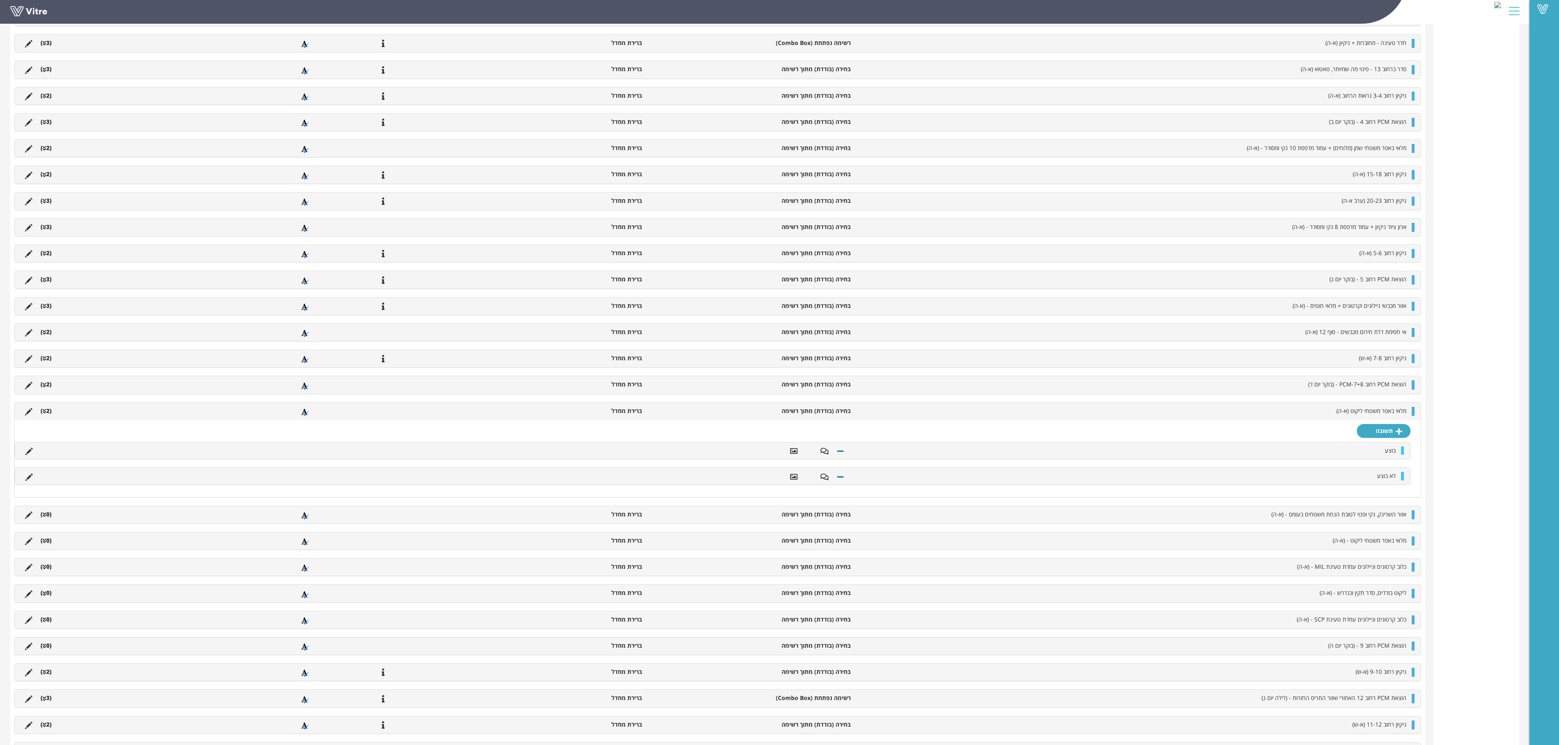
scroll to position [641, 0]
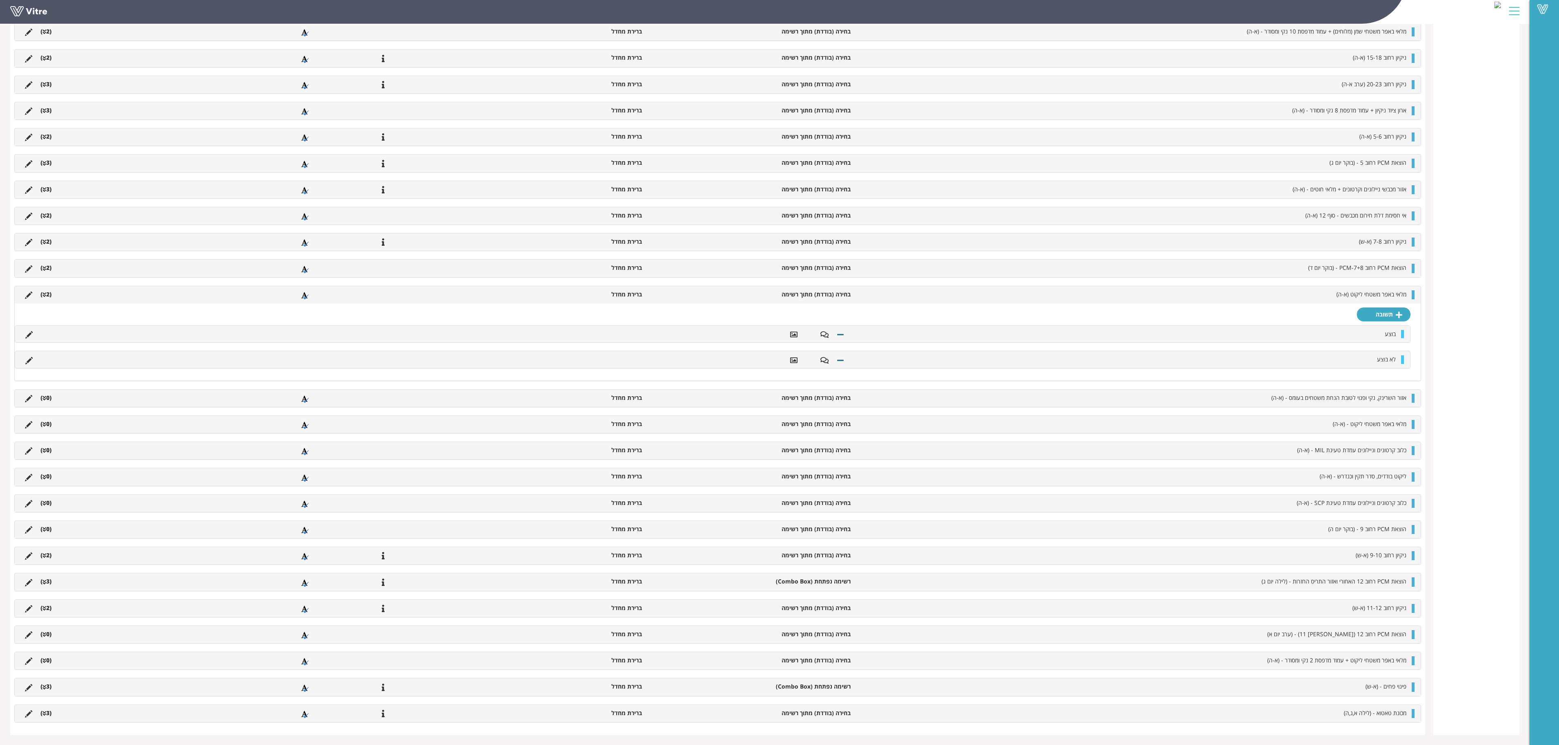
click at [50, 290] on li "(2 )" at bounding box center [45, 294] width 19 height 8
click at [47, 394] on li "(0 )" at bounding box center [45, 398] width 19 height 8
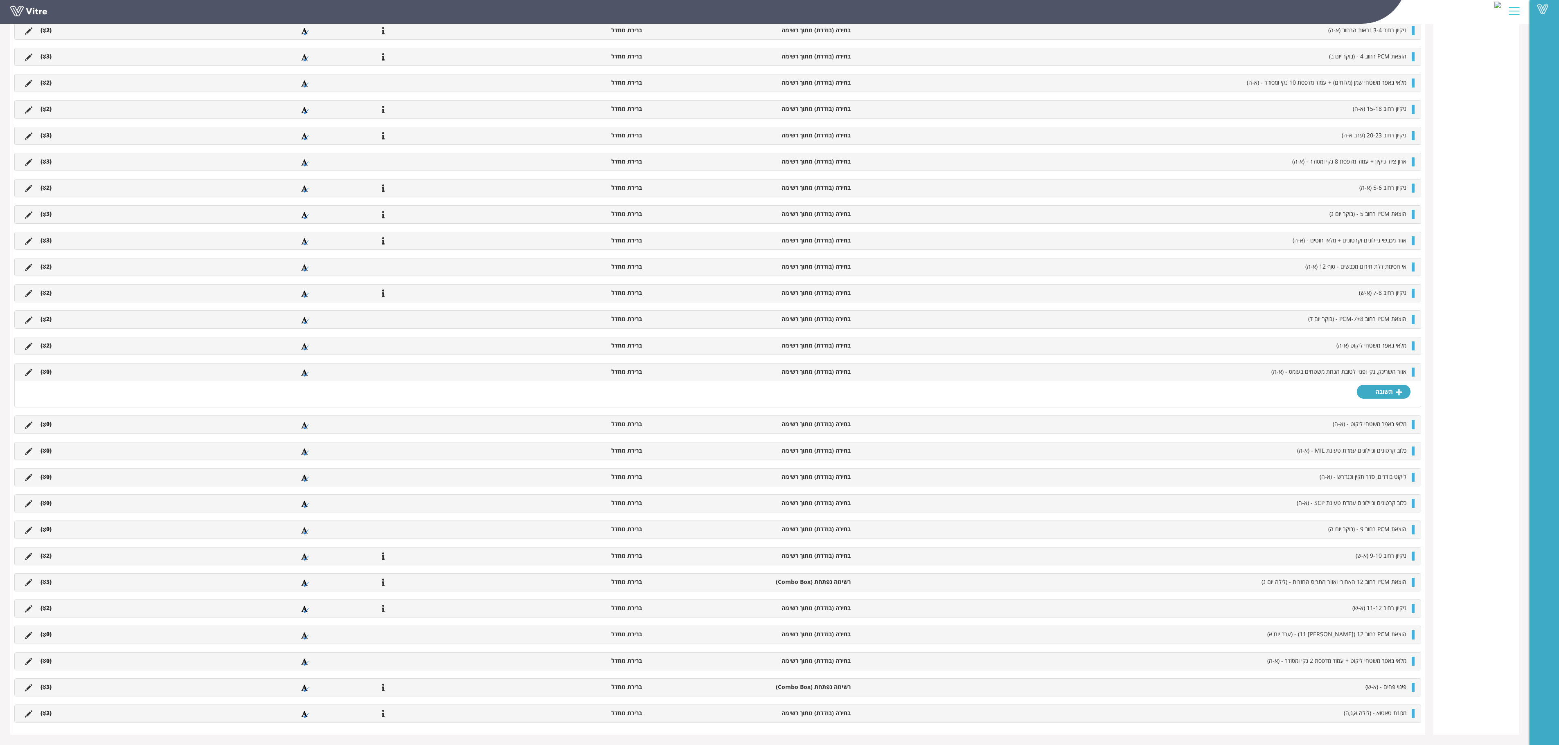
scroll to position [589, 0]
click at [974, 389] on icon at bounding box center [1398, 392] width 7 height 7
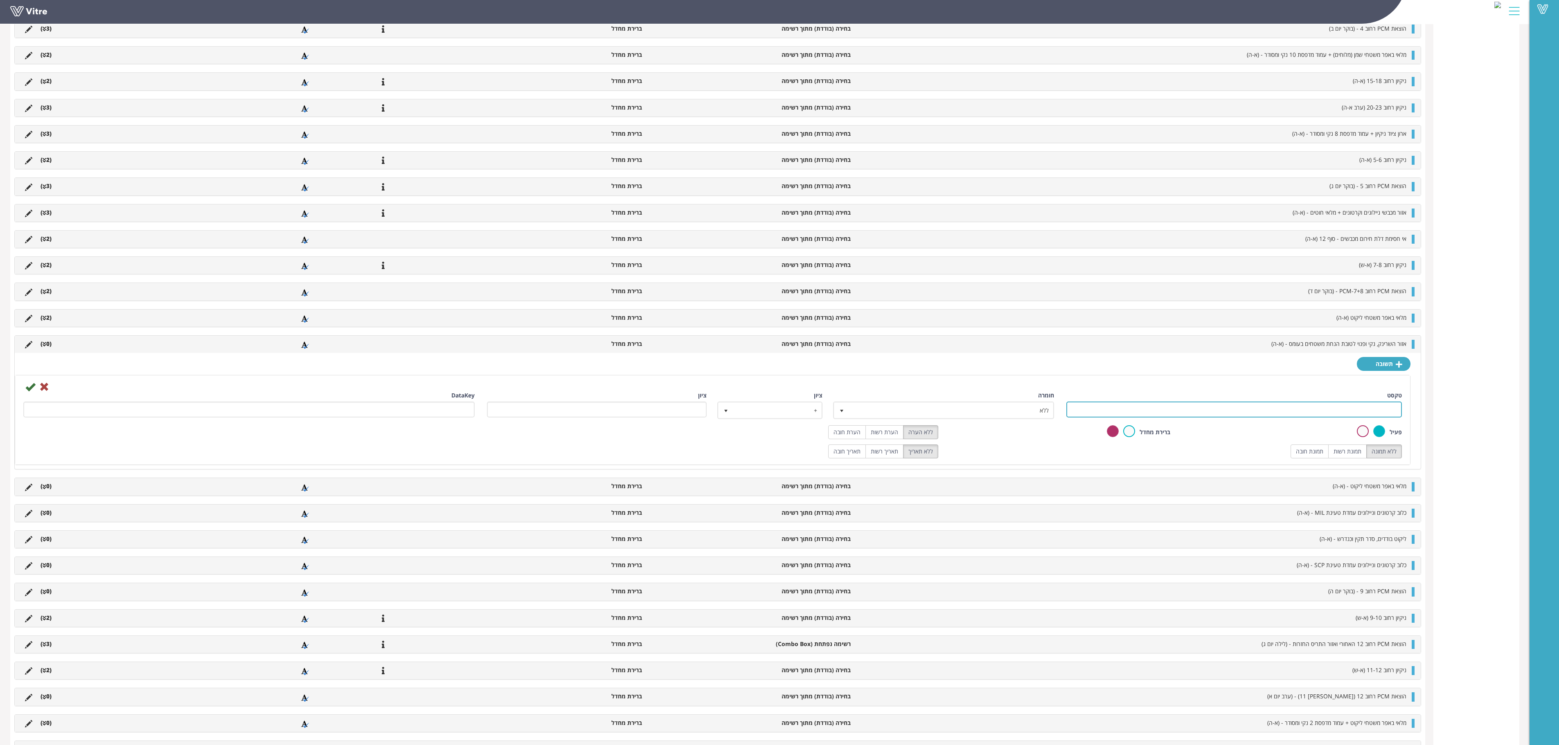
click at [974, 418] on input "טקסט" at bounding box center [1233, 410] width 335 height 16
type input "בוצע"
click at [893, 439] on label "הערת רשות" at bounding box center [884, 432] width 38 height 14
radio input "true"
click at [974, 459] on label "תמונת רשות" at bounding box center [1347, 452] width 38 height 14
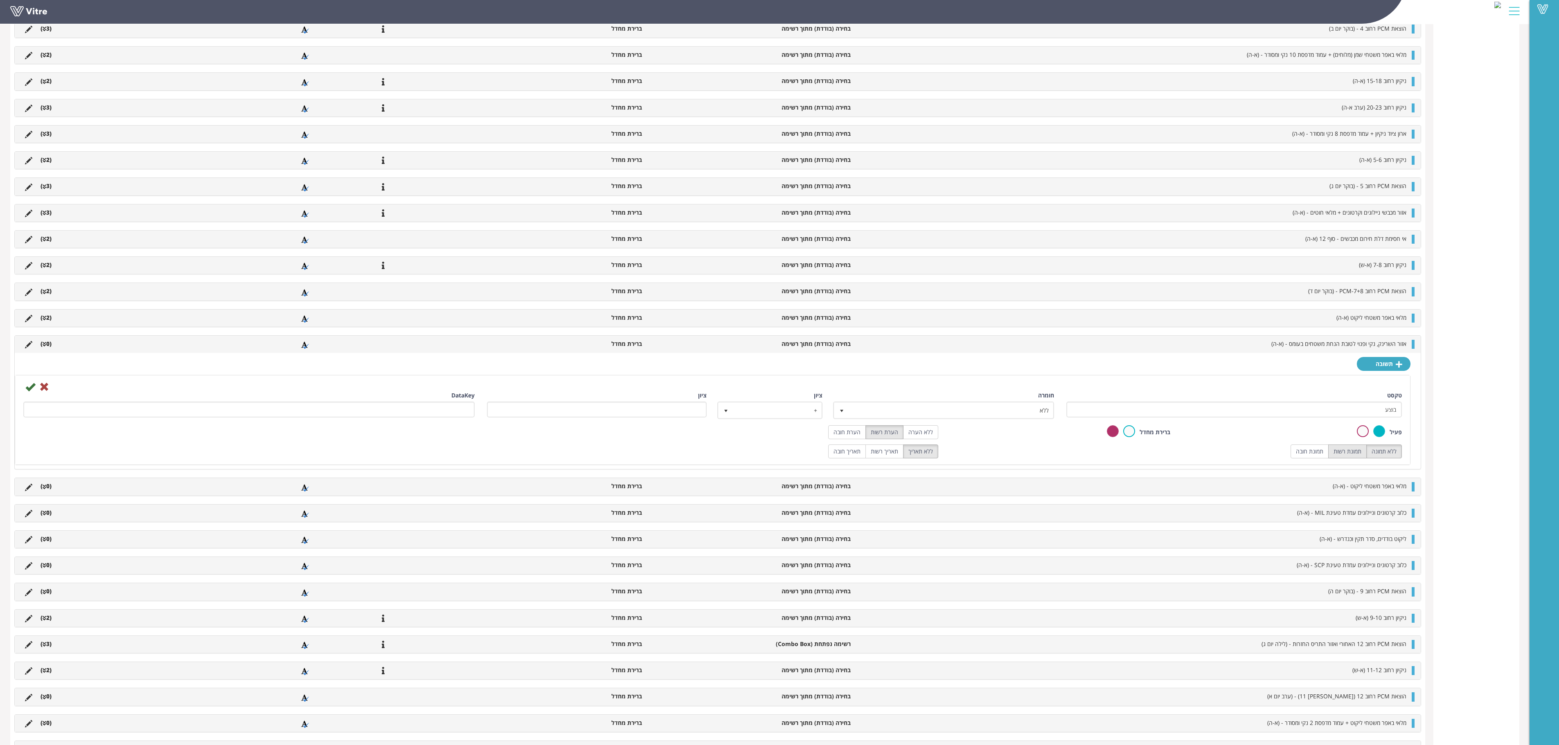
radio input "true"
click at [29, 392] on icon at bounding box center [30, 387] width 10 height 10
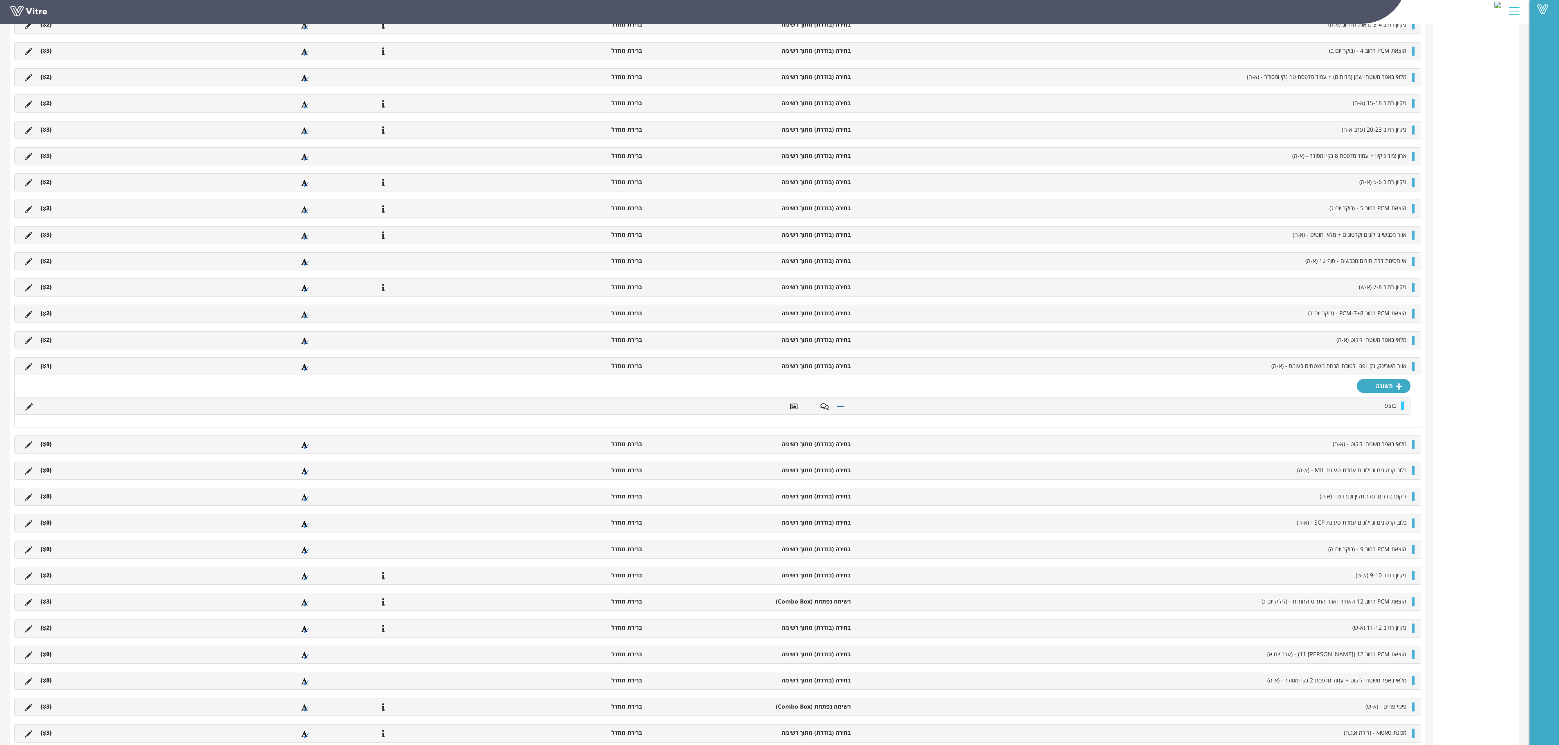
scroll to position [573, 0]
click at [974, 391] on link "תשובה" at bounding box center [1384, 384] width 54 height 14
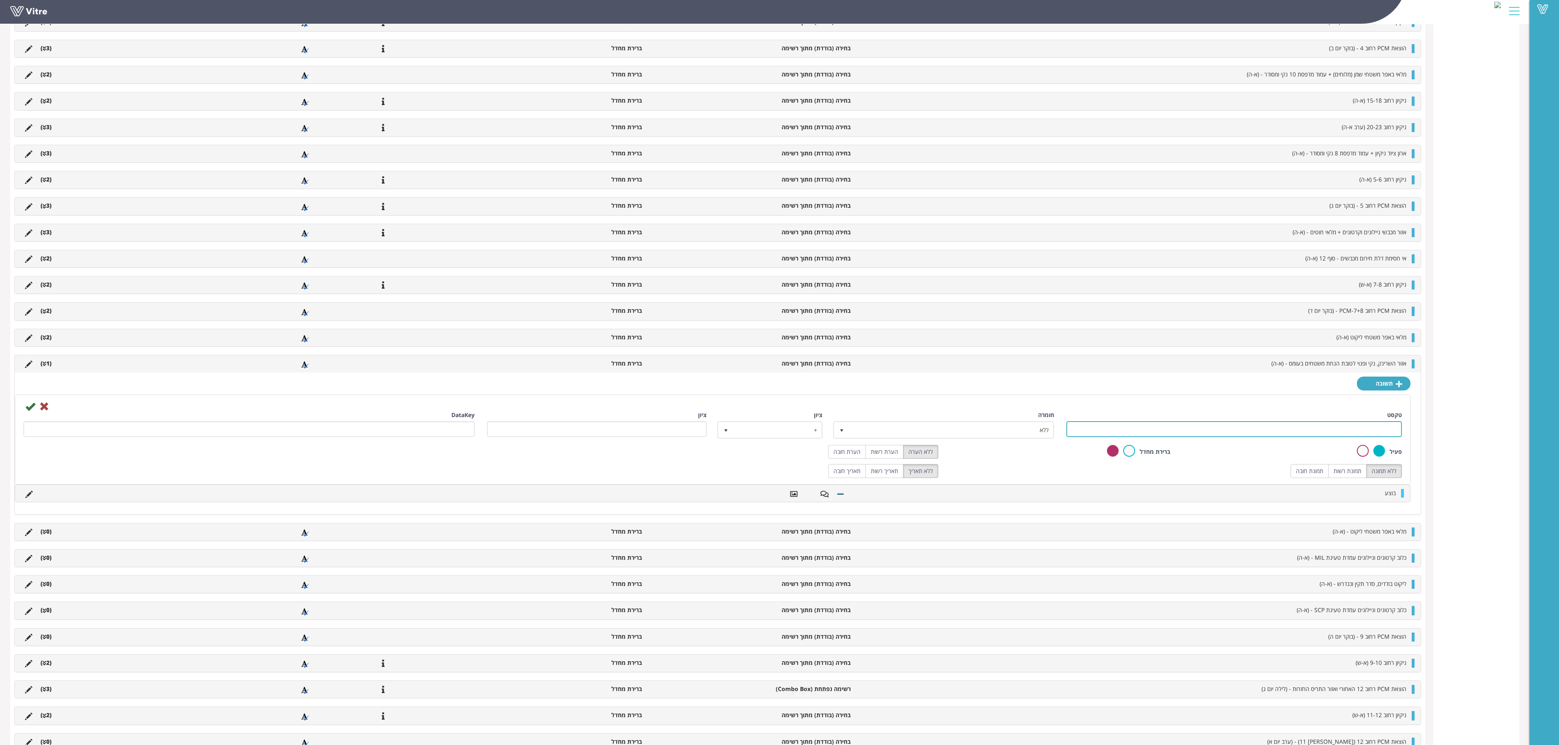
click at [974, 437] on input "טקסט" at bounding box center [1233, 429] width 335 height 16
type input "לא בוצע"
click at [871, 459] on label "הערת רשות" at bounding box center [884, 452] width 38 height 14
radio input "true"
click at [974, 465] on label "תמונת רשות" at bounding box center [1347, 471] width 38 height 14
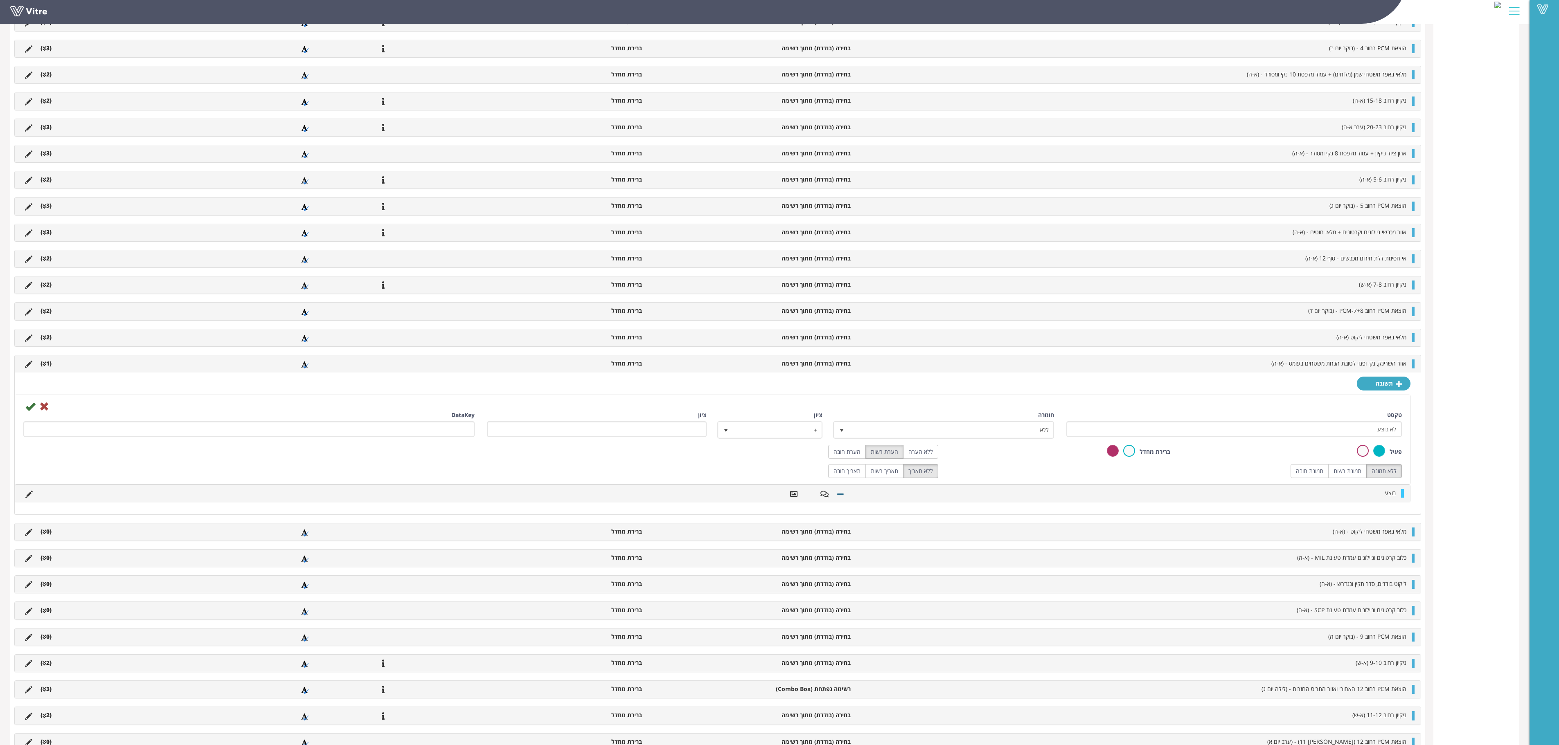
radio input "true"
click at [31, 412] on icon at bounding box center [30, 407] width 10 height 10
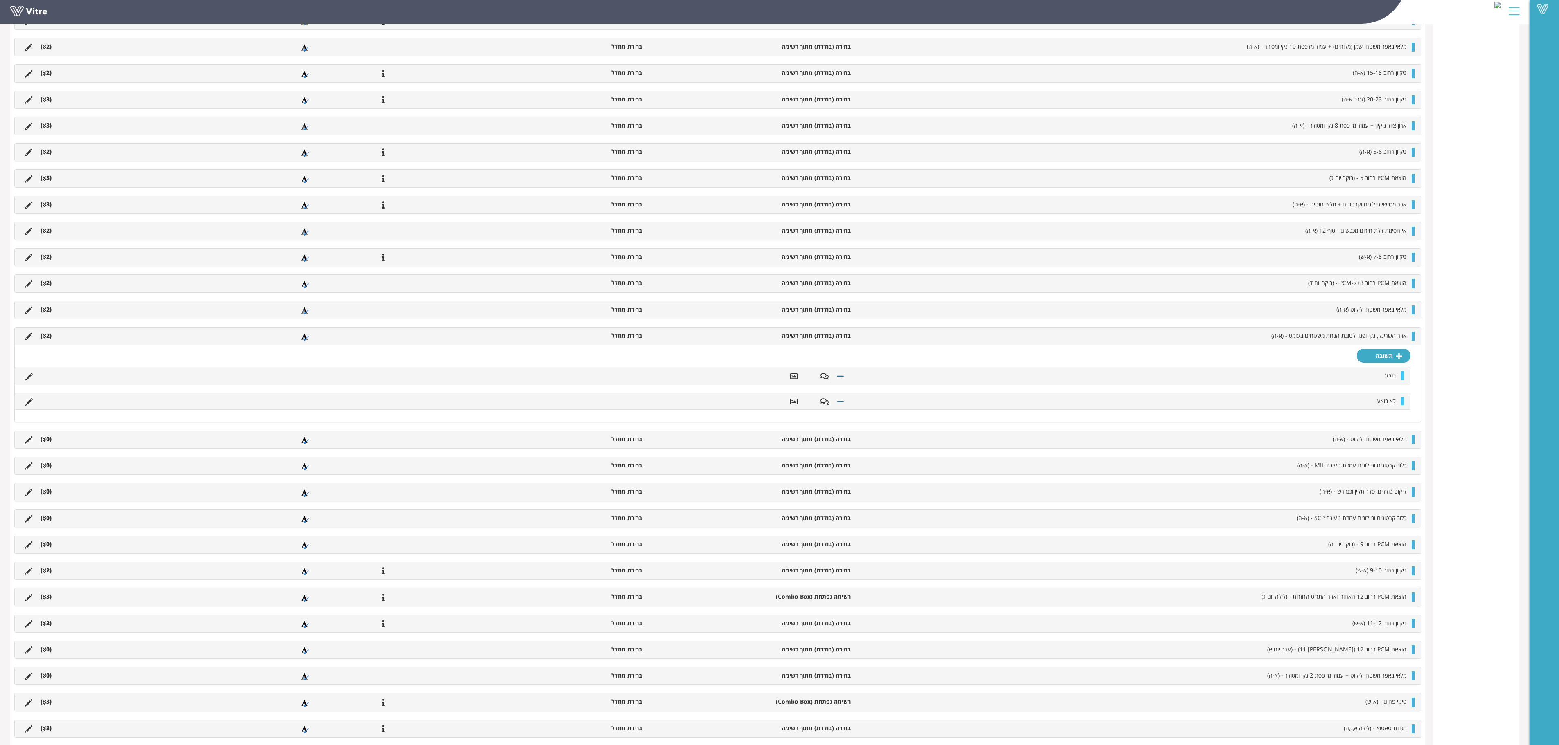
click at [47, 340] on li "(2 )" at bounding box center [45, 336] width 19 height 8
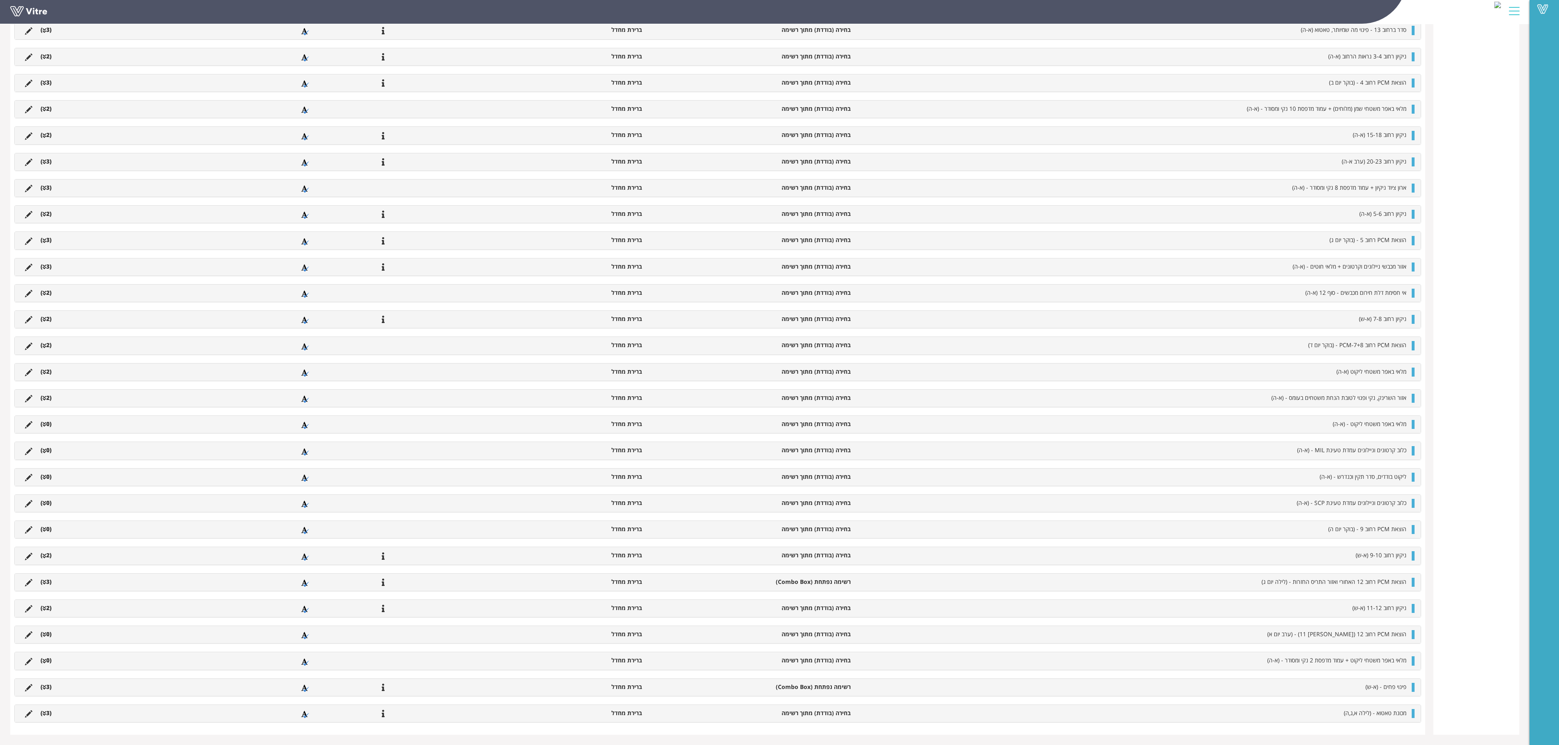
click at [46, 422] on icon at bounding box center [45, 425] width 4 height 6
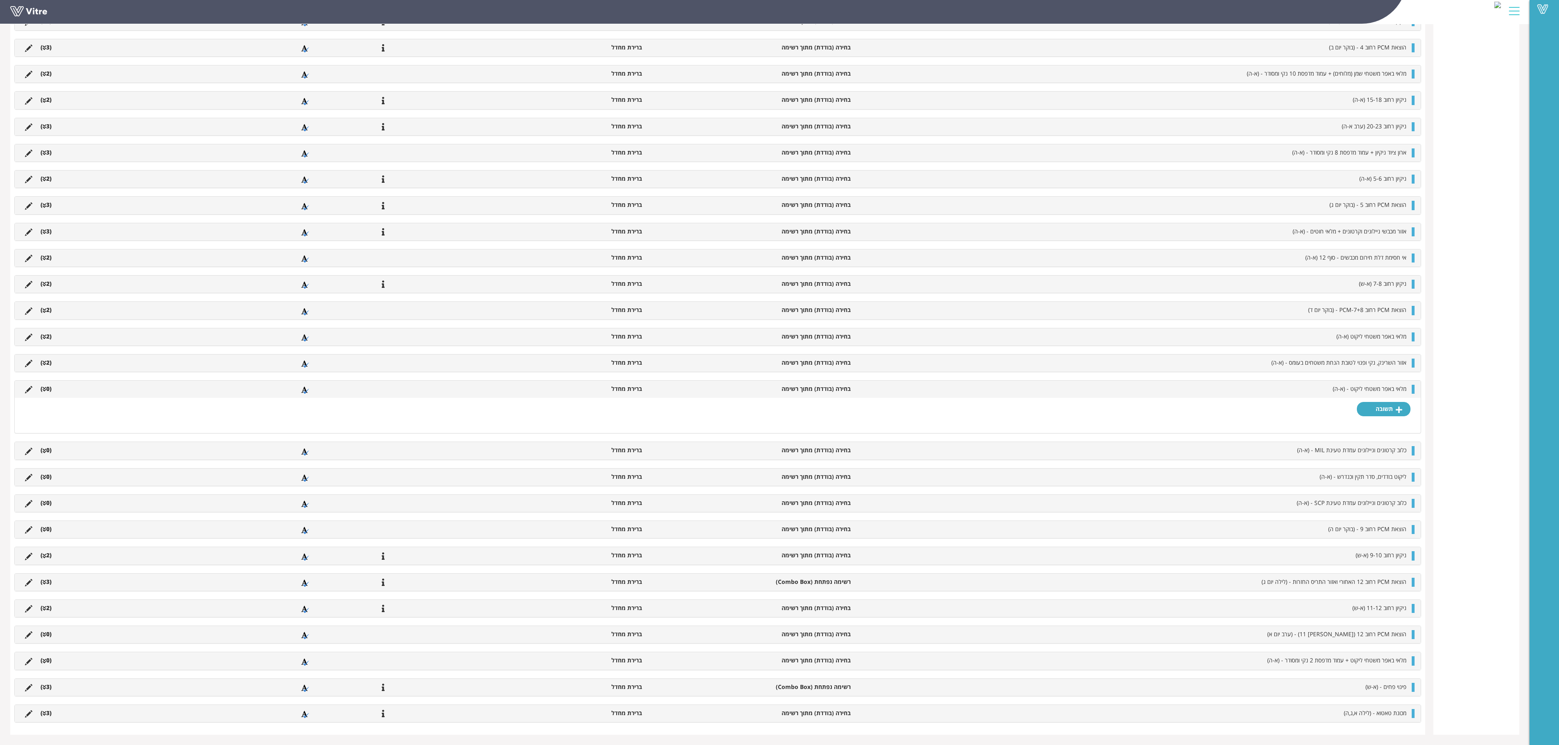
scroll to position [565, 0]
click at [974, 411] on link "תשובה" at bounding box center [1384, 418] width 54 height 14
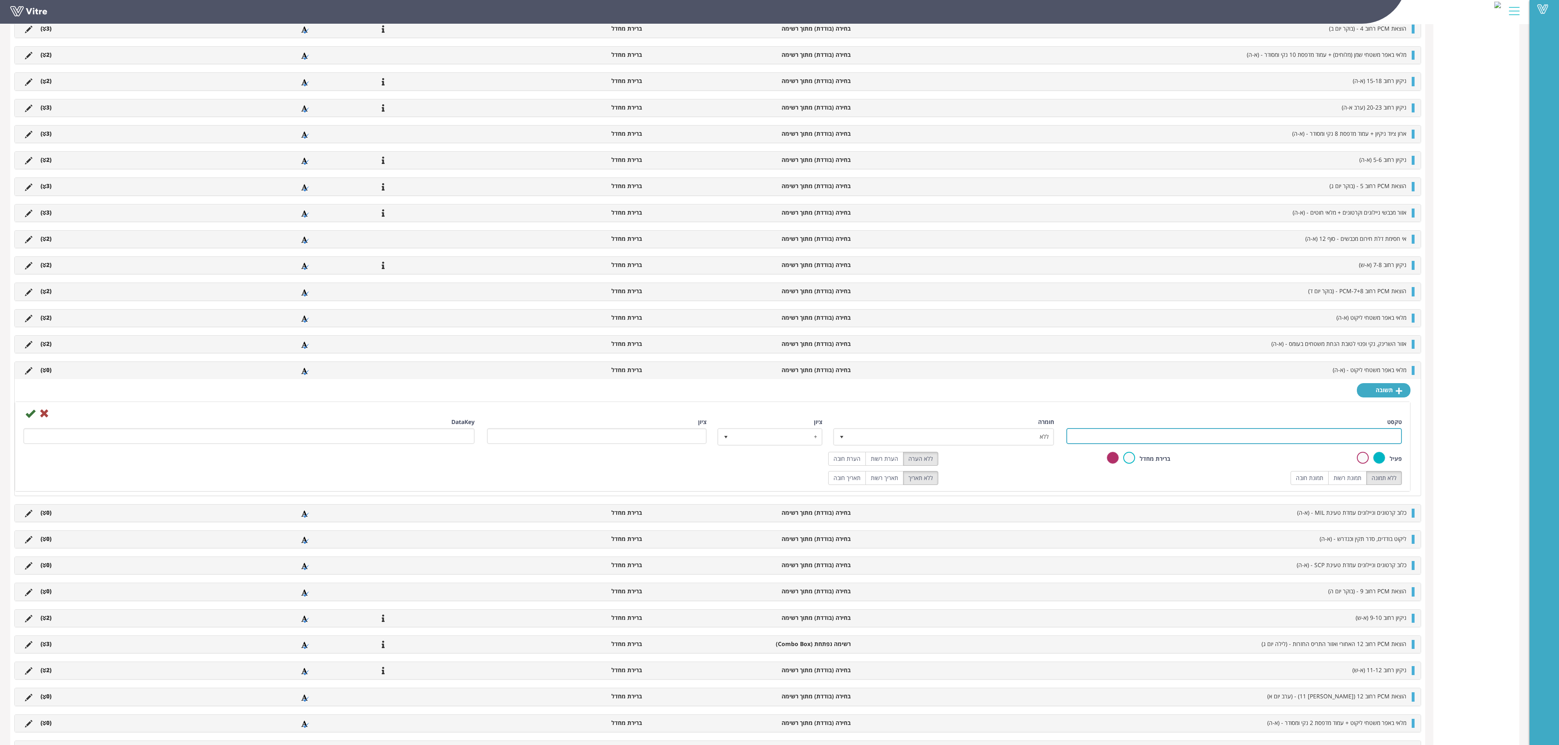
click at [974, 444] on input "טקסט" at bounding box center [1233, 436] width 335 height 16
type input "בוצע"
click at [894, 452] on div "חומרה ללא 0" at bounding box center [944, 435] width 232 height 34
click at [885, 465] on div "פעיל ברירת מחדל ללא הערה הערת רשות הערת חובה" at bounding box center [712, 461] width 1391 height 19
click at [886, 465] on label "הערת רשות" at bounding box center [884, 459] width 38 height 14
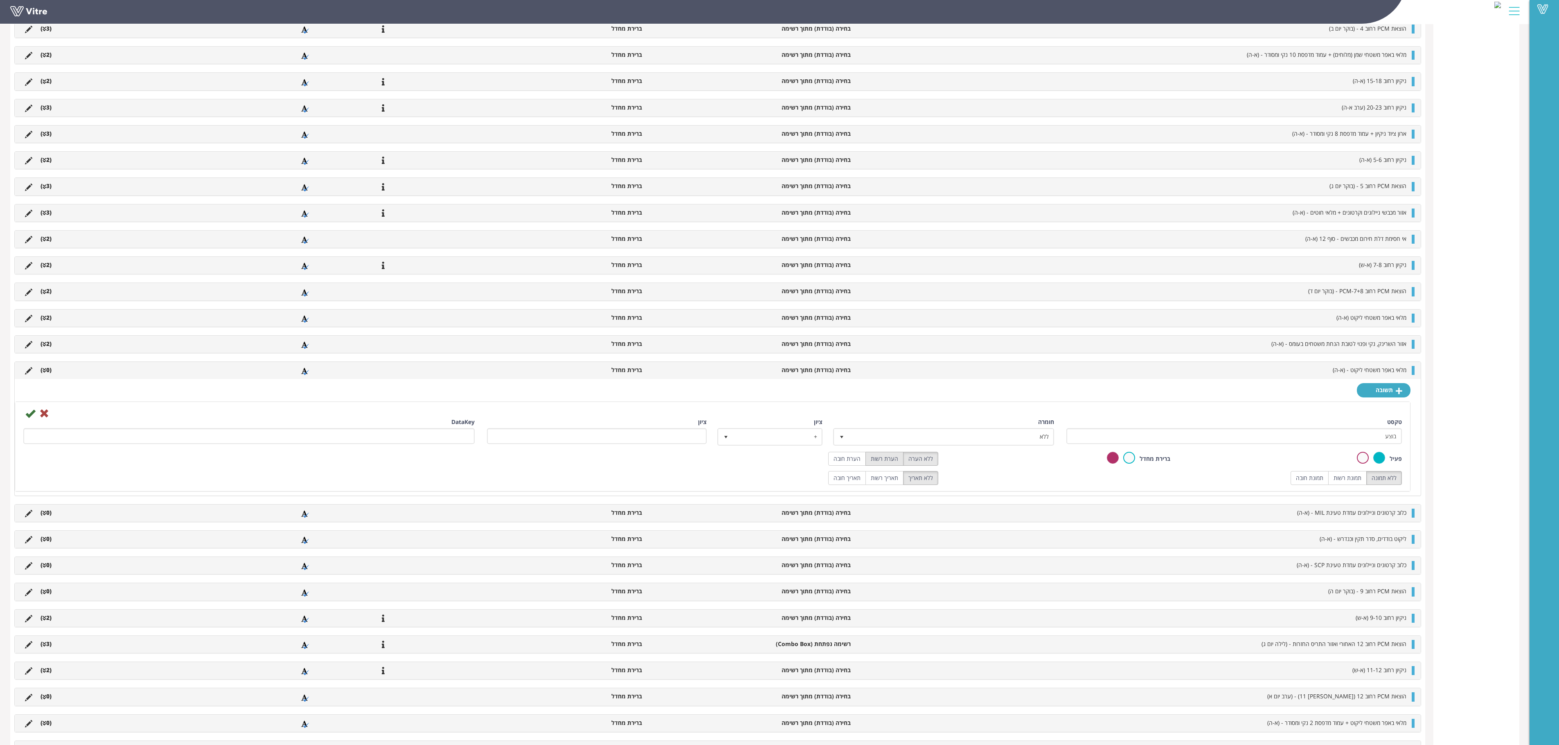
radio input "true"
click at [30, 419] on icon at bounding box center [30, 414] width 10 height 10
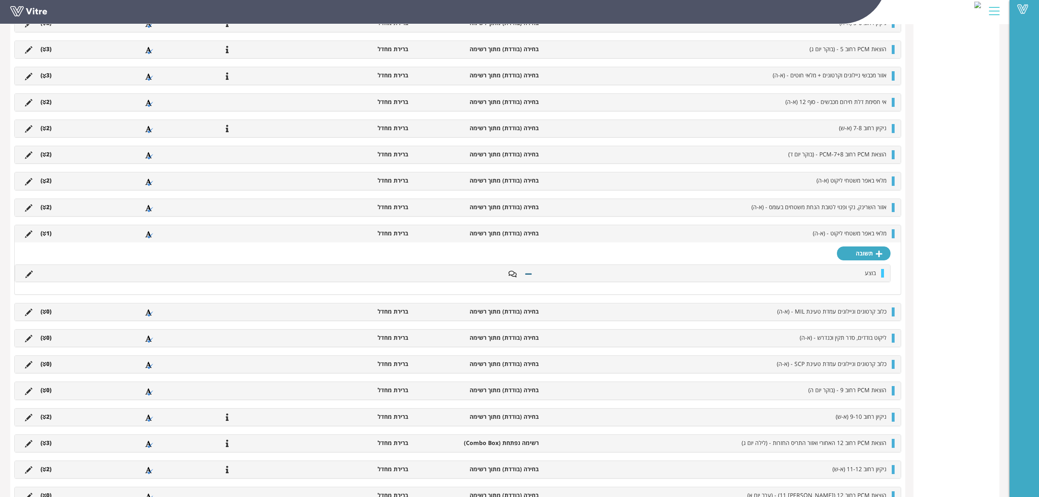
scroll to position [860, 0]
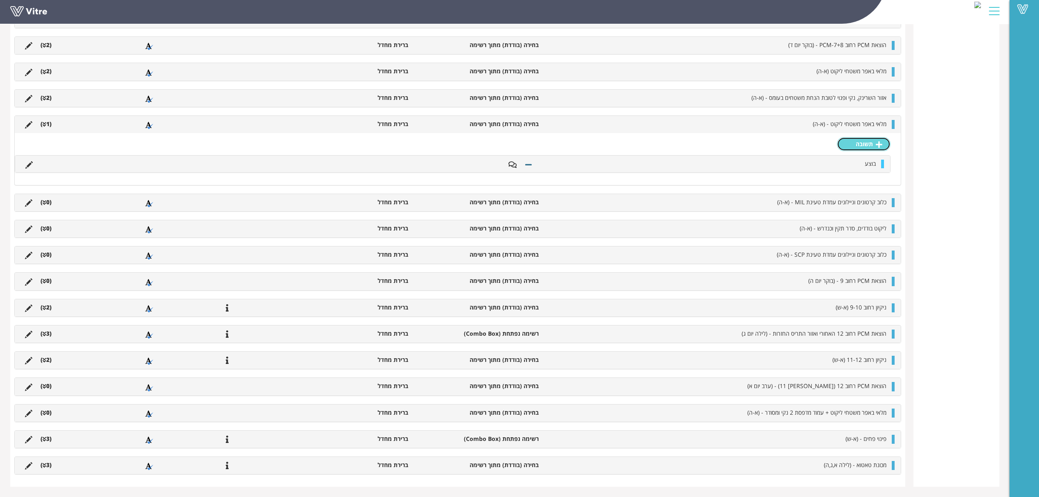
click at [864, 139] on link "תשובה" at bounding box center [864, 144] width 54 height 14
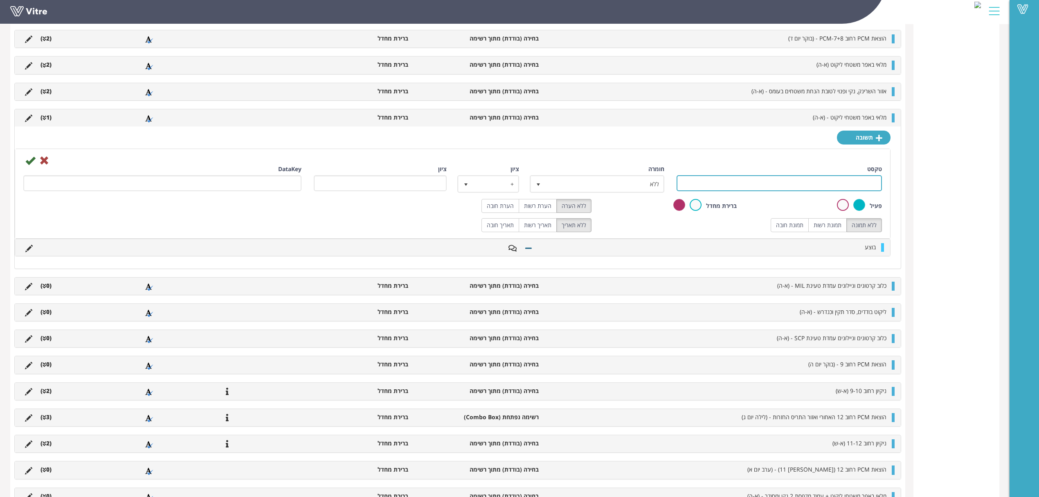
click at [792, 187] on input "טקסט" at bounding box center [779, 183] width 205 height 16
type input "לא בוצע"
click at [547, 209] on label "הערת רשות" at bounding box center [538, 206] width 38 height 14
radio input "true"
click at [815, 230] on label "תמונת רשות" at bounding box center [827, 225] width 38 height 14
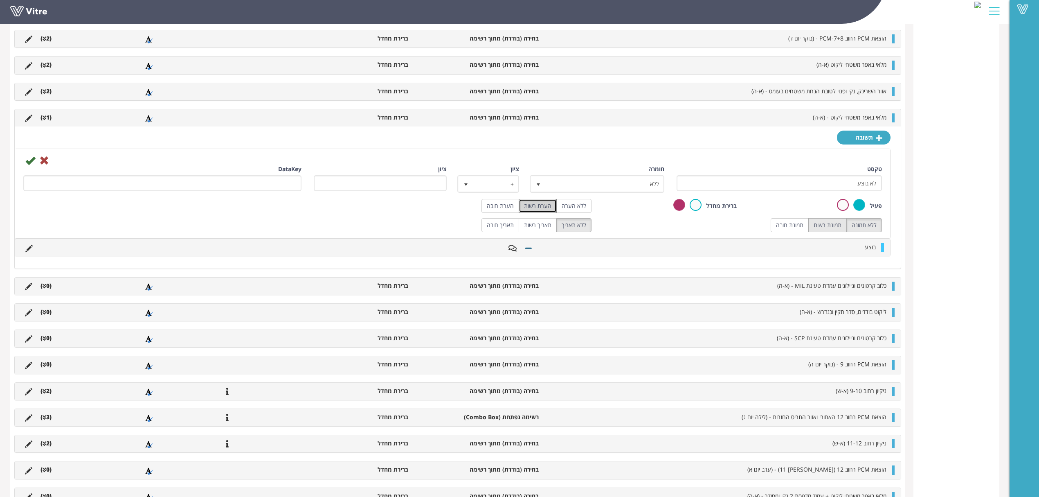
radio input "true"
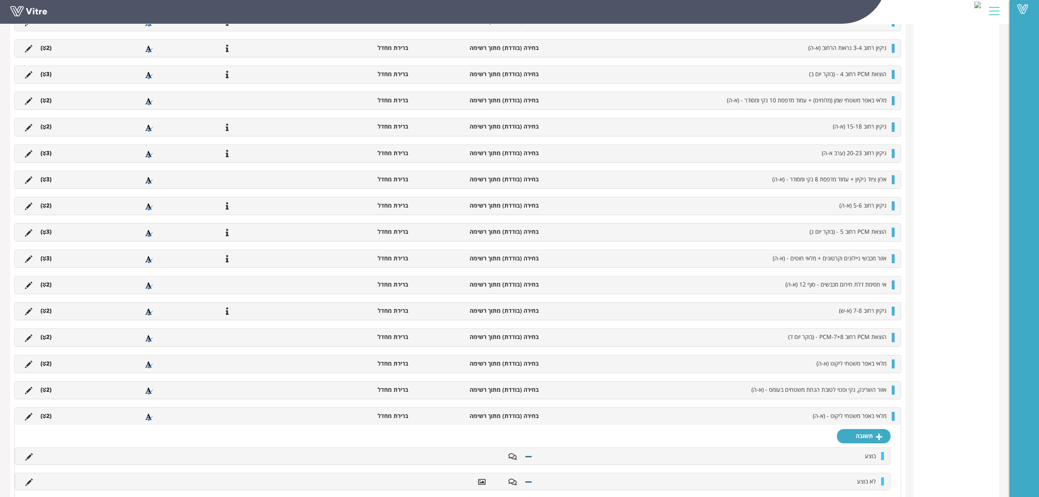
scroll to position [655, 0]
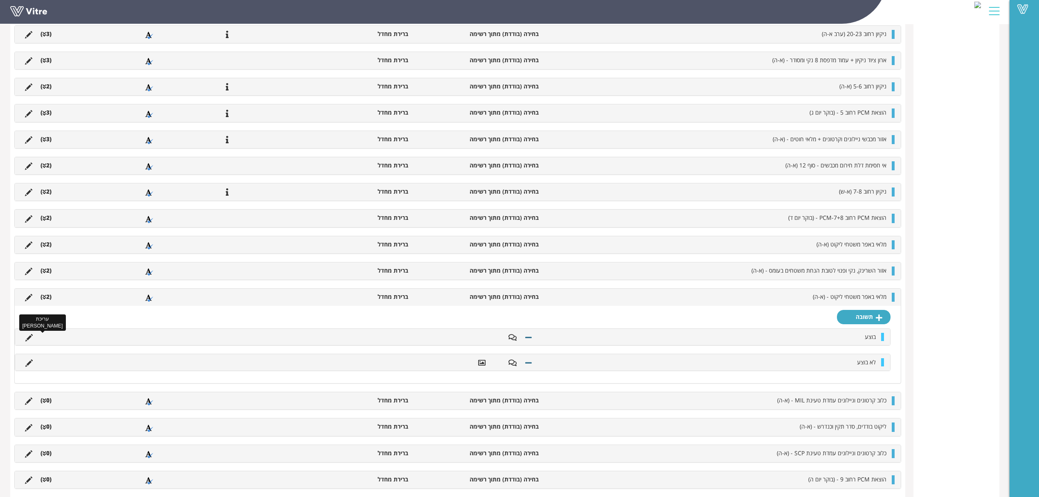
click at [27, 340] on icon at bounding box center [28, 337] width 7 height 7
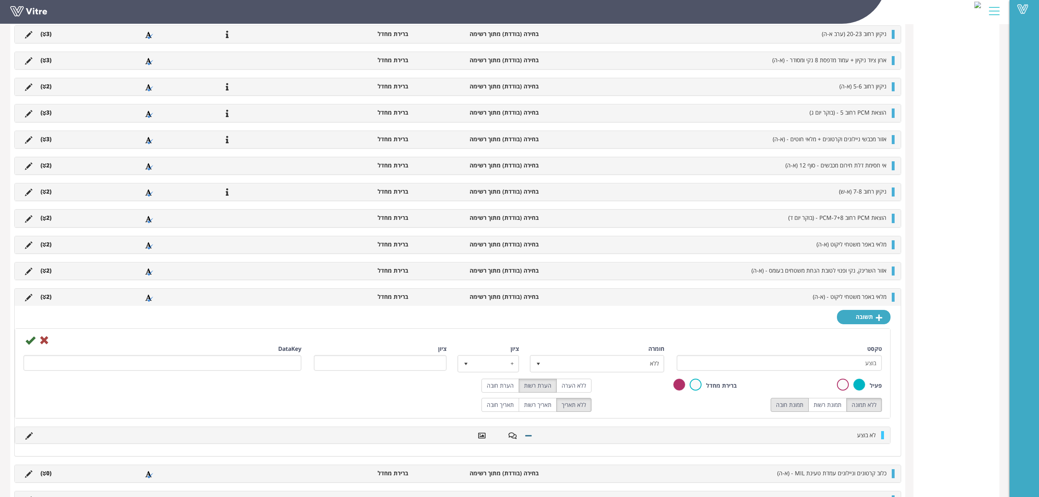
click at [821, 412] on label "תמונת רשות" at bounding box center [827, 405] width 38 height 14
radio input "true"
click at [30, 345] on icon at bounding box center [30, 340] width 10 height 10
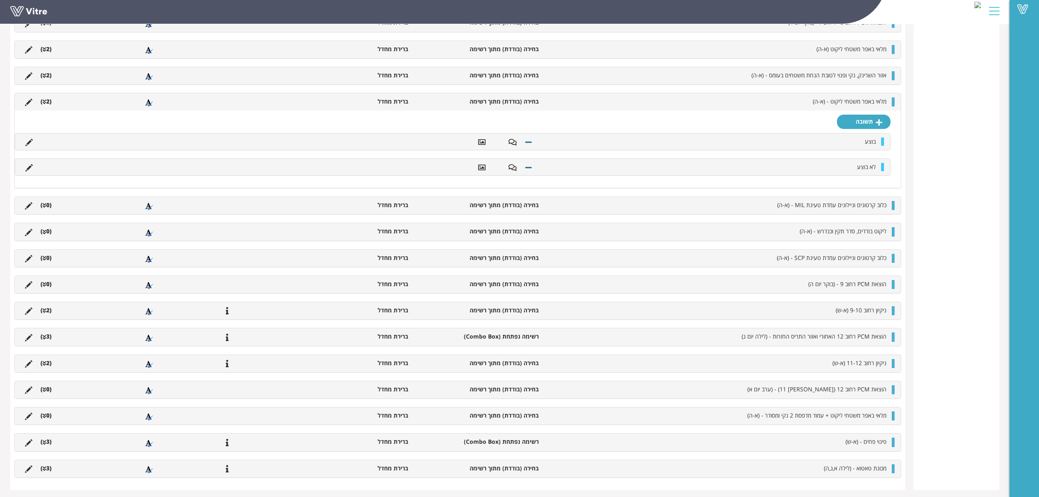
scroll to position [886, 0]
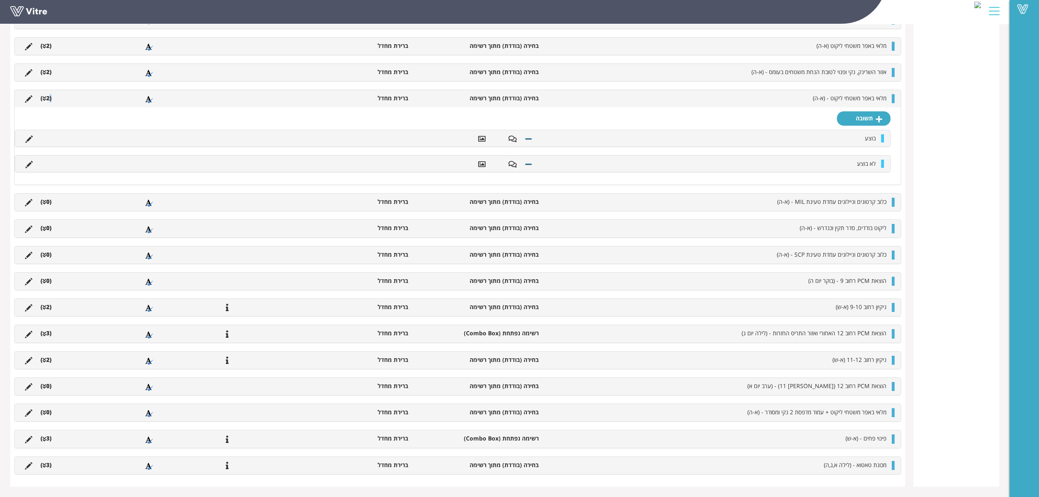
click at [50, 97] on li "(2 )" at bounding box center [45, 98] width 19 height 8
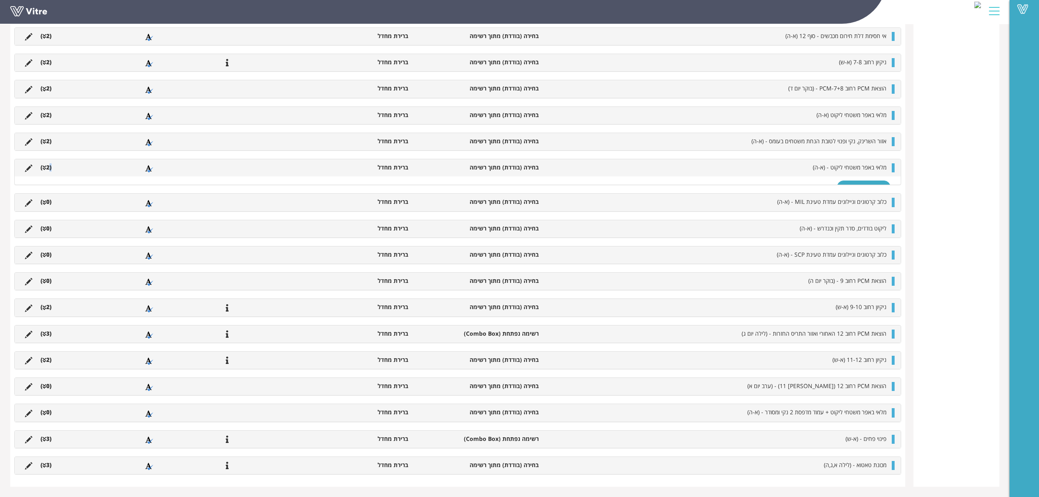
scroll to position [808, 0]
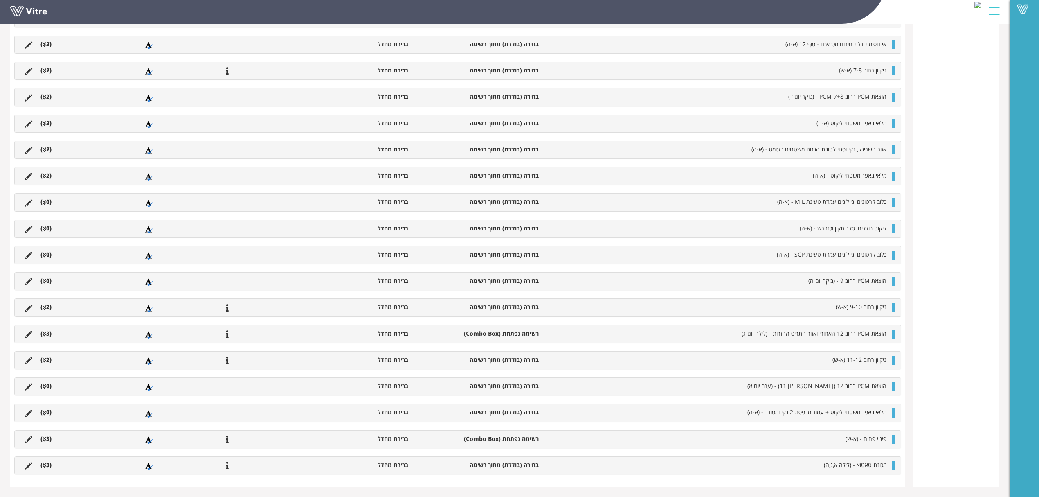
drag, startPoint x: 45, startPoint y: 198, endPoint x: 52, endPoint y: 200, distance: 7.5
click at [45, 200] on icon at bounding box center [45, 203] width 4 height 6
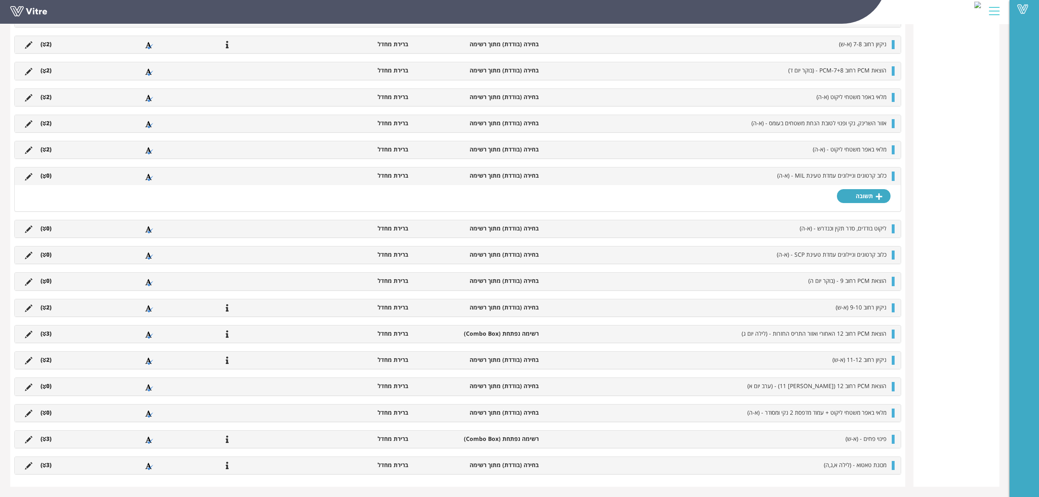
scroll to position [835, 0]
click at [853, 195] on link "תשובה" at bounding box center [864, 196] width 54 height 14
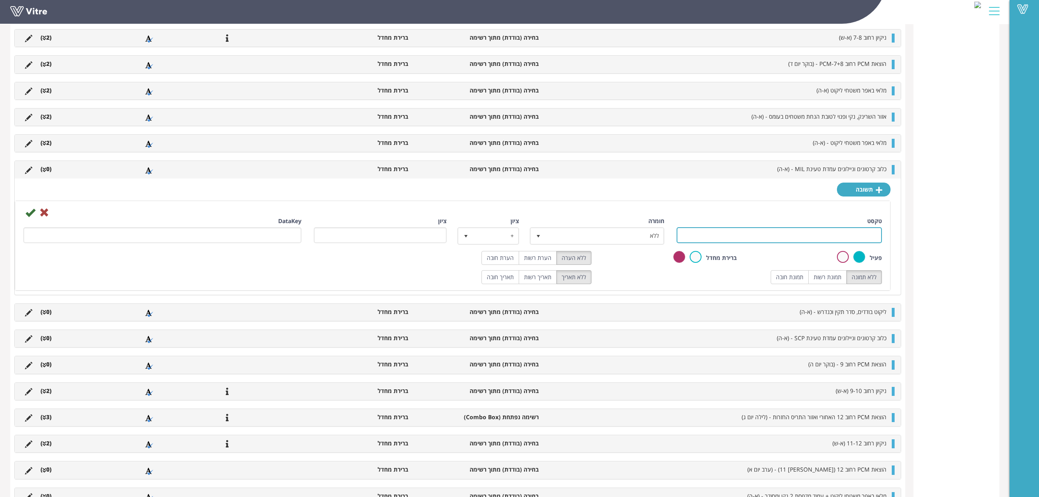
click at [757, 238] on input "טקסט" at bounding box center [779, 235] width 205 height 16
type input "בוצע"
click at [816, 277] on label "תמונת רשות" at bounding box center [827, 277] width 38 height 14
radio input "true"
click at [537, 262] on label "הערת רשות" at bounding box center [538, 258] width 38 height 14
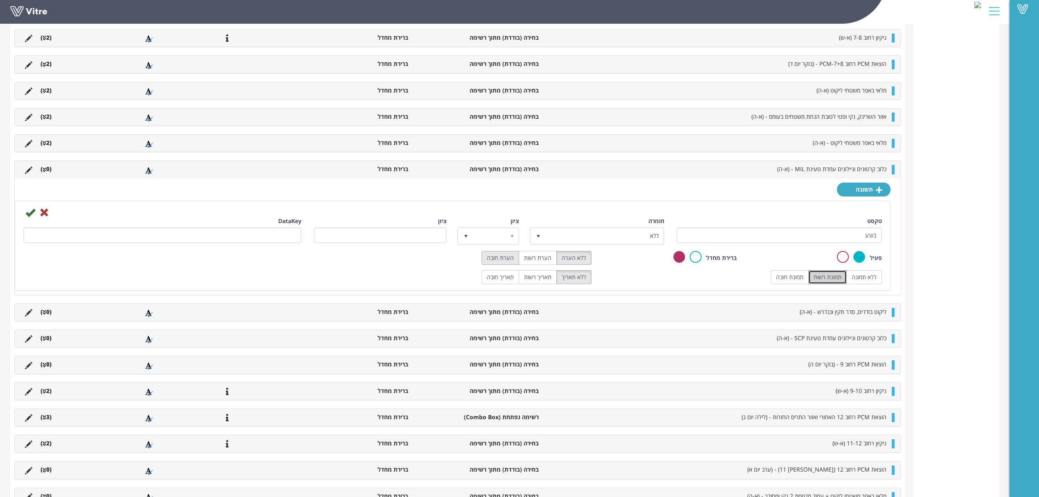
radio input "true"
click at [25, 217] on icon at bounding box center [30, 212] width 10 height 10
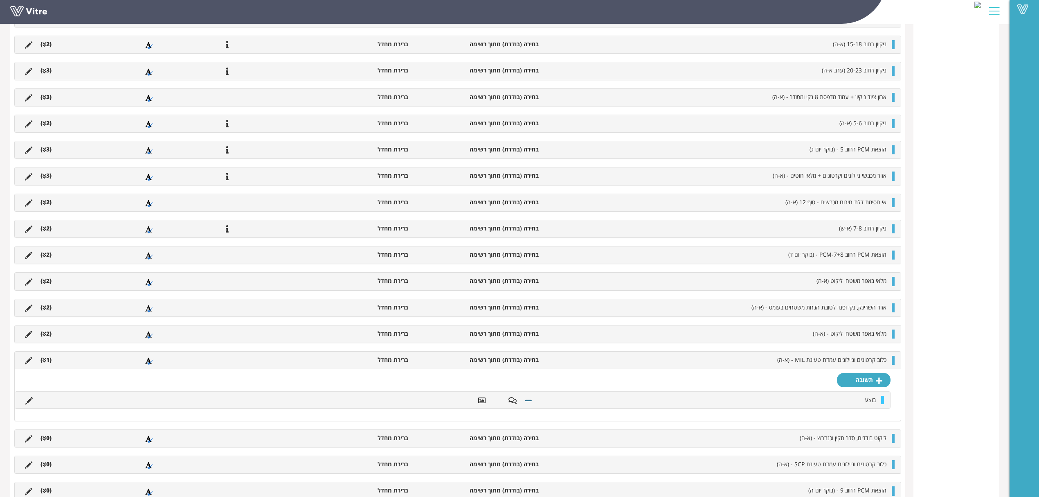
scroll to position [801, 0]
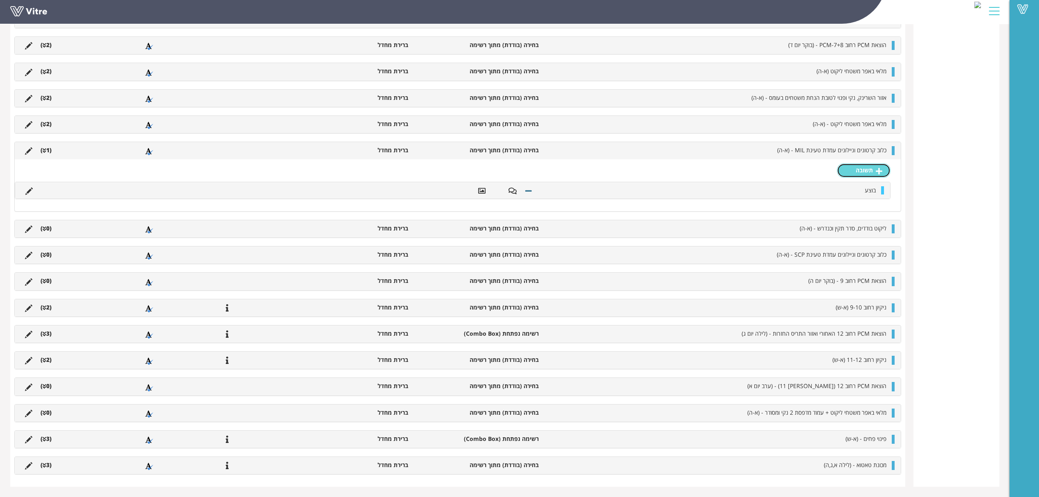
click at [871, 170] on link "תשובה" at bounding box center [864, 170] width 54 height 14
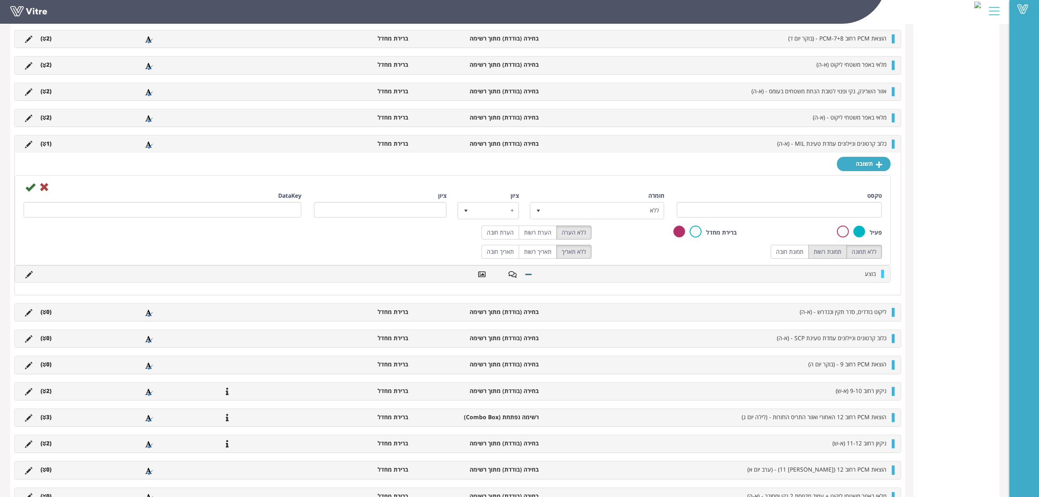
click at [832, 259] on label "תמונת רשות" at bounding box center [827, 252] width 38 height 14
radio input "true"
click at [544, 234] on label "הערת רשות" at bounding box center [538, 232] width 38 height 14
radio input "true"
click at [768, 208] on input "טקסט" at bounding box center [779, 210] width 205 height 16
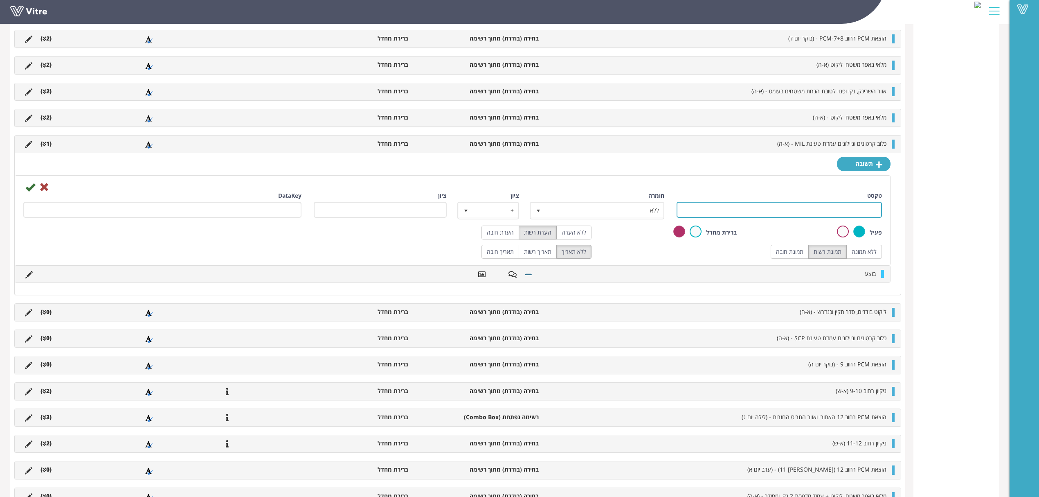
type input "לא בוצע"
click at [33, 190] on icon at bounding box center [30, 187] width 10 height 10
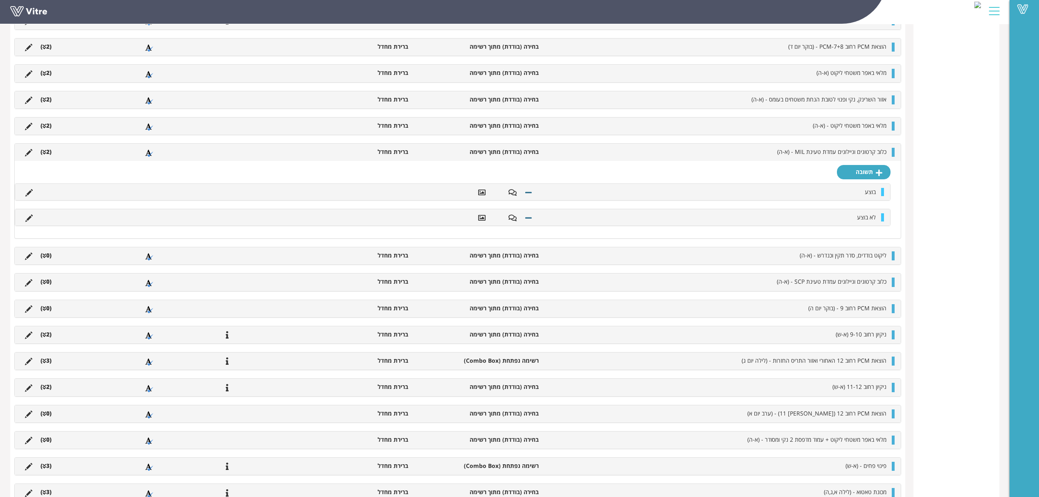
scroll to position [889, 0]
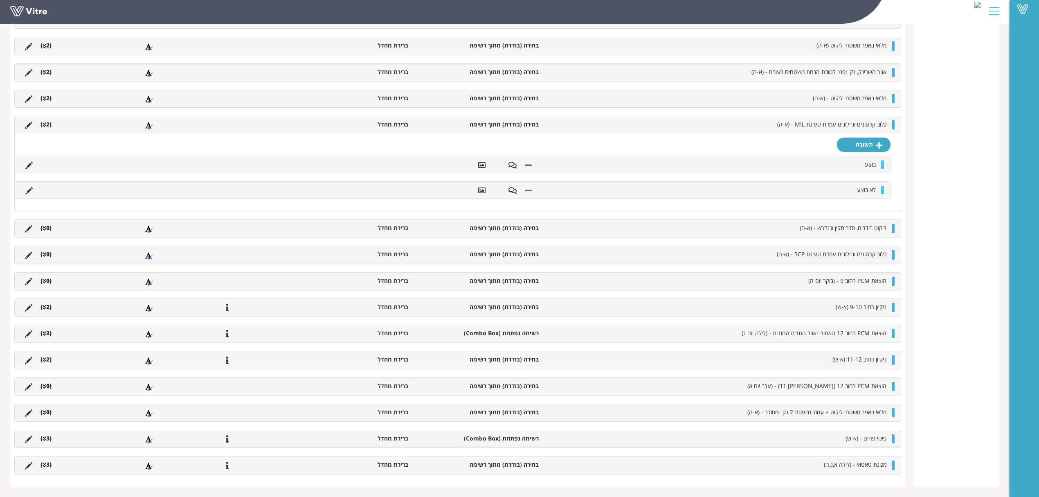
click at [49, 126] on ul "כלוב קרטונים וניילונים עמדת טעינת MIL - (א-ה) בחירה (בודדת) מתוך רשימה ברירת מח…" at bounding box center [456, 124] width 870 height 9
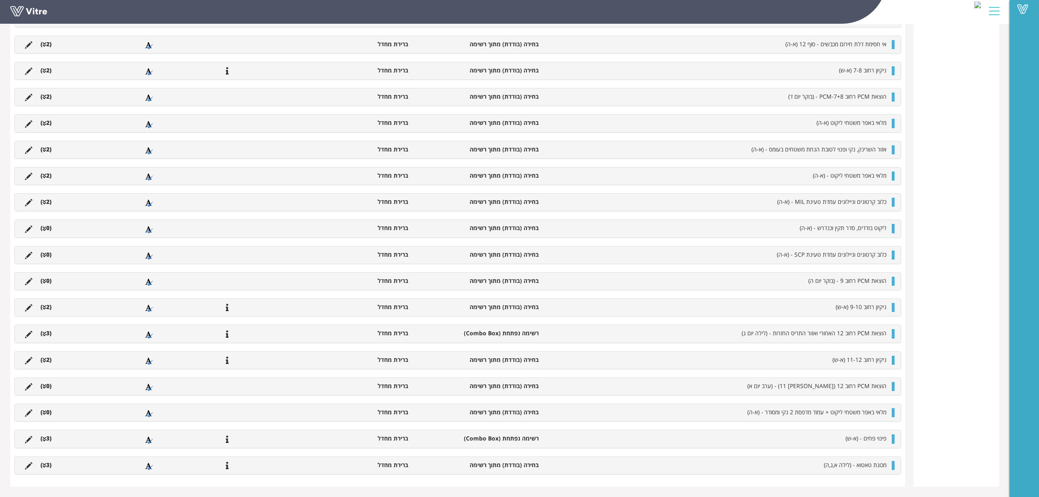
click at [46, 225] on li "(0 )" at bounding box center [45, 228] width 19 height 8
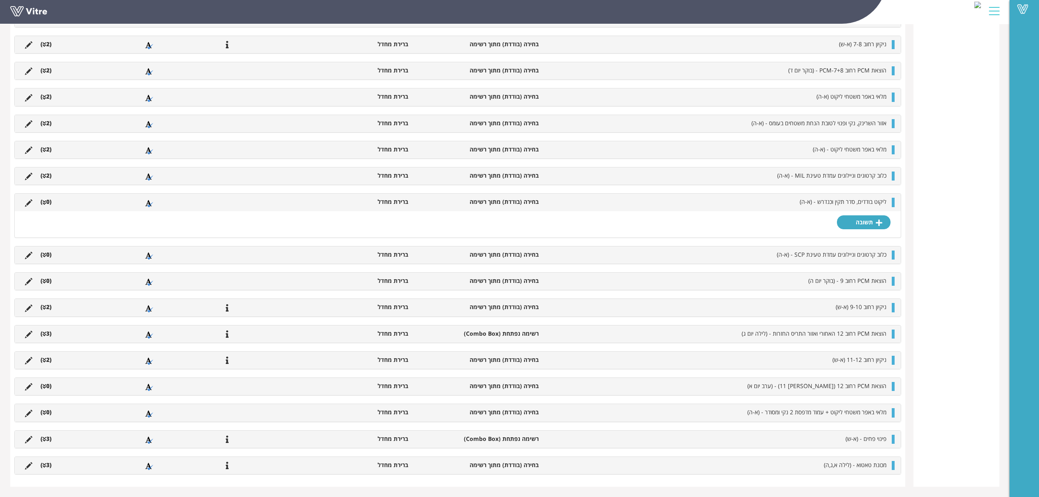
scroll to position [837, 0]
click at [860, 218] on link "תשובה" at bounding box center [864, 222] width 54 height 14
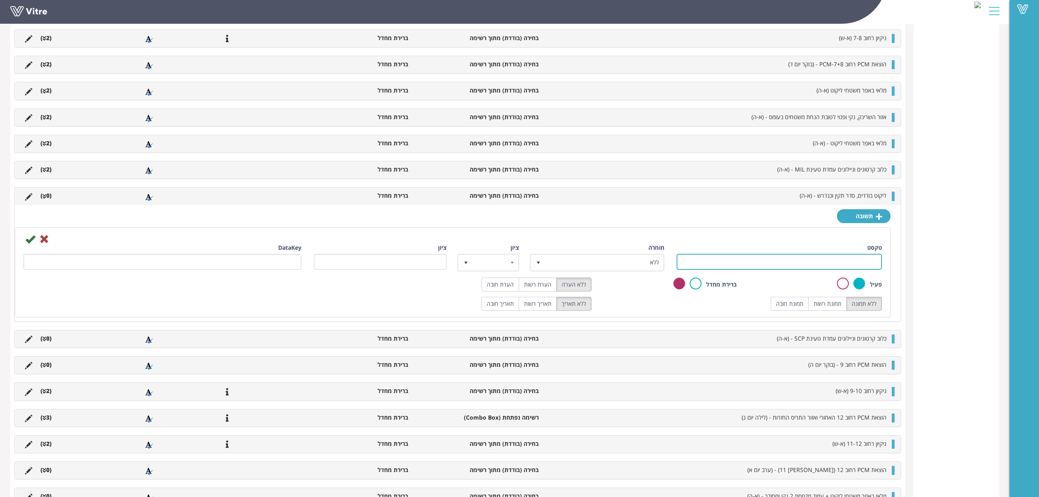
click at [794, 262] on input "טקסט" at bounding box center [779, 262] width 205 height 16
type input "בוצע"
drag, startPoint x: 546, startPoint y: 287, endPoint x: 864, endPoint y: 316, distance: 319.6
click at [548, 287] on label "הערת רשות" at bounding box center [538, 284] width 38 height 14
radio input "true"
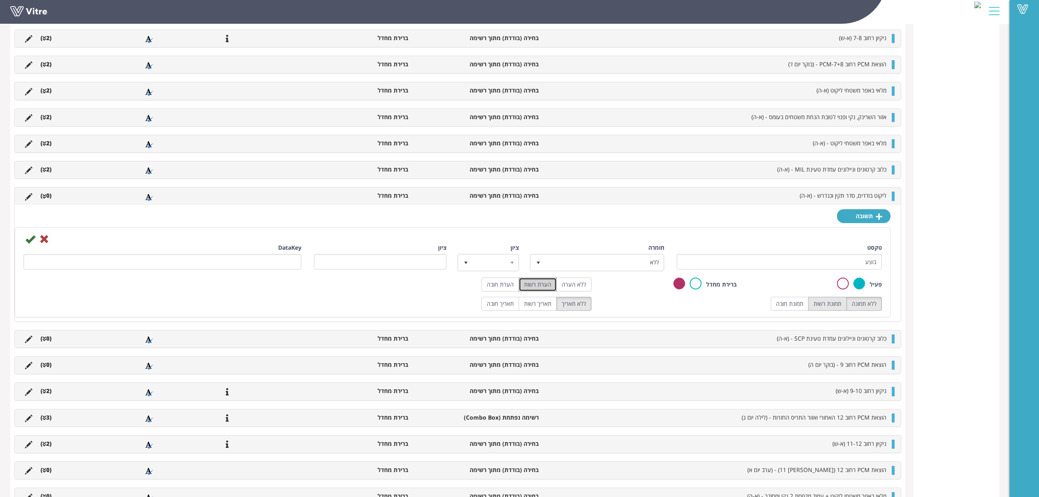
click at [821, 306] on label "תמונת רשות" at bounding box center [827, 304] width 38 height 14
radio input "true"
click at [28, 244] on icon at bounding box center [30, 239] width 10 height 10
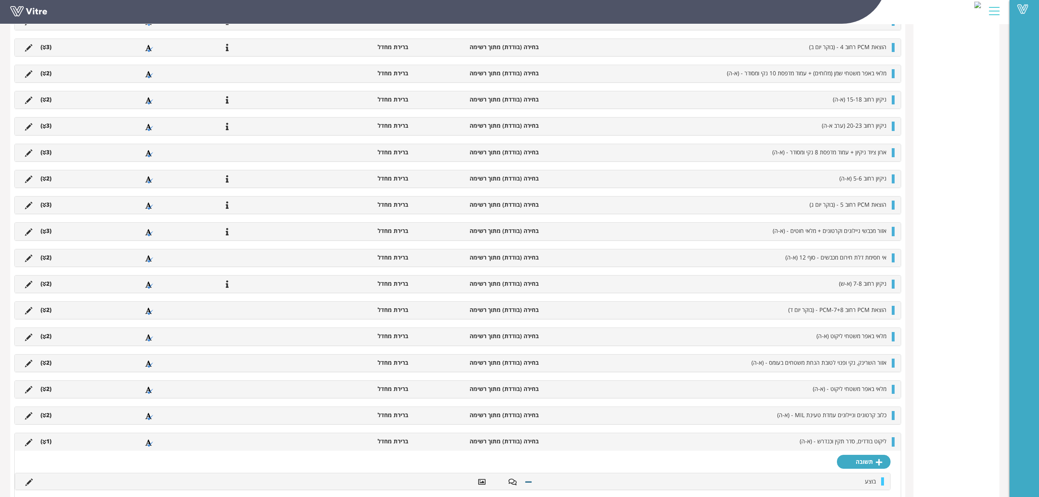
scroll to position [818, 0]
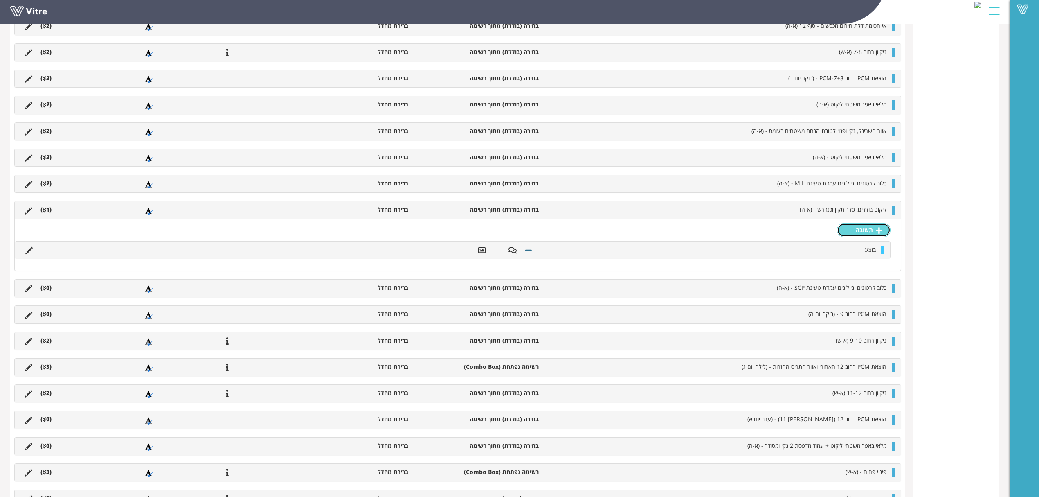
click at [856, 234] on link "תשובה" at bounding box center [864, 230] width 54 height 14
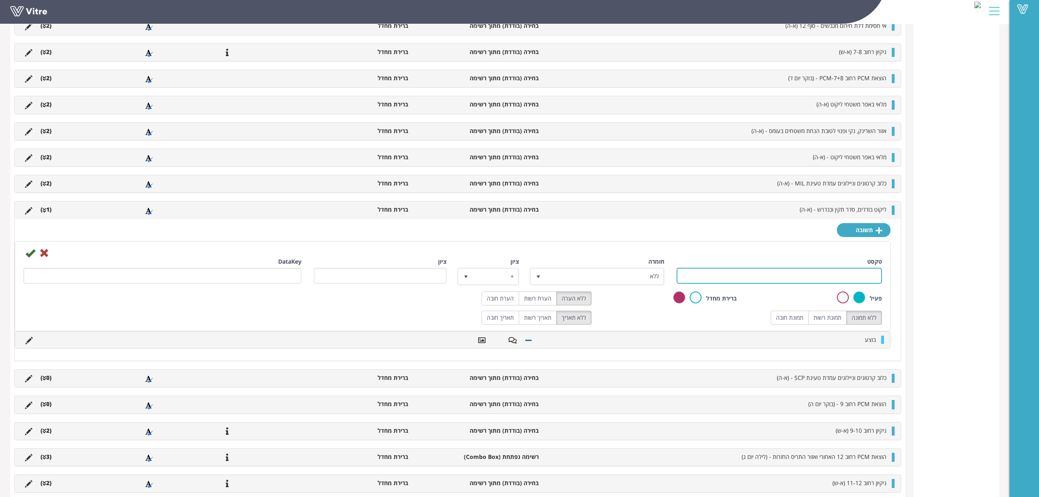
click at [835, 275] on input "טקסט" at bounding box center [779, 276] width 205 height 16
type input "לא בוצע"
click at [825, 323] on label "תמונת רשות" at bounding box center [827, 318] width 38 height 14
radio input "true"
click at [527, 302] on label "הערת רשות" at bounding box center [538, 298] width 38 height 14
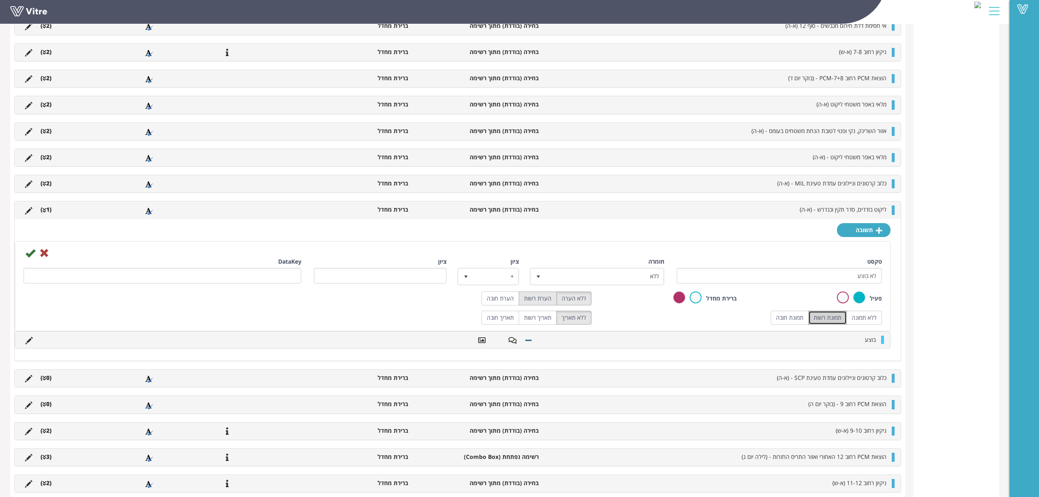
radio input "true"
click at [26, 256] on icon at bounding box center [30, 253] width 10 height 10
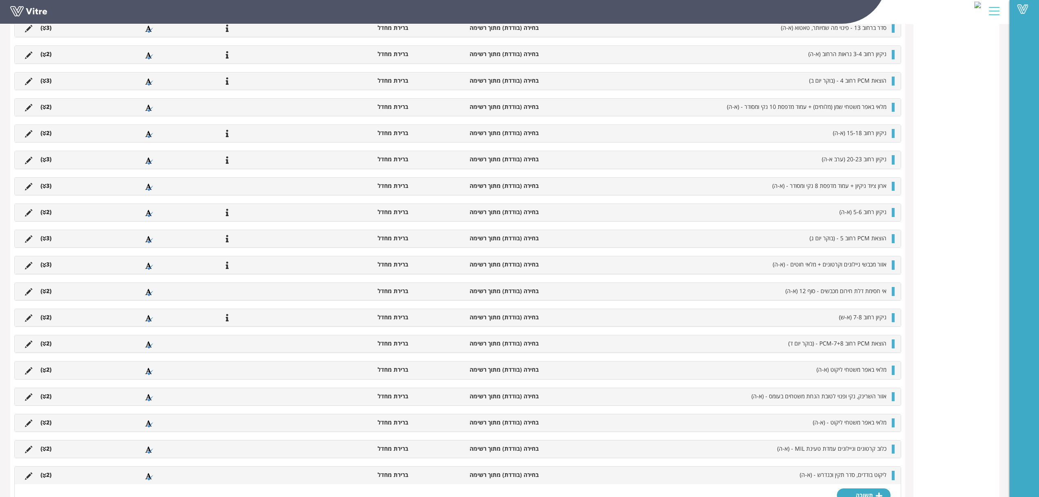
scroll to position [821, 0]
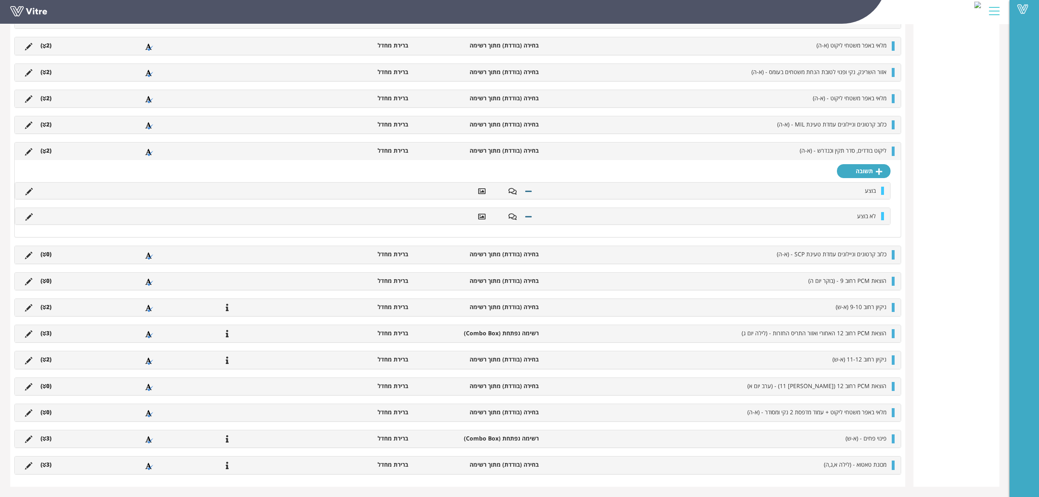
click at [47, 147] on li "(2 )" at bounding box center [45, 150] width 19 height 8
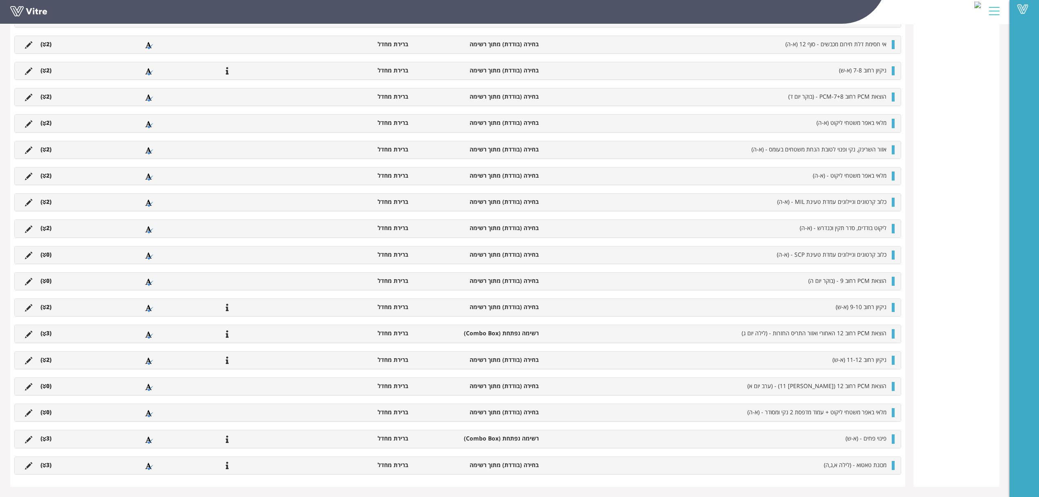
click at [45, 252] on icon at bounding box center [45, 255] width 4 height 6
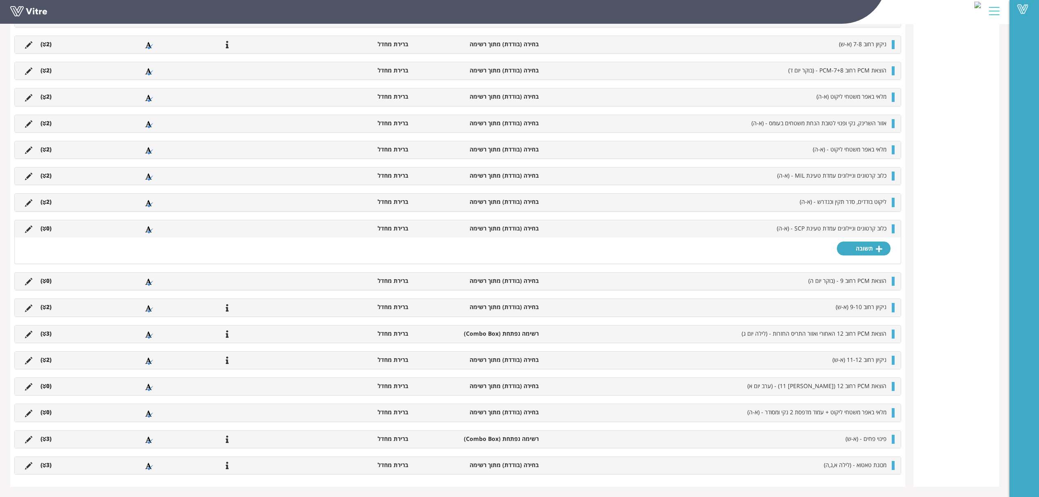
scroll to position [770, 0]
click at [853, 254] on link "תשובה" at bounding box center [864, 248] width 54 height 14
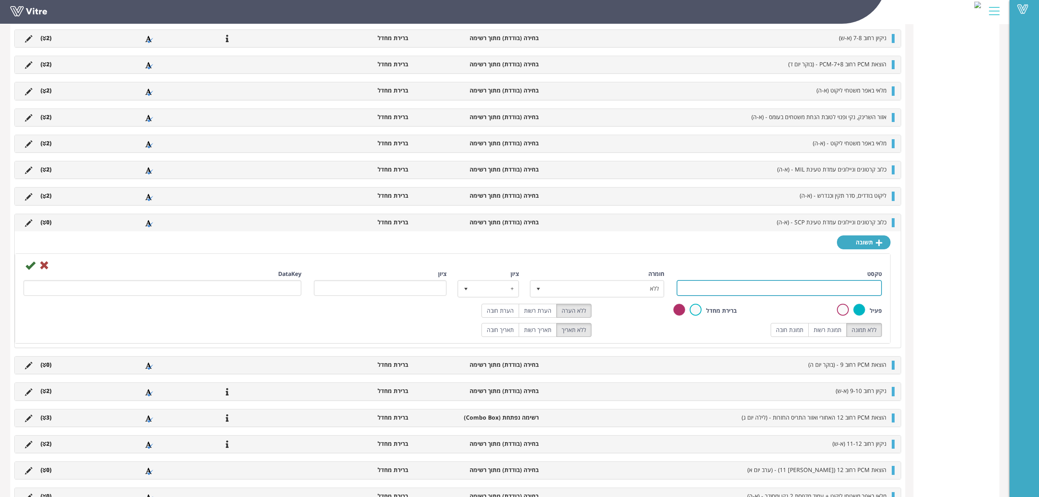
click at [784, 290] on input "טקסט" at bounding box center [779, 288] width 205 height 16
type input "בוצע"
click at [823, 334] on label "תמונת רשות" at bounding box center [827, 330] width 38 height 14
radio input "true"
click at [539, 315] on label "הערת רשות" at bounding box center [538, 311] width 38 height 14
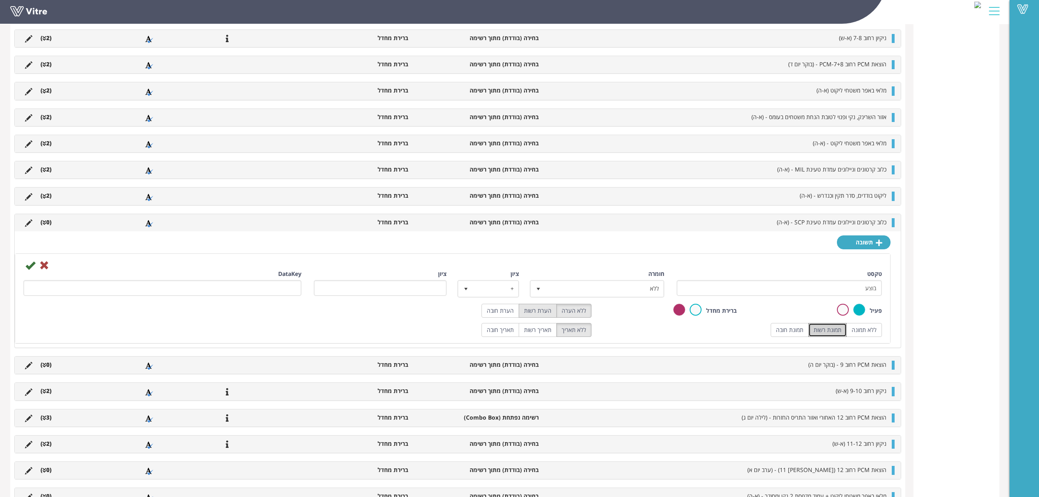
radio input "true"
click at [30, 270] on icon at bounding box center [30, 265] width 10 height 10
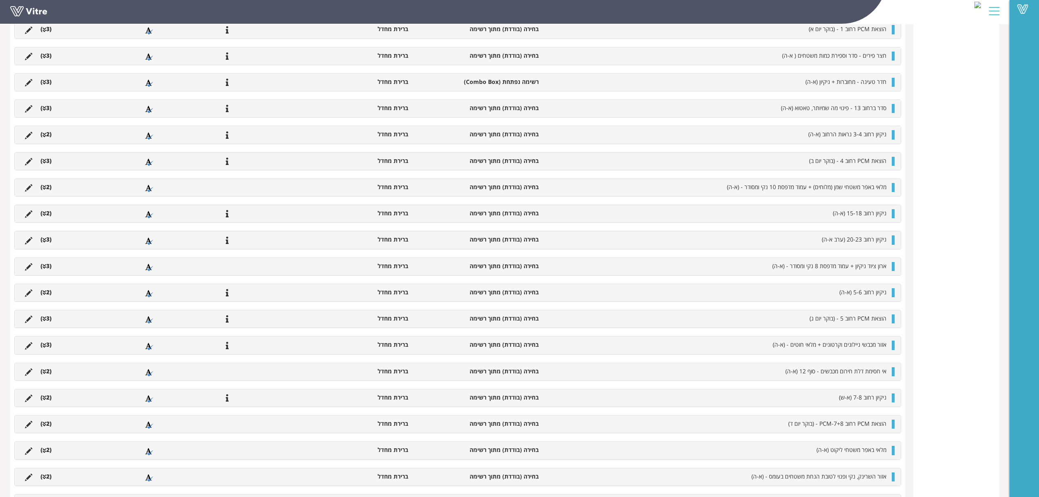
scroll to position [709, 0]
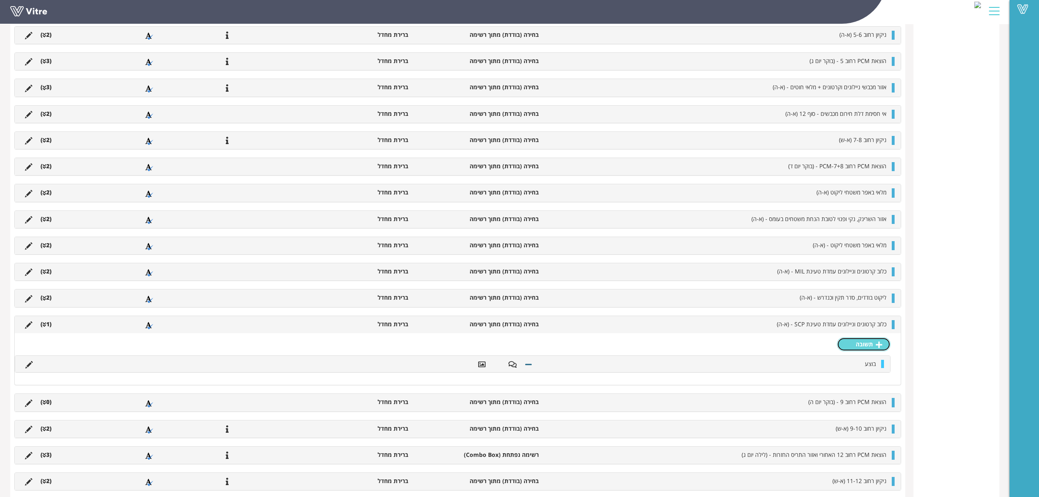
click at [868, 350] on link "תשובה" at bounding box center [864, 344] width 54 height 14
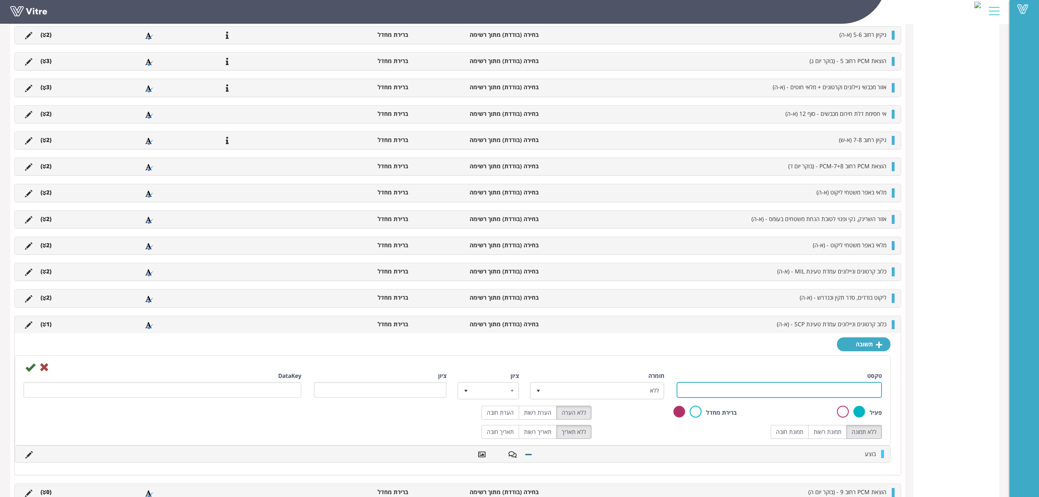
click at [797, 393] on input "טקסט" at bounding box center [779, 390] width 205 height 16
type input "לא בוצע"
click at [819, 434] on label "תמונת רשות" at bounding box center [827, 432] width 38 height 14
radio input "true"
drag, startPoint x: 550, startPoint y: 418, endPoint x: 488, endPoint y: 419, distance: 61.8
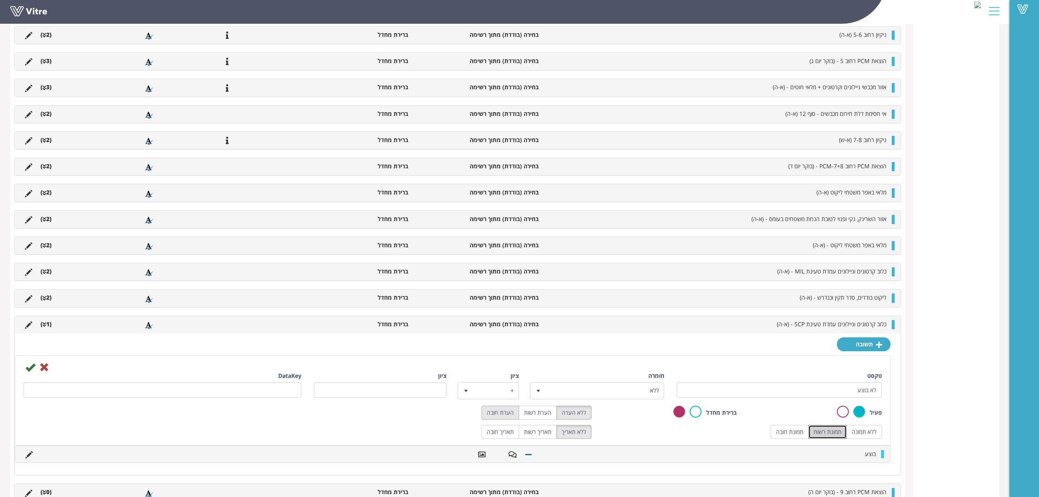
click at [550, 418] on label "הערת רשות" at bounding box center [538, 412] width 38 height 14
radio input "true"
click at [31, 372] on icon at bounding box center [30, 367] width 10 height 10
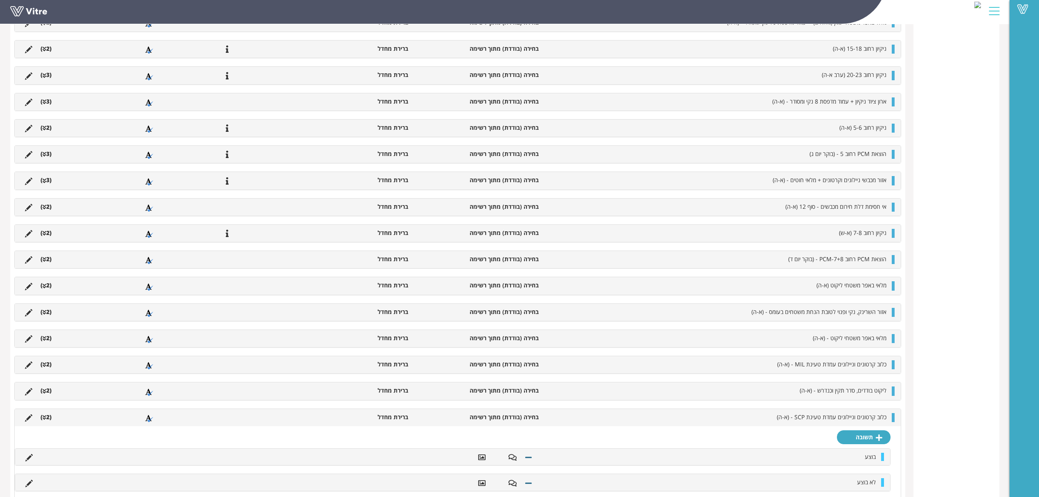
scroll to position [841, 0]
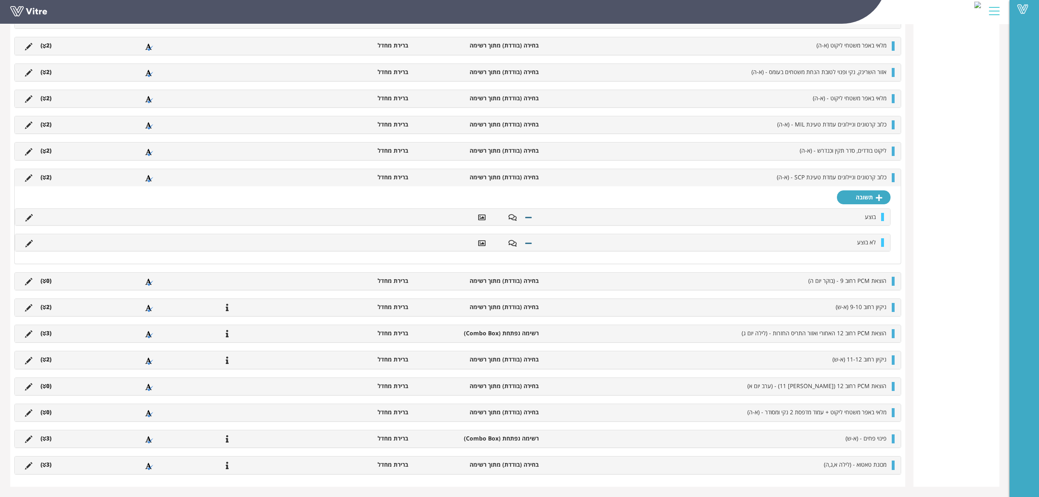
click at [50, 177] on li "(2 )" at bounding box center [45, 177] width 19 height 8
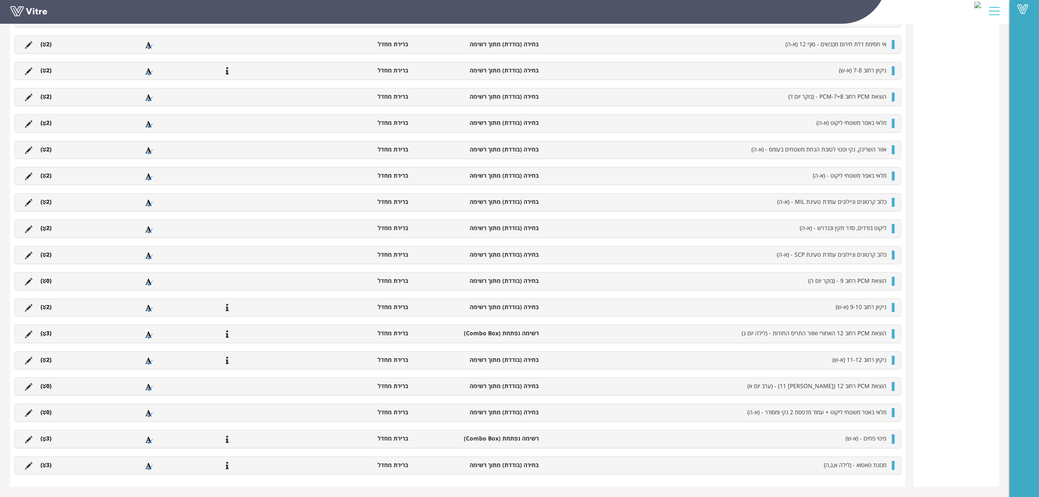
click at [48, 280] on li "(0 )" at bounding box center [45, 281] width 19 height 8
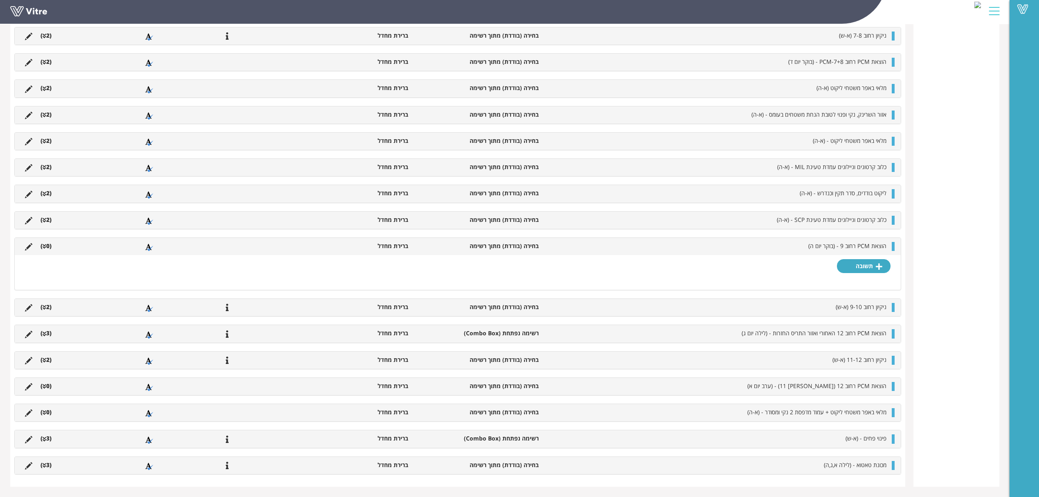
scroll to position [790, 0]
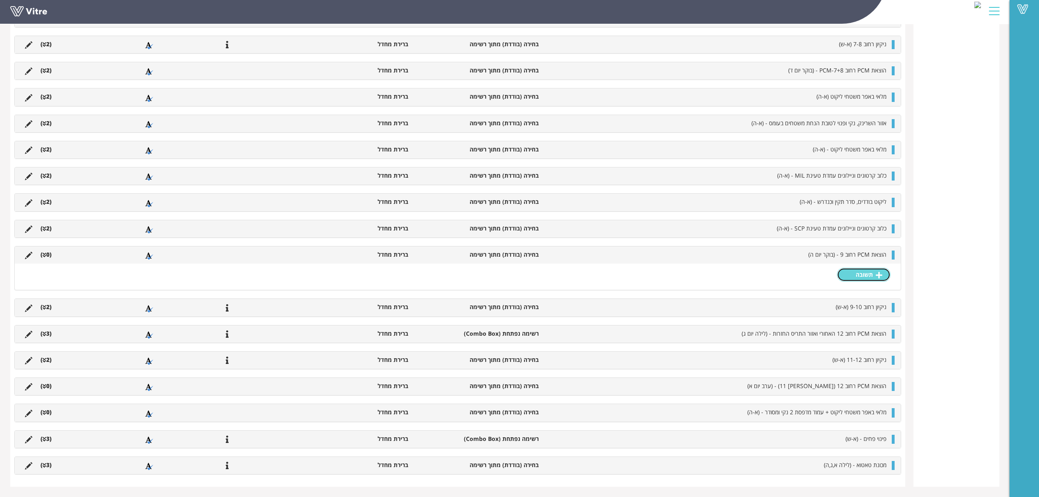
click at [853, 272] on link "תשובה" at bounding box center [864, 275] width 54 height 14
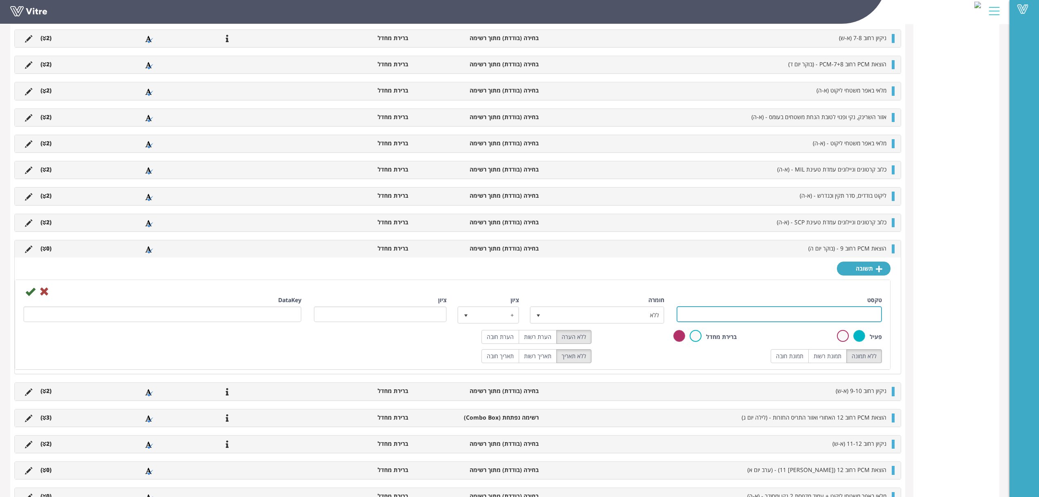
click at [799, 315] on input "טקסט" at bounding box center [779, 314] width 205 height 16
type input "בוצע"
drag, startPoint x: 529, startPoint y: 337, endPoint x: 573, endPoint y: 342, distance: 44.9
click at [529, 337] on label "הערת רשות" at bounding box center [538, 337] width 38 height 14
radio input "true"
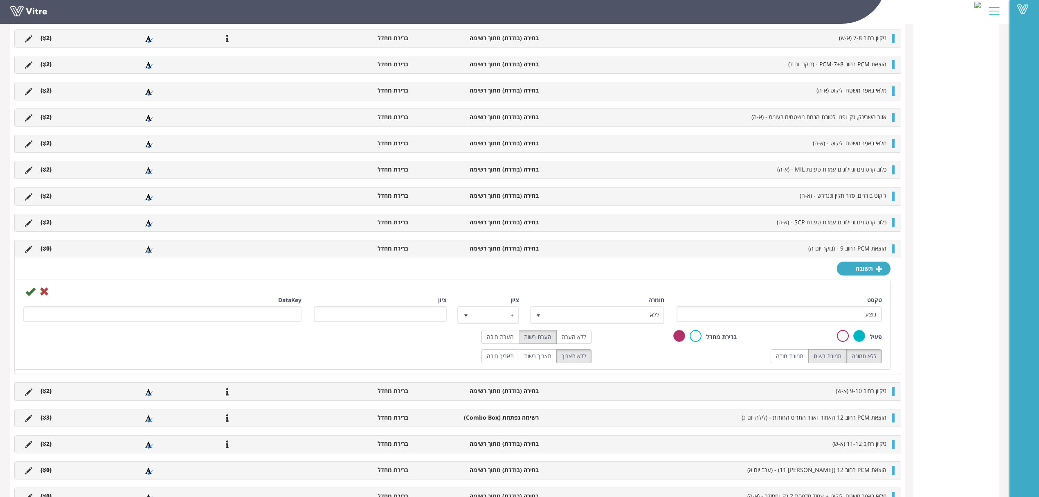
click at [822, 360] on label "תמונת רשות" at bounding box center [827, 356] width 38 height 14
radio input "true"
click at [28, 296] on icon at bounding box center [30, 291] width 10 height 10
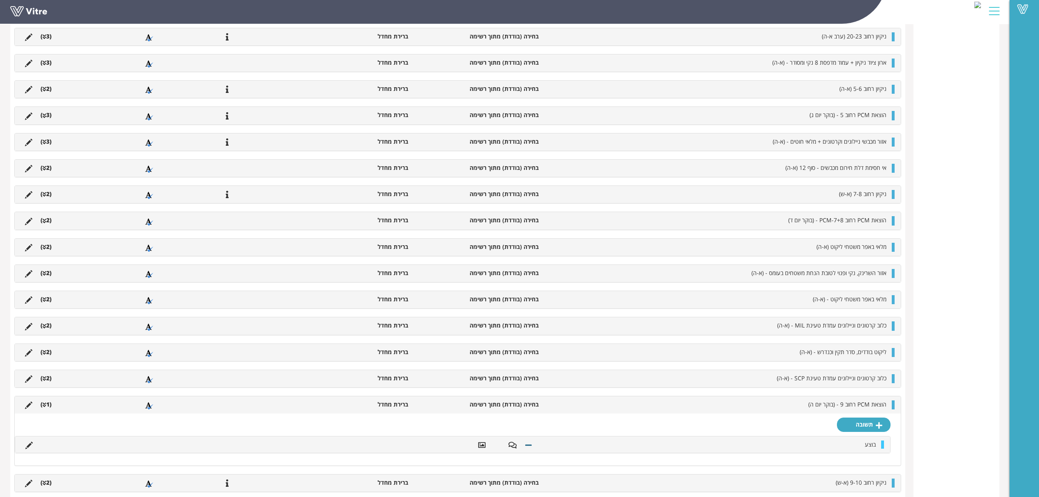
scroll to position [809, 0]
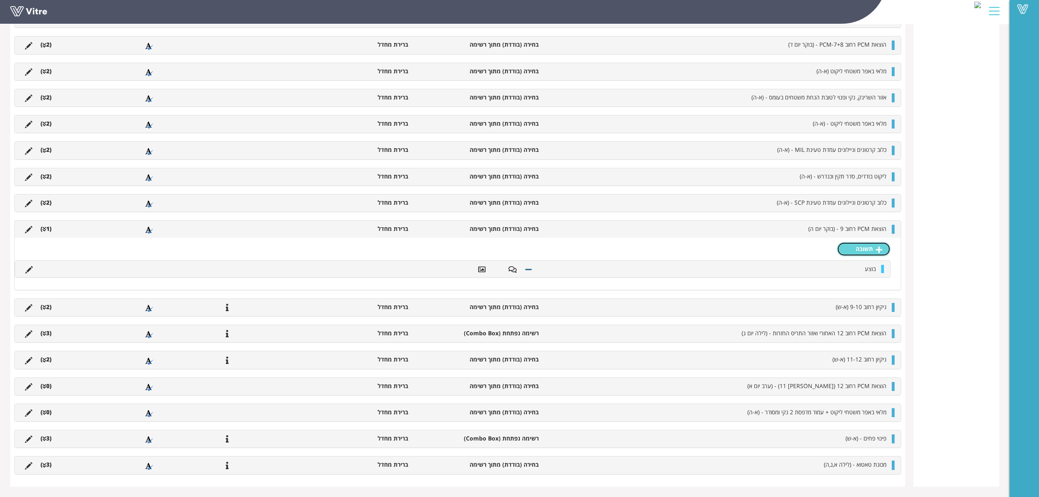
click at [868, 247] on link "תשובה" at bounding box center [864, 249] width 54 height 14
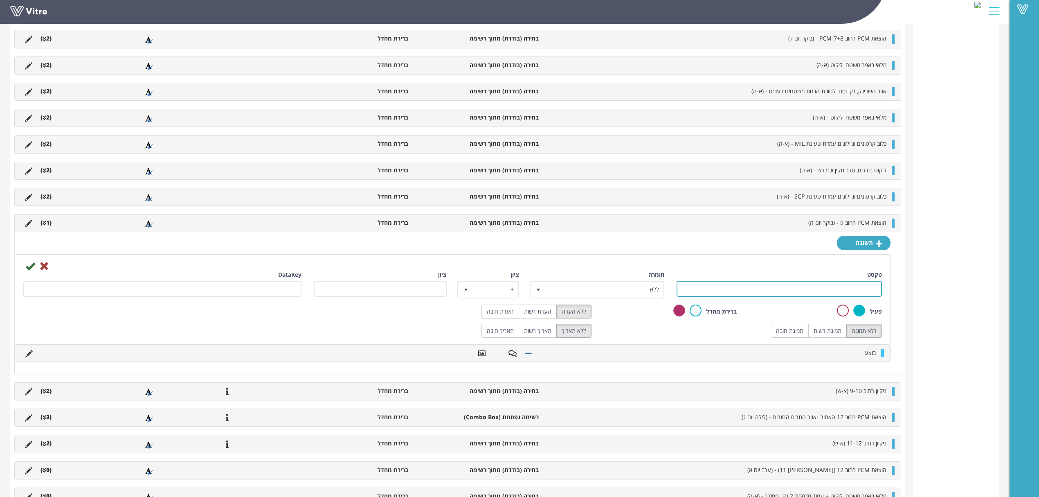
drag, startPoint x: 847, startPoint y: 293, endPoint x: 833, endPoint y: 301, distance: 15.9
click at [847, 293] on input "טקסט" at bounding box center [779, 289] width 205 height 16
type input "לא בוצע"
click at [829, 336] on label "תמונת רשות" at bounding box center [827, 331] width 38 height 14
radio input "true"
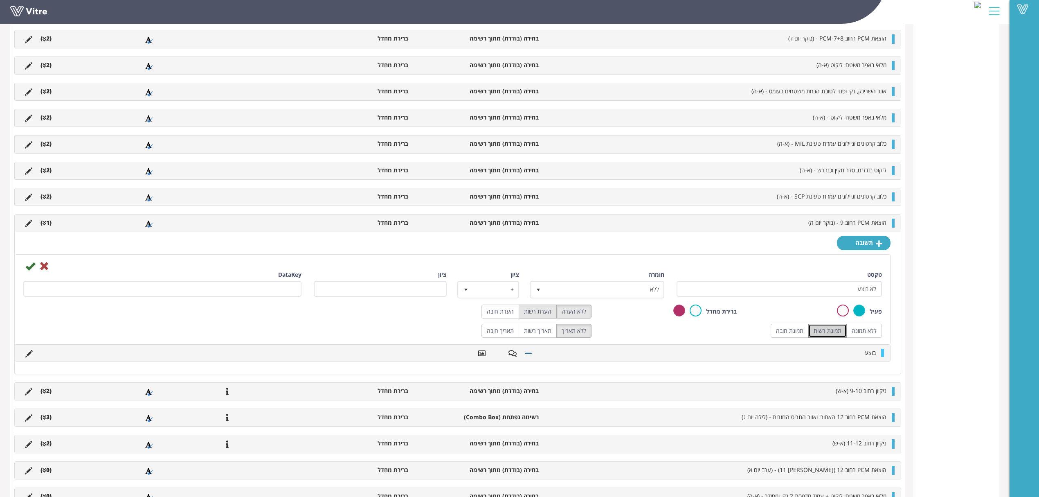
drag, startPoint x: 547, startPoint y: 317, endPoint x: 349, endPoint y: 320, distance: 198.0
click at [547, 317] on label "הערת רשות" at bounding box center [538, 311] width 38 height 14
radio input "true"
click at [32, 271] on icon at bounding box center [30, 266] width 10 height 10
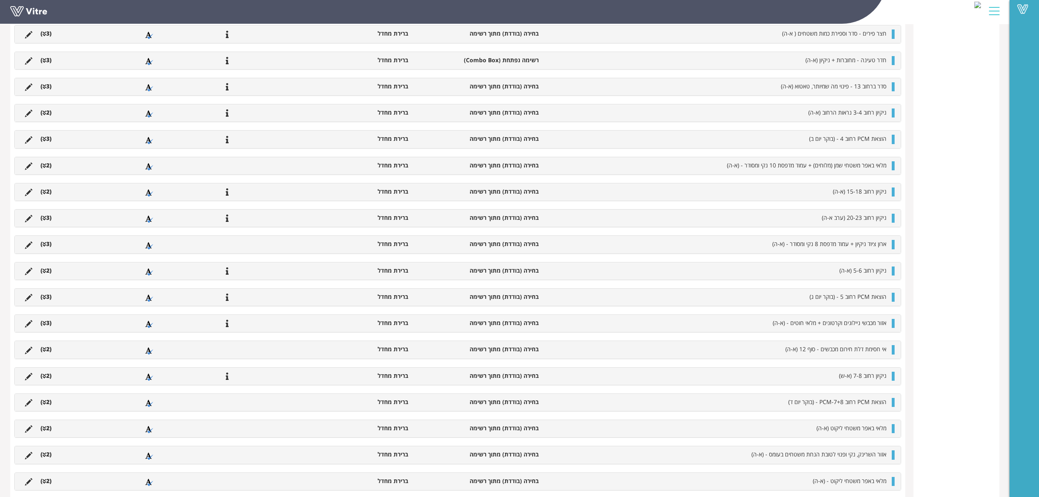
scroll to position [880, 0]
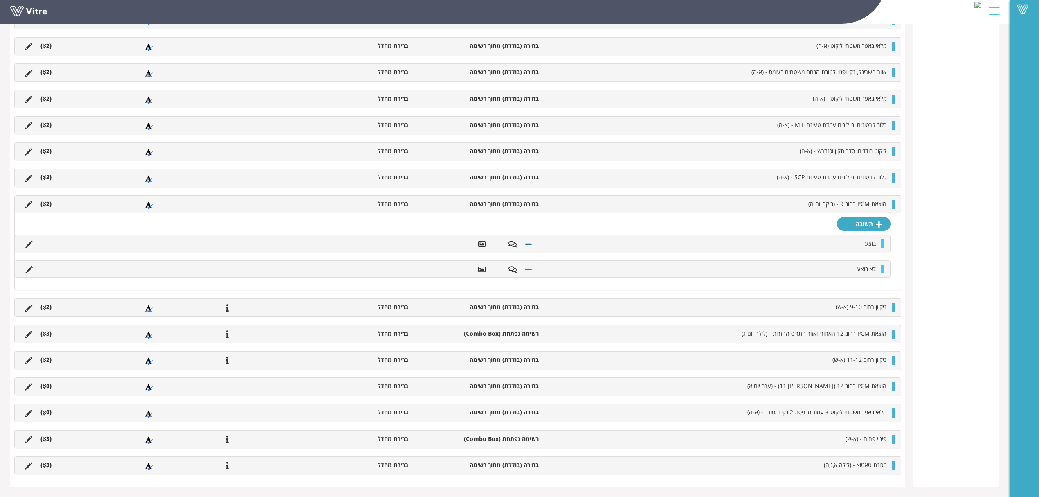
click at [43, 205] on icon at bounding box center [45, 204] width 4 height 6
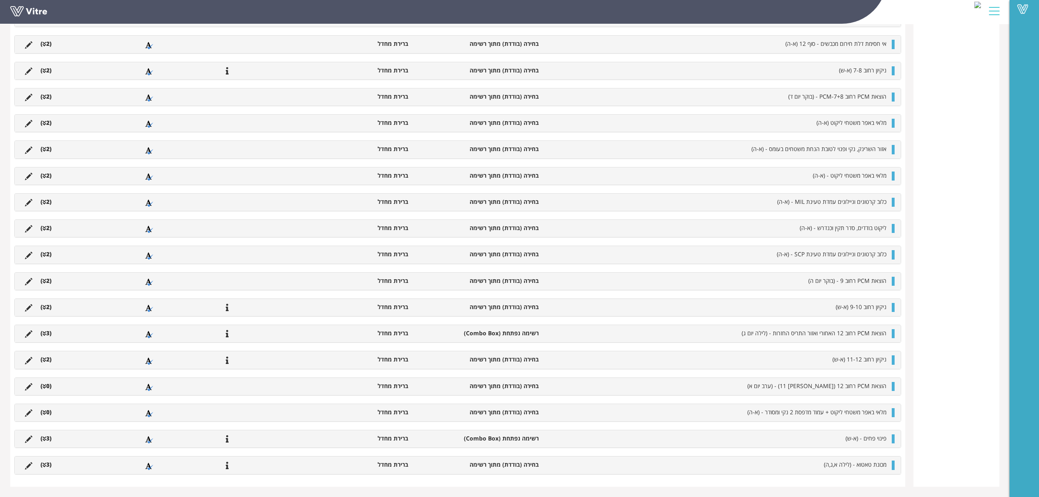
click at [45, 303] on li "(2 )" at bounding box center [45, 307] width 19 height 8
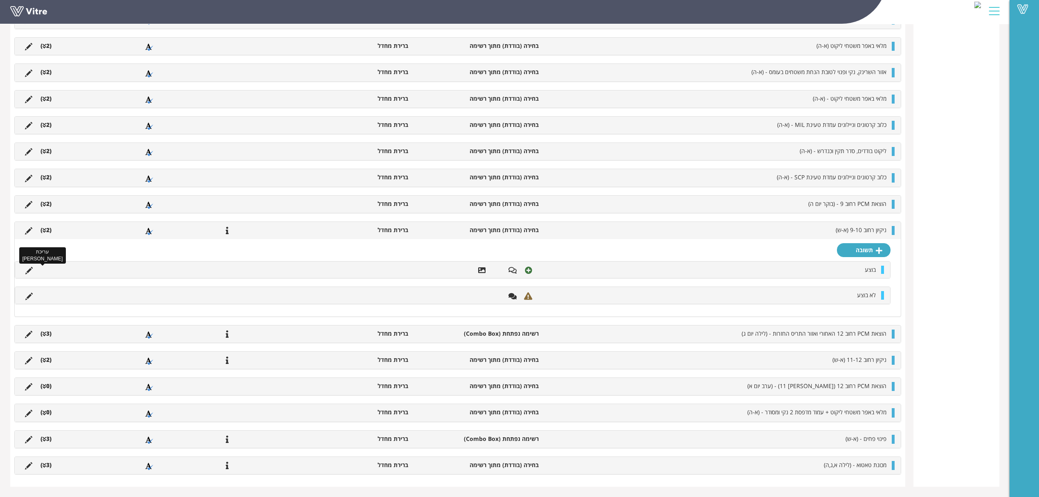
click at [29, 268] on icon at bounding box center [28, 270] width 7 height 7
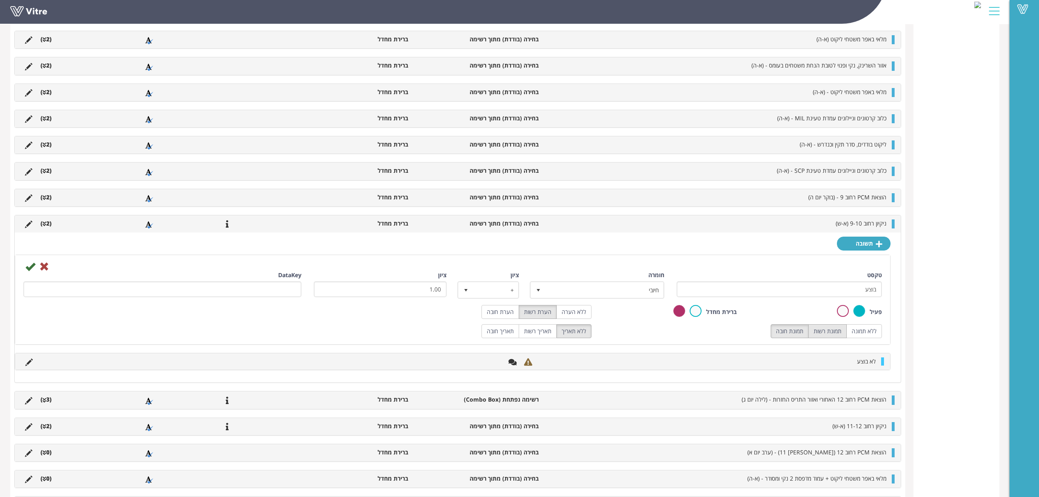
click at [827, 338] on label "תמונת רשות" at bounding box center [827, 331] width 38 height 14
radio input "true"
click at [29, 271] on icon at bounding box center [30, 266] width 10 height 10
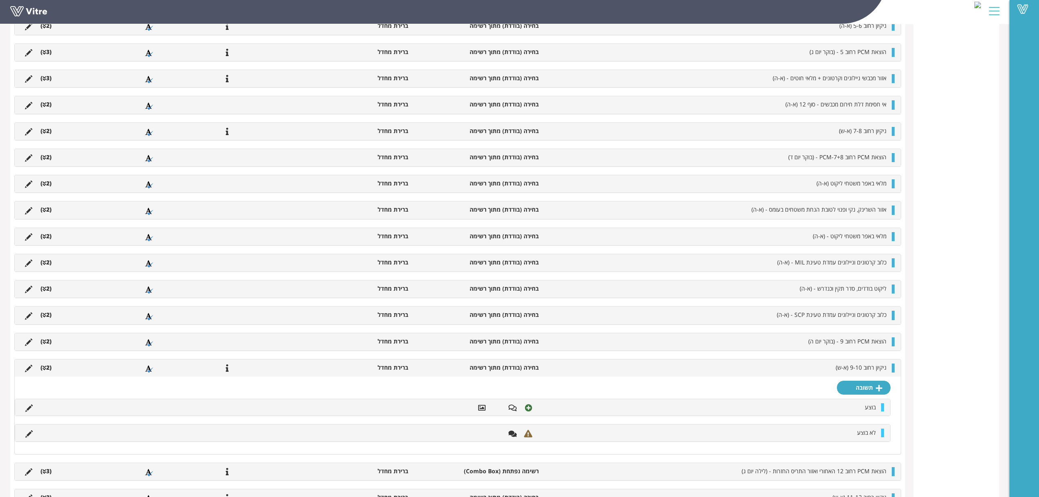
scroll to position [818, 0]
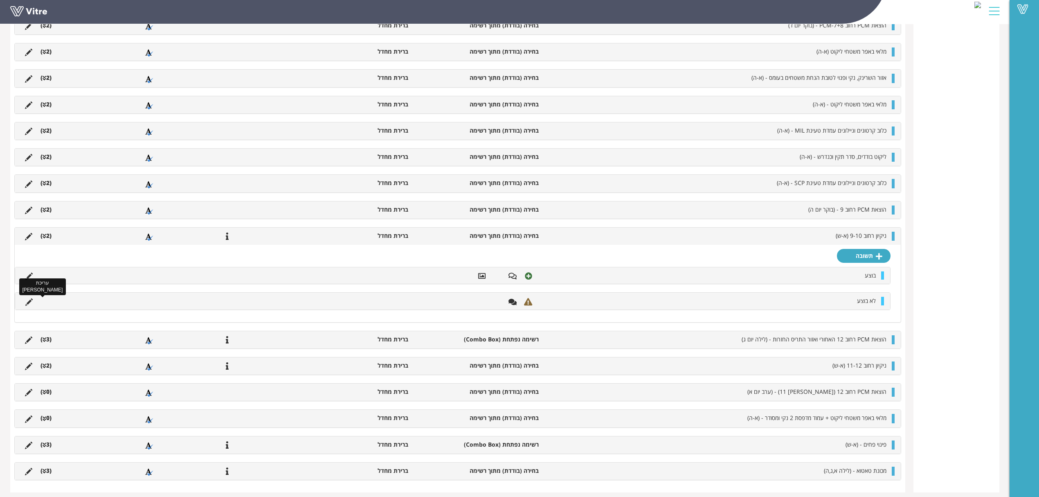
click at [27, 306] on icon at bounding box center [28, 301] width 7 height 7
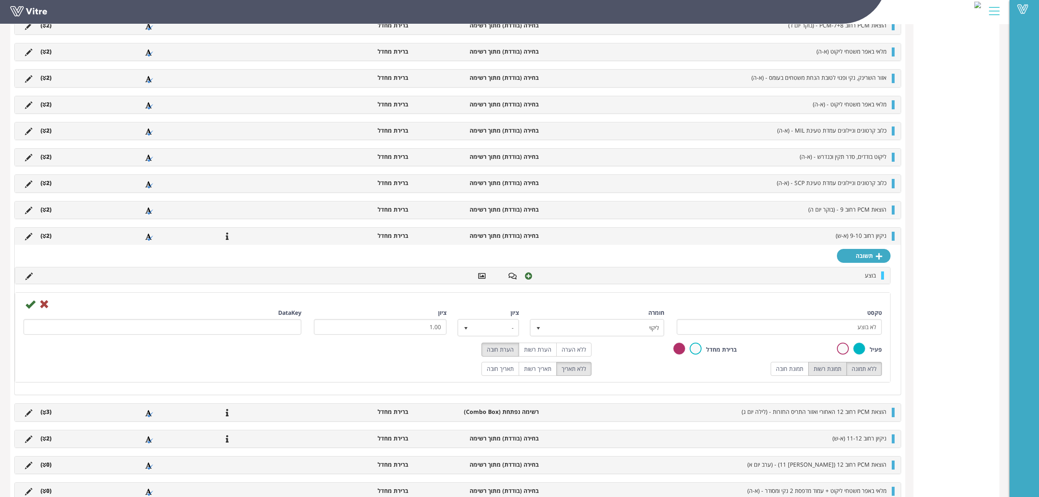
click at [810, 368] on label "תמונת רשות" at bounding box center [827, 369] width 38 height 14
radio input "true"
click at [540, 354] on label "הערת רשות" at bounding box center [538, 349] width 38 height 14
radio input "true"
click at [33, 309] on icon at bounding box center [30, 304] width 10 height 10
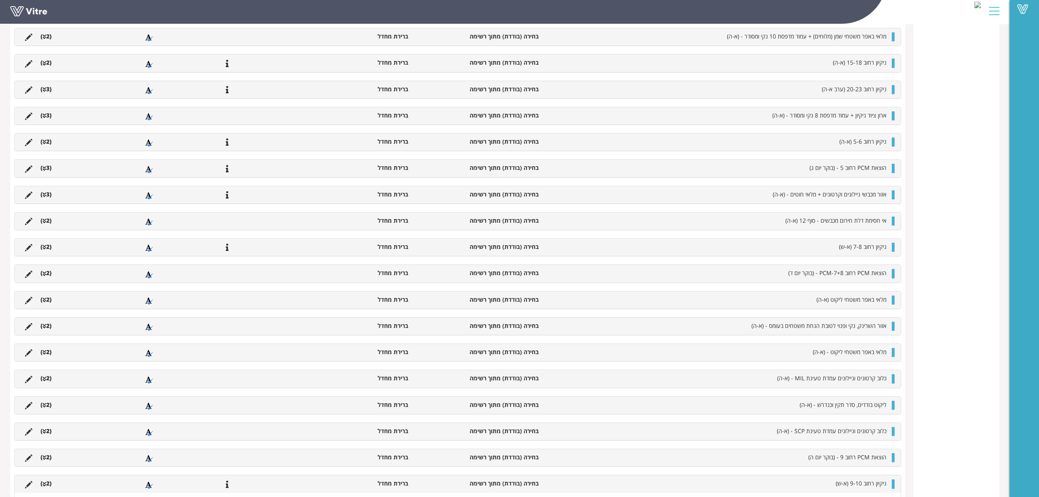
scroll to position [869, 0]
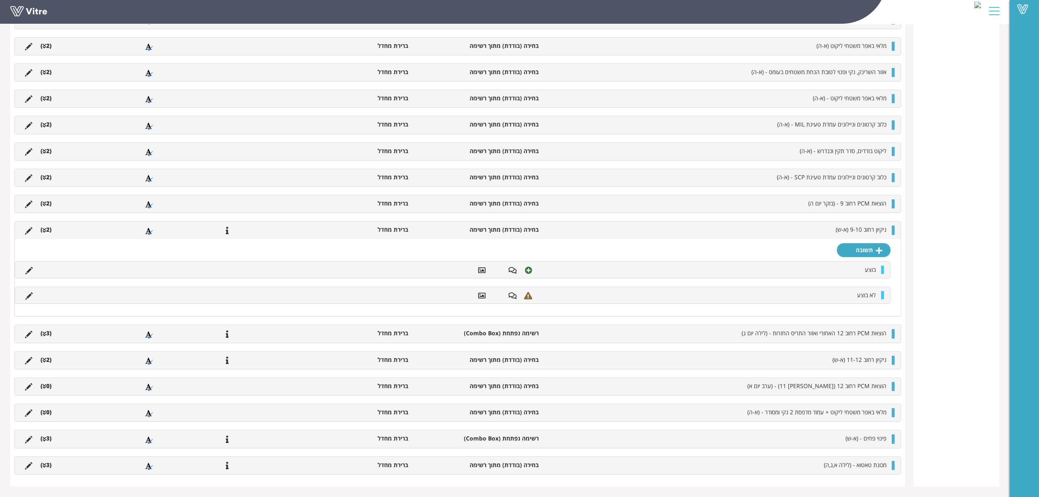
click at [46, 230] on li "(2 )" at bounding box center [45, 229] width 19 height 8
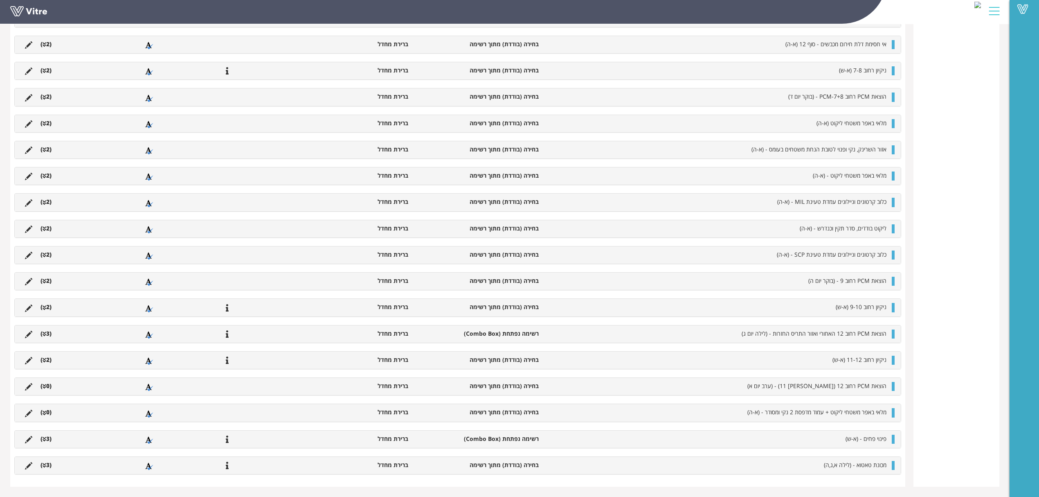
click at [43, 331] on icon at bounding box center [45, 334] width 4 height 6
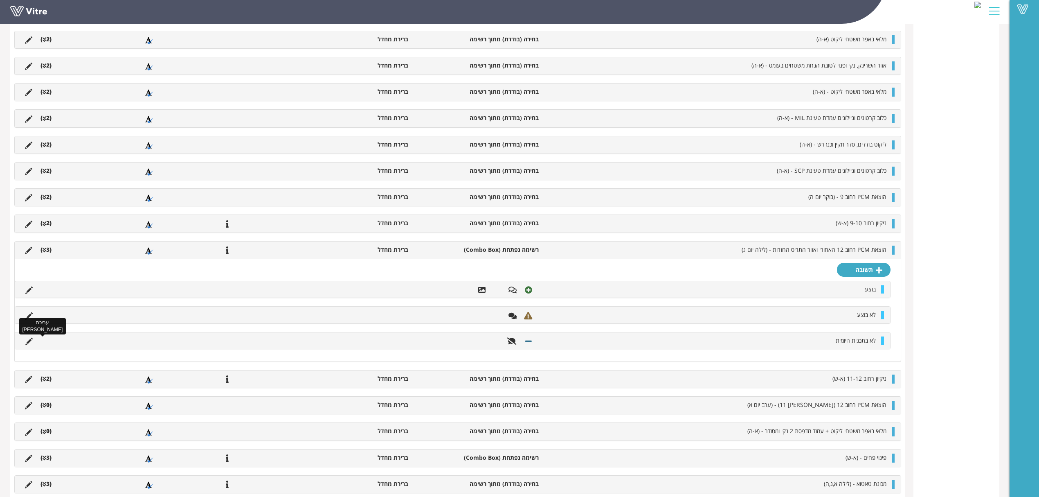
click at [28, 344] on icon at bounding box center [28, 341] width 7 height 7
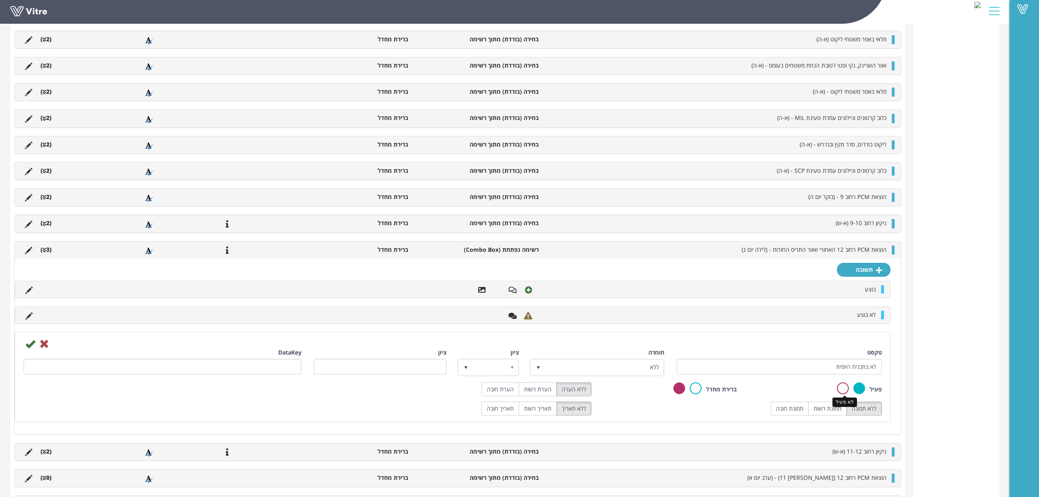
drag, startPoint x: 838, startPoint y: 391, endPoint x: 795, endPoint y: 396, distance: 43.2
click at [838, 392] on label at bounding box center [843, 388] width 12 height 12
click at [0, 0] on input "radio" at bounding box center [0, 0] width 0 height 0
click at [28, 348] on icon at bounding box center [30, 344] width 10 height 10
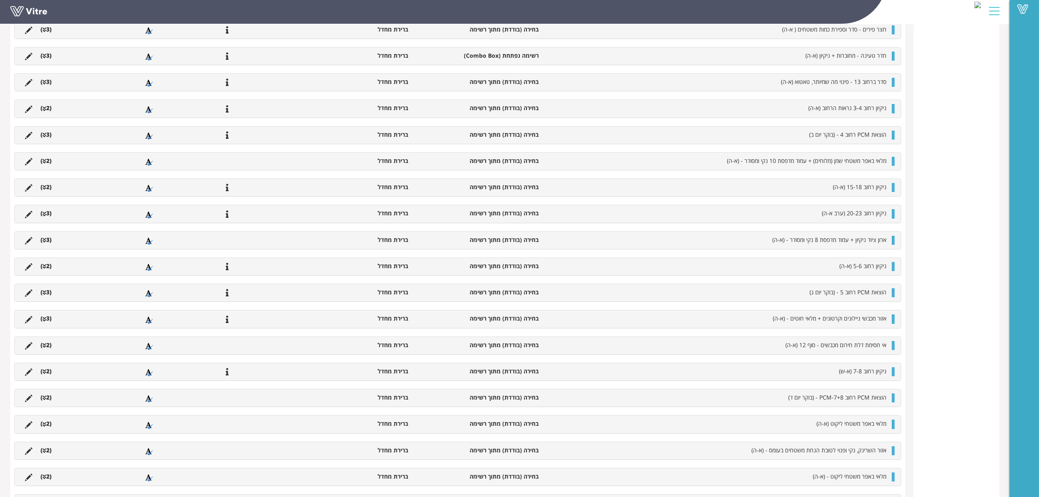
scroll to position [875, 0]
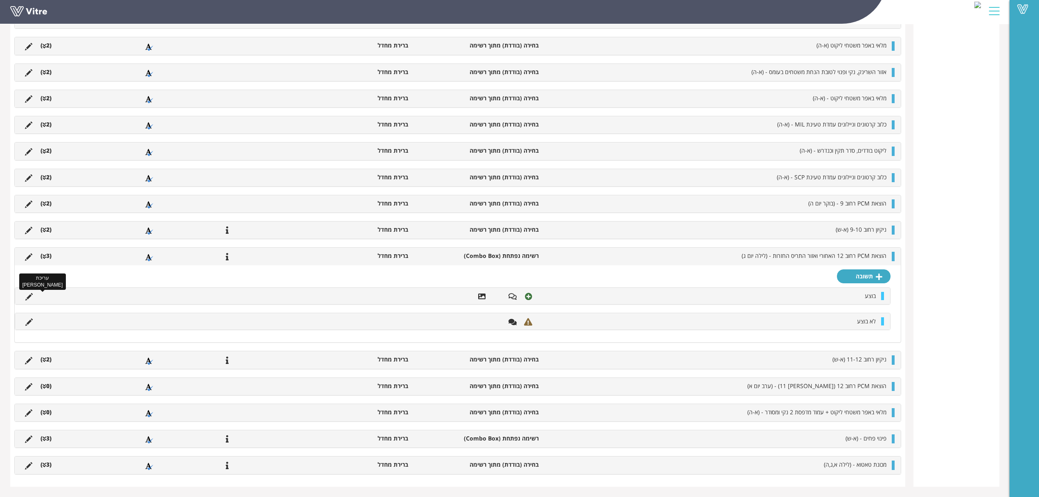
click at [32, 296] on icon at bounding box center [28, 296] width 7 height 7
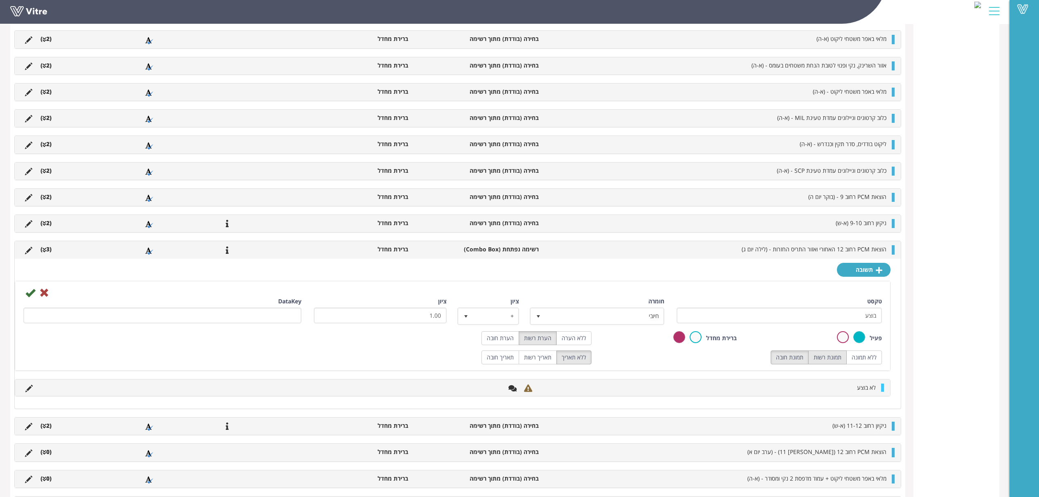
click at [826, 364] on label "תמונת רשות" at bounding box center [827, 357] width 38 height 14
radio input "true"
click at [28, 297] on icon at bounding box center [30, 293] width 10 height 10
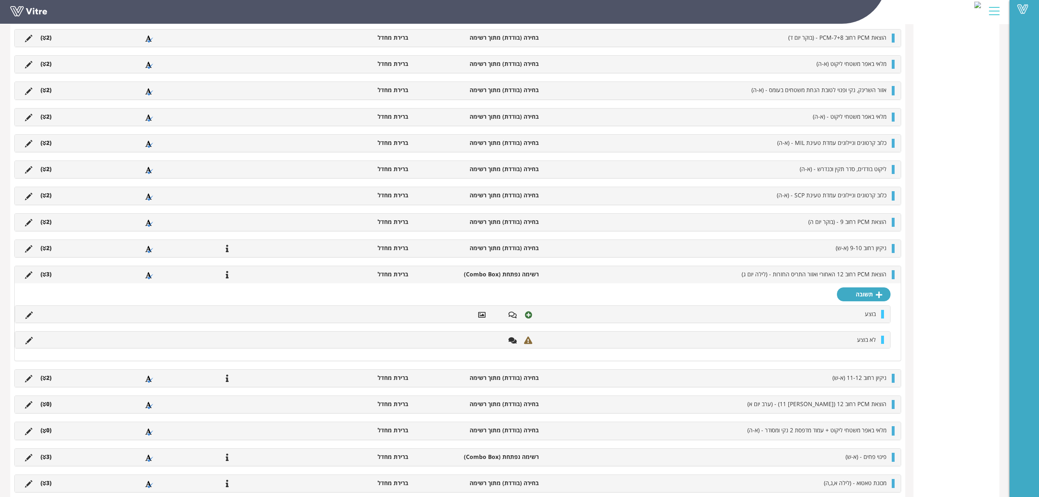
scroll to position [842, 0]
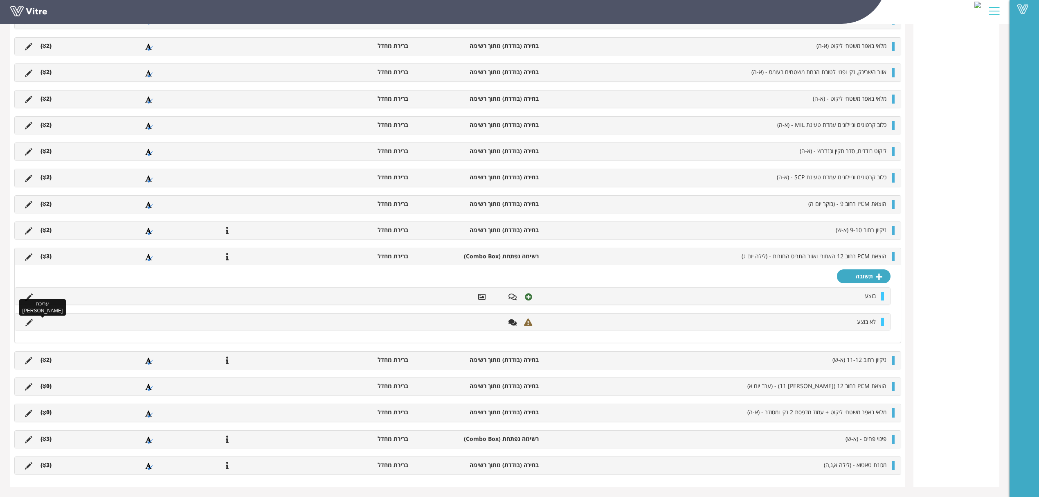
click at [32, 322] on icon at bounding box center [28, 322] width 7 height 7
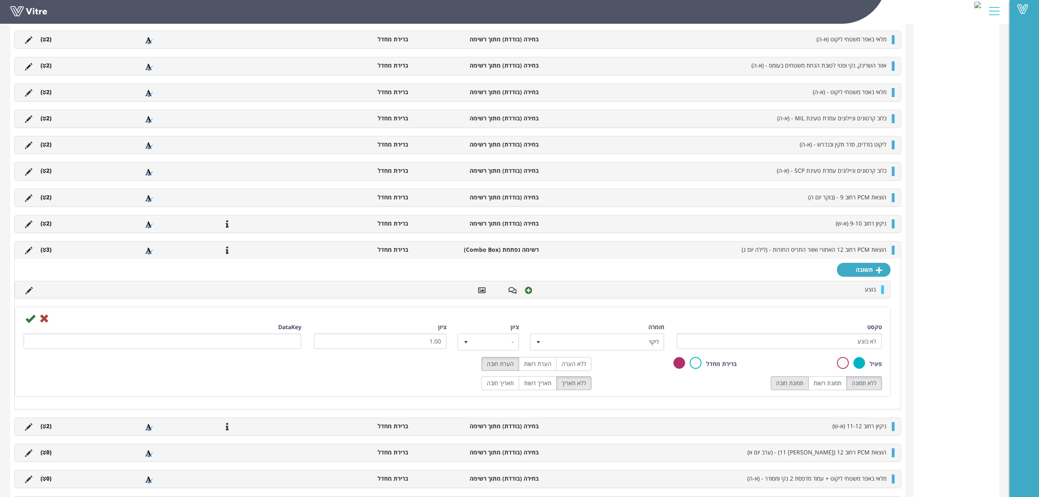
drag, startPoint x: 545, startPoint y: 365, endPoint x: 783, endPoint y: 382, distance: 238.3
click at [545, 365] on label "הערת רשות" at bounding box center [538, 364] width 38 height 14
radio input "true"
click at [819, 383] on label "תמונת רשות" at bounding box center [827, 383] width 38 height 14
radio input "true"
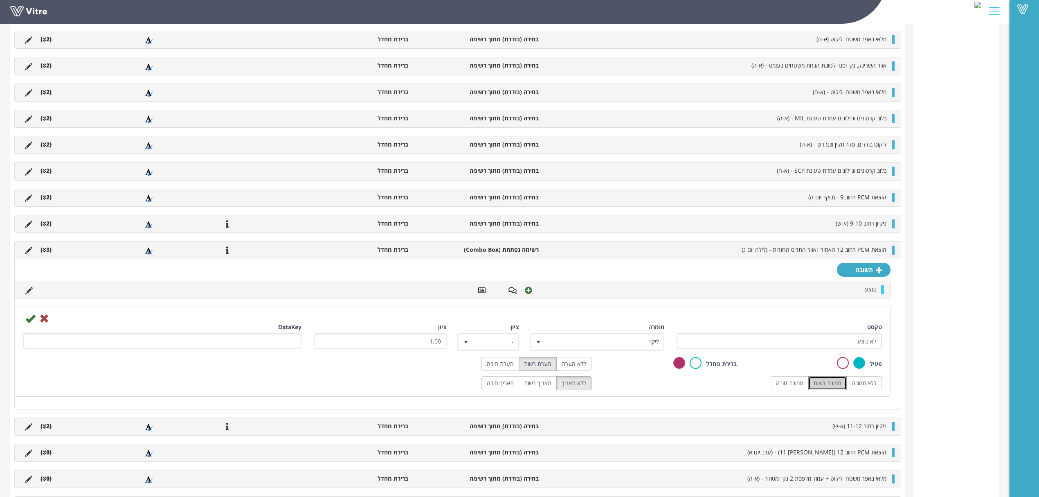
click at [25, 322] on div at bounding box center [452, 318] width 871 height 10
click at [29, 323] on icon at bounding box center [30, 318] width 10 height 10
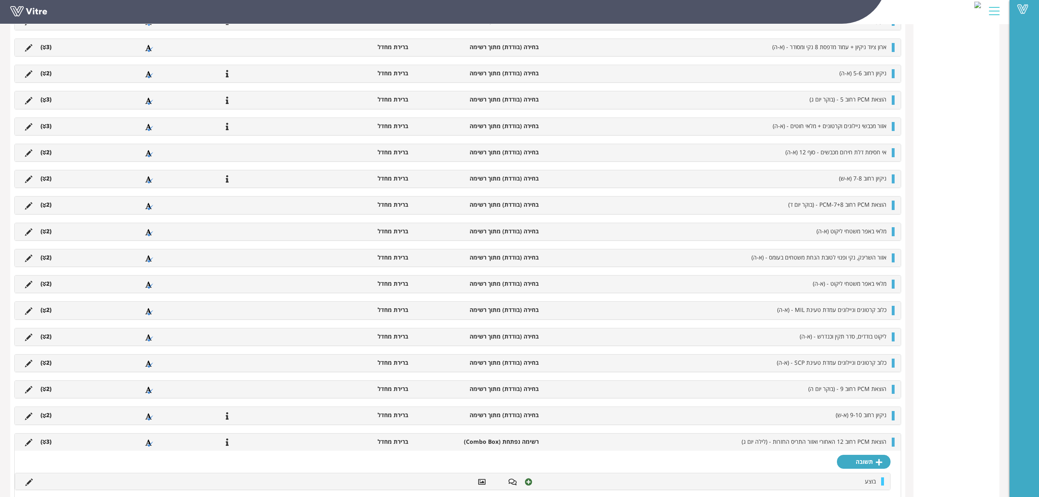
scroll to position [860, 0]
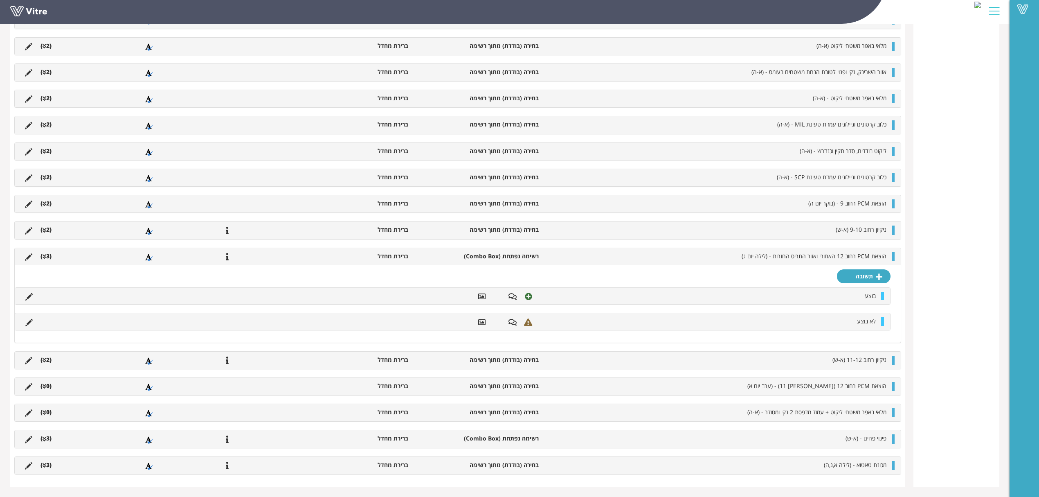
click at [44, 255] on icon at bounding box center [45, 257] width 4 height 6
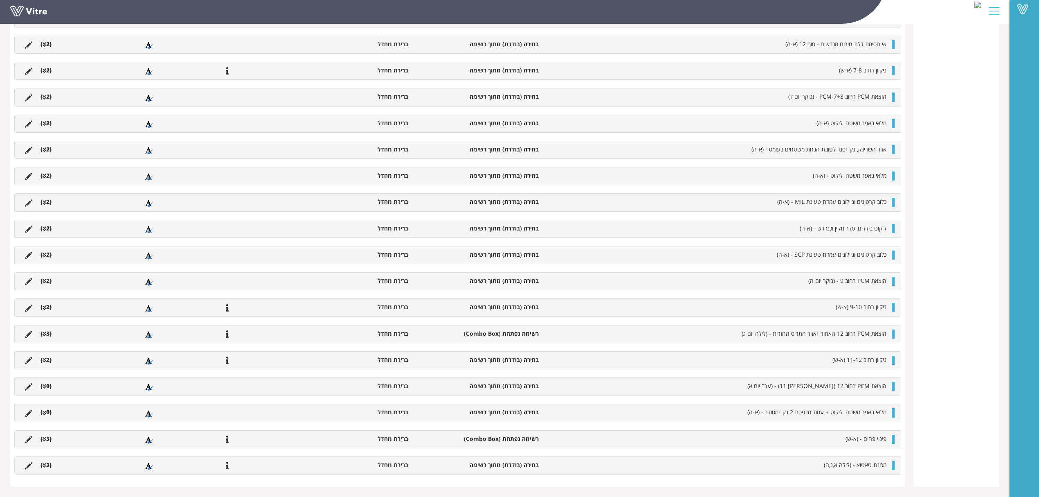
click at [46, 358] on icon at bounding box center [45, 360] width 4 height 6
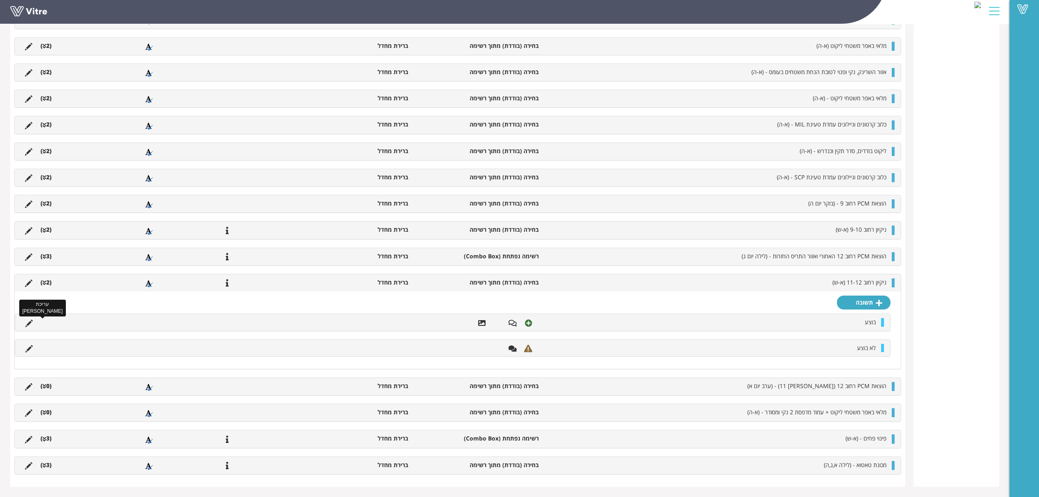
click at [30, 321] on icon at bounding box center [28, 323] width 7 height 7
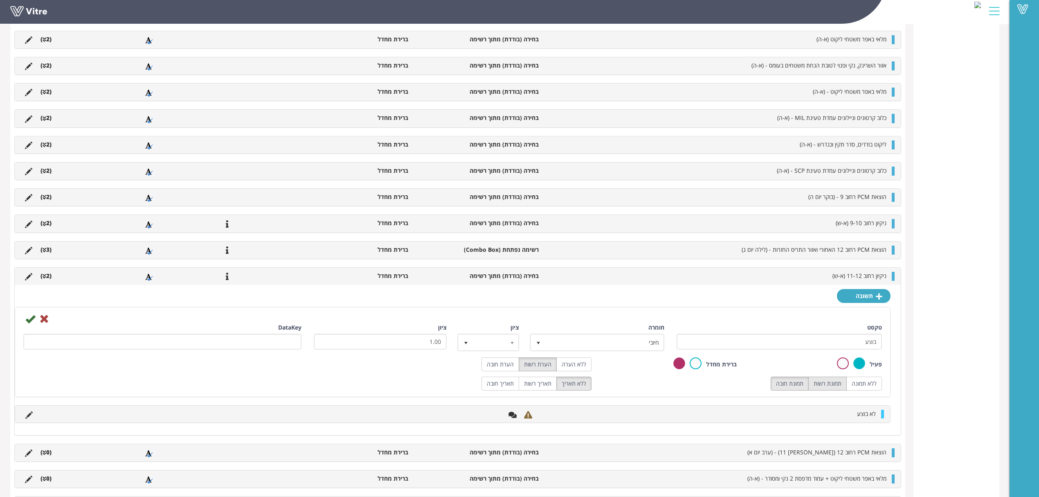
click at [832, 389] on label "תמונת רשות" at bounding box center [827, 383] width 38 height 14
radio input "true"
click at [28, 323] on icon at bounding box center [30, 319] width 10 height 10
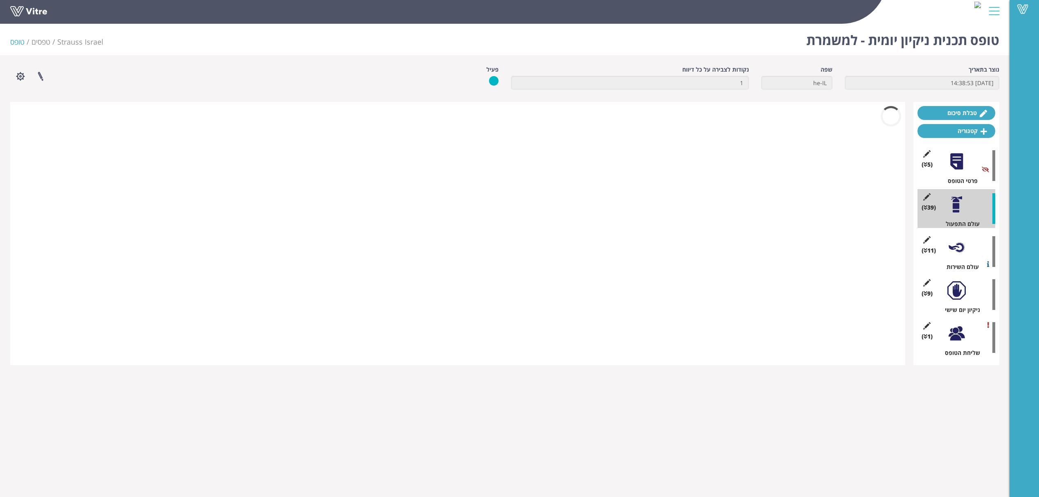
scroll to position [0, 0]
click at [27, 375] on html "Vitre טופס תכנית ניקיון יומית - למשמרת Strauss Israel טפסים טופס נוצר בתאריך 11…" at bounding box center [523, 187] width 1047 height 375
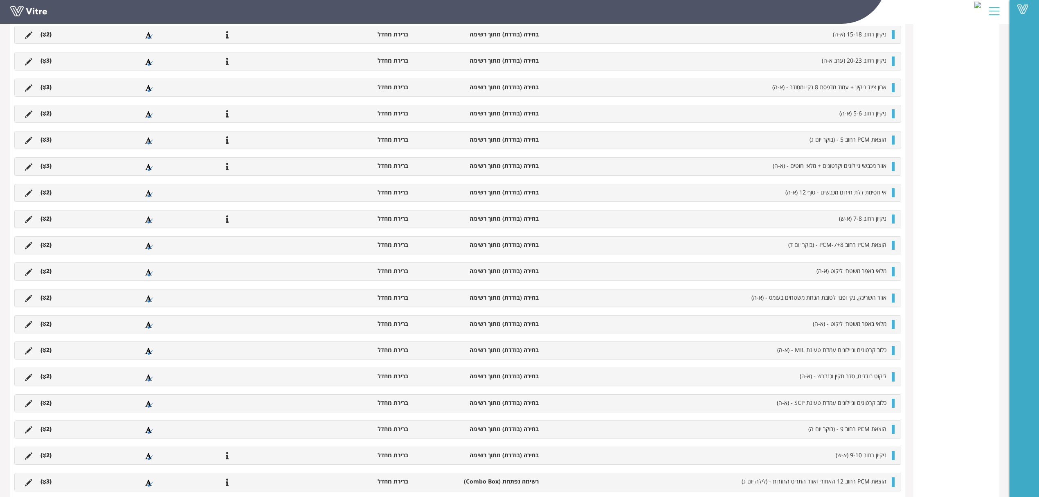
scroll to position [861, 0]
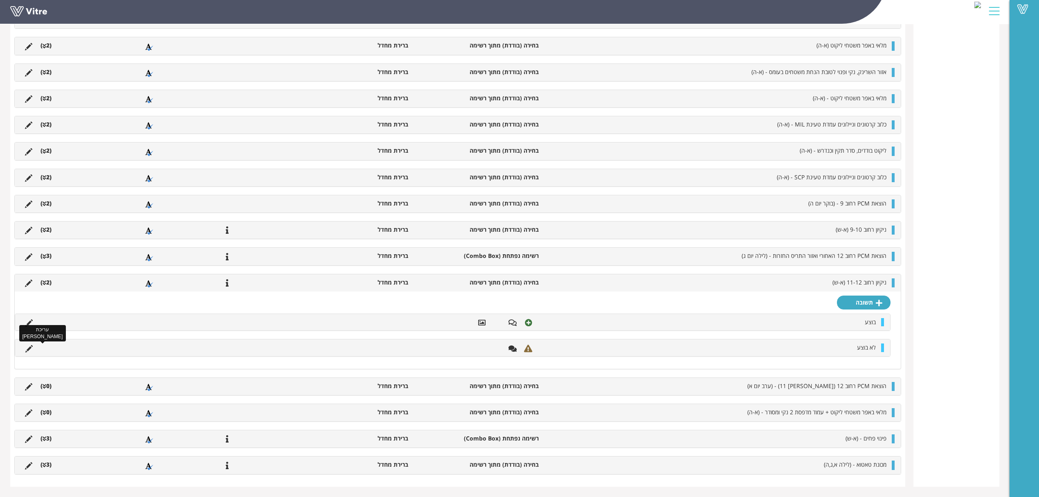
click at [32, 348] on icon at bounding box center [28, 348] width 7 height 7
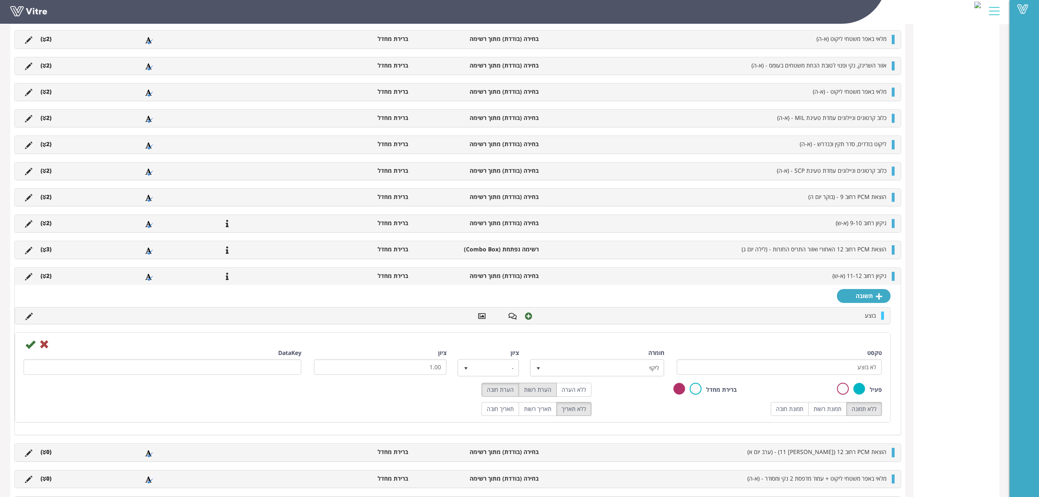
click at [543, 396] on label "הערת רשות" at bounding box center [538, 390] width 38 height 14
radio input "true"
click at [837, 416] on label "תמונת רשות" at bounding box center [827, 409] width 38 height 14
radio input "true"
click at [32, 349] on icon at bounding box center [30, 344] width 10 height 10
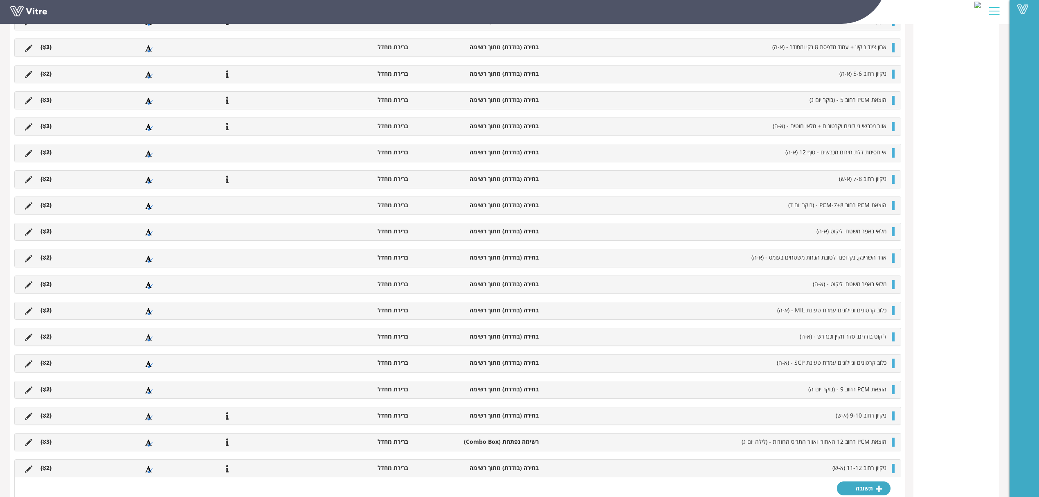
scroll to position [868, 0]
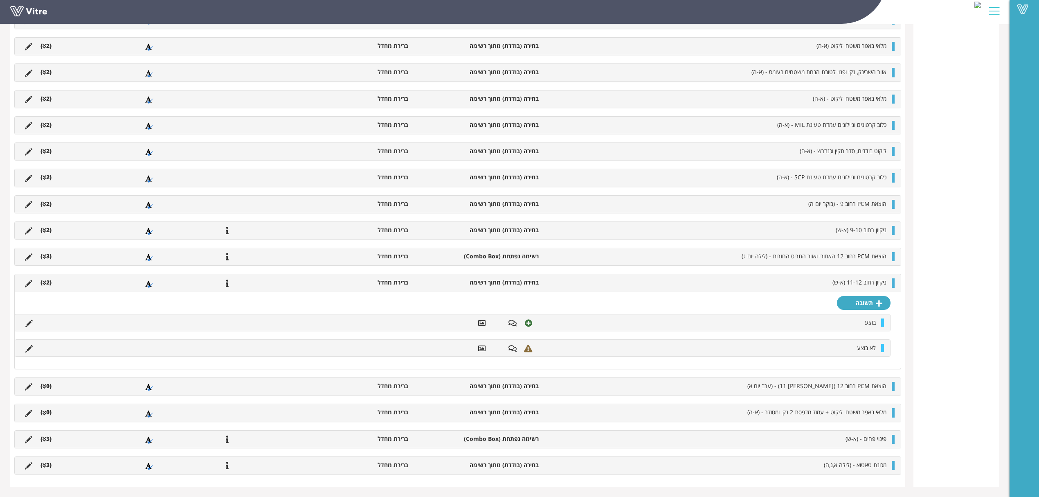
click at [48, 281] on li "(2 )" at bounding box center [45, 282] width 19 height 8
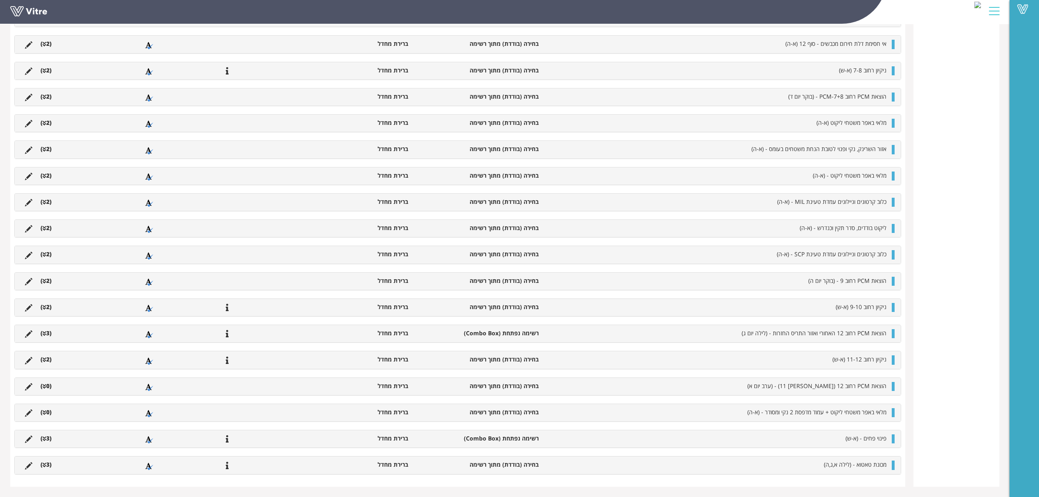
click at [48, 387] on li "(0 )" at bounding box center [45, 386] width 19 height 8
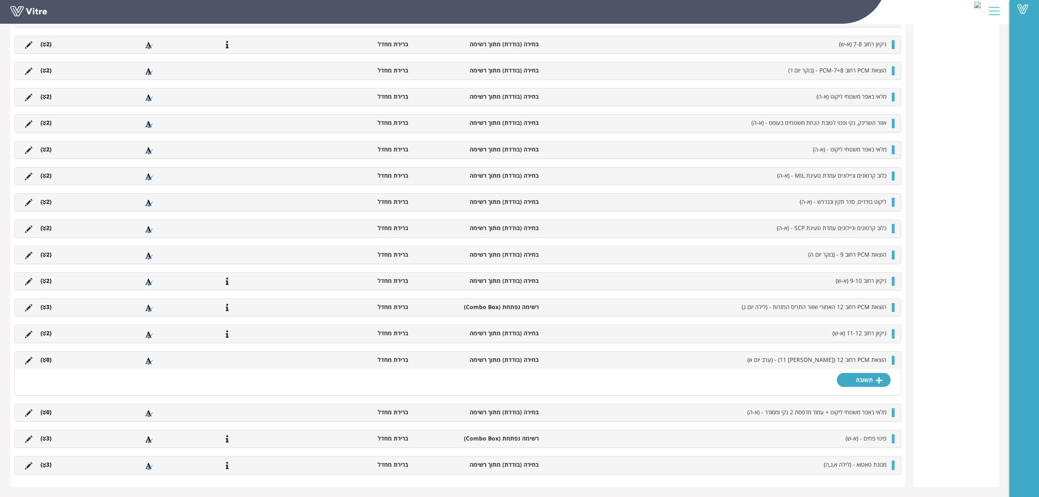
click at [871, 367] on div "הוצאת PCM רחוב 12 (מול 11) - (ערב יום א) בחירה (בודדת) מתוך רשימה ברירת מחדל (0…" at bounding box center [458, 359] width 886 height 17
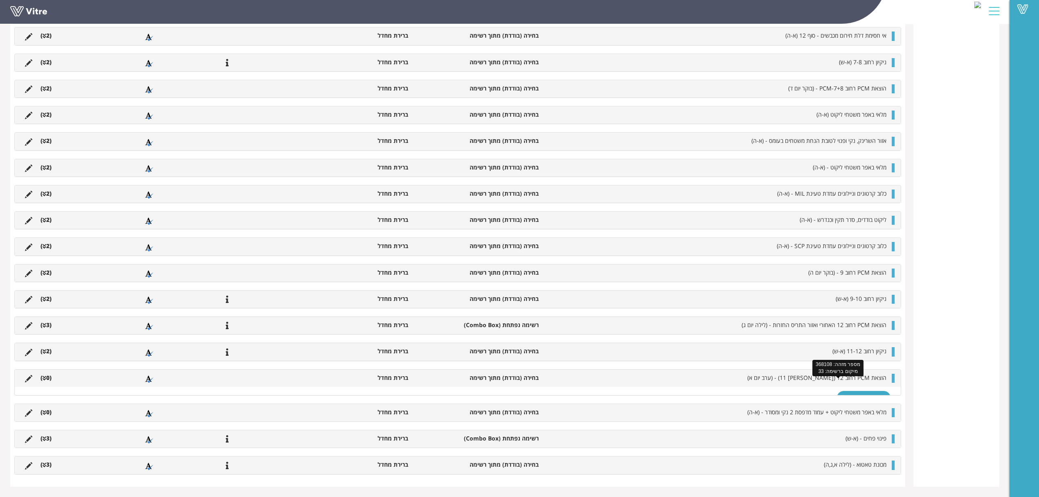
click at [871, 376] on span "הוצאת PCM רחוב 12 (מול 11) - (ערב יום א)" at bounding box center [816, 378] width 139 height 8
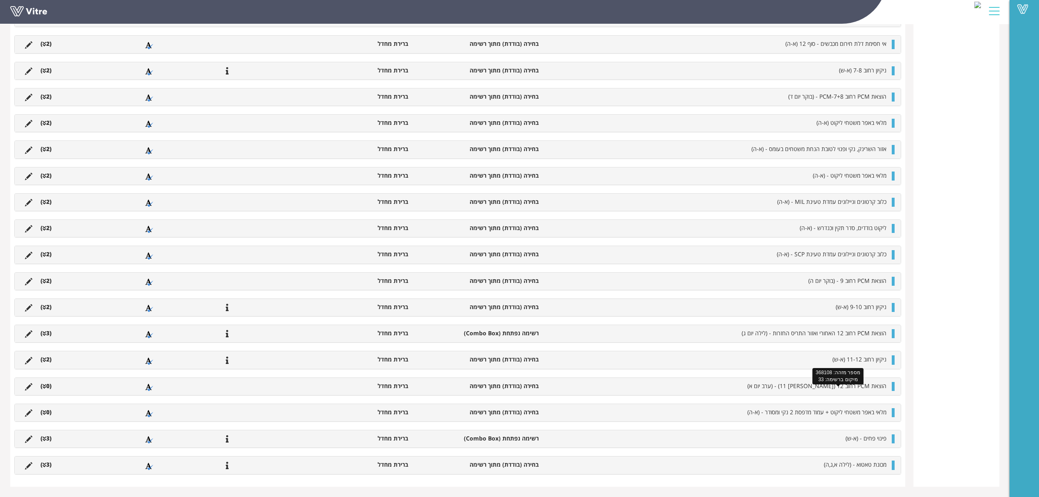
click at [865, 385] on span "הוצאת PCM רחוב 12 (מול 11) - (ערב יום א)" at bounding box center [816, 386] width 139 height 8
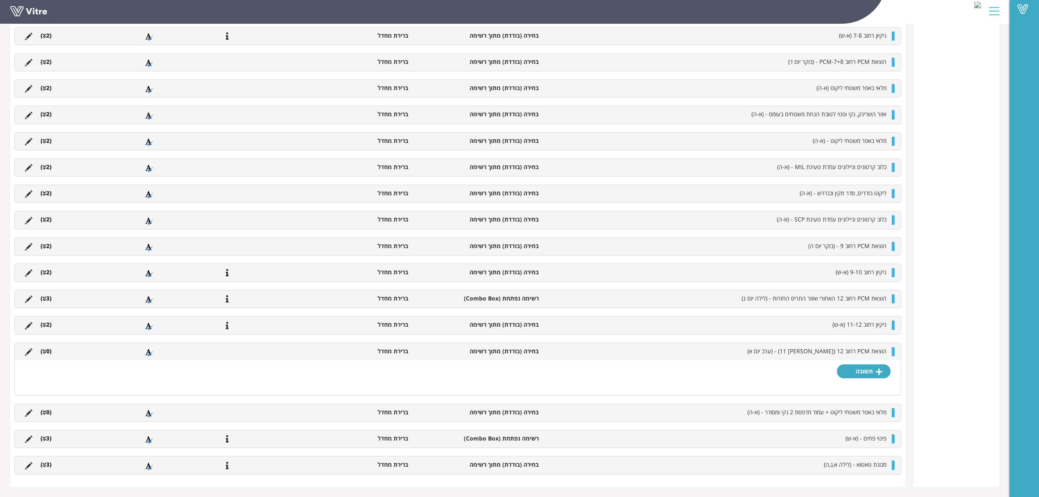
scroll to position [817, 0]
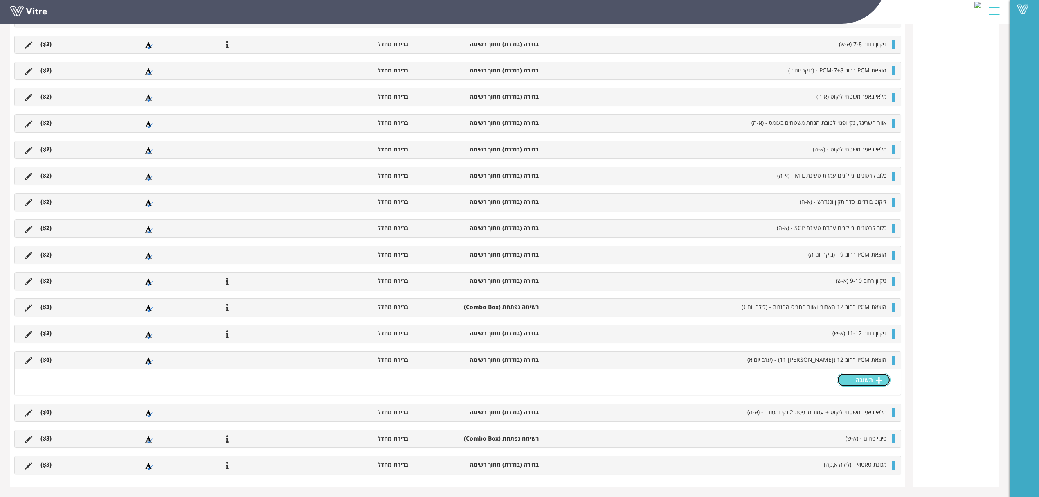
click at [866, 376] on link "תשובה" at bounding box center [864, 380] width 54 height 14
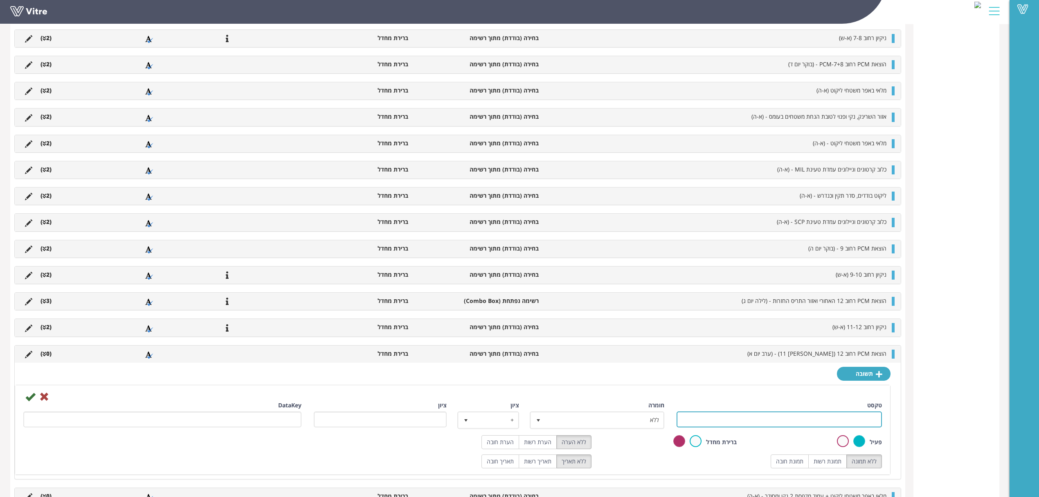
drag, startPoint x: 745, startPoint y: 428, endPoint x: 754, endPoint y: 428, distance: 8.2
click at [745, 427] on input "טקסט" at bounding box center [779, 419] width 205 height 16
type input "בוצע"
click at [835, 467] on label "תמונת רשות" at bounding box center [827, 461] width 38 height 14
radio input "true"
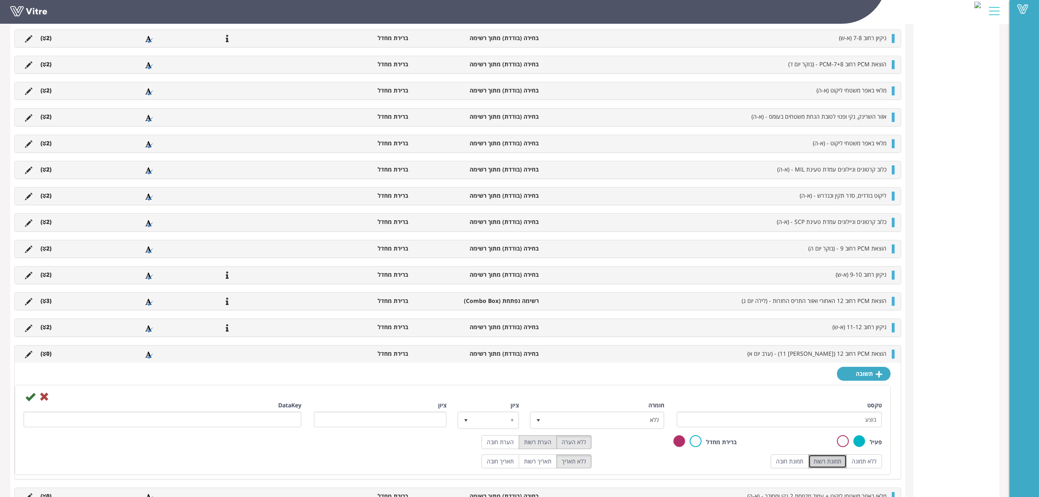
click at [547, 449] on label "הערת רשות" at bounding box center [538, 442] width 38 height 14
radio input "true"
click at [27, 401] on icon at bounding box center [30, 397] width 10 height 10
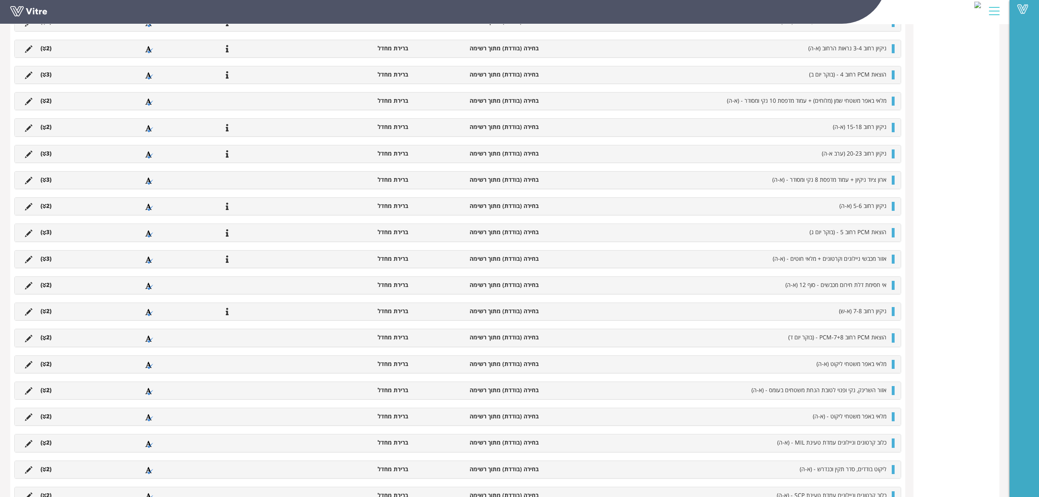
scroll to position [790, 0]
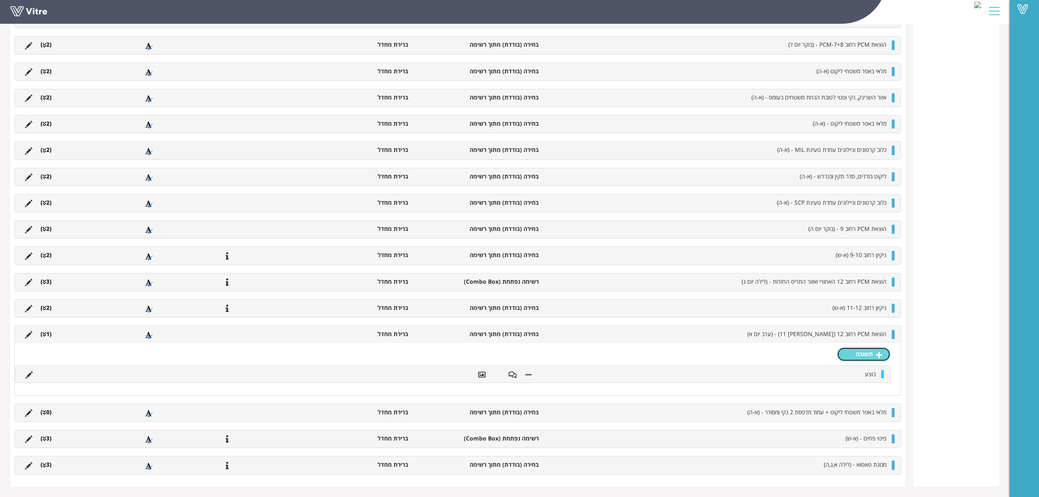
click at [853, 354] on link "תשובה" at bounding box center [864, 354] width 54 height 14
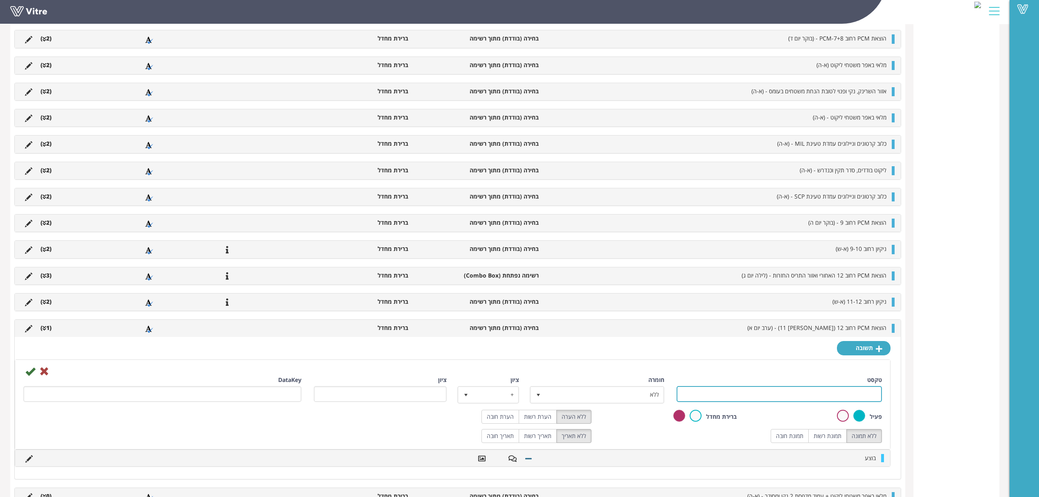
click at [797, 402] on input "טקסט" at bounding box center [779, 394] width 205 height 16
type input "לא בוצע"
click at [822, 439] on label "תמונת רשות" at bounding box center [827, 436] width 38 height 14
radio input "true"
click at [539, 422] on label "הערת רשות" at bounding box center [538, 417] width 38 height 14
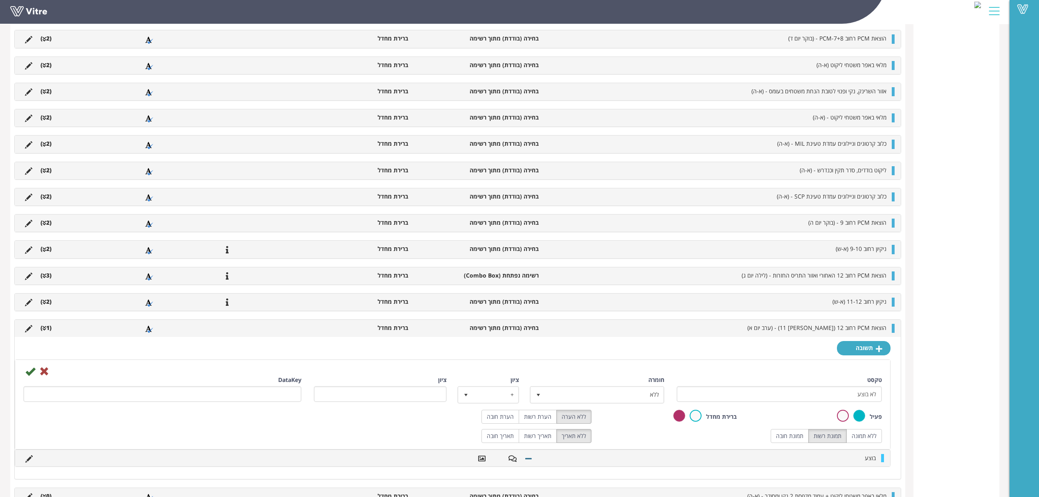
radio input "true"
click at [27, 372] on icon at bounding box center [30, 371] width 10 height 10
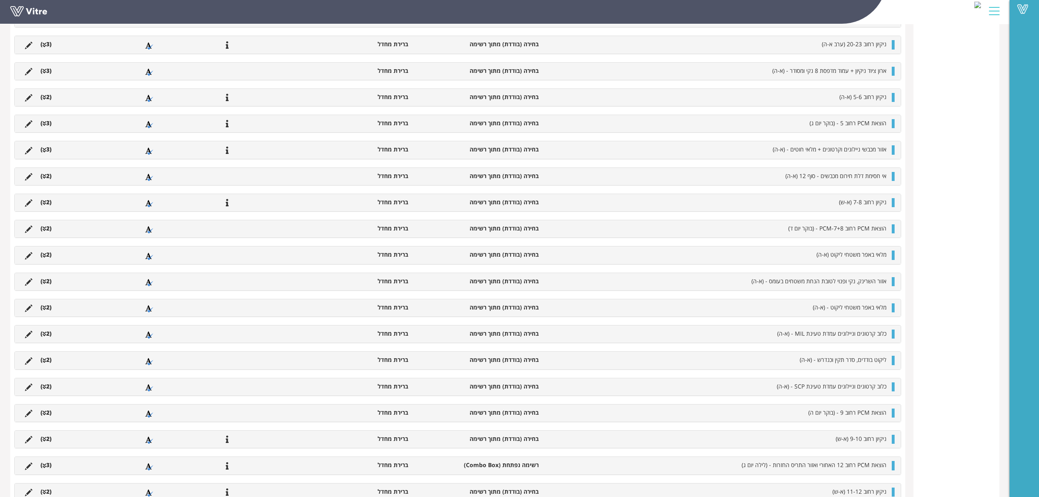
scroll to position [871, 0]
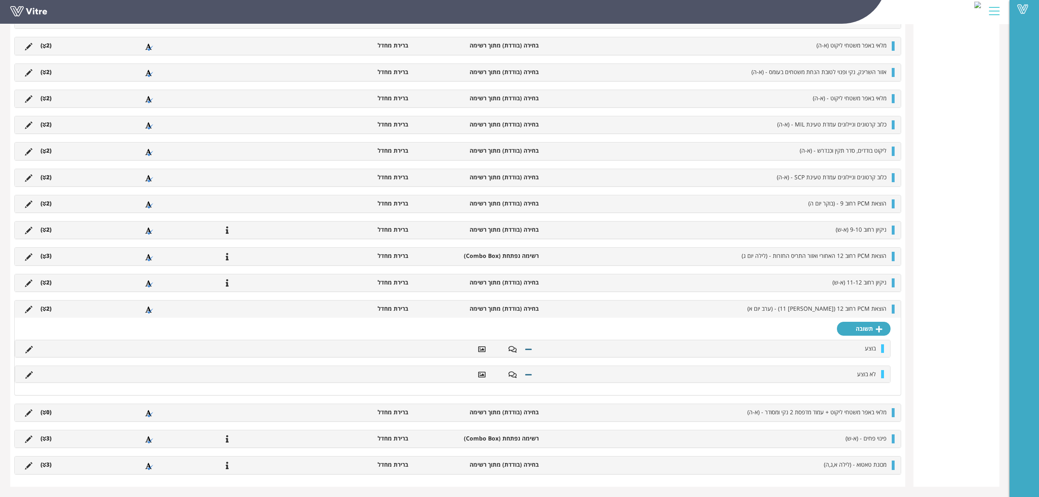
click at [48, 308] on li "(2 )" at bounding box center [45, 308] width 19 height 8
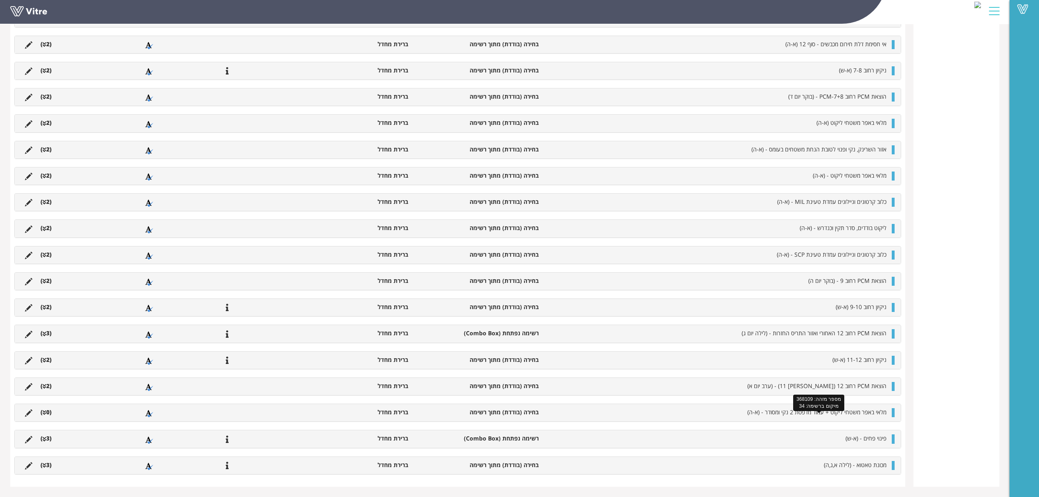
click at [826, 413] on span "מלאי באפר משטחי ליקוט + עמוד מדפסת 2 נקי ומסודר - (א-ה)" at bounding box center [816, 412] width 139 height 8
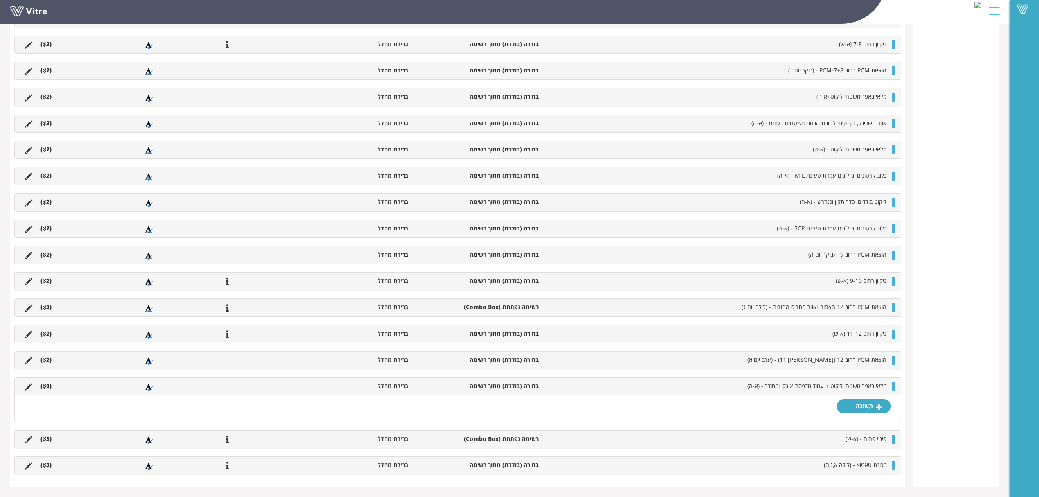
scroll to position [819, 0]
click at [865, 407] on link "תשובה" at bounding box center [864, 406] width 54 height 14
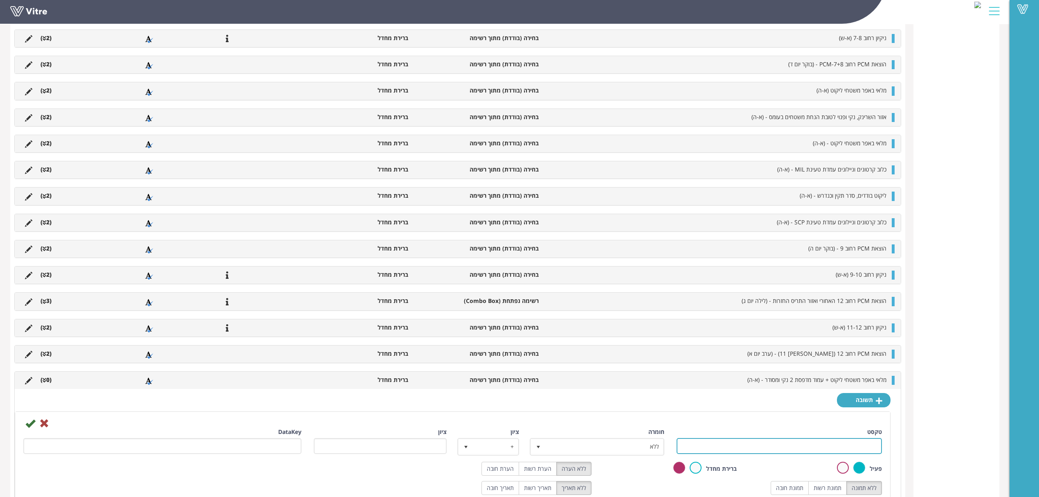
drag, startPoint x: 781, startPoint y: 447, endPoint x: 776, endPoint y: 447, distance: 4.5
click at [781, 447] on input "טקסט" at bounding box center [779, 446] width 205 height 16
type input "בוצע"
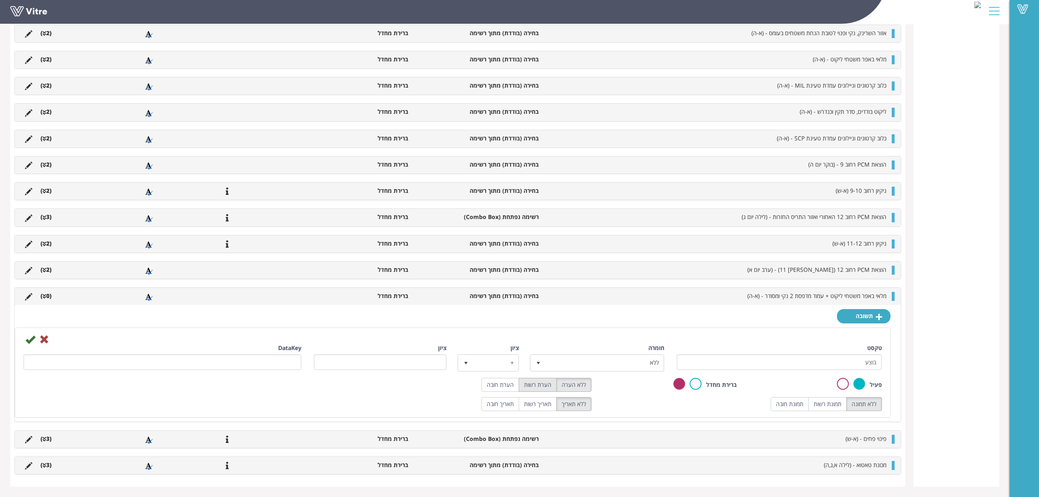
click at [534, 378] on label "הערת רשות" at bounding box center [538, 385] width 38 height 14
radio input "true"
click at [837, 404] on label "תמונת רשות" at bounding box center [827, 404] width 38 height 14
radio input "true"
click at [31, 339] on icon at bounding box center [30, 339] width 10 height 10
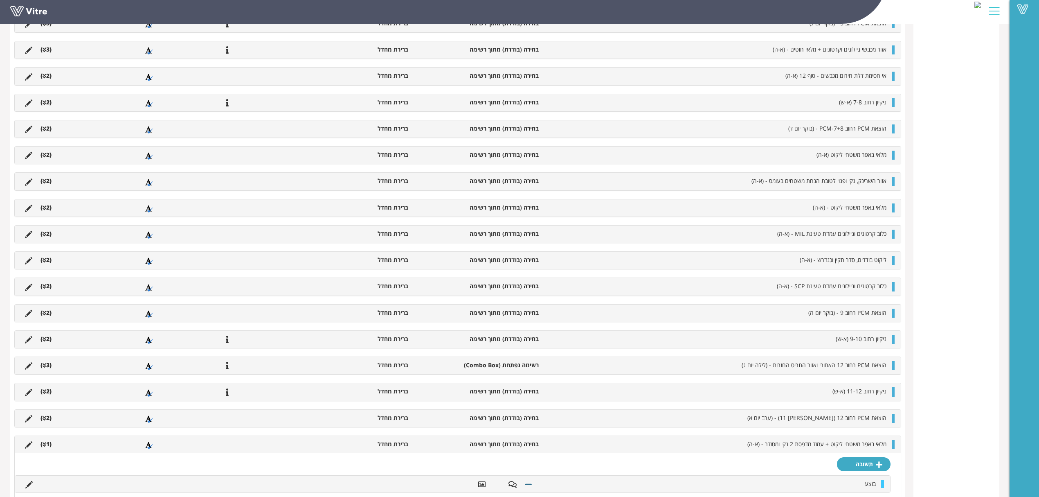
scroll to position [782, 0]
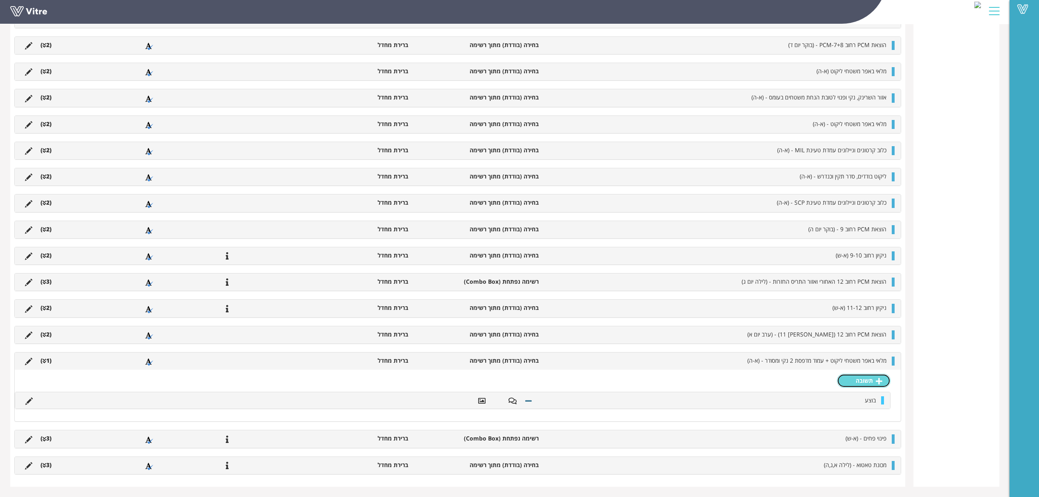
click at [856, 378] on link "תשובה" at bounding box center [864, 381] width 54 height 14
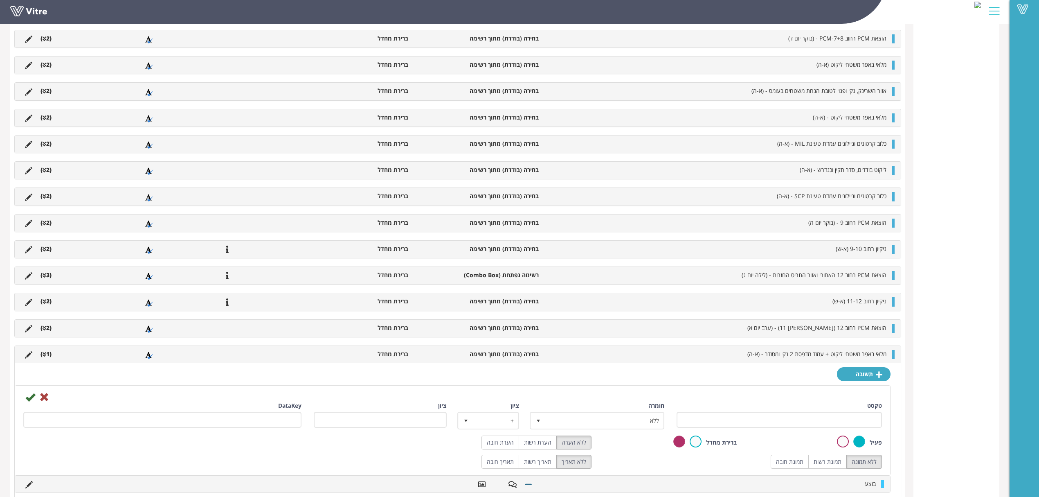
click at [758, 411] on div "טקסט" at bounding box center [779, 414] width 205 height 26
click at [760, 413] on div "טקסט" at bounding box center [779, 414] width 205 height 26
click at [772, 434] on div "טקסט" at bounding box center [780, 417] width 218 height 32
click at [772, 425] on input "טקסט" at bounding box center [779, 420] width 205 height 16
type input "לא בוצע"
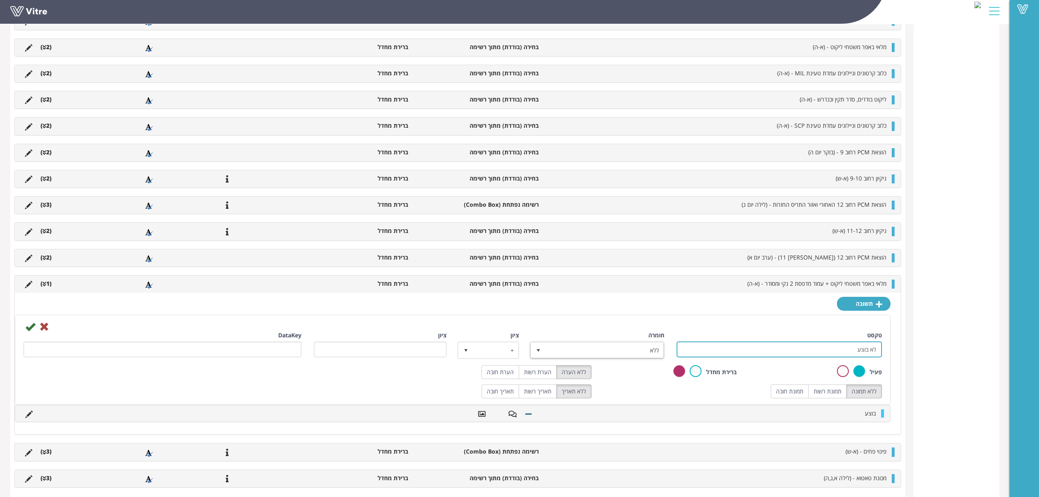
scroll to position [872, 0]
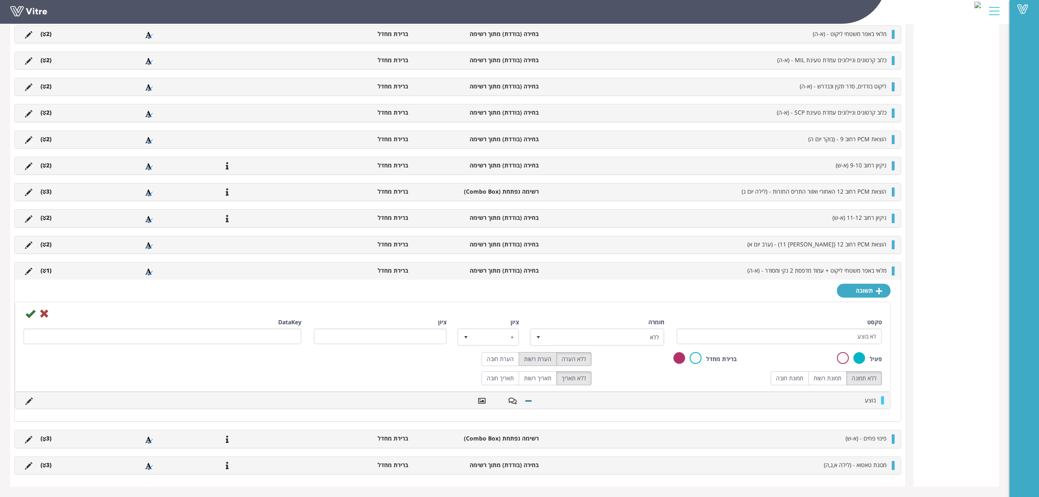
click at [538, 358] on label "הערת רשות" at bounding box center [538, 359] width 38 height 14
radio input "true"
click at [821, 376] on label "תמונת רשות" at bounding box center [827, 378] width 38 height 14
radio input "true"
click at [29, 313] on icon at bounding box center [30, 313] width 10 height 10
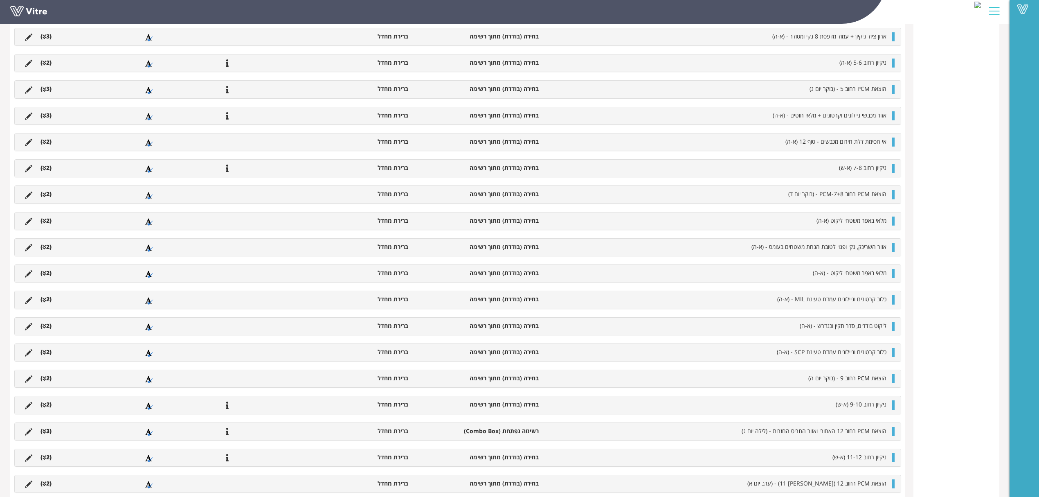
scroll to position [860, 0]
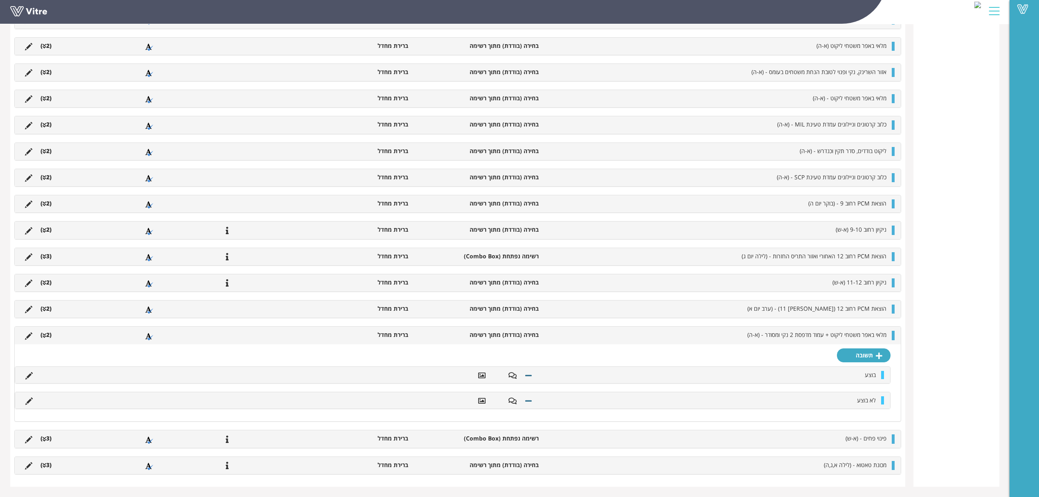
click at [44, 334] on icon at bounding box center [45, 336] width 4 height 6
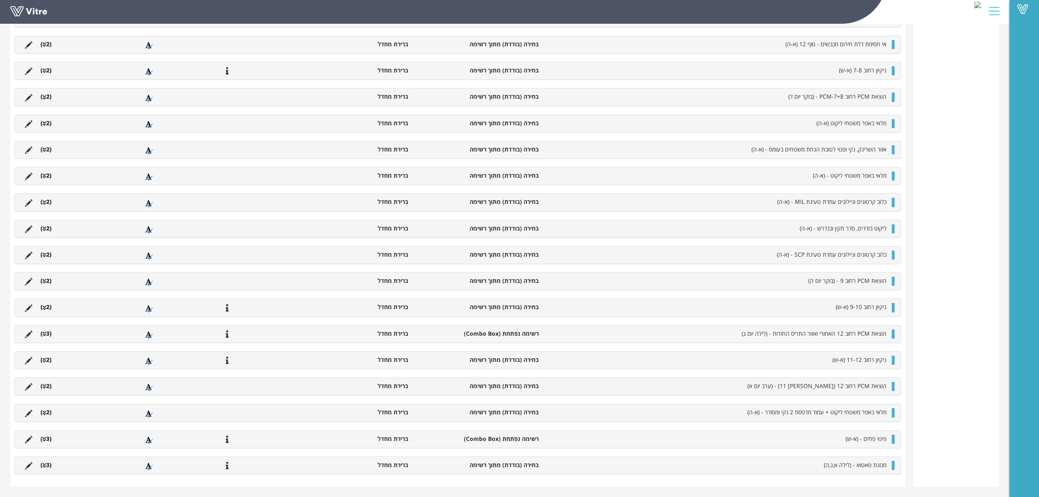
click at [47, 438] on li "(3 )" at bounding box center [45, 438] width 19 height 8
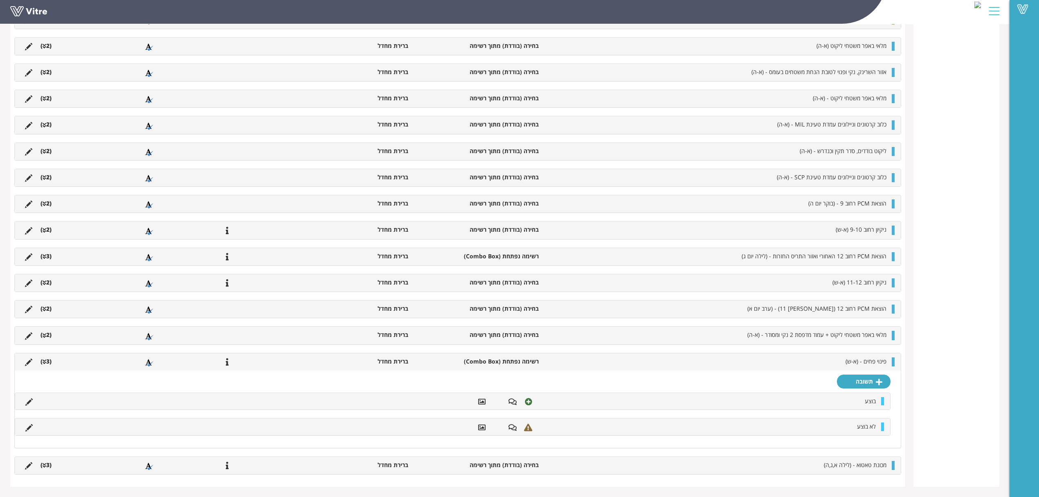
click at [873, 365] on ul "פינוי פחים - (א-ש) רשימה נפתחת (Combo Box) ברירת מחדל (3 )" at bounding box center [456, 361] width 870 height 9
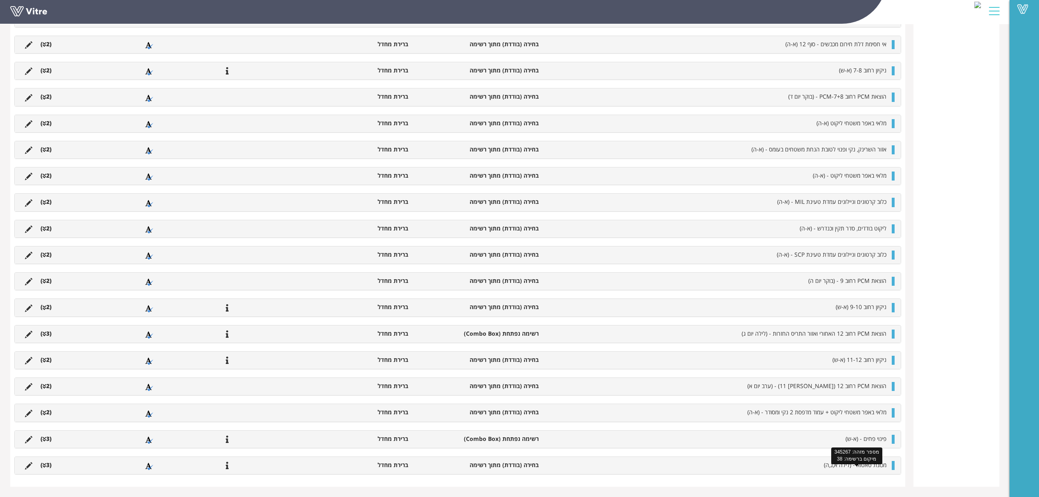
click at [855, 470] on div "מכונת טאטוא - (לילה א,ג,ה) בחירה (בודדת) מתוך רשימה ברירת מחדל (3 )" at bounding box center [458, 465] width 886 height 17
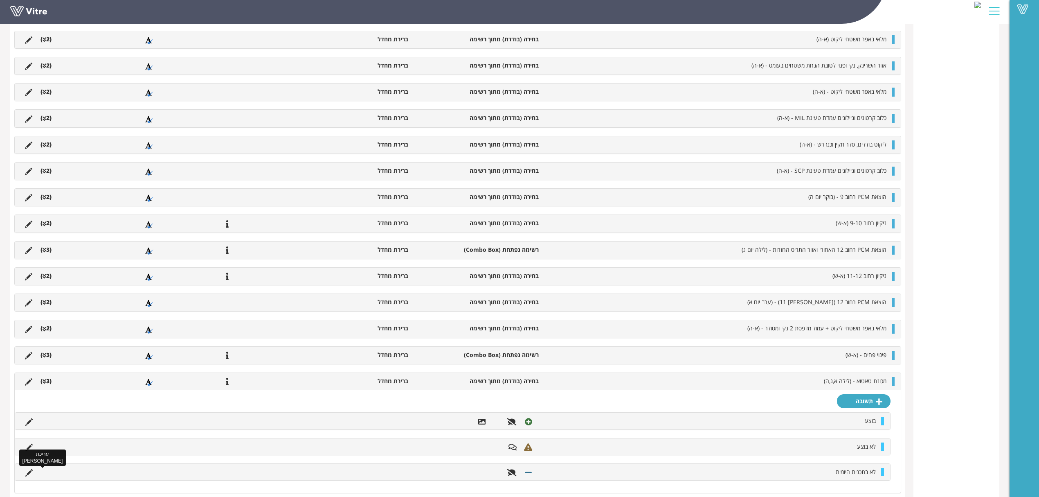
click at [29, 476] on icon at bounding box center [28, 472] width 7 height 7
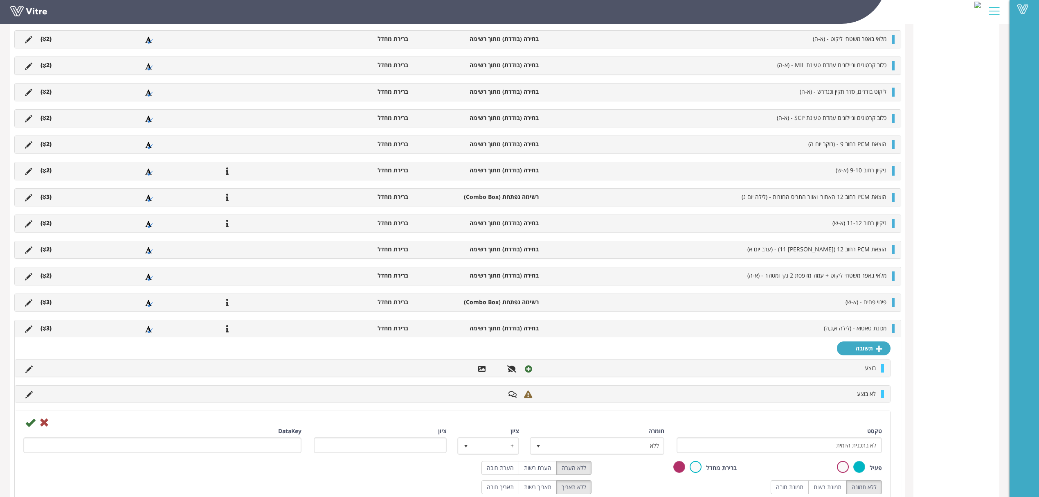
scroll to position [958, 0]
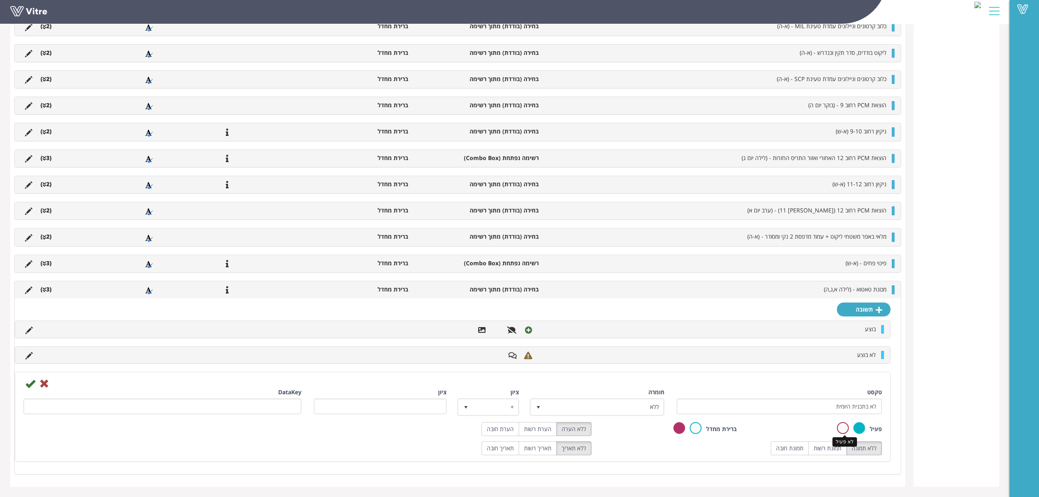
click at [845, 426] on label at bounding box center [843, 428] width 12 height 12
click at [0, 0] on input "radio" at bounding box center [0, 0] width 0 height 0
click at [31, 359] on icon at bounding box center [28, 355] width 7 height 7
click at [28, 384] on icon at bounding box center [30, 383] width 10 height 10
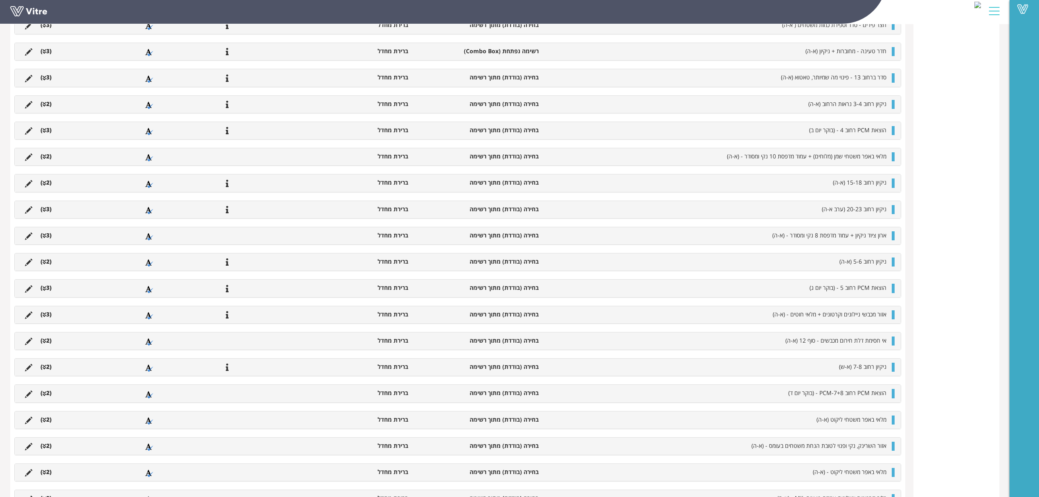
scroll to position [871, 0]
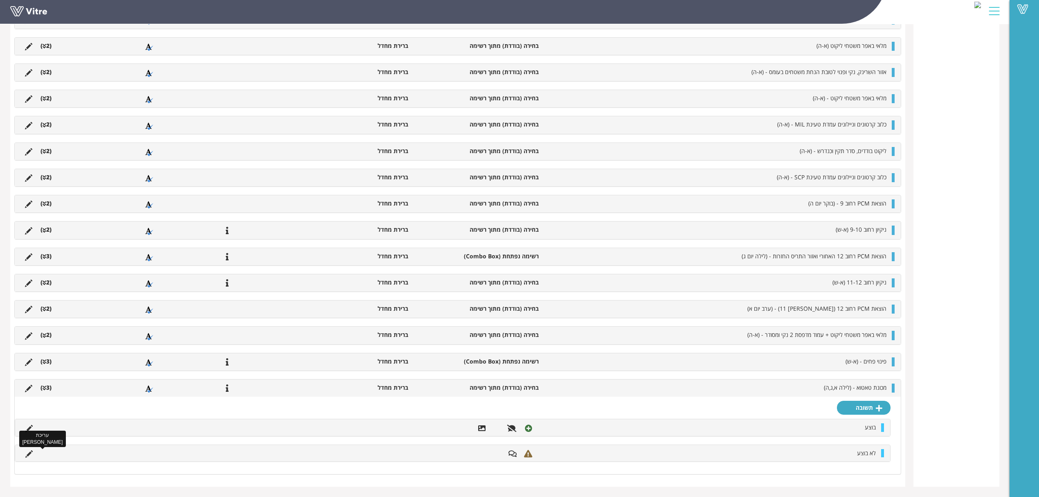
click at [31, 452] on icon at bounding box center [28, 453] width 7 height 7
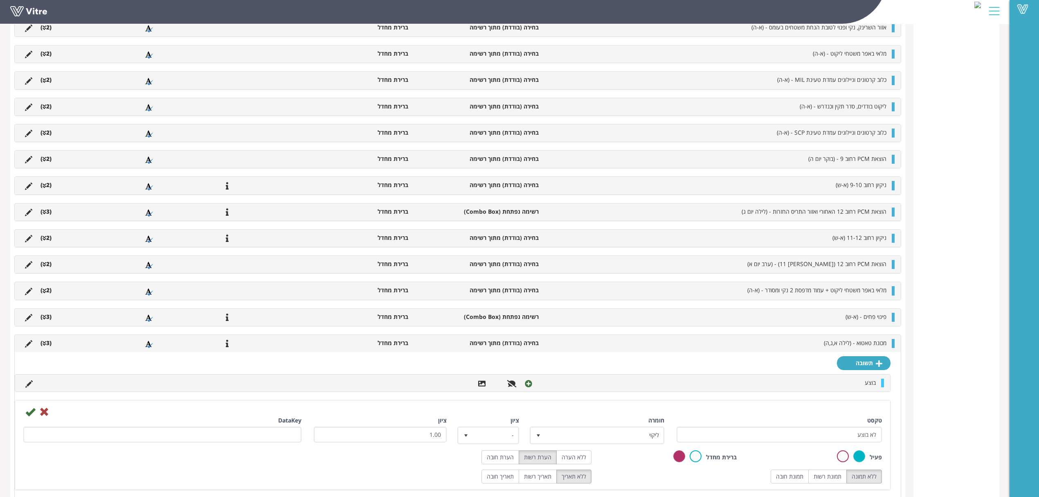
scroll to position [943, 0]
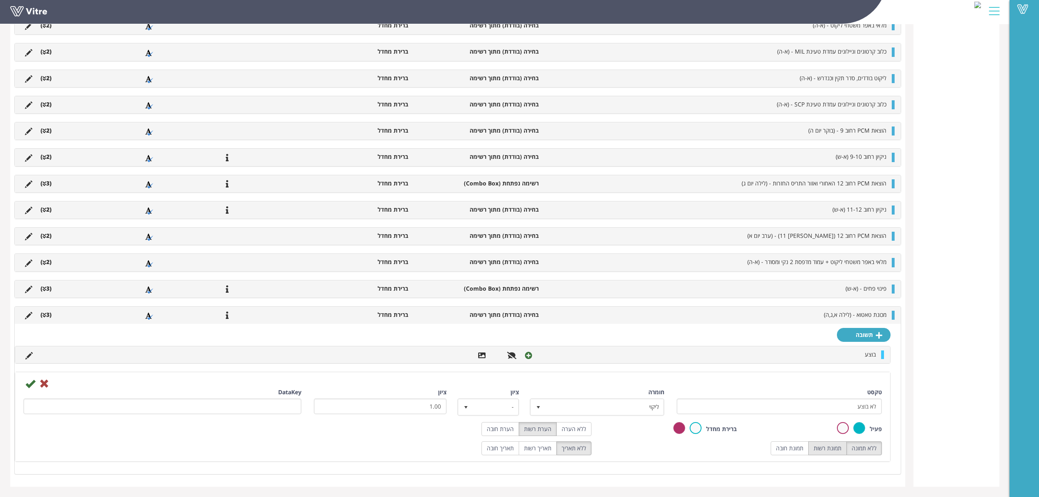
click at [819, 451] on label "תמונת רשות" at bounding box center [827, 448] width 38 height 14
radio input "true"
click at [855, 445] on label "ללא תמונה" at bounding box center [864, 448] width 36 height 14
radio input "true"
click at [32, 383] on icon at bounding box center [30, 383] width 10 height 10
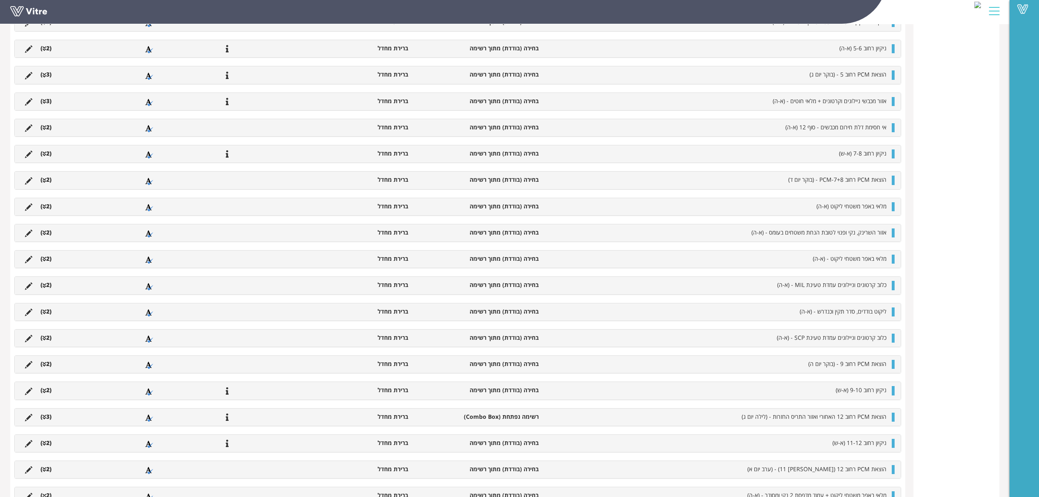
scroll to position [814, 0]
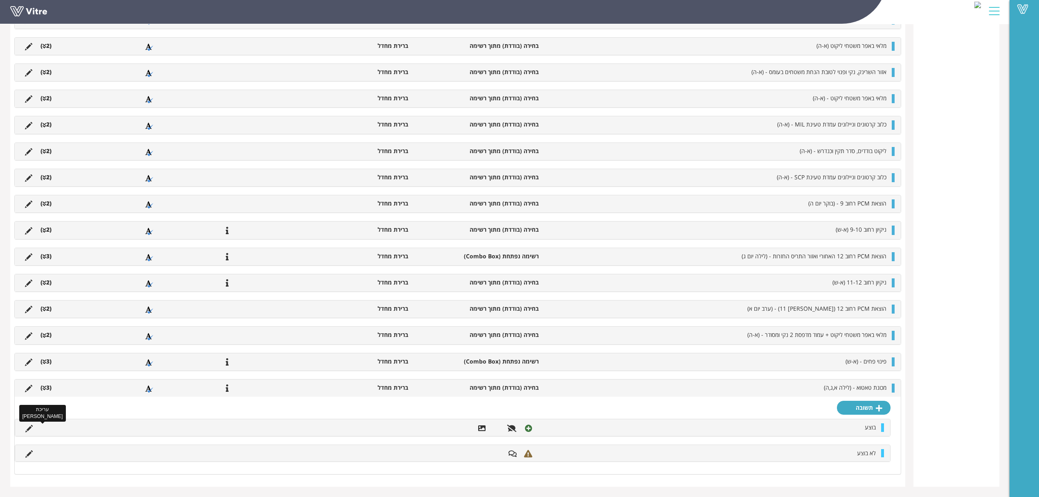
click at [30, 429] on icon at bounding box center [28, 428] width 7 height 7
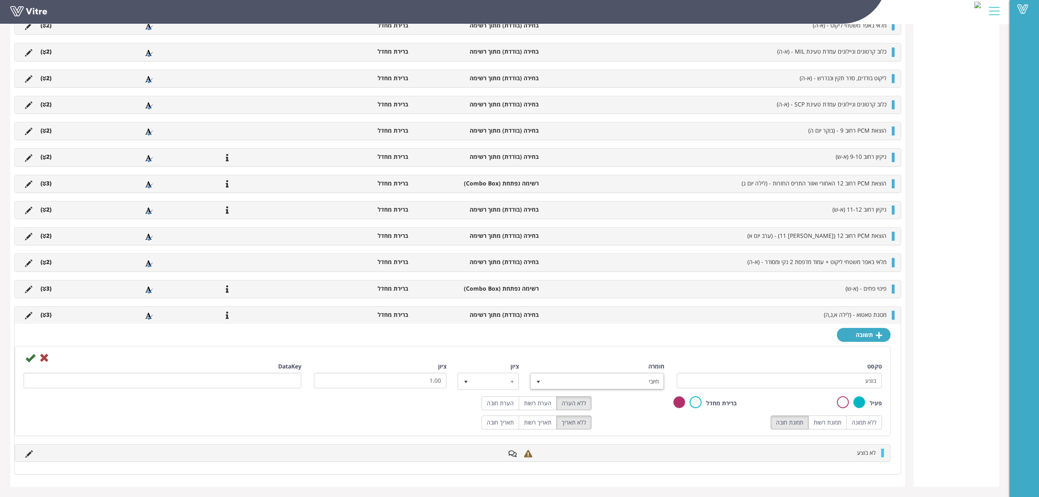
scroll to position [886, 0]
click at [538, 403] on label "הערת רשות" at bounding box center [538, 403] width 38 height 14
radio input "true"
drag, startPoint x: 847, startPoint y: 421, endPoint x: 815, endPoint y: 423, distance: 31.5
click at [845, 421] on div "ללא תמונה תמונת רשות תמונת חובה" at bounding box center [826, 422] width 111 height 14
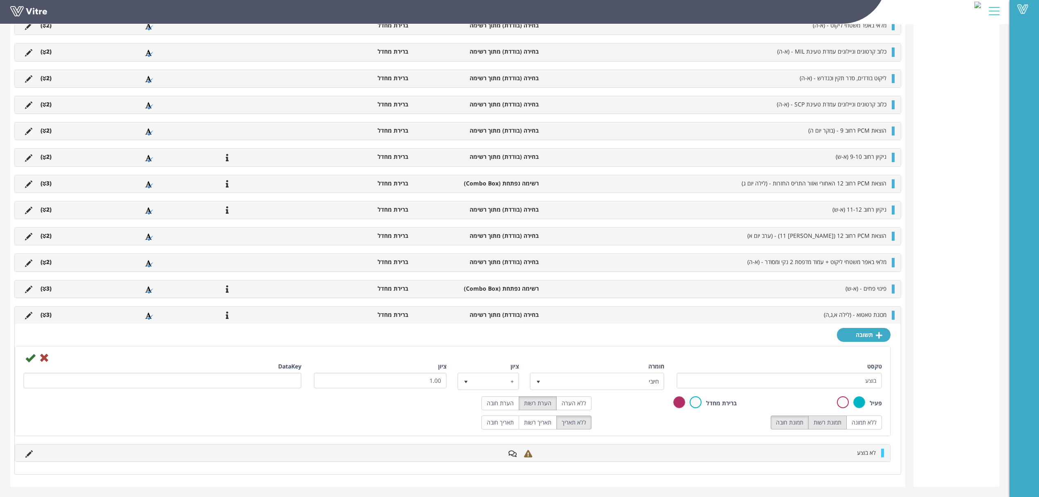
click at [816, 423] on label "תמונת רשות" at bounding box center [827, 422] width 38 height 14
radio input "true"
click at [30, 358] on icon at bounding box center [30, 358] width 10 height 10
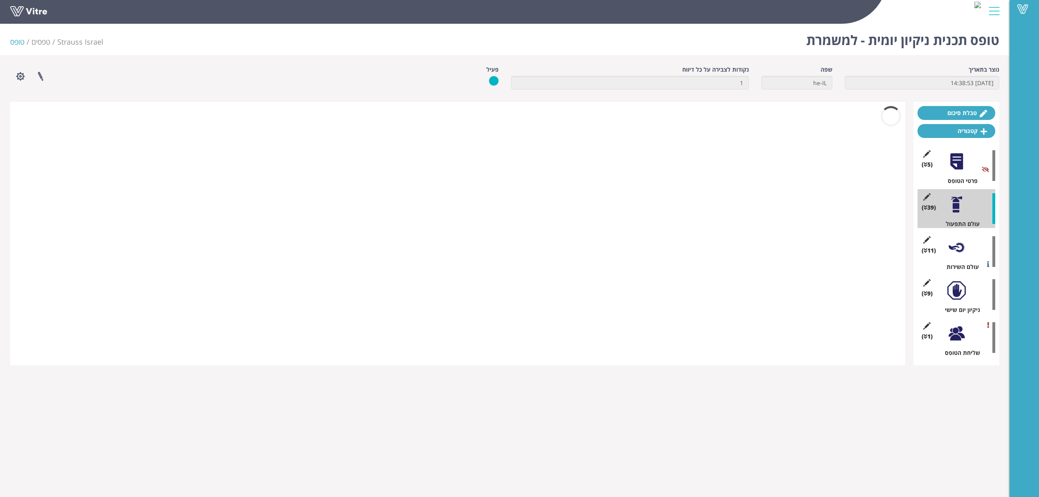
scroll to position [0, 0]
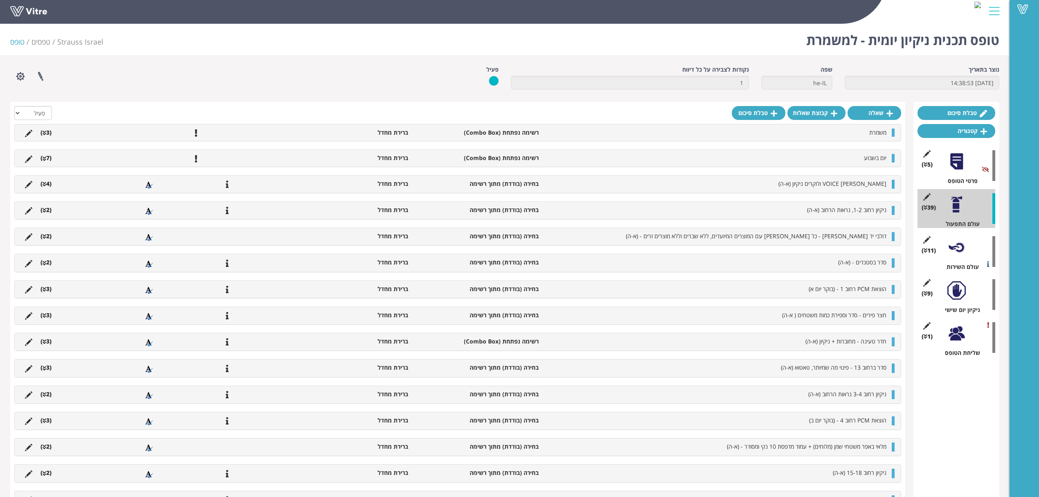
click at [958, 257] on div "(11 ) עולם השירות" at bounding box center [957, 251] width 78 height 39
click at [958, 249] on div at bounding box center [956, 247] width 18 height 18
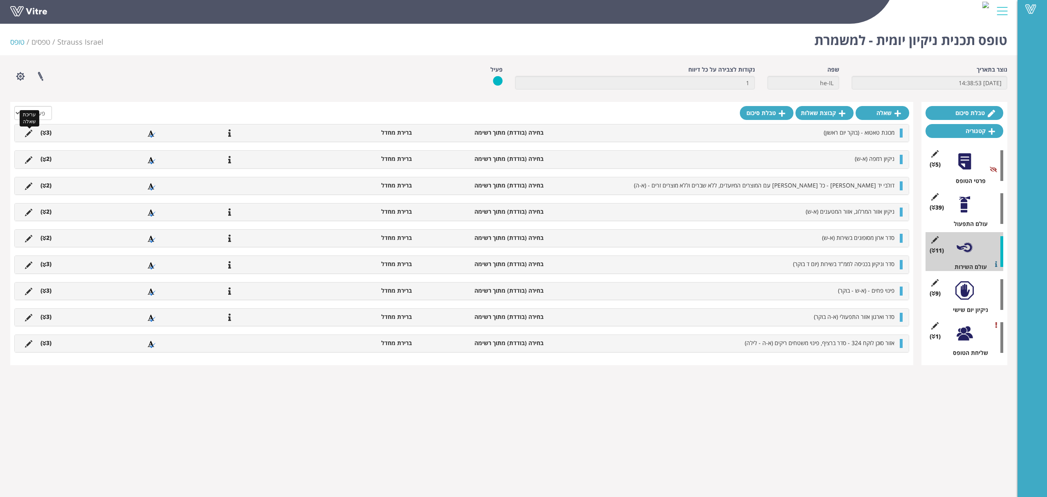
click at [27, 133] on icon at bounding box center [28, 133] width 7 height 7
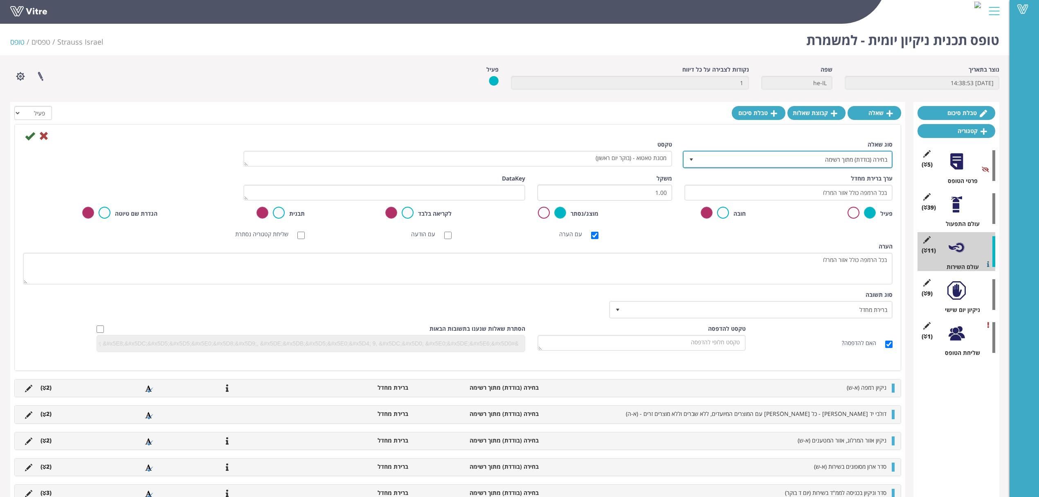
click at [695, 160] on span "select" at bounding box center [691, 159] width 7 height 7
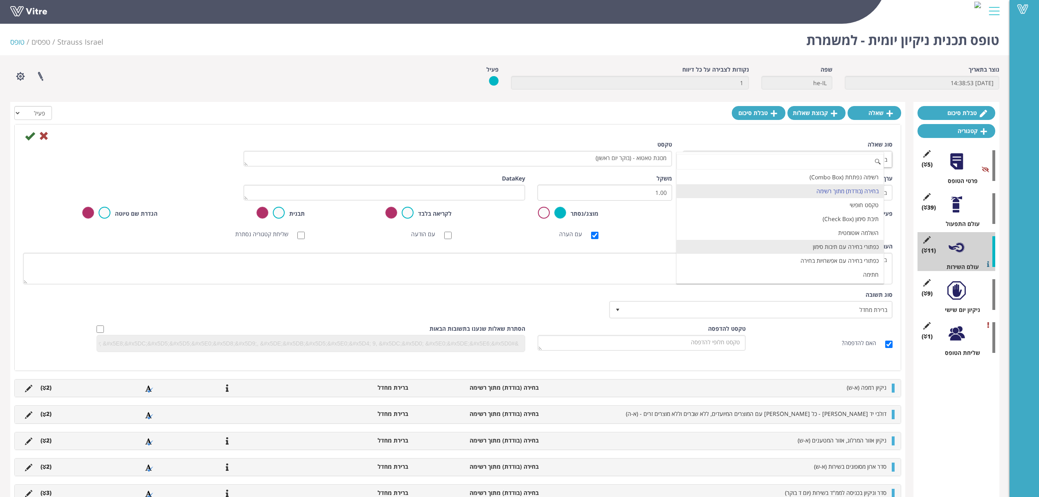
click at [820, 246] on li "כפתורי בחירה עם תיבות סימון" at bounding box center [780, 247] width 207 height 14
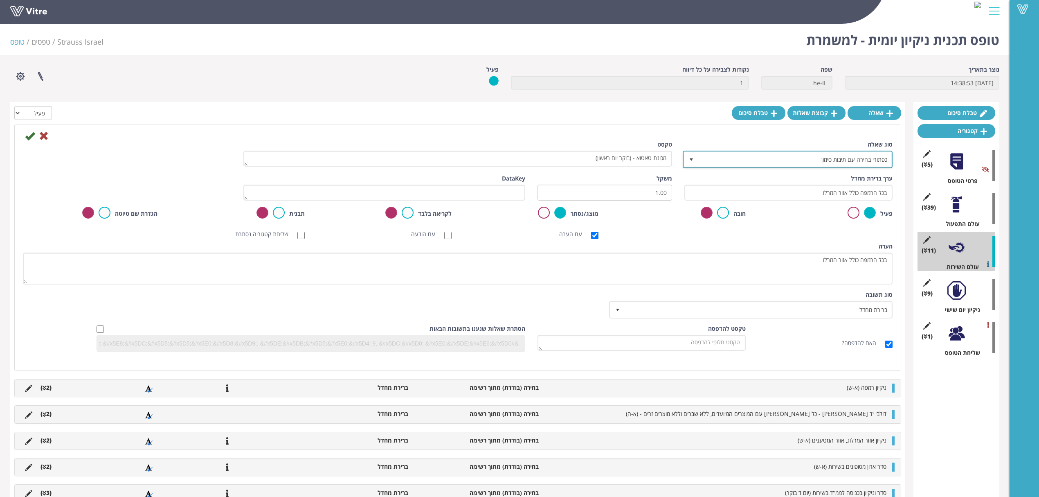
click at [689, 162] on span "select" at bounding box center [691, 159] width 7 height 7
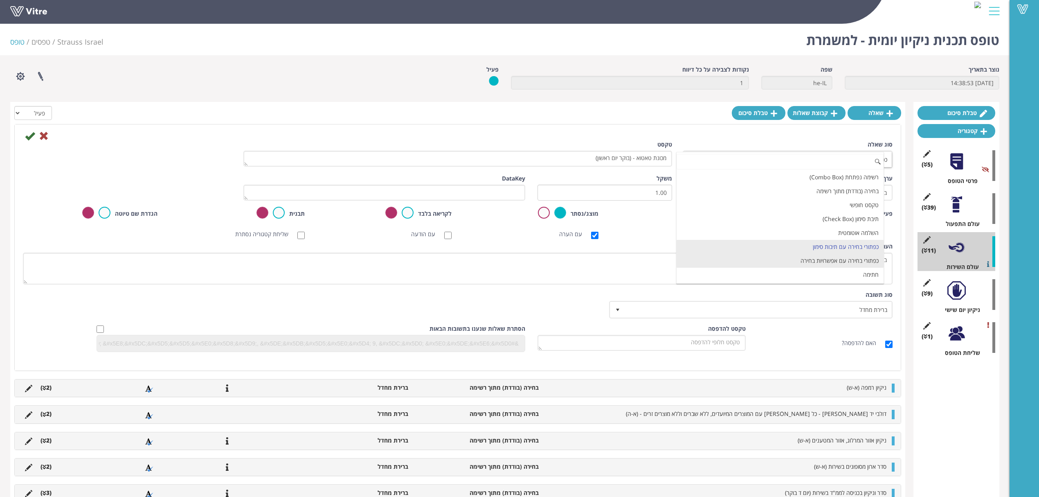
click at [814, 265] on li "כפתורי בחירה עם אפשרויות בחירה" at bounding box center [780, 261] width 207 height 14
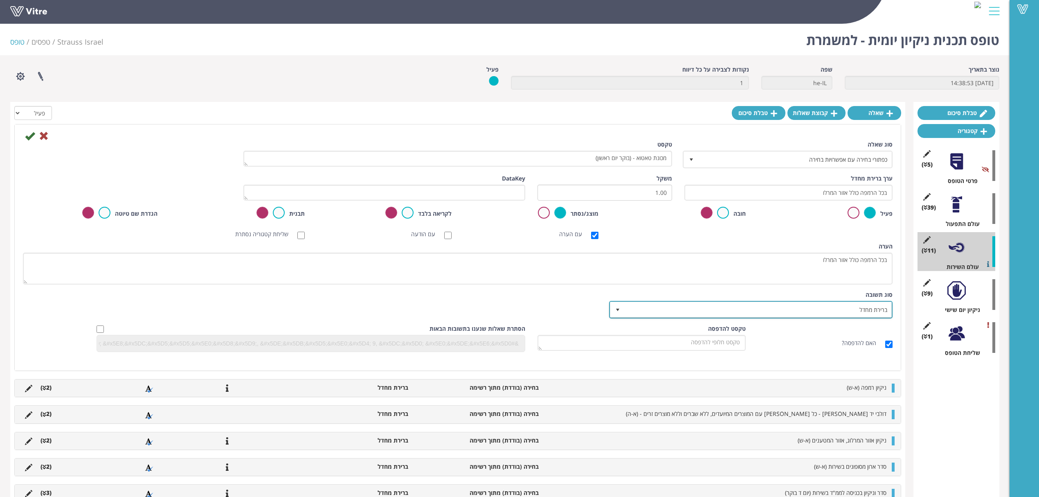
click at [823, 306] on span "ברירת מחדל" at bounding box center [758, 309] width 267 height 15
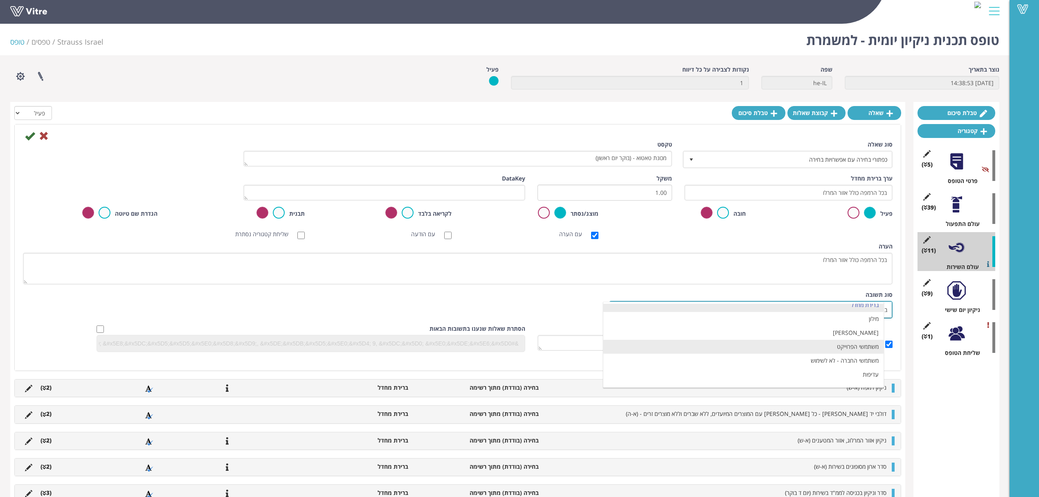
scroll to position [17, 0]
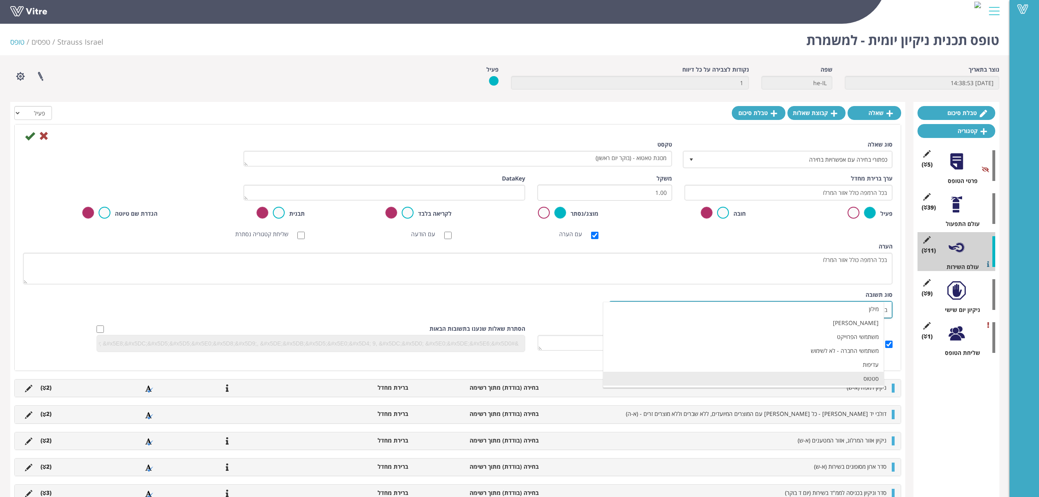
click at [846, 377] on li "סטטוס" at bounding box center [743, 378] width 281 height 14
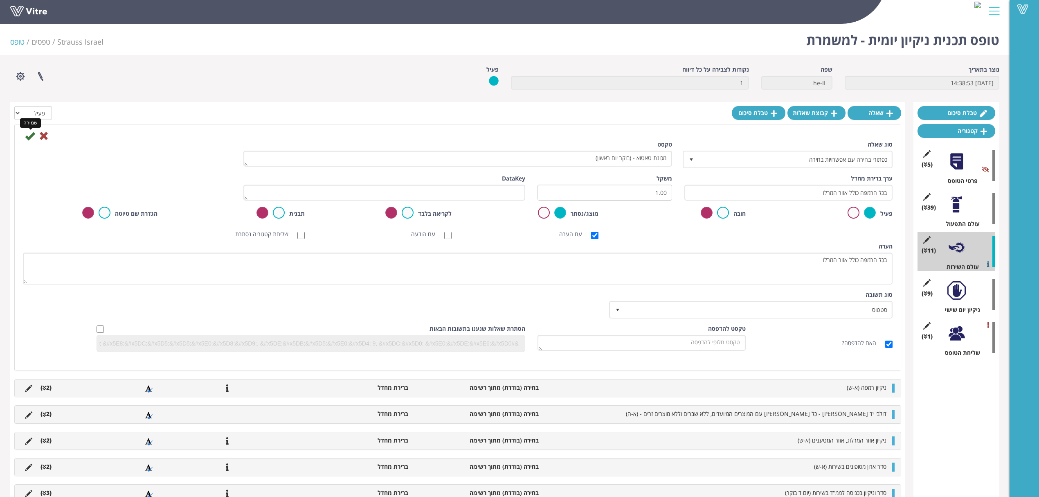
click at [28, 137] on icon at bounding box center [30, 136] width 10 height 10
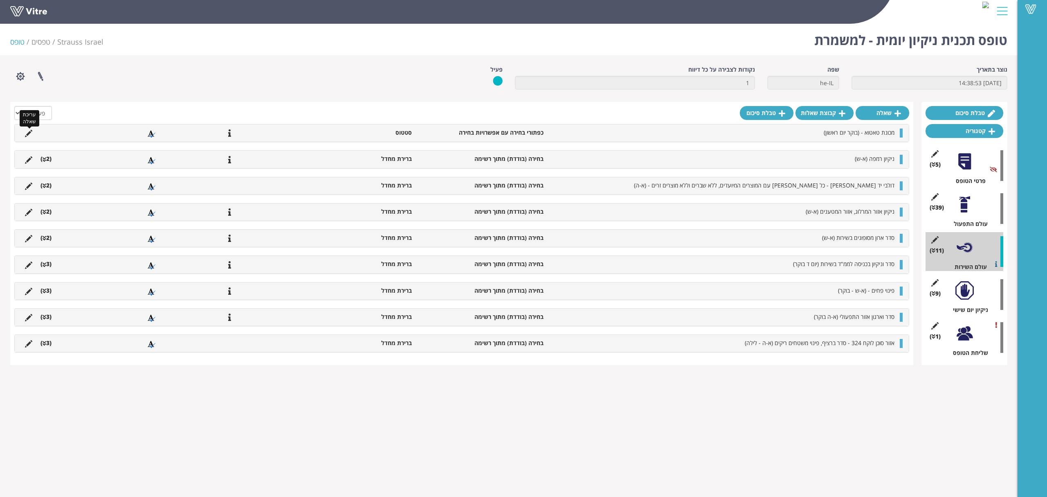
click at [30, 133] on icon at bounding box center [28, 133] width 7 height 7
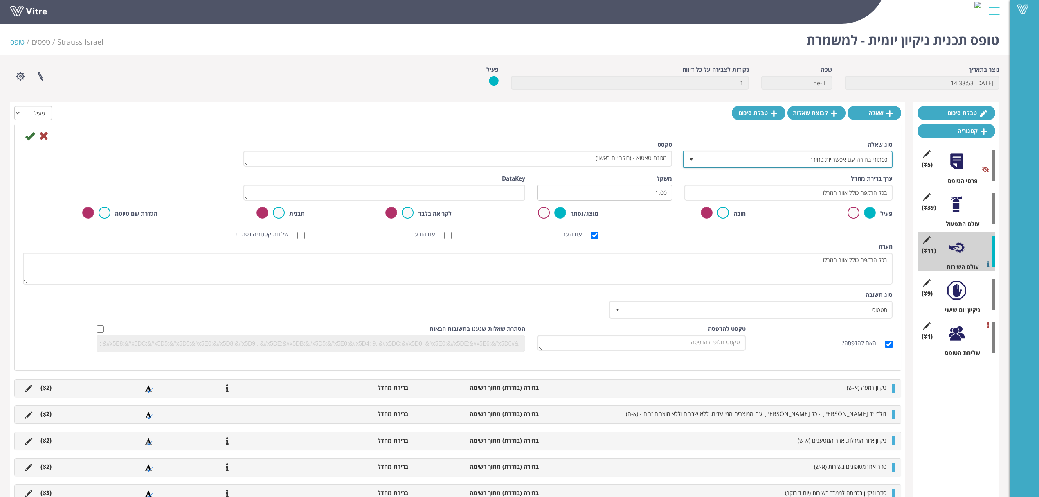
click at [786, 161] on span "כפתורי בחירה עם אפשרויות בחירה" at bounding box center [795, 159] width 194 height 15
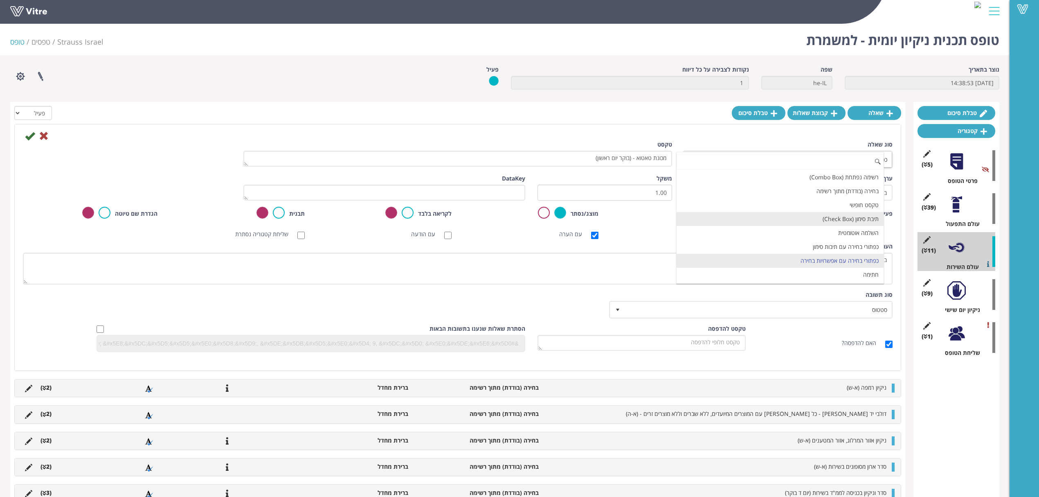
click at [824, 224] on li "תיבת סימון (Check Box)" at bounding box center [780, 219] width 207 height 14
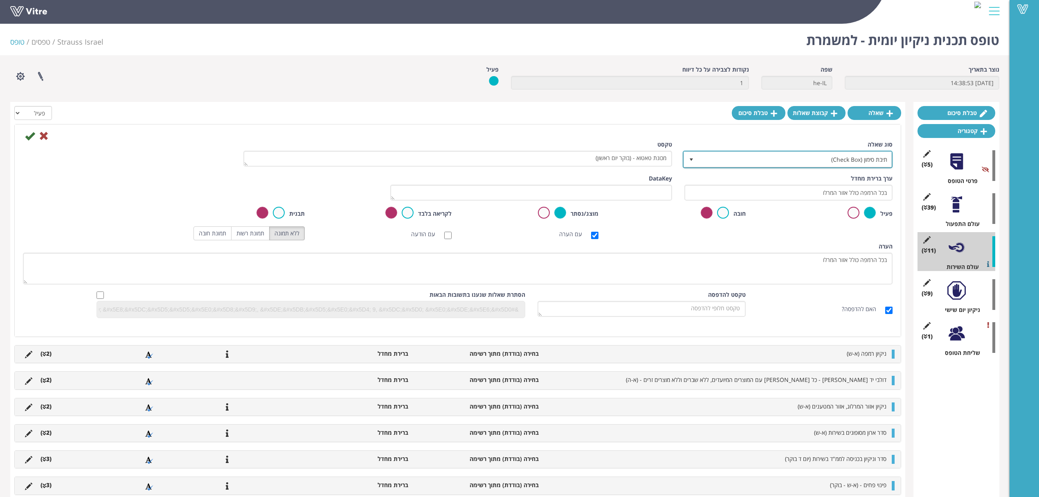
click at [743, 162] on span "תיבת סימון (Check Box)" at bounding box center [795, 159] width 194 height 15
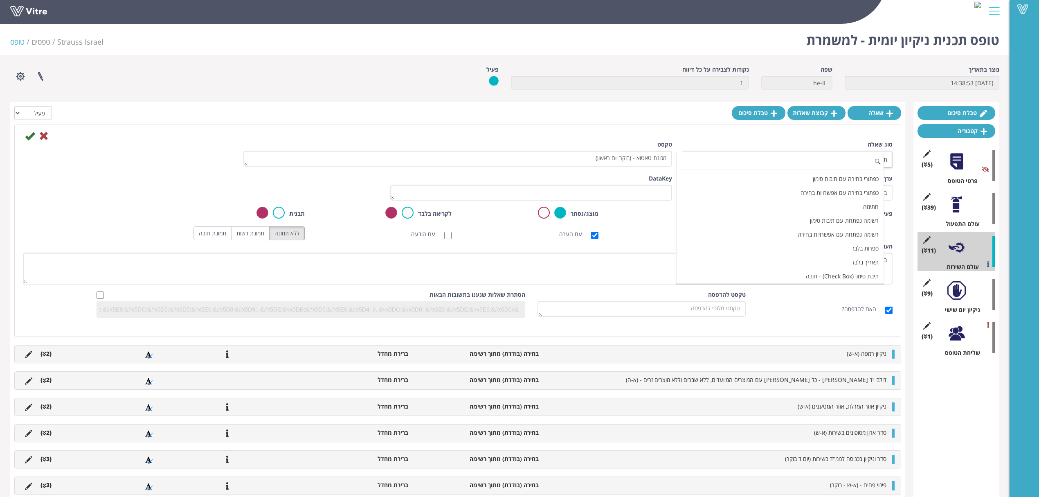
scroll to position [79, 0]
click at [847, 264] on li "תיבת סימון (Check Box) - חובה" at bounding box center [780, 265] width 207 height 14
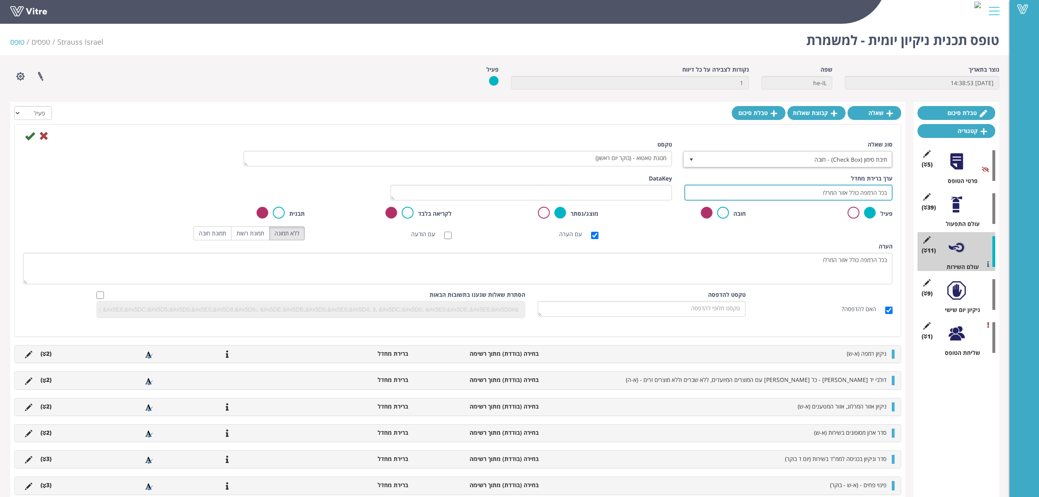
click at [749, 192] on input "בכל הרמפה כולל אזור המרלו" at bounding box center [788, 193] width 208 height 16
click at [756, 183] on div "ערך ברירת מחדל בכל הרמפה כולל אזור המרלו" at bounding box center [788, 187] width 208 height 26
click at [738, 161] on span "תיבת סימון (Check Box) - חובה" at bounding box center [795, 159] width 194 height 15
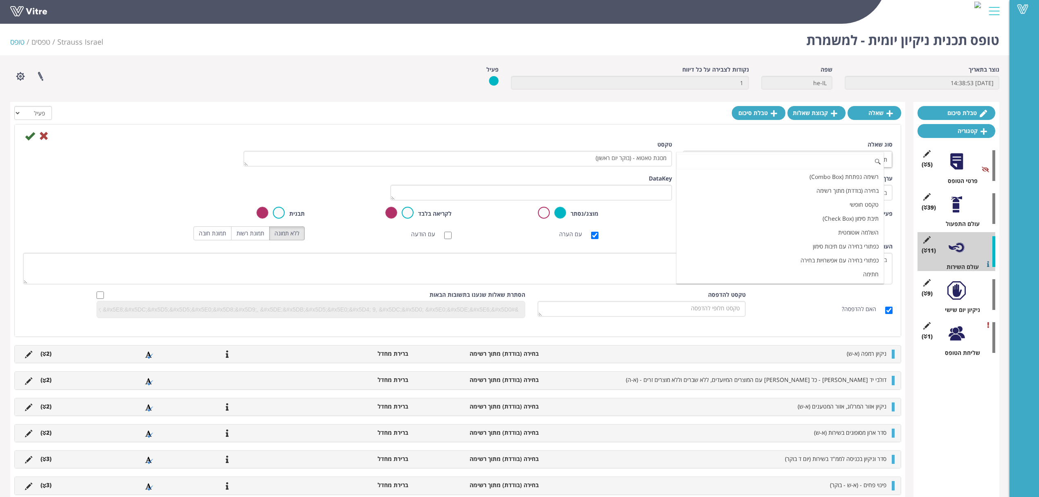
scroll to position [0, 0]
click at [803, 253] on li "כפתורי בחירה עם תיבות סימון" at bounding box center [780, 247] width 207 height 14
type input "1"
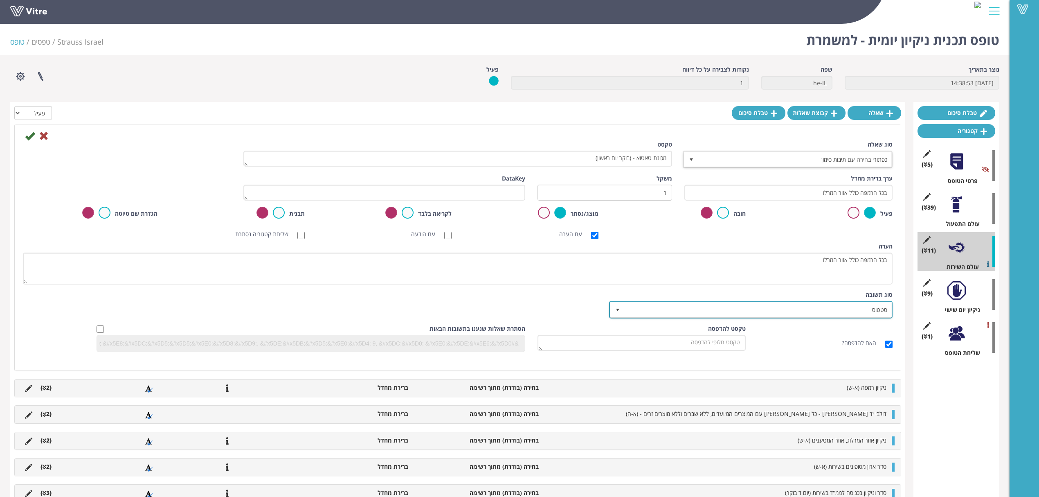
click at [779, 307] on span "סטטוס" at bounding box center [758, 309] width 267 height 15
click at [822, 329] on li "מילון" at bounding box center [743, 324] width 281 height 14
click at [756, 316] on span "מילון" at bounding box center [758, 309] width 267 height 15
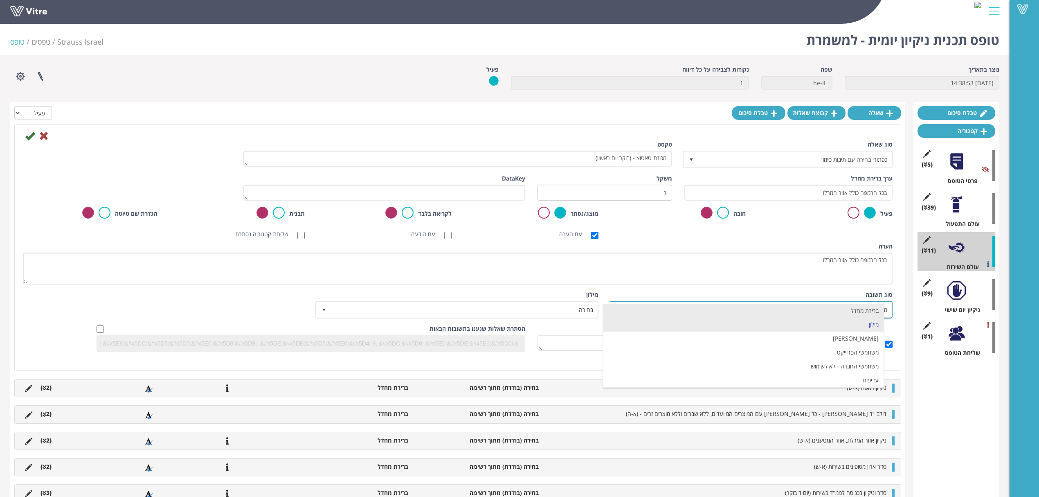
click at [825, 316] on li "ברירת מחדל" at bounding box center [743, 311] width 281 height 14
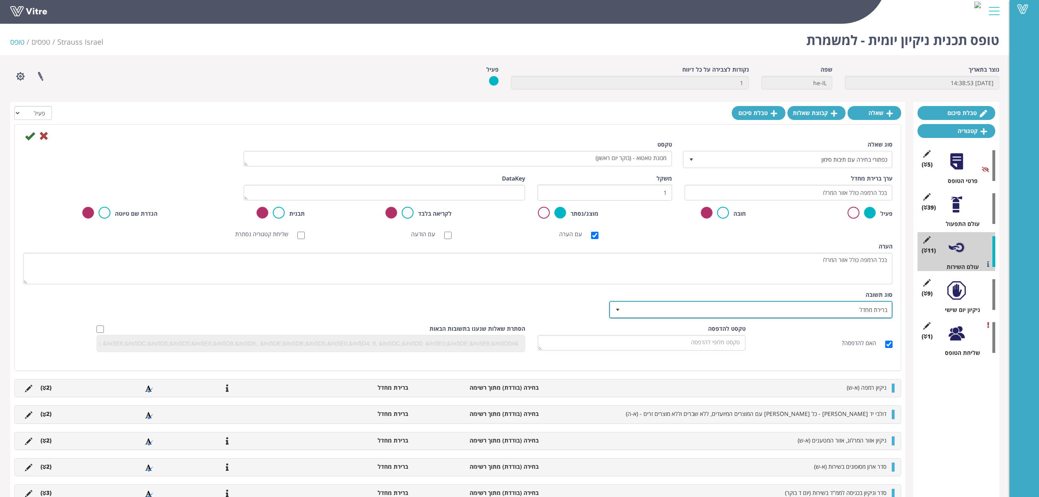
click at [658, 308] on span "ברירת מחדל" at bounding box center [758, 309] width 267 height 15
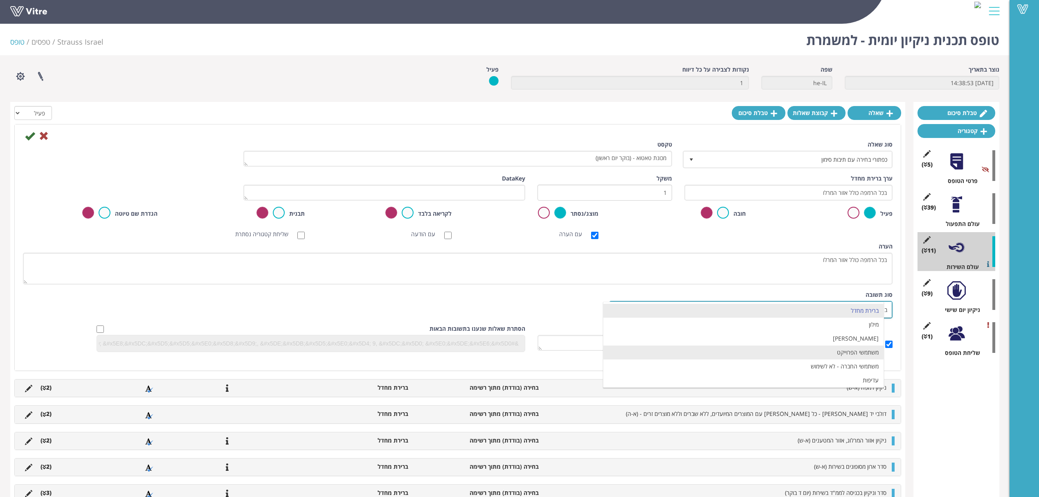
click at [846, 359] on li "משתמשי הפרוייקט" at bounding box center [743, 352] width 281 height 14
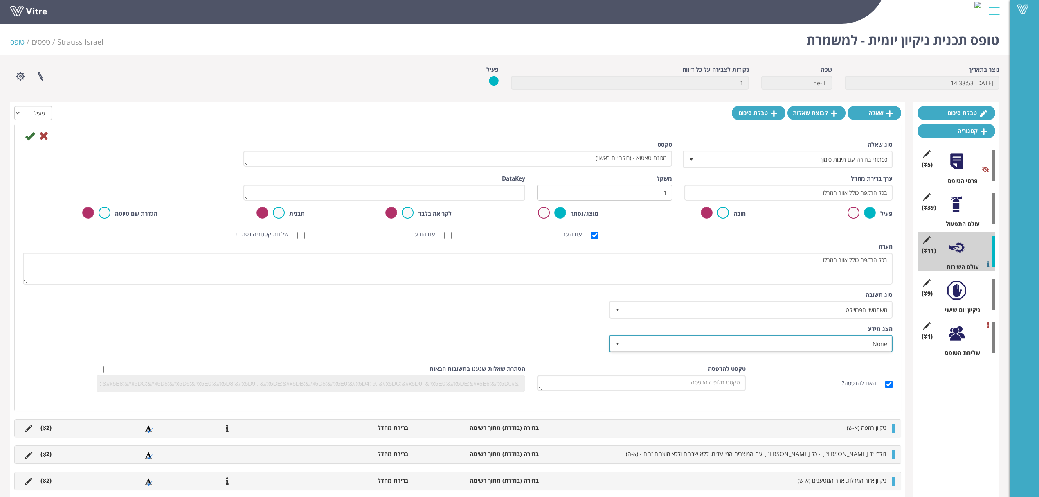
click at [791, 344] on span "None" at bounding box center [758, 343] width 267 height 15
click at [709, 326] on div "הצג מידע None 0" at bounding box center [752, 338] width 282 height 28
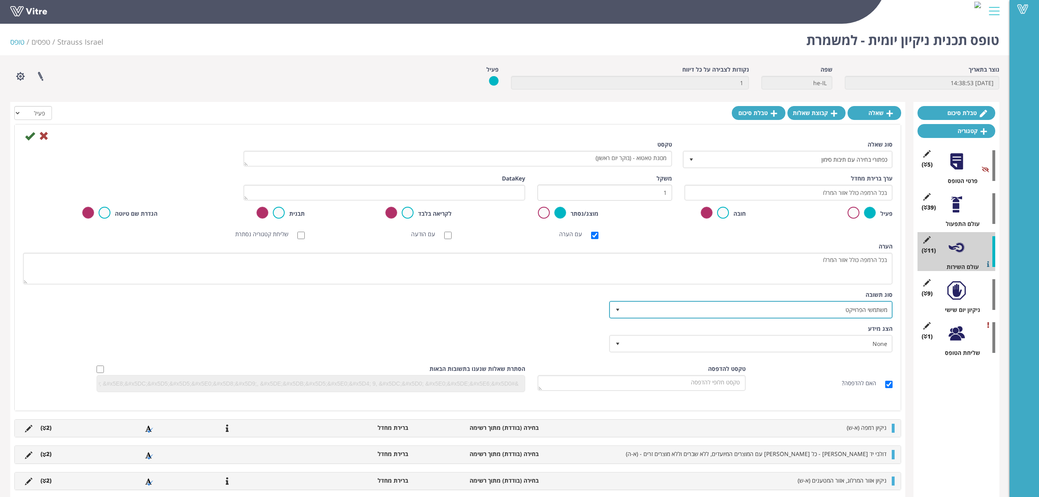
click at [772, 315] on span "משתמשי הפרוייקט" at bounding box center [758, 309] width 267 height 15
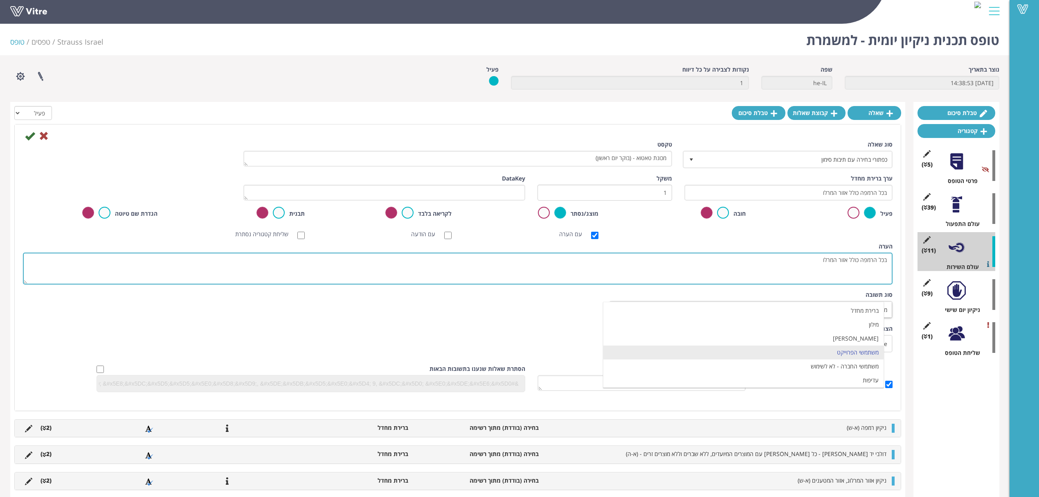
click at [790, 284] on textarea "בכל הרמפה כולל אזור המרלו" at bounding box center [458, 268] width 870 height 32
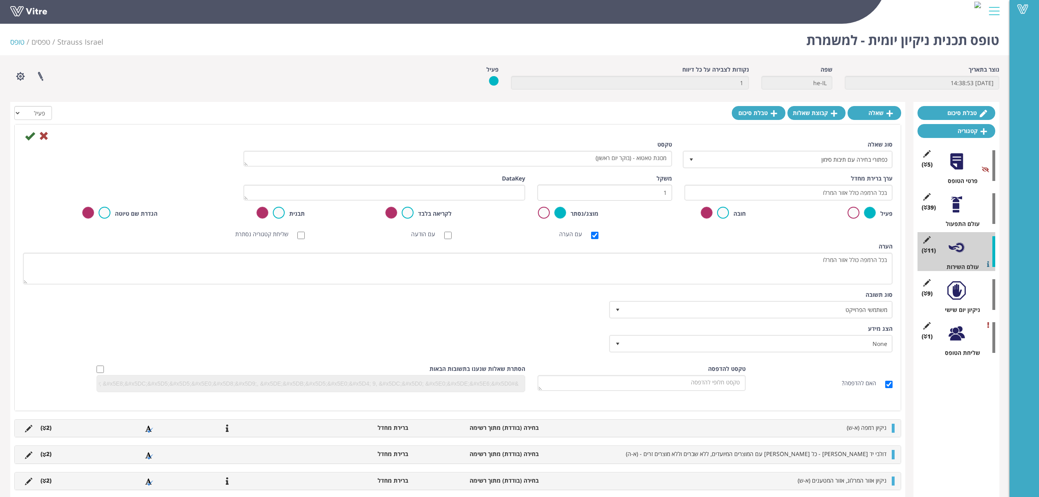
click at [787, 290] on div "סוג תשובה משתמשי הפרוייקט 3" at bounding box center [752, 304] width 282 height 28
click at [768, 304] on span "משתמשי הפרוייקט" at bounding box center [758, 309] width 267 height 15
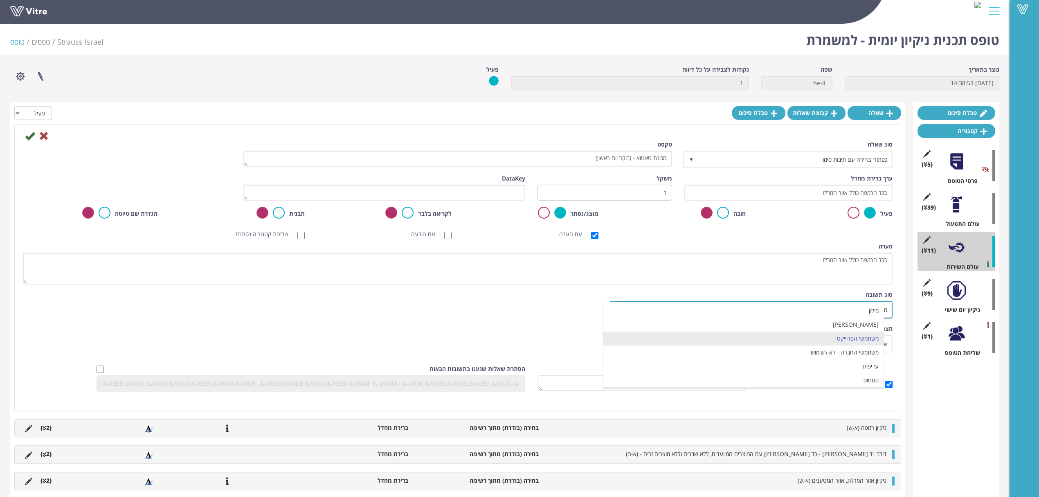
scroll to position [17, 0]
click at [815, 367] on li "עדיפות" at bounding box center [743, 365] width 281 height 14
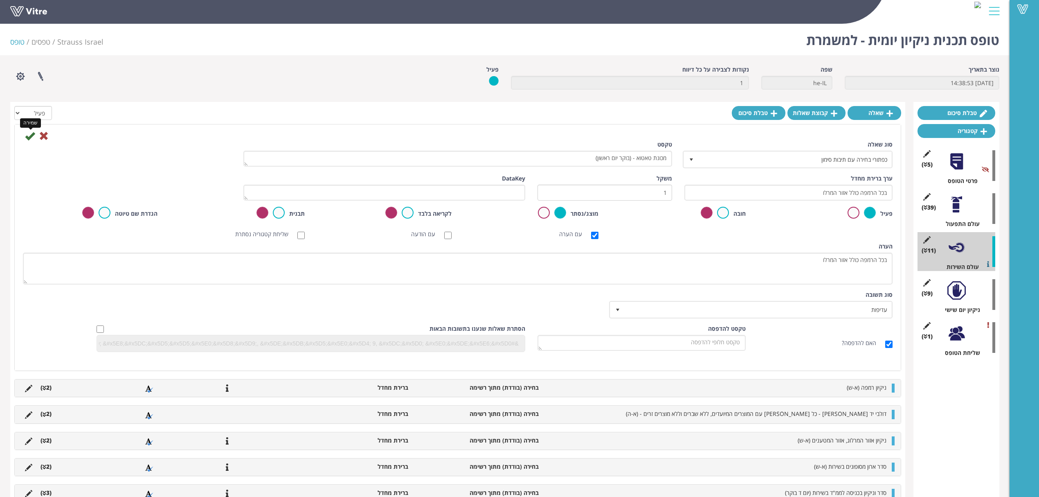
click at [29, 135] on icon at bounding box center [30, 136] width 10 height 10
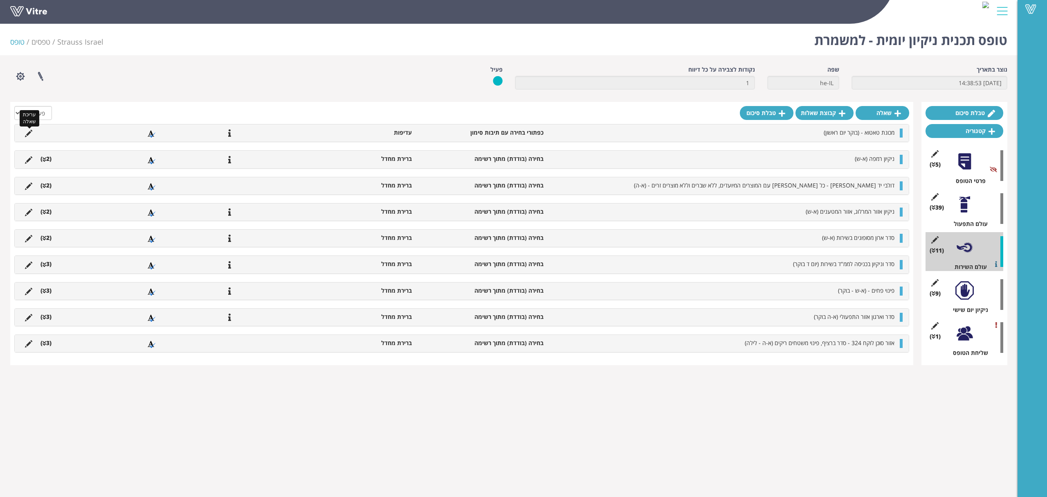
click at [29, 135] on icon at bounding box center [28, 133] width 7 height 7
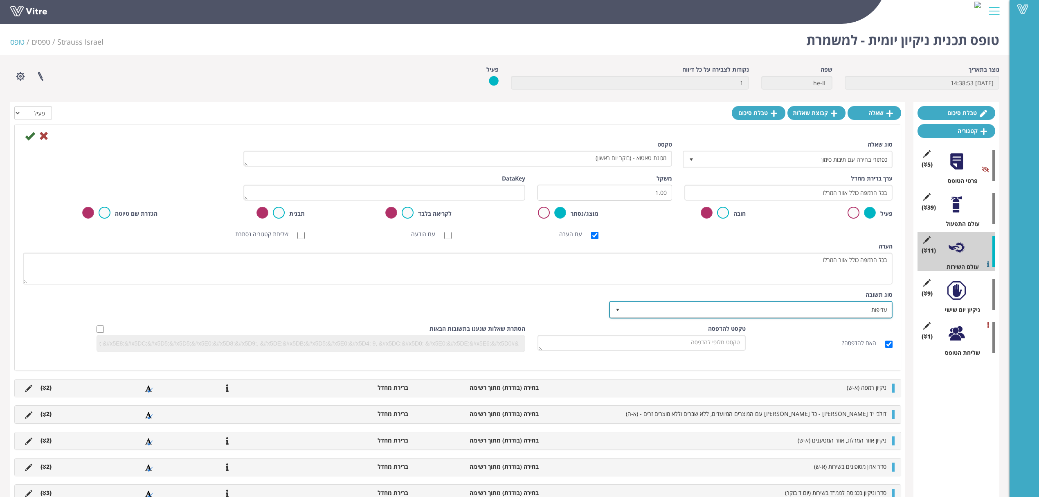
click at [786, 307] on span "עדיפות" at bounding box center [758, 309] width 267 height 15
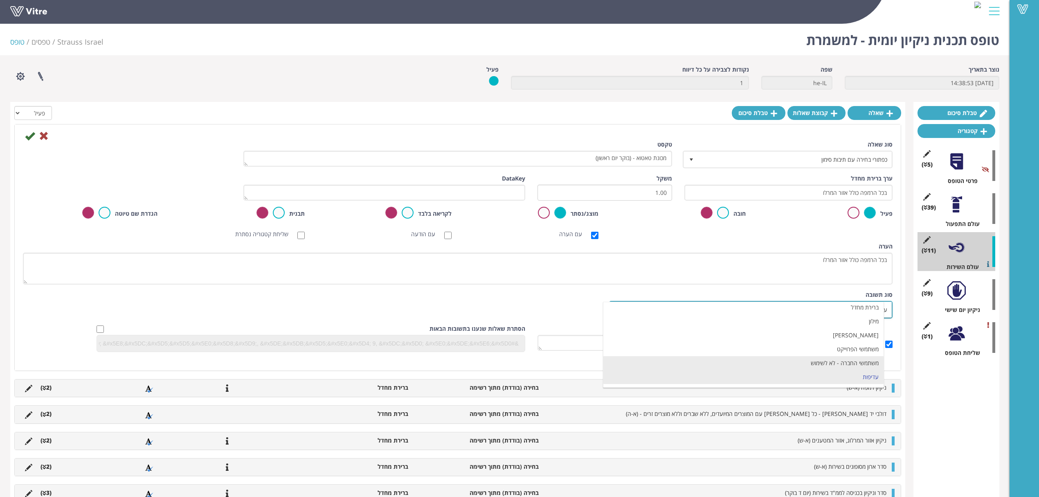
click at [796, 362] on li "משתמשי החברה - לא לשימוש" at bounding box center [743, 363] width 281 height 14
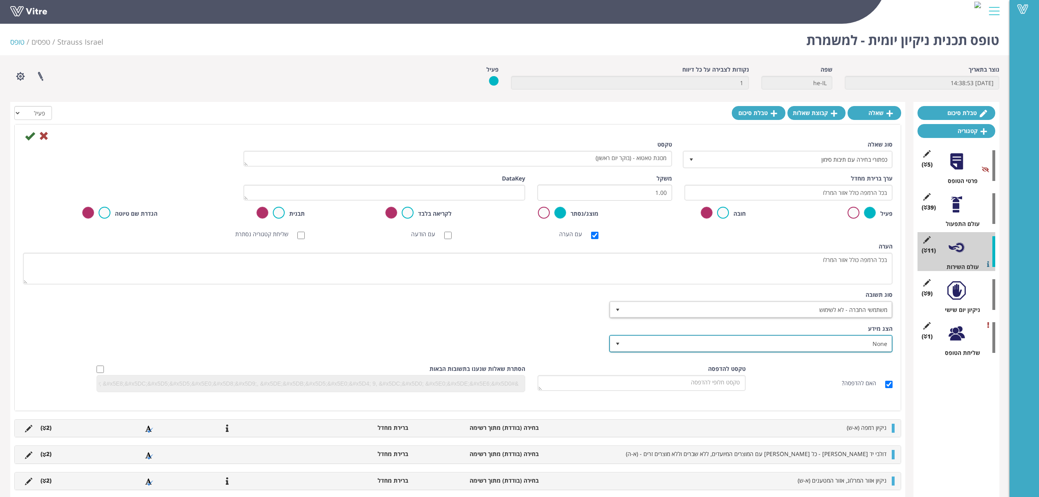
click at [769, 343] on span "None" at bounding box center [758, 343] width 267 height 15
drag, startPoint x: 490, startPoint y: 338, endPoint x: 509, endPoint y: 331, distance: 20.7
click at [490, 338] on div "הצג מידע None 0 תעודות והכשרות הגבל בחירה לפי תקינות המידע" at bounding box center [458, 341] width 882 height 34
click at [27, 135] on icon at bounding box center [30, 136] width 10 height 10
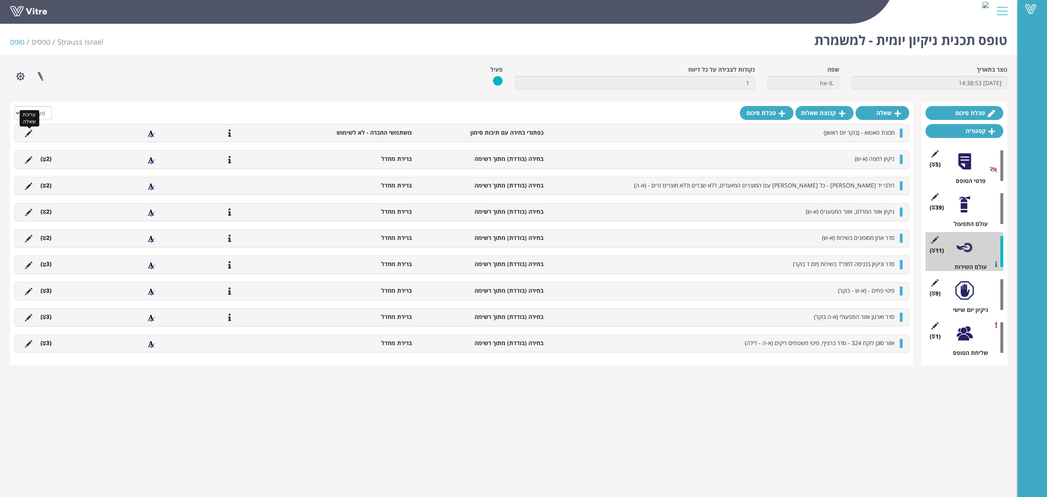
drag, startPoint x: 31, startPoint y: 131, endPoint x: 89, endPoint y: 139, distance: 58.7
click at [31, 131] on icon at bounding box center [28, 133] width 7 height 7
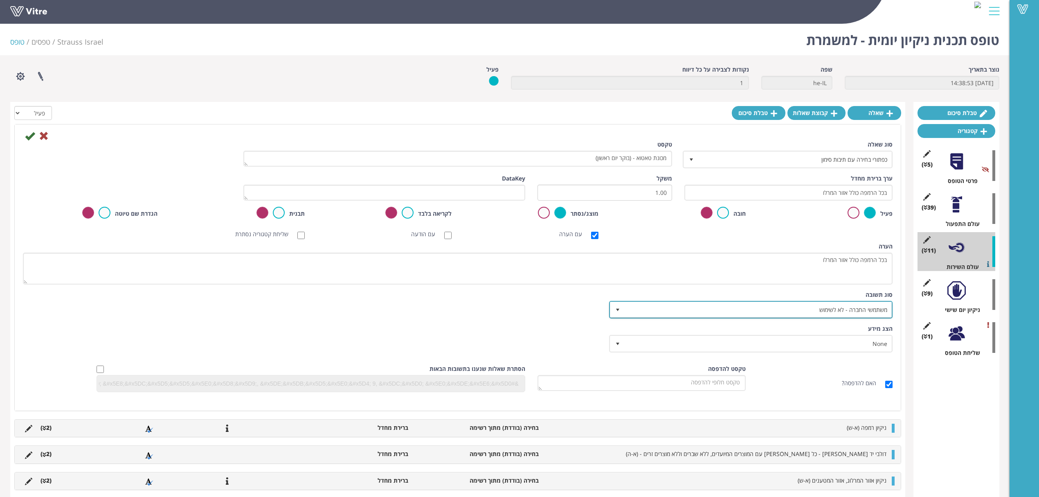
click at [789, 310] on span "משתמשי החברה - לא לשימוש" at bounding box center [758, 309] width 267 height 15
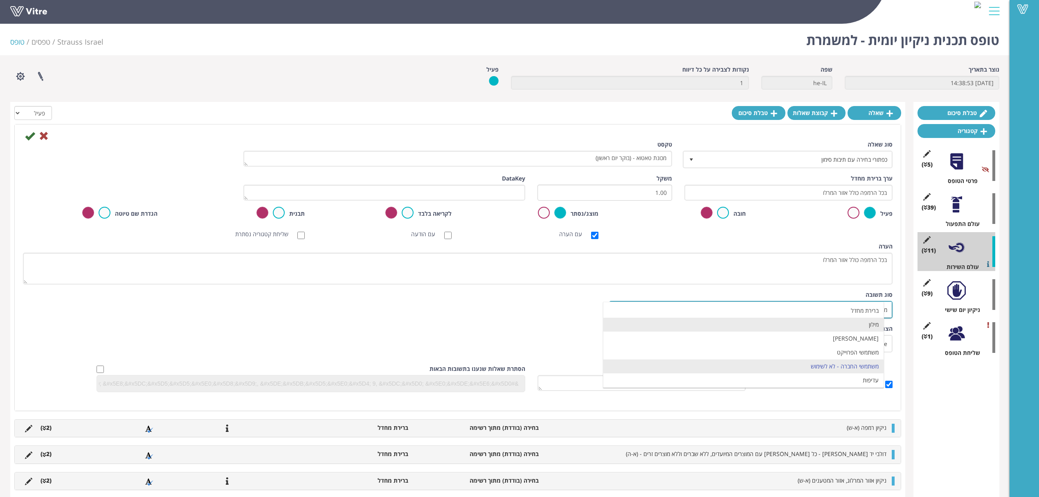
click at [803, 323] on li "מילון" at bounding box center [743, 324] width 281 height 14
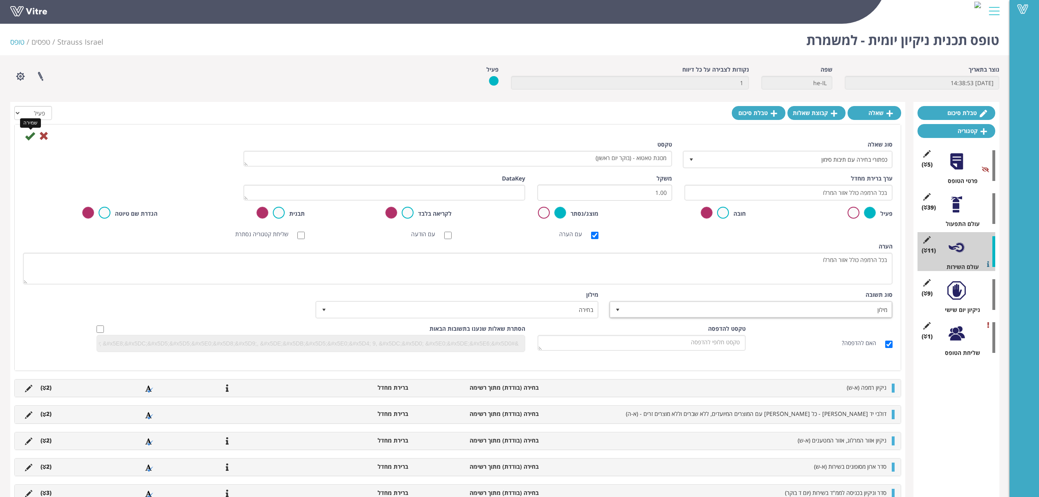
click at [29, 137] on icon at bounding box center [30, 136] width 10 height 10
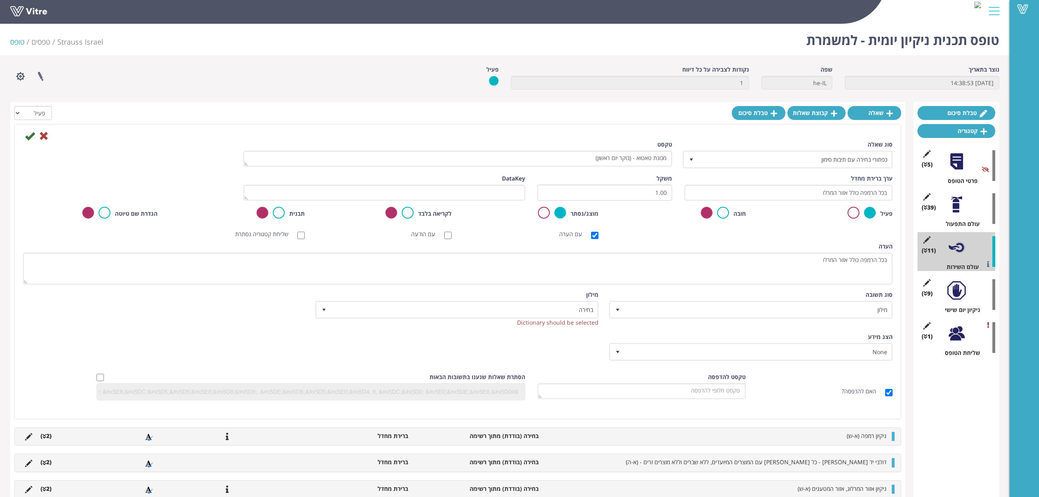
click at [29, 140] on icon at bounding box center [30, 136] width 10 height 10
click at [576, 308] on span at bounding box center [464, 309] width 267 height 15
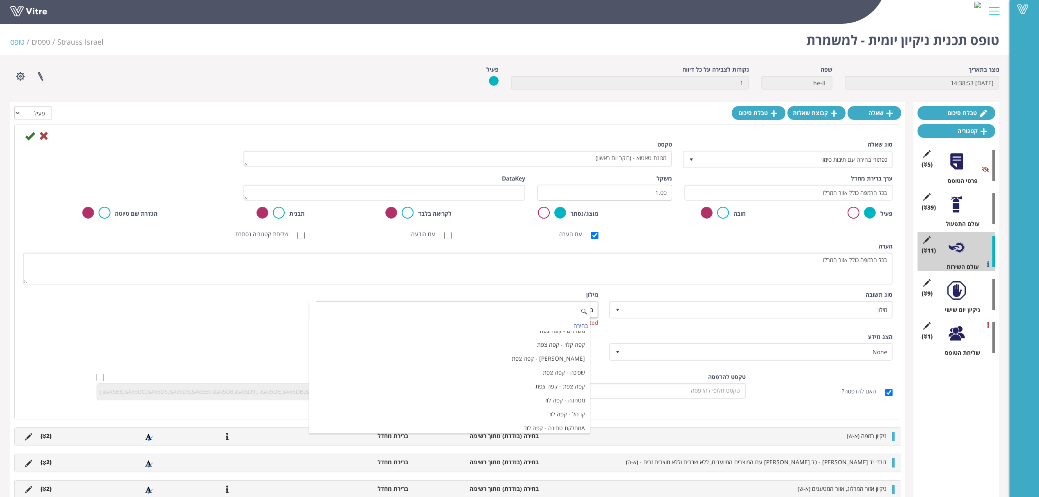
scroll to position [436, 0]
click at [530, 308] on input at bounding box center [449, 312] width 281 height 16
click at [670, 292] on div "סוג תשובה מילון 1" at bounding box center [752, 304] width 282 height 28
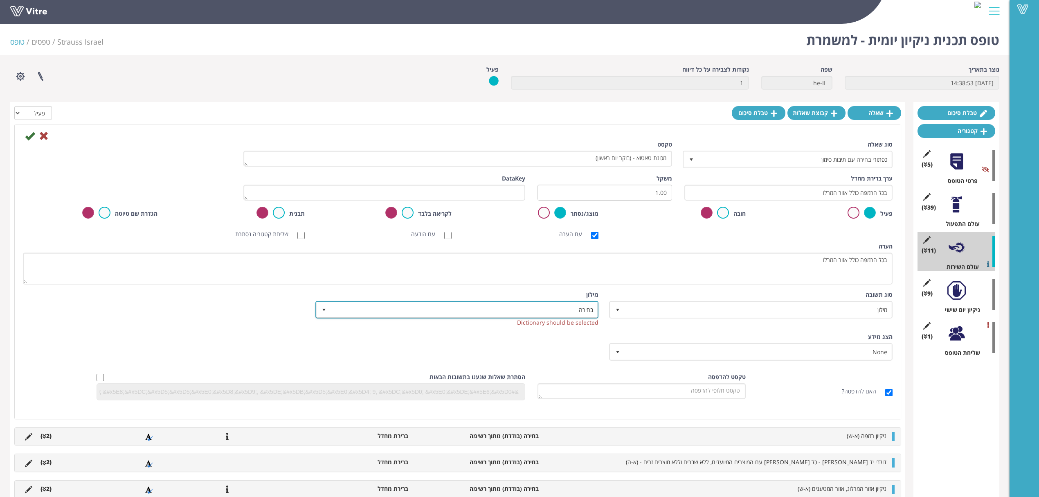
click at [572, 305] on span "בחירה" at bounding box center [464, 309] width 267 height 15
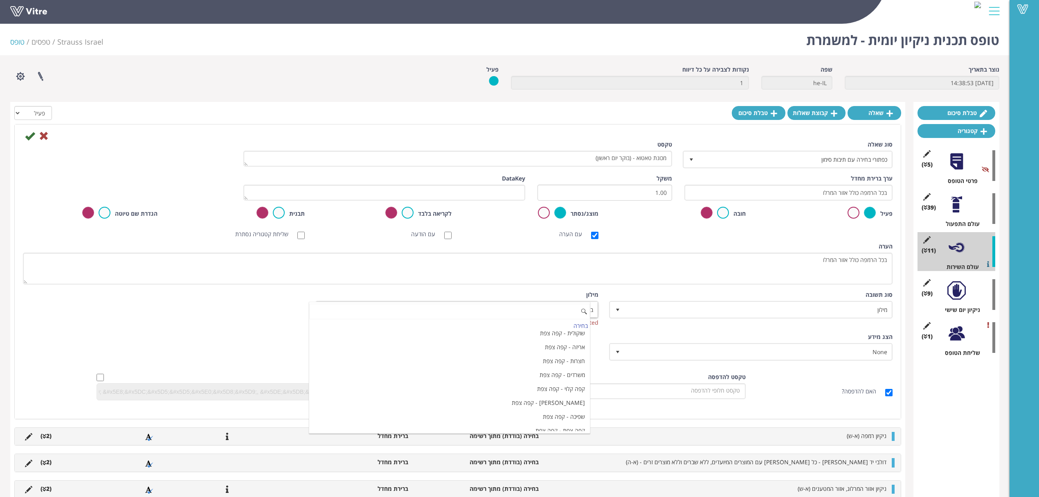
click at [549, 315] on input at bounding box center [449, 312] width 281 height 16
click at [544, 339] on li "בוצע לא בוצע - קפה לוד" at bounding box center [449, 338] width 281 height 14
type input "בוצ"
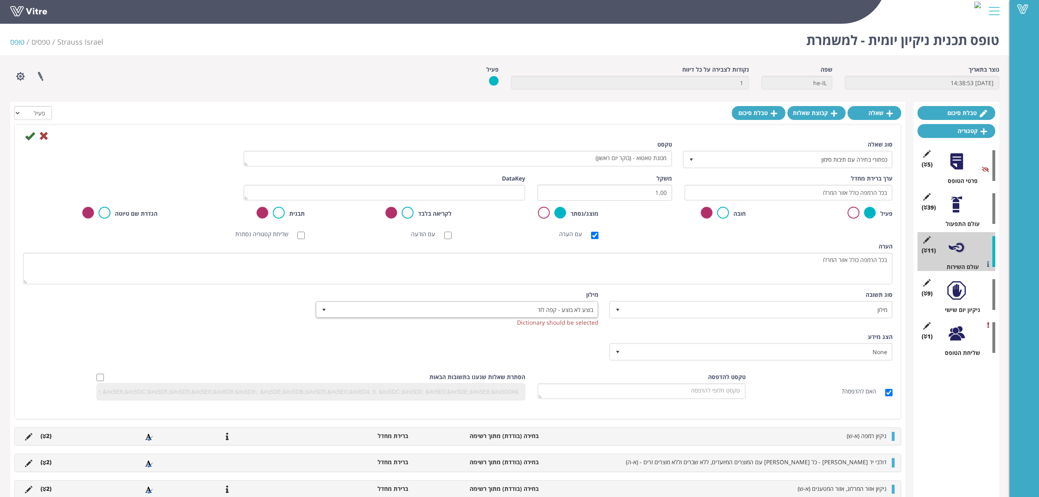
click at [30, 133] on icon at bounding box center [30, 136] width 10 height 10
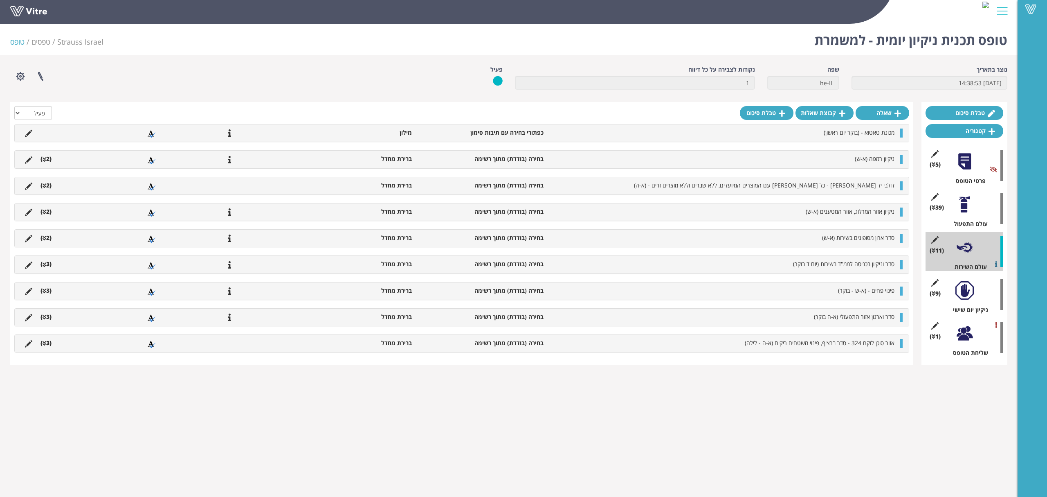
click at [865, 129] on span "מכונת טאטוא - (בוקר יום ראשון)" at bounding box center [859, 132] width 71 height 8
click at [868, 131] on span "מכונת טאטוא - (בוקר יום ראשון)" at bounding box center [859, 132] width 71 height 8
click at [958, 208] on div at bounding box center [965, 204] width 18 height 18
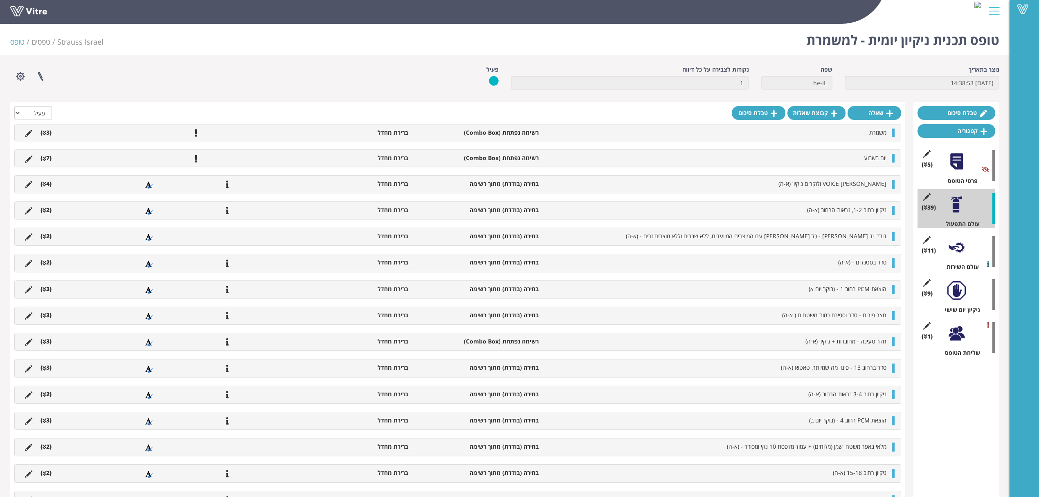
click at [958, 260] on div "(11 ) עולם השירות" at bounding box center [957, 251] width 78 height 39
click at [956, 249] on div at bounding box center [956, 247] width 18 height 18
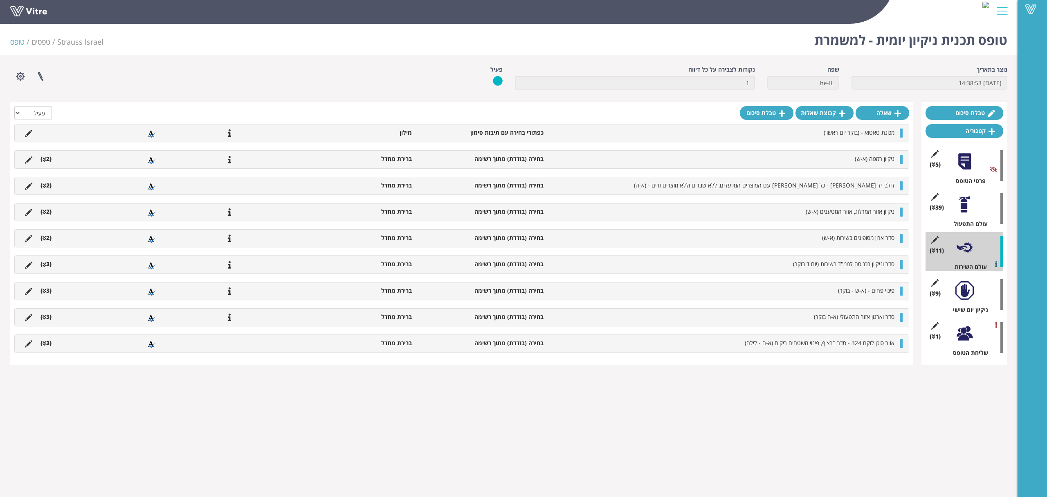
click at [976, 213] on div "(39 ) עולם התפעול" at bounding box center [965, 208] width 78 height 39
click at [967, 210] on div at bounding box center [965, 204] width 18 height 18
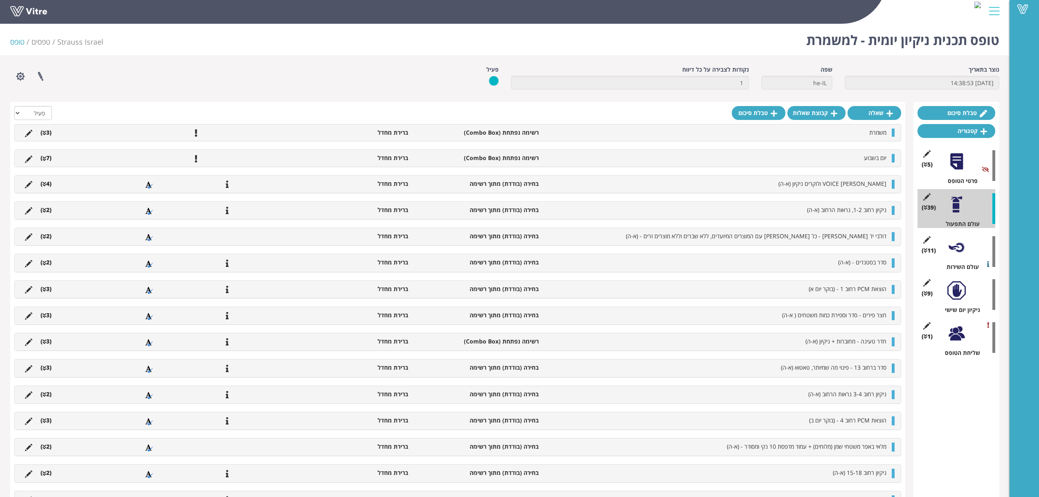
click at [952, 252] on div at bounding box center [956, 247] width 18 height 18
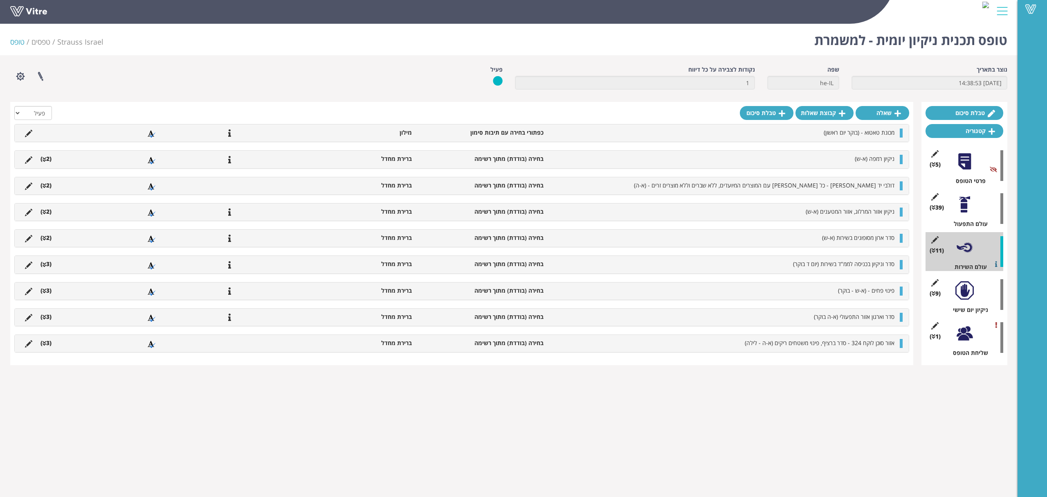
click at [960, 204] on div at bounding box center [965, 204] width 18 height 18
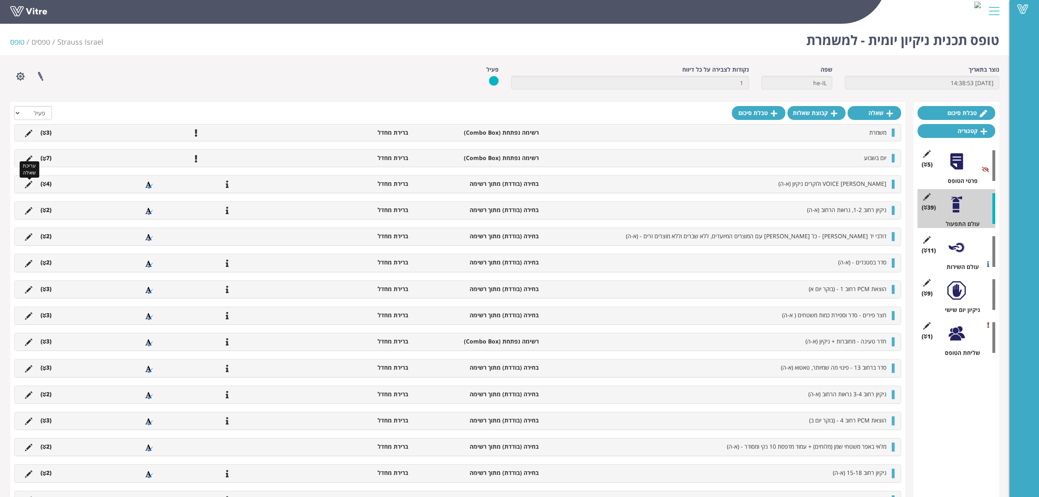
click at [26, 185] on icon at bounding box center [28, 184] width 7 height 7
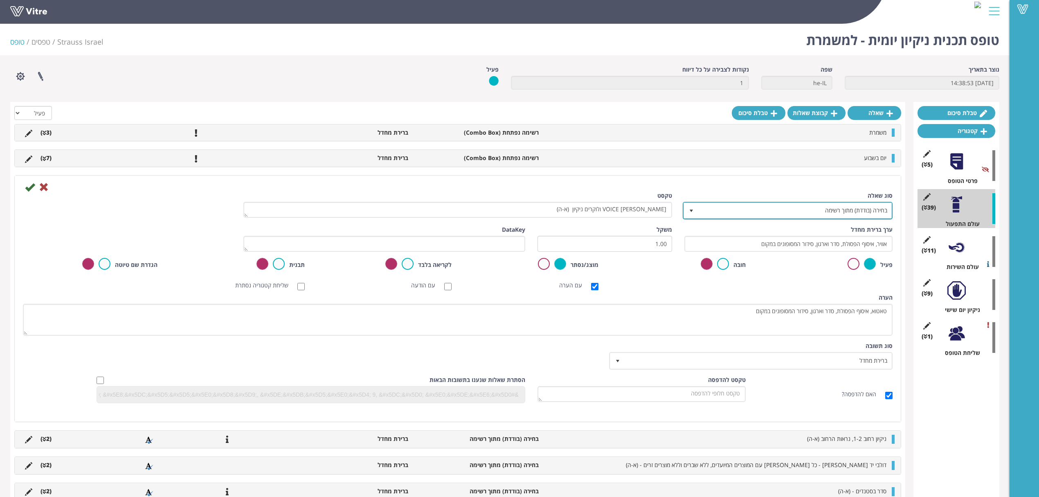
click at [701, 218] on span "בחירה (בודדת) מתוך רשימה" at bounding box center [795, 210] width 194 height 15
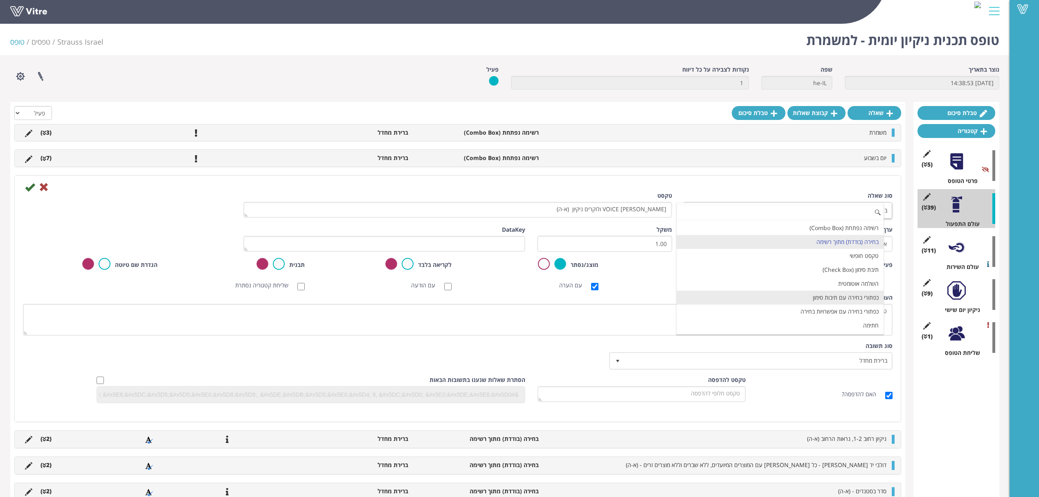
click at [782, 295] on li "כפתורי בחירה עם תיבות סימון" at bounding box center [780, 297] width 207 height 14
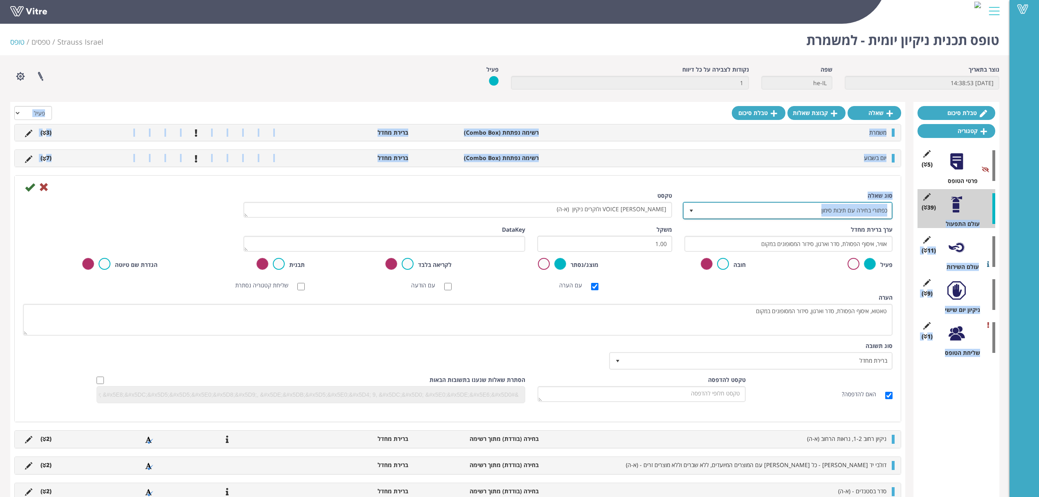
drag, startPoint x: 808, startPoint y: 212, endPoint x: 911, endPoint y: 212, distance: 102.3
click at [791, 192] on div "סוג שאלה כפתורי בחירה עם תיבות סימון 12" at bounding box center [788, 205] width 208 height 28
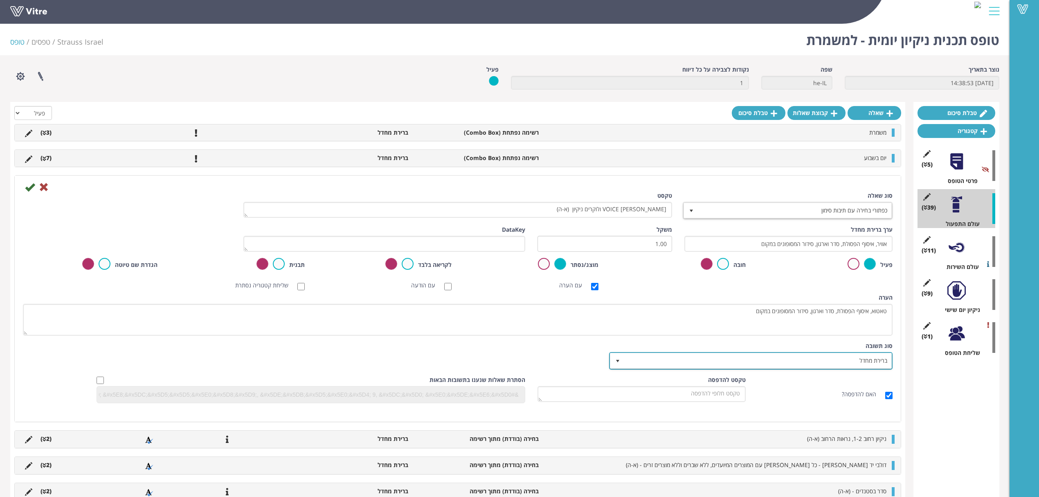
click at [737, 357] on span "ברירת מחדל" at bounding box center [758, 360] width 267 height 15
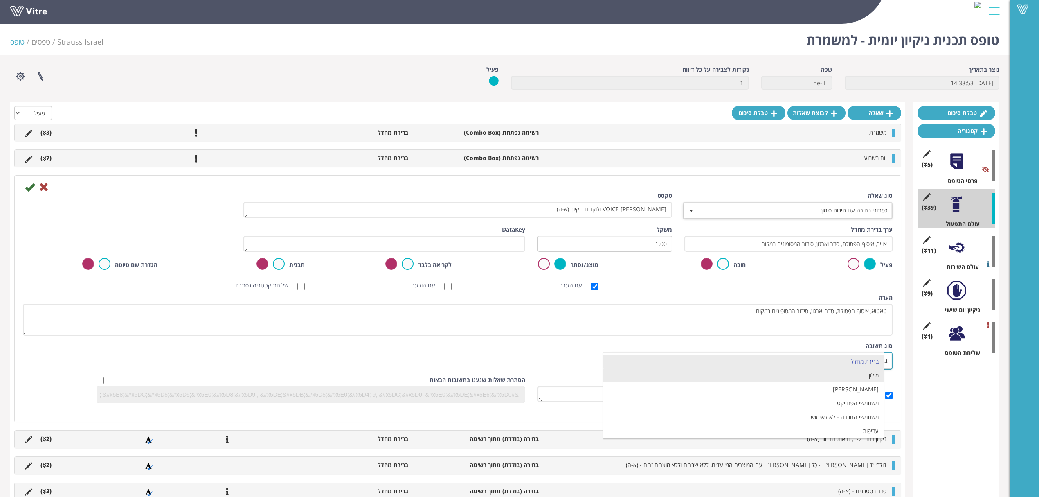
click at [749, 371] on li "מילון" at bounding box center [743, 375] width 281 height 14
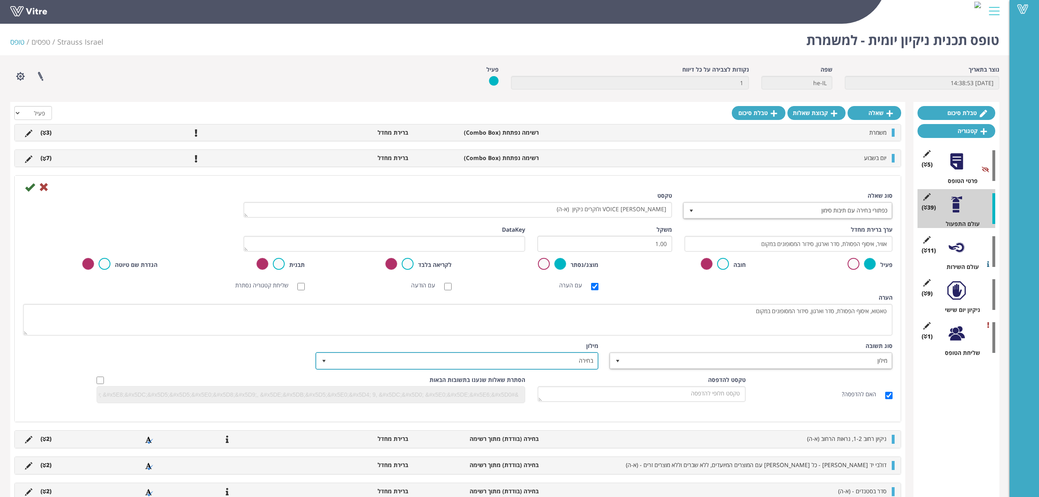
click at [560, 360] on span "בחירה" at bounding box center [464, 360] width 267 height 15
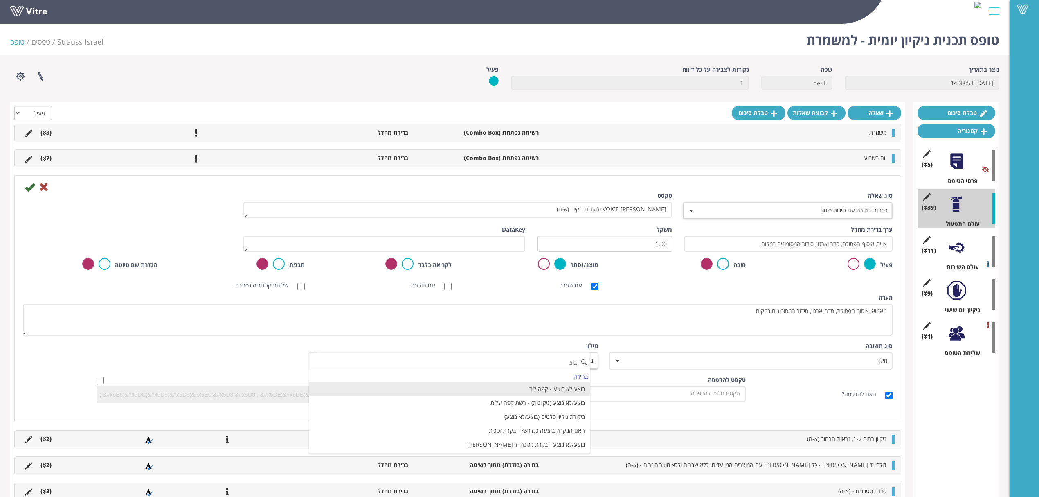
click at [529, 391] on li "בוצע לא בוצע - קפה לוד" at bounding box center [449, 389] width 281 height 14
type input "בוצ"
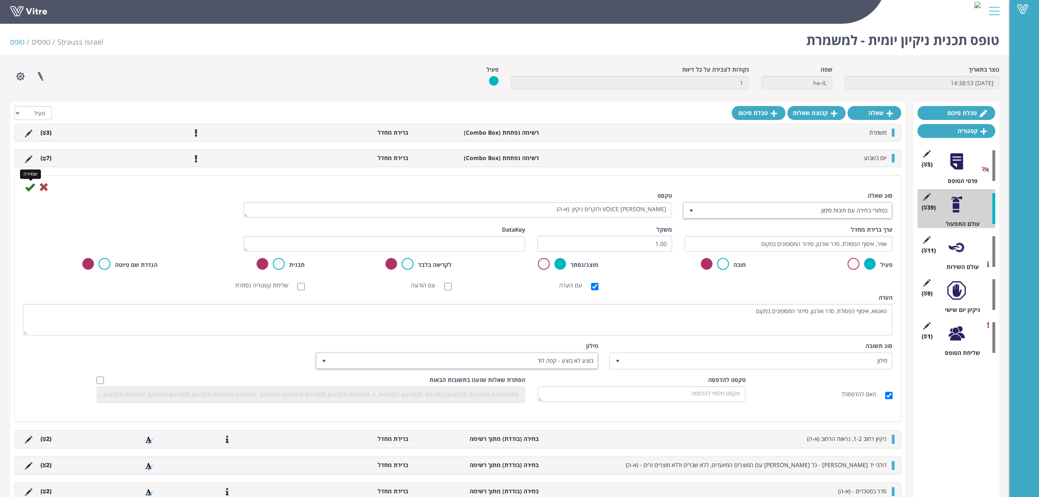
click at [28, 188] on icon at bounding box center [30, 187] width 10 height 10
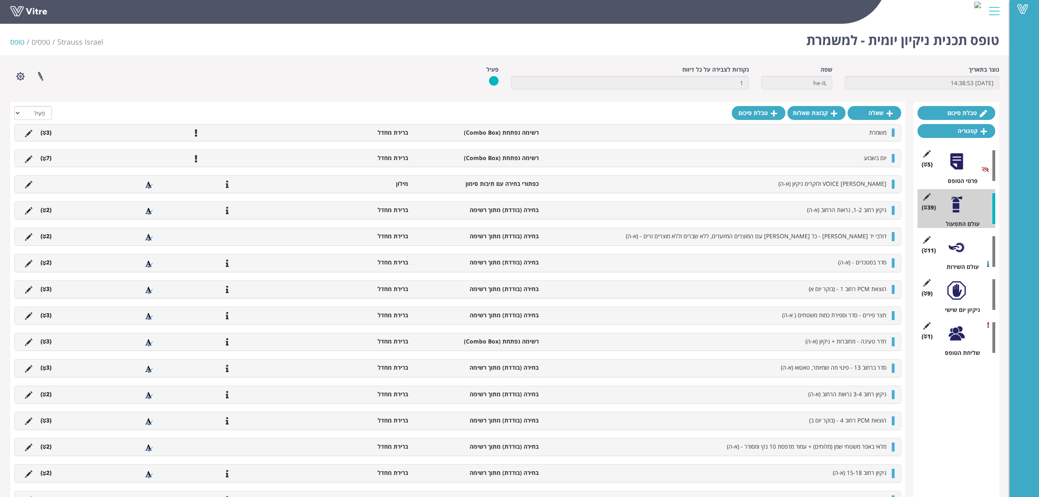
click at [30, 183] on icon at bounding box center [28, 184] width 7 height 7
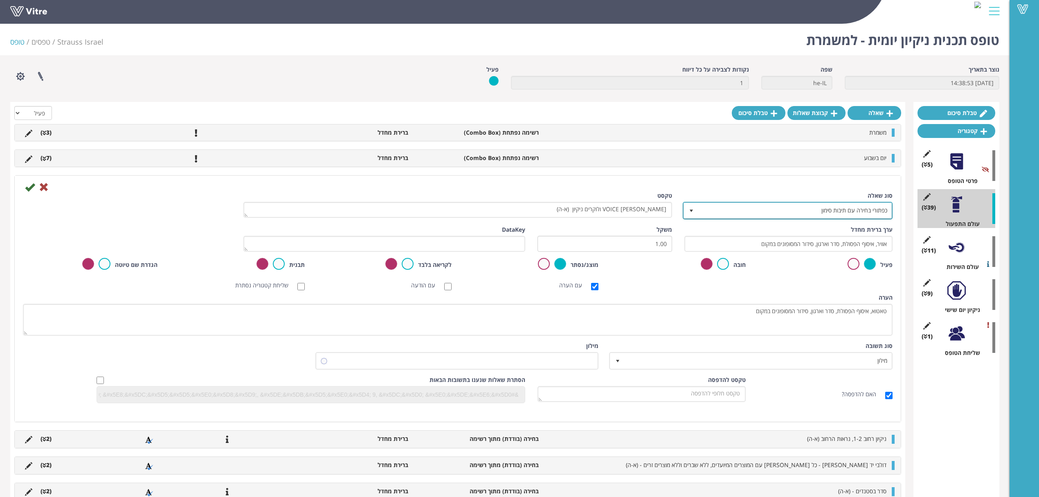
click at [799, 216] on span "כפתורי בחירה עם תיבות סימון" at bounding box center [795, 210] width 194 height 15
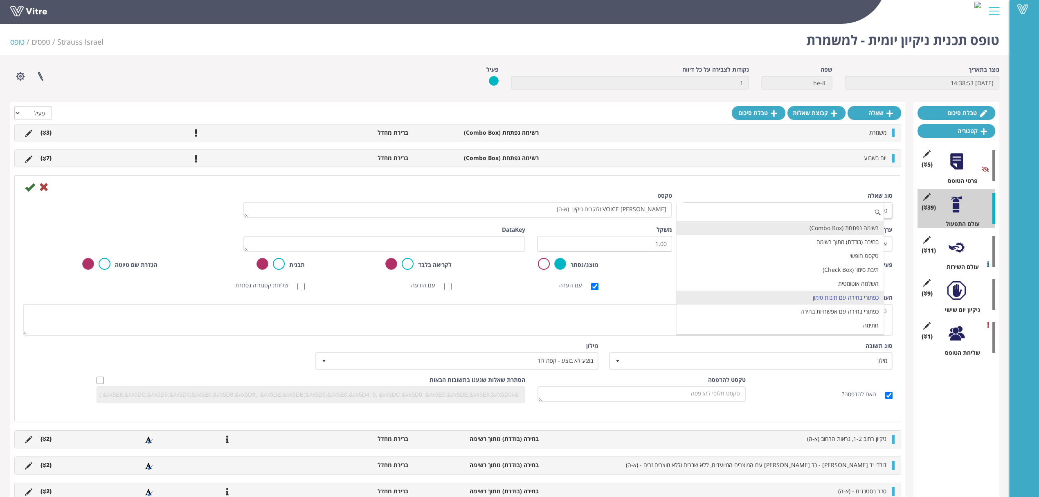
click at [796, 231] on li "רשימה נפתחת (Combo Box)" at bounding box center [780, 228] width 207 height 14
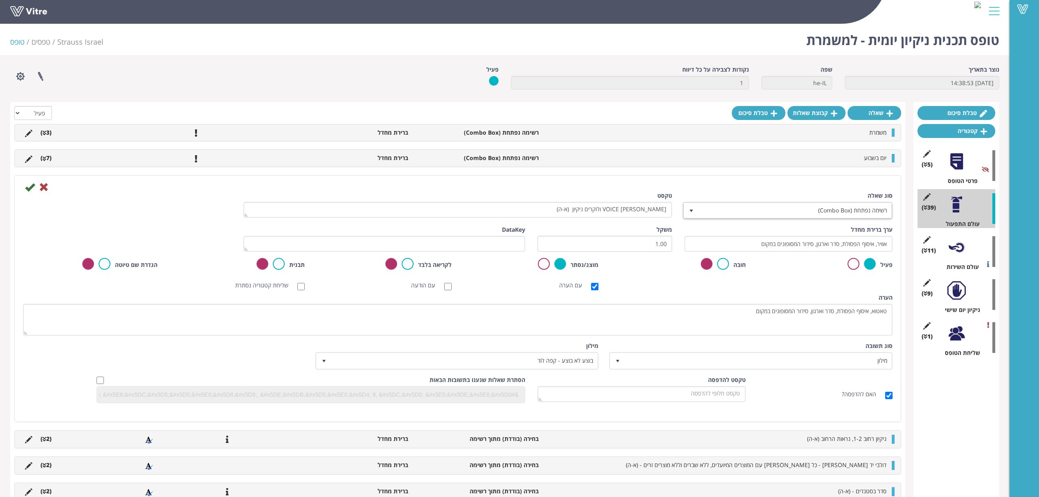
click at [768, 220] on div "סוג שאלה רשימה נפתחת (Combo Box) 2" at bounding box center [788, 208] width 221 height 34
click at [772, 214] on span "רשימה נפתחת (Combo Box)" at bounding box center [795, 210] width 194 height 15
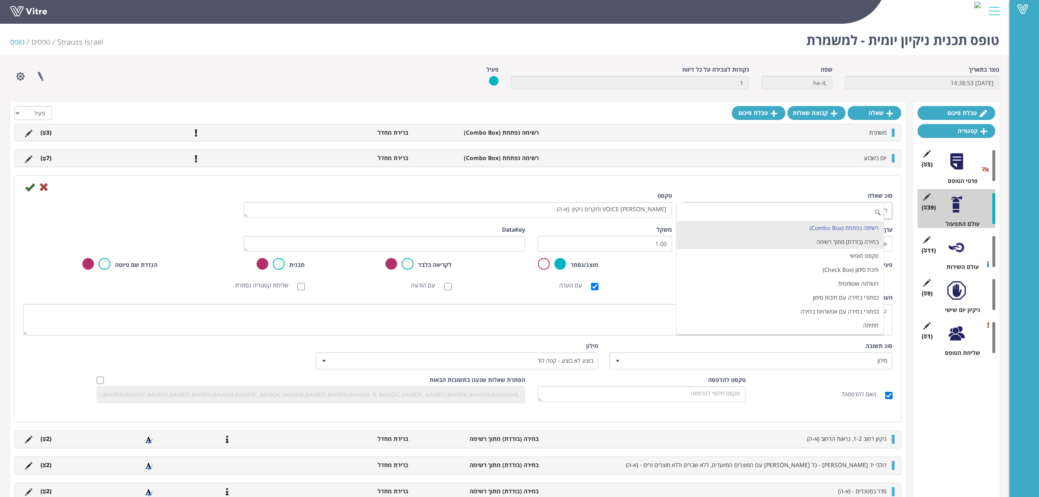
click at [784, 248] on li "בחירה (בודדת) מתוך רשימה" at bounding box center [780, 242] width 207 height 14
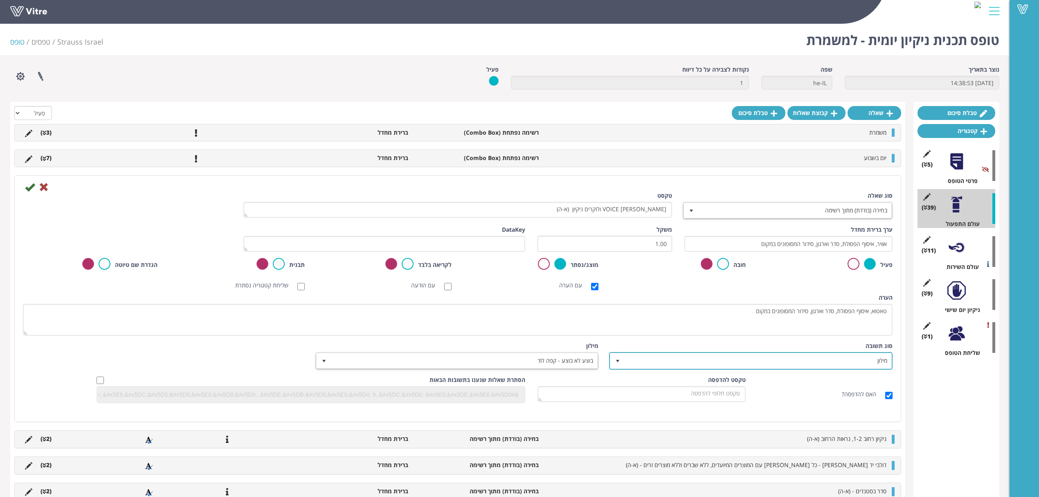
click at [610, 362] on span "select" at bounding box center [617, 360] width 15 height 15
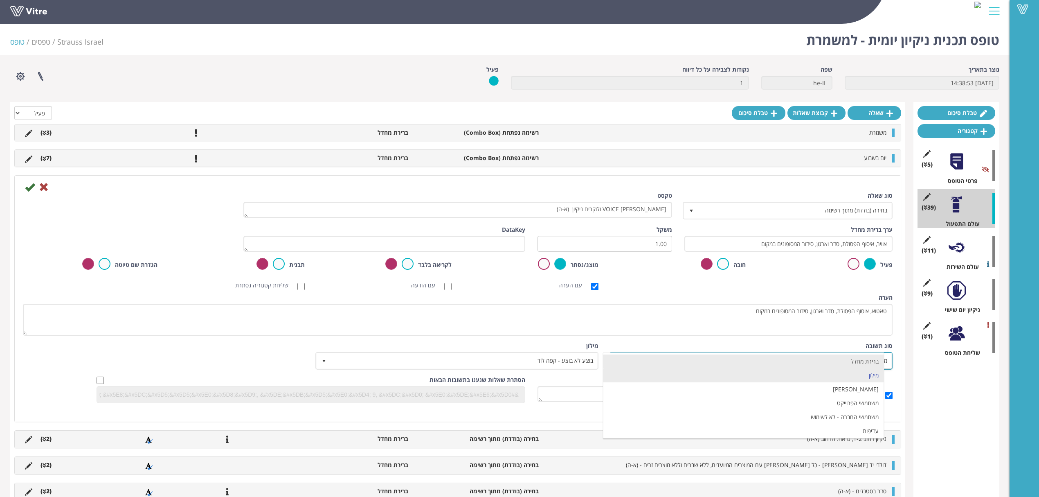
click at [774, 363] on li "ברירת מחדל" at bounding box center [743, 361] width 281 height 14
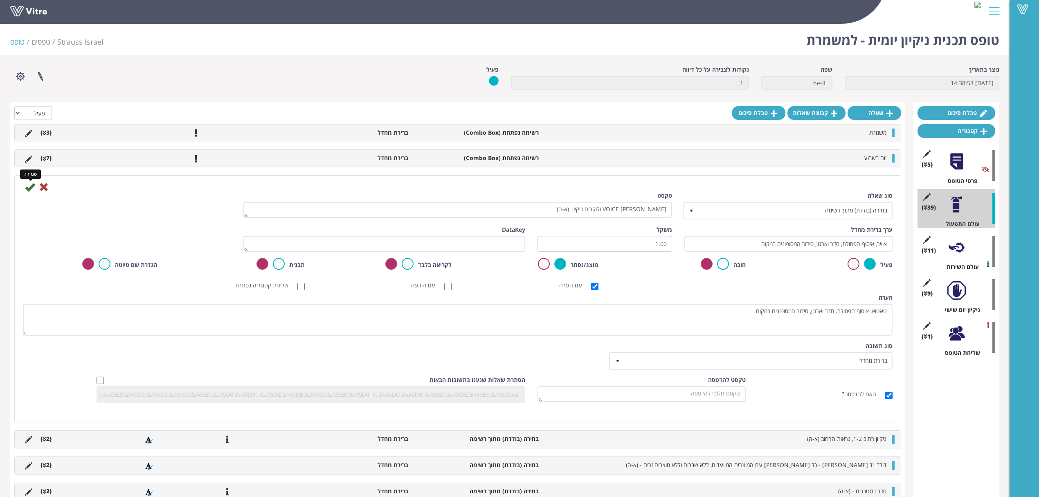
click at [32, 188] on icon at bounding box center [30, 187] width 10 height 10
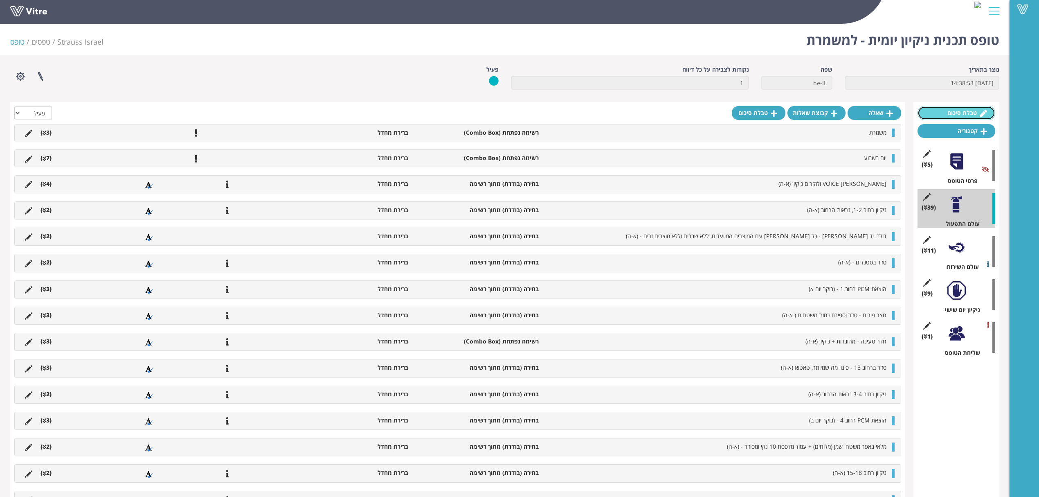
click at [974, 117] on link "טבלת סיכום" at bounding box center [957, 113] width 78 height 14
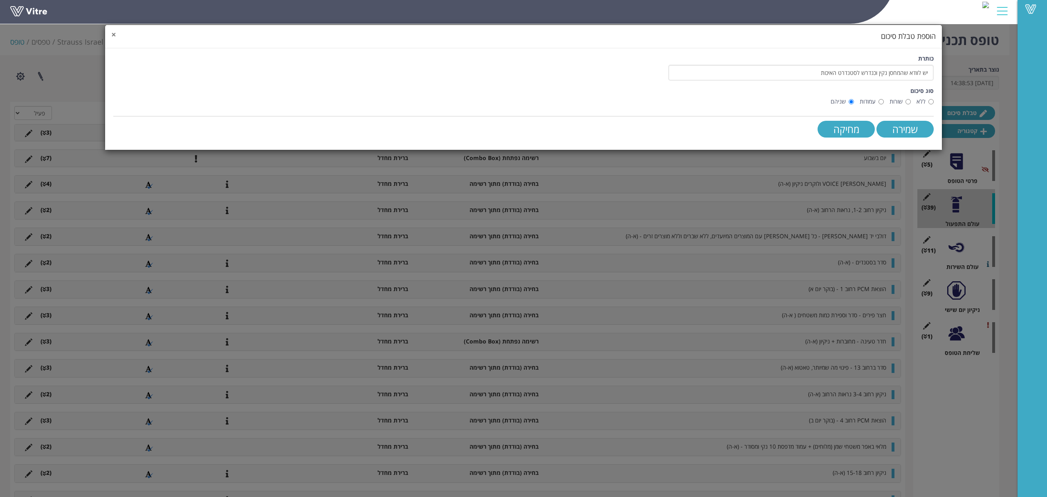
drag, startPoint x: 113, startPoint y: 34, endPoint x: 186, endPoint y: 52, distance: 74.8
click at [114, 34] on span "×" at bounding box center [113, 34] width 5 height 11
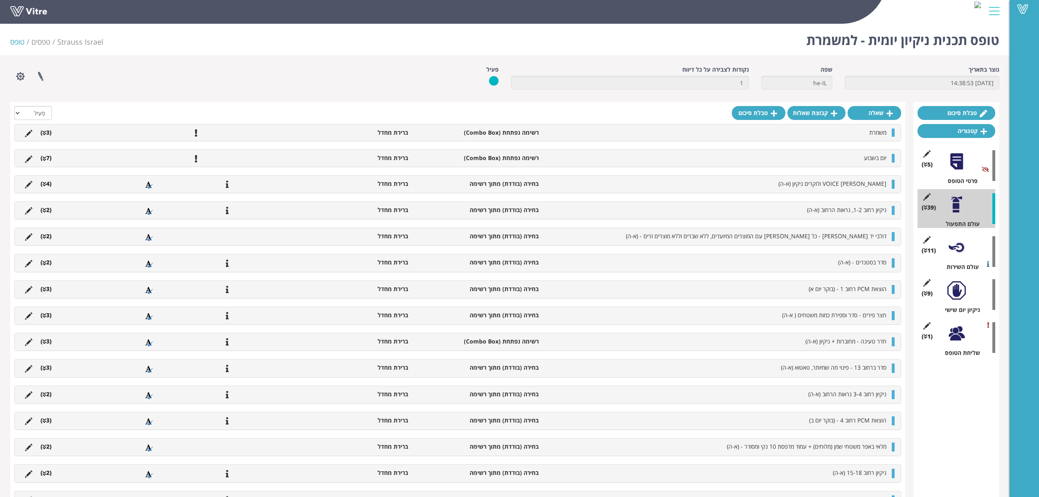
click at [963, 254] on div at bounding box center [956, 247] width 18 height 18
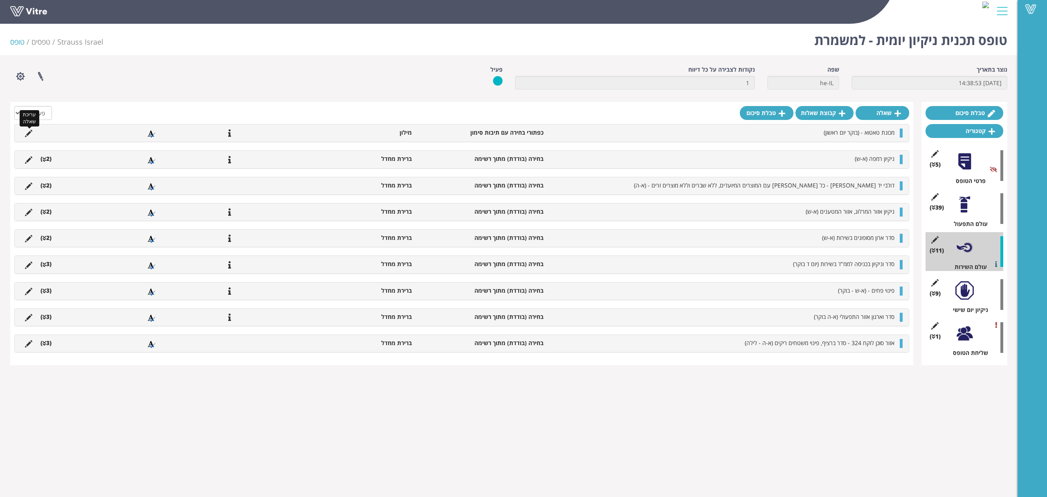
click at [32, 133] on icon at bounding box center [28, 133] width 7 height 7
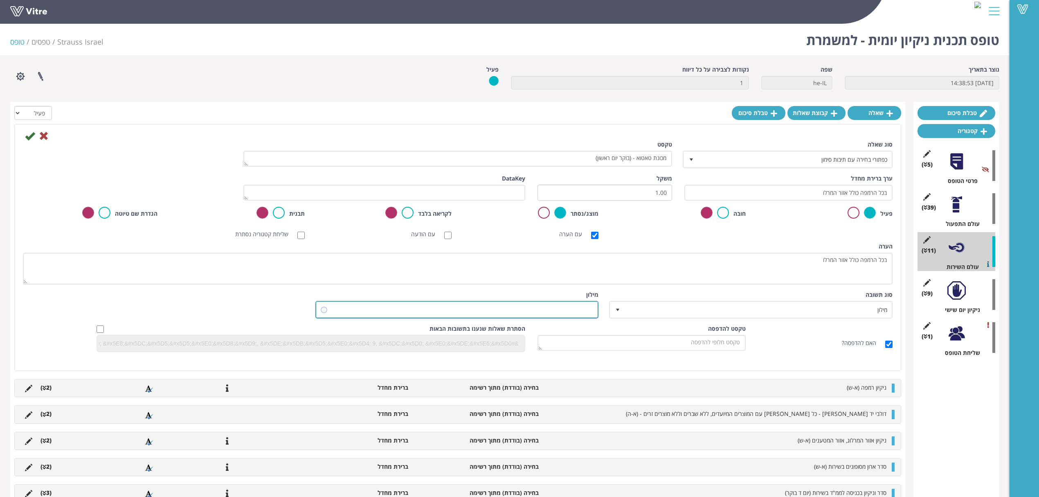
click at [521, 311] on span at bounding box center [464, 309] width 267 height 15
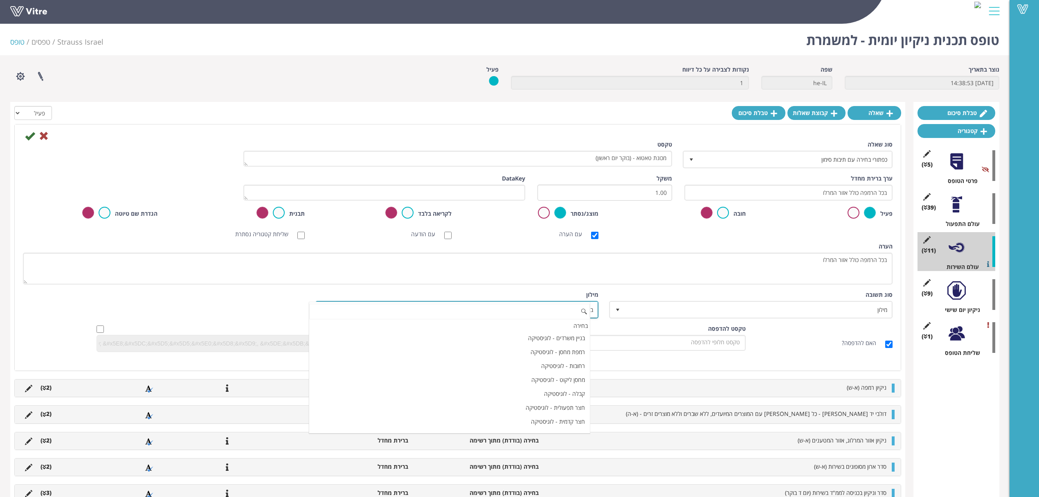
scroll to position [5430, 0]
click at [531, 311] on li "תקין לא תקין - קפה לוד" at bounding box center [449, 304] width 281 height 14
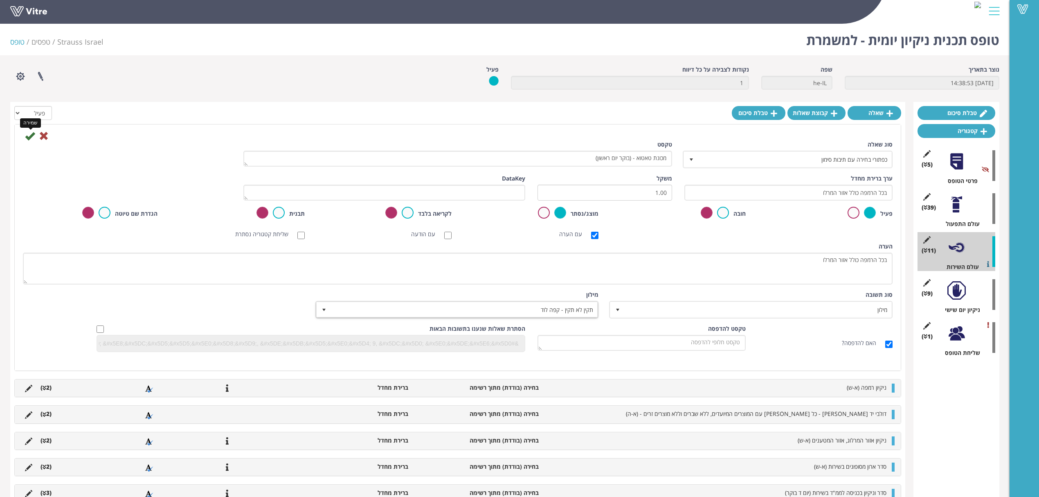
click at [29, 136] on icon at bounding box center [30, 136] width 10 height 10
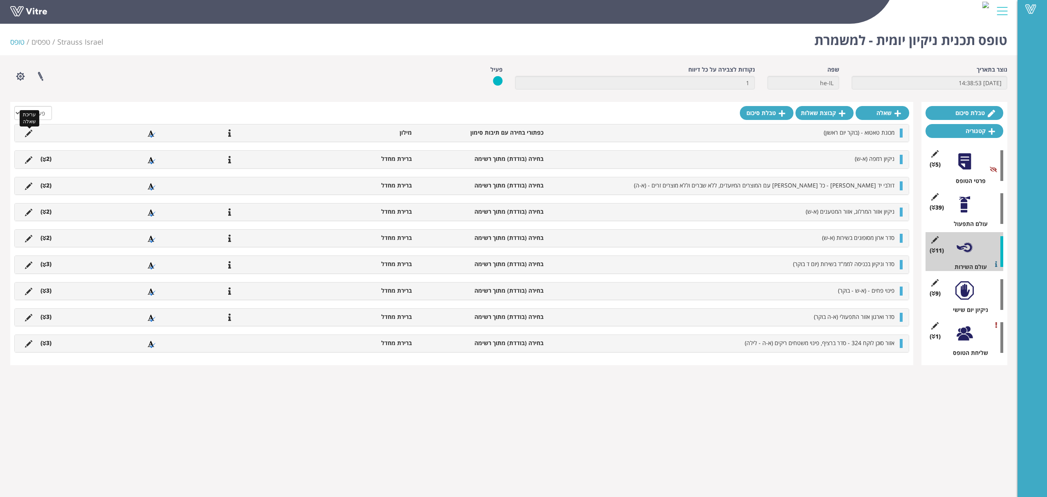
click at [27, 131] on icon at bounding box center [28, 133] width 7 height 7
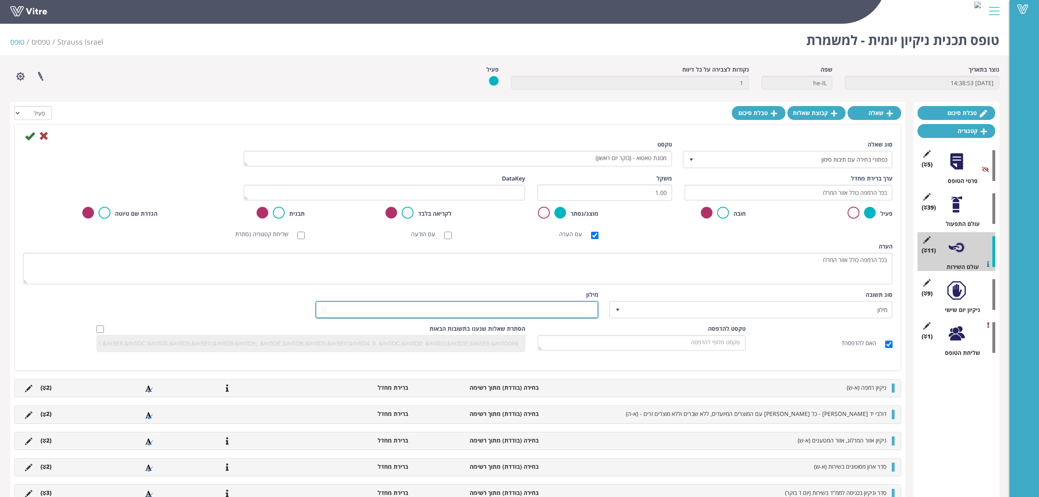
click at [576, 313] on span at bounding box center [464, 309] width 267 height 15
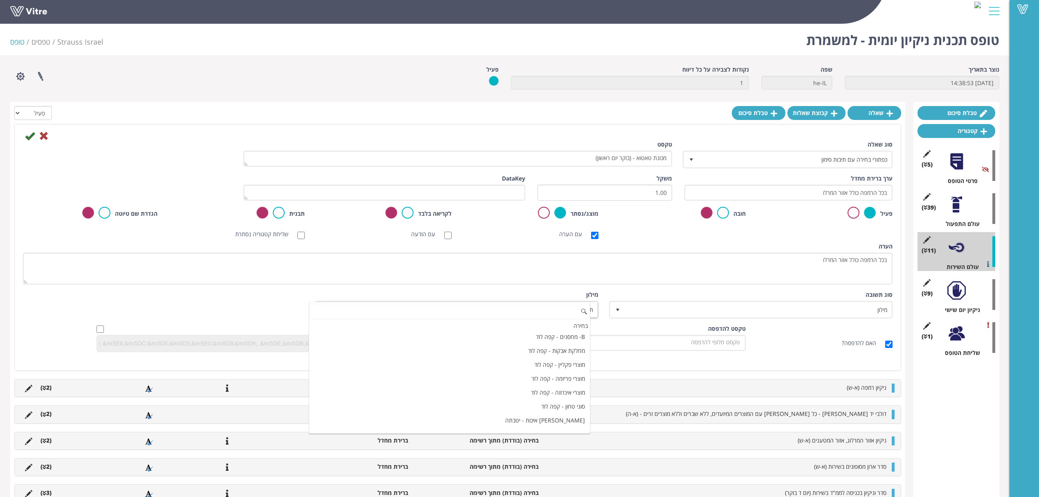
scroll to position [5526, 0]
click at [536, 315] on input at bounding box center [449, 312] width 281 height 16
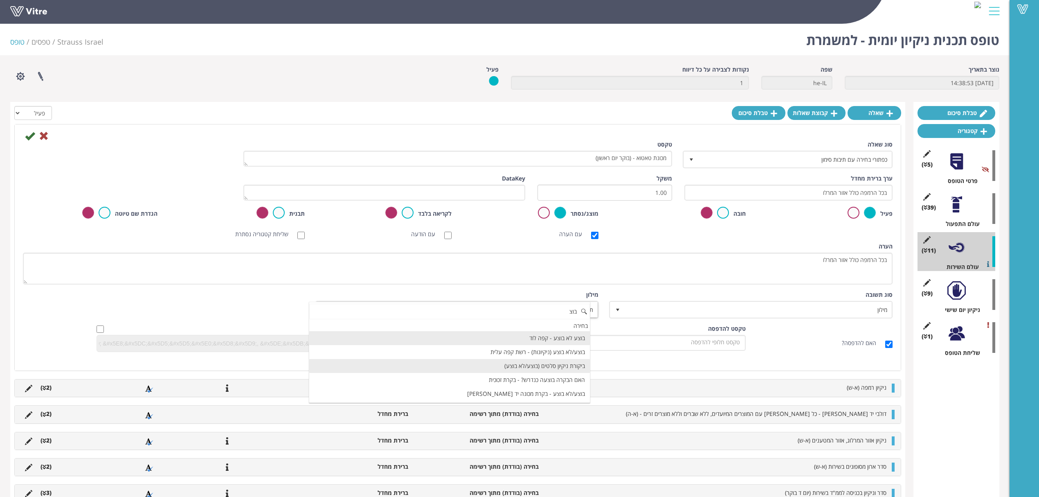
click at [513, 362] on li "ביקורת ניקיון סלטים (בוצע/לא בוצע)" at bounding box center [449, 366] width 281 height 14
type input "בוצ"
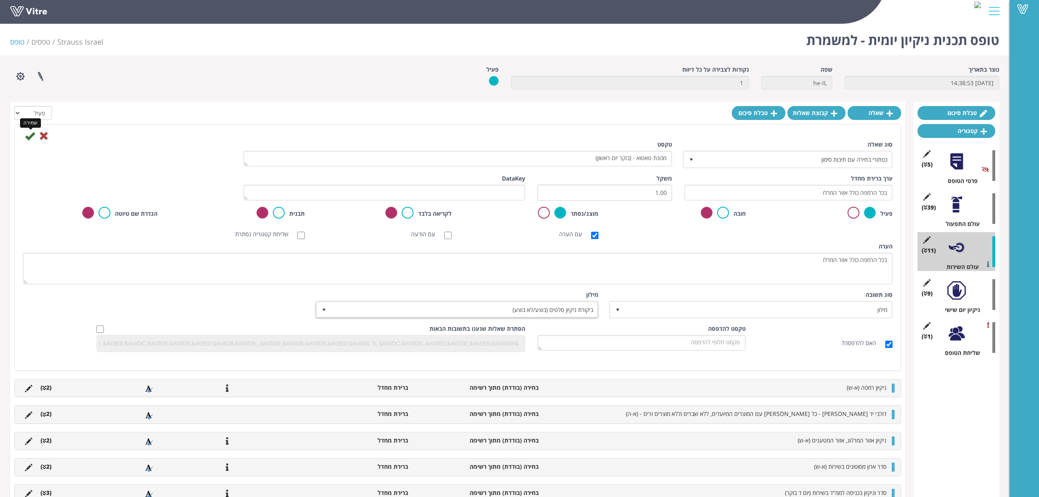
click at [31, 135] on icon at bounding box center [30, 136] width 10 height 10
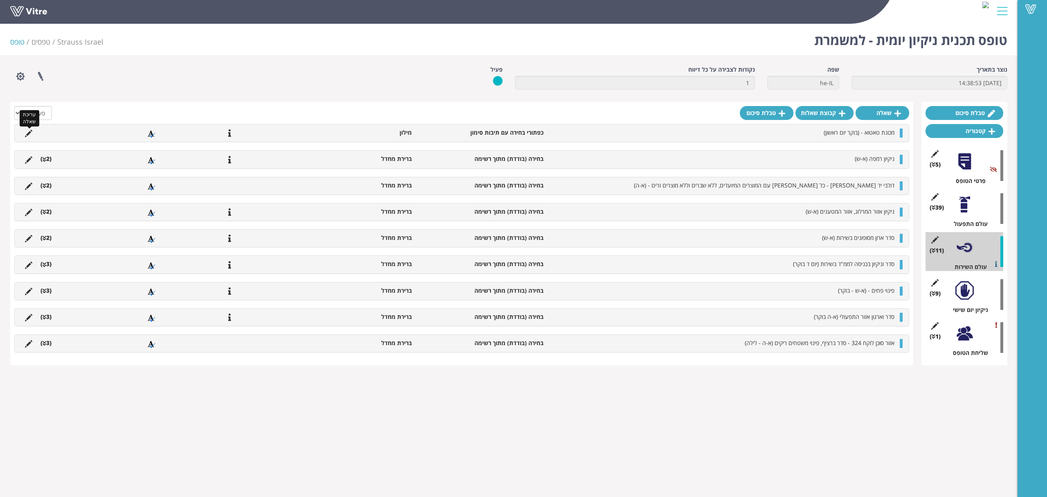
click at [27, 132] on icon at bounding box center [28, 133] width 7 height 7
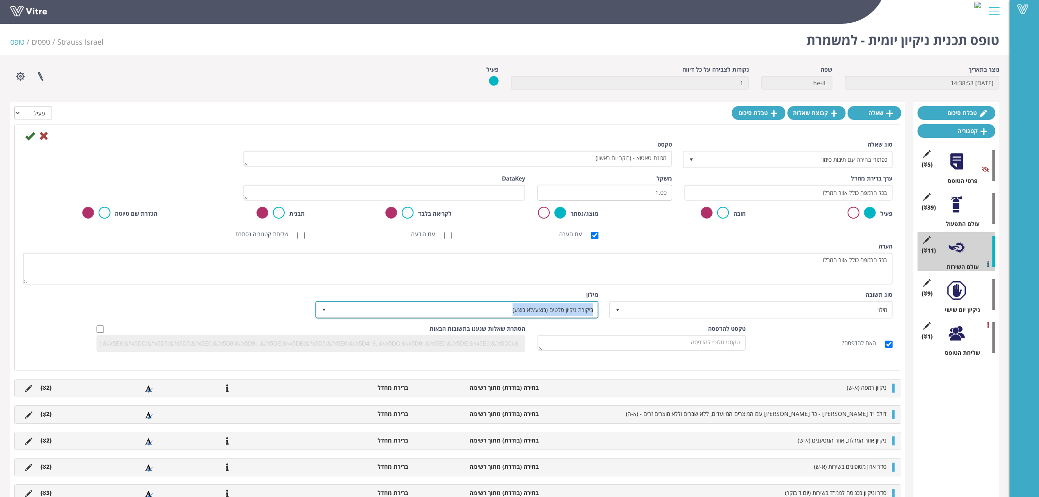
drag, startPoint x: 470, startPoint y: 308, endPoint x: 593, endPoint y: 310, distance: 123.6
click at [593, 310] on span "ביקורת ניקיון סלטים (בוצע/לא בוצע)" at bounding box center [464, 309] width 267 height 15
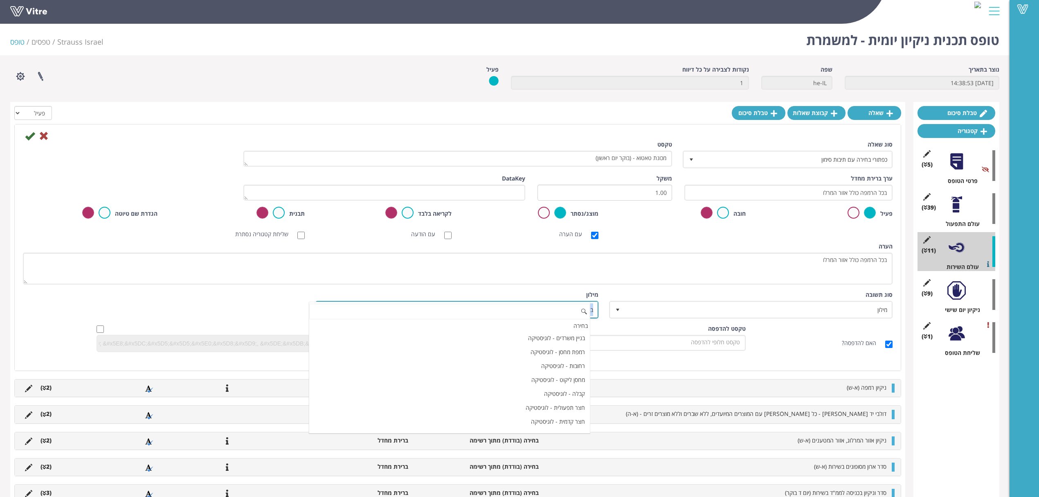
scroll to position [7204, 0]
click at [570, 308] on input at bounding box center [449, 312] width 281 height 16
paste input "מלאי באפר משטחי שמן (מלוחים) + עמוד מדפסת 10 נקי ומסודר - (א-ה)"
type input "מלאי באפר משטחי שמן (מלוחים) + עמוד מדפסת 10 נקי ומסודר - (א-ה)"
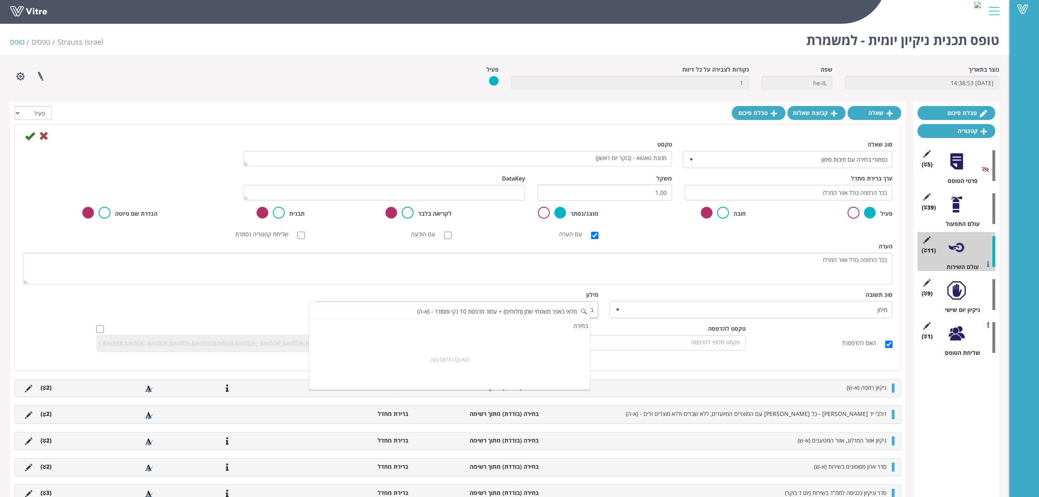
click at [520, 311] on input "מלאי באפר משטחי שמן (מלוחים) + עמוד מדפסת 10 נקי ומסודר - (א-ה)" at bounding box center [449, 312] width 281 height 16
click at [521, 311] on input "מלאי באפר משטחי שמן (מלוחים) + עמוד מדפסת 10 נקי ומסודר - (א-ה)" at bounding box center [449, 312] width 281 height 16
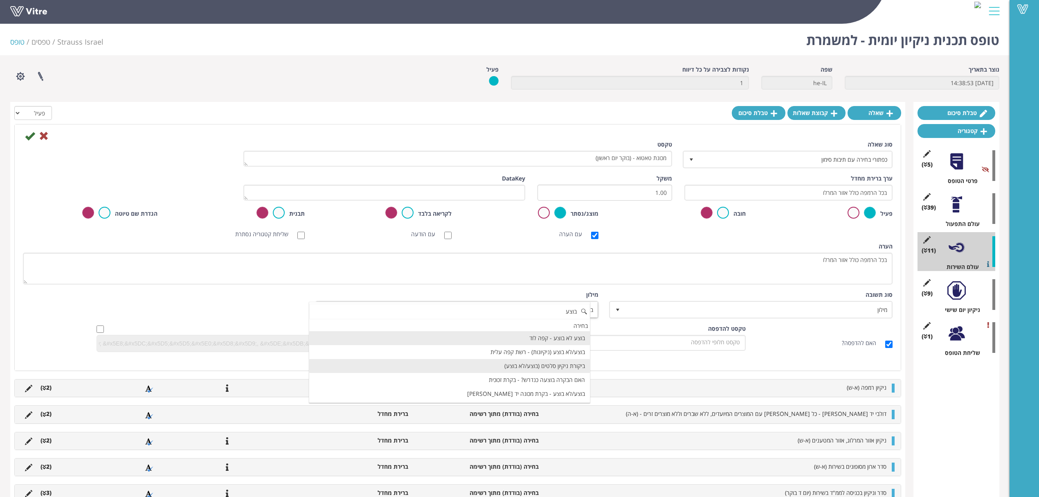
click at [558, 365] on li "ביקורת ניקיון סלטים (בוצע/לא בוצע)" at bounding box center [449, 366] width 281 height 14
type input "בוצע"
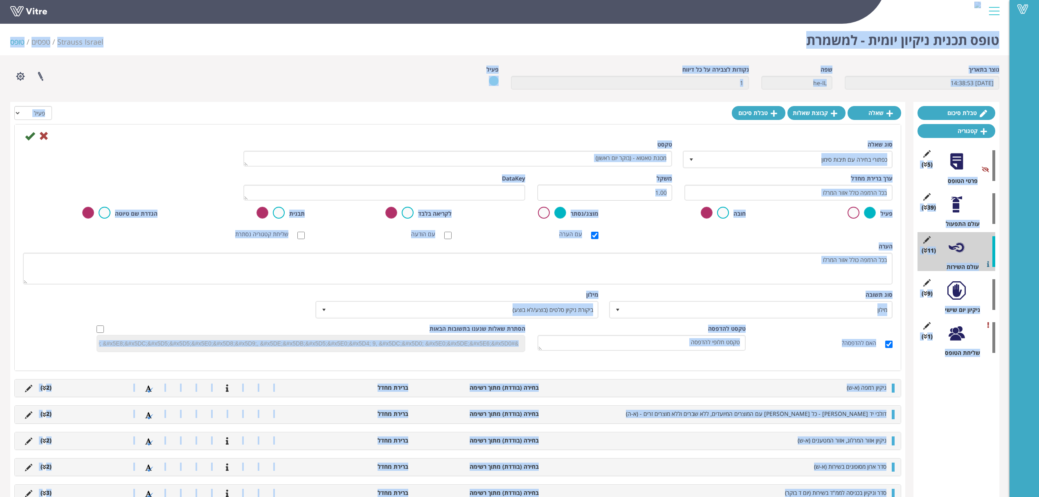
click at [593, 329] on div "טקסט להדפסה" at bounding box center [642, 337] width 208 height 26
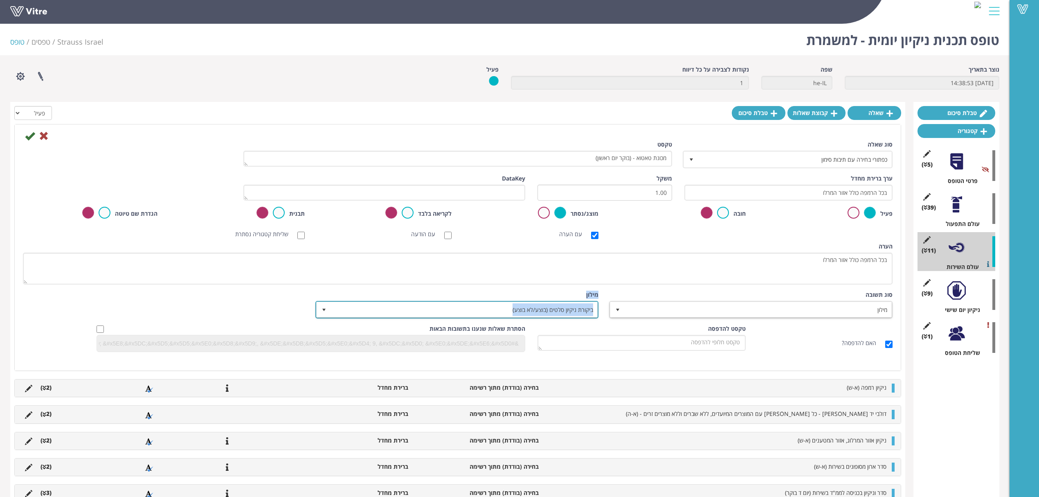
drag, startPoint x: 521, startPoint y: 311, endPoint x: 619, endPoint y: 314, distance: 97.8
click at [619, 314] on div "סוג תשובה מילון 1 סוג תשובה מילון 1 מודול בחירה שאלה זו תקבע את נושא הטופס (מוג…" at bounding box center [458, 307] width 882 height 34
click at [590, 329] on div "טקסט להדפסה" at bounding box center [642, 337] width 208 height 26
drag, startPoint x: 498, startPoint y: 313, endPoint x: 604, endPoint y: 313, distance: 106.0
click at [604, 313] on div "מילון ביקורת ניקיון סלטים (בוצע/לא בוצע) 2936" at bounding box center [458, 307] width 294 height 34
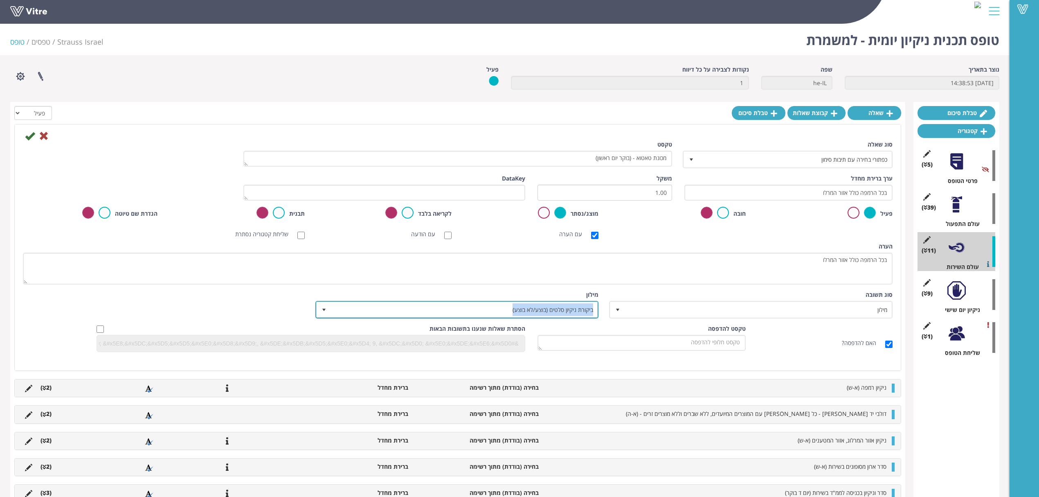
copy span "ביקורת ניקיון סלטים (בוצע/לא בוצע)"
click at [601, 326] on div "טקסט להדפסה" at bounding box center [642, 337] width 208 height 26
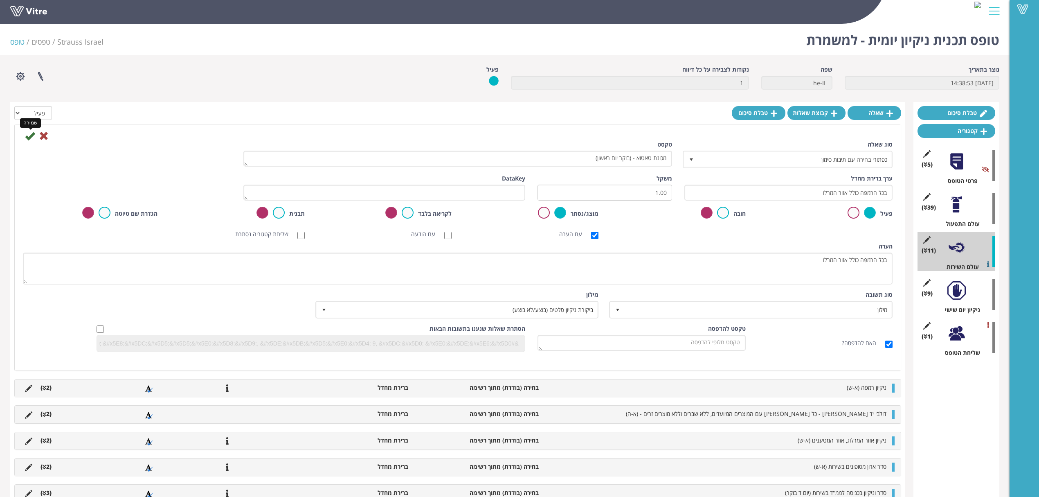
click at [30, 136] on icon at bounding box center [30, 136] width 10 height 10
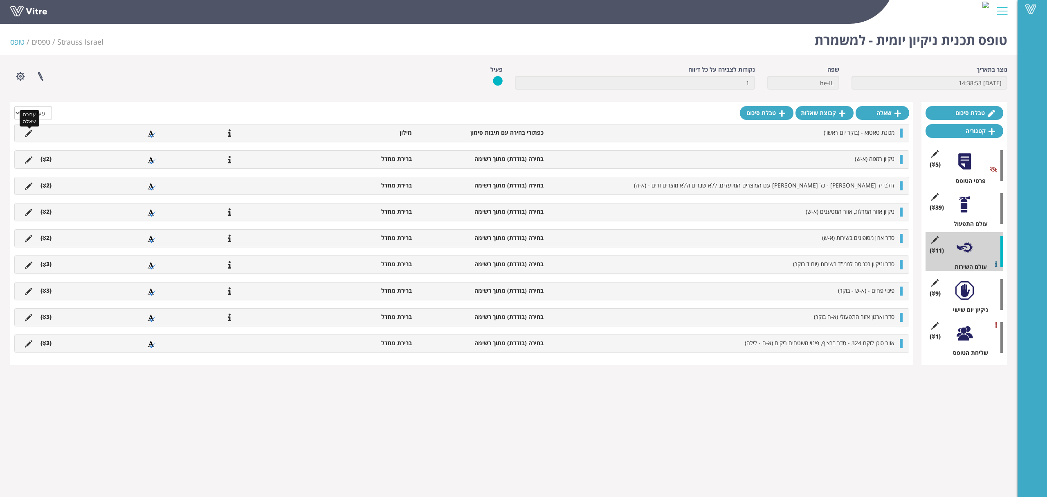
click at [28, 132] on icon at bounding box center [28, 133] width 7 height 7
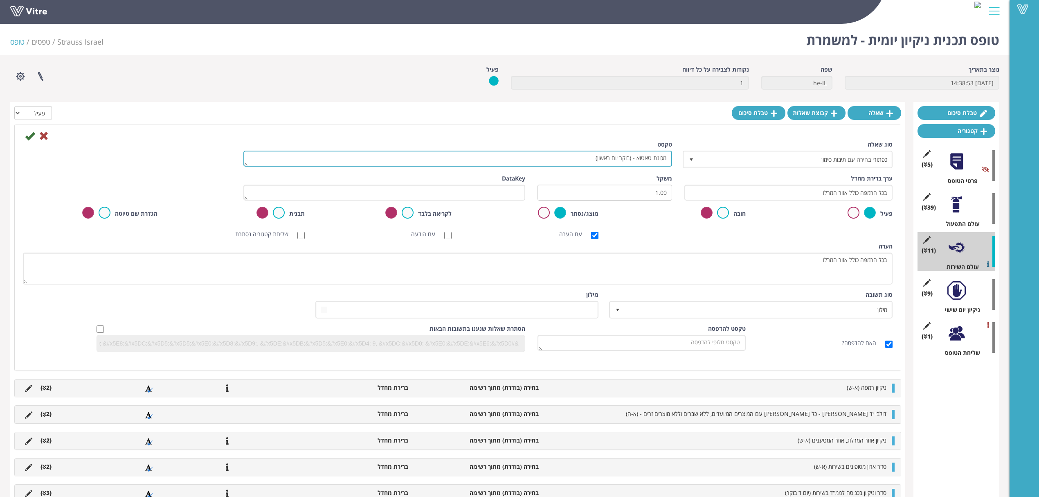
click at [624, 160] on textarea "מכונת טאטוא - (בוקר יום ראשון)" at bounding box center [457, 159] width 429 height 16
type textarea "ח"
type textarea "אזור חדר המדפסות - מסופונים, תעודות, דף משלוחים - (א-ה)"
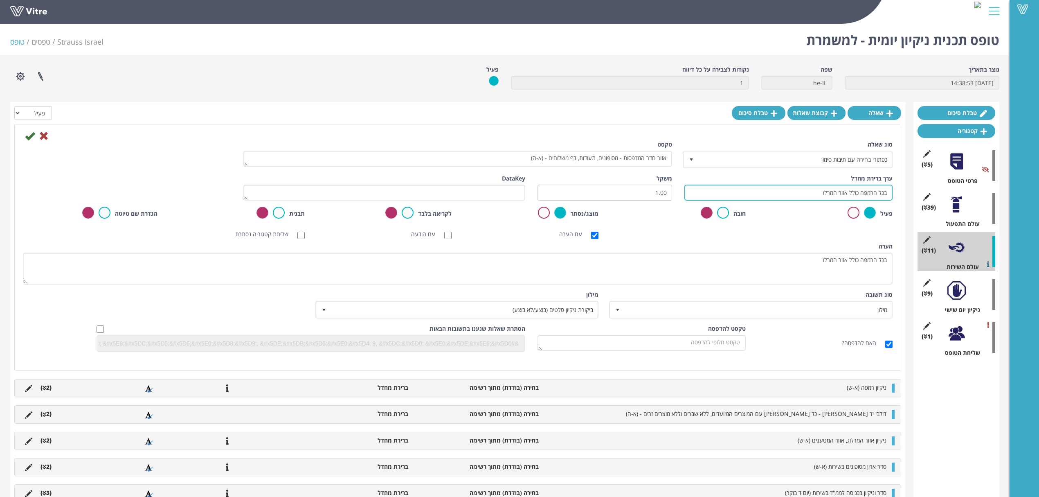
click at [815, 189] on input "בכל הרמפה כולל אזור המרלו" at bounding box center [788, 193] width 208 height 16
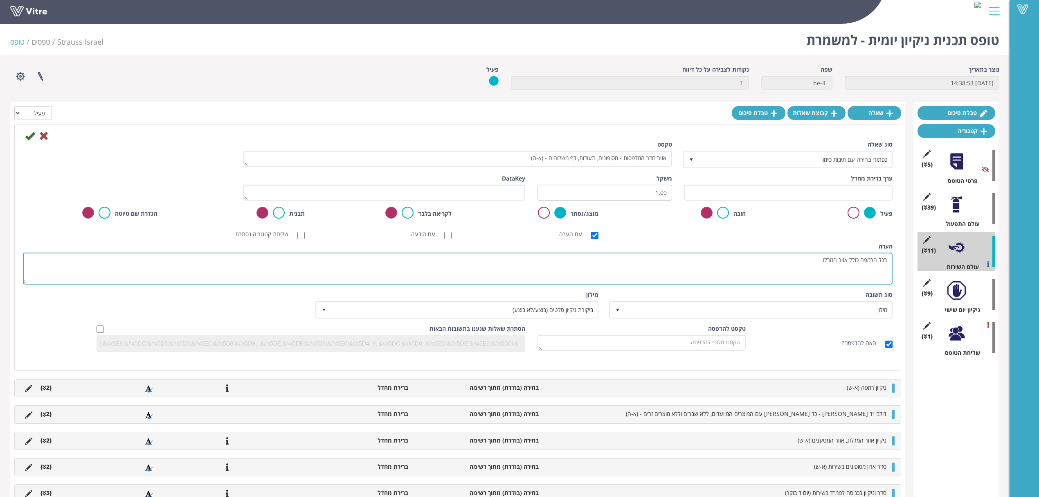
click at [830, 262] on textarea "בכל הרמפה כולל אזור המרלו" at bounding box center [458, 268] width 870 height 32
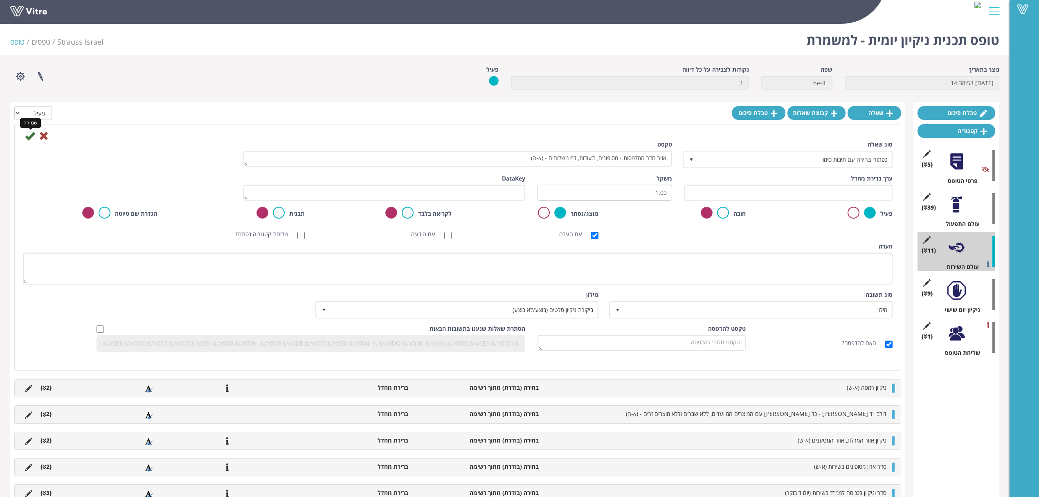
click at [32, 138] on icon at bounding box center [30, 136] width 10 height 10
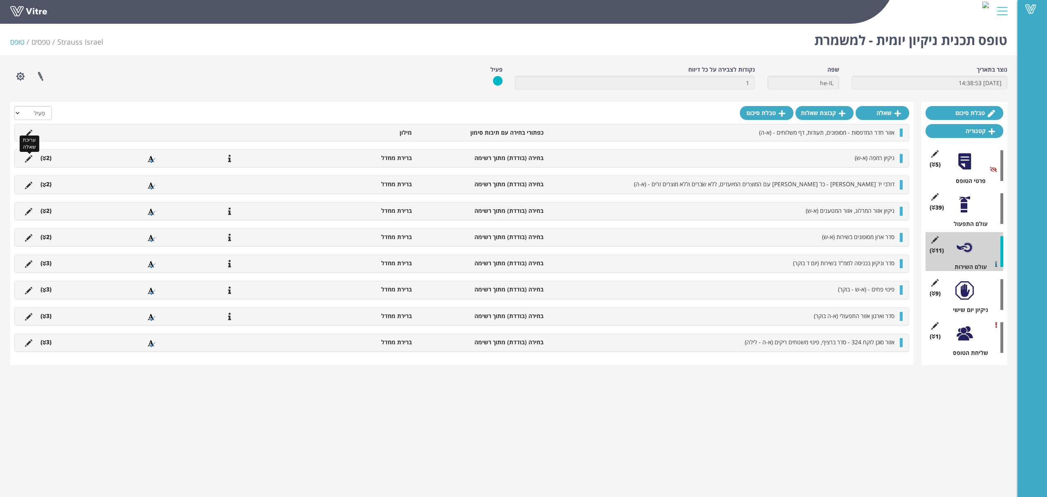
click at [27, 160] on icon at bounding box center [28, 158] width 7 height 7
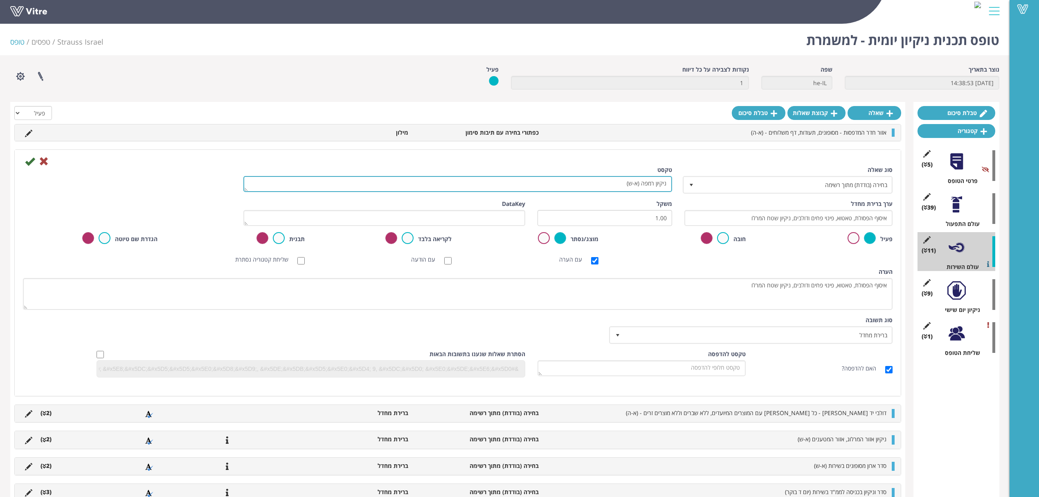
click at [608, 185] on textarea "ניקיון רמפה (א-ש)" at bounding box center [457, 184] width 429 height 16
type textarea "רציף פיזורים - (א-ה)"
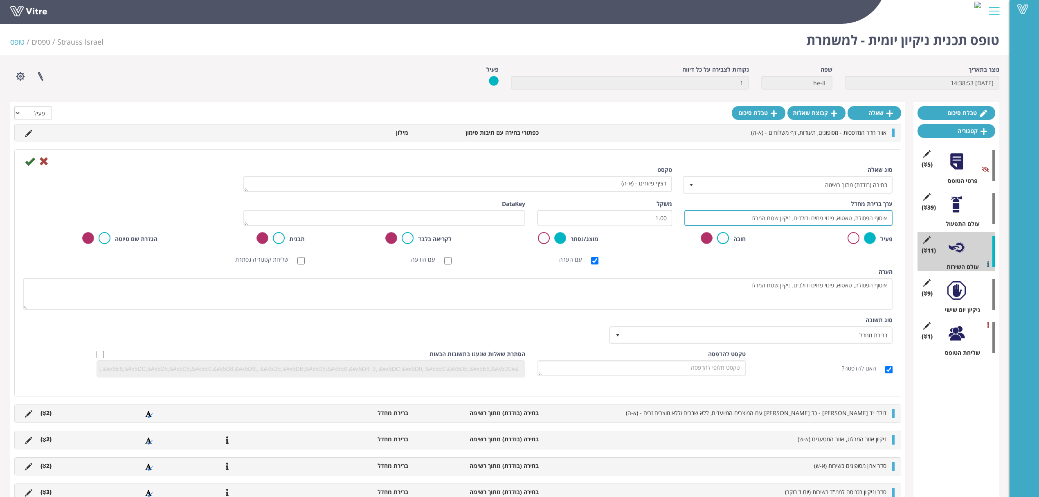
click at [818, 218] on input "איסוף הפסולת, טאטוא, פינוי פחים ודולבים, ניקיון שטח המרלו" at bounding box center [788, 218] width 208 height 16
type input "תקין להתחיל משמרת"
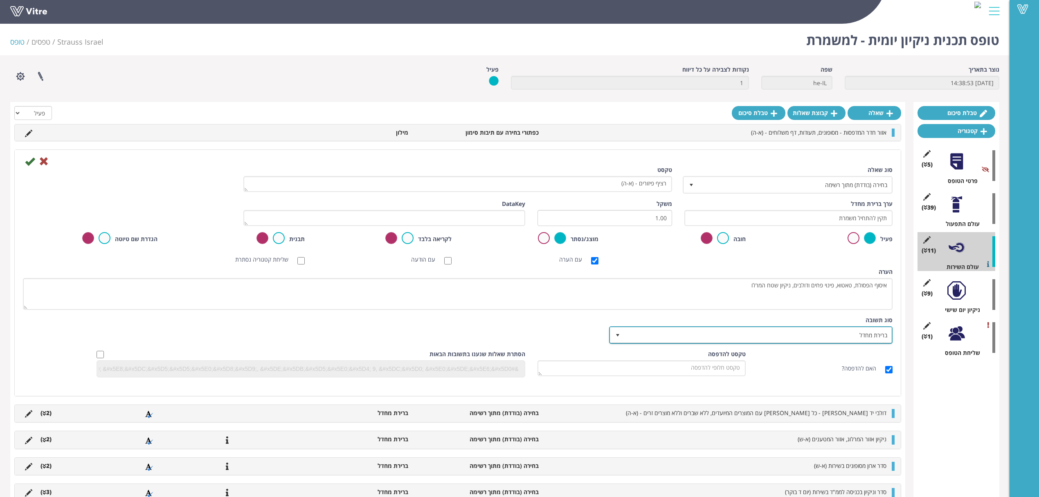
click at [819, 336] on span "ברירת מחדל" at bounding box center [758, 334] width 267 height 15
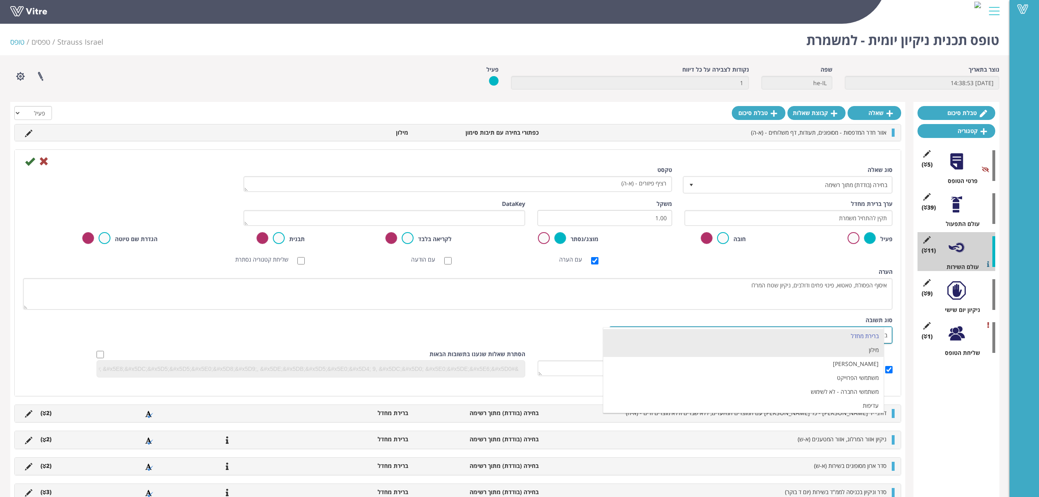
click at [818, 352] on li "מילון" at bounding box center [743, 350] width 281 height 14
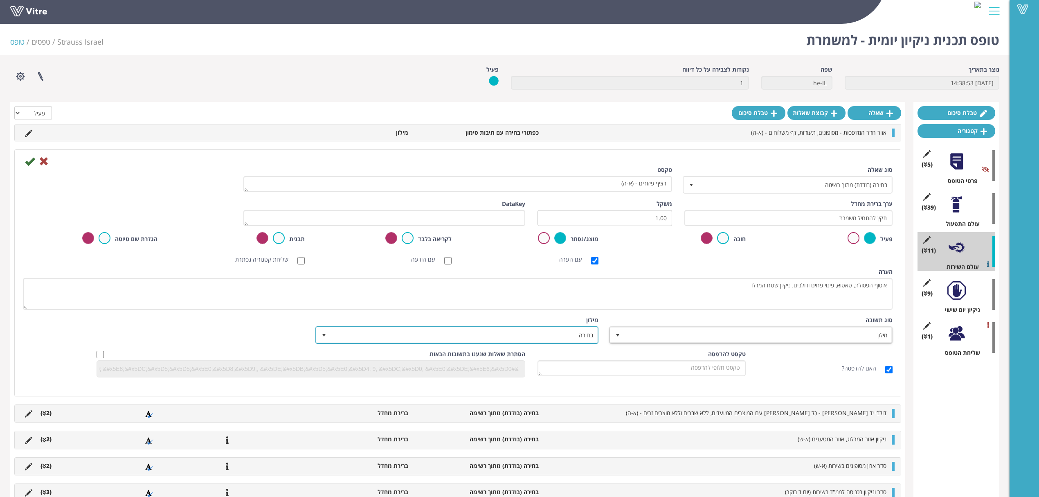
click at [532, 336] on span "בחירה" at bounding box center [464, 334] width 267 height 15
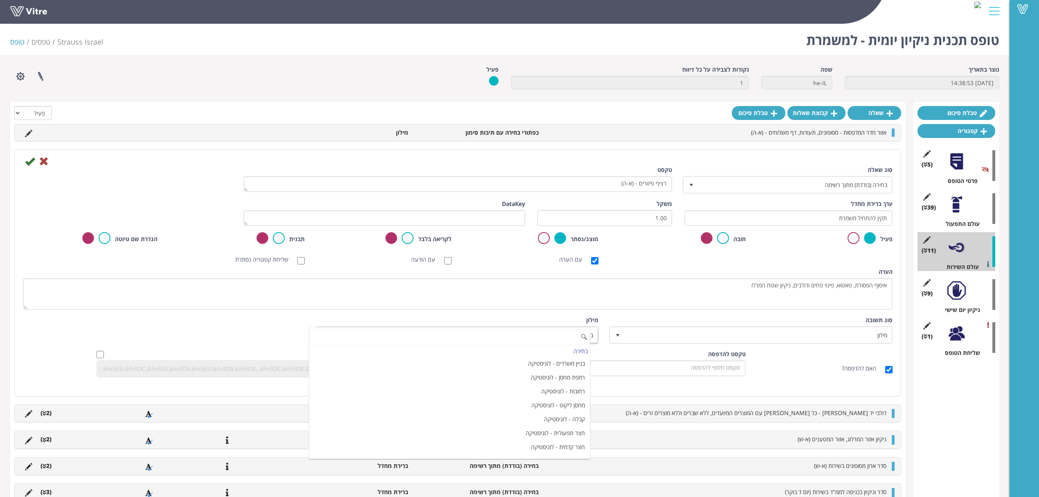
paste input "ביקורת ניקיון סלטים (בוצע/לא בוצע)"
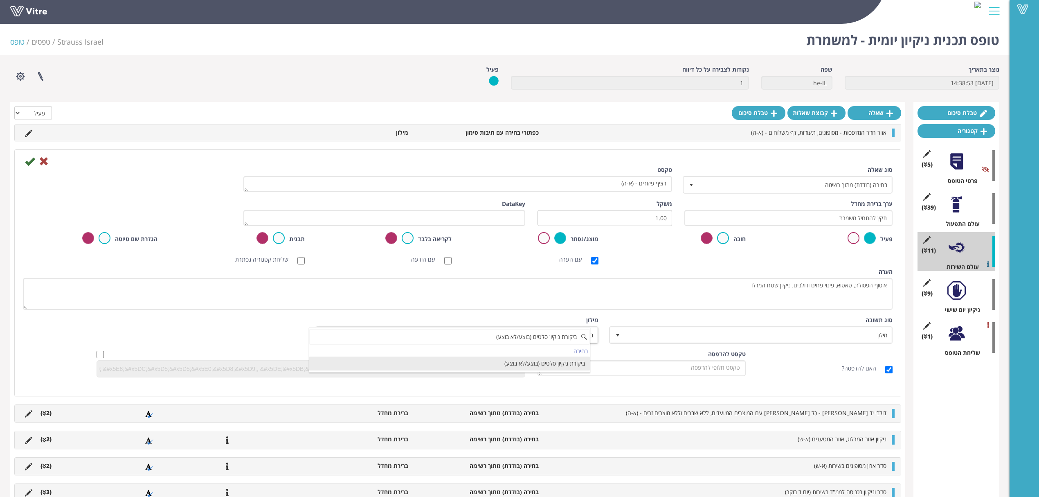
click at [533, 362] on li "ביקורת ניקיון סלטים (בוצע/לא בוצע)" at bounding box center [449, 363] width 281 height 14
type input "ביקורת ניקיון סלטים (בוצע/לא בוצע)"
click at [30, 160] on icon at bounding box center [30, 161] width 10 height 10
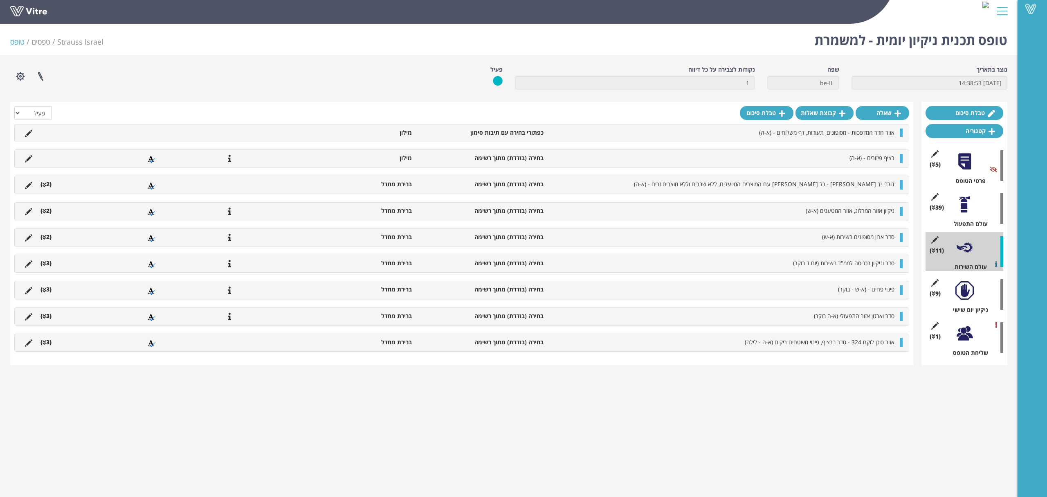
click at [25, 185] on li at bounding box center [29, 184] width 16 height 8
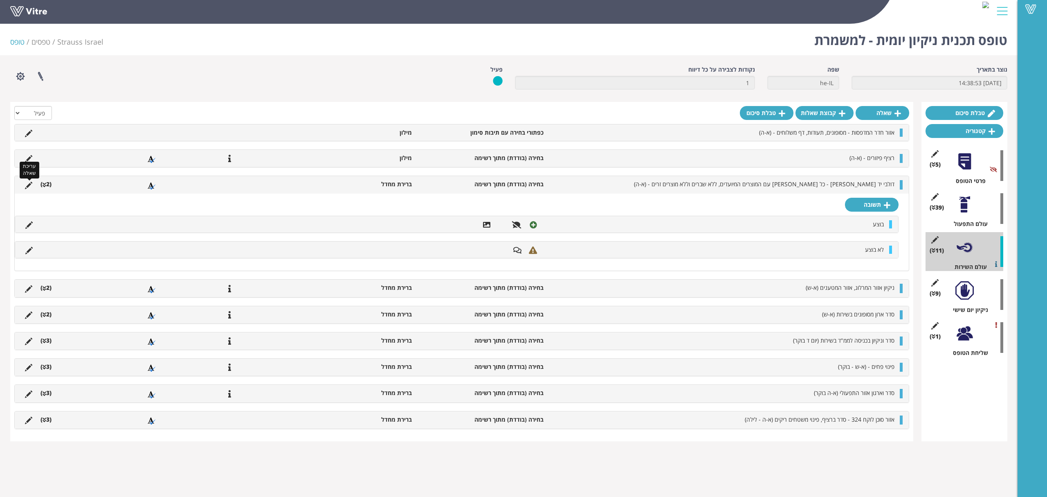
click at [28, 182] on icon at bounding box center [28, 185] width 7 height 7
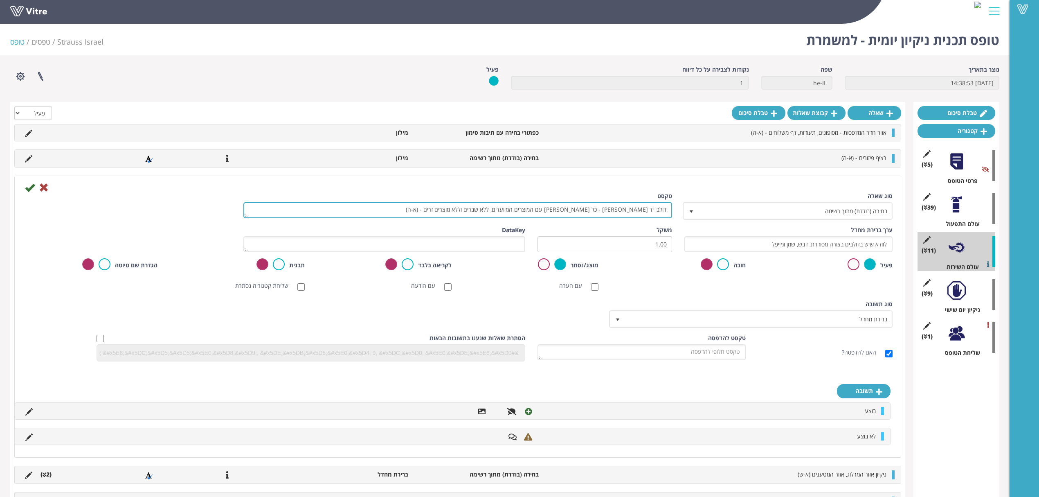
click at [641, 213] on textarea "דולבי יד [PERSON_NAME] - כל [PERSON_NAME] עם המוצרים המיועדים, ללא שברים וללא מ…" at bounding box center [457, 210] width 429 height 16
type textarea "כ"
type textarea "עדיפויות עבודה (מדד שירות)"
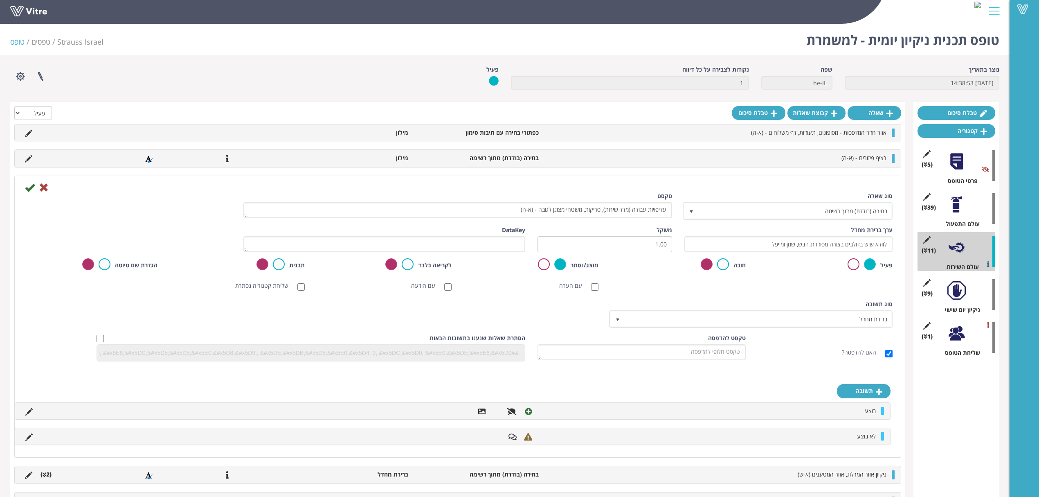
type textarea "עדיפויות עבודה (מדד שירות), סריקות, משטחי מצונן לגובה - (א-ה)"
click at [774, 246] on input "לוודא שיש בדולבים בצורה מסודרת, דבש, שמן ומייפל" at bounding box center [788, 244] width 208 height 16
type input "[PERSON_NAME], סריקות מהשעה האחרונה, עמידה בתכנית עבודה"
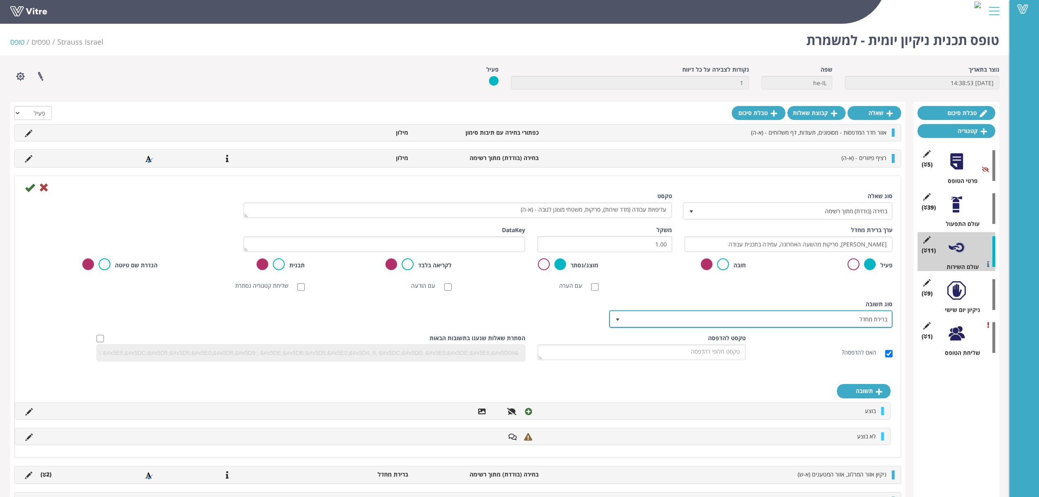
click at [809, 324] on span "ברירת מחדל" at bounding box center [758, 318] width 267 height 15
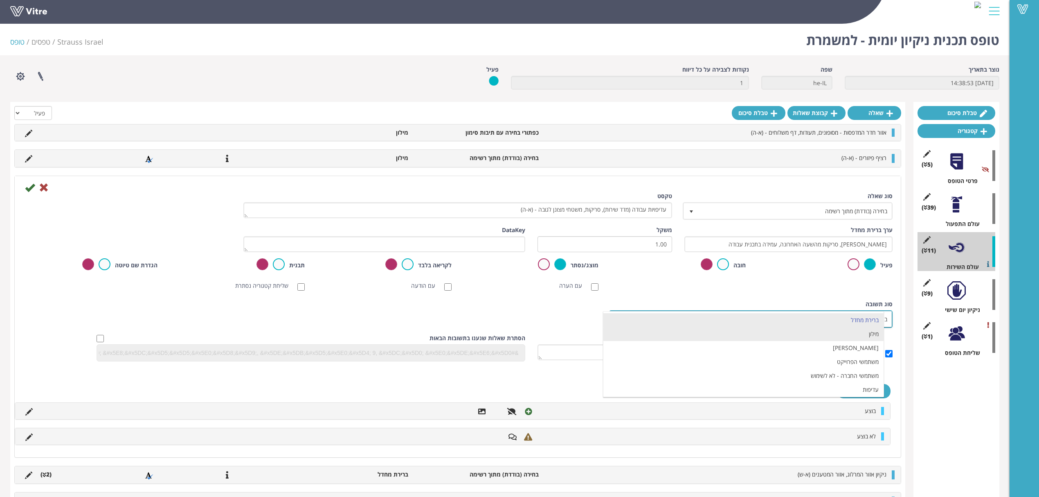
click at [809, 341] on li "מילון" at bounding box center [743, 334] width 281 height 14
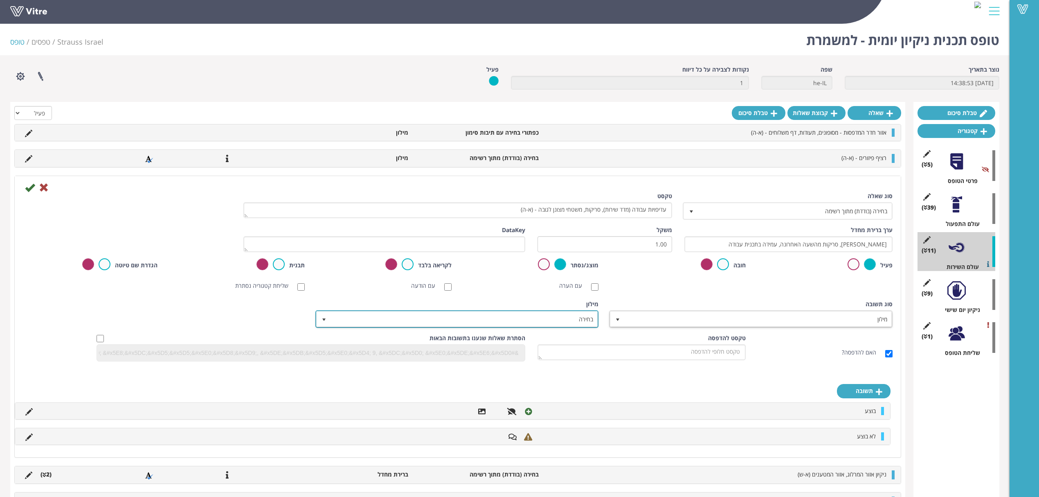
click at [561, 319] on span "בחירה" at bounding box center [464, 318] width 267 height 15
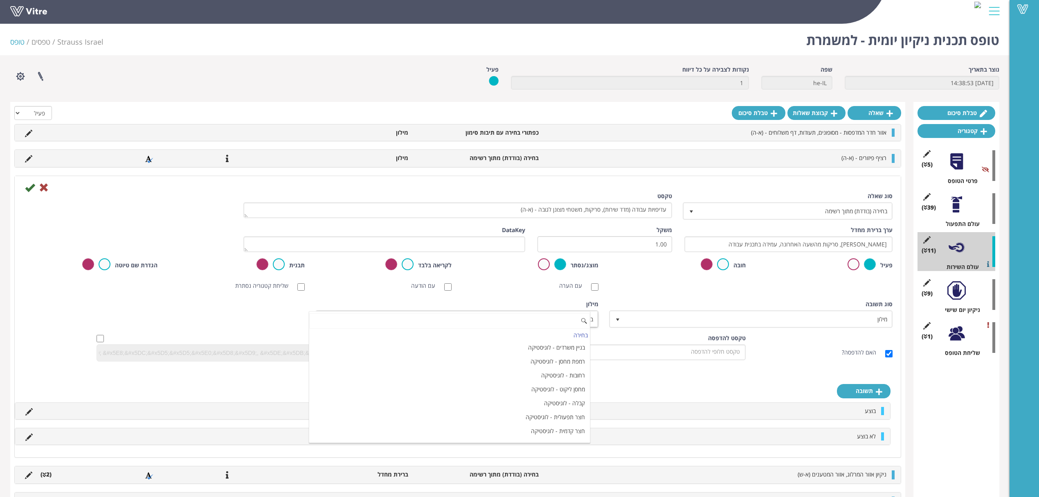
paste input "ביקורת ניקיון סלטים (בוצע/לא בוצע)"
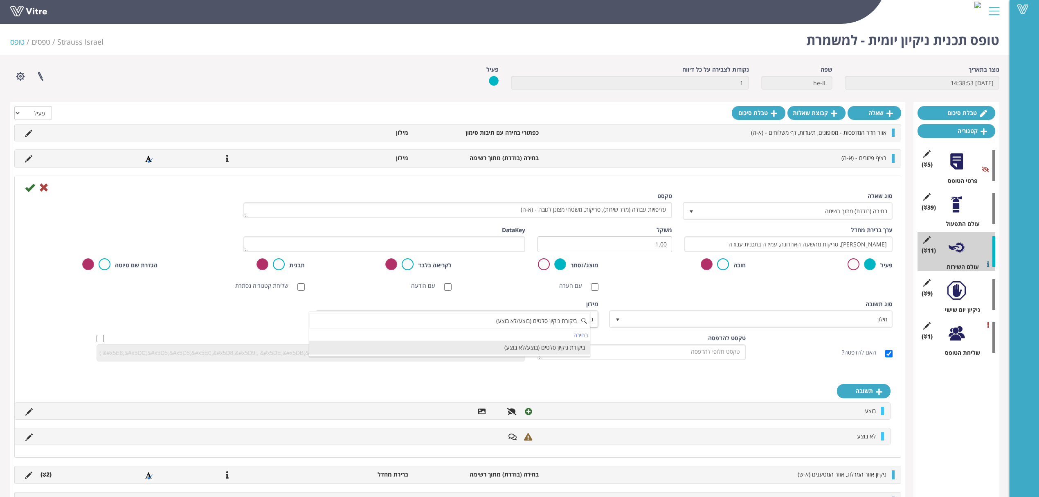
click at [534, 349] on li "ביקורת ניקיון סלטים (בוצע/לא בוצע)" at bounding box center [449, 347] width 281 height 14
type input "ביקורת ניקיון סלטים (בוצע/לא בוצע)"
click at [28, 188] on icon at bounding box center [30, 187] width 10 height 10
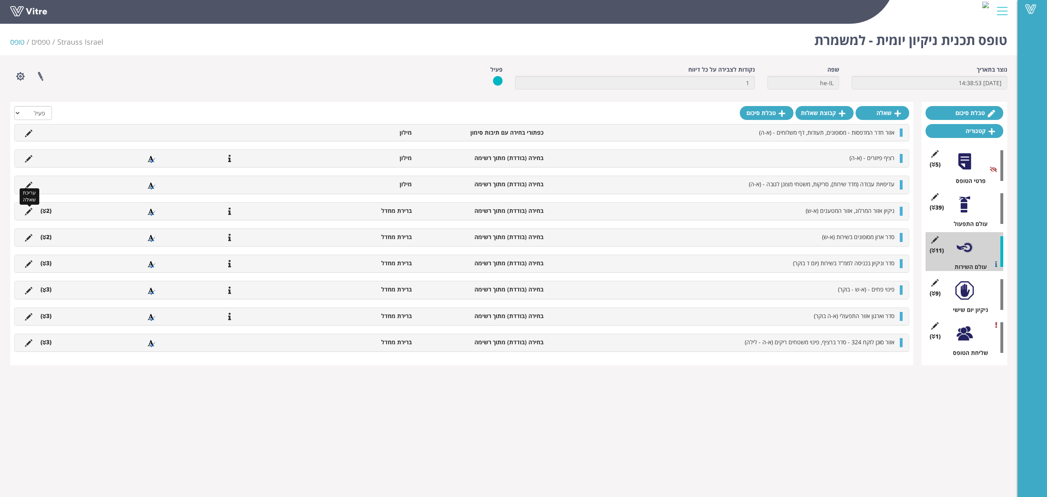
click at [27, 208] on icon at bounding box center [28, 211] width 7 height 7
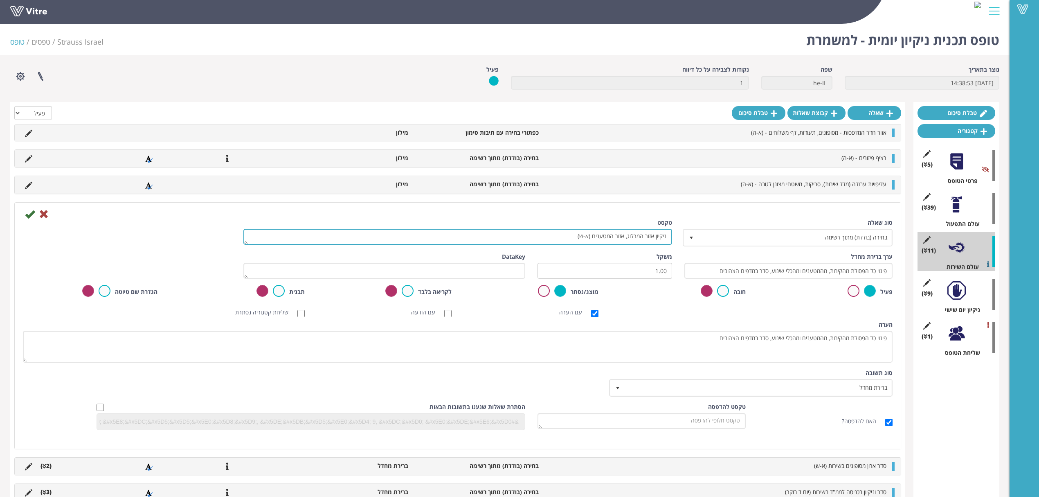
click at [621, 242] on textarea "ניקיון אזור המרלוג, אזור המטענים (א-ש)" at bounding box center [457, 237] width 429 height 16
type textarea "רציפי התפעולי, מצב תקין - (א-ה)"
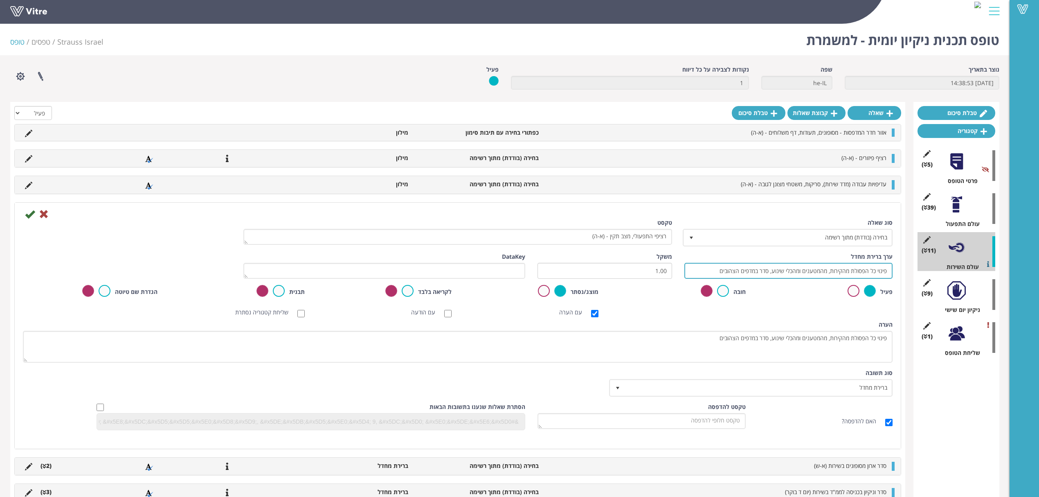
click at [794, 279] on input "פינוי כל הפסולת מהקירות, מהמטענים ומהכלי שינוע, סדר במדפים הצהובים" at bounding box center [788, 271] width 208 height 16
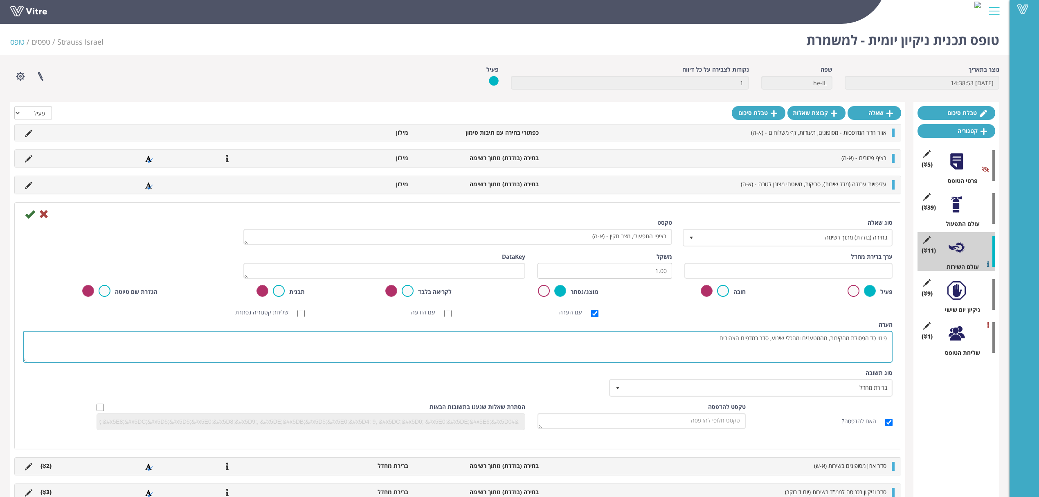
click at [776, 333] on textarea "פינוי כל הפסולת מהקירות, מהמטענים ומהכלי שינוע, סדר במדפים הצהובים" at bounding box center [458, 347] width 870 height 32
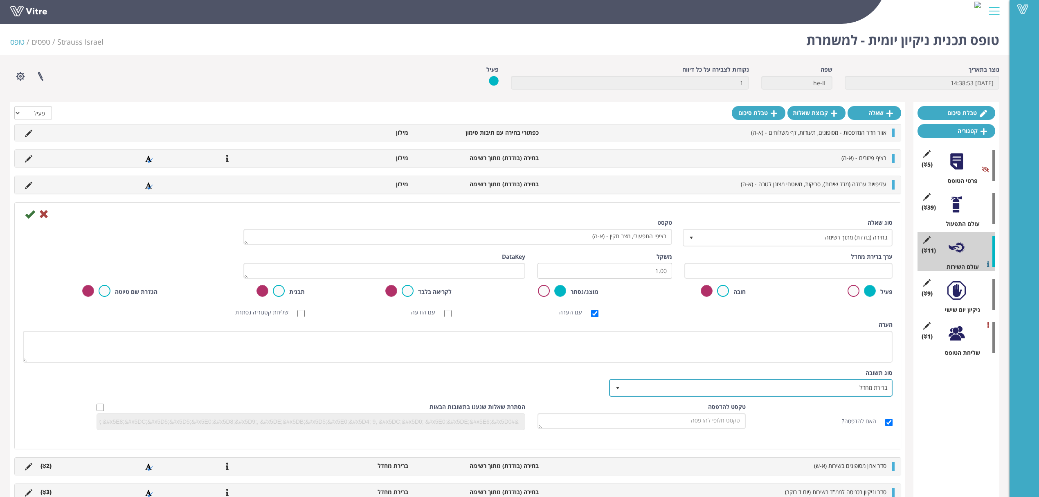
click at [765, 379] on span "ברירת מחדל 0" at bounding box center [751, 388] width 284 height 18
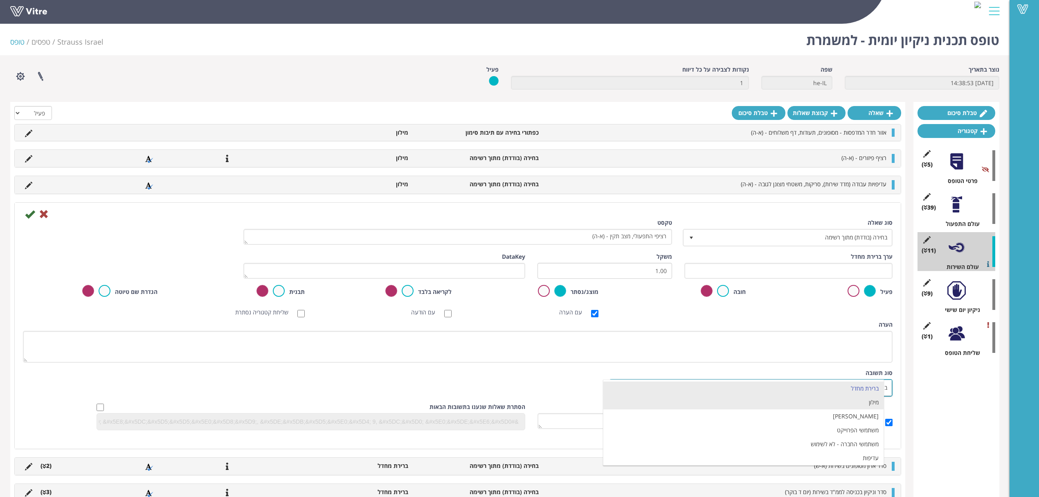
click at [764, 405] on li "מילון" at bounding box center [743, 402] width 281 height 14
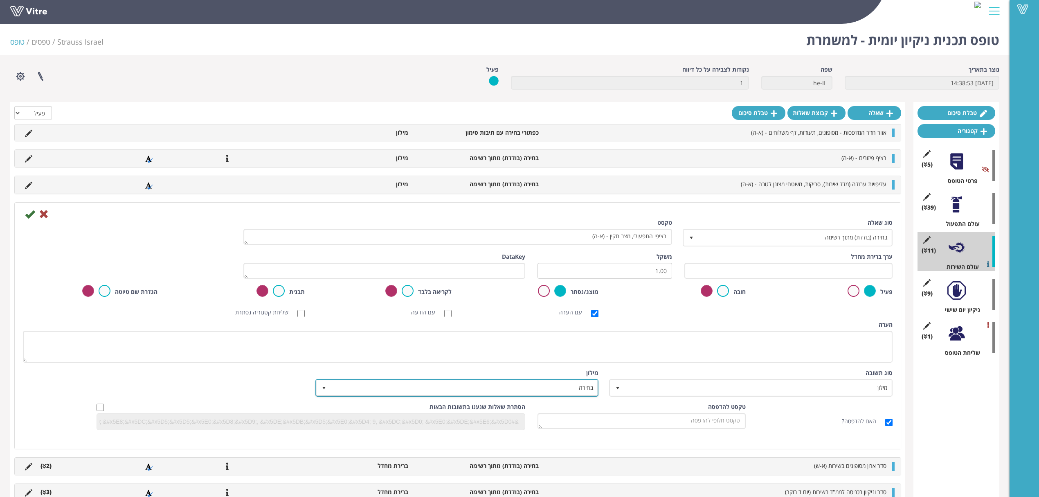
click at [576, 388] on span "בחירה" at bounding box center [464, 387] width 267 height 15
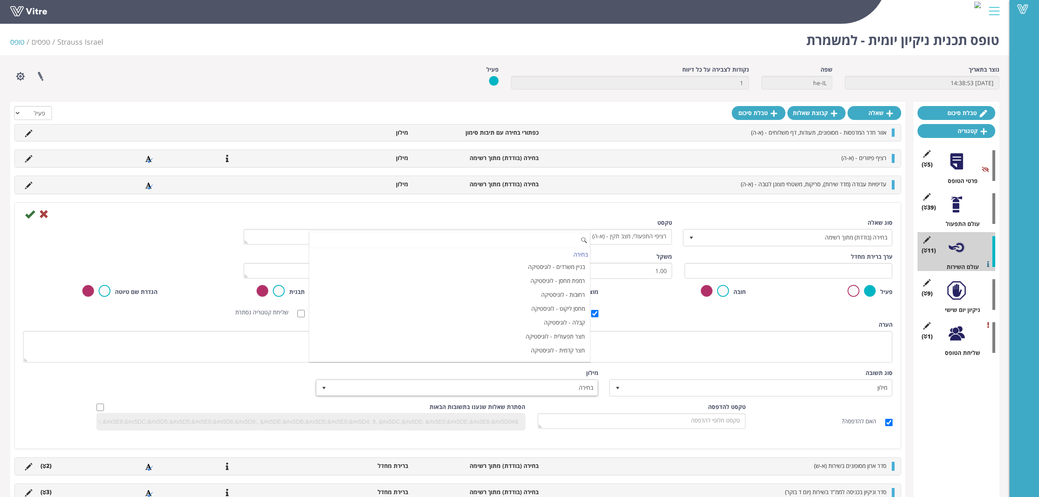
paste input "ביקורת ניקיון סלטים (בוצע/לא בוצע)"
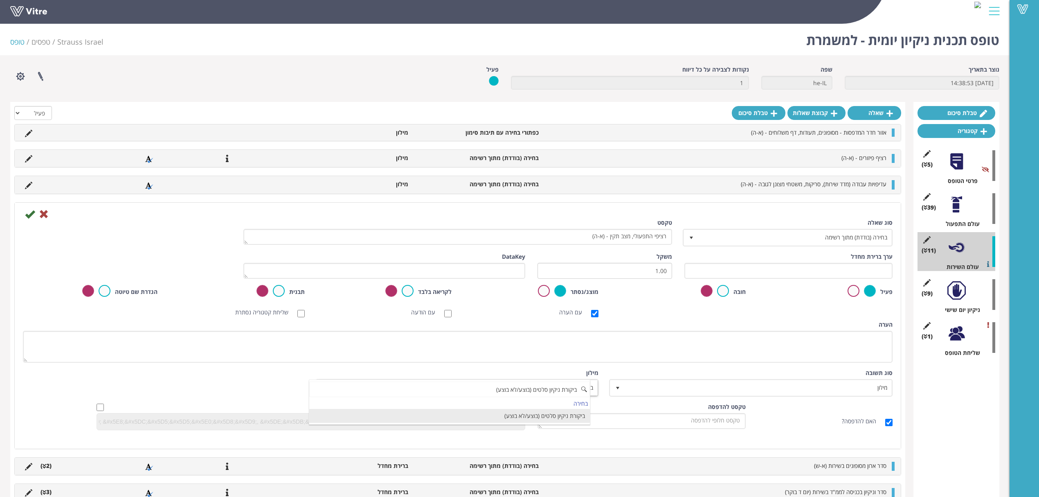
type input "ביקורת ניקיון סלטים (בוצע/לא בוצע)"
click at [27, 216] on icon at bounding box center [30, 214] width 10 height 10
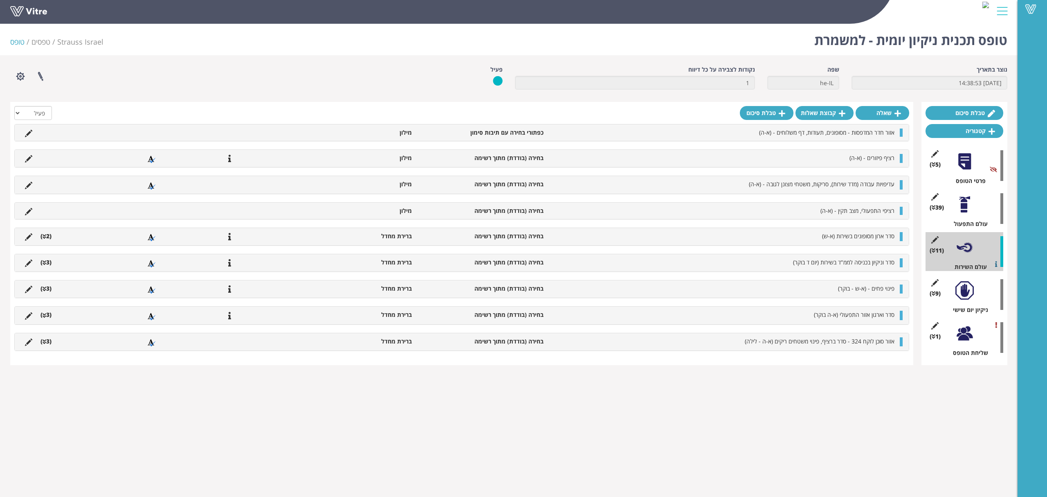
click at [26, 236] on icon at bounding box center [28, 236] width 7 height 7
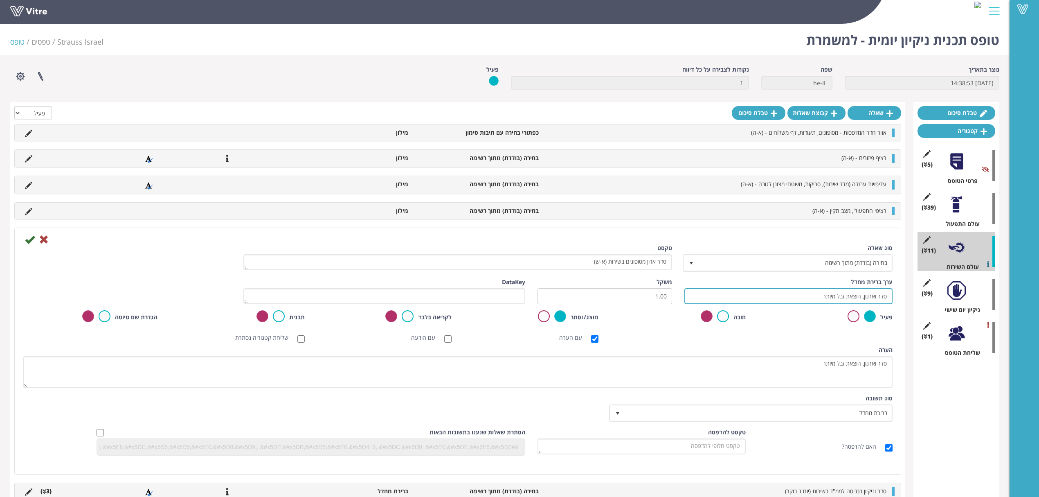
click at [864, 293] on input "סדר וארגון, הוצאת זבל מיותר" at bounding box center [788, 296] width 208 height 16
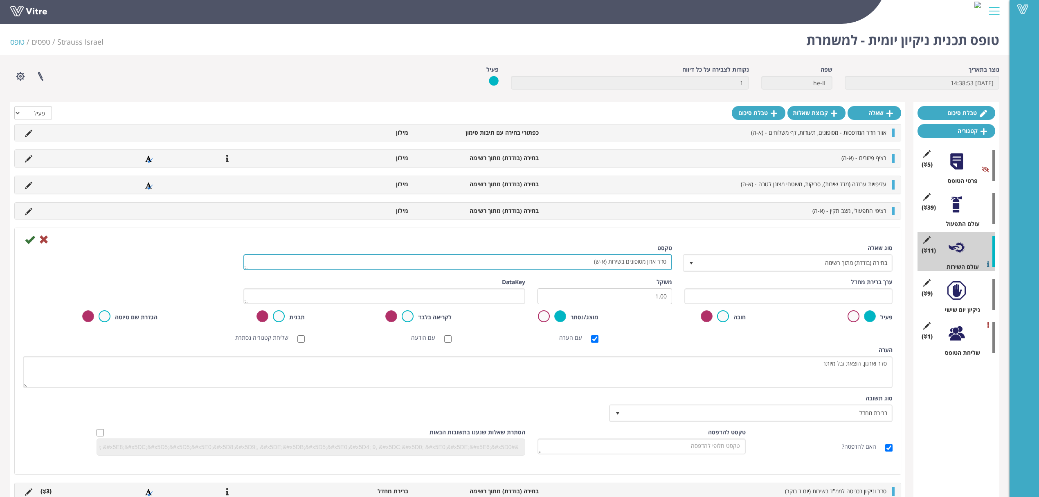
click at [575, 264] on textarea "סדר ארון מסופונים בשירות (א-ש)" at bounding box center [457, 262] width 429 height 16
click at [614, 263] on textarea "סדר ארון מסופונים בשירות (א-ש)" at bounding box center [457, 262] width 429 height 16
paste textarea "רציפים אחוריים 349-325"
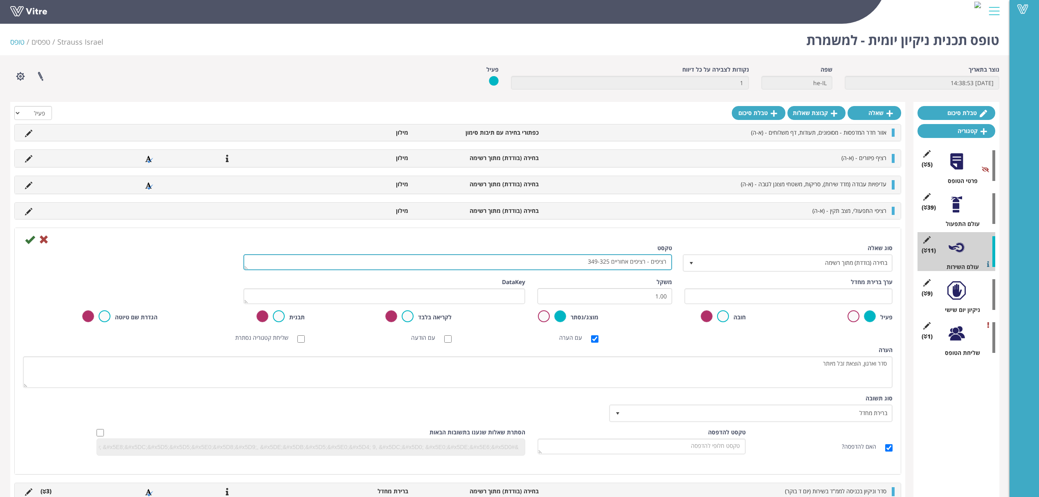
type textarea "רציפים - רציפים אחוריים 349-325"
click at [857, 297] on input "text" at bounding box center [788, 296] width 208 height 16
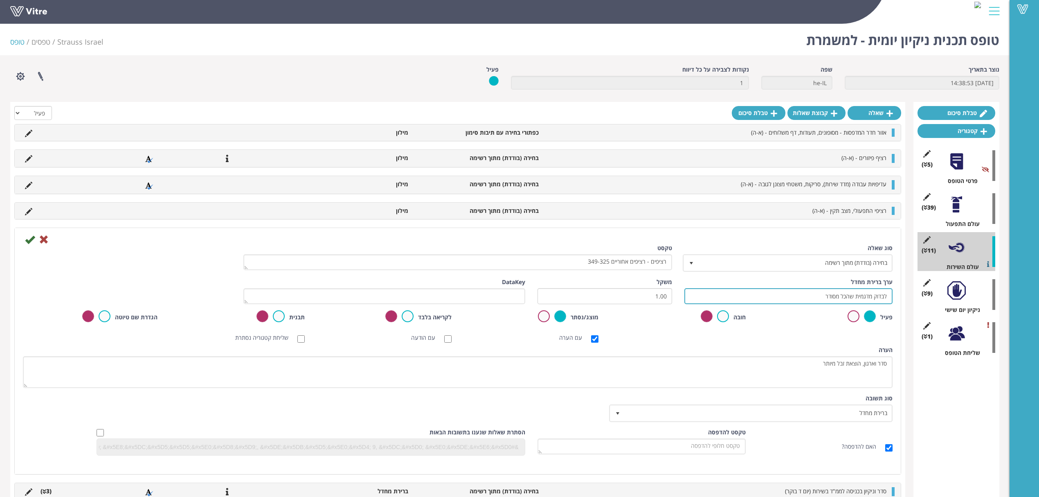
type input "לבדוק מדגמית שהכל מסודר"
click at [533, 268] on textarea "סדר ארון מסופונים בשירות (א-ש)" at bounding box center [457, 262] width 429 height 16
type textarea "רציפים - רציפים אחוריים 349-325 - (א-ה)"
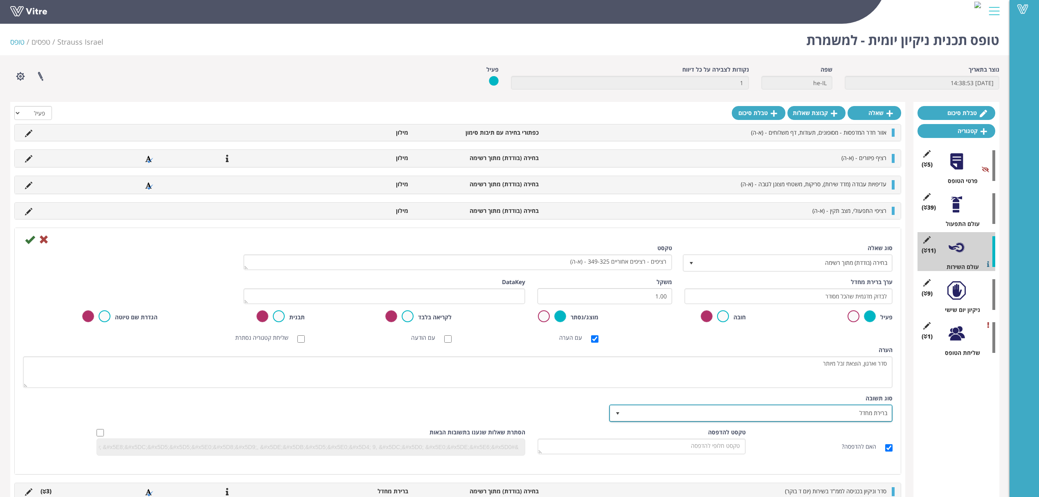
click at [767, 416] on span "ברירת מחדל" at bounding box center [758, 412] width 267 height 15
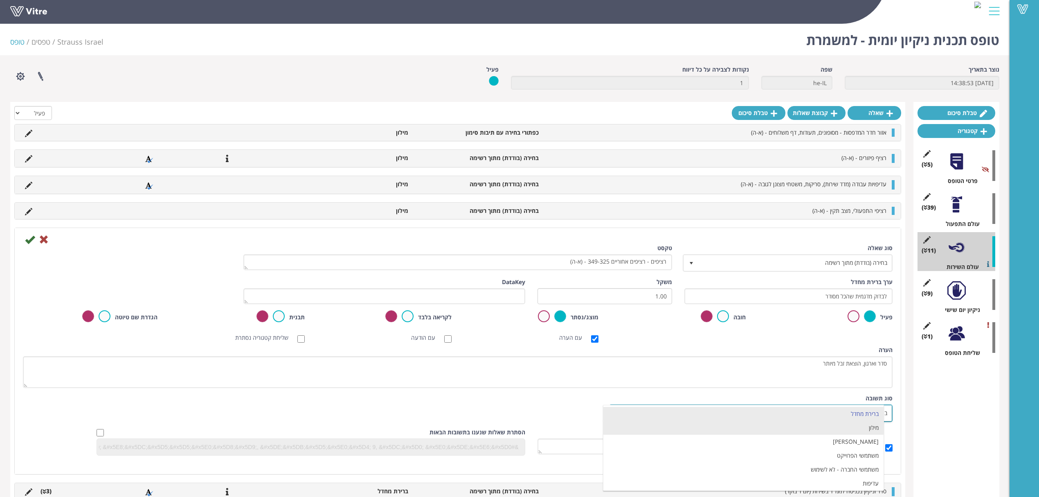
click at [771, 424] on li "מילון" at bounding box center [743, 428] width 281 height 14
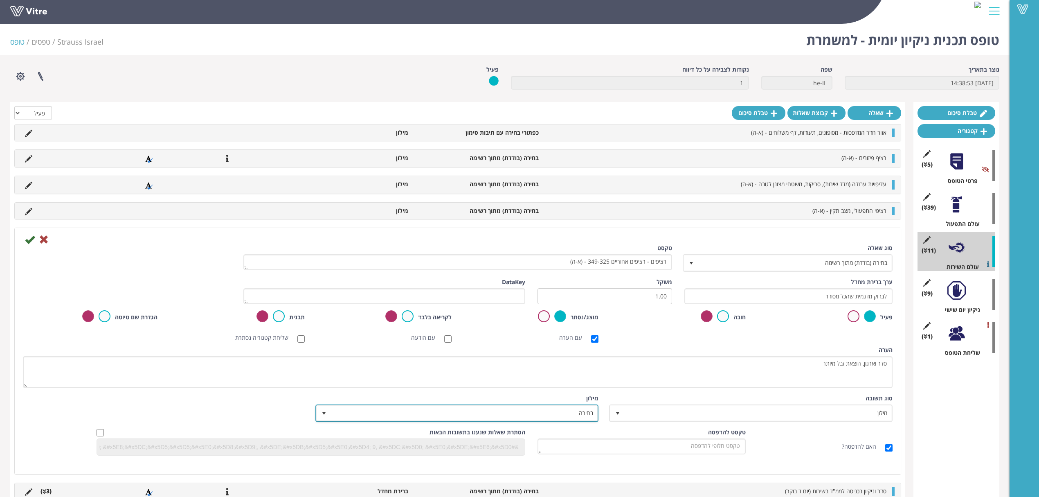
click at [520, 411] on span "בחירה" at bounding box center [464, 412] width 267 height 15
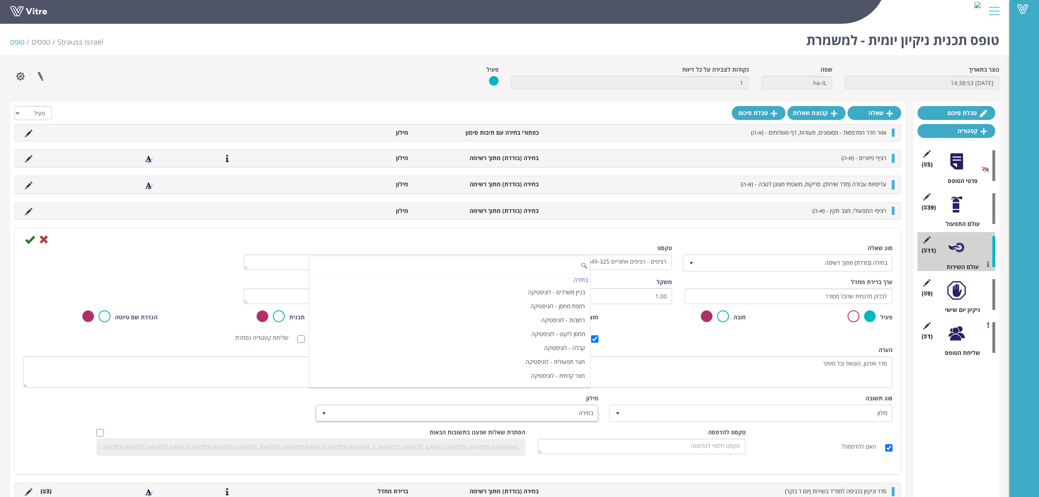
paste input "רציפים אחוריים 349-325"
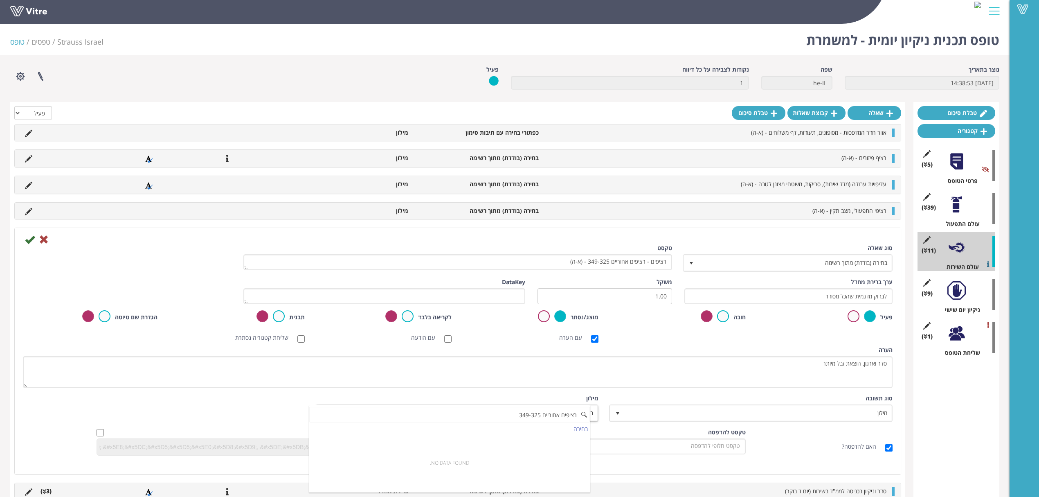
click at [565, 416] on input "רציפים אחוריים 349-325" at bounding box center [449, 415] width 281 height 16
paste input "יקורת ניקיון סלטים (בוצע/לא בוצע)"
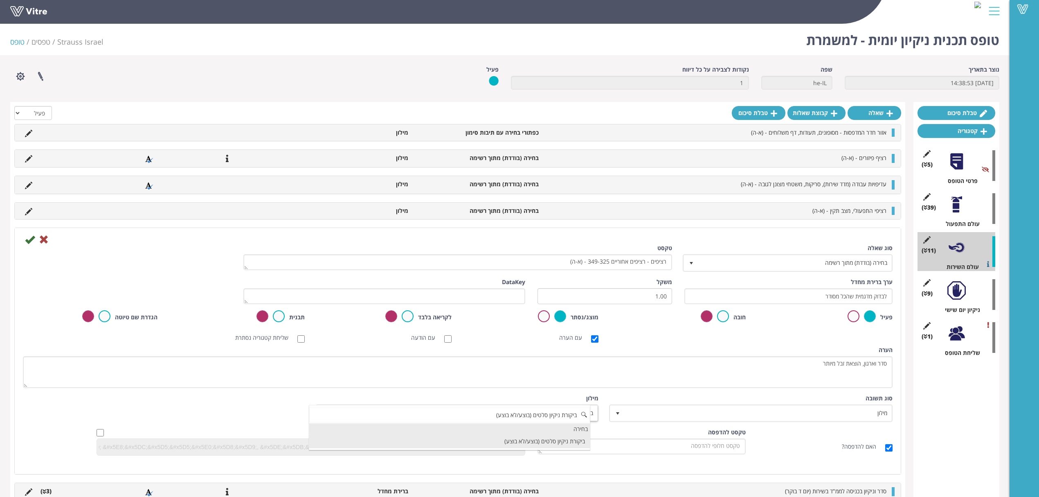
click at [513, 439] on li "ביקורת ניקיון סלטים (בוצע/לא בוצע)" at bounding box center [449, 441] width 281 height 14
type input "ביקורת ניקיון סלטים (בוצע/לא בוצע)"
click at [29, 241] on icon at bounding box center [30, 239] width 10 height 10
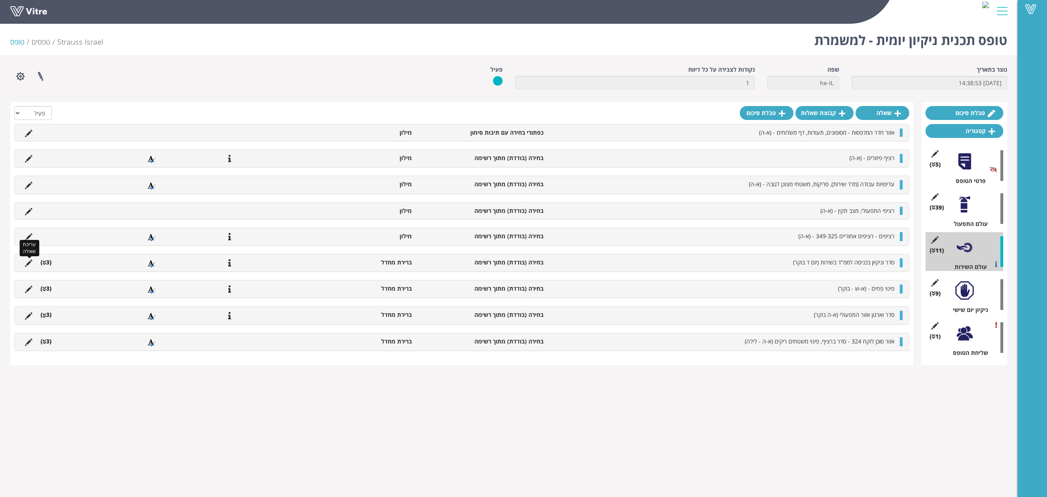
click at [30, 263] on icon at bounding box center [28, 262] width 7 height 7
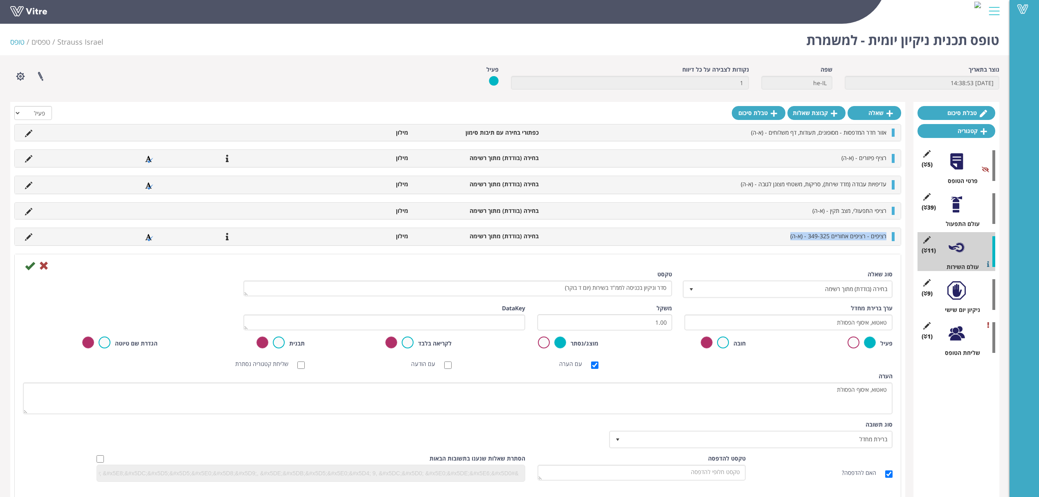
drag, startPoint x: 781, startPoint y: 238, endPoint x: 889, endPoint y: 238, distance: 107.6
click at [889, 238] on li "רציפים - רציפים אחוריים 349-325 - (א-ה)" at bounding box center [717, 236] width 348 height 8
copy span "רציפים - רציפים אחוריים 349-325 - (א-ה)"
click at [624, 292] on textarea "סדר וניקיון בכניסה לממ"ד בשירות (יום ד בוקר)" at bounding box center [457, 288] width 429 height 16
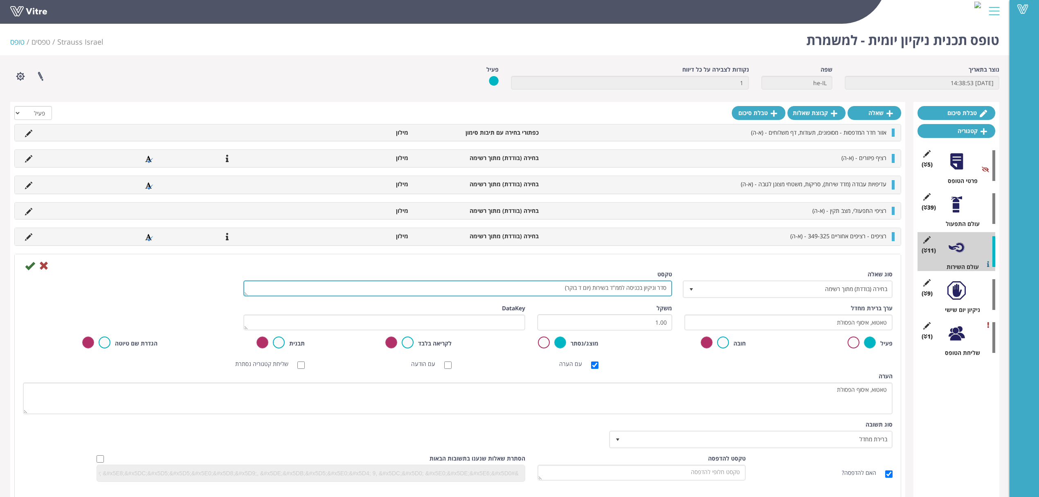
click at [624, 292] on textarea "סדר וניקיון בכניסה לממ"ד בשירות (יום ד בוקר)" at bounding box center [457, 288] width 429 height 16
paste textarea "ציפים - רציפים אחוריים 349-325 - (א-ה"
click at [638, 285] on textarea "סדר וניקיון בכניסה לממ"ד בשירות (יום ד בוקר)" at bounding box center [457, 288] width 429 height 16
click at [624, 288] on textarea "סדר וניקיון בכניסה לממ"ד בשירות (יום ד בוקר)" at bounding box center [457, 288] width 429 height 16
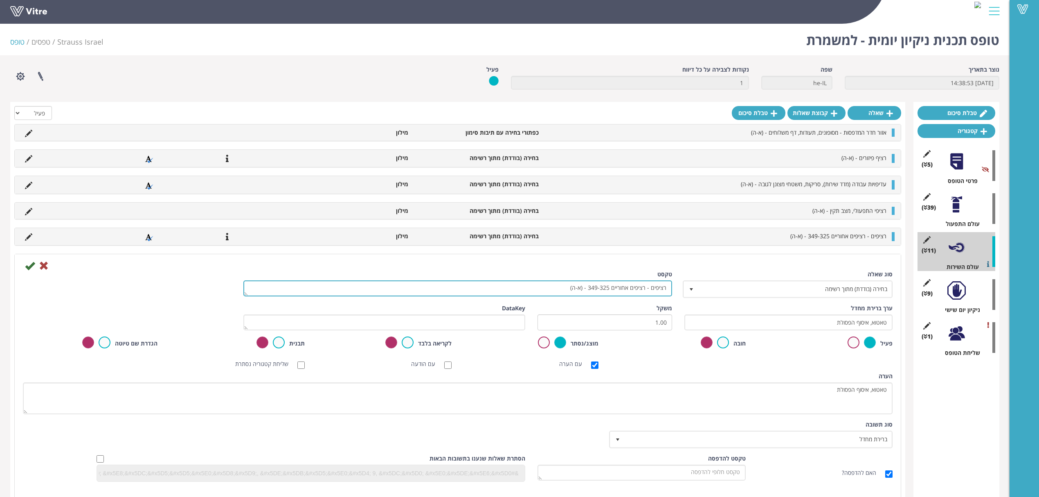
click at [624, 288] on textarea "סדר וניקיון בכניסה לממ"ד בשירות (יום ד בוקר)" at bounding box center [457, 288] width 429 height 16
drag, startPoint x: 645, startPoint y: 290, endPoint x: 591, endPoint y: 293, distance: 54.5
click at [591, 293] on textarea "סדר וניקיון בכניסה לממ"ד בשירות (יום ד בוקר)" at bounding box center [457, 288] width 429 height 16
paste textarea "04-323"
type textarea "רציפים - רציפים קדמיים 304-323 - (א-ה)"
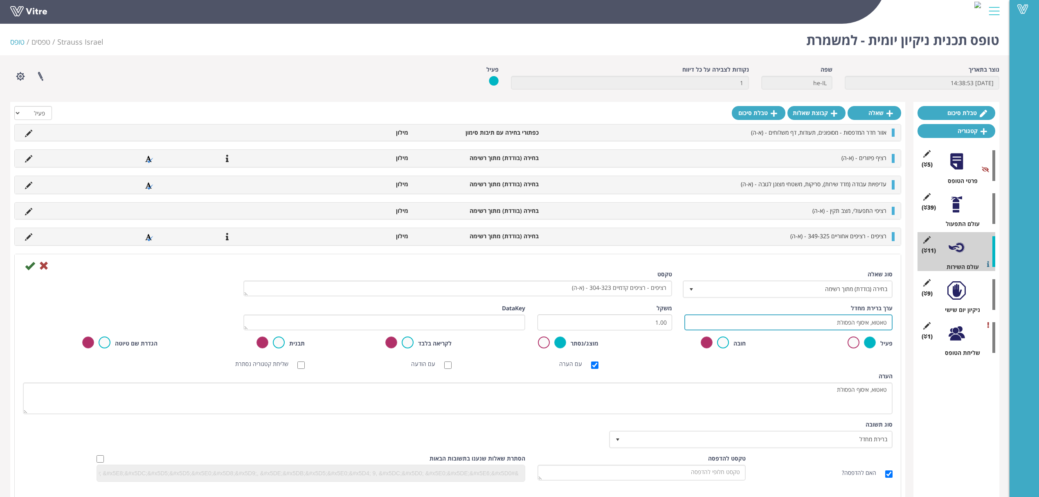
click at [784, 321] on input "טאטוא, איסוף הפסולת" at bounding box center [788, 322] width 208 height 16
type input "ב"
type input "מ"
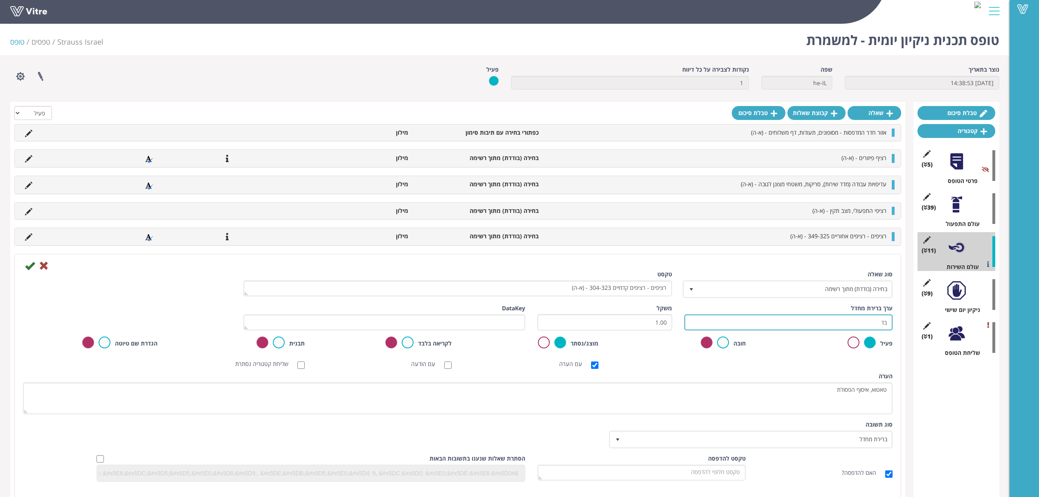
type input "ב"
type input "מ"
type input "לבדוק מדגמית שהכל מסודר"
click at [769, 434] on span "ברירת מחדל" at bounding box center [758, 439] width 267 height 15
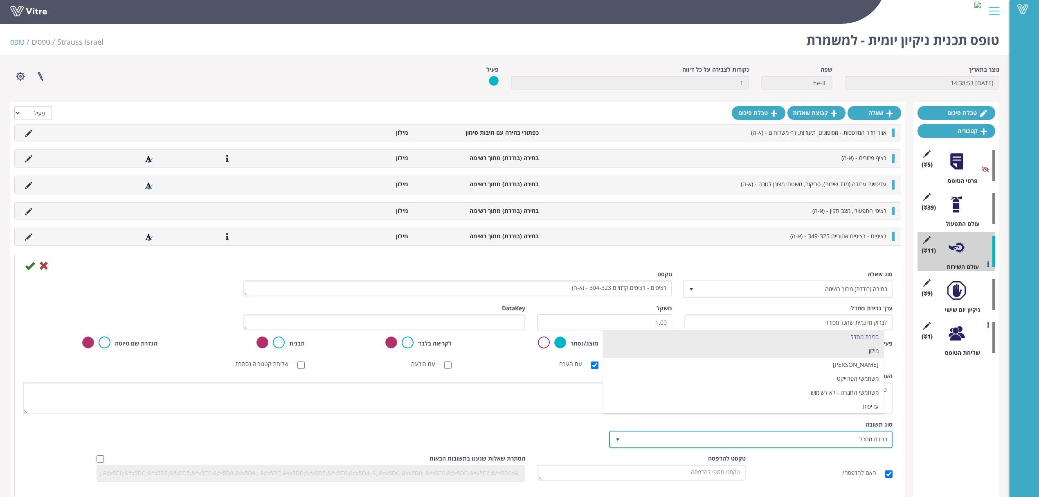
click at [781, 350] on li "מילון" at bounding box center [743, 351] width 281 height 14
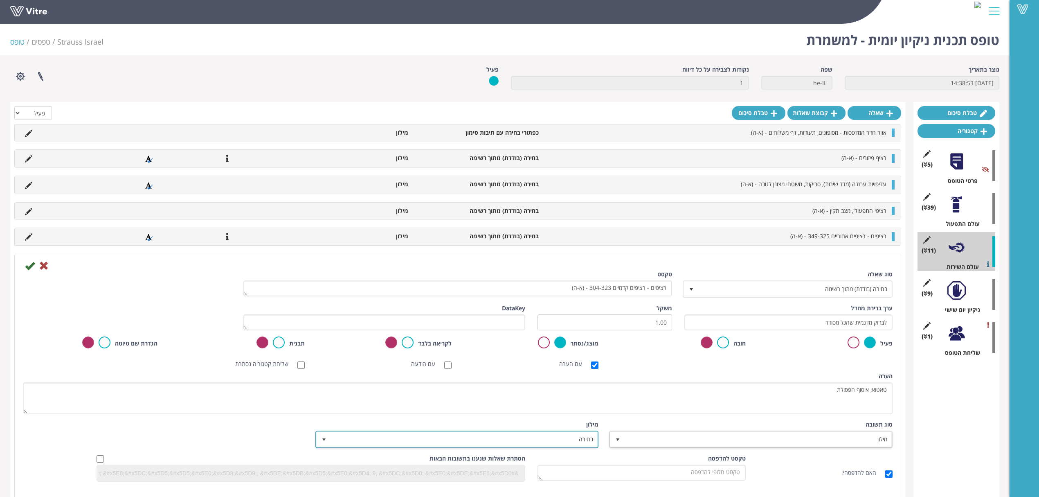
click at [552, 446] on span "בחירה" at bounding box center [464, 439] width 267 height 15
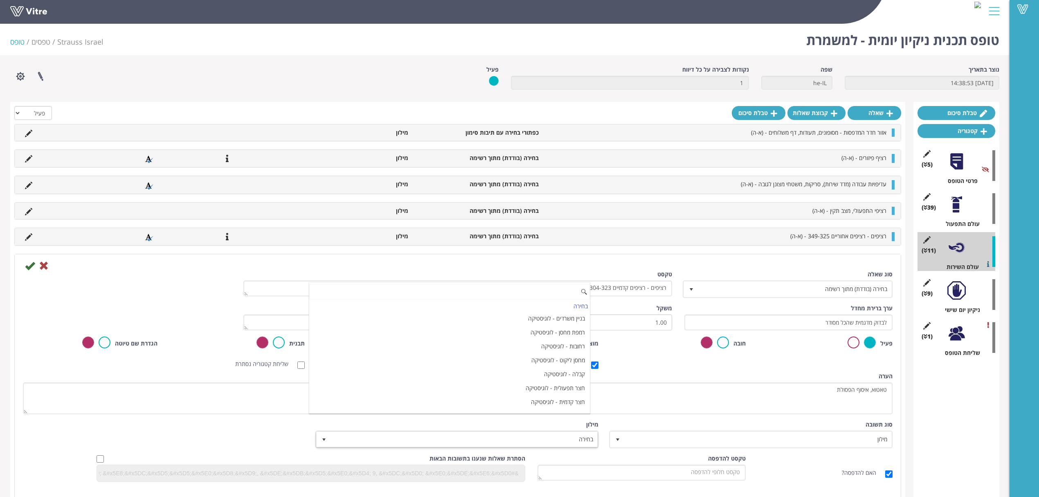
paste input "ביקורת ניקיון סלטים (בוצע/לא בוצע)"
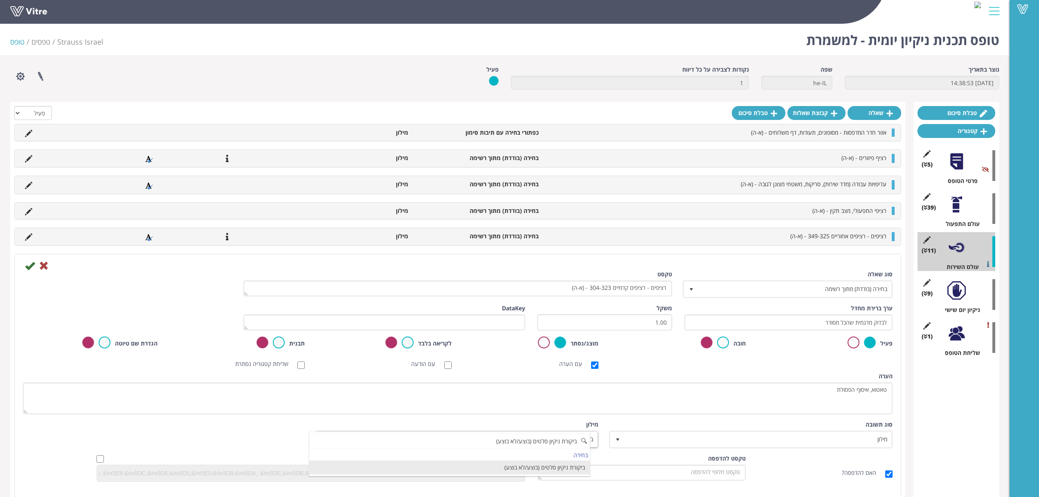
click at [515, 468] on li "ביקורת ניקיון סלטים (בוצע/לא בוצע)" at bounding box center [449, 467] width 281 height 14
type input "ביקורת ניקיון סלטים (בוצע/לא בוצע)"
click at [26, 265] on icon at bounding box center [30, 266] width 10 height 10
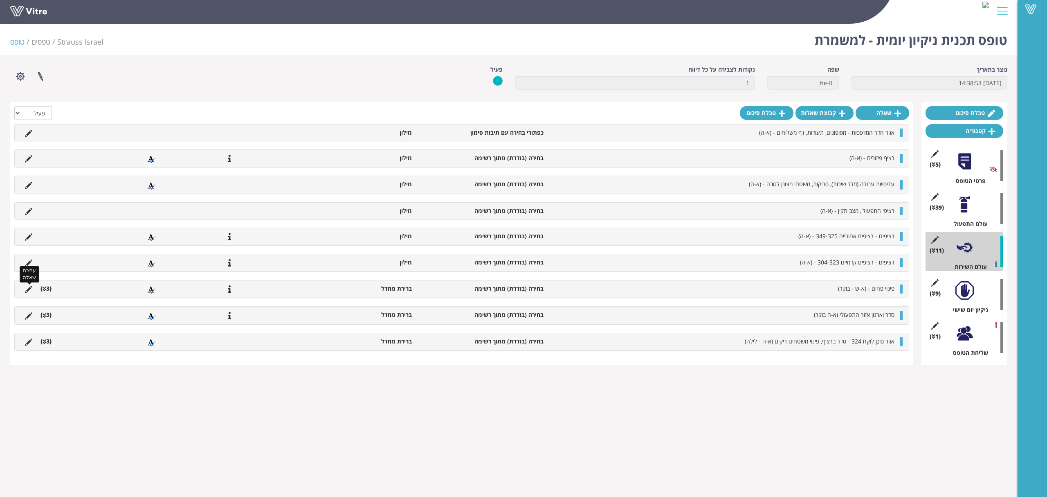
click at [28, 290] on icon at bounding box center [28, 289] width 7 height 7
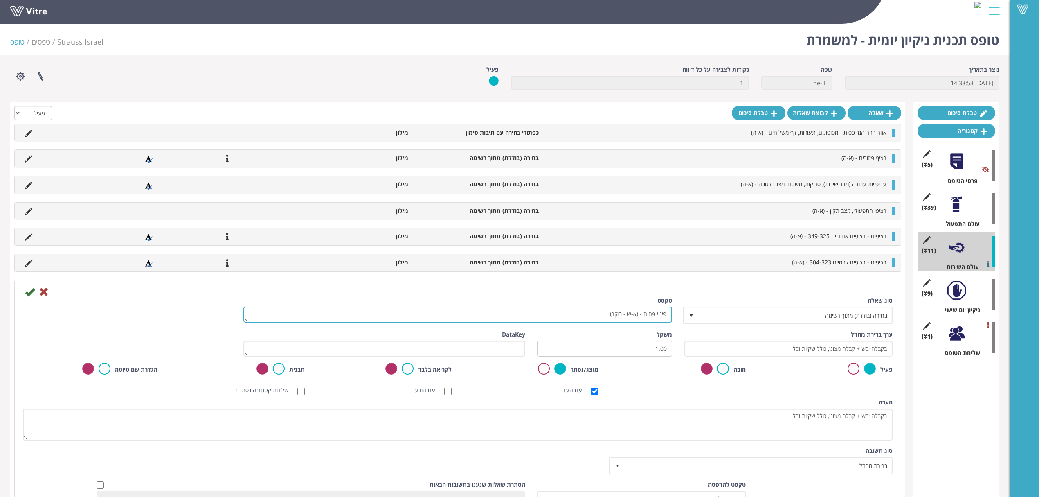
click at [610, 318] on textarea "פינוי פחים - (א-ש - בוקר)" at bounding box center [457, 314] width 429 height 16
click at [599, 320] on textarea "פינוי פחים - (א-ש - בוקר)" at bounding box center [457, 314] width 429 height 16
paste textarea "רציפים אחוריים 358-364"
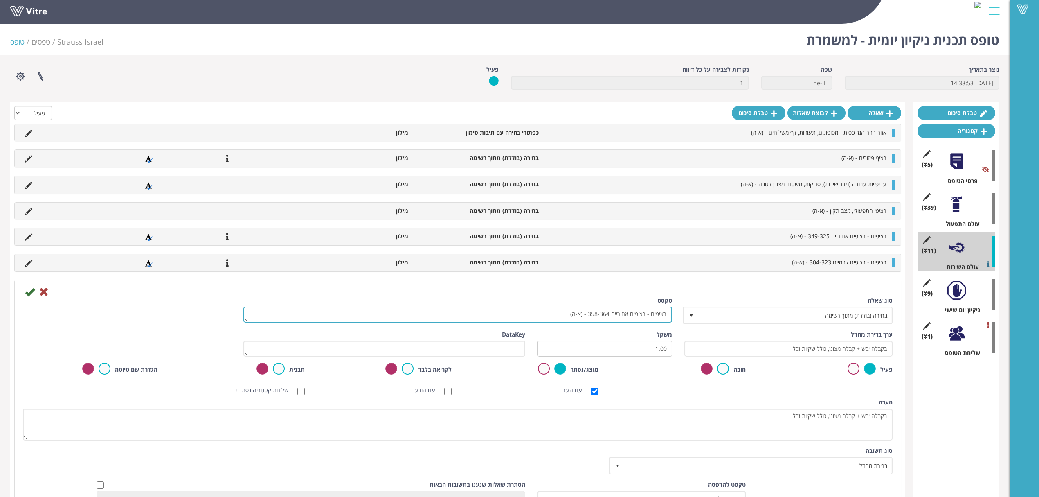
type textarea "רציפים - רציפים אחוריים 358-364 - (א-ה)"
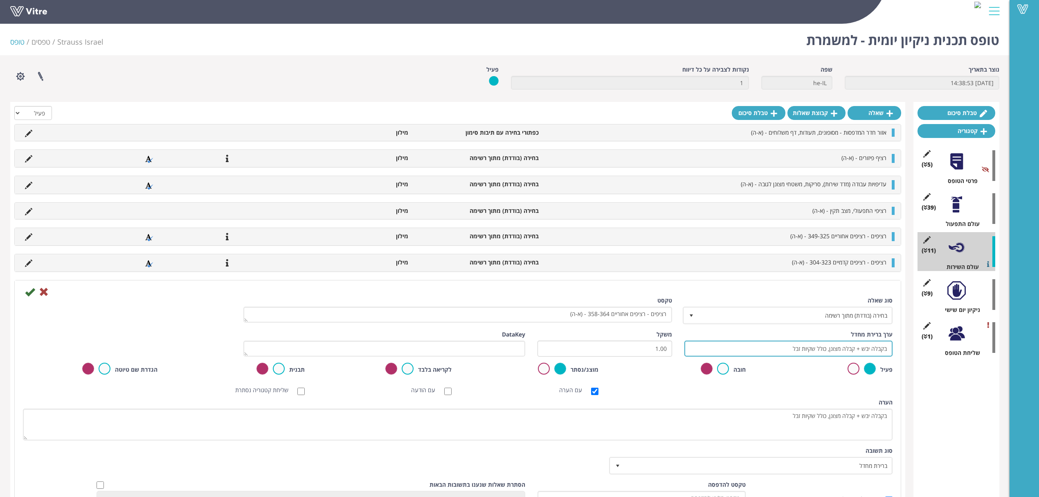
click at [803, 352] on input "בקבלה יבש + קבלה מצונן, כולל שקיות זבל" at bounding box center [788, 348] width 208 height 16
type input "לבדוק מדגמית שהכל מסודר"
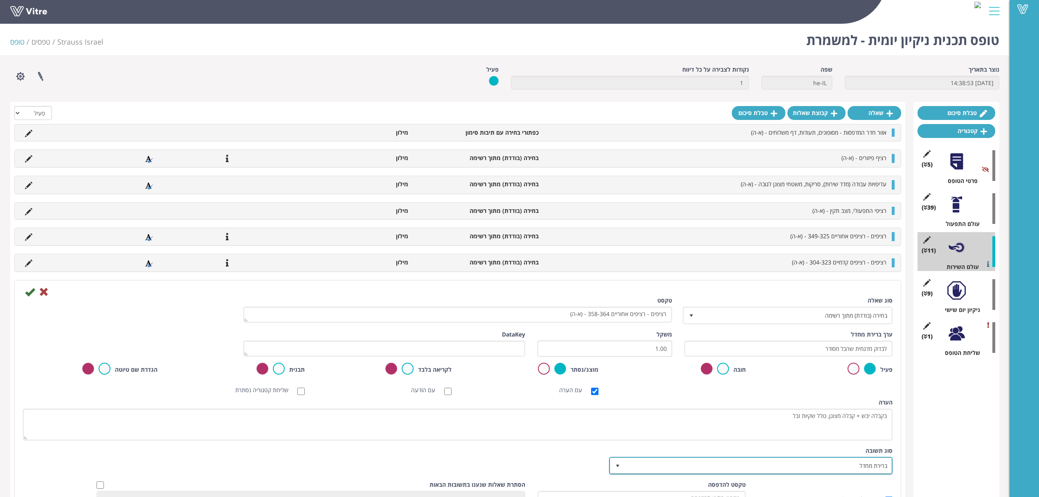
click at [800, 466] on span "ברירת מחדל" at bounding box center [758, 465] width 267 height 15
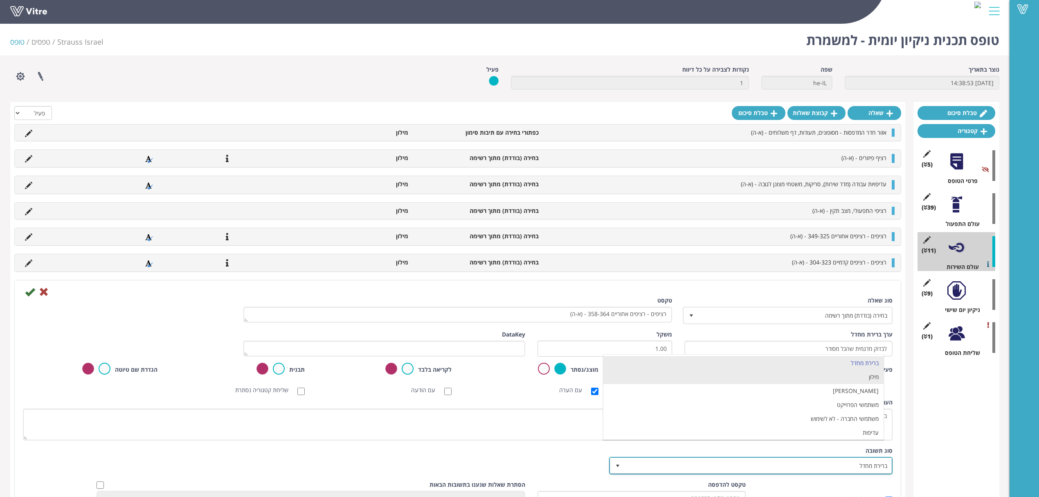
click at [791, 383] on li "מילון" at bounding box center [743, 377] width 281 height 14
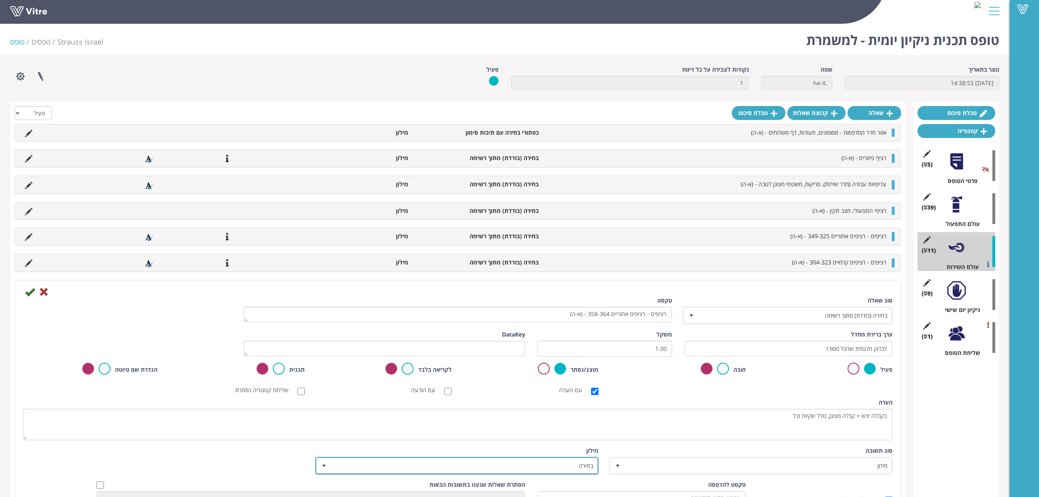
click at [578, 467] on span "בחירה" at bounding box center [464, 465] width 267 height 15
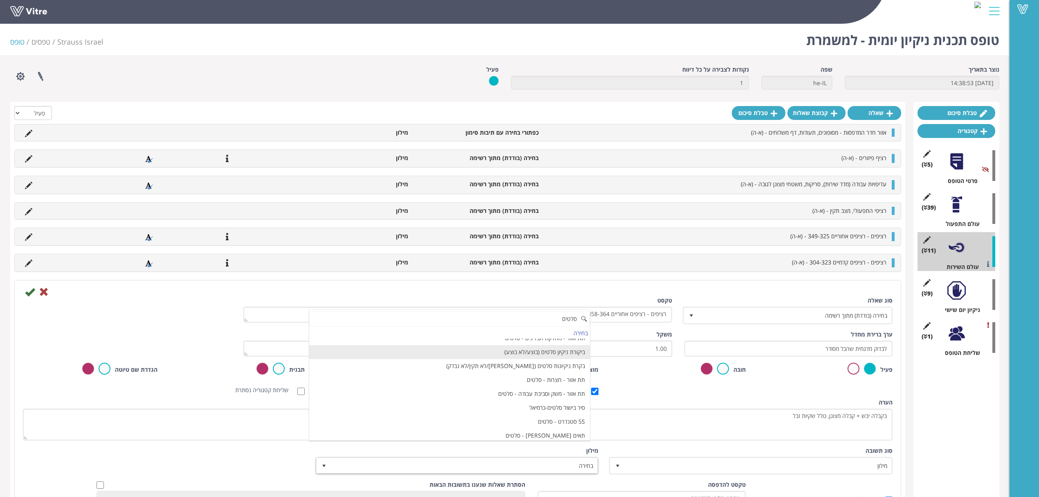
scroll to position [254, 0]
click at [509, 349] on li "ביקורת ניקיון סלטים (בוצע/לא בוצע)" at bounding box center [449, 348] width 281 height 14
type input "סלטים"
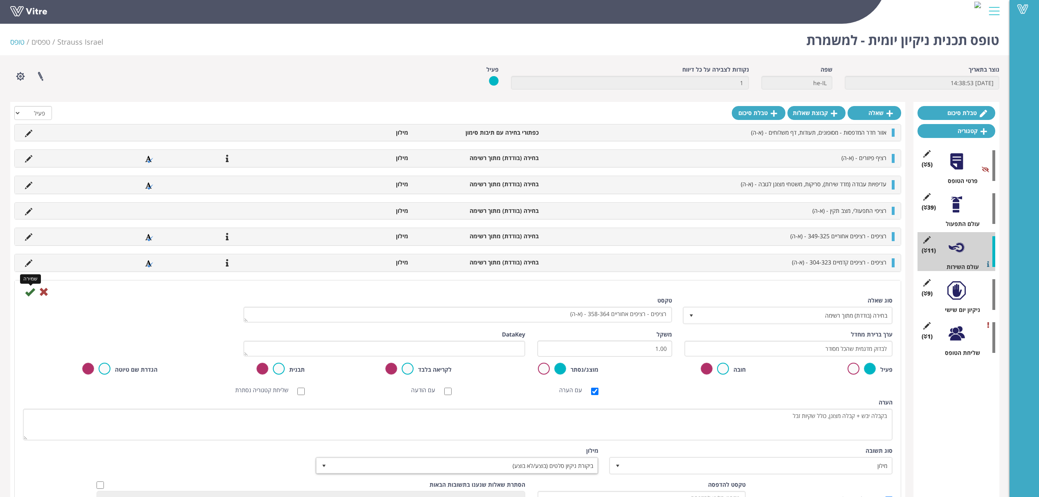
click at [28, 292] on icon at bounding box center [30, 292] width 10 height 10
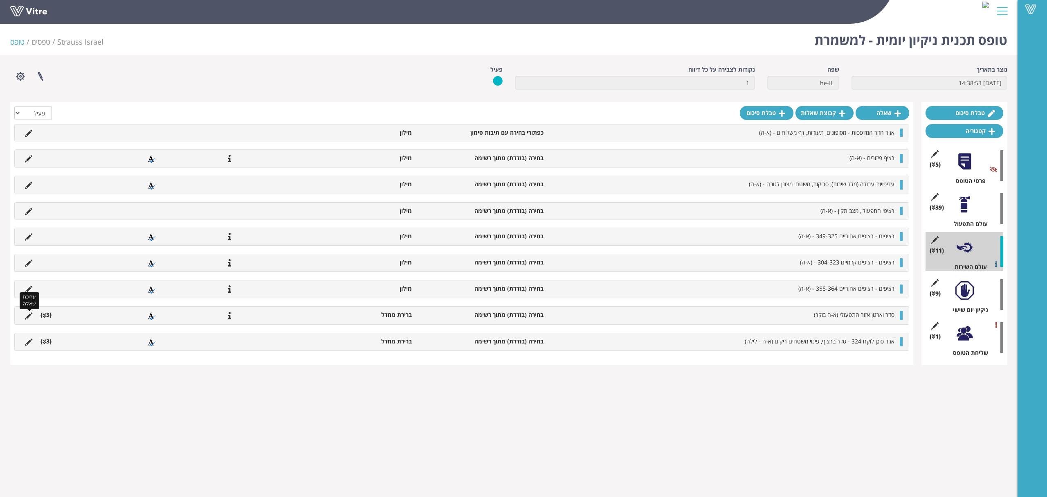
click at [25, 313] on icon at bounding box center [28, 315] width 7 height 7
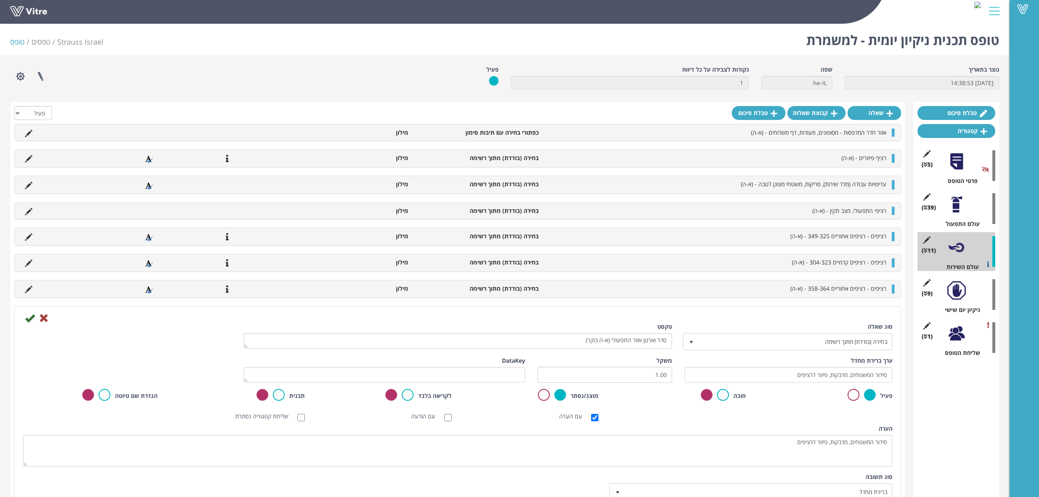
click at [637, 333] on div "טקסט סדר וארגון אזור התפעולי (א-ה בוקר)" at bounding box center [457, 335] width 429 height 26
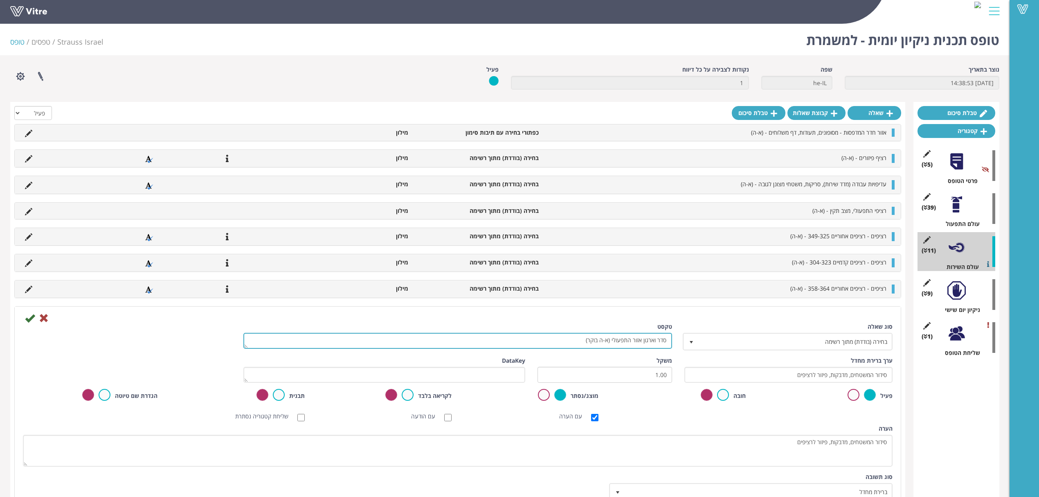
click at [637, 335] on textarea "סדר וארגון אזור התפעולי (א-ה בוקר)" at bounding box center [457, 341] width 429 height 16
type textarea "רציף 364 משטחים - מסודר ועמידה בכמות הורדות והעלאות - (א-ה)"
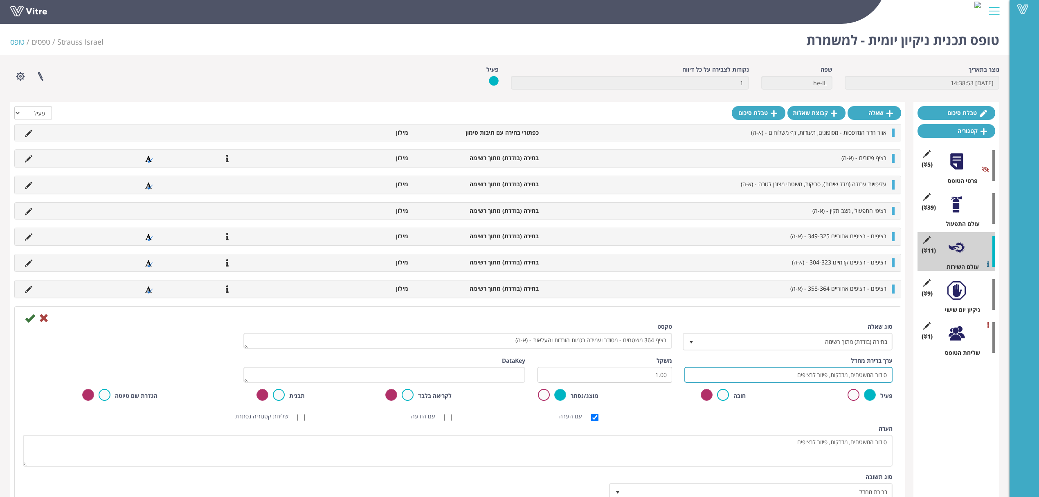
click at [827, 378] on input "סידור המשטחים, מדבקות, פיזור לרציפים" at bounding box center [788, 375] width 208 height 16
type input "סדר וארגון, הוצאת זבל מיותר"
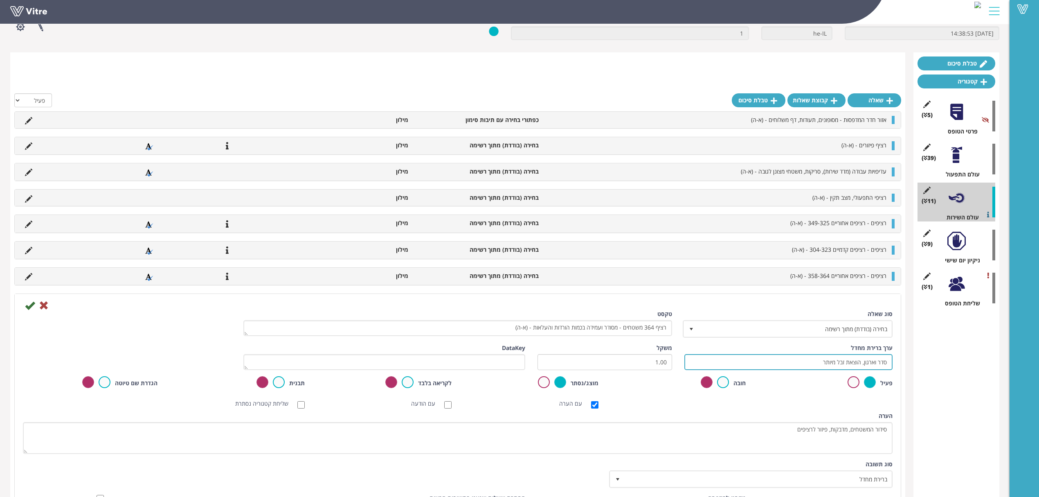
scroll to position [106, 0]
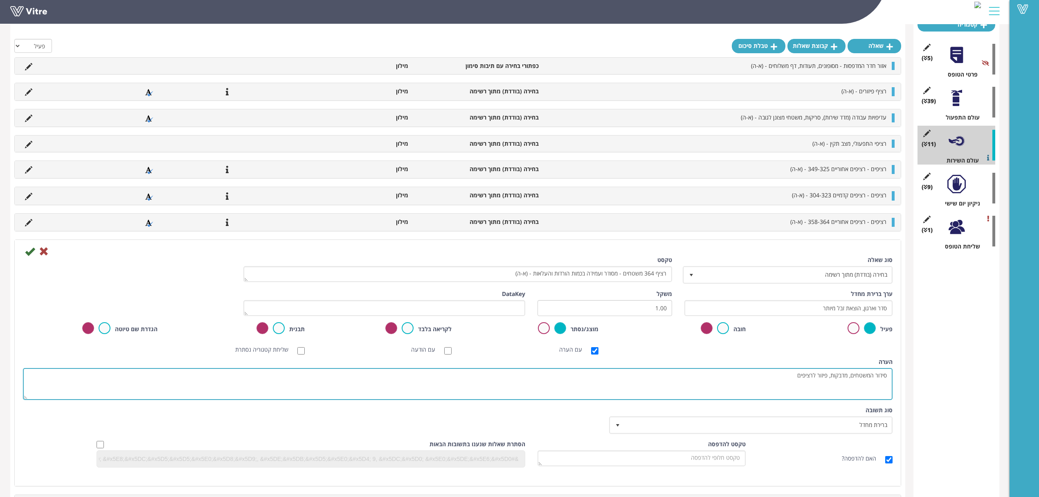
click at [790, 372] on textarea "סידור המשטחים, מדבקות, פיזור לרציפים" at bounding box center [458, 384] width 870 height 32
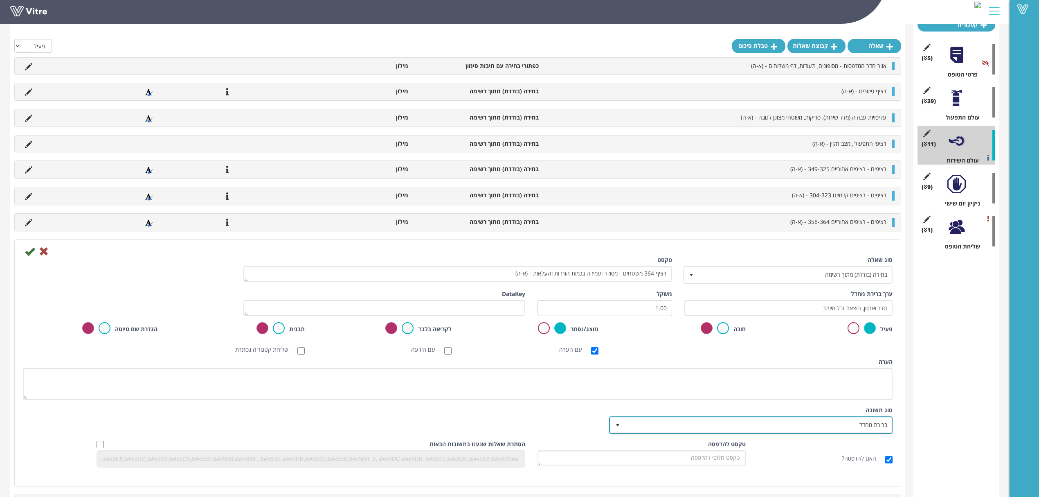
click at [807, 425] on span "ברירת מחדל" at bounding box center [758, 424] width 267 height 15
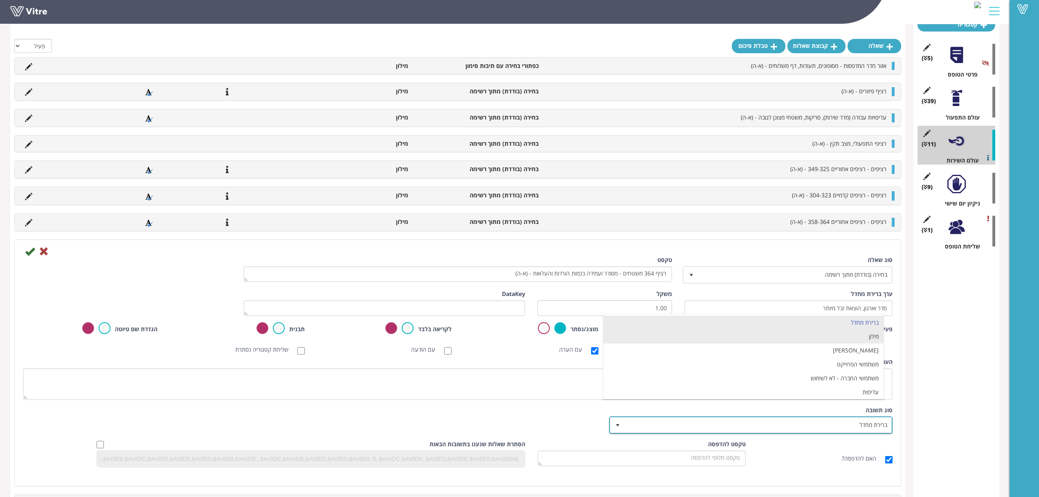
click at [823, 342] on li "מילון" at bounding box center [743, 336] width 281 height 14
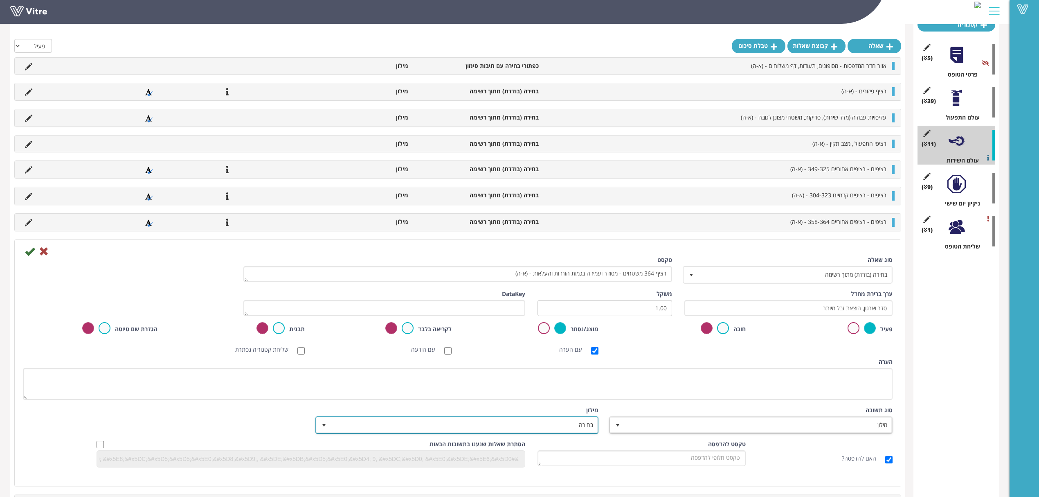
click at [563, 425] on span "בחירה" at bounding box center [464, 424] width 267 height 15
click at [536, 432] on span "בחירה" at bounding box center [457, 425] width 282 height 16
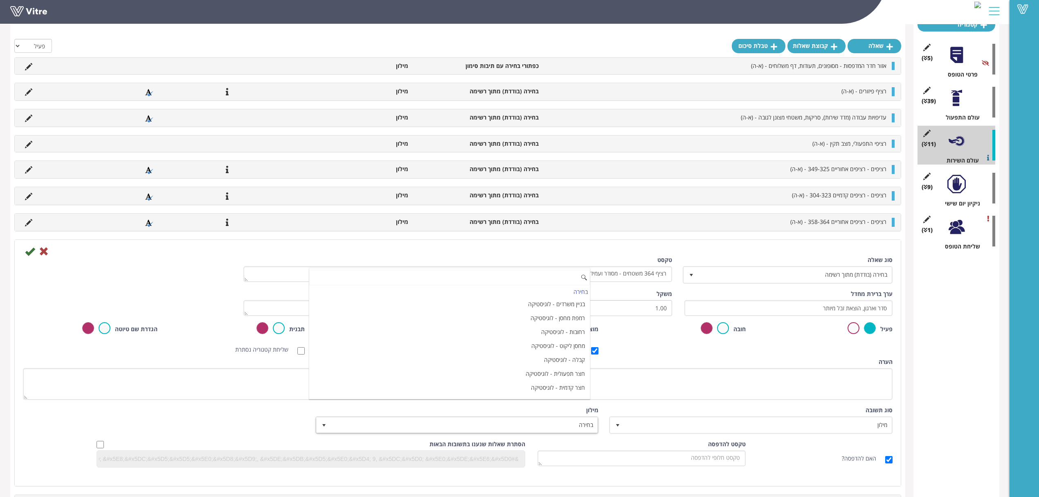
paste input "ביקורת ניקיון סלטים (בוצע/לא בוצע)"
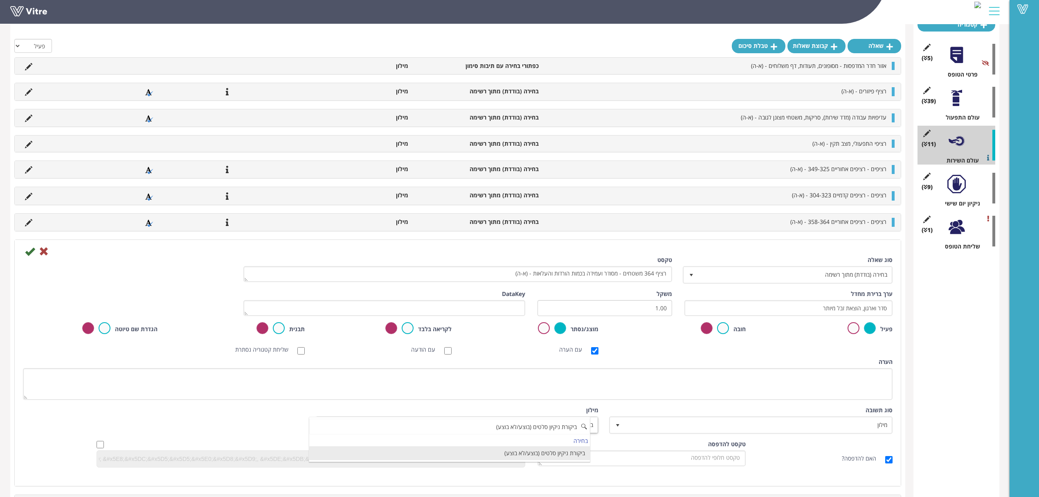
click at [527, 457] on li "ביקורת ניקיון סלטים (בוצע/לא בוצע)" at bounding box center [449, 453] width 281 height 14
type input "ביקורת ניקיון סלטים (בוצע/לא בוצע)"
click at [25, 252] on icon at bounding box center [30, 251] width 10 height 10
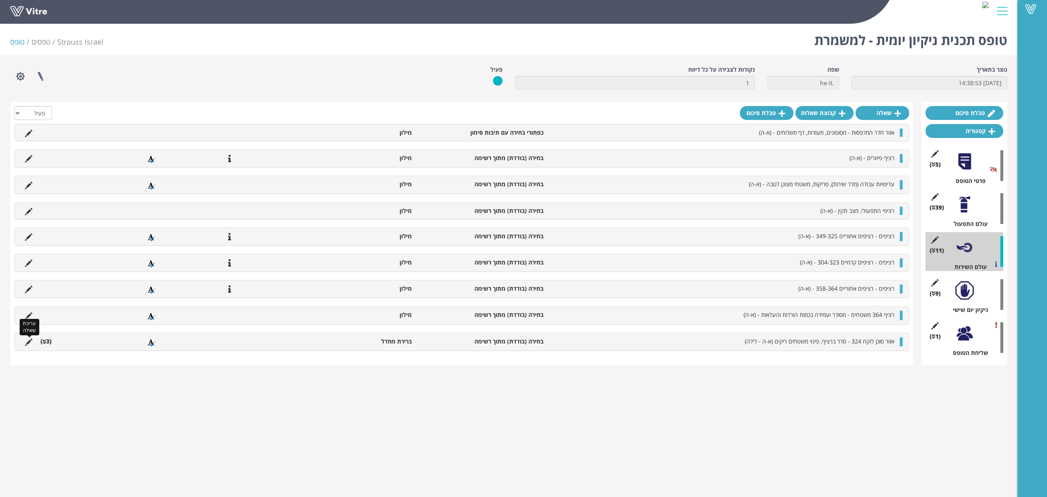
click at [29, 344] on icon at bounding box center [28, 341] width 7 height 7
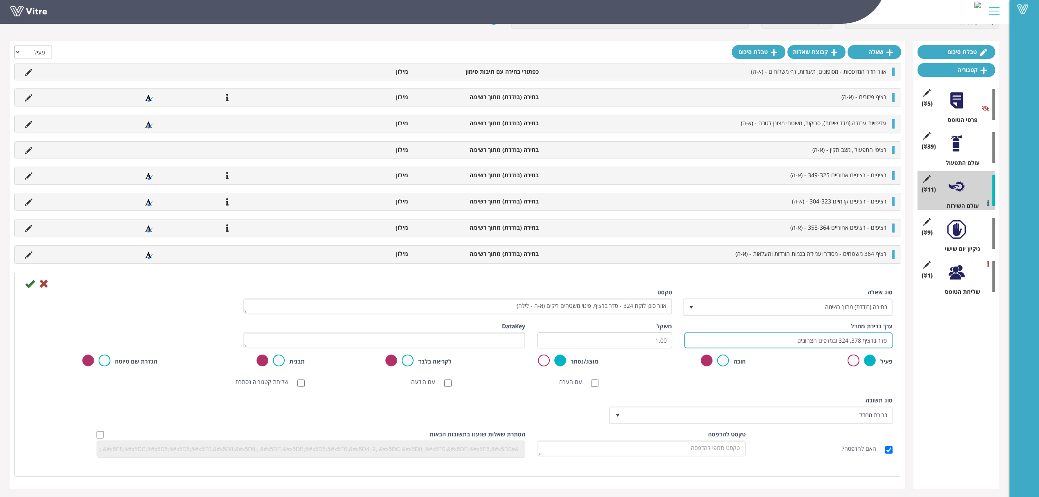
click at [802, 334] on input "סדר ברציף 378, 324 ובמדפים הצהובים" at bounding box center [788, 340] width 208 height 16
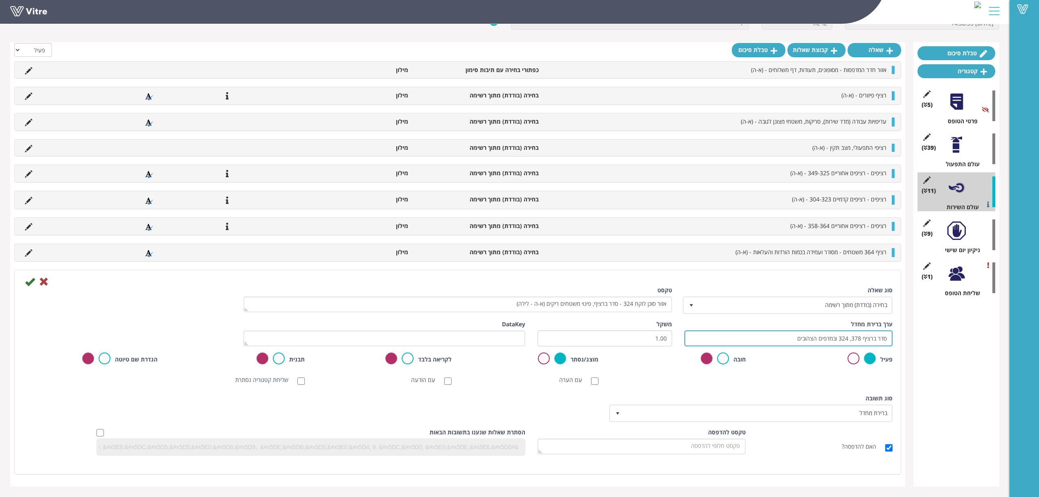
click at [802, 334] on input "סדר ברציף 378, 324 ובמדפים הצהובים" at bounding box center [788, 338] width 208 height 16
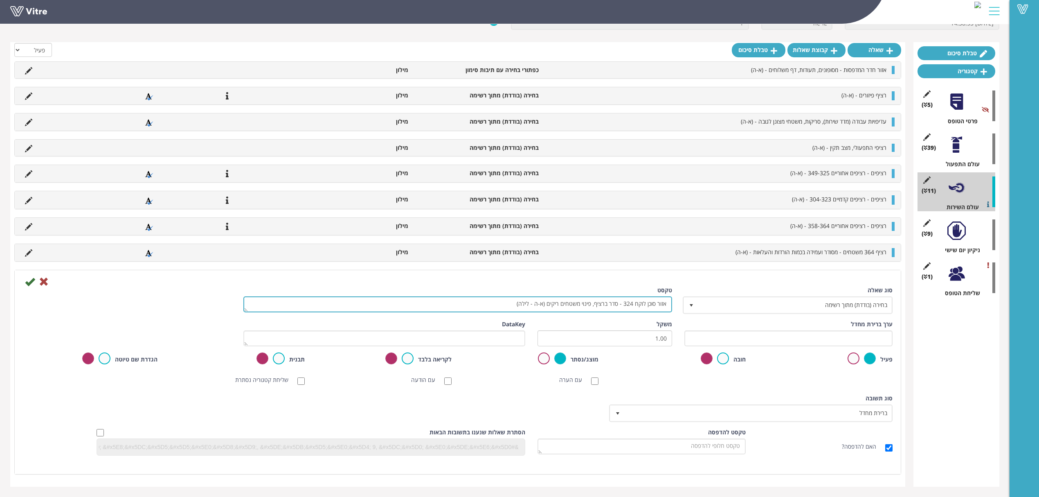
click at [616, 305] on textarea "אזור סוכן לוקח 324 - סדר ברציף, פינוי משטחים ריקים (א-ה - לילה)" at bounding box center [457, 304] width 429 height 16
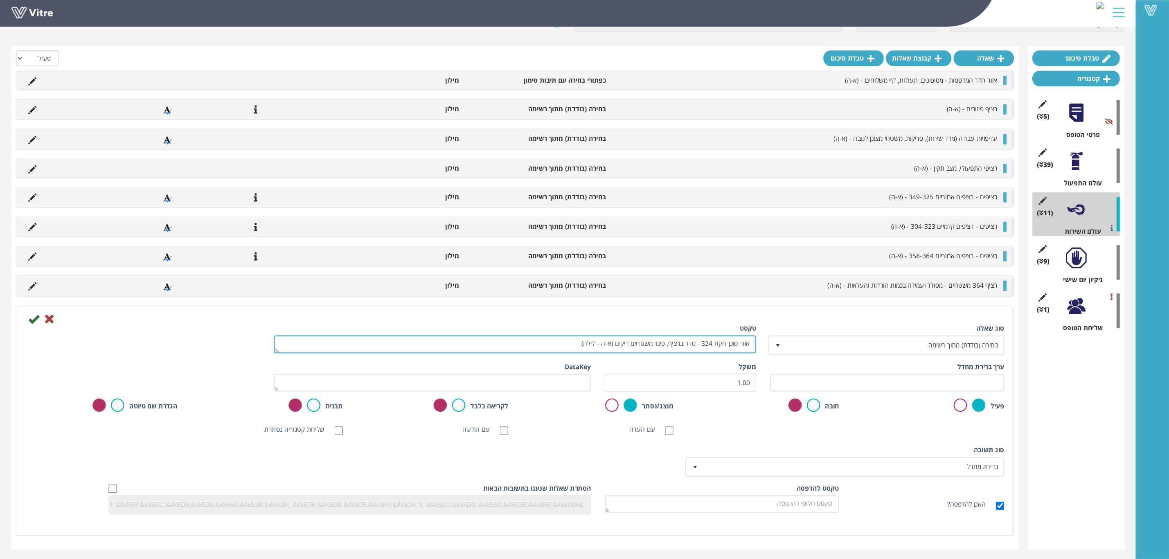
scroll to position [0, 0]
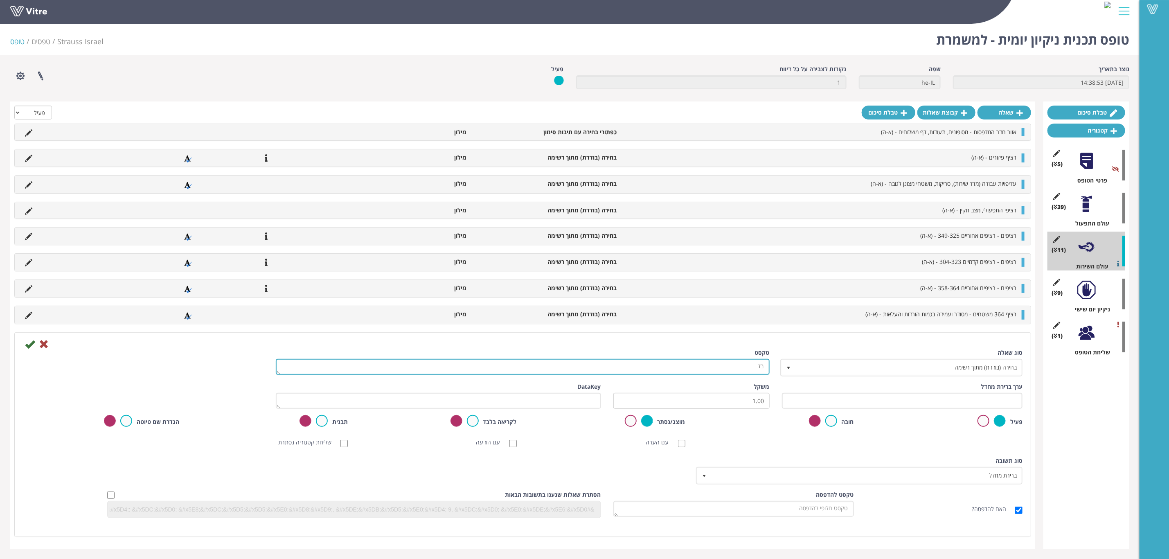
type textarea "ב"
type textarea "מלאי משטחי שמן ומשטחי שופרסל"
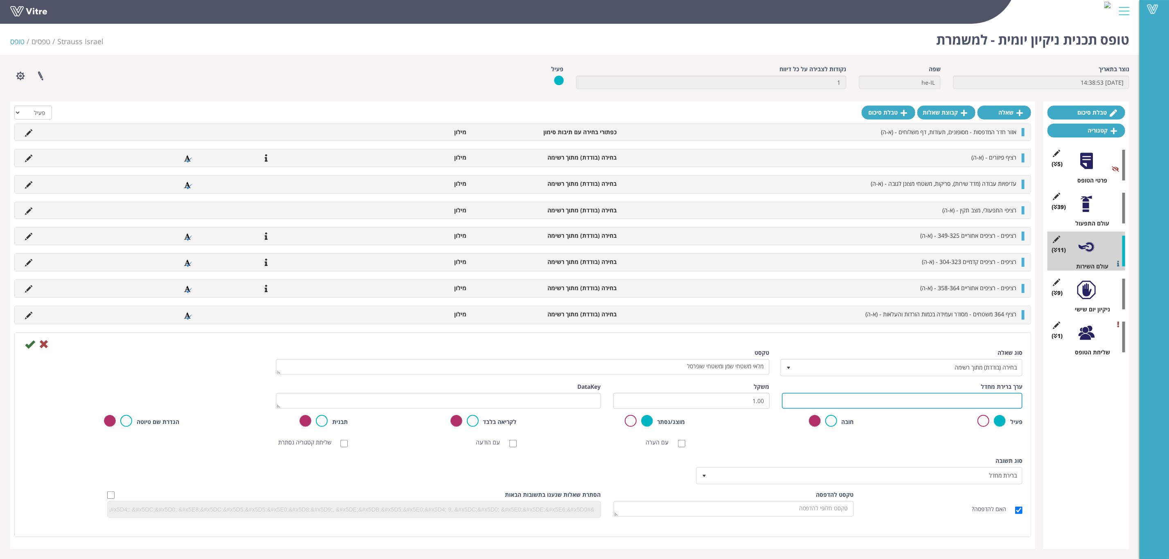
click at [931, 404] on input "text" at bounding box center [902, 401] width 241 height 16
type input "שופרסל (6) שמן (8)"
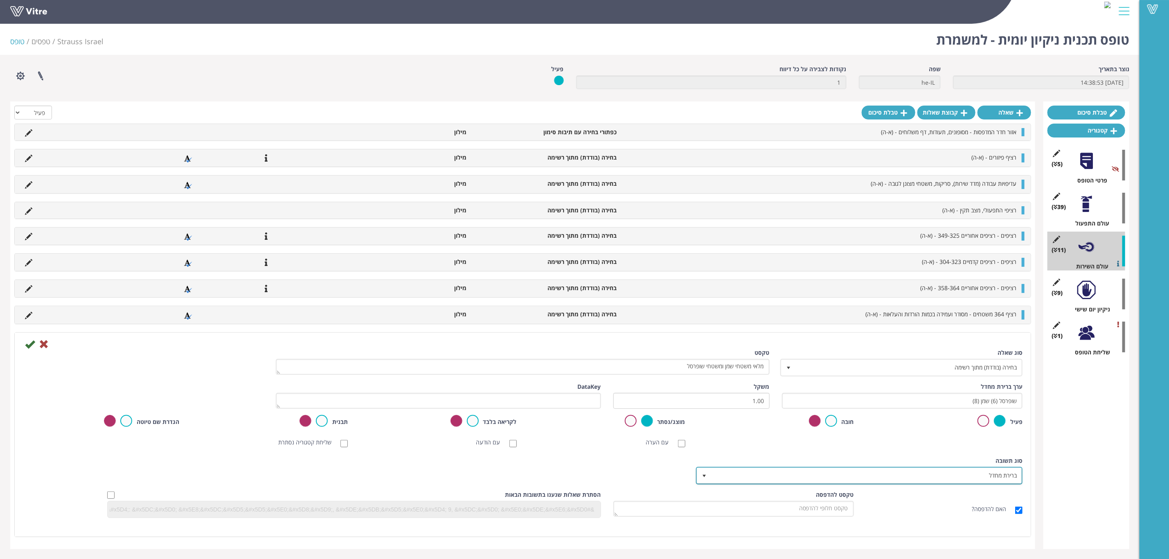
click at [917, 475] on span "ברירת מחדל" at bounding box center [866, 475] width 310 height 15
click at [938, 496] on li "מילון" at bounding box center [852, 490] width 324 height 14
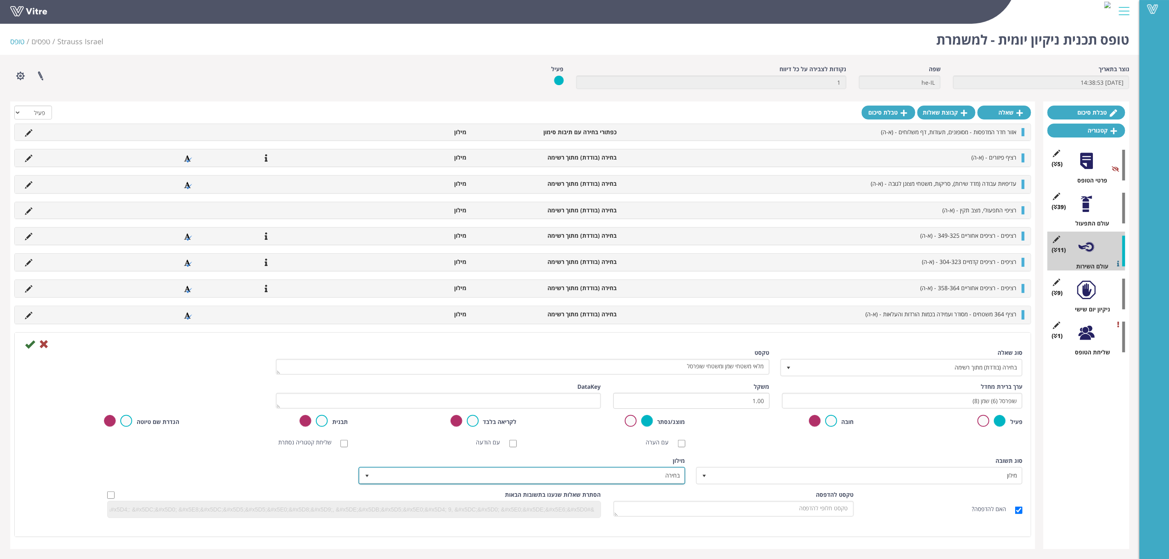
click at [603, 478] on span "בחירה" at bounding box center [529, 475] width 310 height 15
paste input "ביקורת ניקיון סלטים (בוצע/לא בוצע)"
click at [609, 496] on li "ביקורת ניקיון סלטים (בוצע/לא בוצע)" at bounding box center [515, 504] width 324 height 14
type input "ביקורת ניקיון סלטים (בוצע/לא בוצע)"
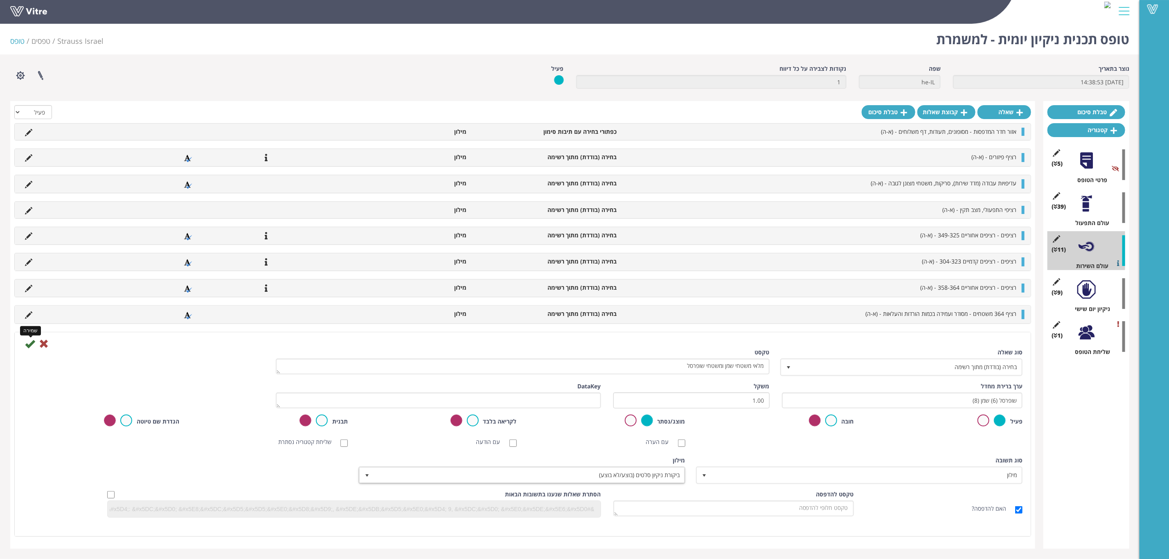
click at [26, 345] on icon at bounding box center [30, 344] width 10 height 10
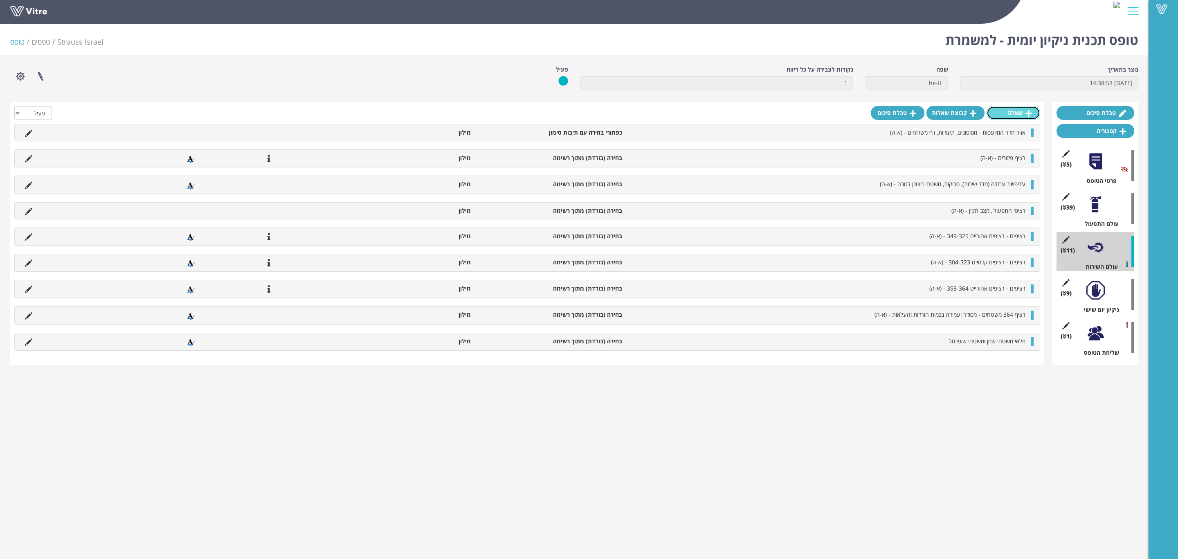
click at [1005, 108] on link "שאלה" at bounding box center [1014, 113] width 54 height 14
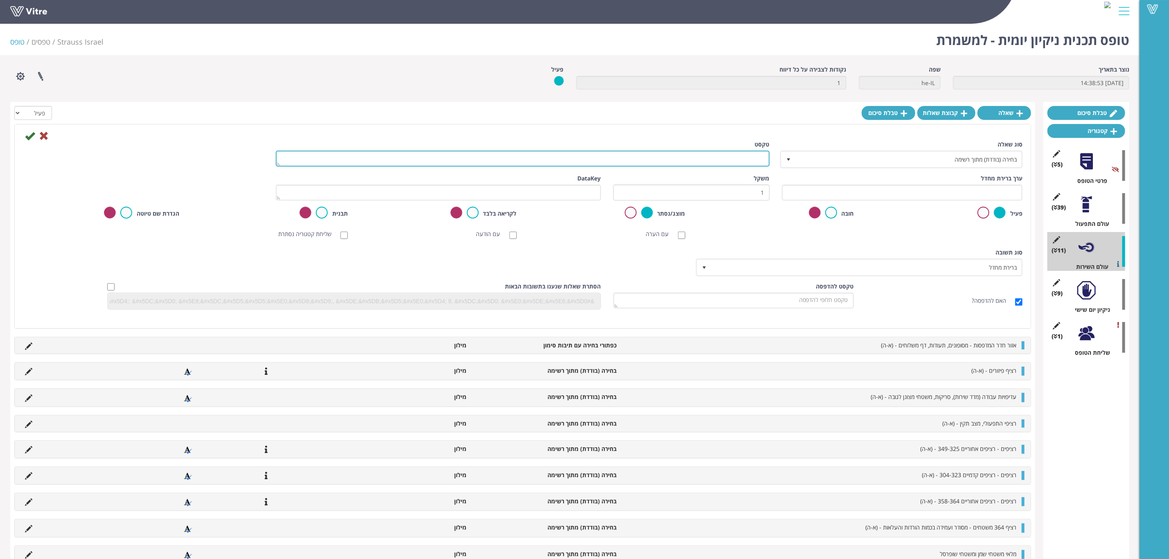
click at [713, 164] on textarea "טקסט" at bounding box center [523, 159] width 494 height 16
type textarea "ניק"
type textarea "ניקיון אזור ההופך - כלוב קרטונים וניילונים + הופכים - (א-ה)"
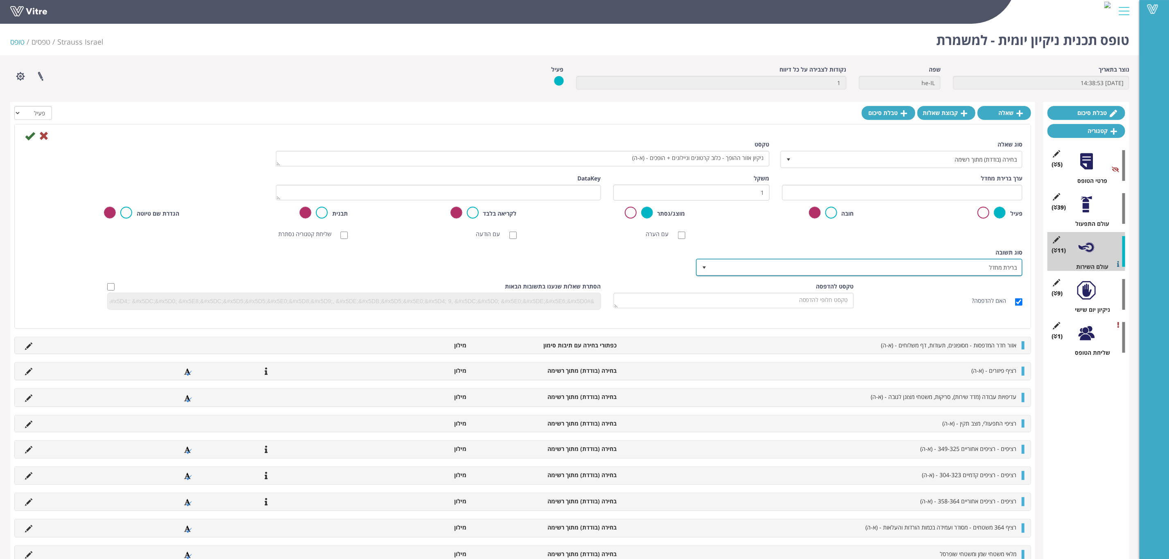
click at [955, 263] on span "ברירת מחדל" at bounding box center [866, 267] width 310 height 15
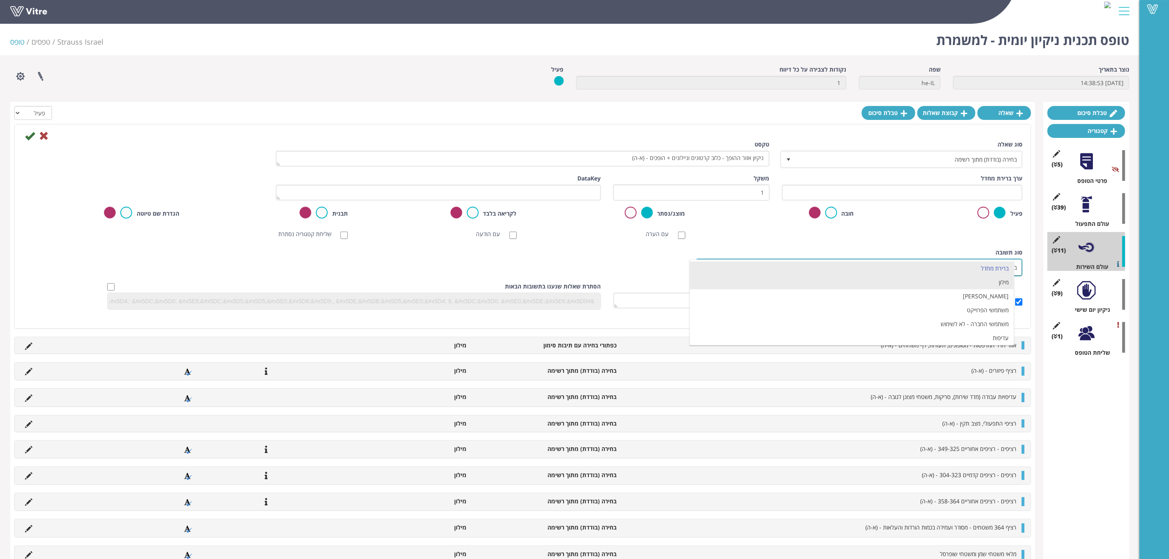
click at [951, 281] on li "מילון" at bounding box center [852, 282] width 324 height 14
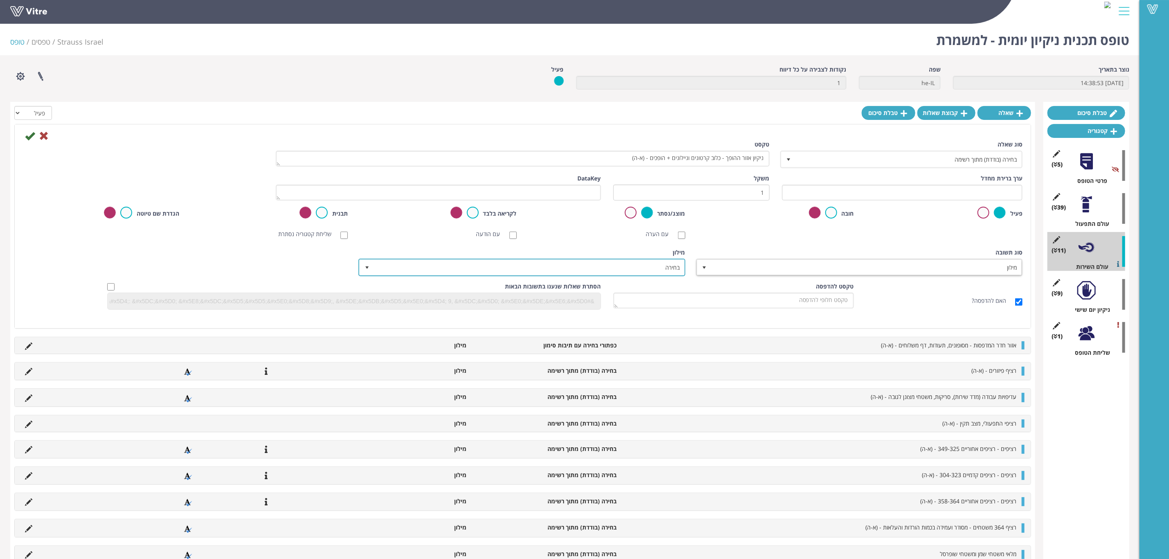
click at [635, 266] on span "בחירה" at bounding box center [529, 267] width 310 height 15
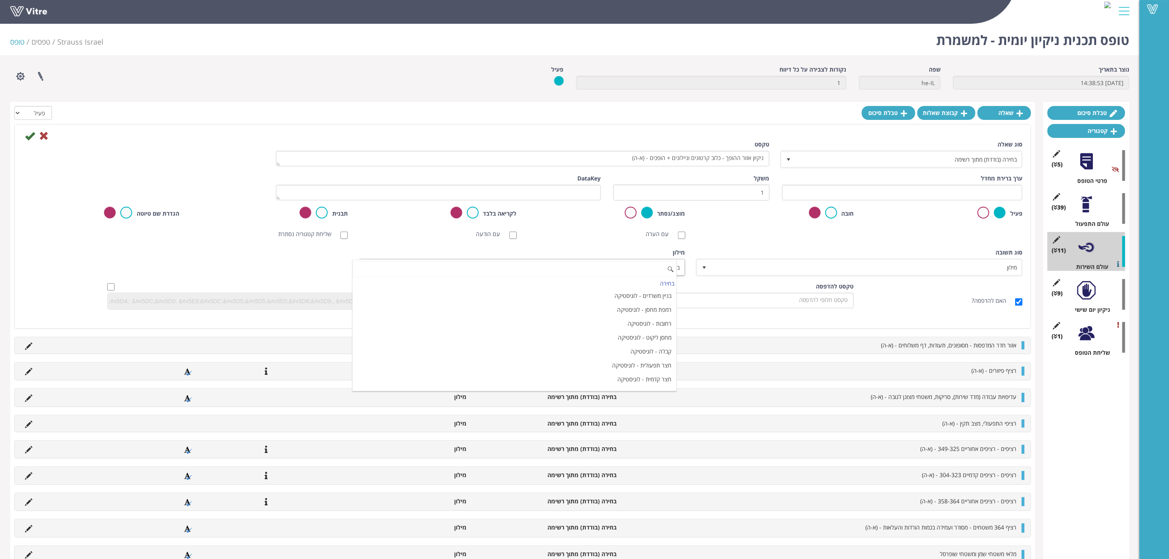
paste input "ביקורת ניקיון סלטים (בוצע/לא בוצע)"
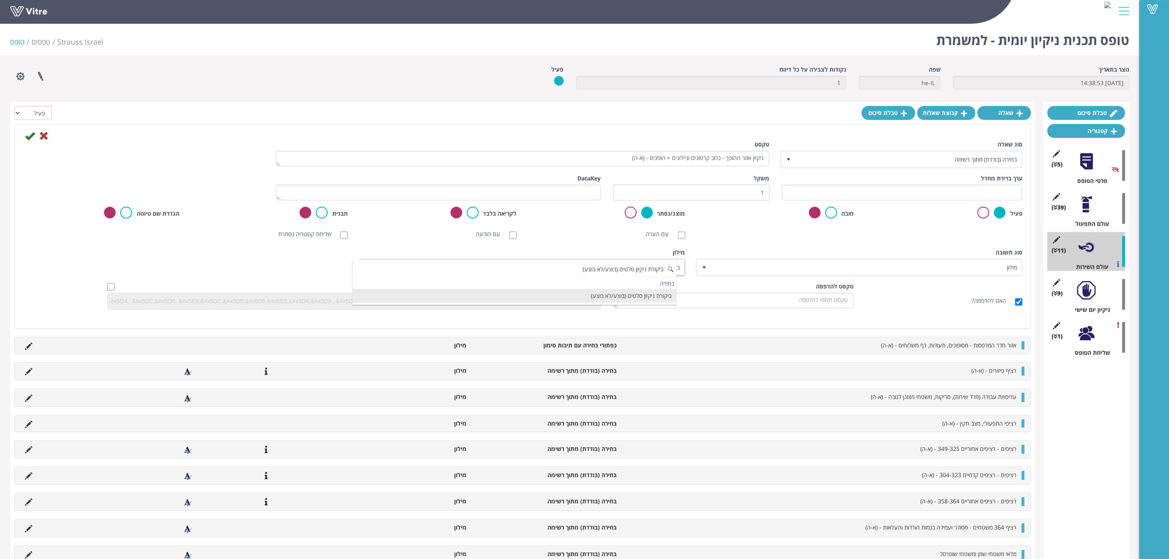
click at [644, 300] on li "ביקורת ניקיון סלטים (בוצע/לא בוצע)" at bounding box center [515, 296] width 324 height 14
type input "ביקורת ניקיון סלטים (בוצע/לא בוצע)"
click at [26, 136] on icon at bounding box center [30, 136] width 10 height 10
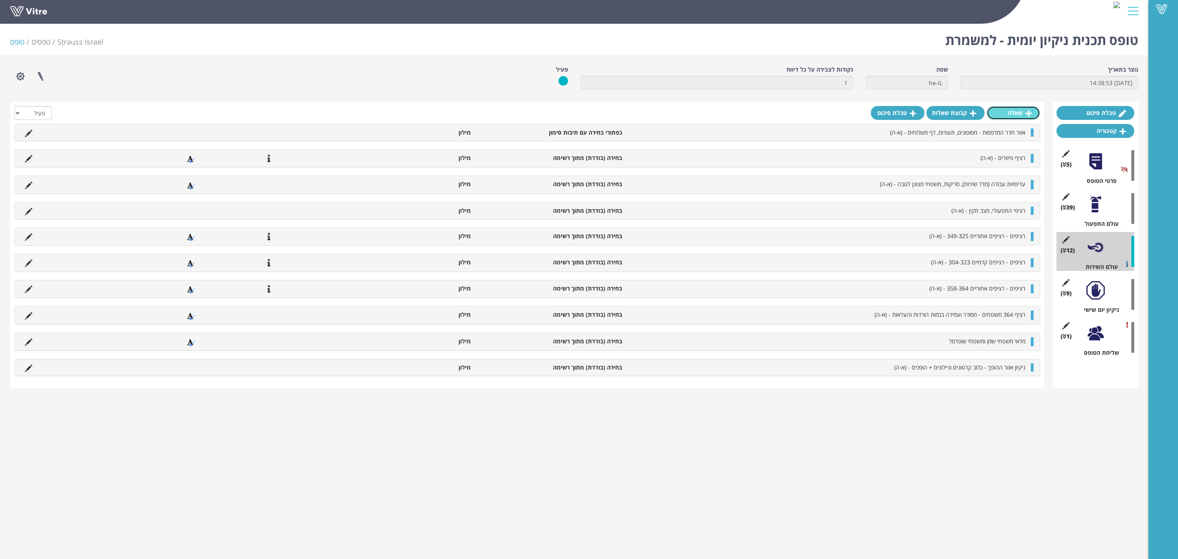
click at [1015, 111] on link "שאלה" at bounding box center [1014, 113] width 54 height 14
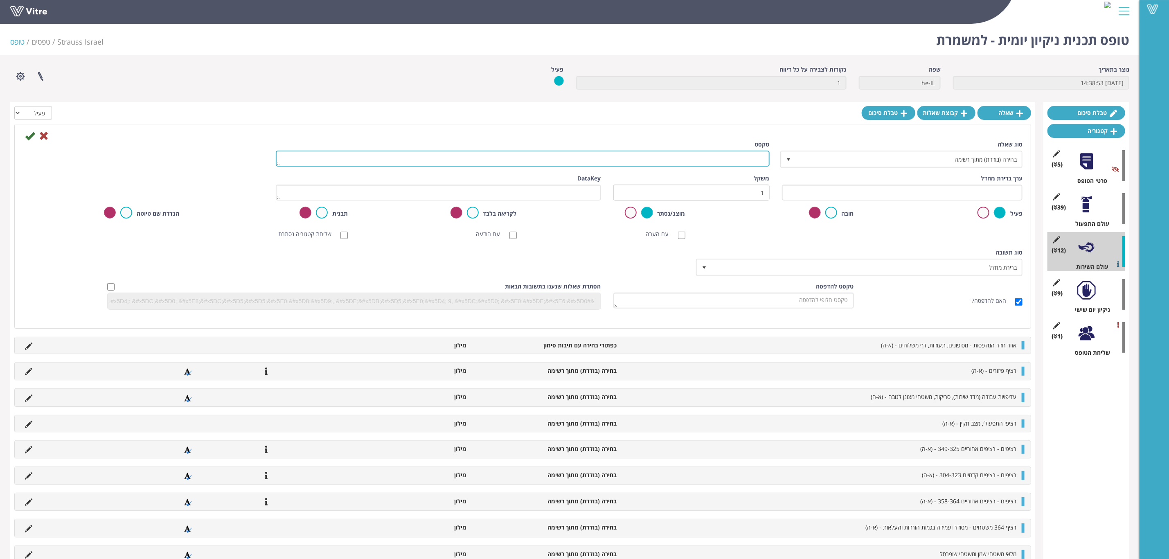
click at [695, 160] on textarea "טקסט" at bounding box center [523, 159] width 494 height 16
click at [755, 158] on textarea "דלת מעבר הולכי רגל" at bounding box center [523, 159] width 494 height 16
click at [663, 154] on textarea "דלת קבלה מצונן מעבר הולכי רגל" at bounding box center [523, 159] width 494 height 16
type textarea "דלת קבלה מצונן מעבר הולכי רגל - שאין פסולת מיותרת על הקיר - (א-ה)"
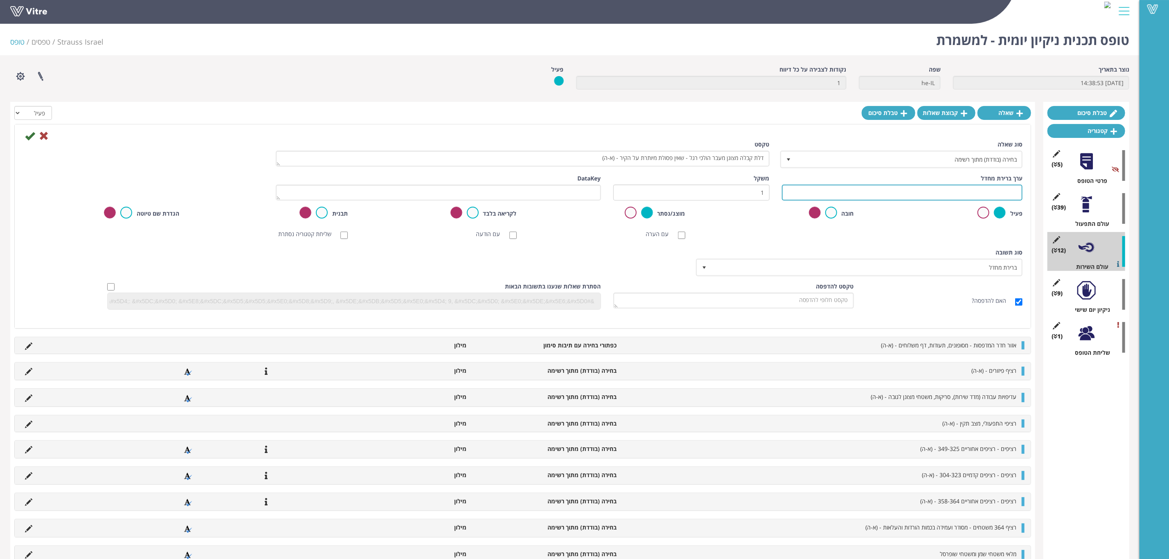
click at [814, 190] on input "text" at bounding box center [902, 193] width 241 height 16
type input "כל האזור שמשמאל לדלת - נקי ומסודר"
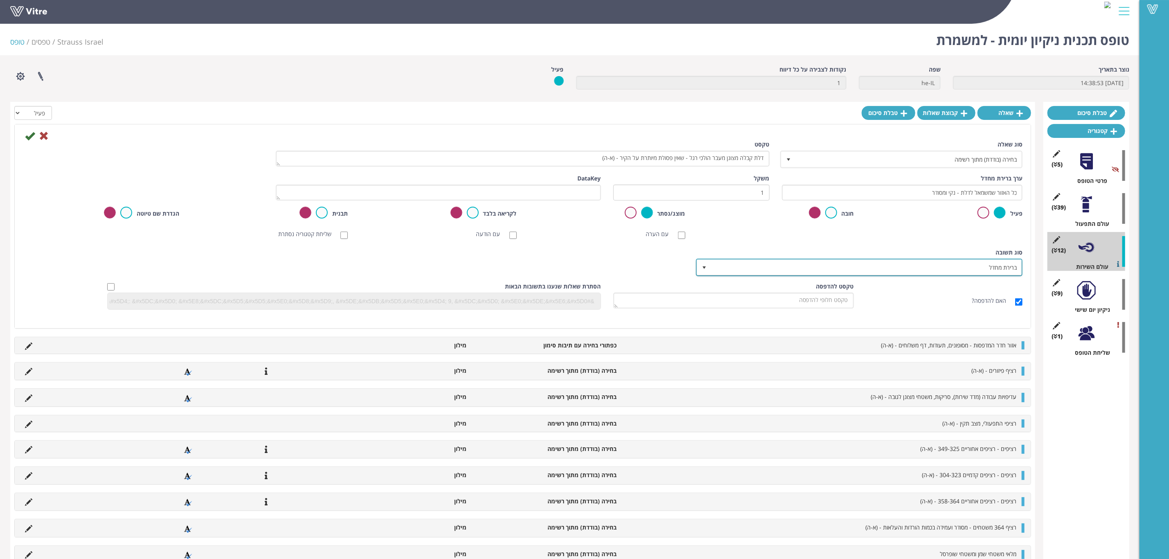
click at [871, 263] on span "ברירת מחדל" at bounding box center [866, 267] width 310 height 15
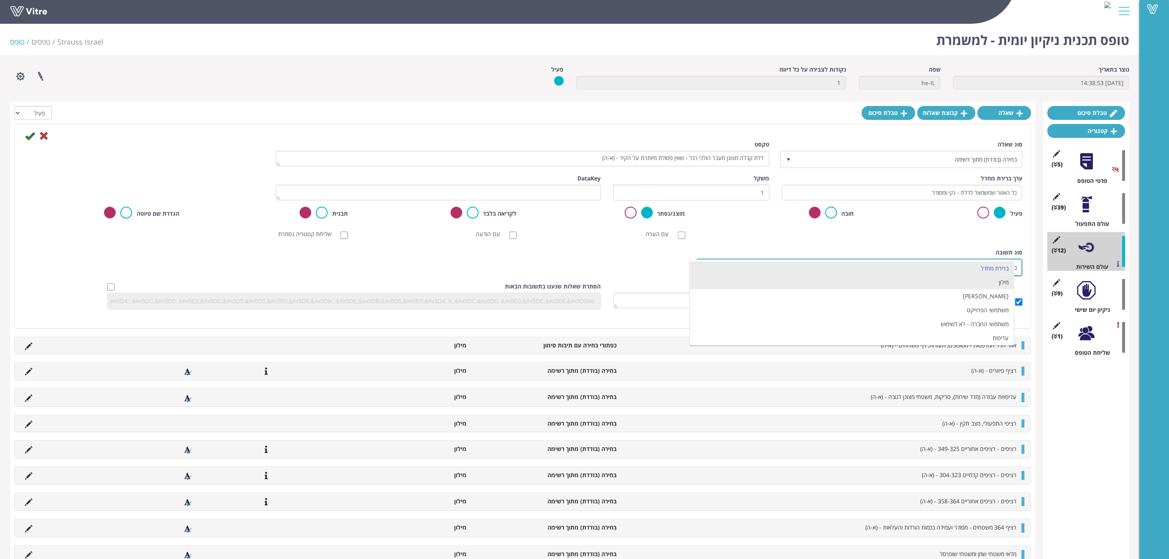
click at [927, 288] on li "מילון" at bounding box center [852, 282] width 324 height 14
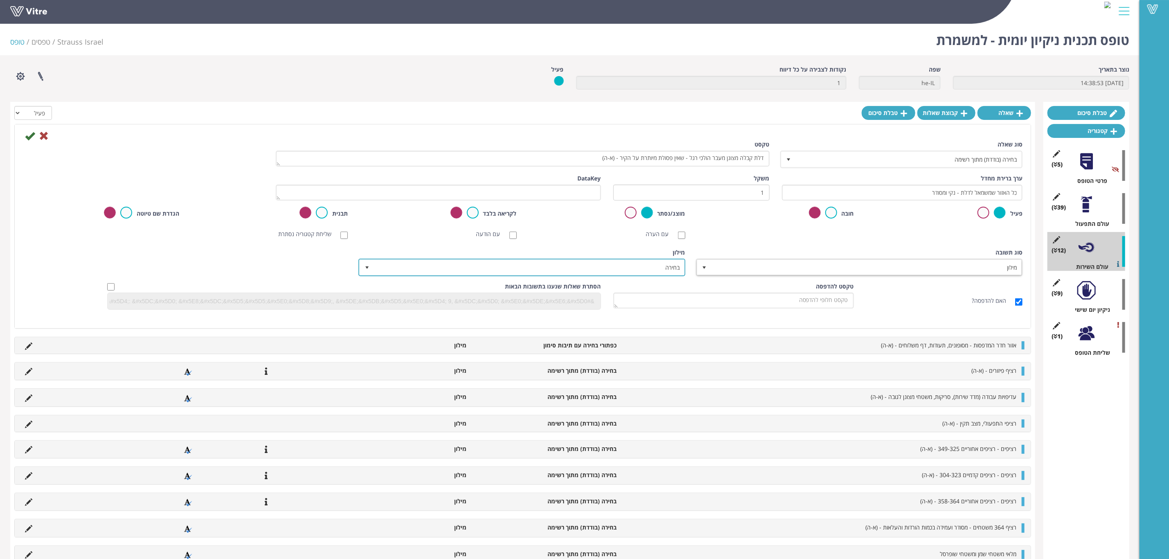
click at [644, 260] on span "בחירה" at bounding box center [529, 267] width 310 height 15
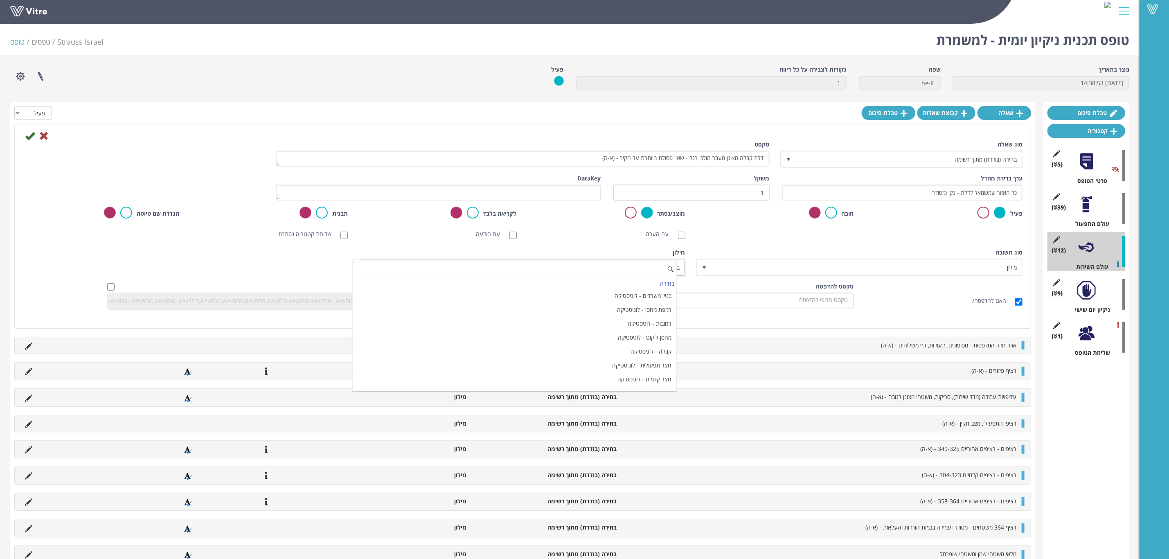
paste input "ביקורת ניקיון סלטים (בוצע/לא בוצע)"
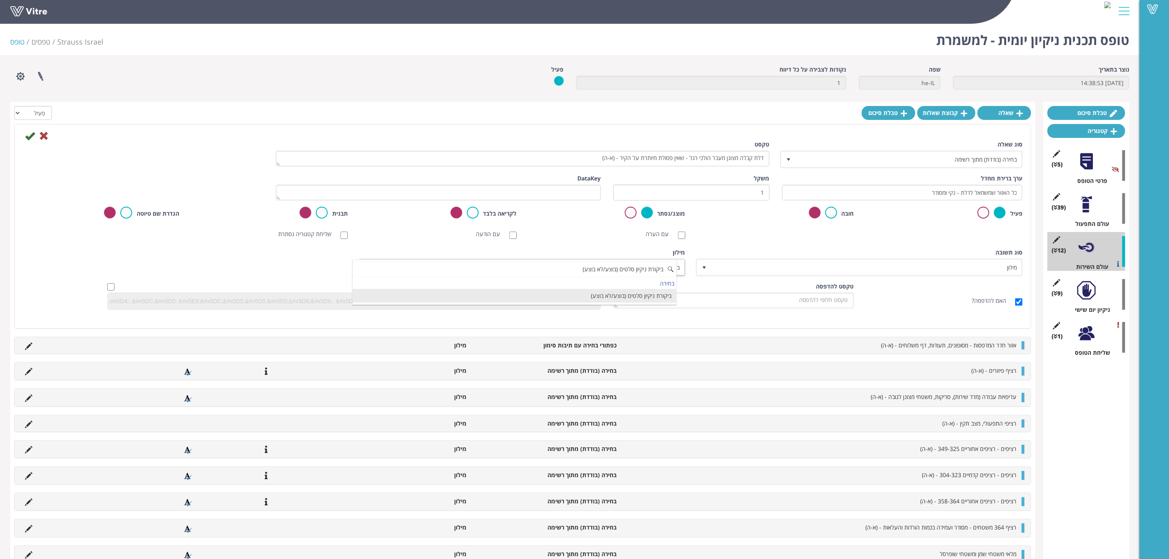
click at [630, 291] on li "ביקורת ניקיון סלטים (בוצע/לא בוצע)" at bounding box center [515, 296] width 324 height 14
type input "ביקורת ניקיון סלטים (בוצע/לא בוצע)"
click at [29, 137] on icon at bounding box center [30, 136] width 10 height 10
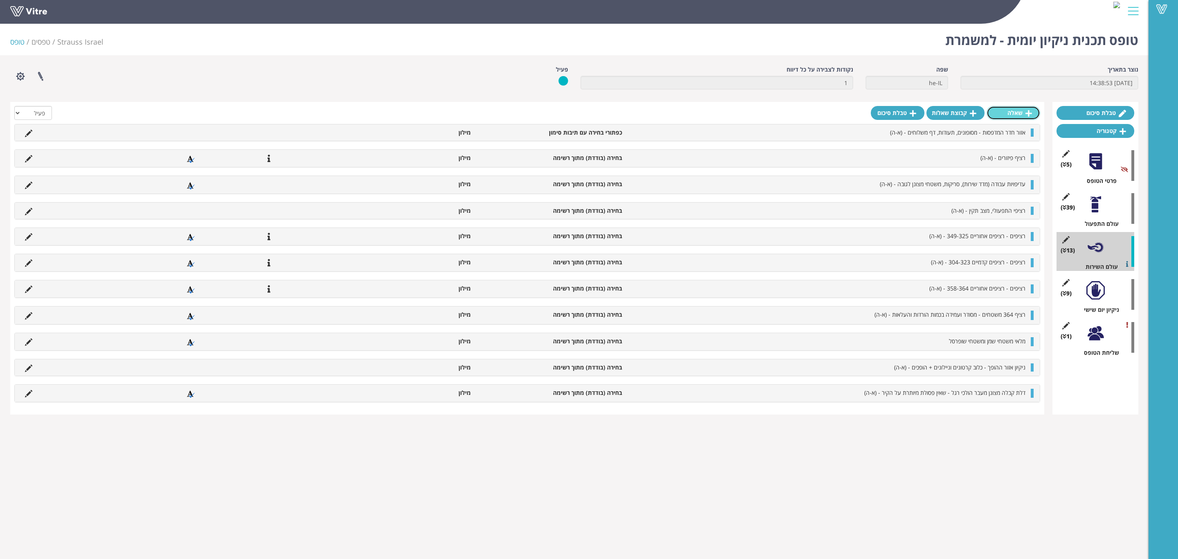
click at [1013, 114] on link "שאלה" at bounding box center [1014, 113] width 54 height 14
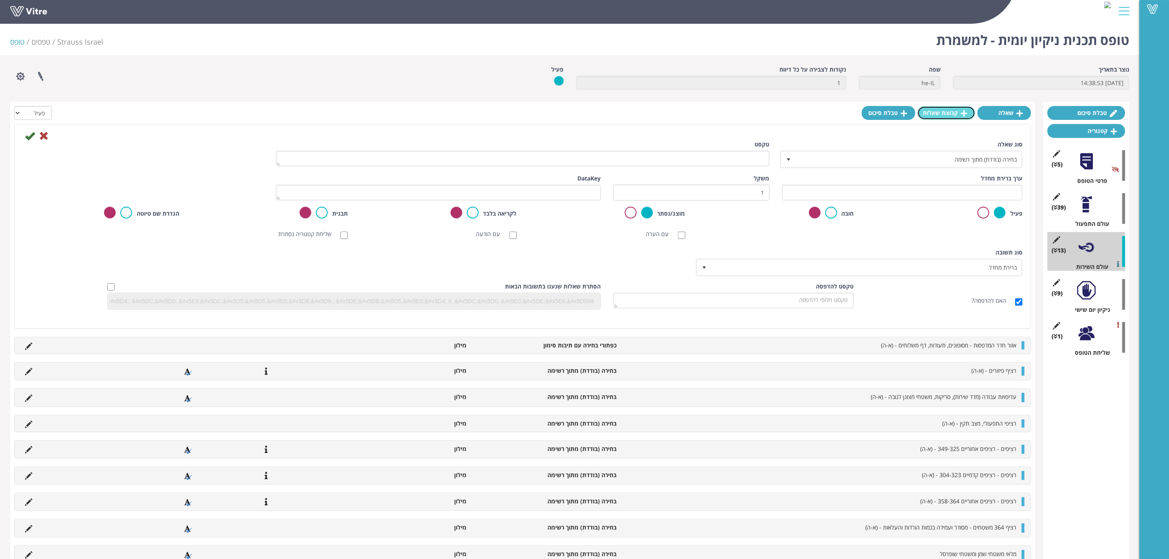
click at [947, 115] on link "קבוצת שאלות" at bounding box center [946, 113] width 58 height 14
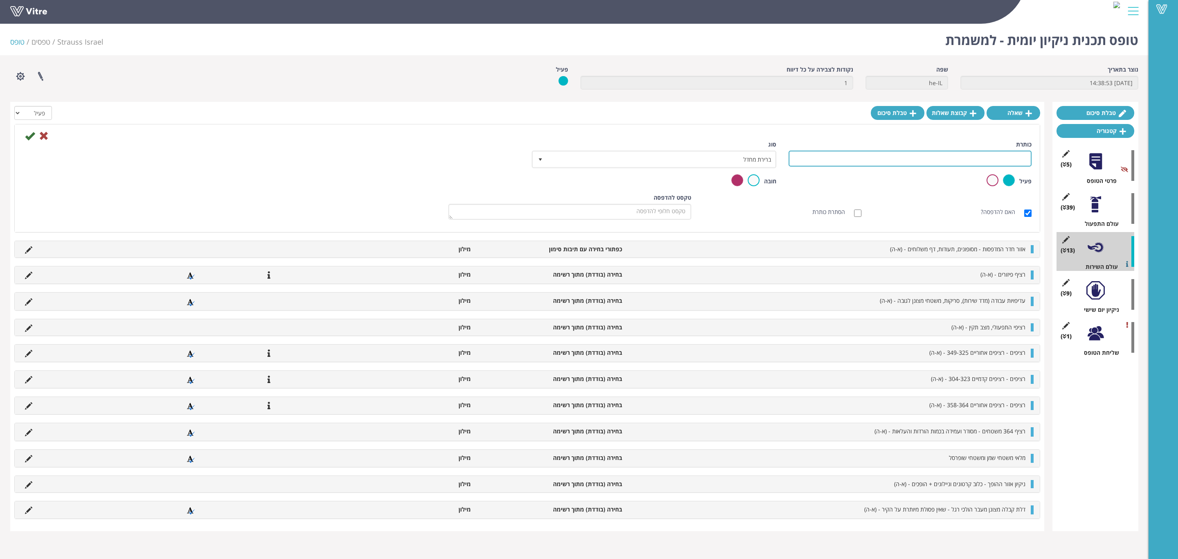
click at [938, 151] on input "כותרת" at bounding box center [910, 159] width 243 height 16
click at [1010, 109] on link "שאלה" at bounding box center [1014, 113] width 54 height 14
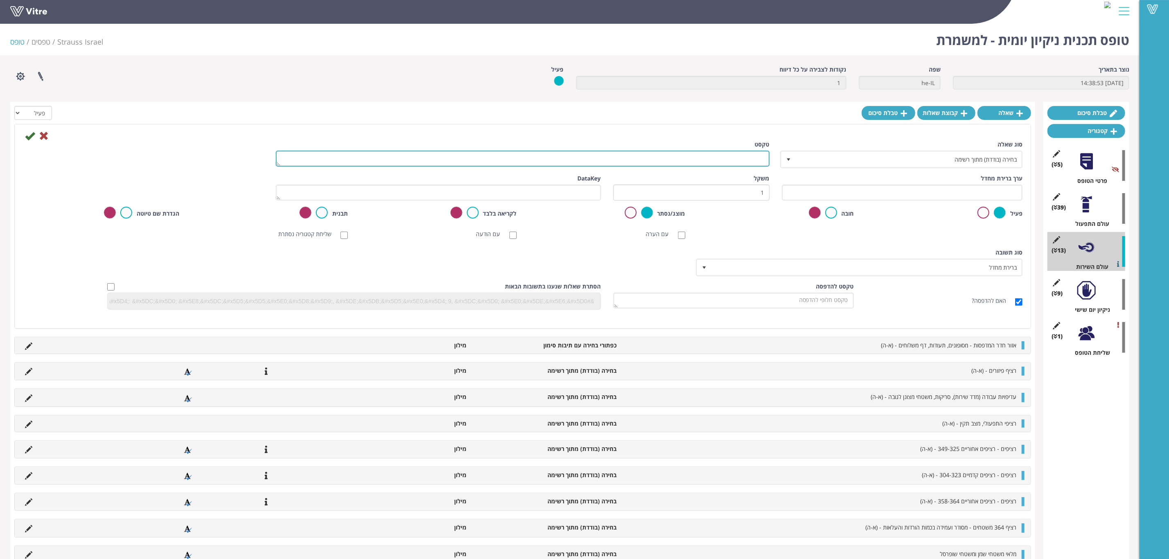
click at [744, 158] on textarea "טקסט" at bounding box center [523, 159] width 494 height 16
type textarea "ניקיון מלגזות ושאין מלקטות באזור המרלו"ג - (א-ה)"
click at [880, 258] on div "סוג [PERSON_NAME] ברירת מחדל 0" at bounding box center [860, 262] width 325 height 28
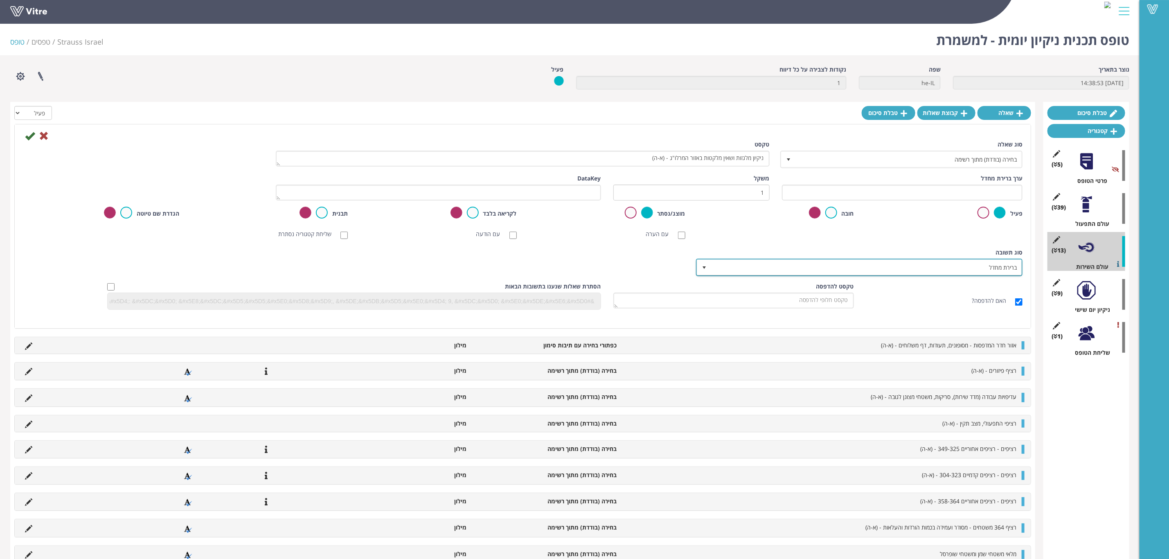
click at [882, 263] on span "ברירת מחדל" at bounding box center [866, 267] width 310 height 15
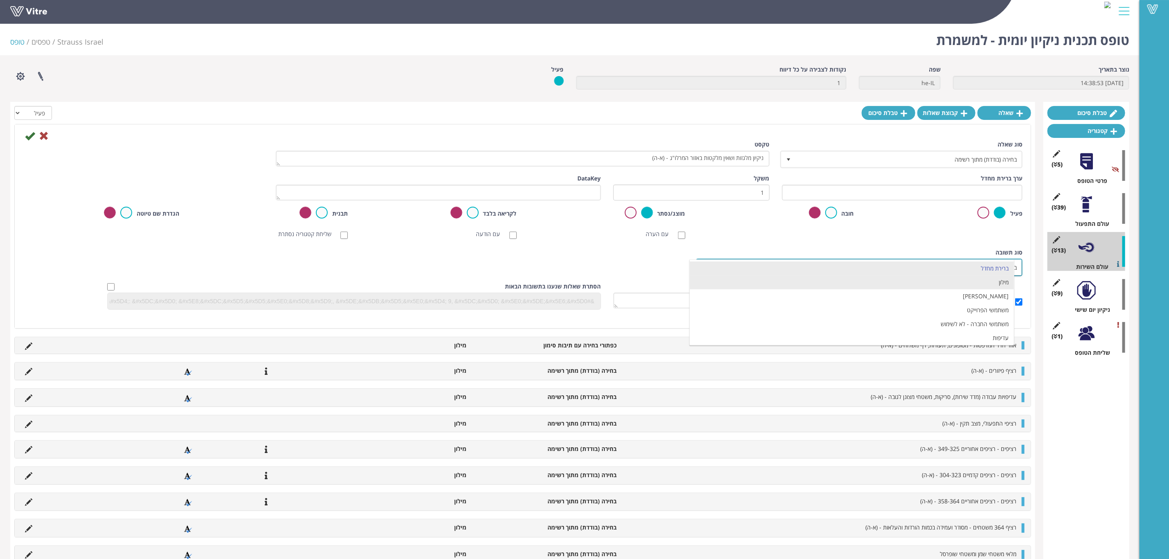
click at [917, 284] on li "מילון" at bounding box center [852, 282] width 324 height 14
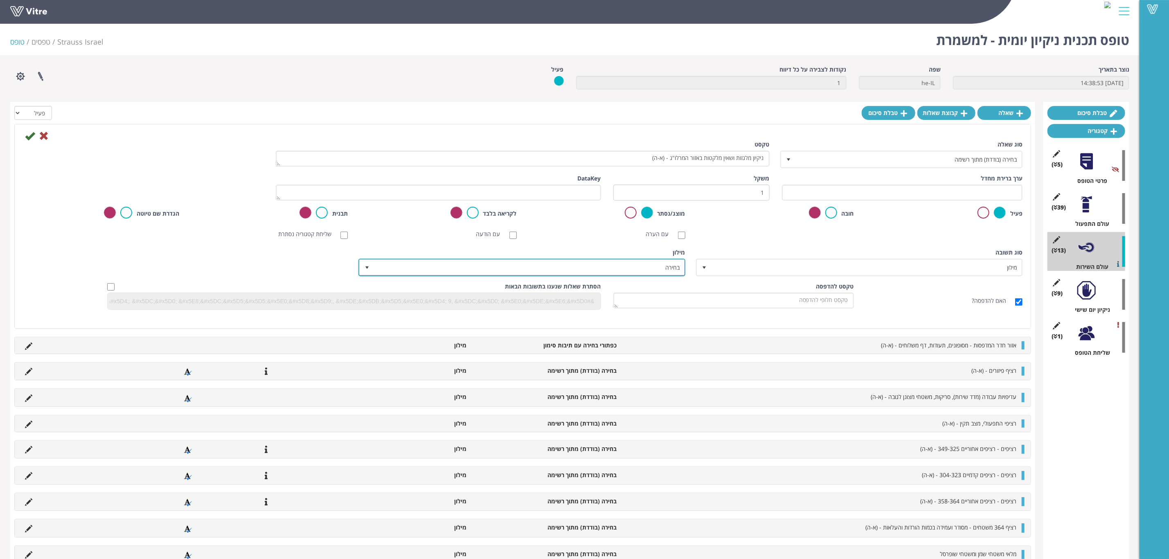
click at [662, 270] on span "בחירה" at bounding box center [529, 267] width 310 height 15
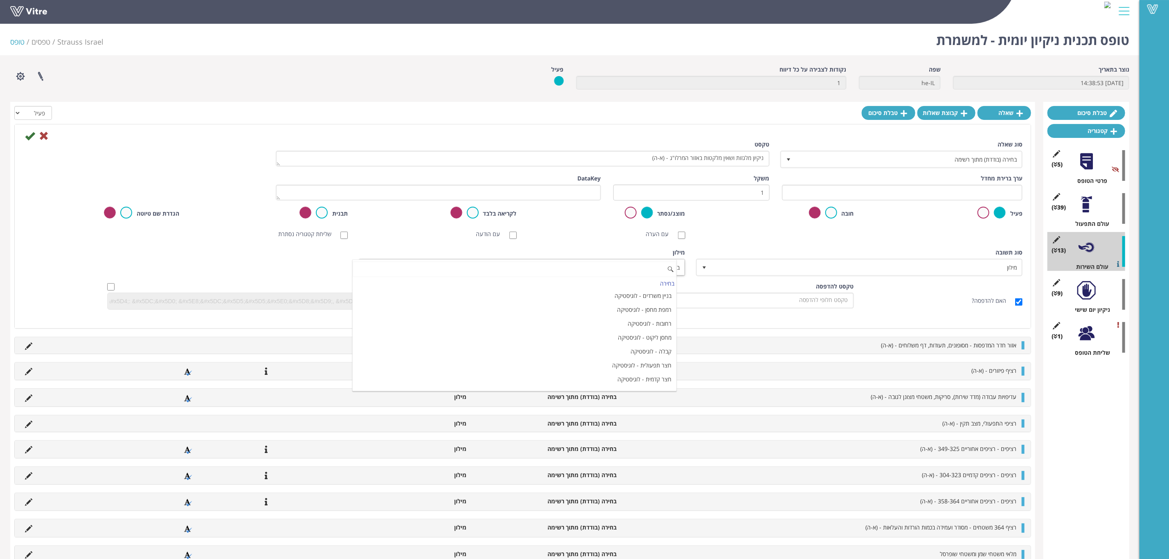
paste input "ביקורת ניקיון סלטים (בוצע/לא בוצע)"
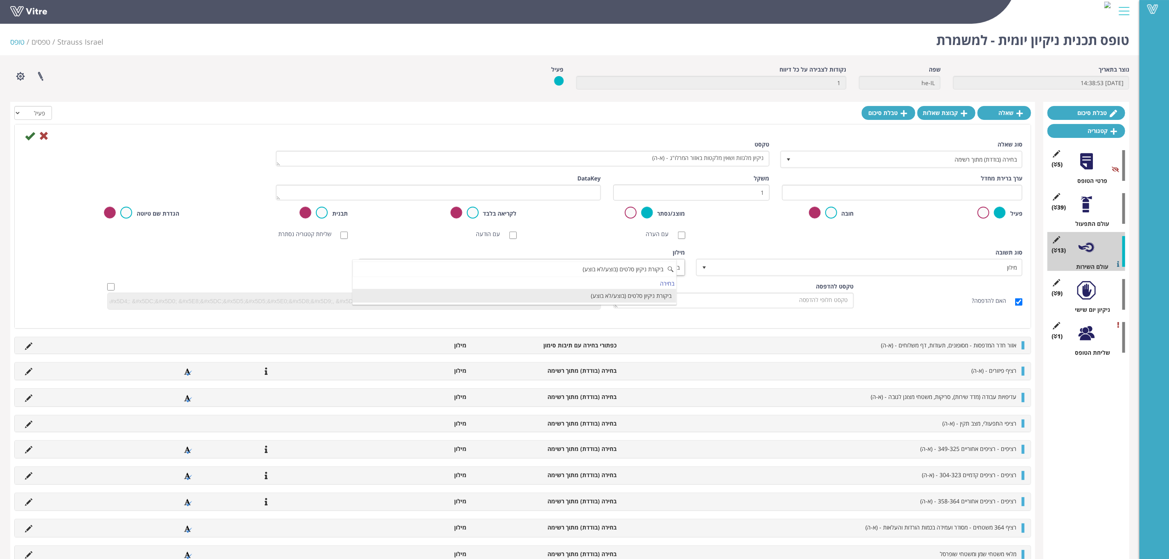
click at [630, 292] on li "ביקורת ניקיון סלטים (בוצע/לא בוצע)" at bounding box center [515, 296] width 324 height 14
type input "ביקורת ניקיון סלטים (בוצע/לא בוצע)"
click at [29, 132] on icon at bounding box center [30, 136] width 10 height 10
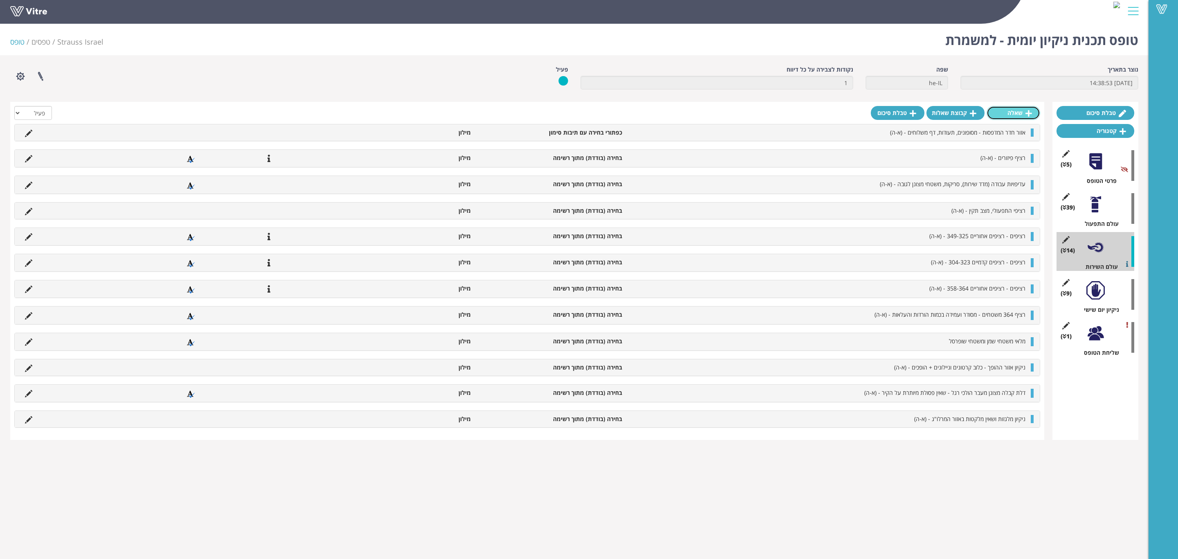
click at [1011, 115] on link "שאלה" at bounding box center [1014, 113] width 54 height 14
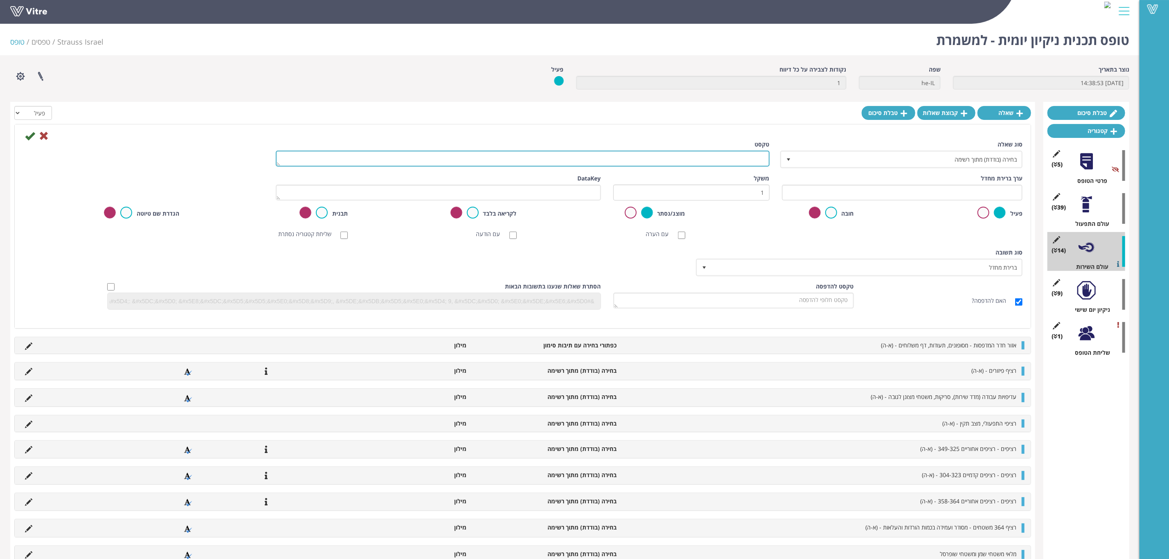
click at [654, 153] on textarea "טקסט" at bounding box center [523, 159] width 494 height 16
type textarea "סוכן לוקח - 378,324 מסודר ואין משטחים בחוץ - (א-ה)"
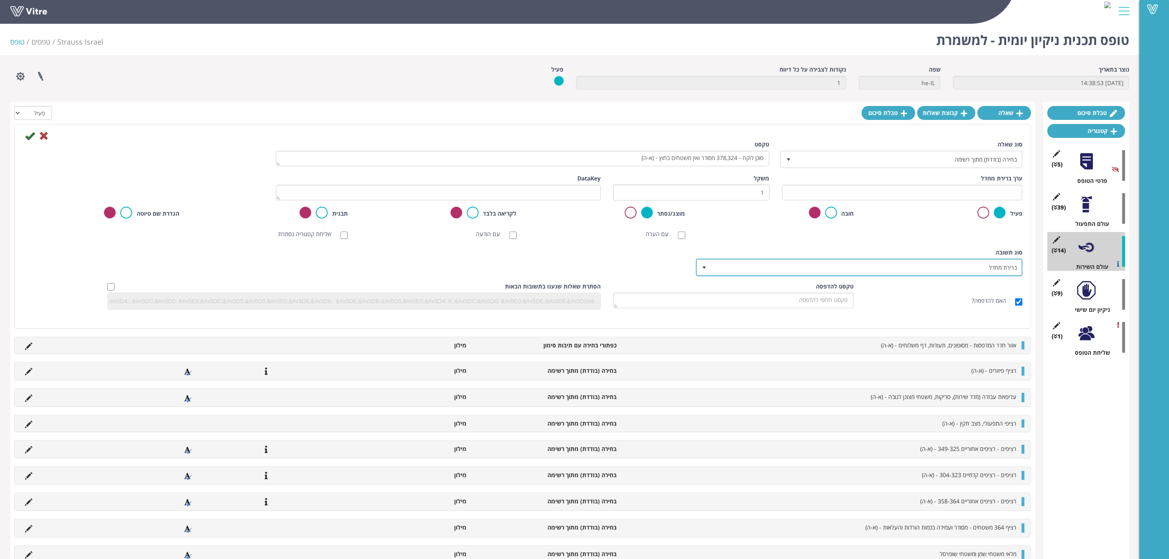
click at [819, 274] on span "ברירת מחדל" at bounding box center [866, 267] width 310 height 15
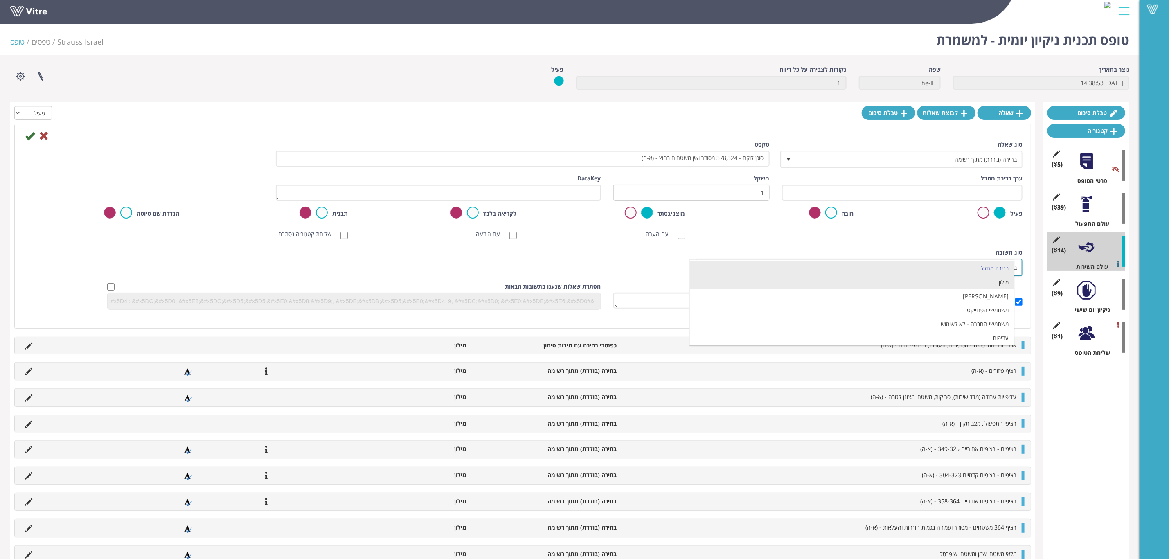
click at [885, 286] on li "מילון" at bounding box center [852, 282] width 324 height 14
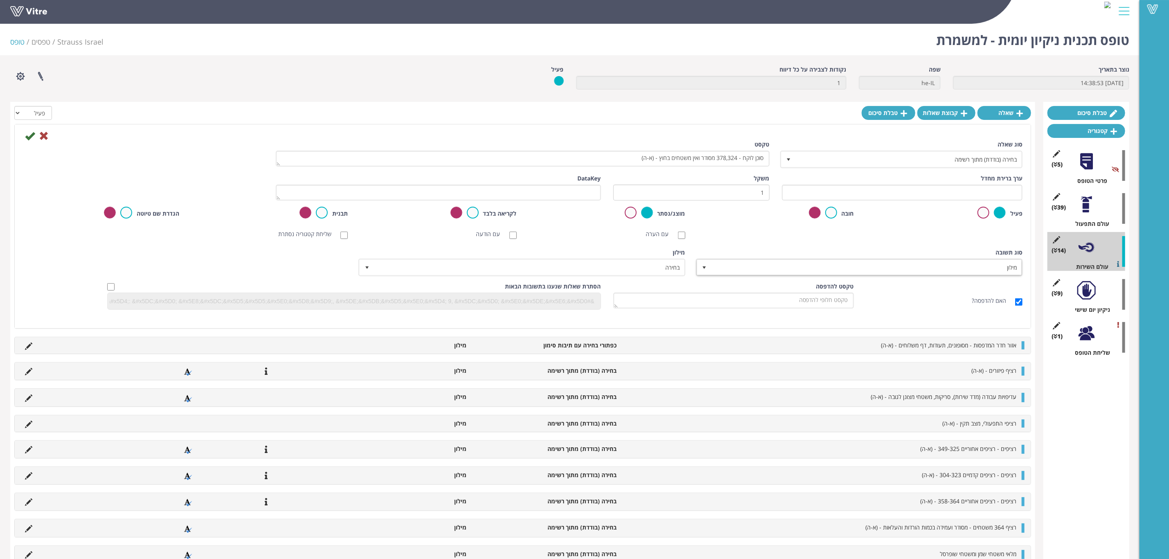
click at [641, 280] on div "מילון בחירה" at bounding box center [522, 265] width 337 height 34
click at [647, 270] on span "בחירה" at bounding box center [529, 267] width 310 height 15
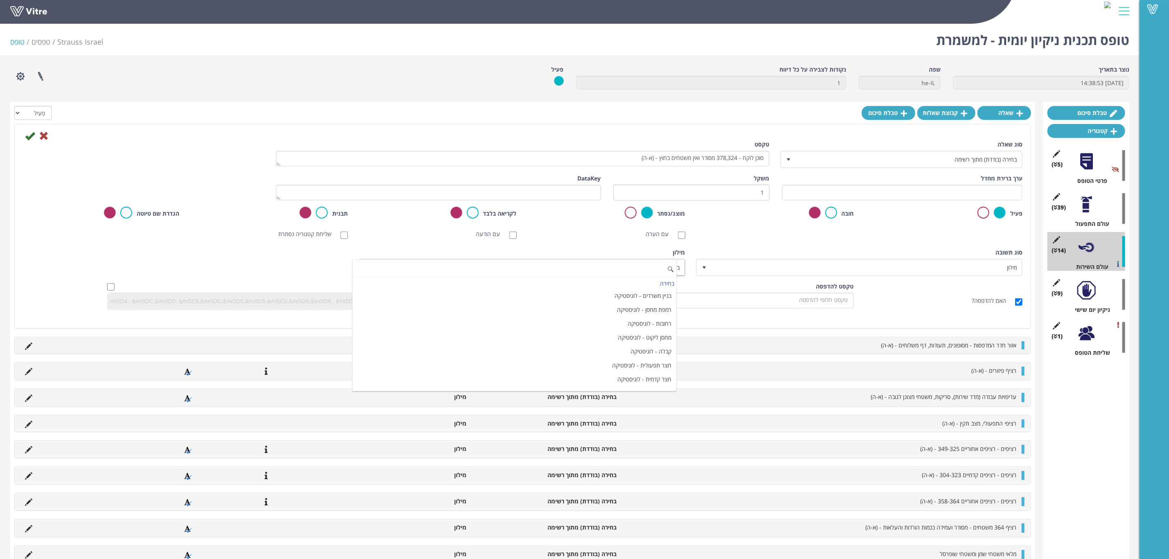
paste input "ביקורת ניקיון סלטים (בוצע/לא בוצע)"
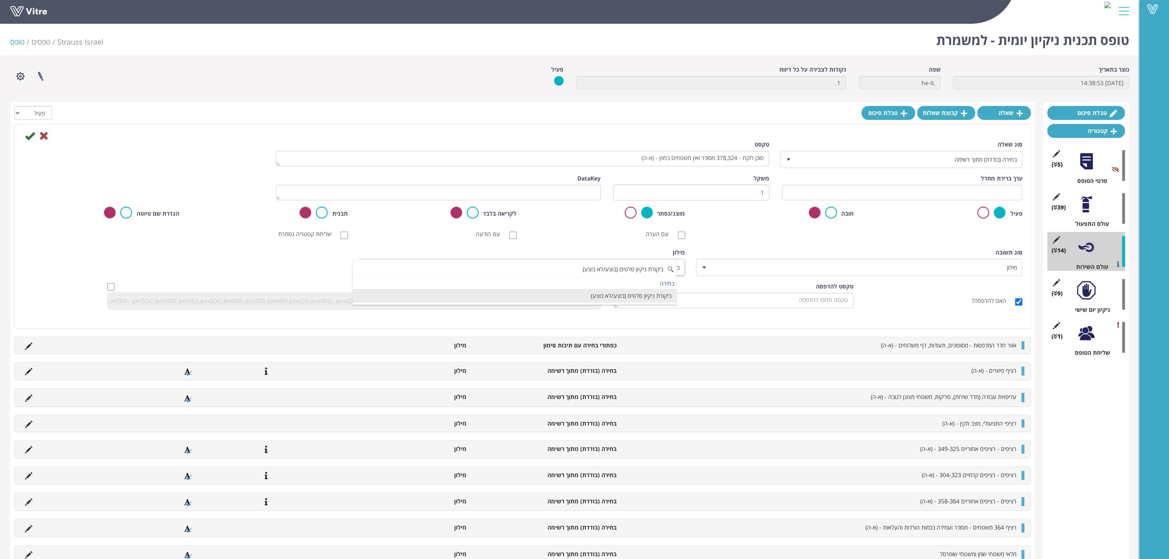
click at [631, 295] on li "ביקורת ניקיון סלטים (בוצע/לא בוצע)" at bounding box center [515, 296] width 324 height 14
type input "ביקורת ניקיון סלטים (בוצע/לא בוצע)"
click at [27, 139] on icon at bounding box center [30, 136] width 10 height 10
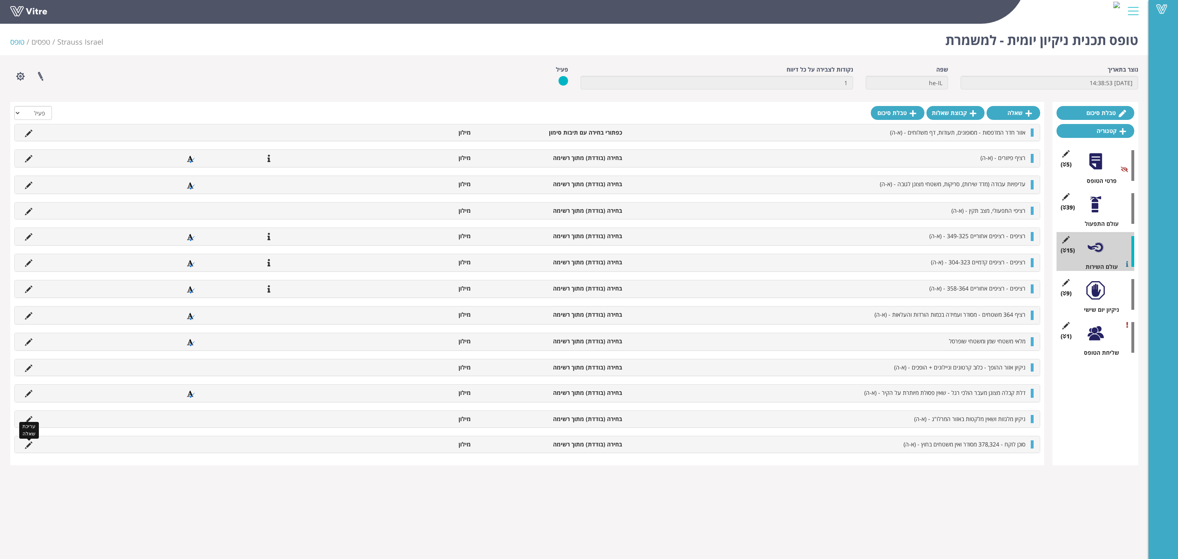
click at [31, 449] on icon at bounding box center [28, 444] width 7 height 7
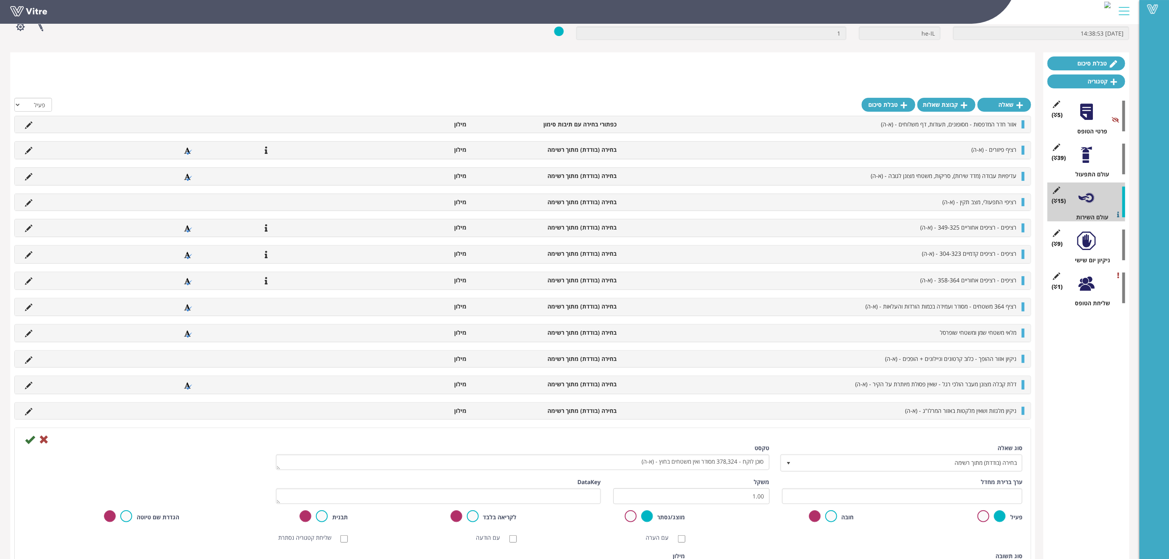
scroll to position [108, 0]
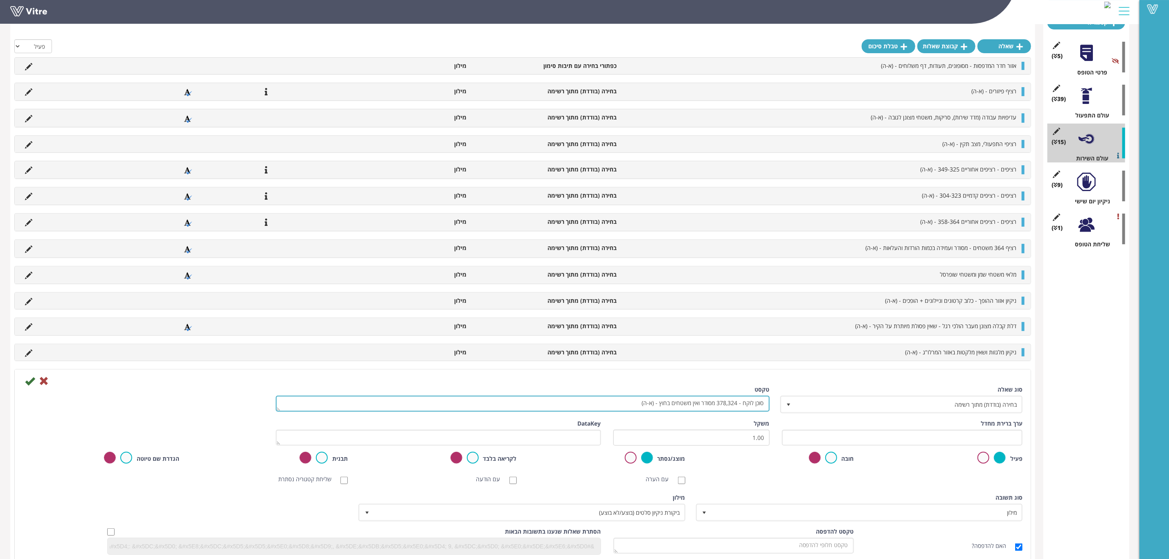
click at [715, 408] on textarea "סוכן לוקח - 378,324 מסודר ואין משטחים בחוץ - (א-ה)" at bounding box center [523, 404] width 494 height 16
drag, startPoint x: 684, startPoint y: 410, endPoint x: 712, endPoint y: 412, distance: 28.3
click at [712, 412] on textarea "סוכן לוקח - 378,324 מסודר ואין משטחים בחוץ - (א-ה)" at bounding box center [523, 404] width 494 height 16
click at [619, 407] on textarea "סוכן לוקח - 378,324 מסודר ואין משטחים בחוץ - (א-ה)" at bounding box center [523, 404] width 494 height 16
click at [616, 408] on textarea "סוכן לוקח - 378,324 מסודר ואין משטחים בחוץ - (א-ה)" at bounding box center [523, 404] width 494 height 16
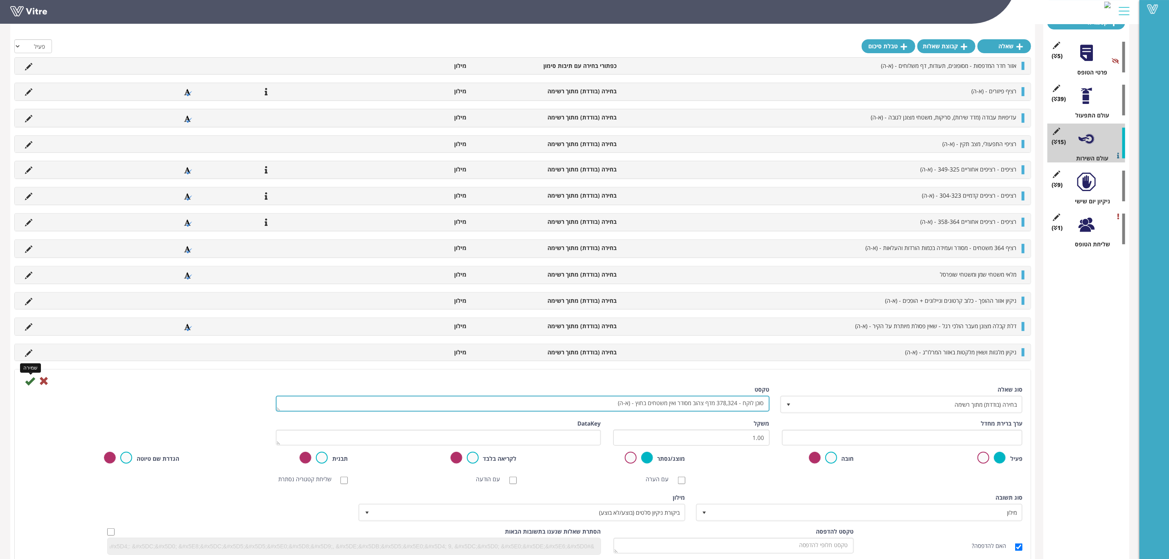
type textarea "סוכן לוקח - 378,324 מדף צהוב מסודר ואין משטחים בחוץ - (א-ה)"
click at [30, 386] on icon at bounding box center [30, 381] width 10 height 10
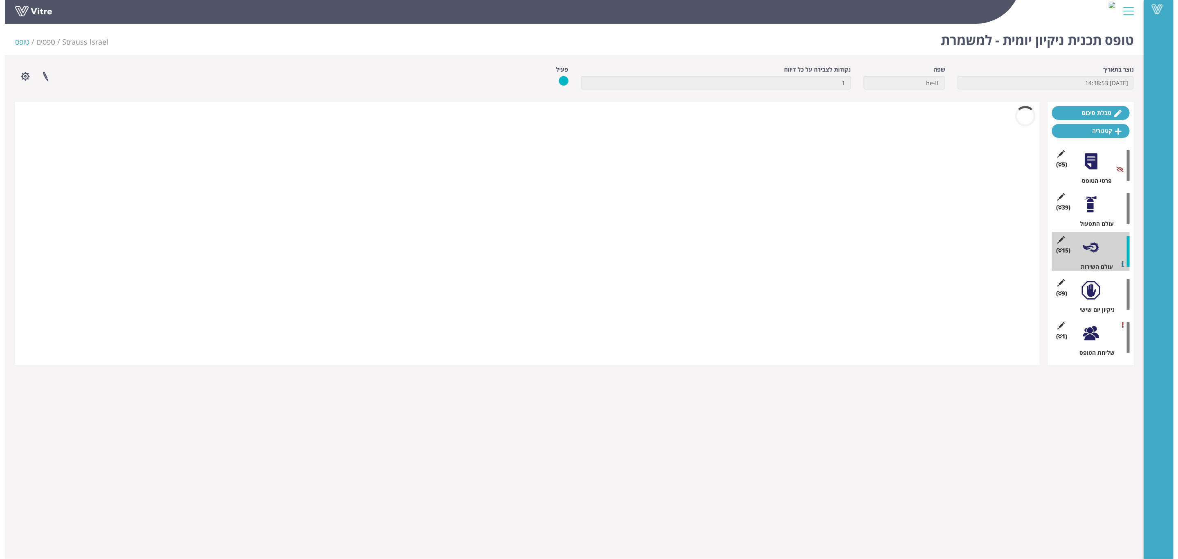
scroll to position [0, 0]
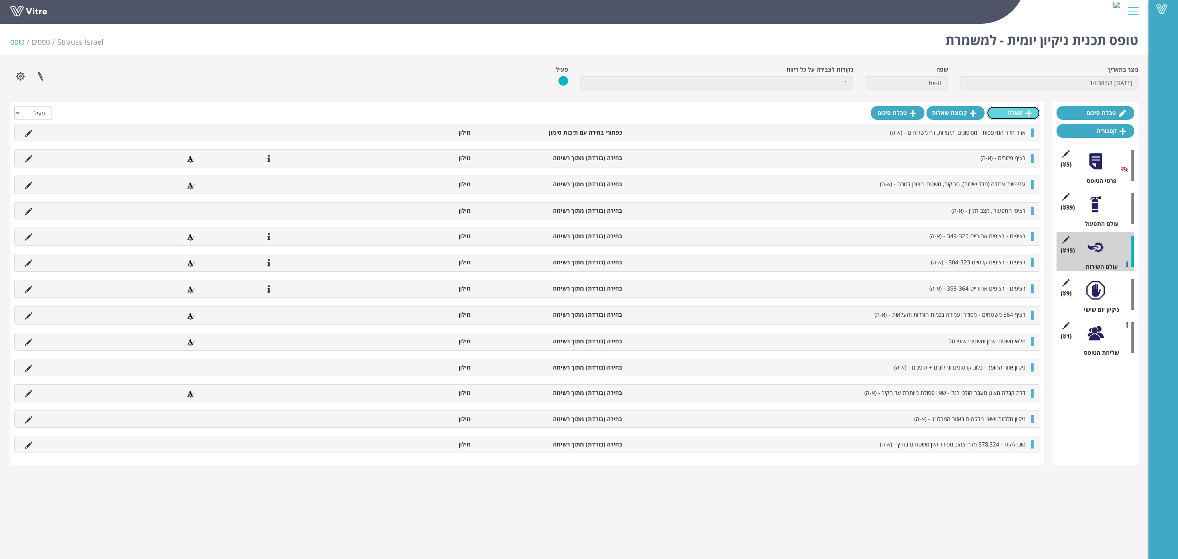
click at [1008, 118] on link "שאלה" at bounding box center [1014, 113] width 54 height 14
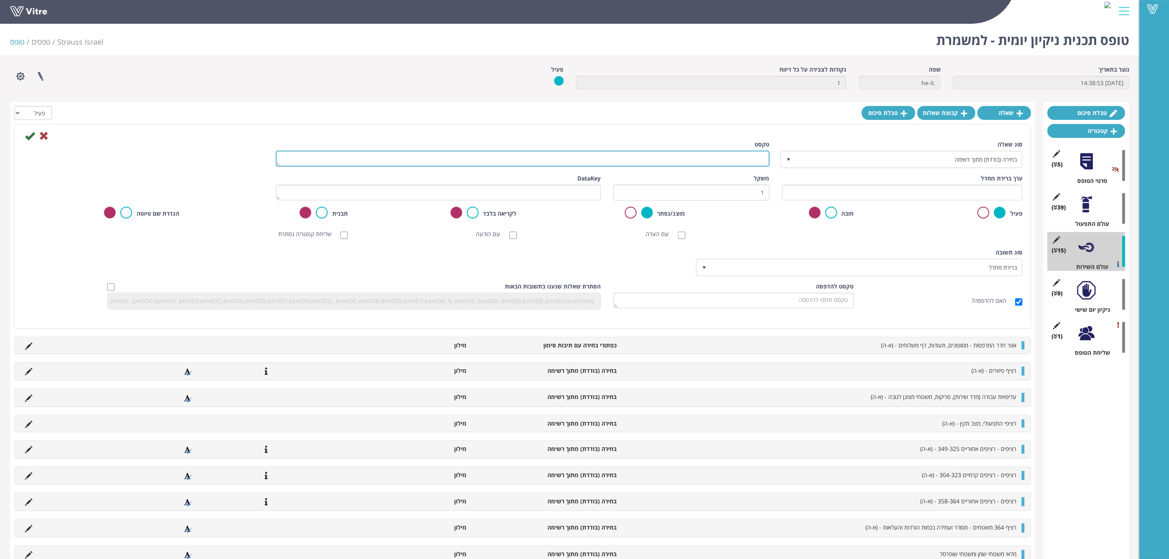
click at [739, 160] on textarea "טקסט" at bounding box center [523, 159] width 494 height 16
type textarea "מכונת טאטוא בכל הרמפה - (בוקר א-ה)"
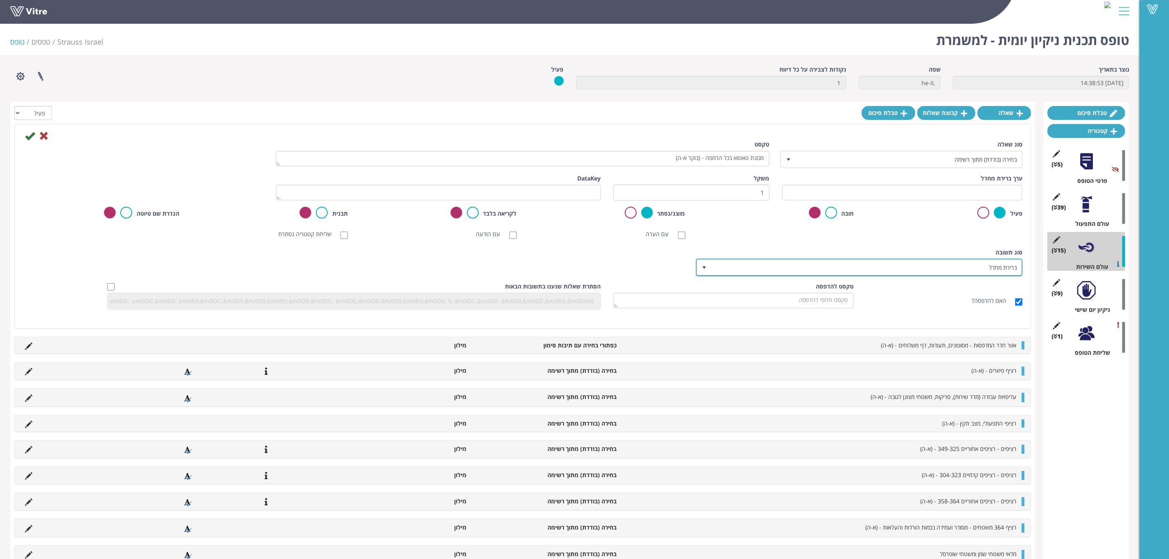
click at [902, 271] on span "ברירת מחדל" at bounding box center [866, 267] width 310 height 15
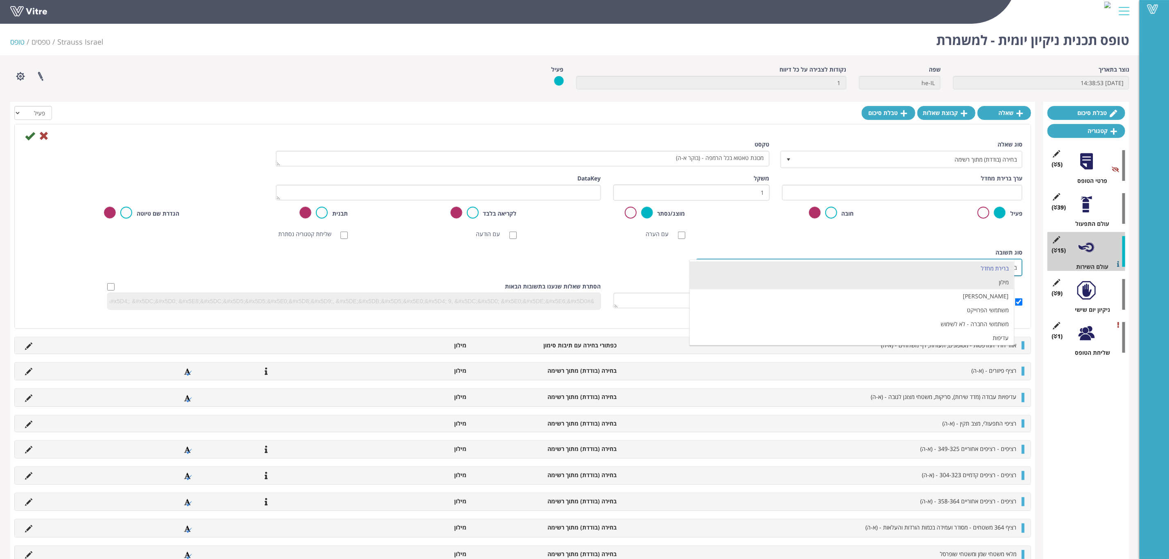
click at [901, 281] on li "מילון" at bounding box center [852, 282] width 324 height 14
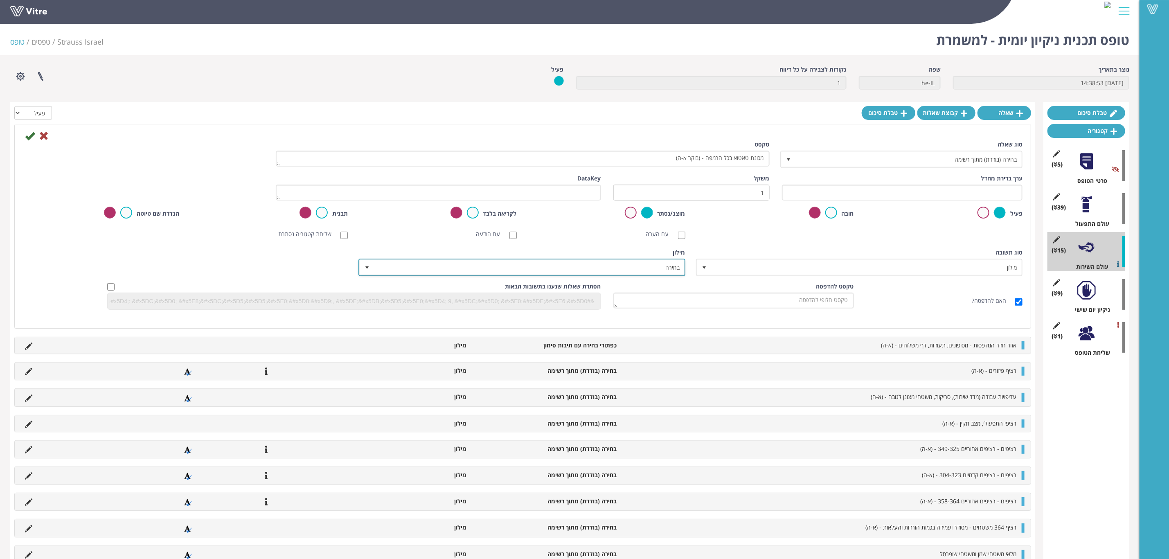
click at [647, 270] on span "בחירה" at bounding box center [529, 267] width 310 height 15
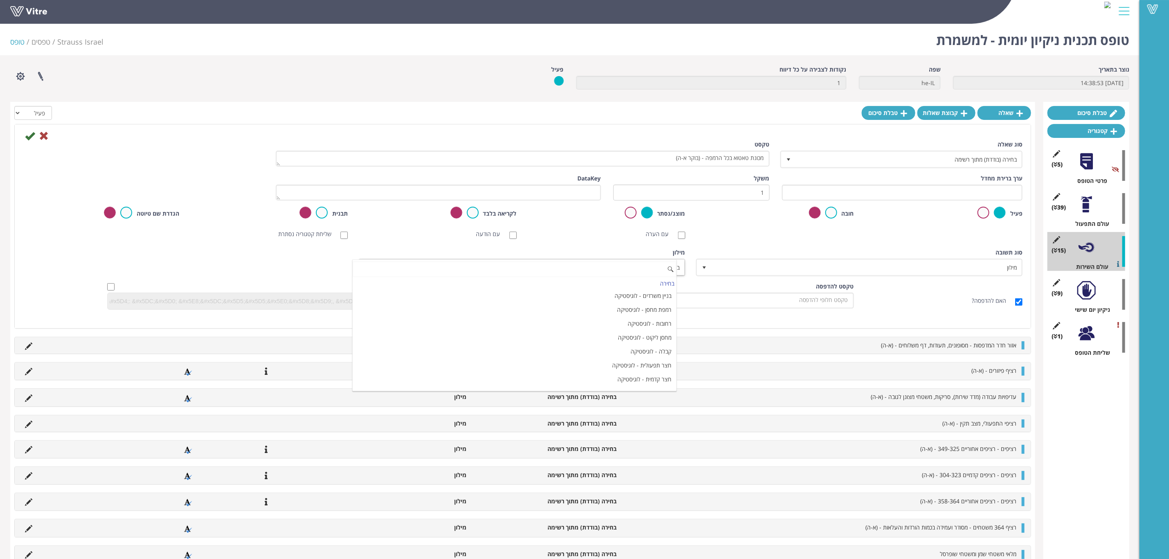
paste input "ביקורת ניקיון סלטים (בוצע/לא בוצע)"
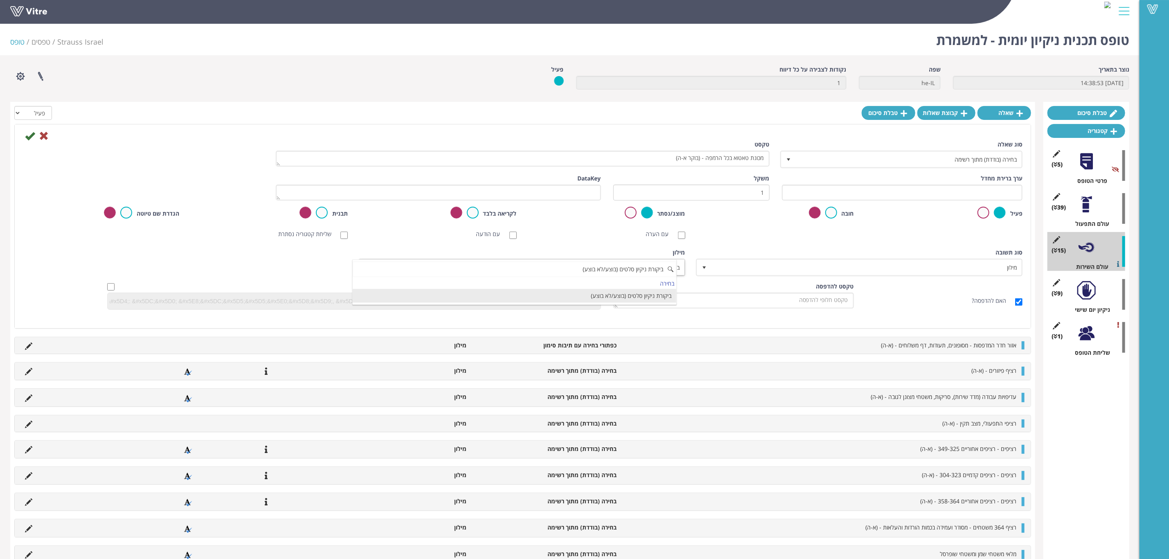
click at [642, 293] on li "ביקורת ניקיון סלטים (בוצע/לא בוצע)" at bounding box center [515, 296] width 324 height 14
type input "ביקורת ניקיון סלטים (בוצע/לא בוצע)"
click at [27, 137] on icon at bounding box center [30, 136] width 10 height 10
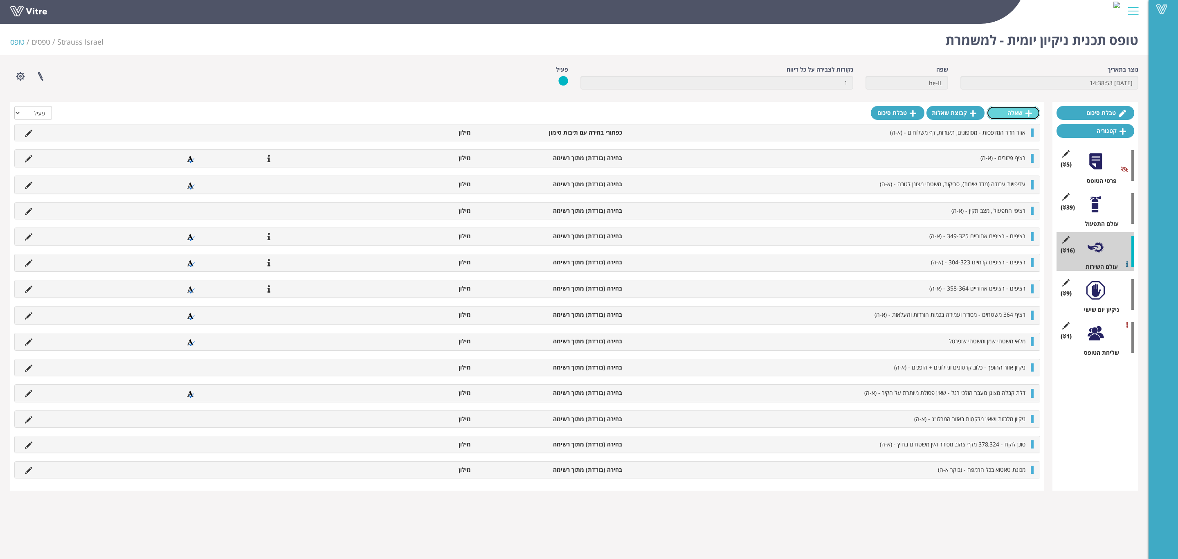
click at [1009, 116] on link "שאלה" at bounding box center [1014, 113] width 54 height 14
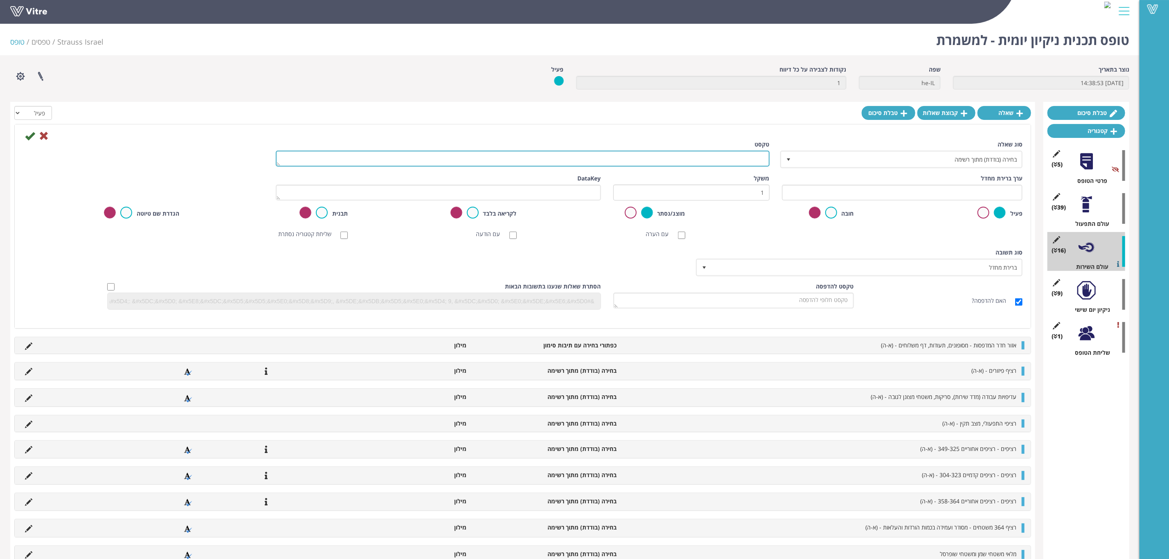
click at [745, 161] on textarea "טקסט" at bounding box center [523, 159] width 494 height 16
type textarea "פינוי פחוים ברמפה, קבלה יבש וקבלה מצונן - (א-ה)"
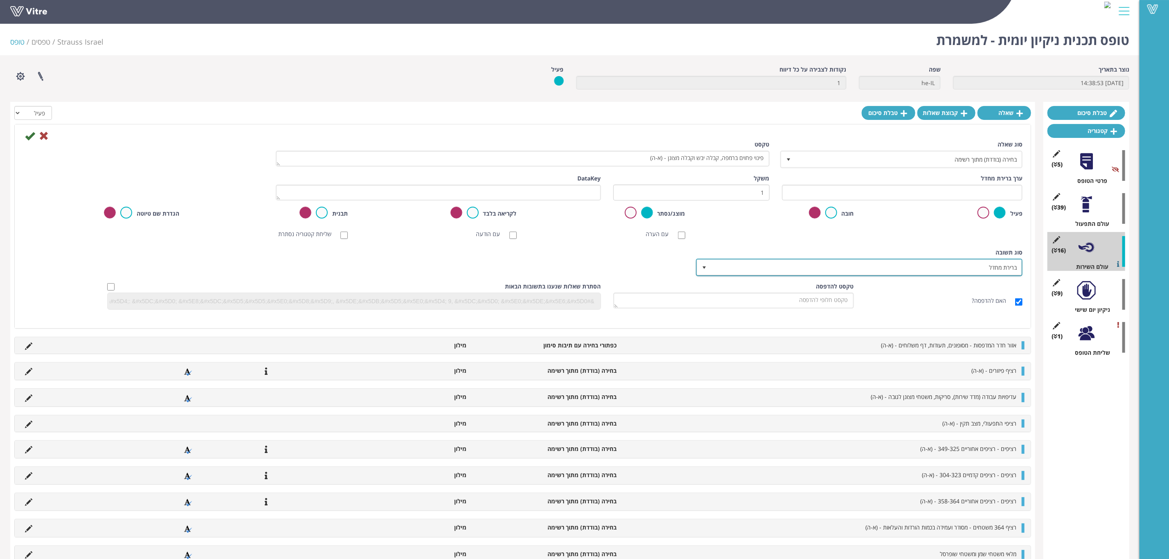
click at [873, 268] on span "ברירת מחדל" at bounding box center [866, 267] width 310 height 15
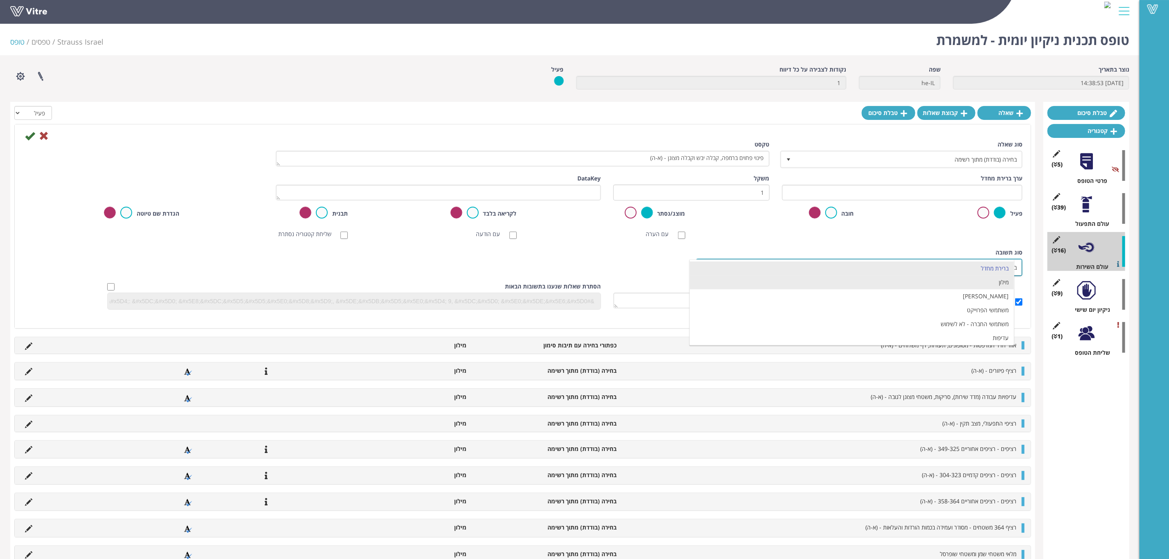
click at [877, 280] on li "מילון" at bounding box center [852, 282] width 324 height 14
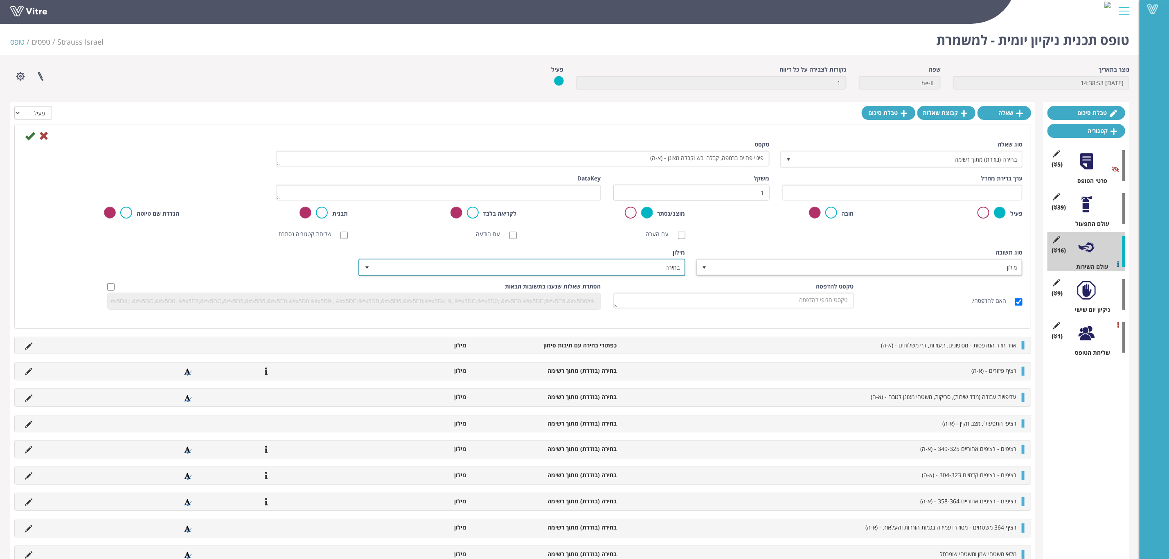
click at [660, 271] on span "בחירה" at bounding box center [529, 267] width 310 height 15
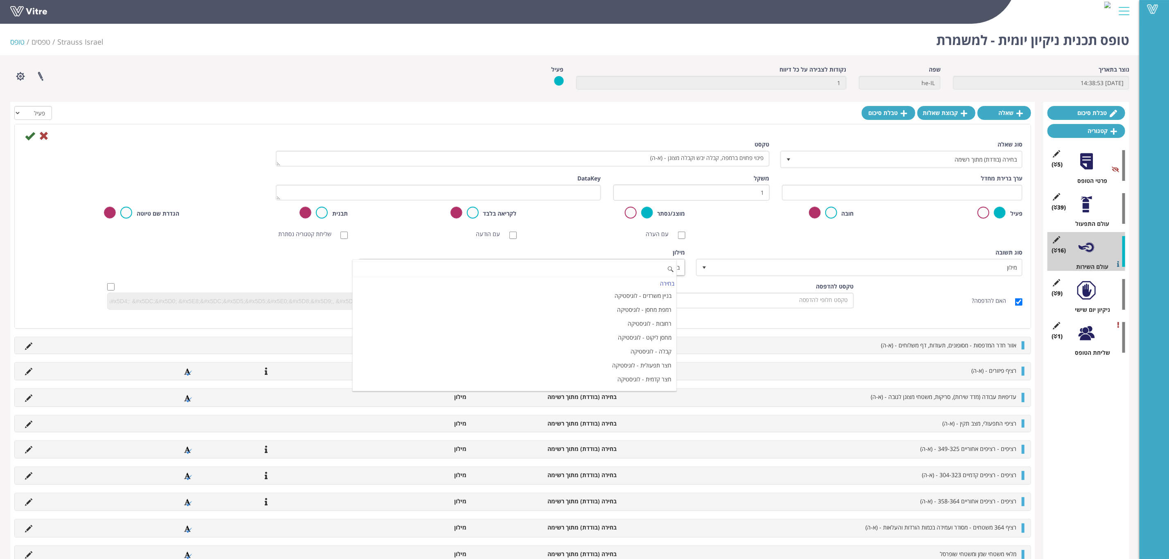
paste input "ביקורת ניקיון סלטים (בוצע/לא בוצע)"
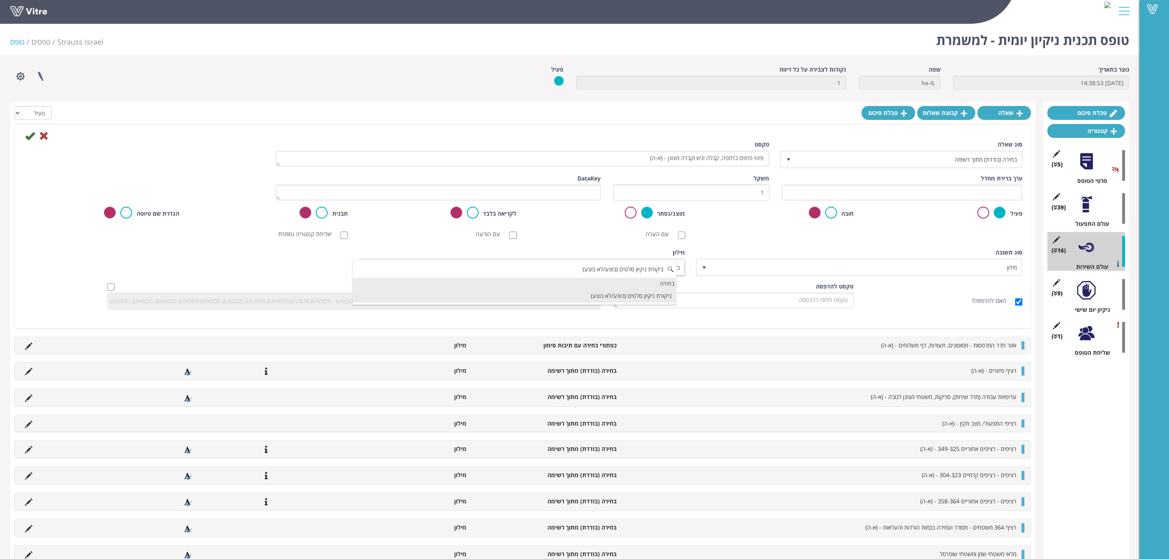
click at [632, 291] on li "ביקורת ניקיון סלטים (בוצע/לא בוצע)" at bounding box center [515, 296] width 324 height 14
type input "ביקורת ניקיון סלטים (בוצע/לא בוצע)"
click at [27, 137] on icon at bounding box center [30, 136] width 10 height 10
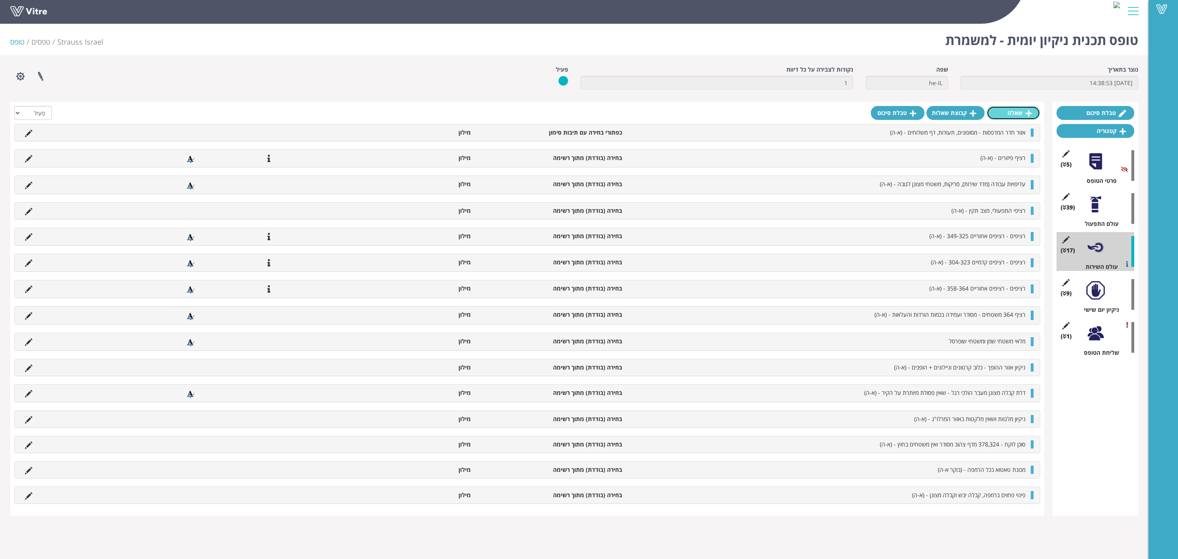
click at [1015, 115] on link "שאלה" at bounding box center [1014, 113] width 54 height 14
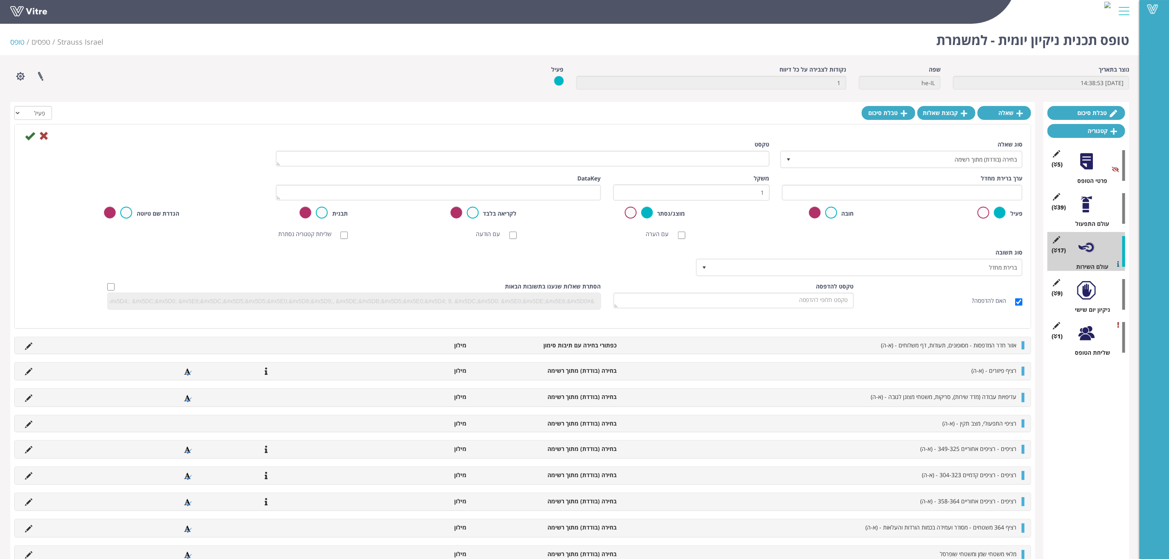
click at [49, 134] on div at bounding box center [523, 136] width 1012 height 10
click at [46, 137] on icon at bounding box center [44, 136] width 10 height 10
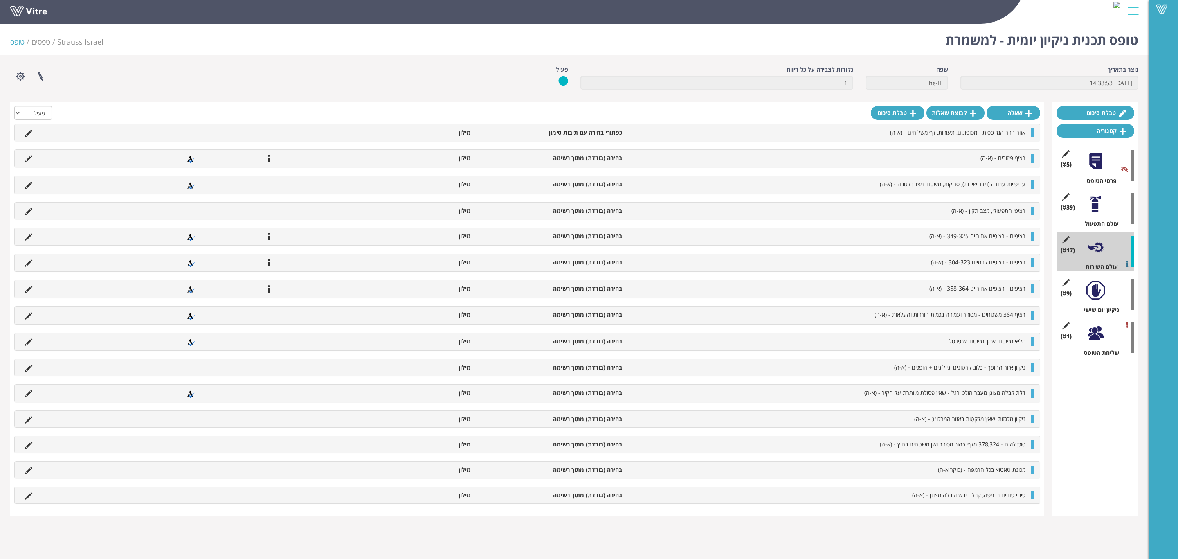
click at [1096, 212] on div at bounding box center [1096, 204] width 18 height 18
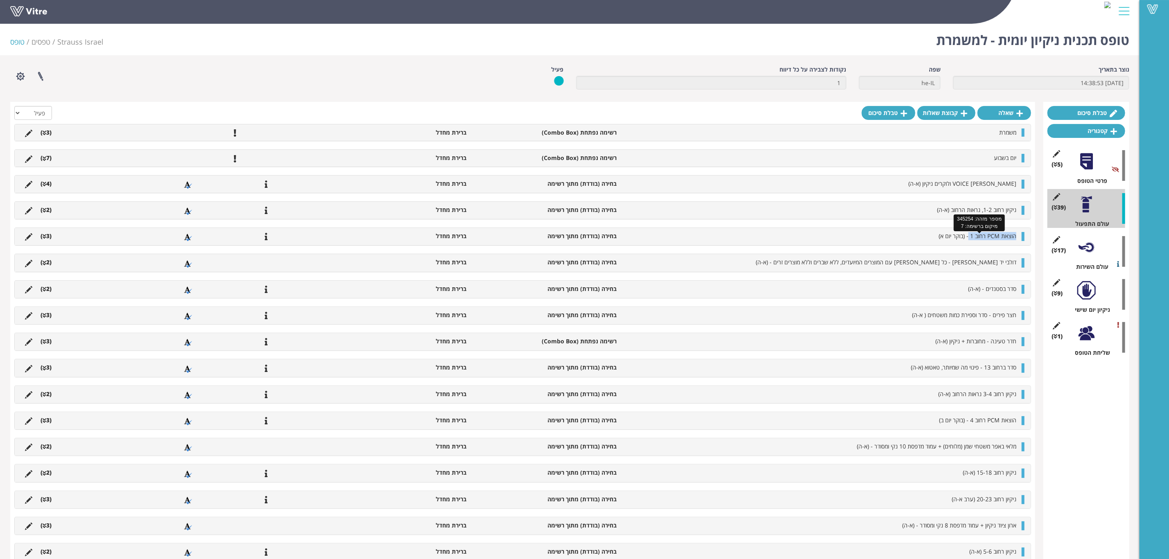
drag, startPoint x: 986, startPoint y: 241, endPoint x: 1016, endPoint y: 241, distance: 30.3
click at [1016, 240] on span "הוצאת PCM רחוב 1 - (בוקר יום א)" at bounding box center [977, 236] width 78 height 8
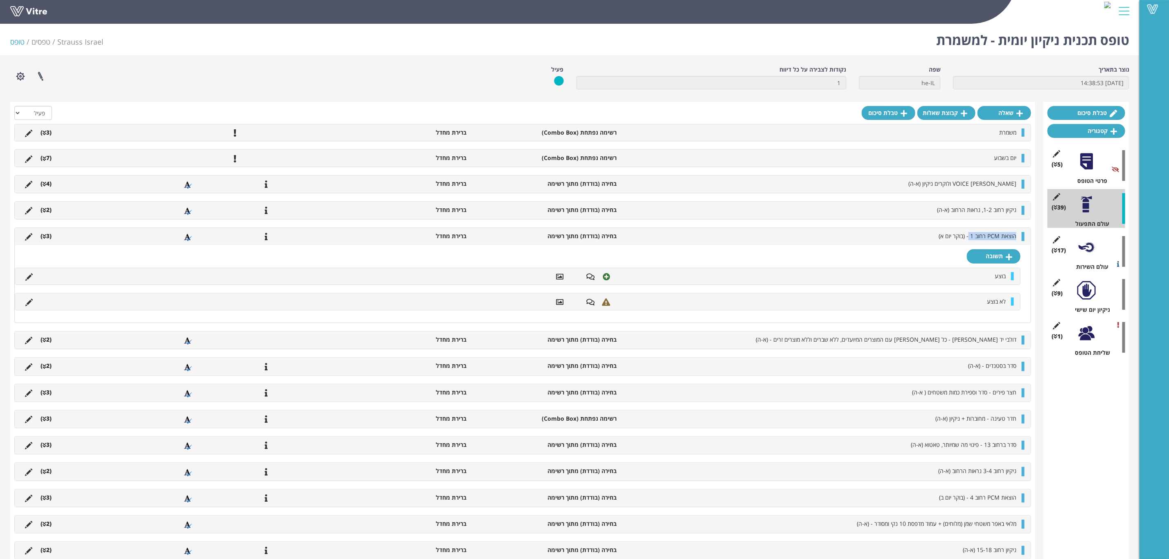
copy span "הוצאת PCM רחוב 1"
click at [1023, 236] on div at bounding box center [1023, 236] width 3 height 9
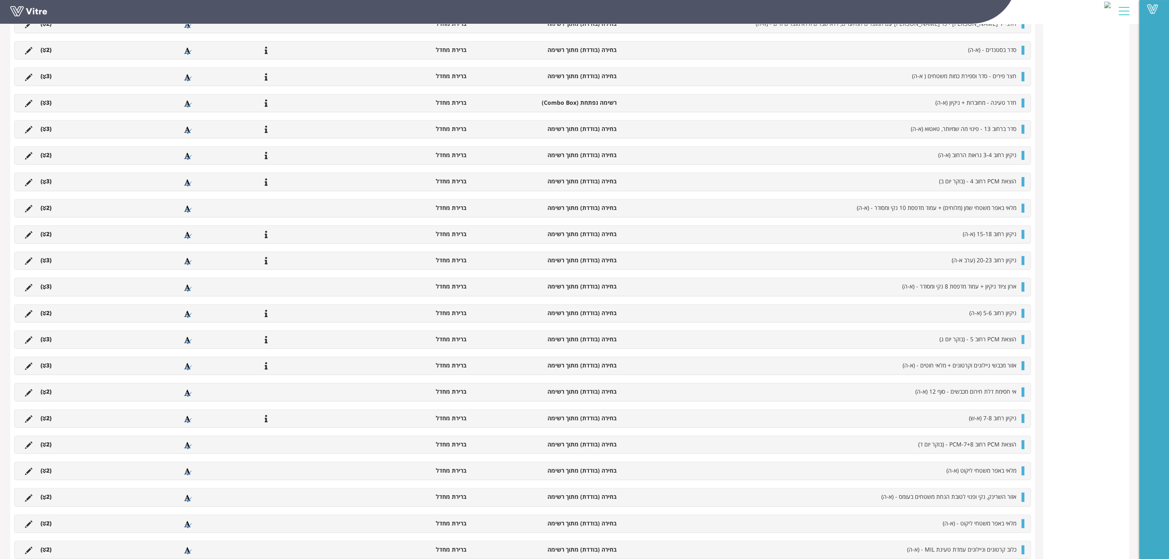
scroll to position [808, 0]
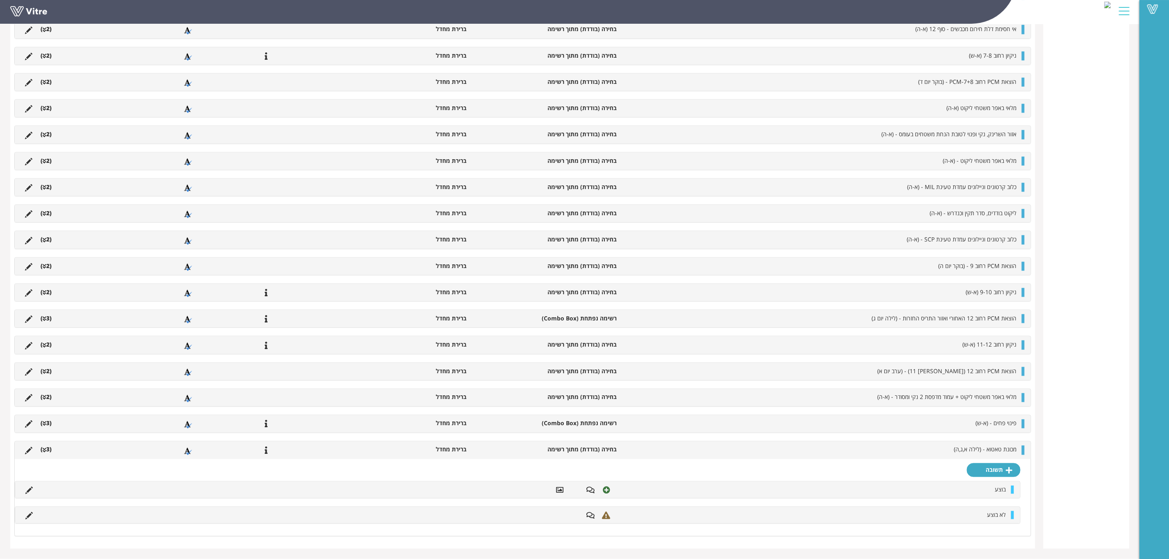
click at [45, 448] on icon at bounding box center [45, 451] width 4 height 6
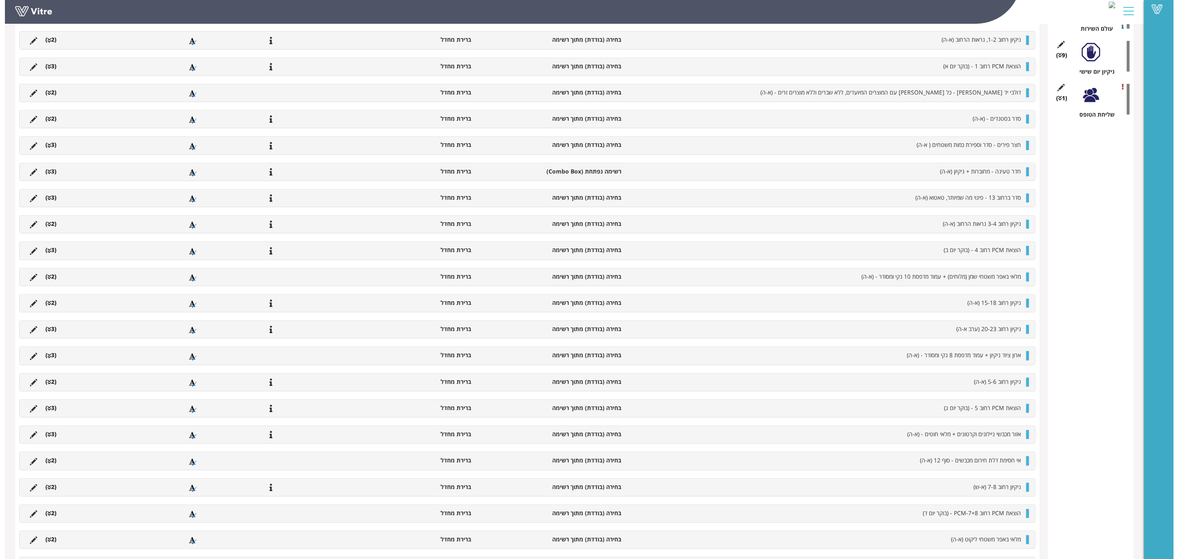
scroll to position [0, 0]
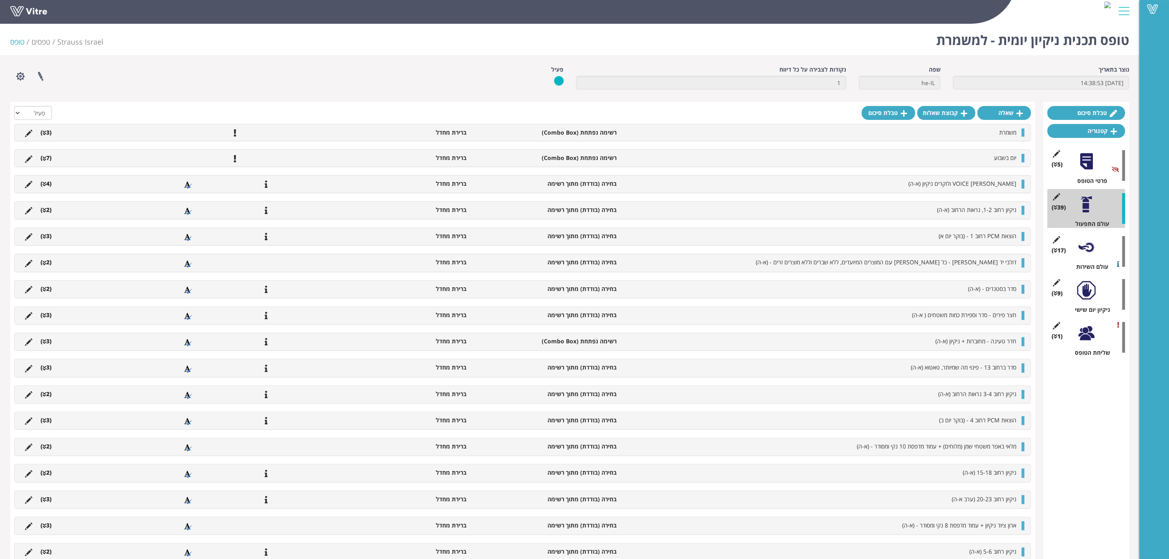
click at [1090, 293] on div at bounding box center [1086, 290] width 18 height 18
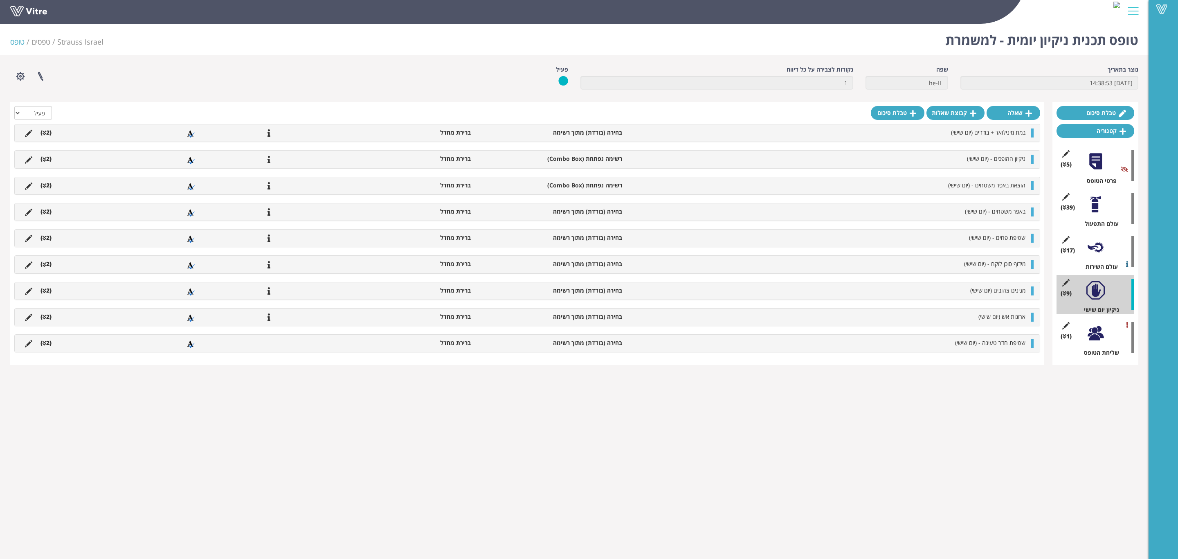
click at [1093, 332] on div at bounding box center [1096, 333] width 18 height 18
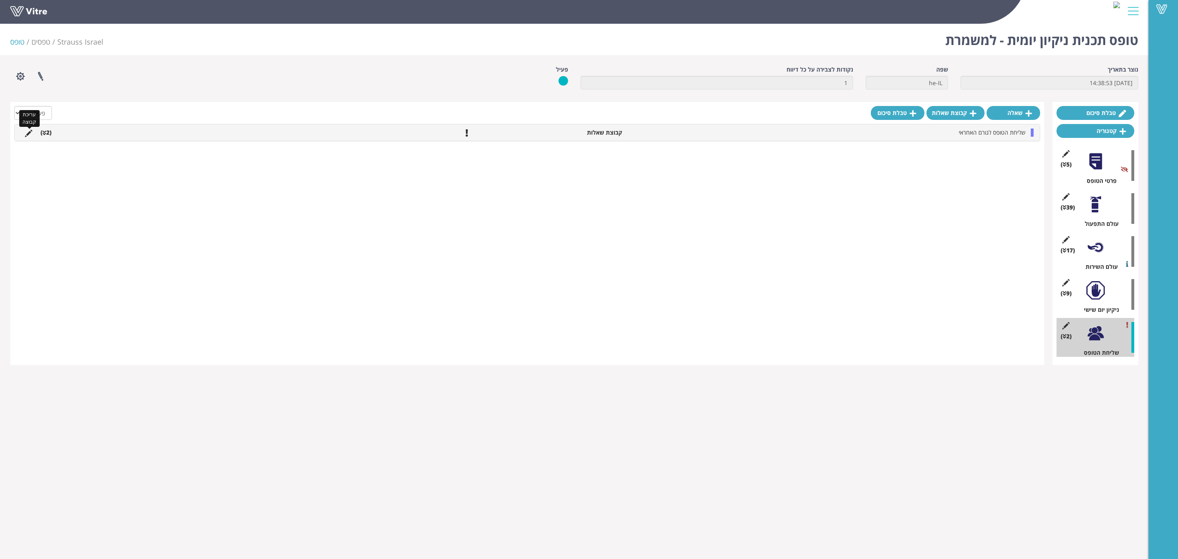
drag, startPoint x: 29, startPoint y: 137, endPoint x: 69, endPoint y: 139, distance: 39.3
click at [29, 137] on icon at bounding box center [28, 133] width 7 height 7
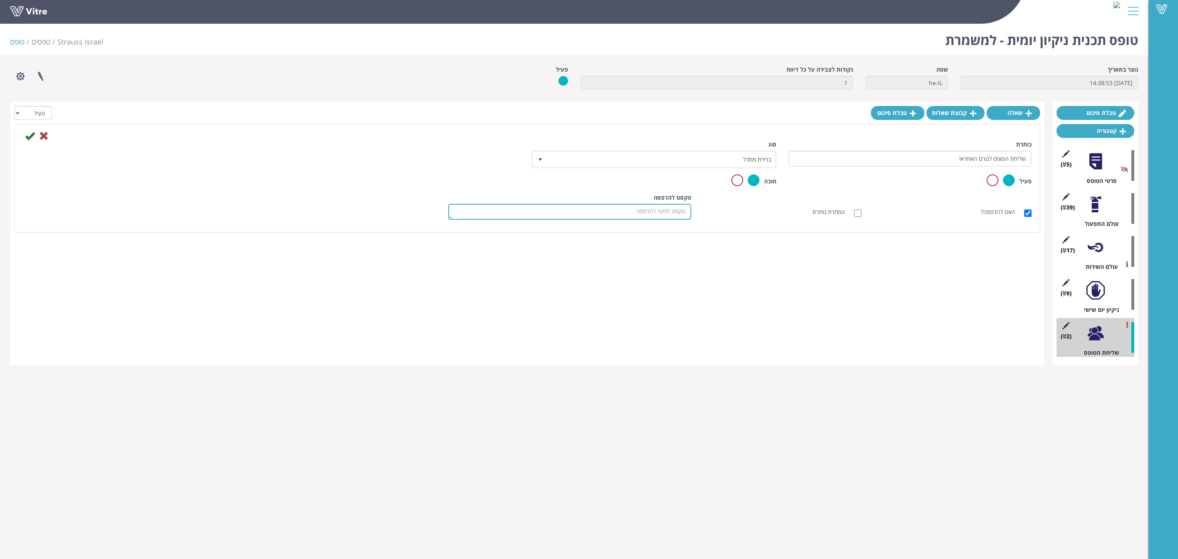
click at [659, 212] on textarea "טקסט להדפסה" at bounding box center [569, 212] width 243 height 16
click at [707, 159] on span "ברירת מחדל" at bounding box center [661, 159] width 228 height 15
click at [740, 142] on div "סוג ברירת מחדל 0" at bounding box center [654, 154] width 243 height 28
click at [45, 136] on icon at bounding box center [44, 136] width 10 height 10
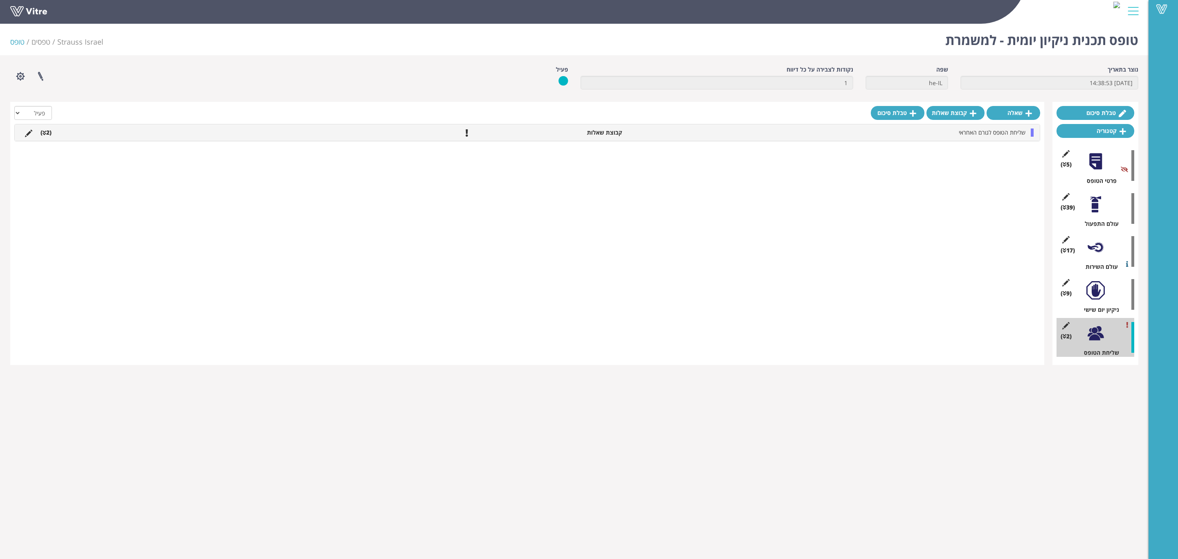
click at [55, 137] on li "(2 )" at bounding box center [45, 132] width 19 height 8
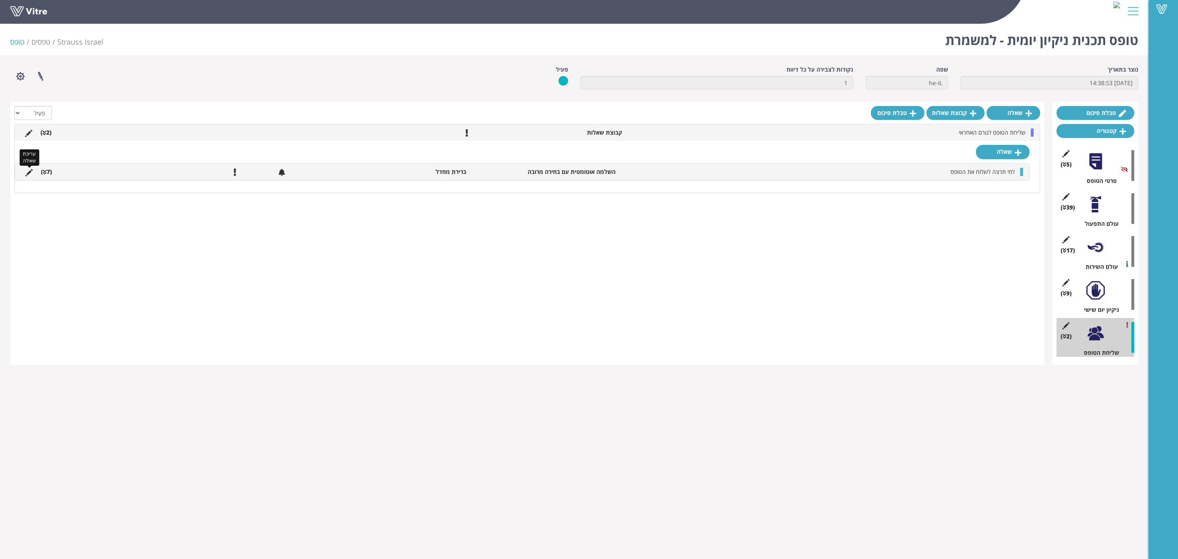
click at [27, 173] on icon at bounding box center [28, 172] width 7 height 7
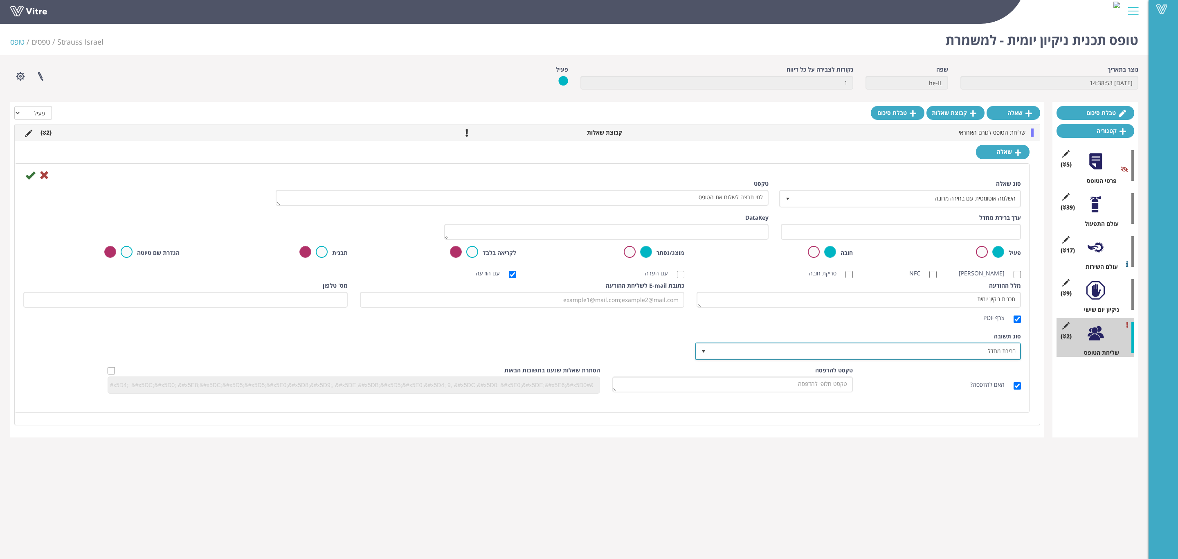
click at [849, 350] on span "ברירת מחדל" at bounding box center [866, 351] width 310 height 15
click at [966, 399] on li "משתמשי הפרוייקט" at bounding box center [850, 394] width 323 height 14
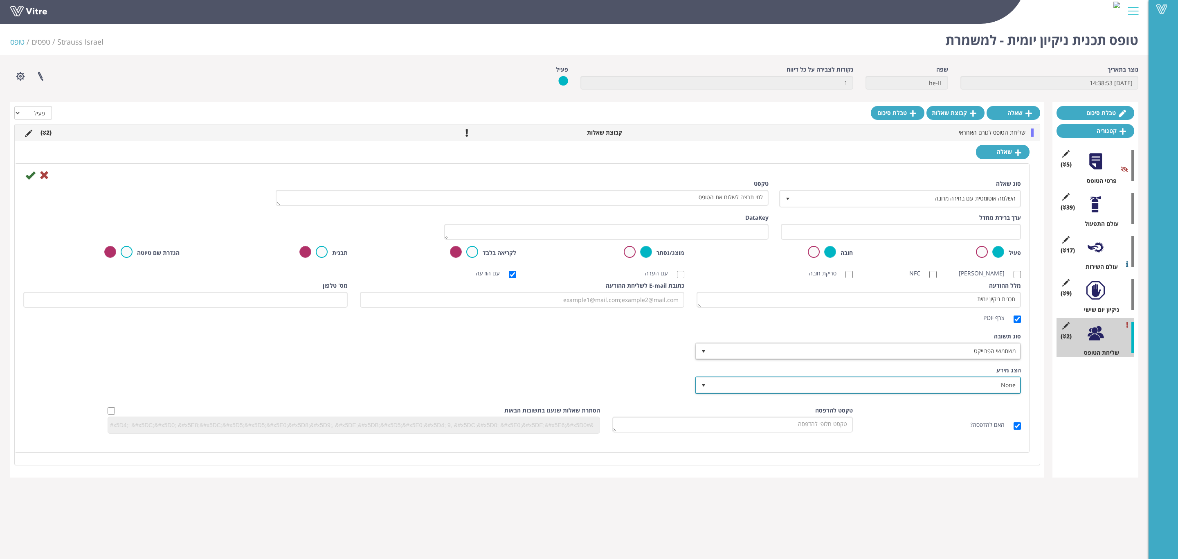
click at [808, 388] on span "None" at bounding box center [866, 385] width 310 height 15
click at [625, 384] on div "הצג מידע None 0 תעודות והכשרות הגבל בחירה לפי תקינות המידע" at bounding box center [522, 383] width 1010 height 34
click at [32, 178] on icon at bounding box center [30, 175] width 10 height 10
